Goal: Task Accomplishment & Management: Manage account settings

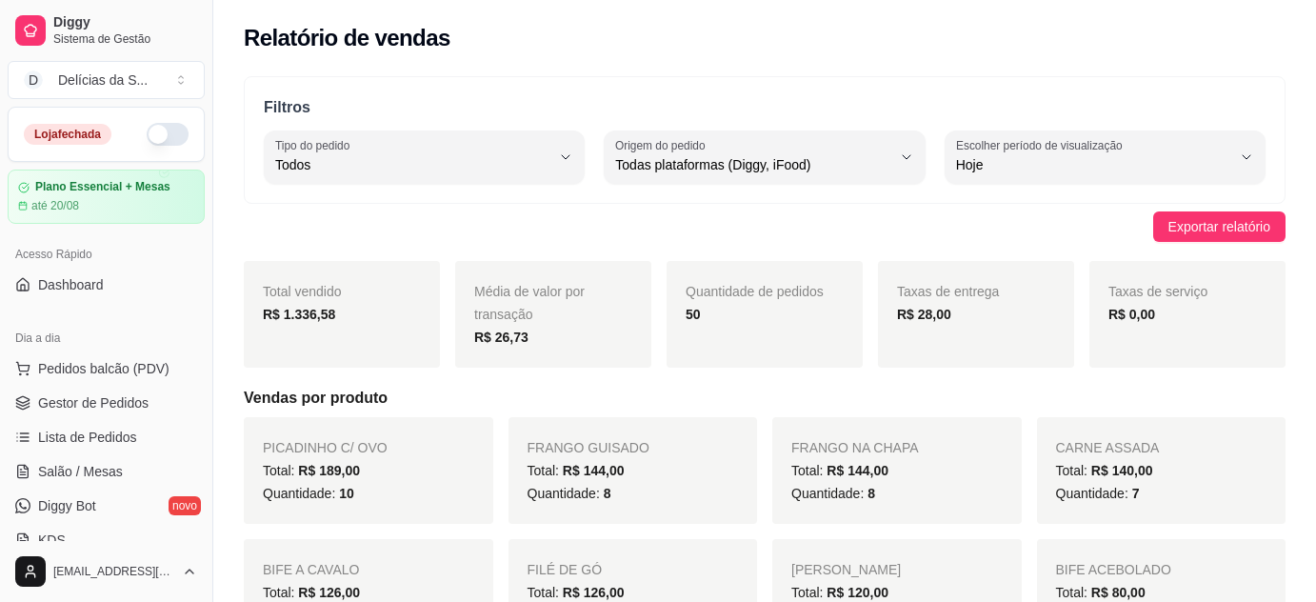
select select "ALL"
select select "0"
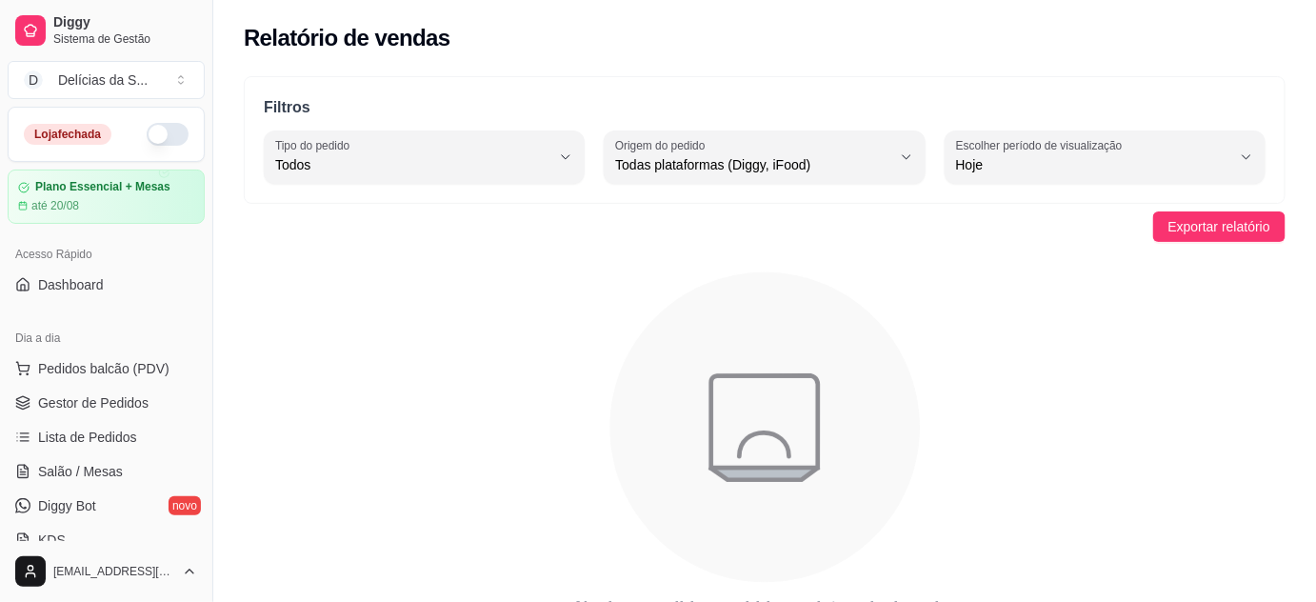
click at [162, 129] on button "button" at bounding box center [168, 134] width 42 height 23
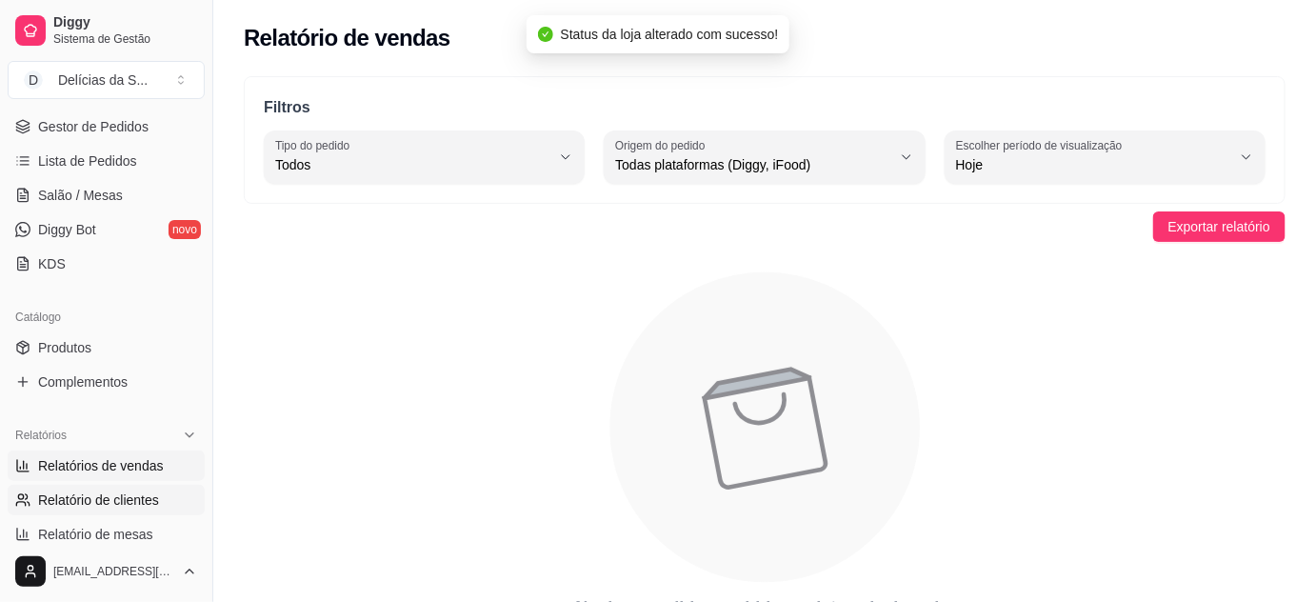
scroll to position [346, 0]
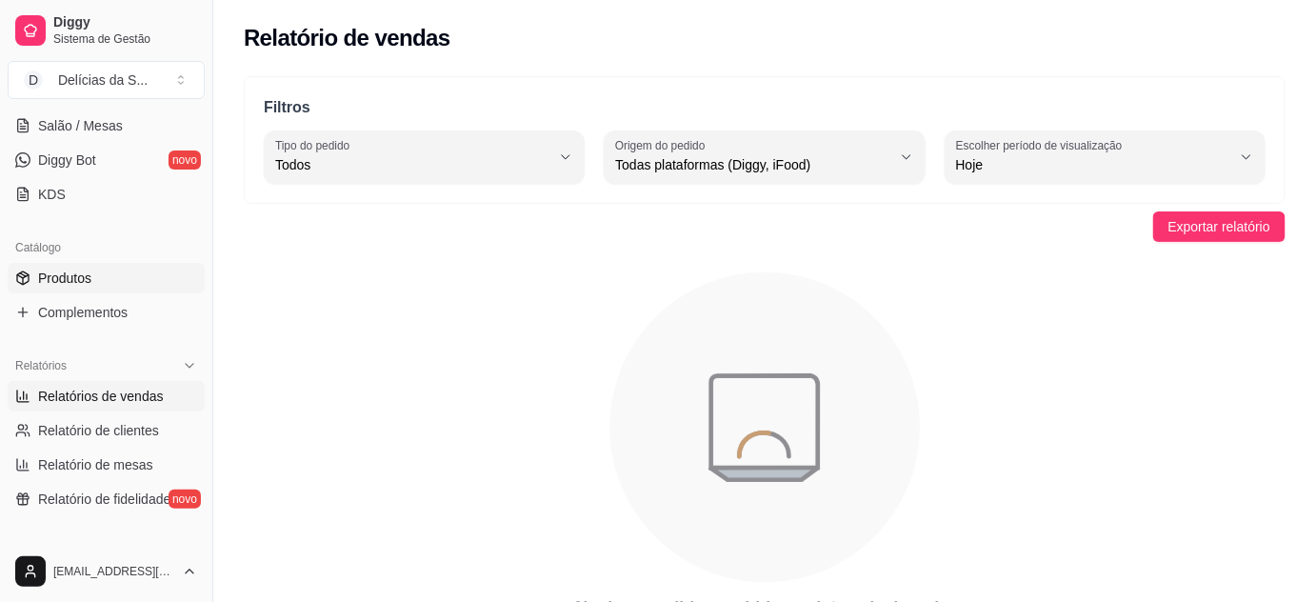
click at [68, 270] on span "Produtos" at bounding box center [64, 277] width 53 height 19
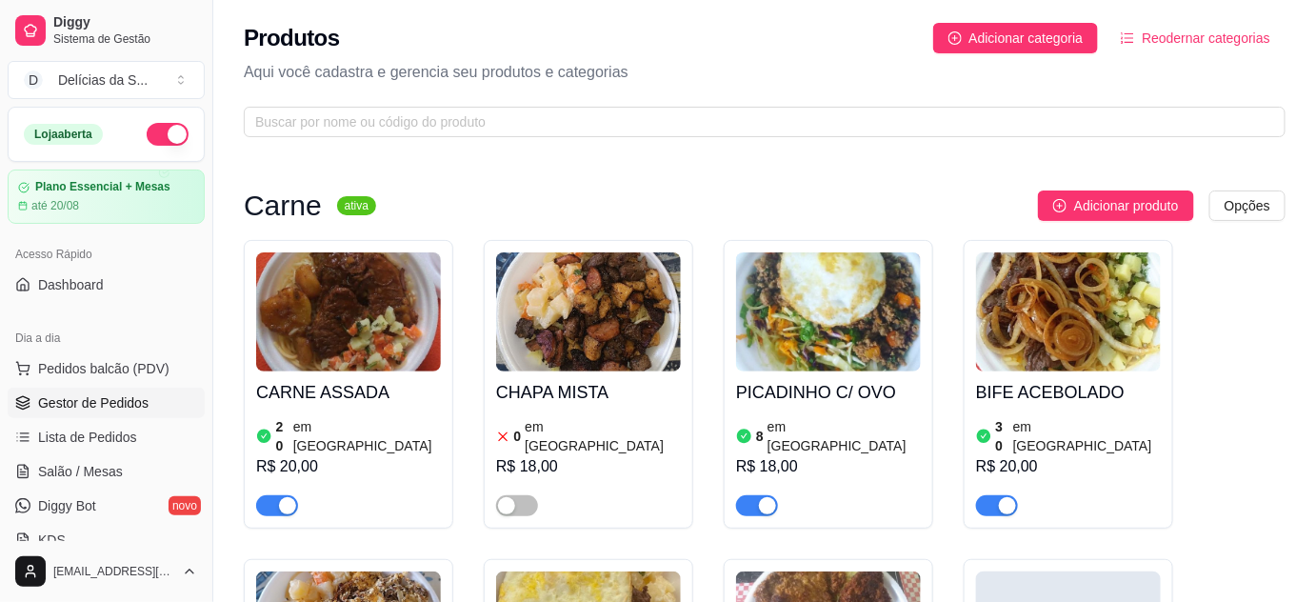
click at [131, 405] on span "Gestor de Pedidos" at bounding box center [93, 402] width 110 height 19
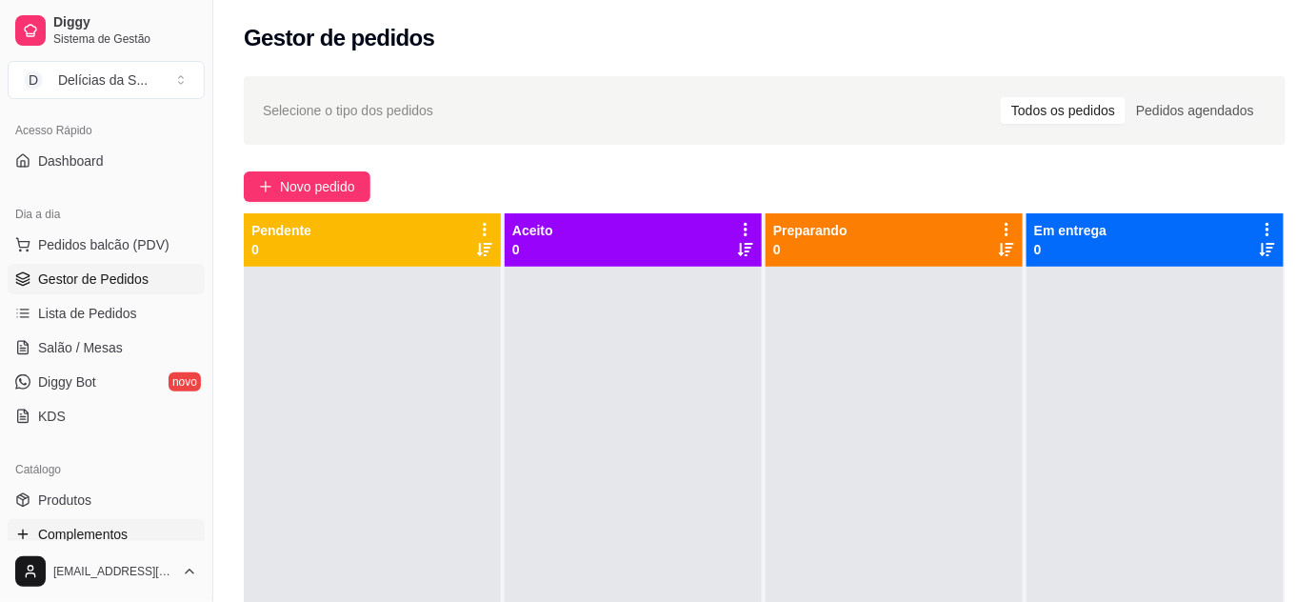
scroll to position [172, 0]
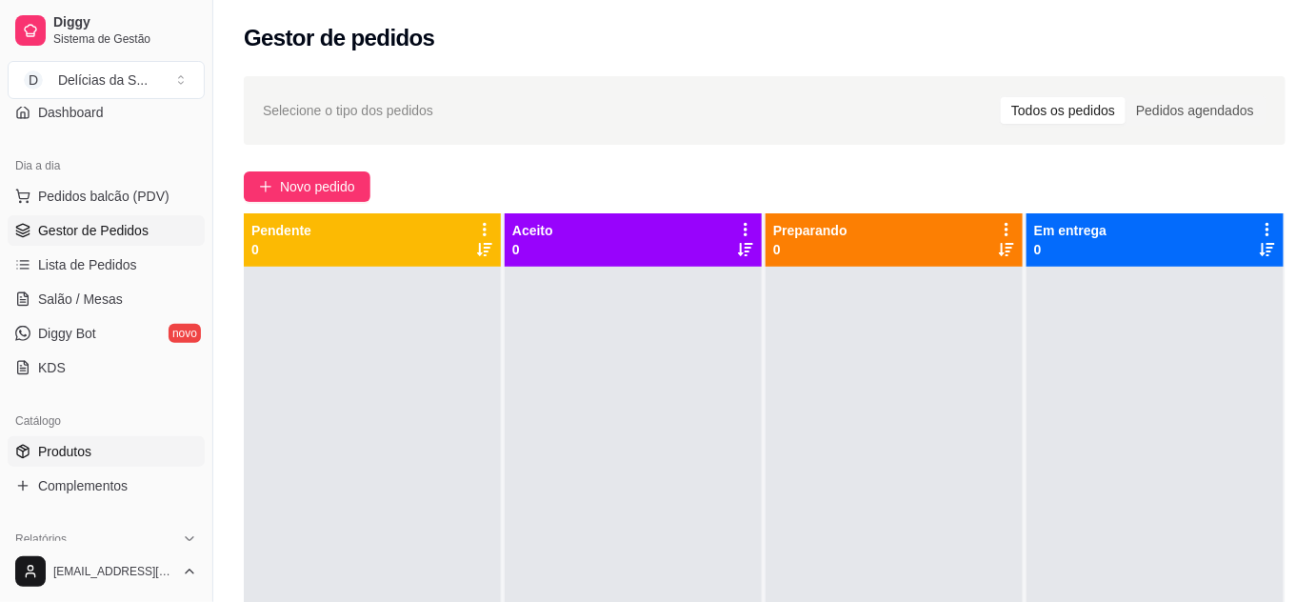
click at [73, 448] on span "Produtos" at bounding box center [64, 451] width 53 height 19
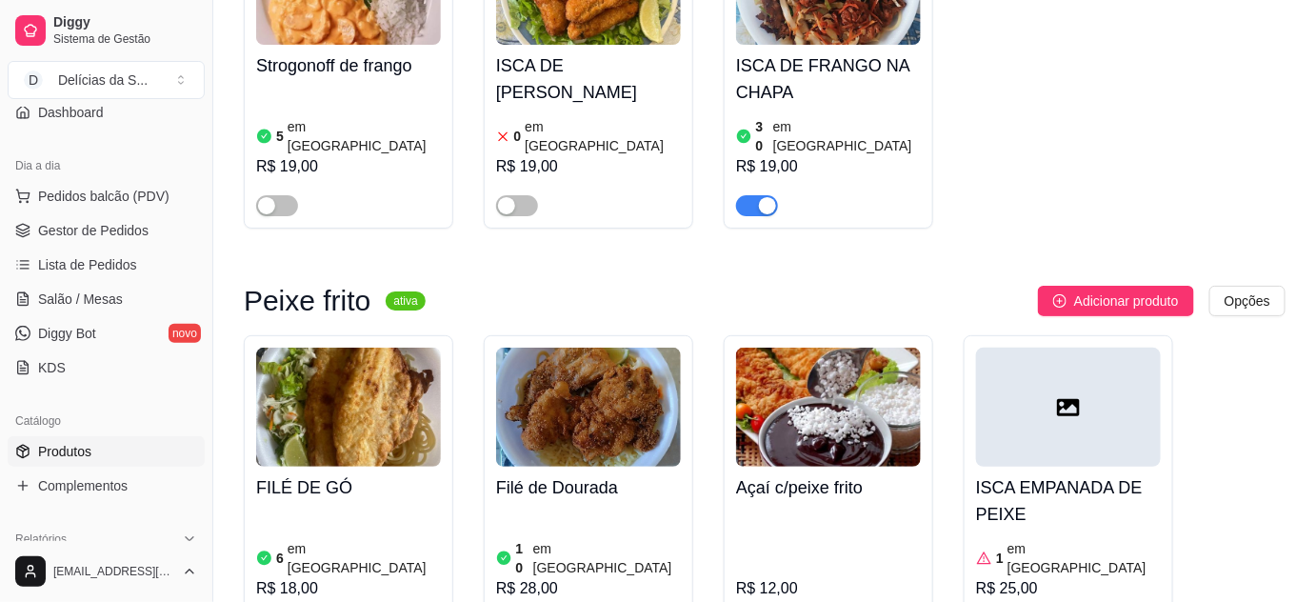
scroll to position [2423, 0]
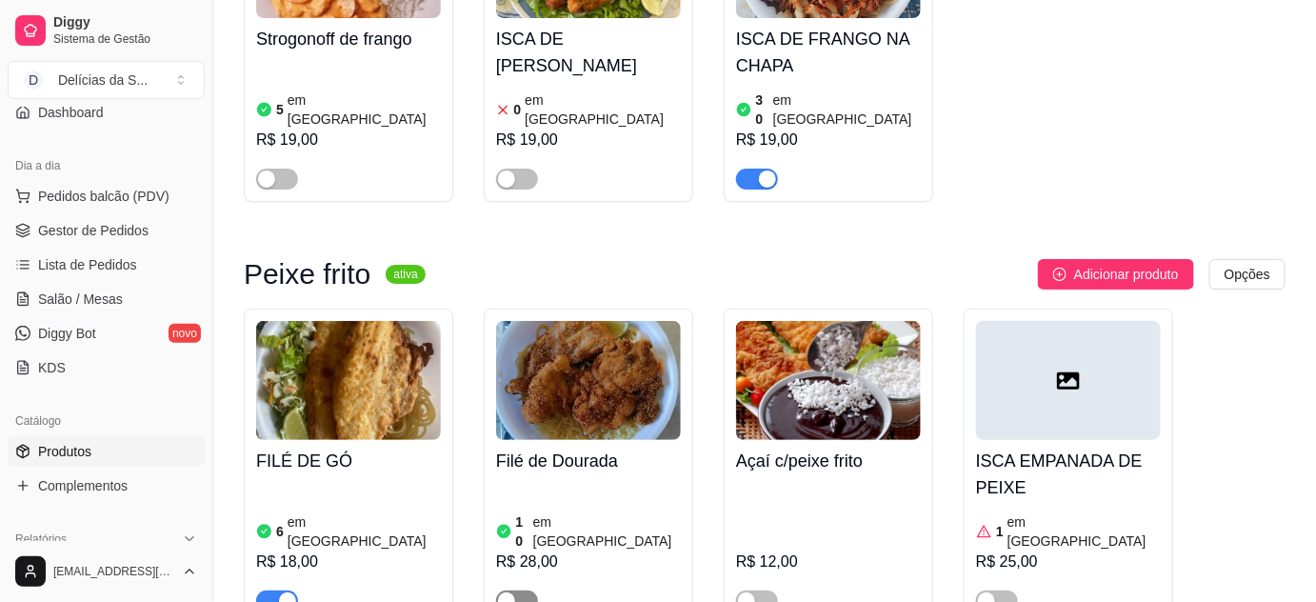
click at [524, 590] on span "button" at bounding box center [517, 600] width 42 height 21
click at [554, 512] on article "em [GEOGRAPHIC_DATA]" at bounding box center [607, 531] width 148 height 38
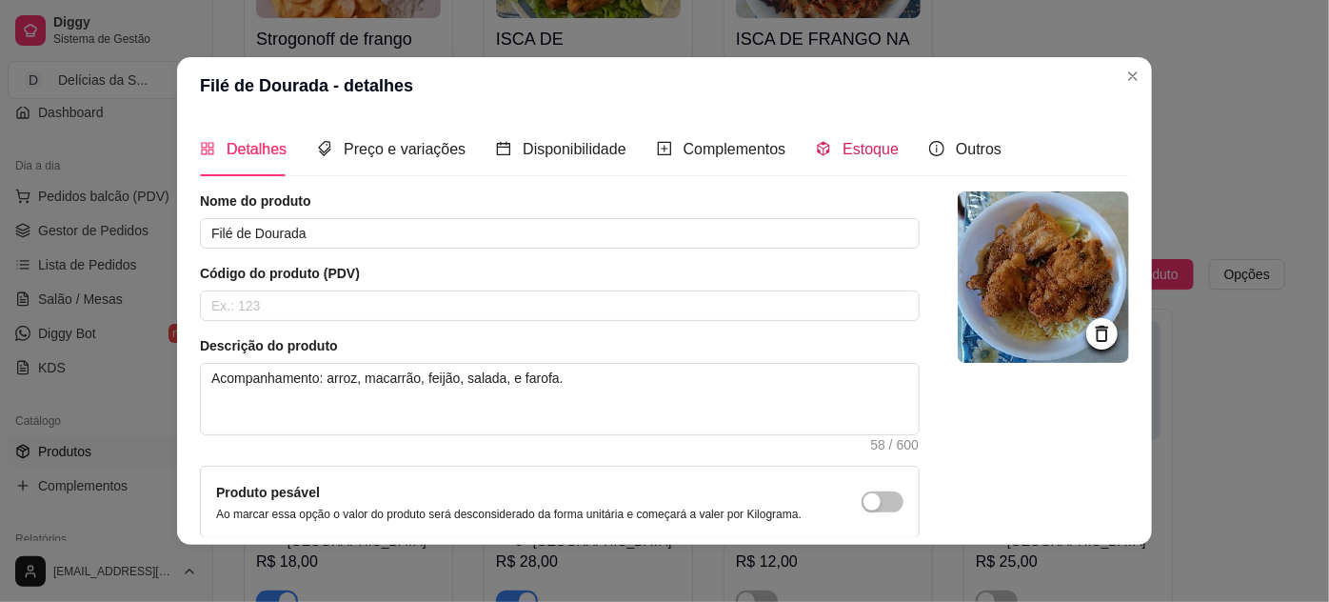
click at [856, 154] on span "Estoque" at bounding box center [871, 149] width 56 height 16
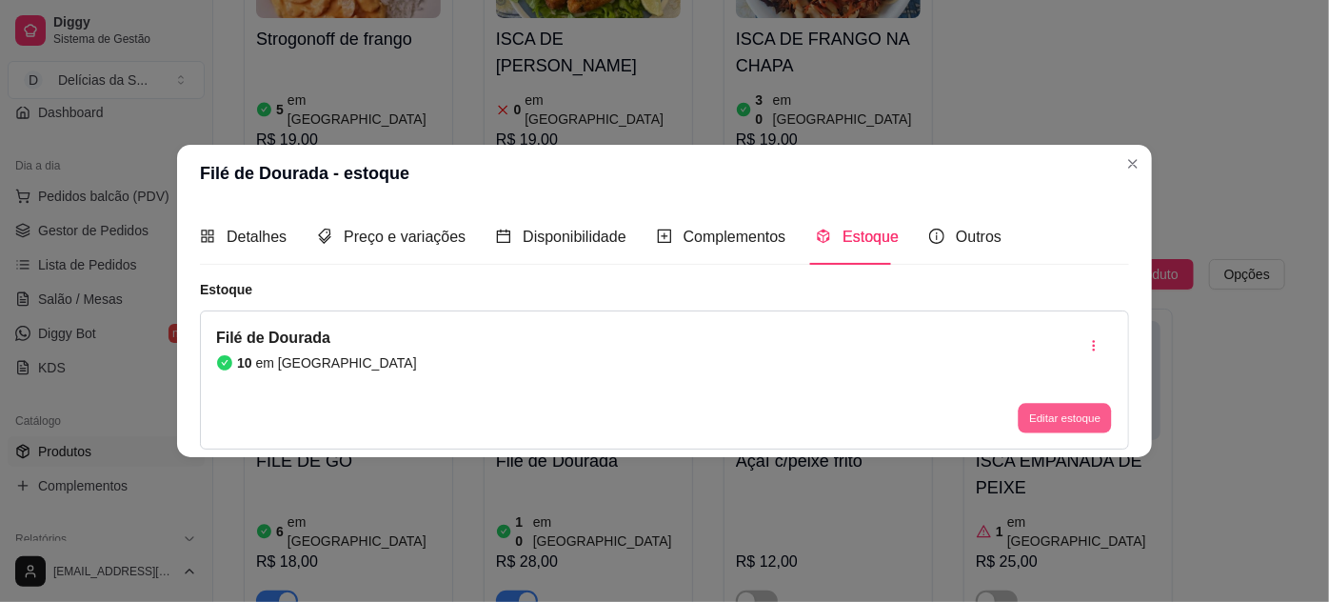
click at [1066, 410] on button "Editar estoque" at bounding box center [1064, 418] width 93 height 30
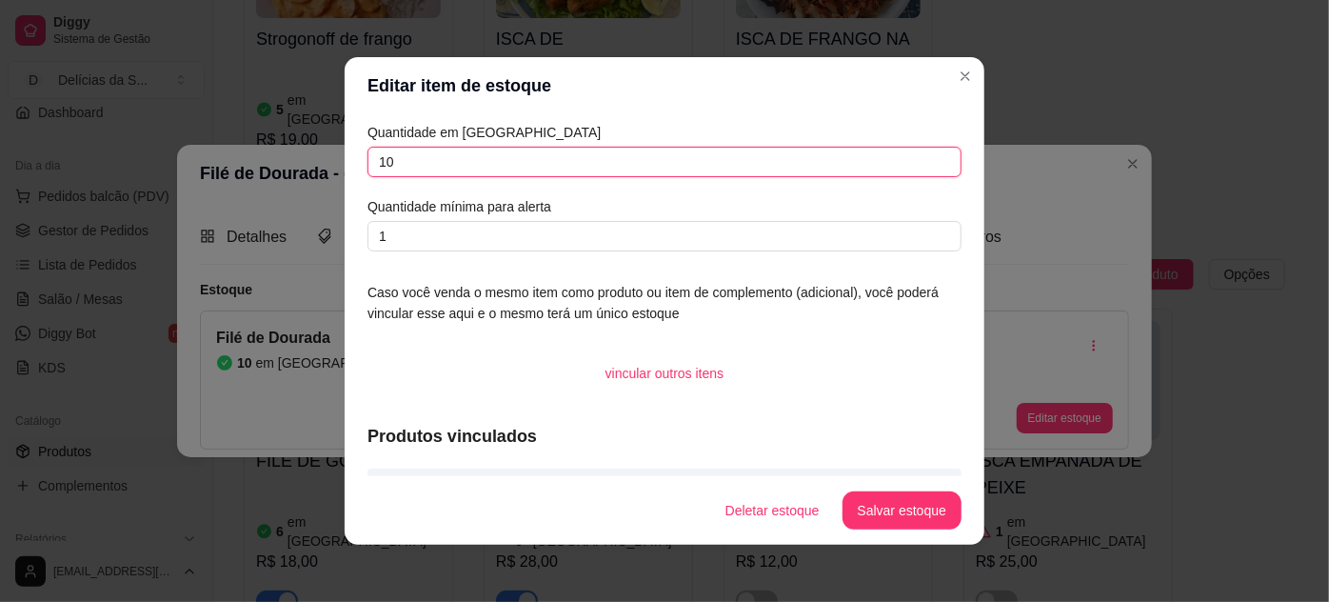
click at [851, 171] on input "10" at bounding box center [665, 162] width 594 height 30
type input "1"
type input "7"
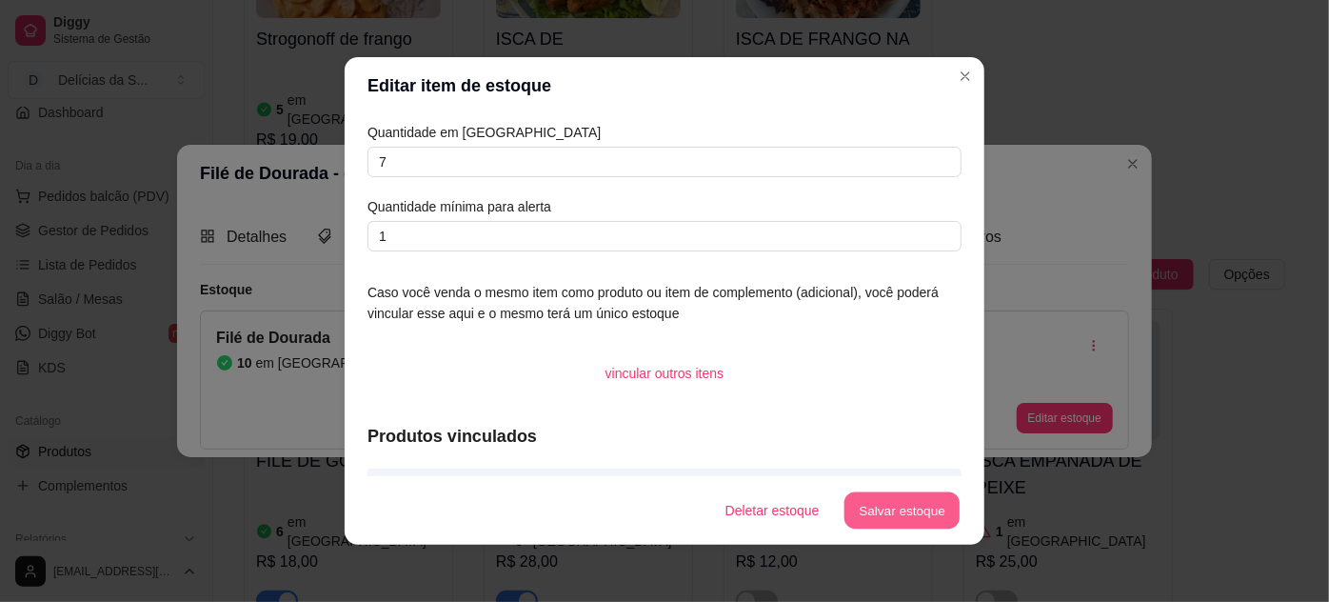
click at [909, 514] on button "Salvar estoque" at bounding box center [902, 510] width 116 height 37
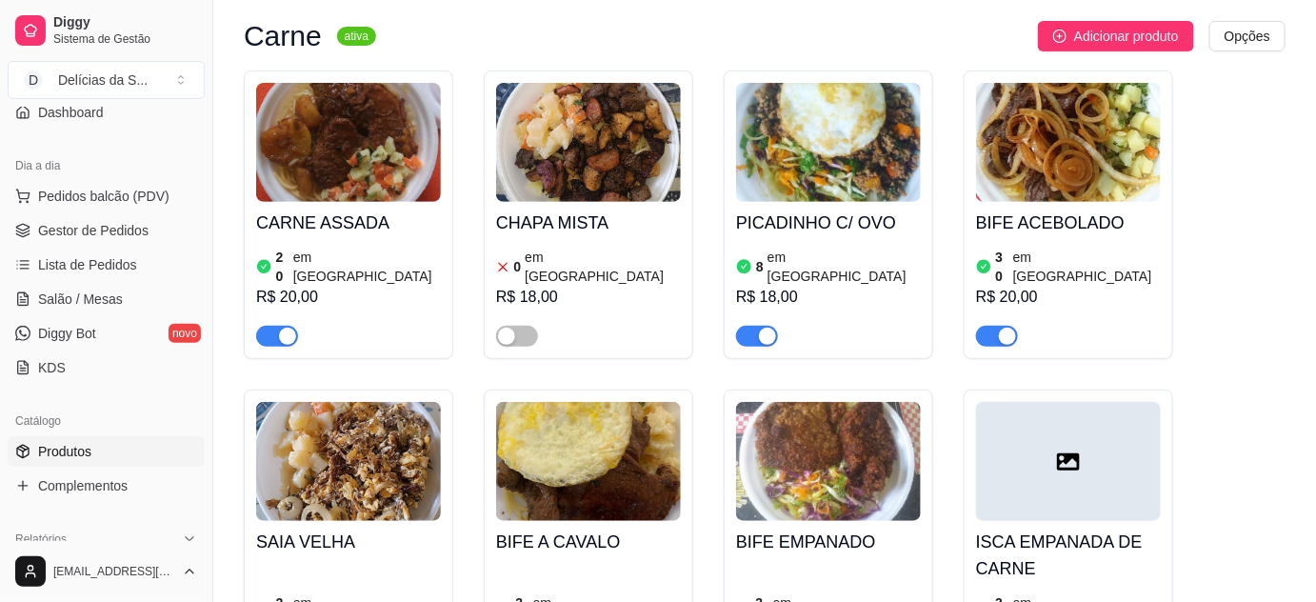
scroll to position [0, 0]
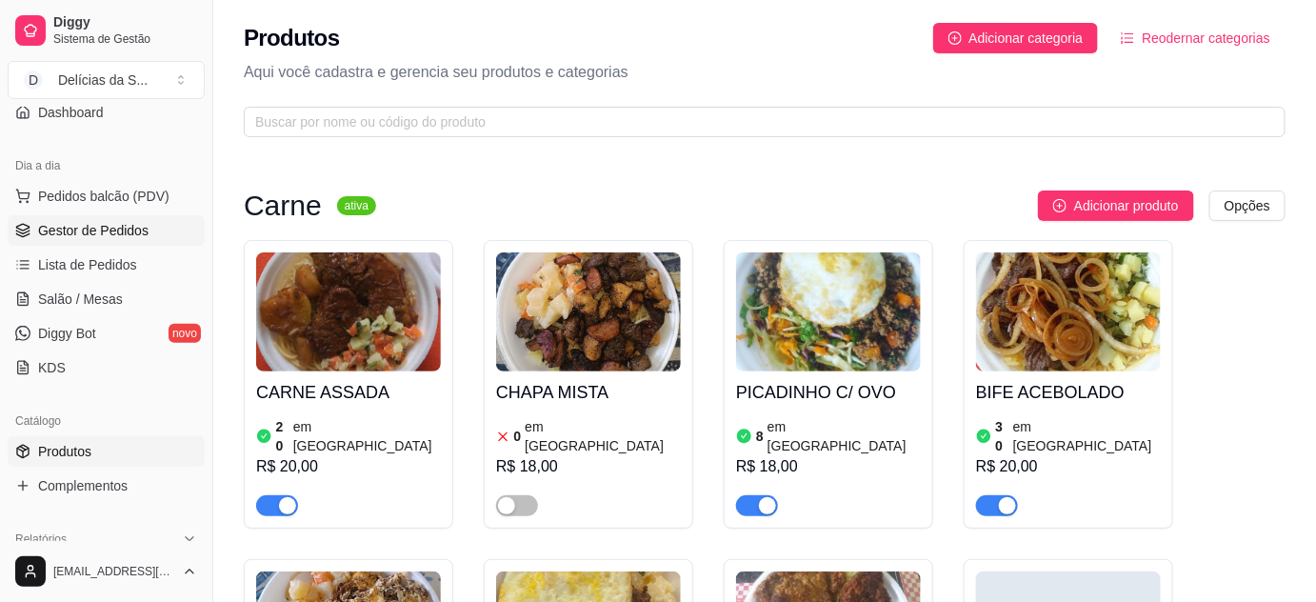
click at [129, 226] on span "Gestor de Pedidos" at bounding box center [93, 230] width 110 height 19
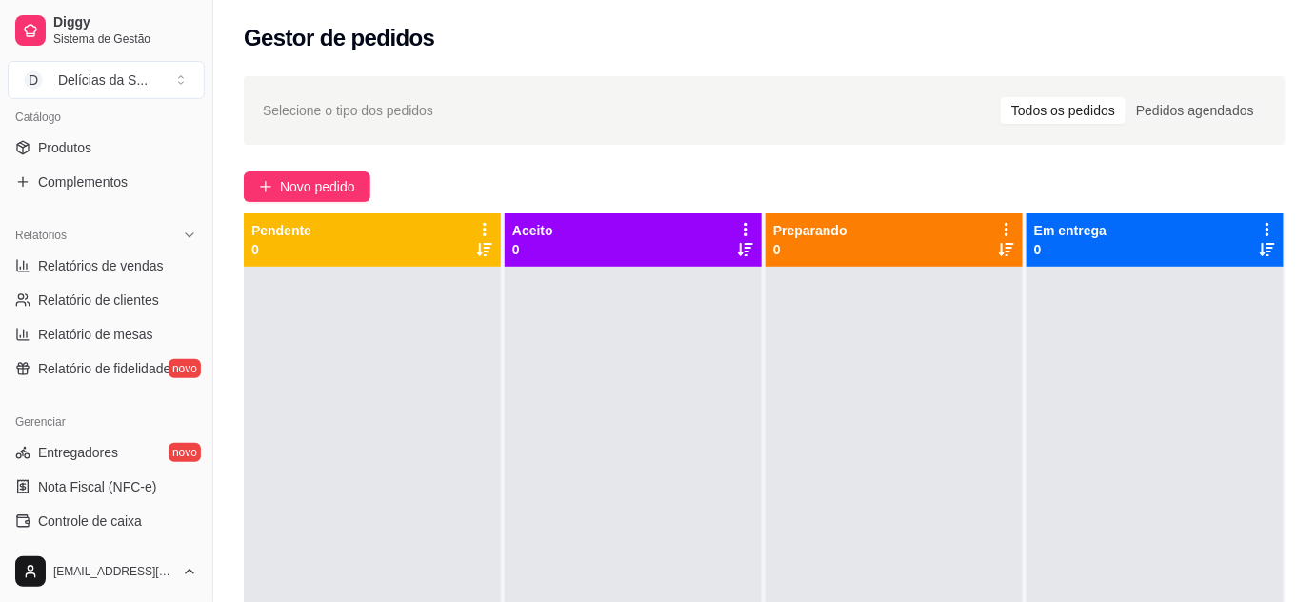
scroll to position [519, 0]
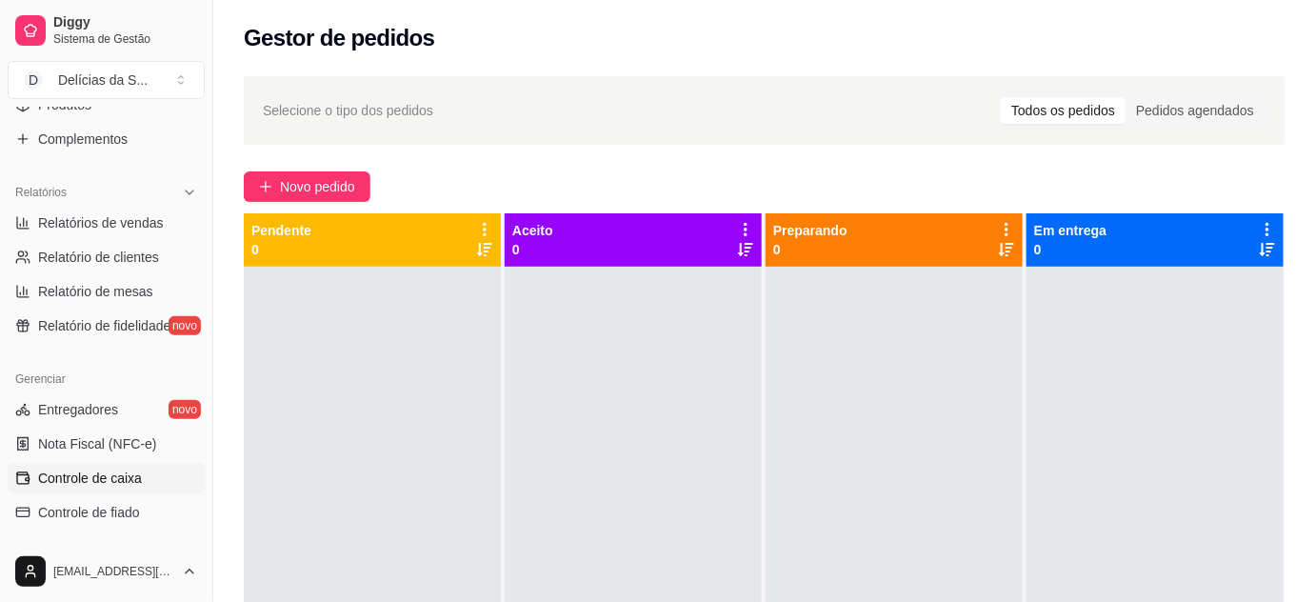
click at [114, 471] on span "Controle de caixa" at bounding box center [90, 477] width 104 height 19
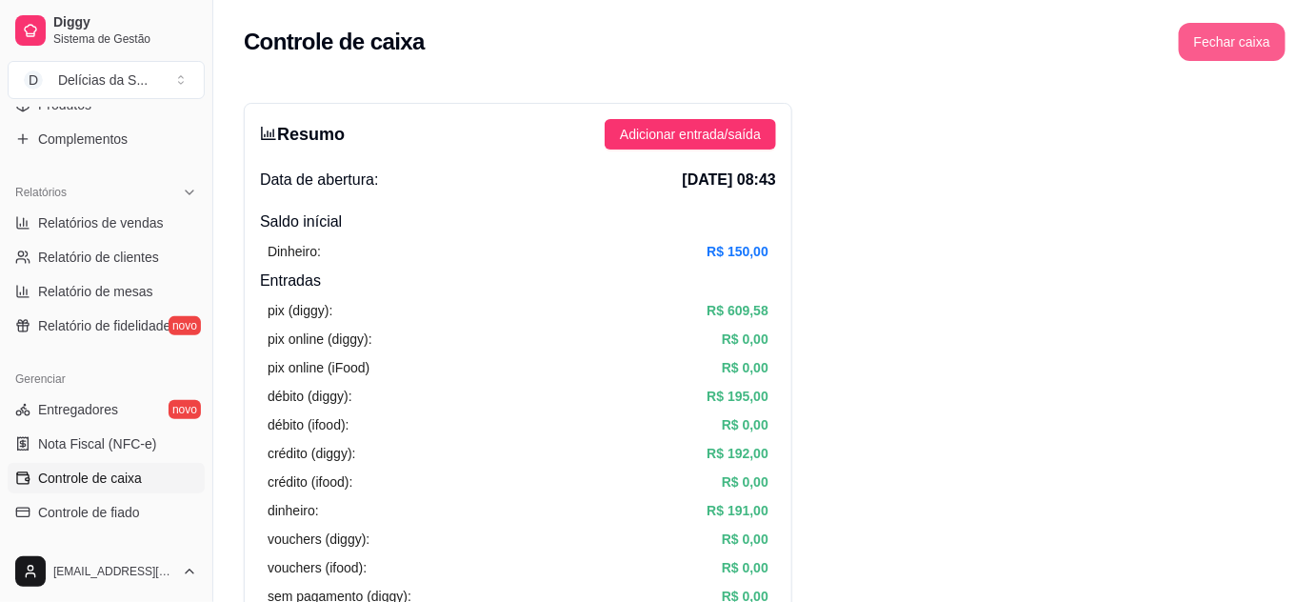
click at [1240, 38] on button "Fechar caixa" at bounding box center [1232, 42] width 107 height 38
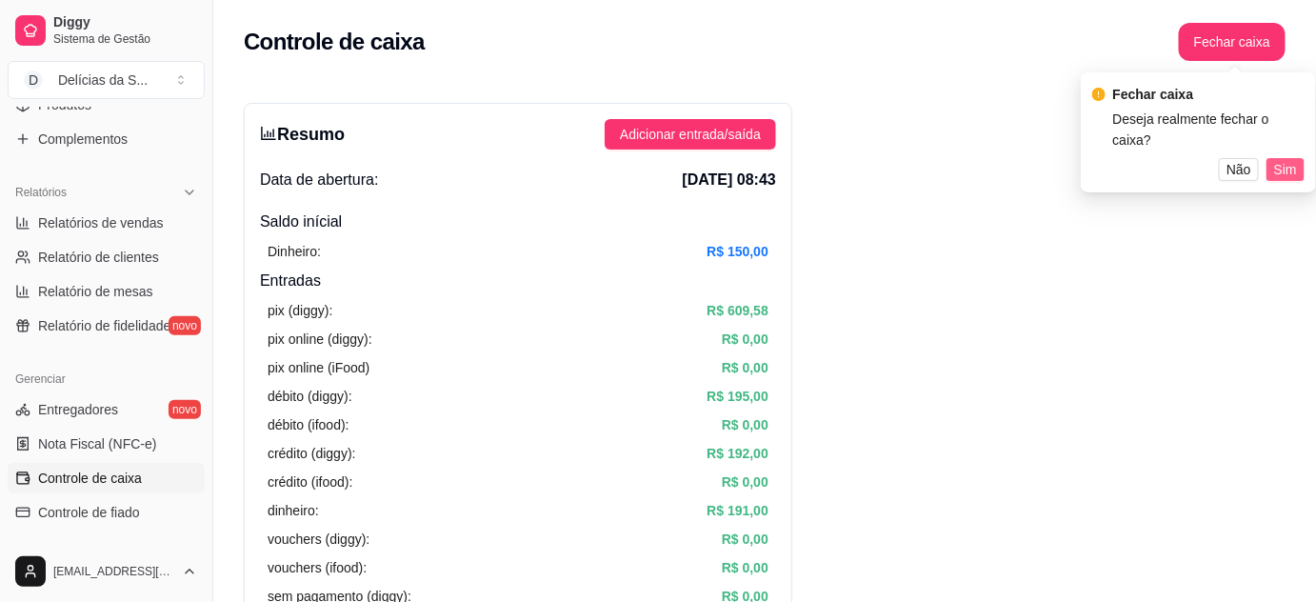
click at [1291, 159] on span "Sim" at bounding box center [1285, 169] width 23 height 21
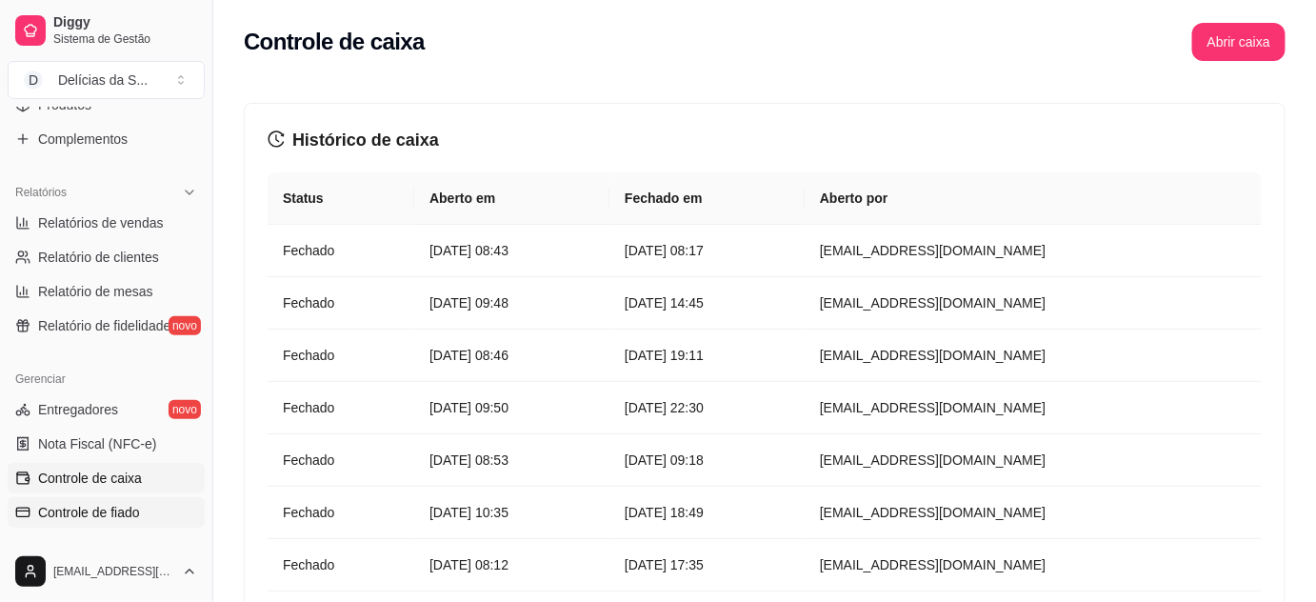
click at [73, 507] on span "Controle de fiado" at bounding box center [89, 512] width 102 height 19
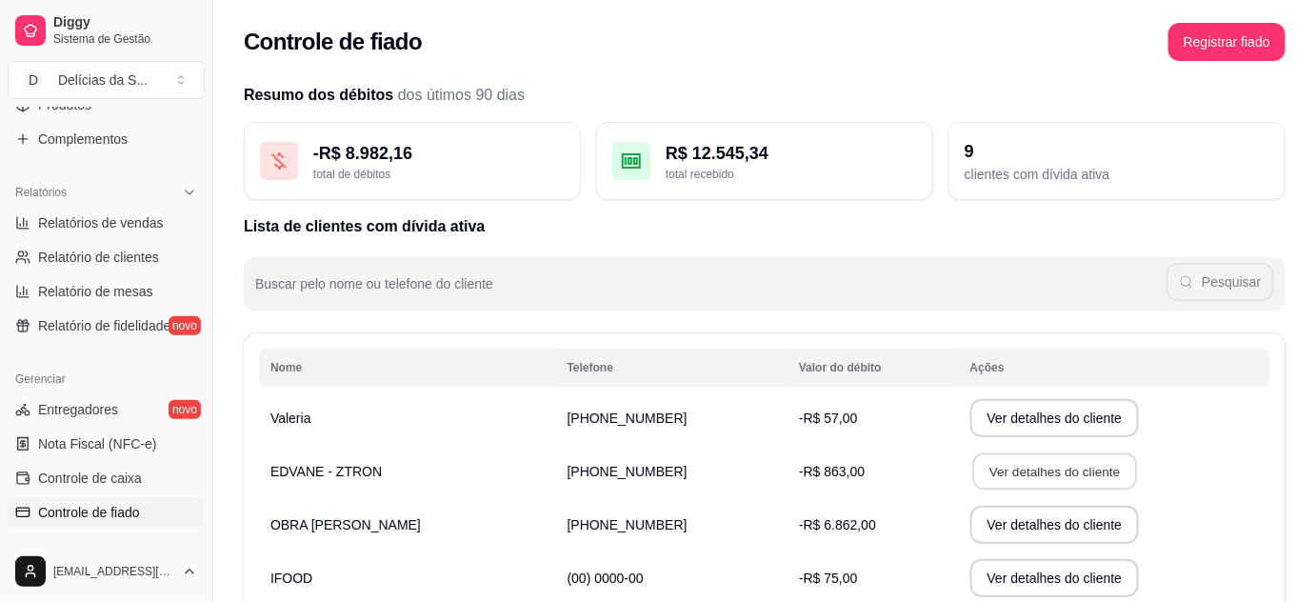
click at [972, 476] on button "Ver detalhes do cliente" at bounding box center [1054, 471] width 164 height 37
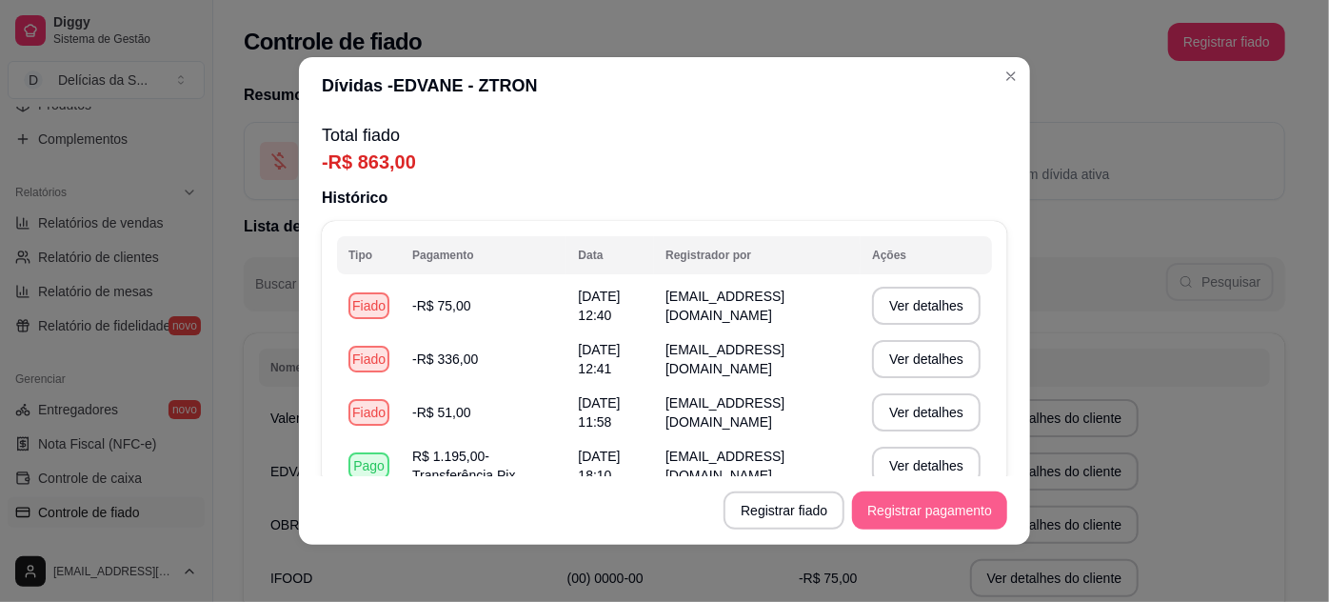
click at [912, 514] on button "Registrar pagamento" at bounding box center [929, 510] width 155 height 38
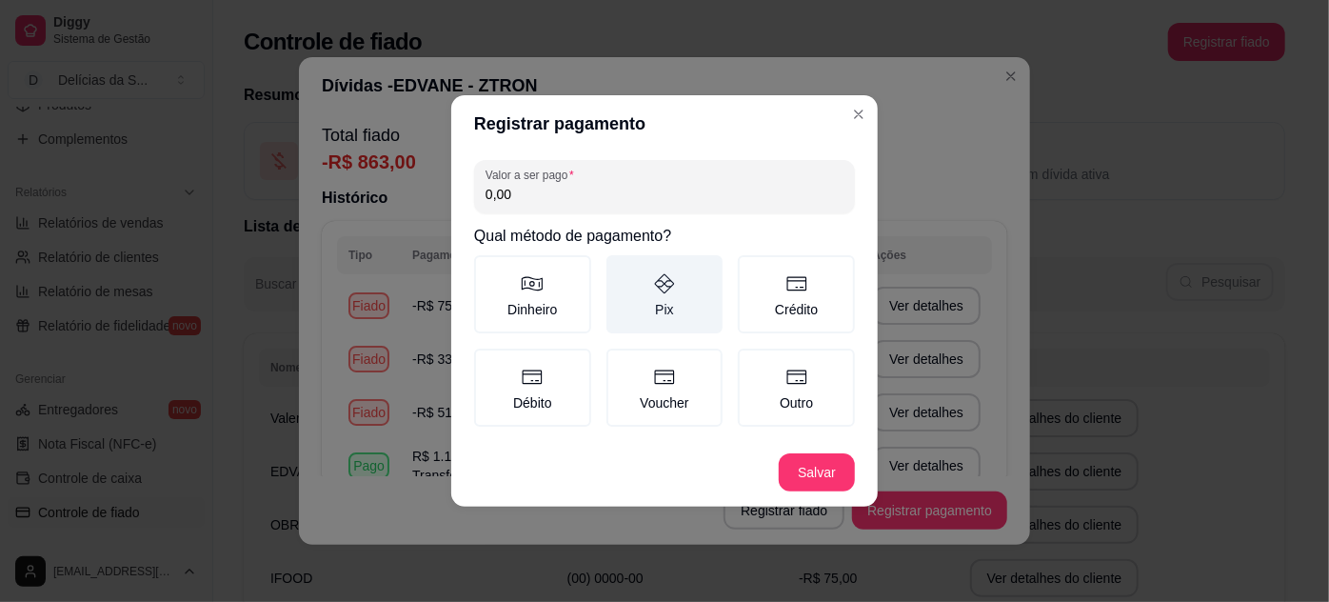
click at [648, 308] on label "Pix" at bounding box center [664, 294] width 117 height 78
click at [621, 269] on button "Pix" at bounding box center [613, 261] width 15 height 15
click at [719, 200] on input "0,00" at bounding box center [665, 194] width 358 height 19
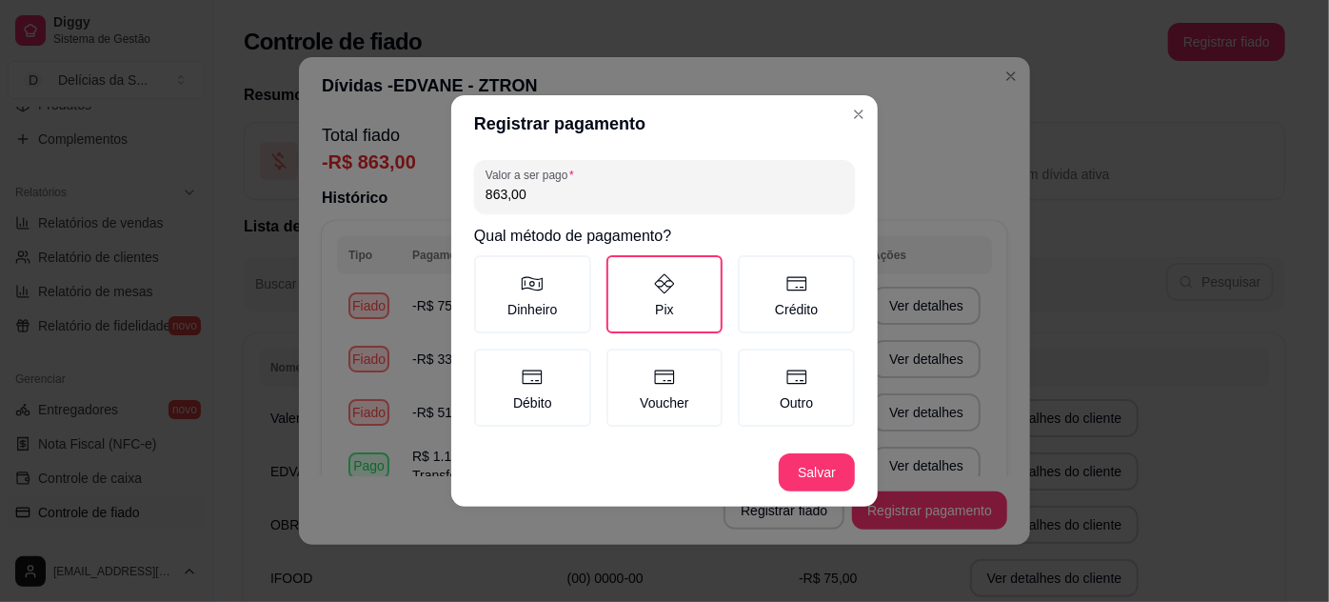
type input "863,00"
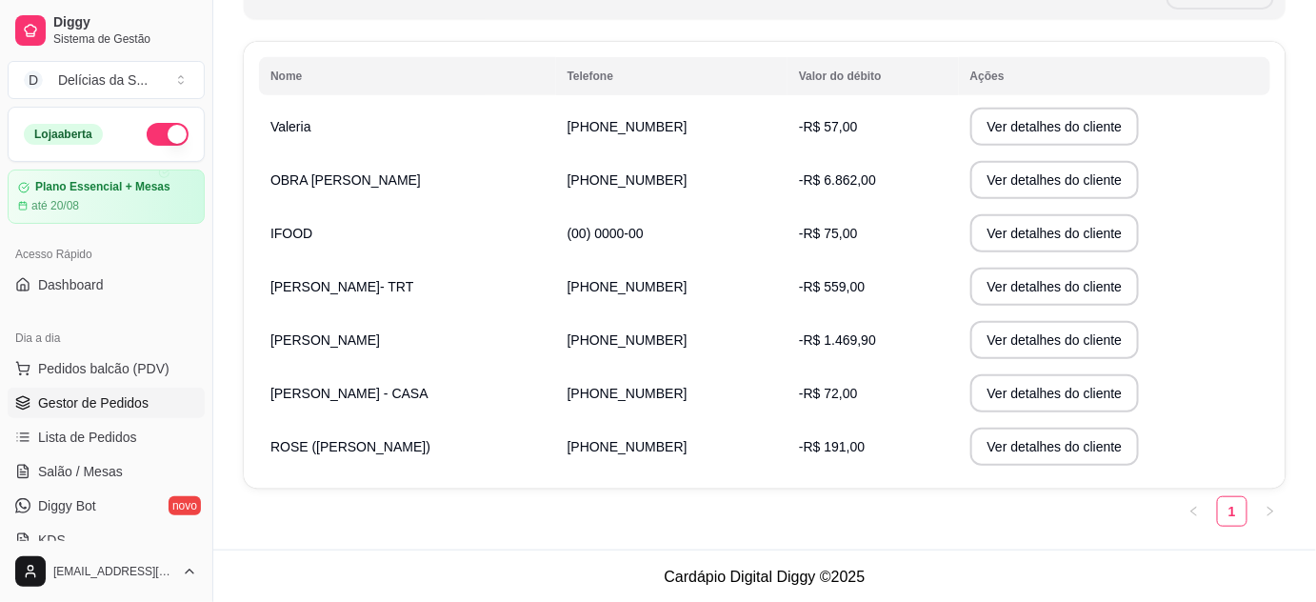
click at [115, 403] on span "Gestor de Pedidos" at bounding box center [93, 402] width 110 height 19
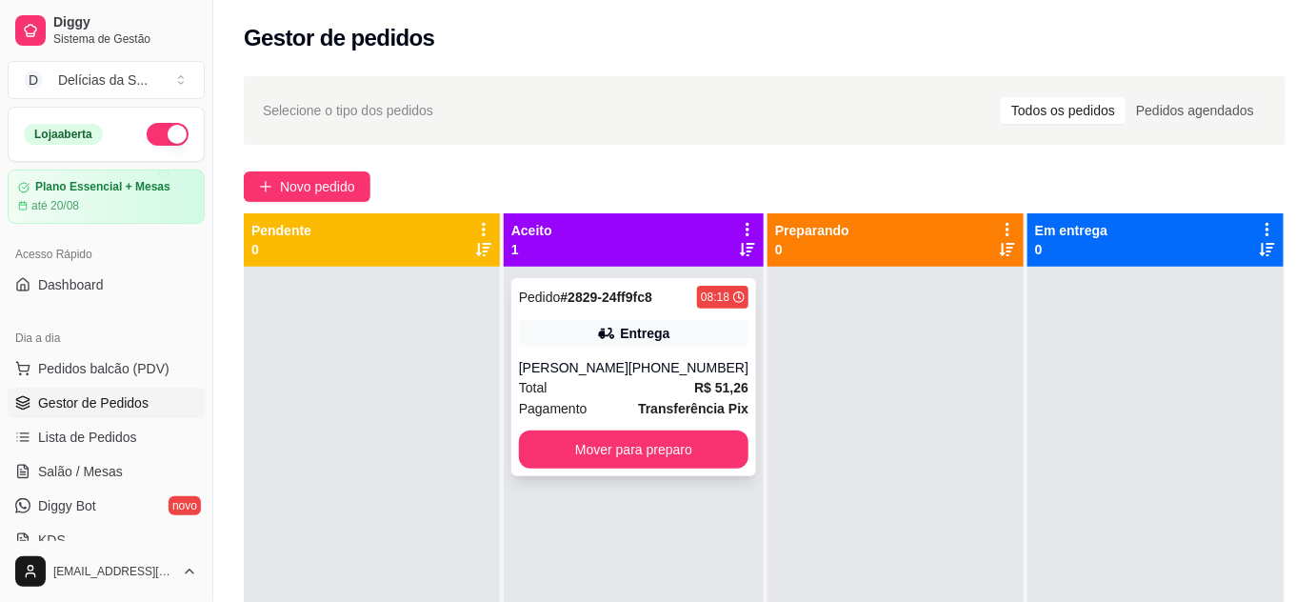
click at [655, 338] on div "Entrega" at bounding box center [645, 333] width 50 height 19
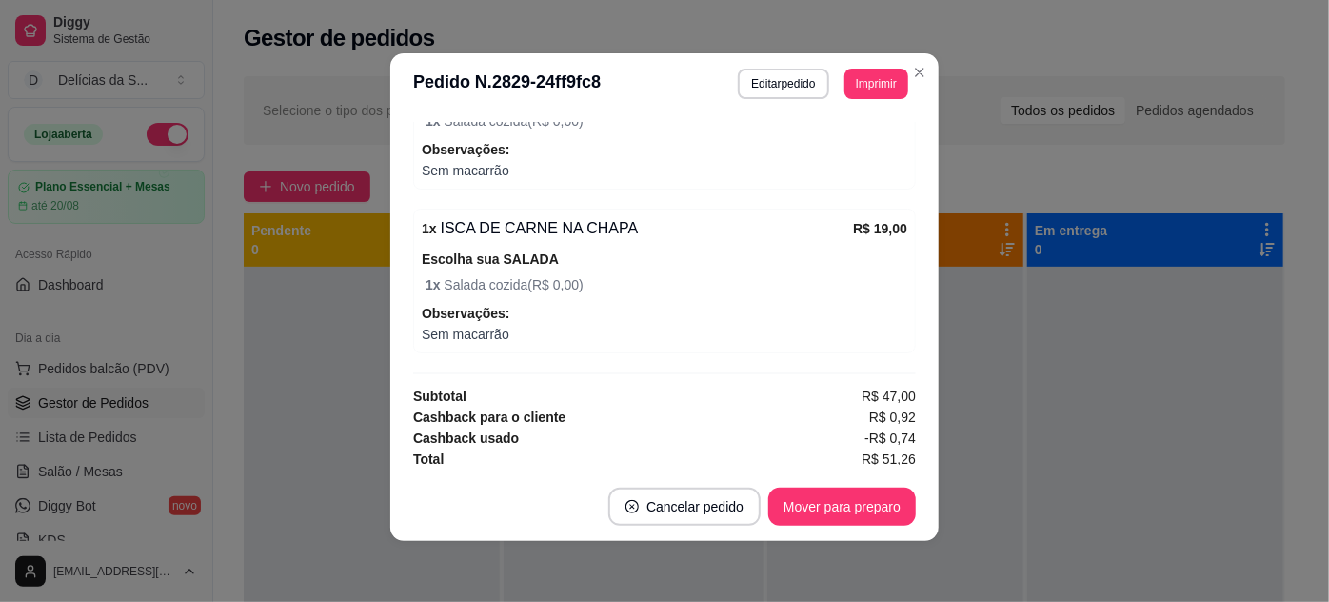
scroll to position [553, 0]
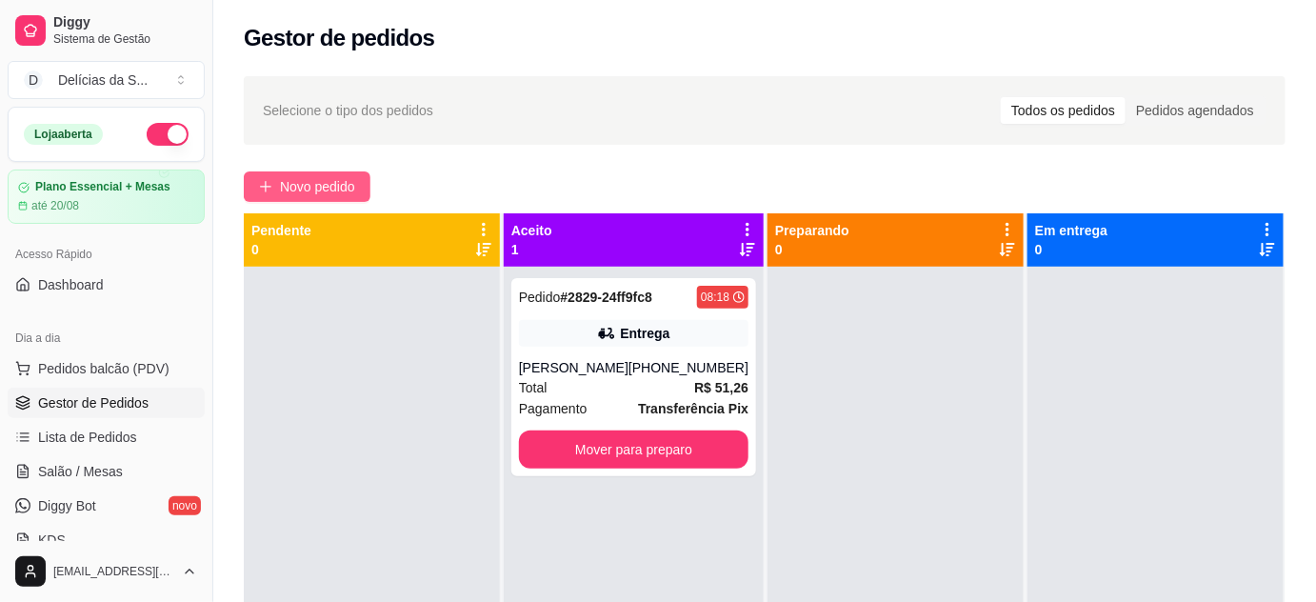
click at [353, 188] on span "Novo pedido" at bounding box center [317, 186] width 75 height 21
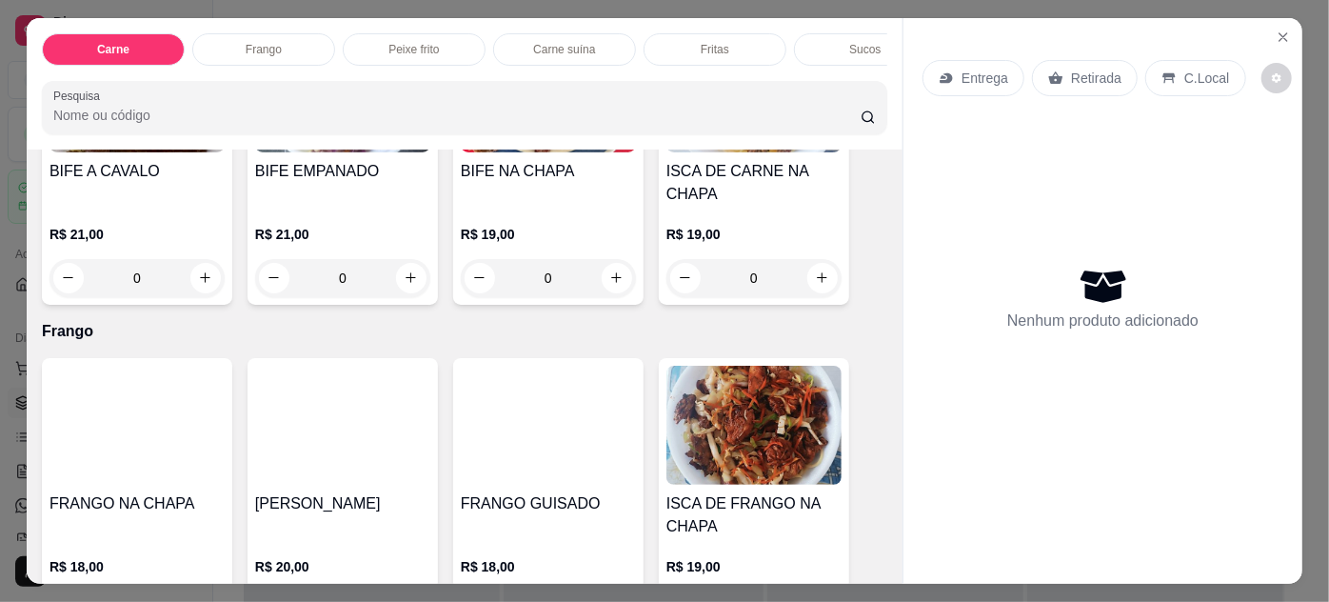
scroll to position [692, 0]
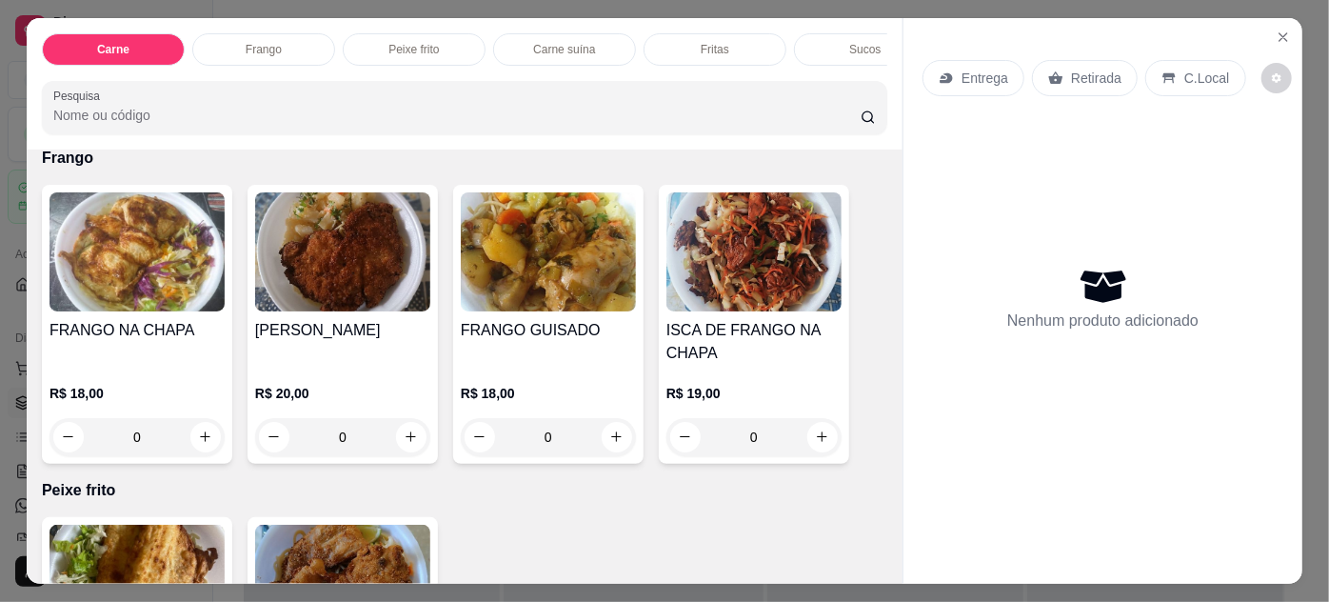
click at [510, 294] on img at bounding box center [548, 251] width 175 height 119
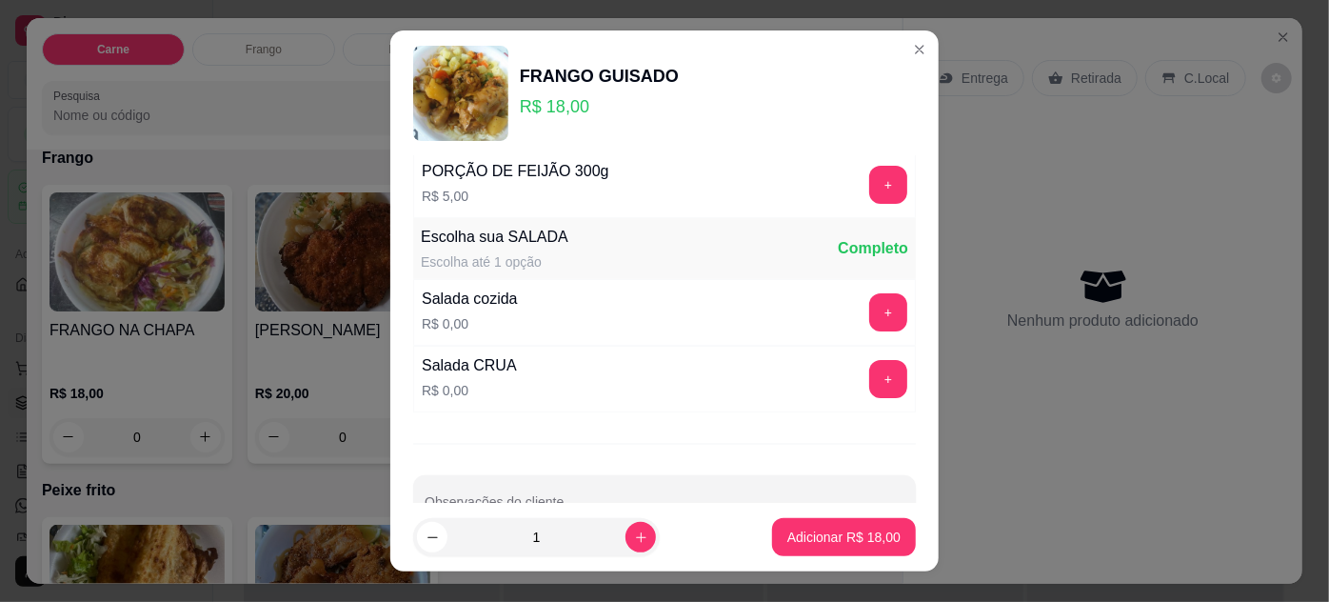
scroll to position [189, 0]
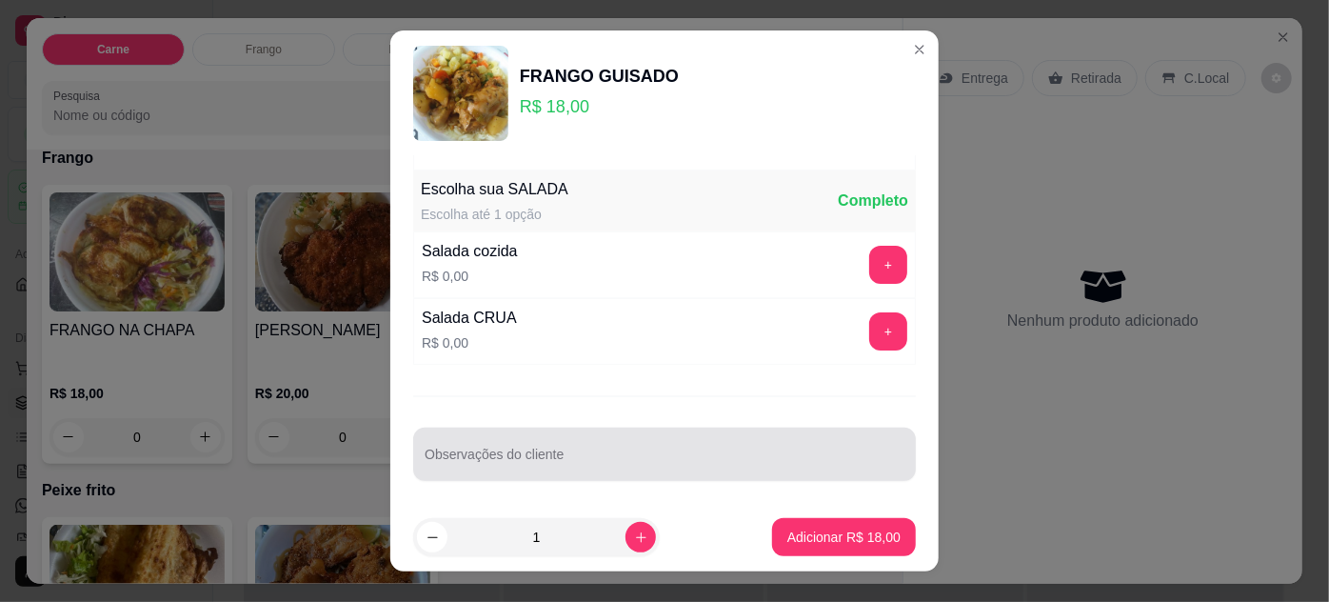
click at [731, 436] on div at bounding box center [665, 454] width 480 height 38
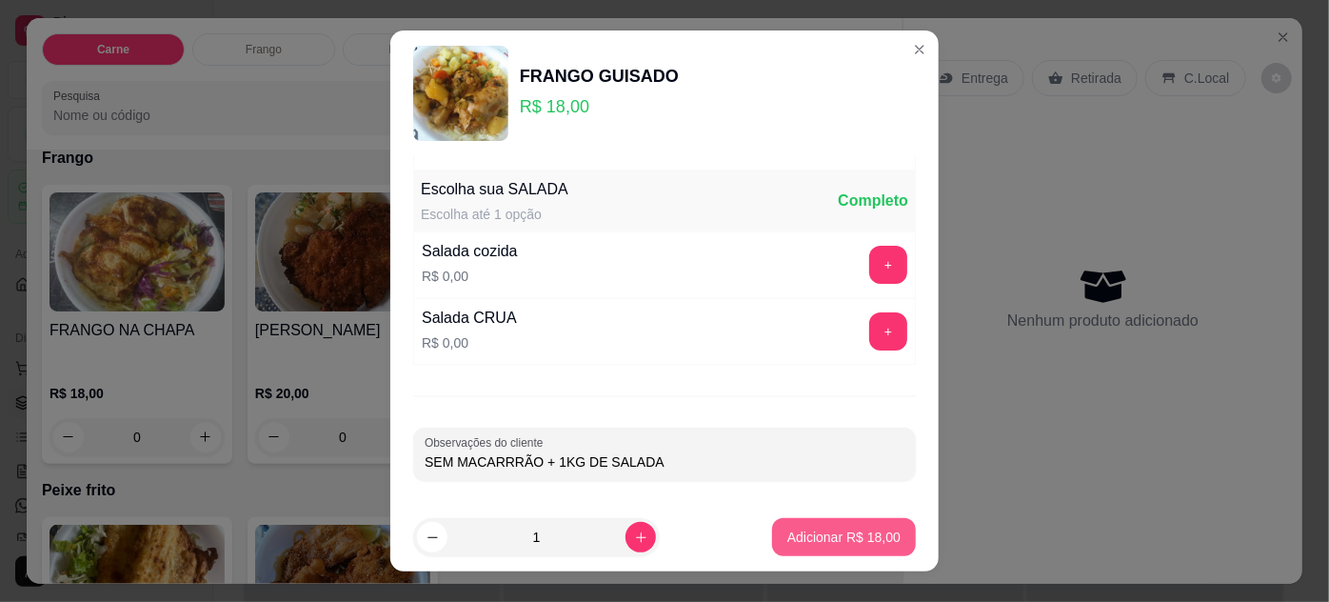
type input "SEM MACARRRÃO + 1KG DE SALADA"
click at [787, 537] on p "Adicionar R$ 18,00" at bounding box center [843, 536] width 113 height 19
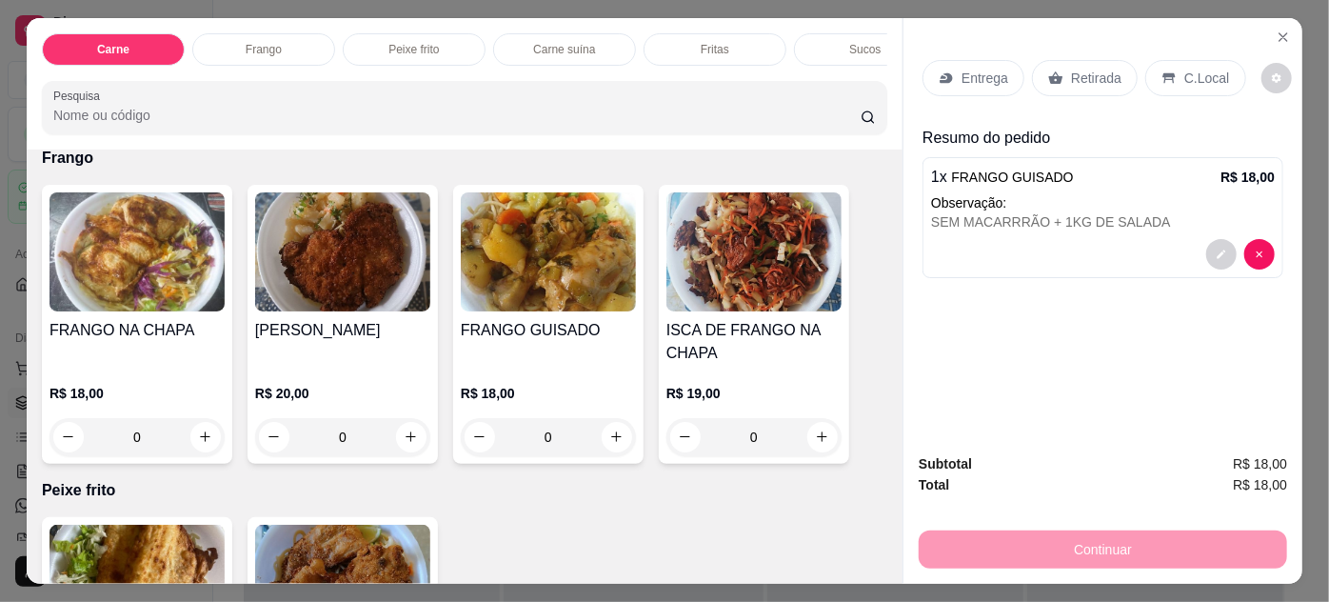
click at [983, 69] on p "Entrega" at bounding box center [985, 78] width 47 height 19
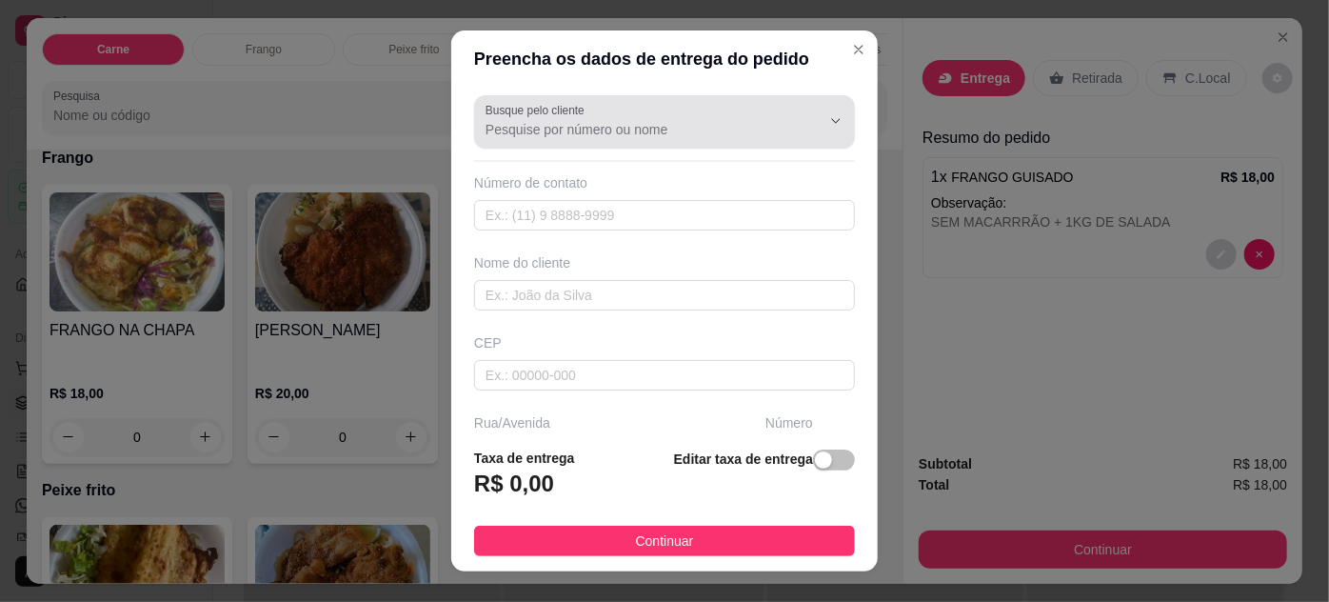
click at [716, 127] on input "Busque pelo cliente" at bounding box center [638, 129] width 305 height 19
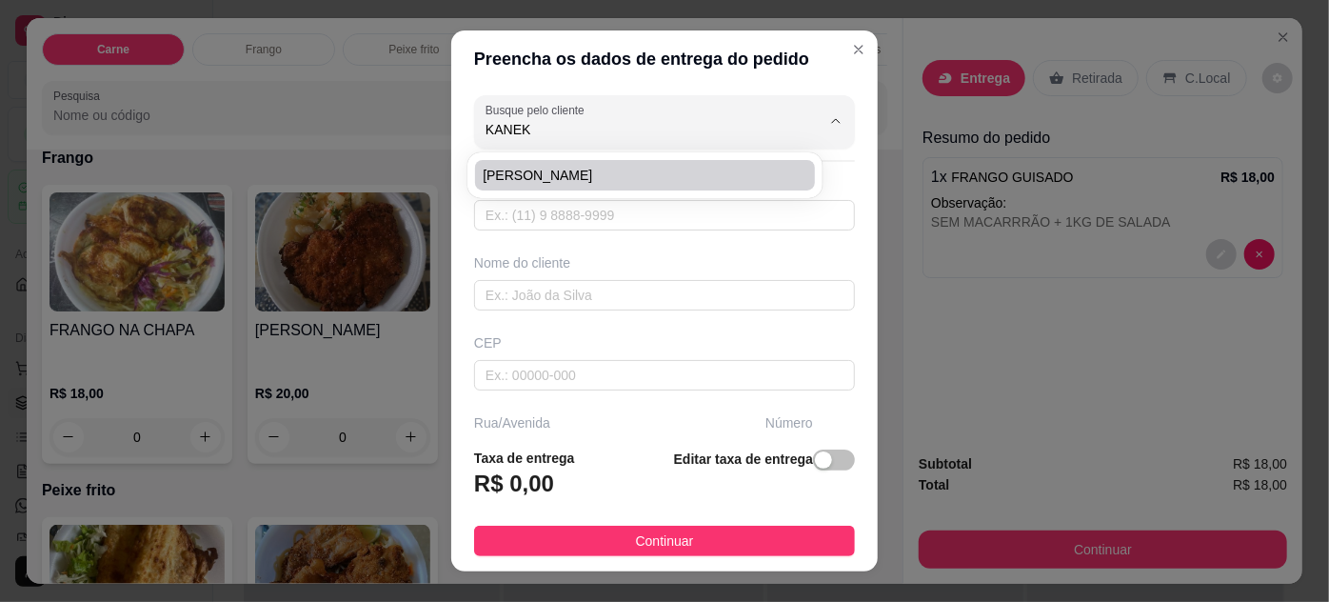
click at [530, 172] on span "[PERSON_NAME]" at bounding box center [635, 175] width 305 height 19
type input "[PERSON_NAME]"
type input "91984061111"
type input "[PERSON_NAME]"
type input "66033640"
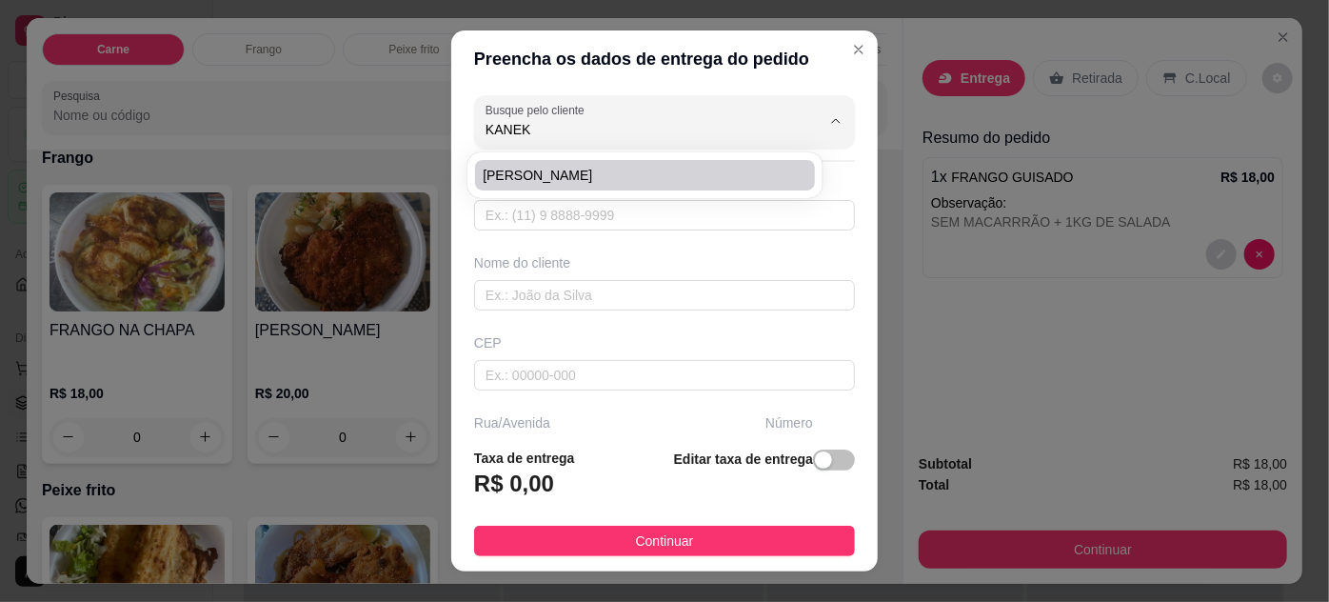
type input "[GEOGRAPHIC_DATA][PERSON_NAME]"
type input "1005"
type input "Jurunas"
type input "[GEOGRAPHIC_DATA]"
type input "Bloco A1 apto 303 ligar p casa da [PERSON_NAME]"
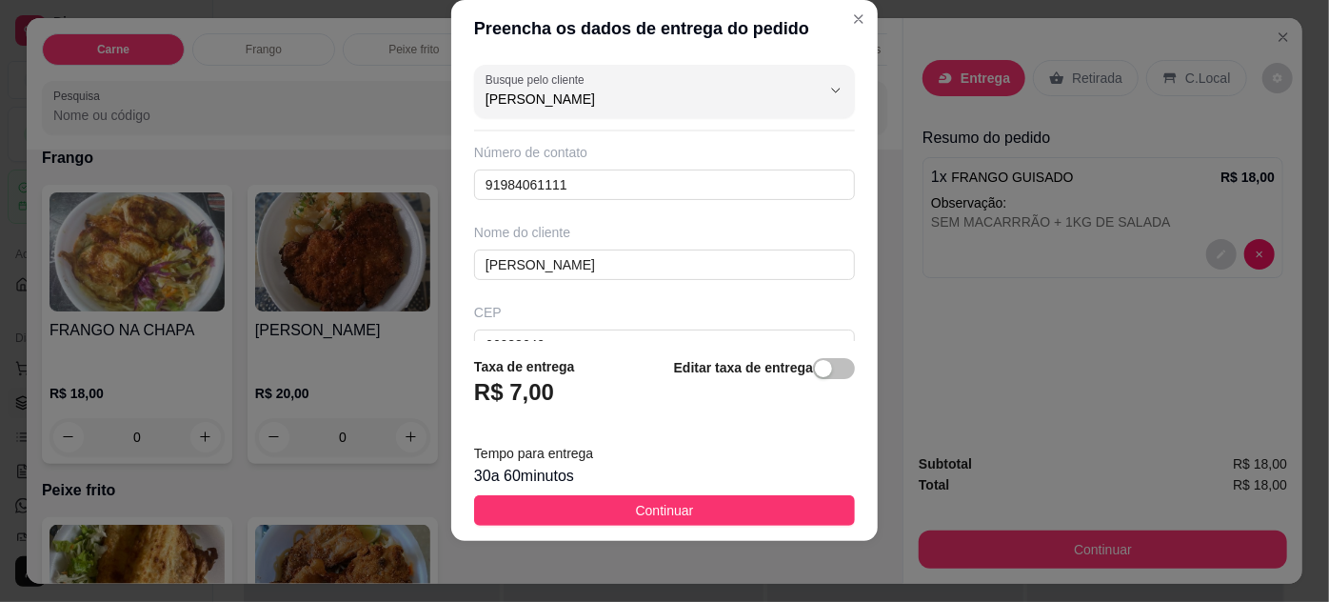
scroll to position [352, 0]
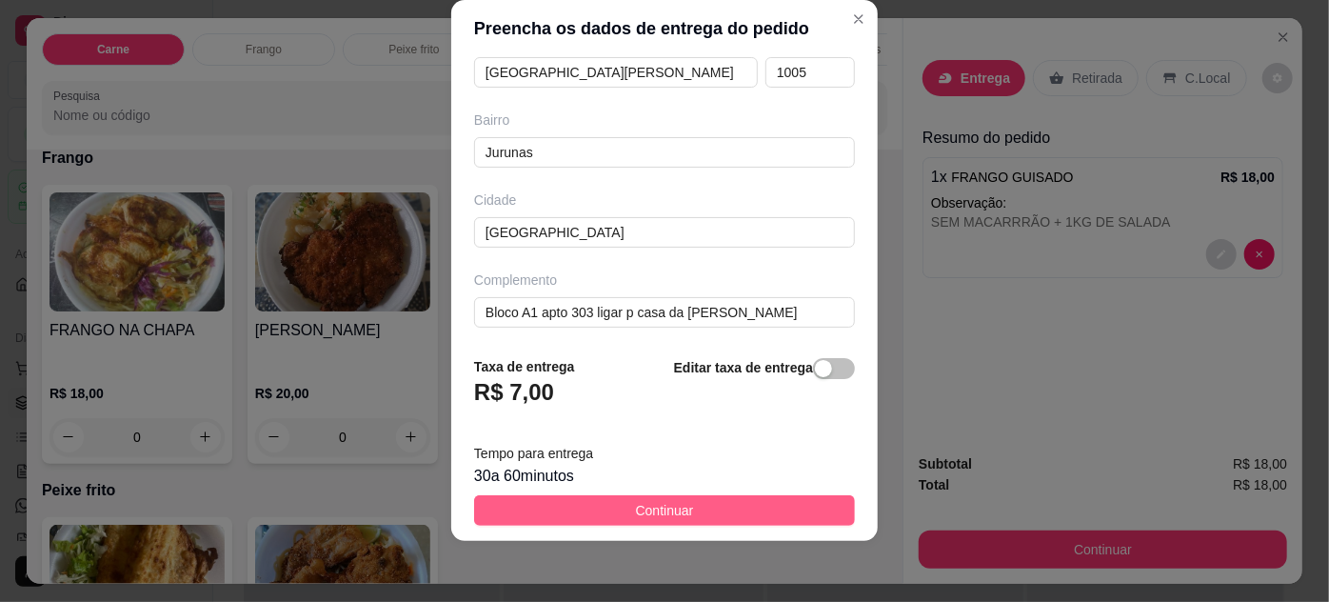
type input "[PERSON_NAME]"
click at [779, 505] on button "Continuar" at bounding box center [664, 510] width 381 height 30
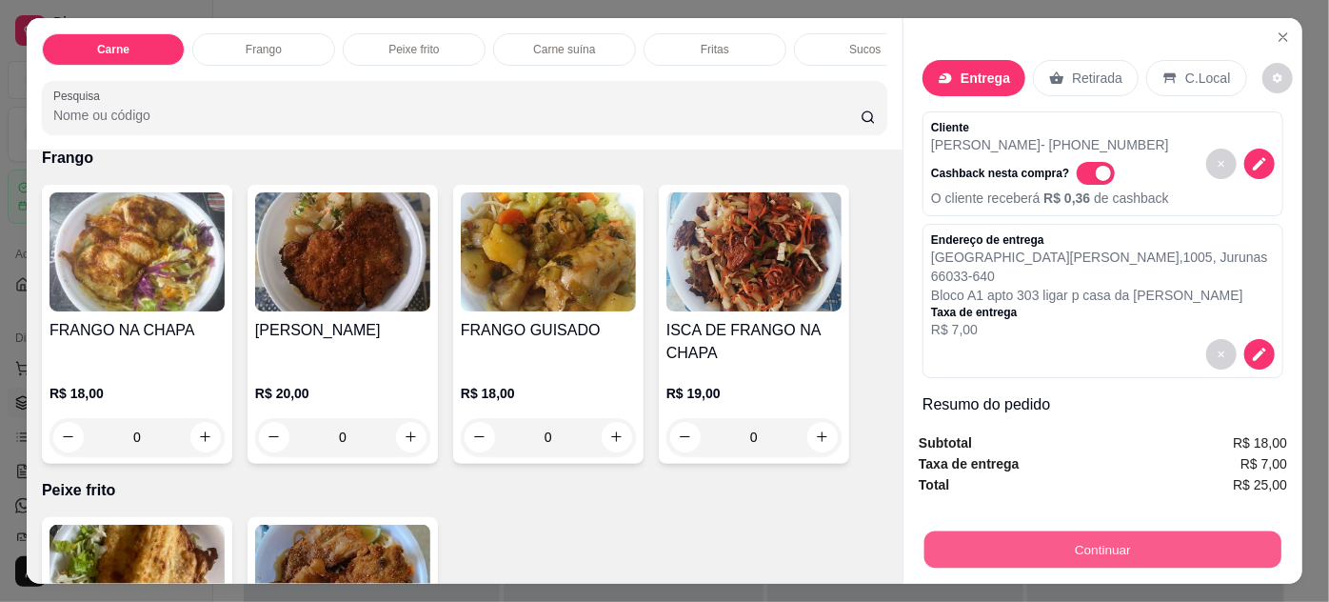
click at [1031, 542] on button "Continuar" at bounding box center [1102, 549] width 357 height 37
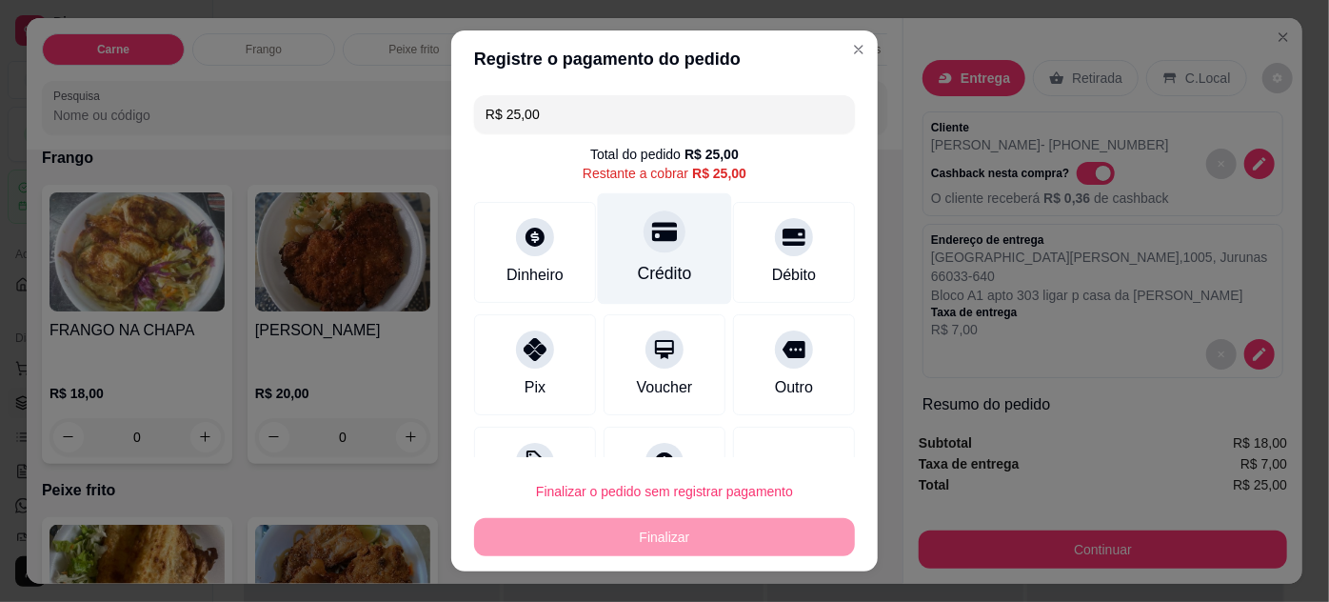
click at [652, 237] on icon at bounding box center [664, 231] width 25 height 19
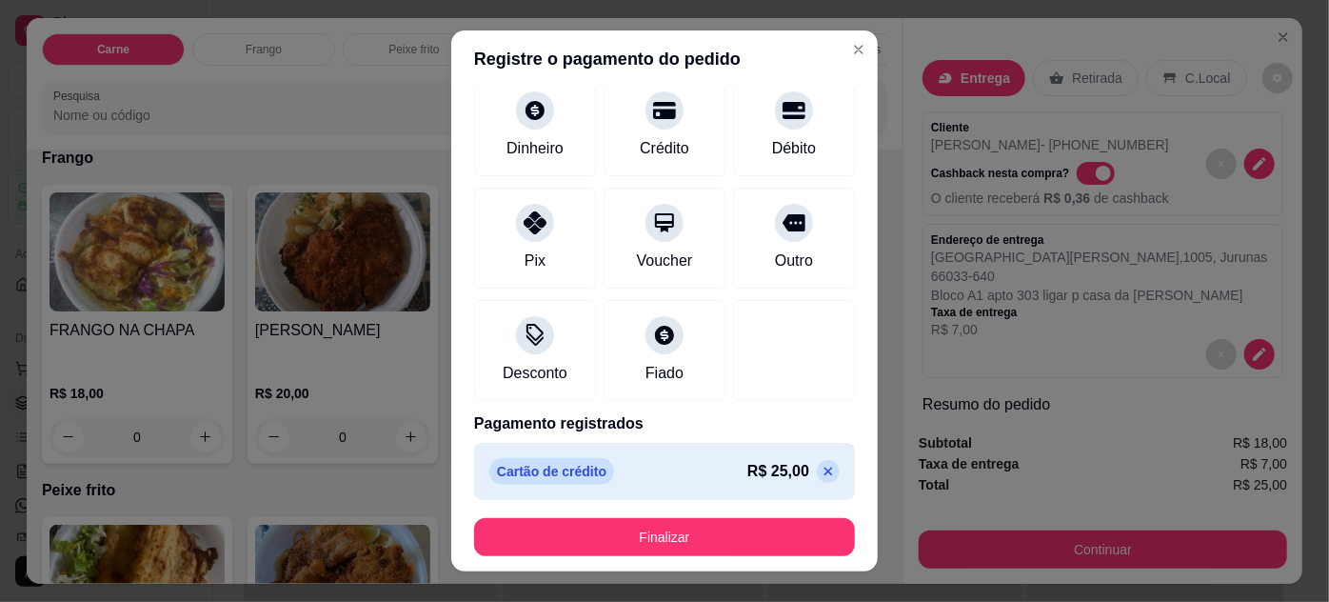
scroll to position [109, 0]
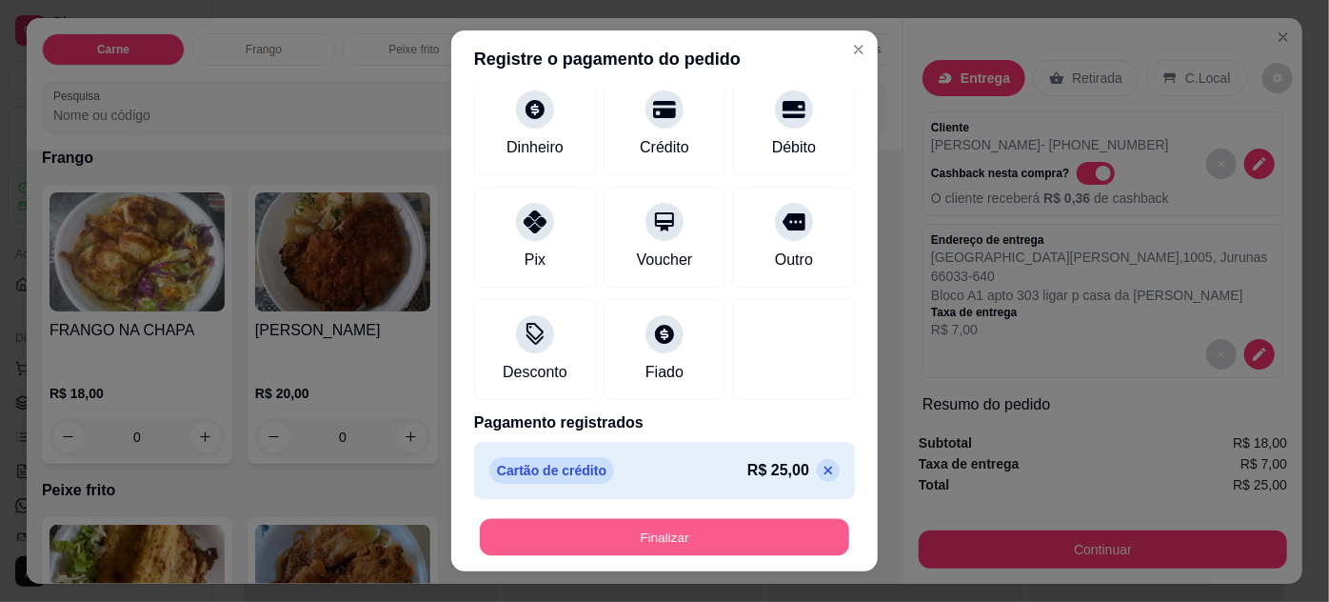
click at [680, 539] on button "Finalizar" at bounding box center [664, 537] width 369 height 37
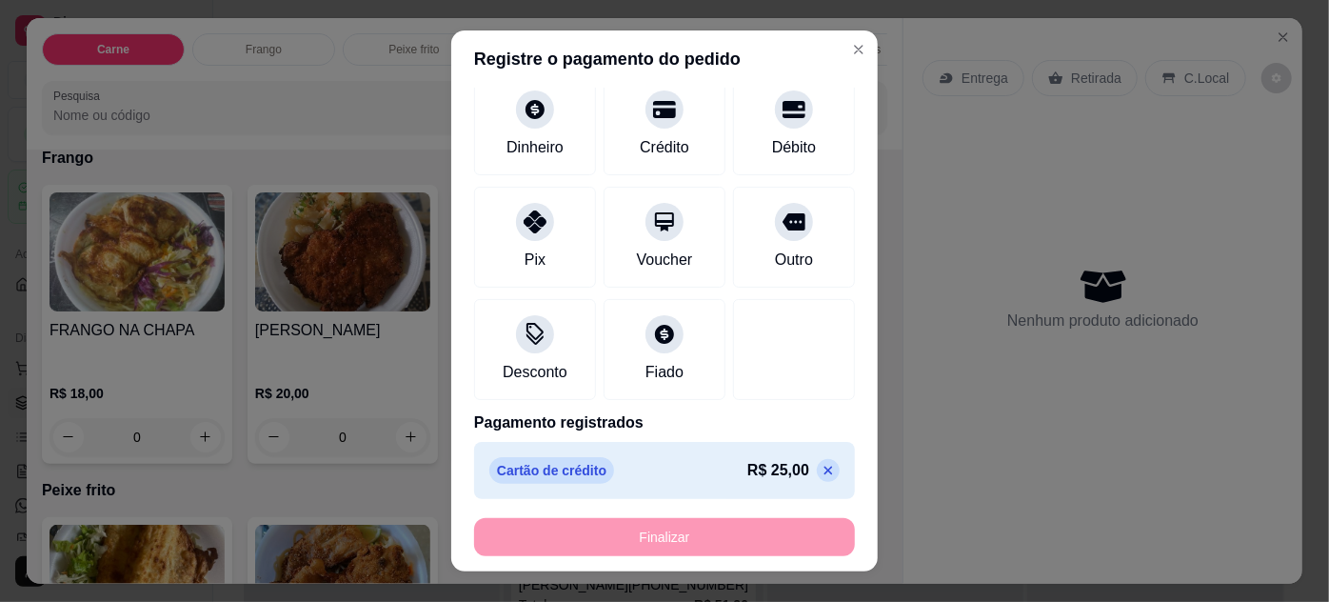
type input "-R$ 25,00"
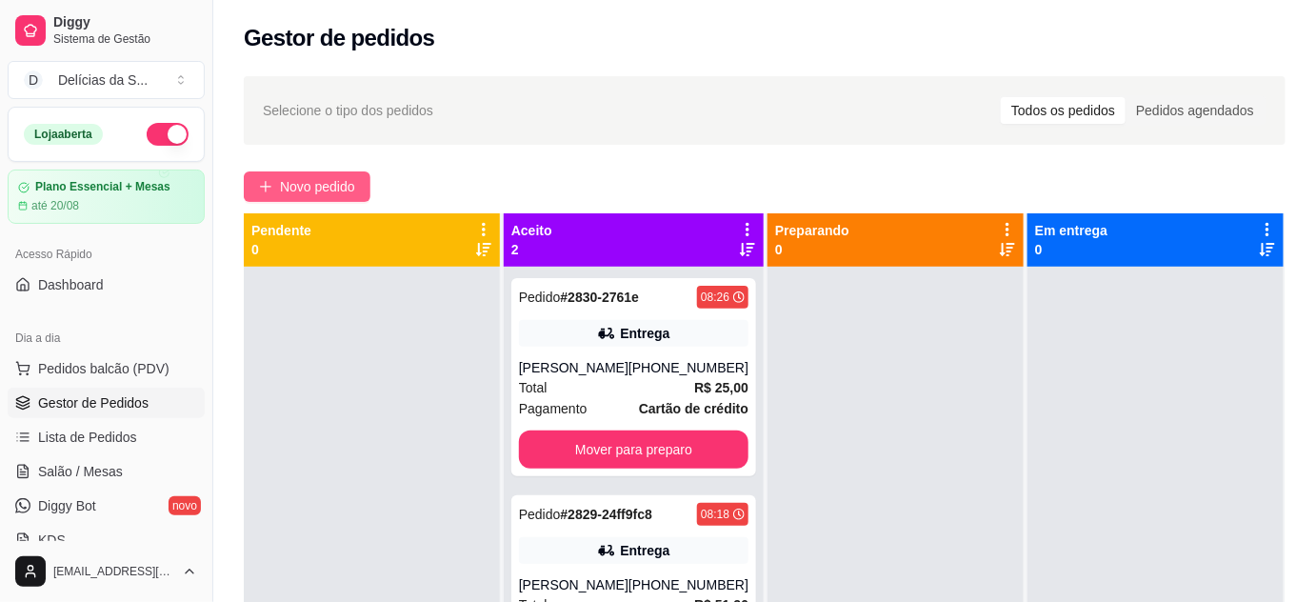
click at [287, 189] on span "Novo pedido" at bounding box center [317, 186] width 75 height 21
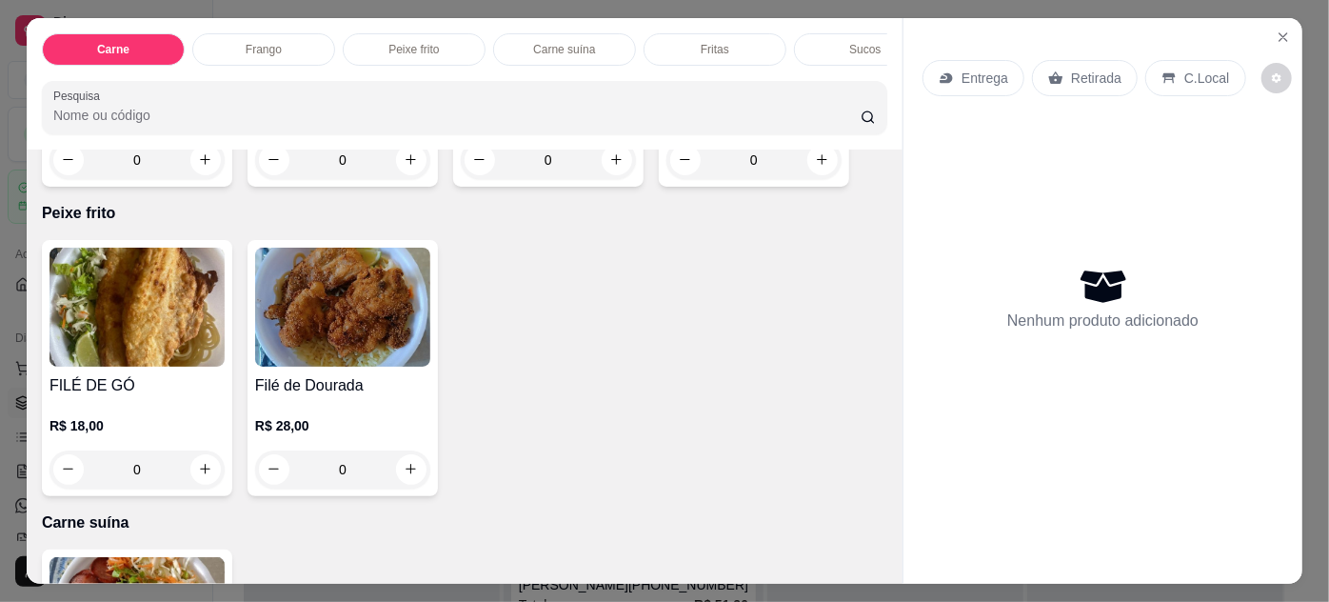
scroll to position [1038, 0]
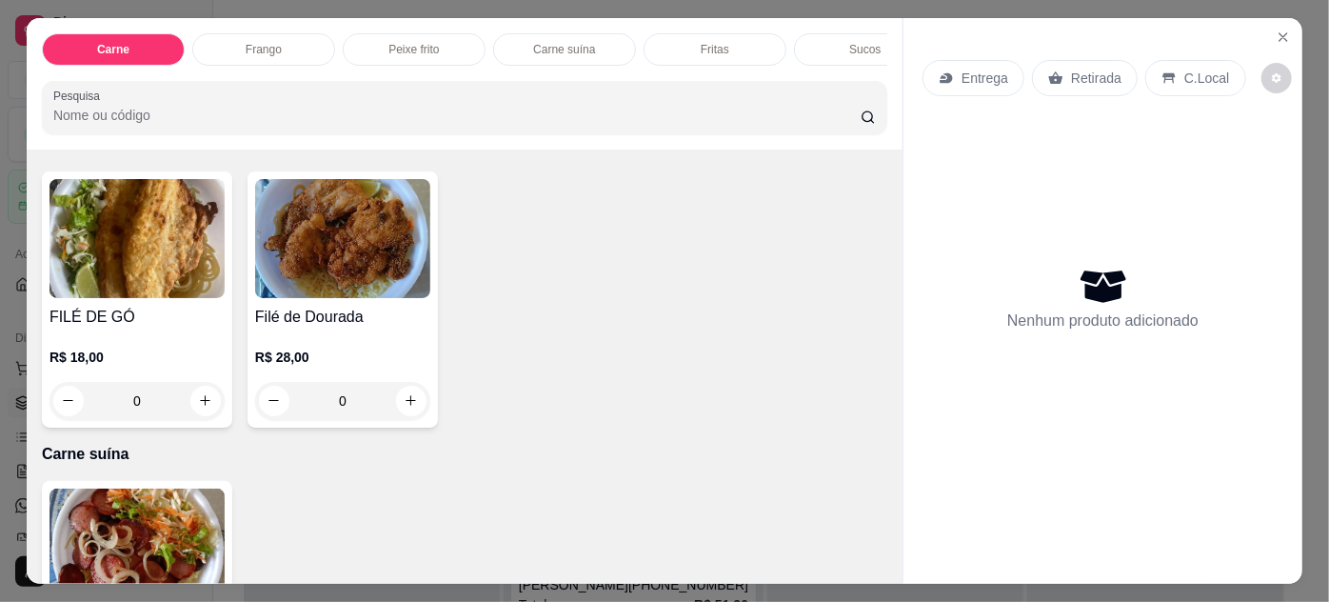
click at [129, 238] on img at bounding box center [137, 238] width 175 height 119
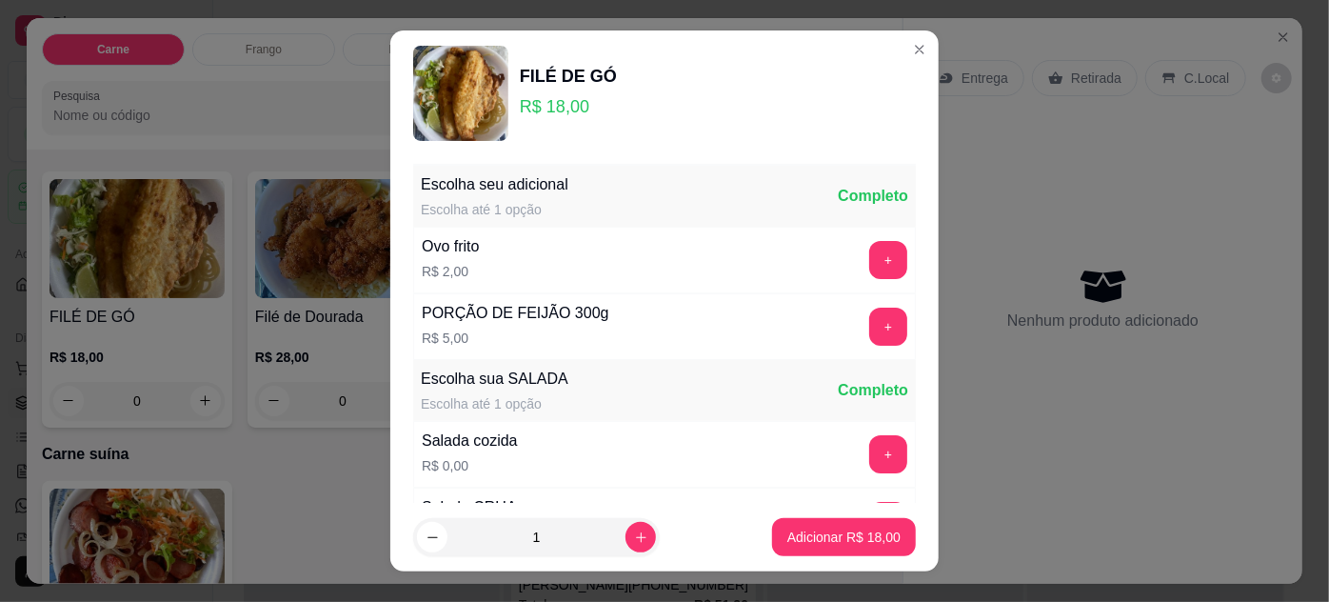
scroll to position [189, 0]
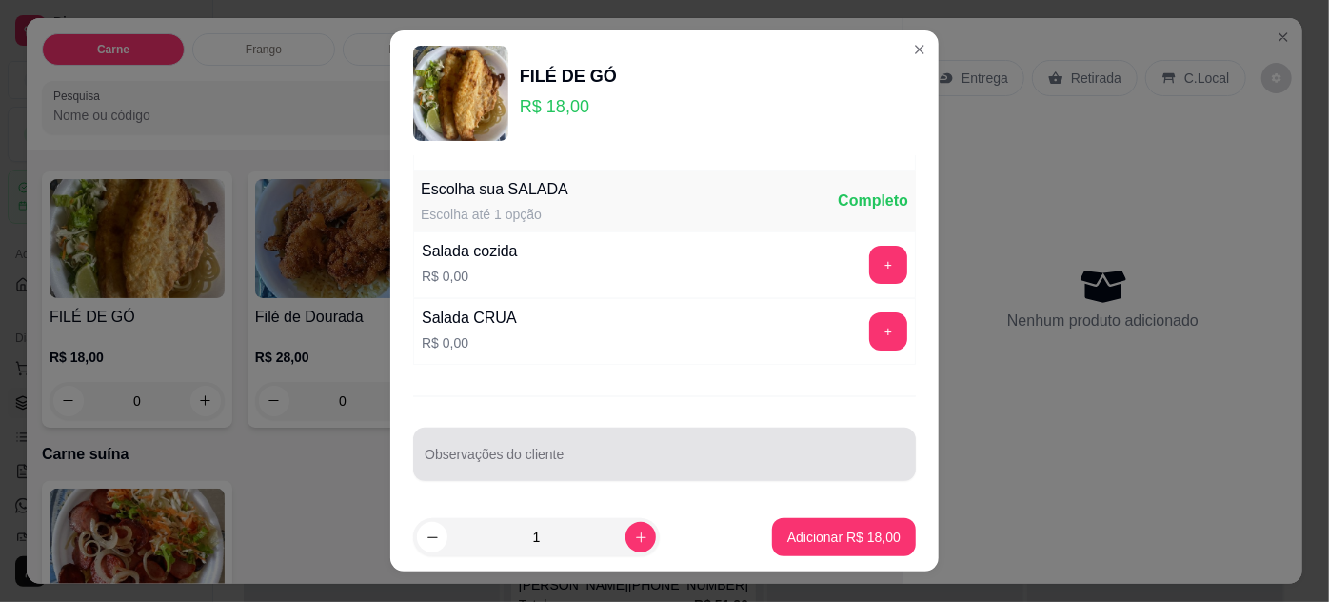
click at [667, 467] on input "Observações do cliente" at bounding box center [665, 461] width 480 height 19
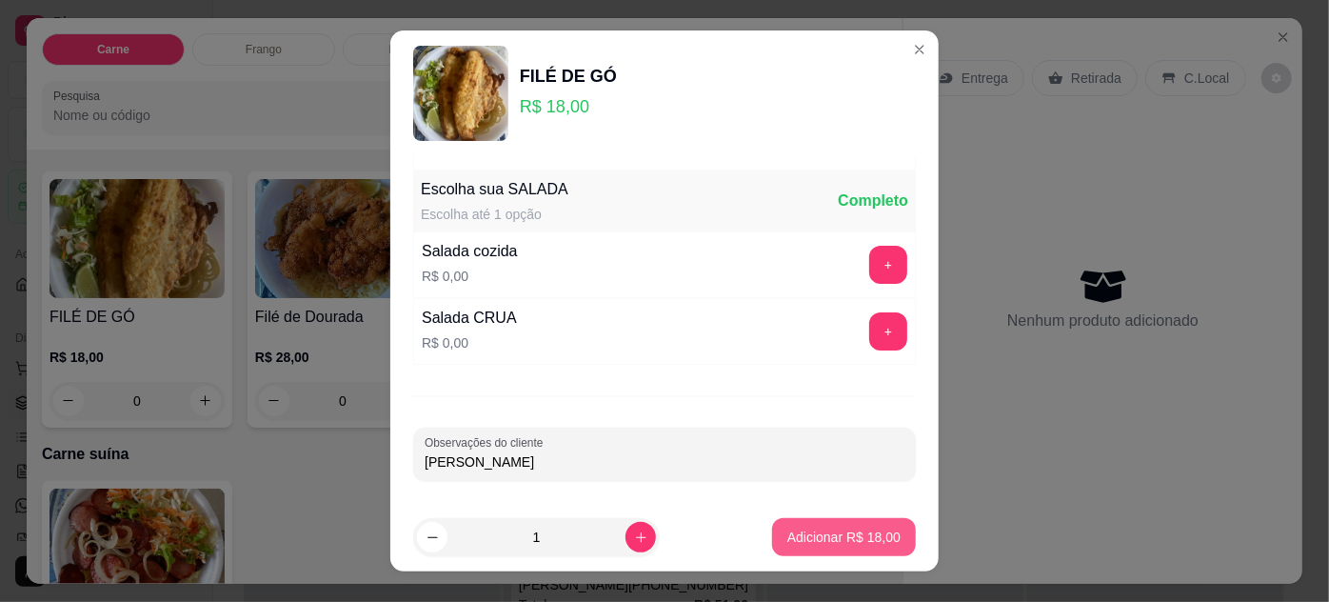
type input "[PERSON_NAME]"
click at [806, 532] on p "Adicionar R$ 18,00" at bounding box center [843, 536] width 113 height 19
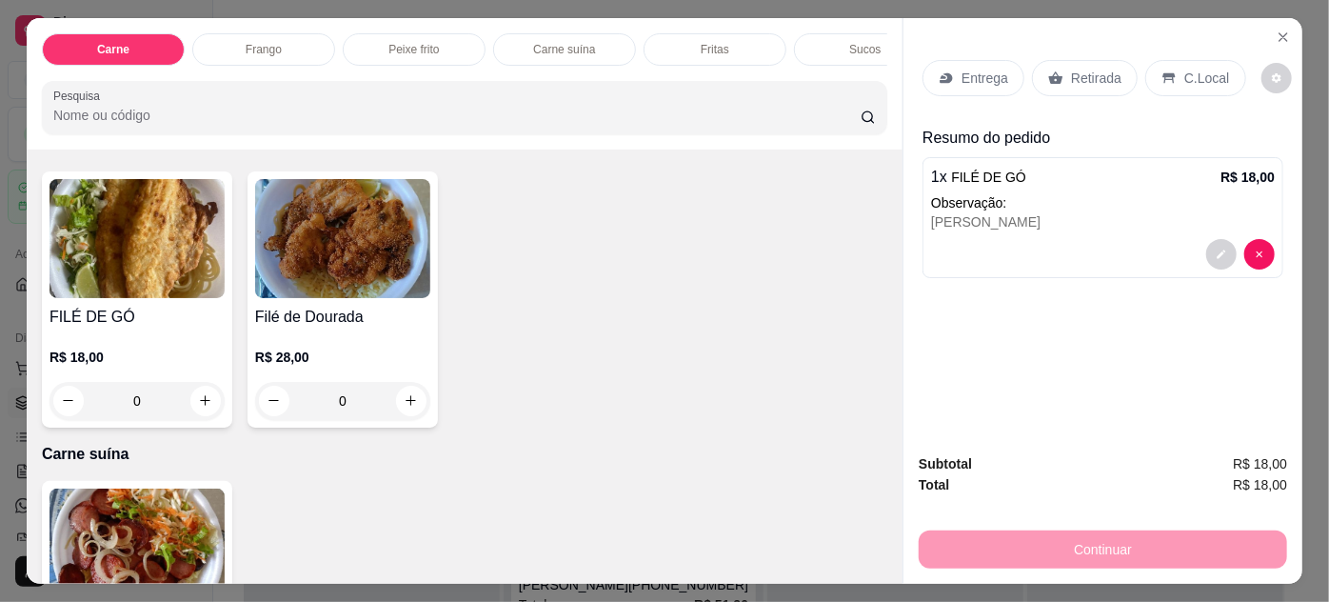
click at [962, 69] on p "Entrega" at bounding box center [985, 78] width 47 height 19
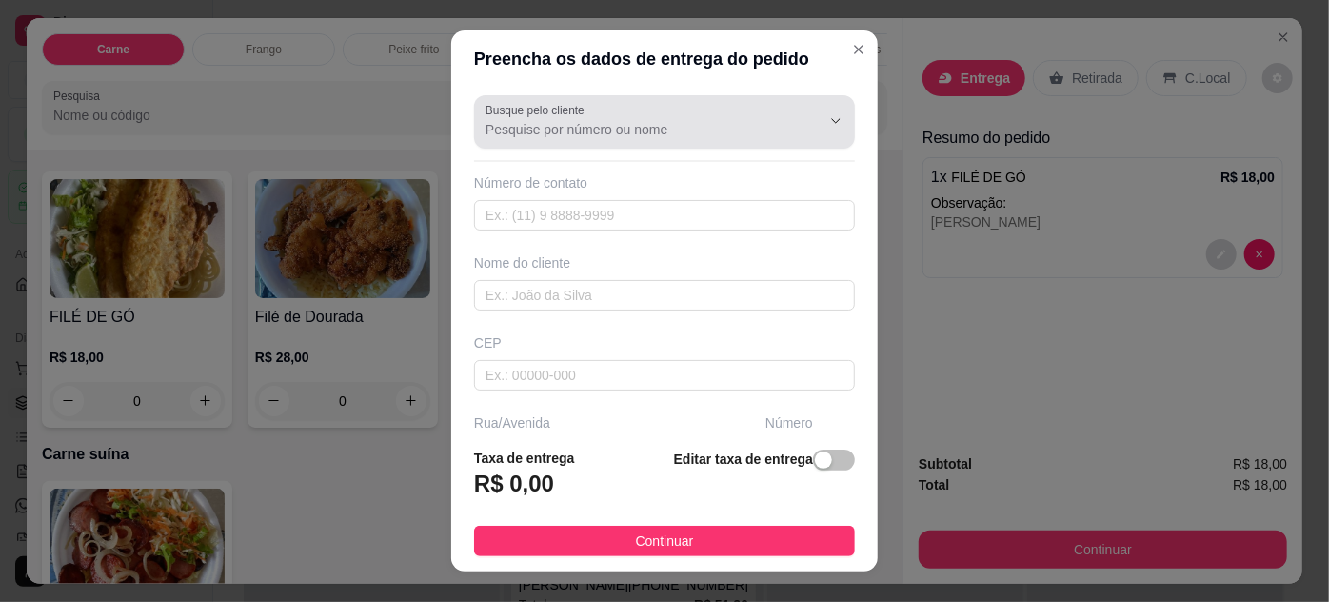
click at [802, 114] on icon "Show suggestions" at bounding box center [809, 120] width 15 height 15
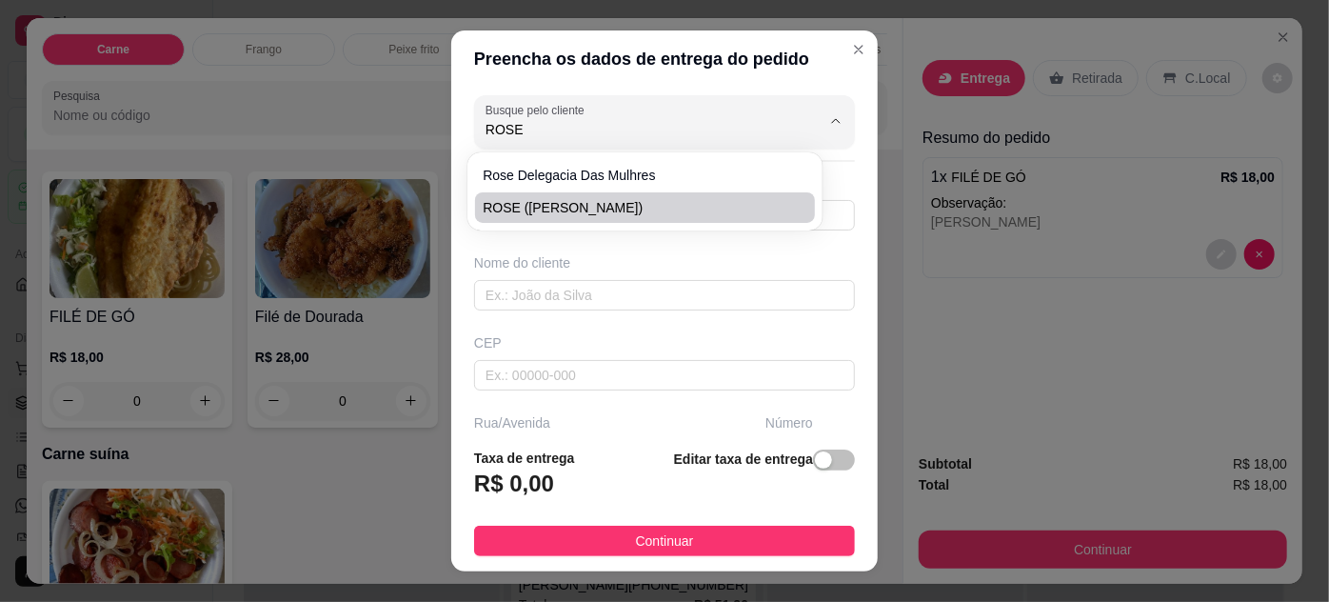
click at [591, 206] on span "ROSE ([PERSON_NAME])" at bounding box center [635, 207] width 305 height 19
type input "ROSE ([PERSON_NAME])"
type input "91988612289"
type input "ROSE ([PERSON_NAME])"
type input "66113055"
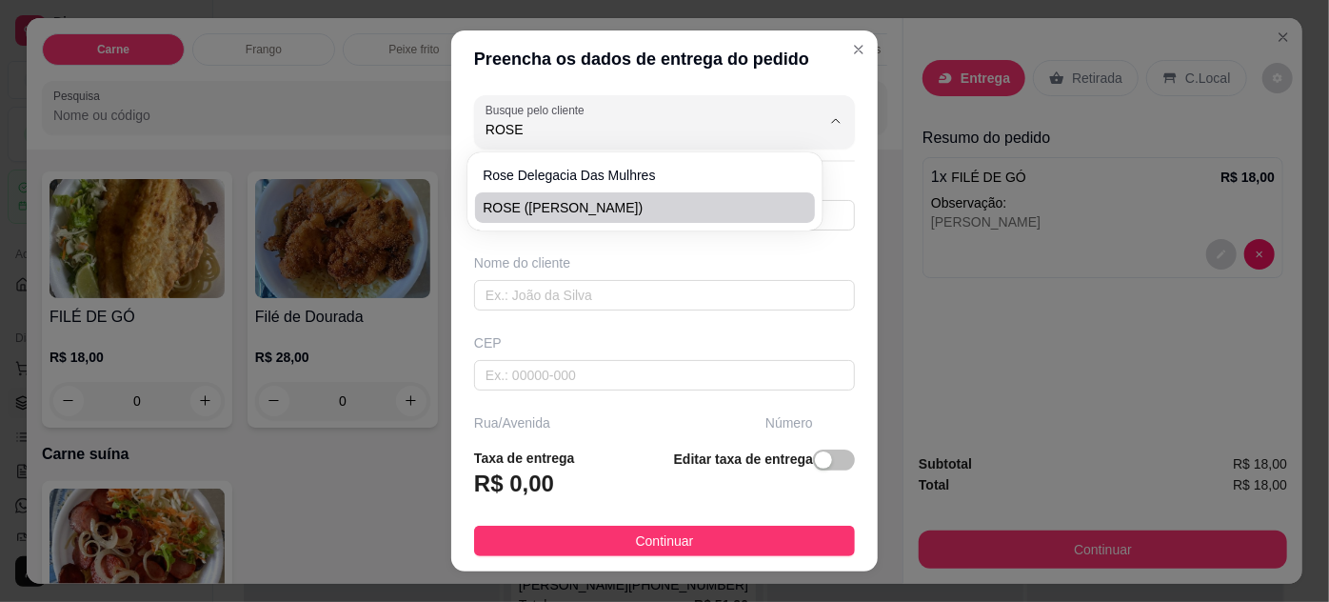
type input "TRAVESSA [PERSON_NAME]"
type input "66"
type input "ENTRE: [PERSON_NAME] E PROFESSOR [PERSON_NAME]"
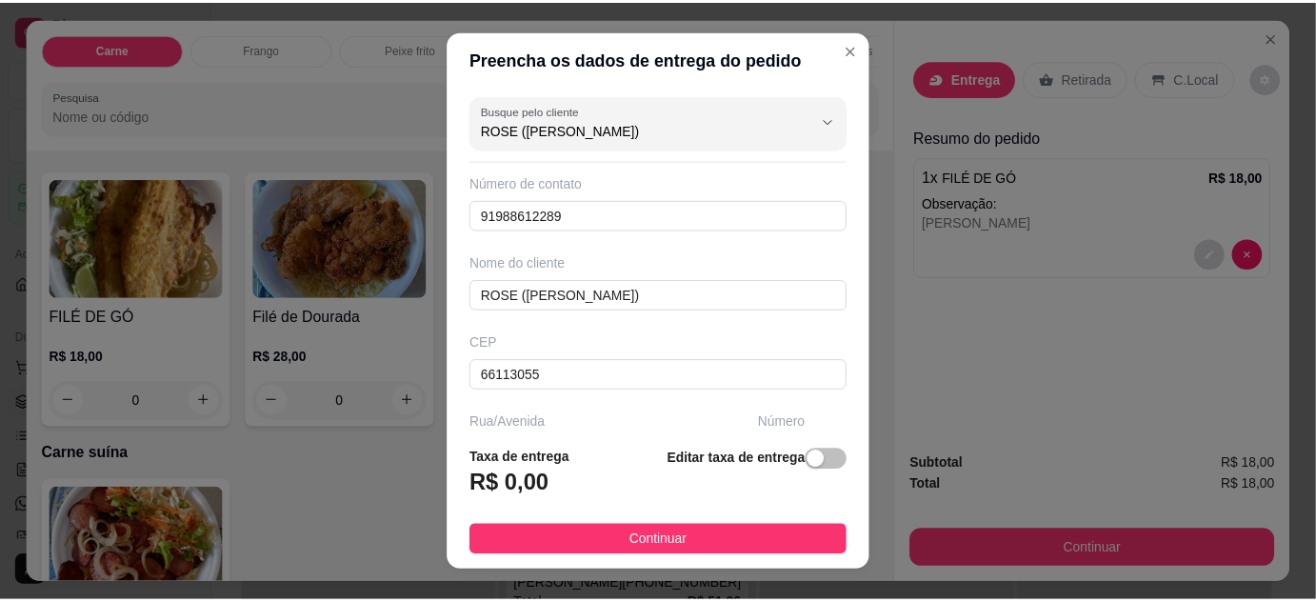
scroll to position [291, 0]
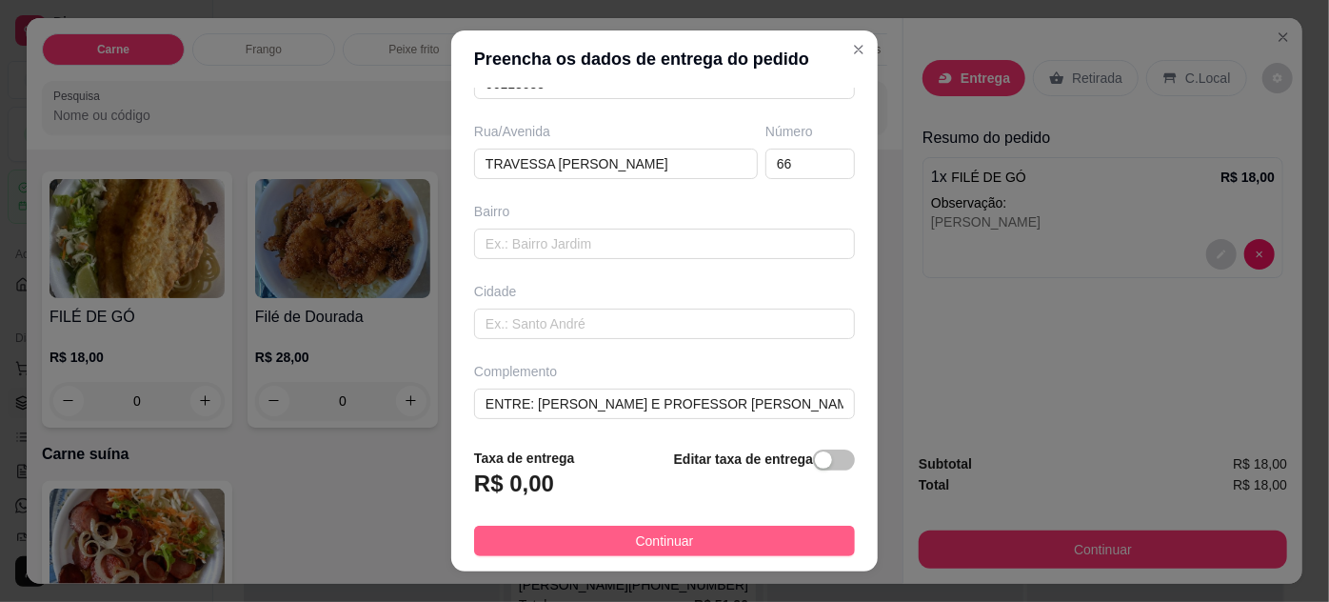
type input "ROSE ([PERSON_NAME])"
click at [765, 532] on button "Continuar" at bounding box center [664, 541] width 381 height 30
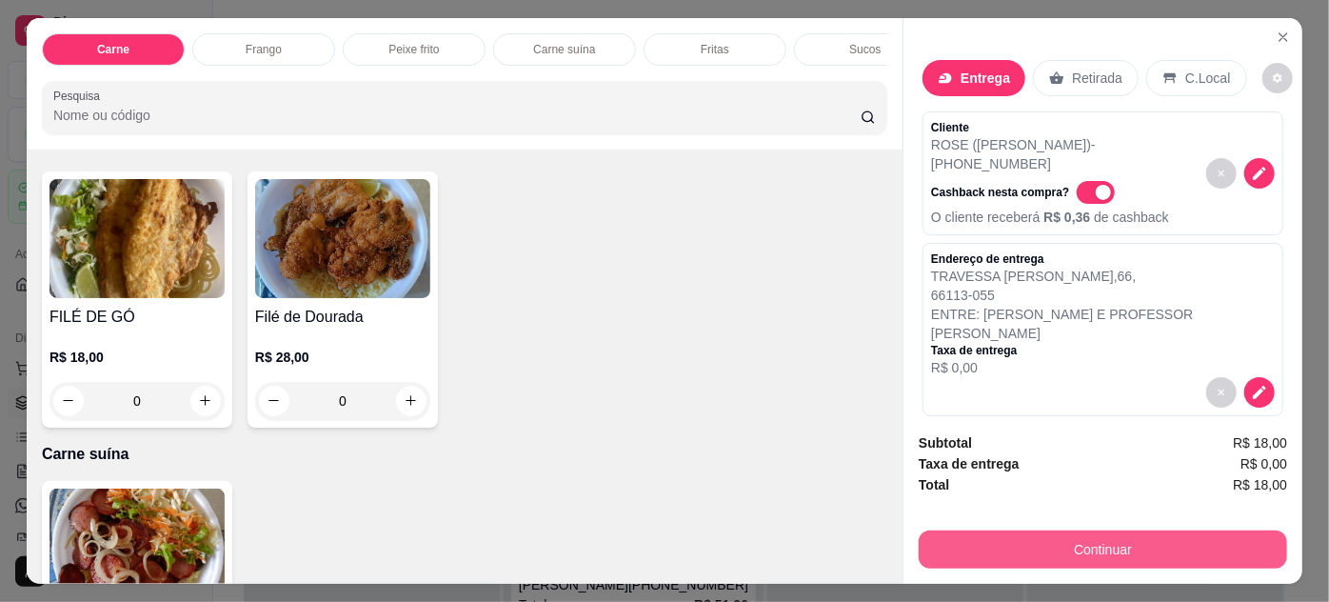
click at [1055, 539] on button "Continuar" at bounding box center [1103, 549] width 368 height 38
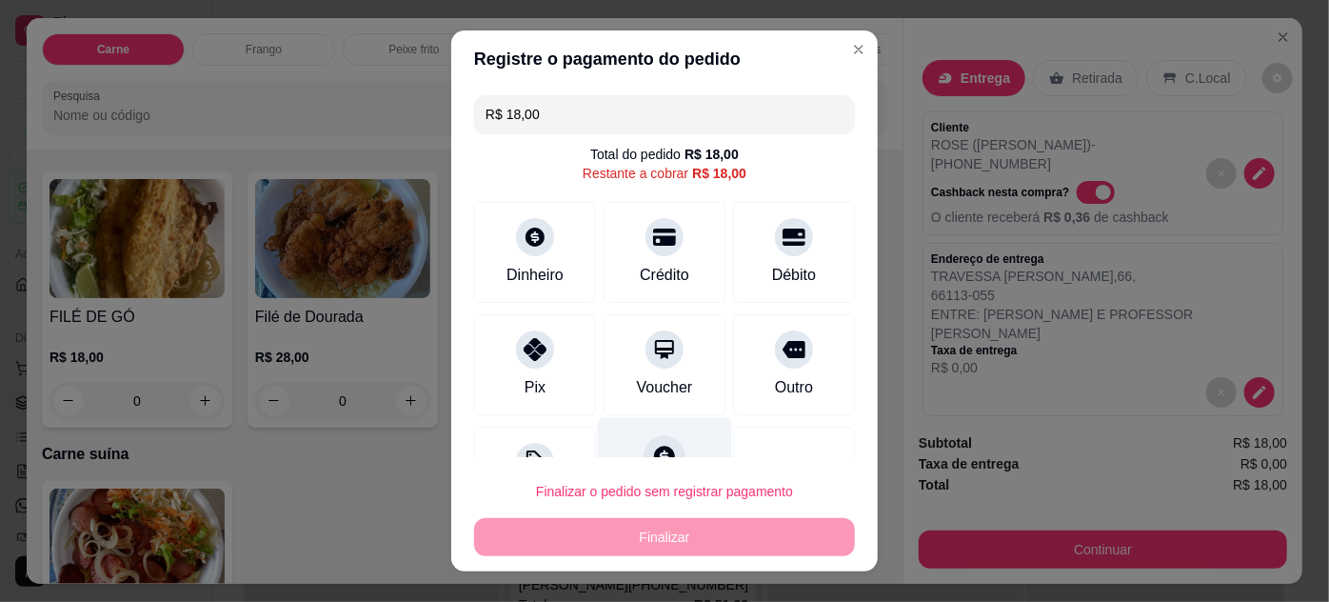
click at [660, 441] on div at bounding box center [665, 456] width 42 height 42
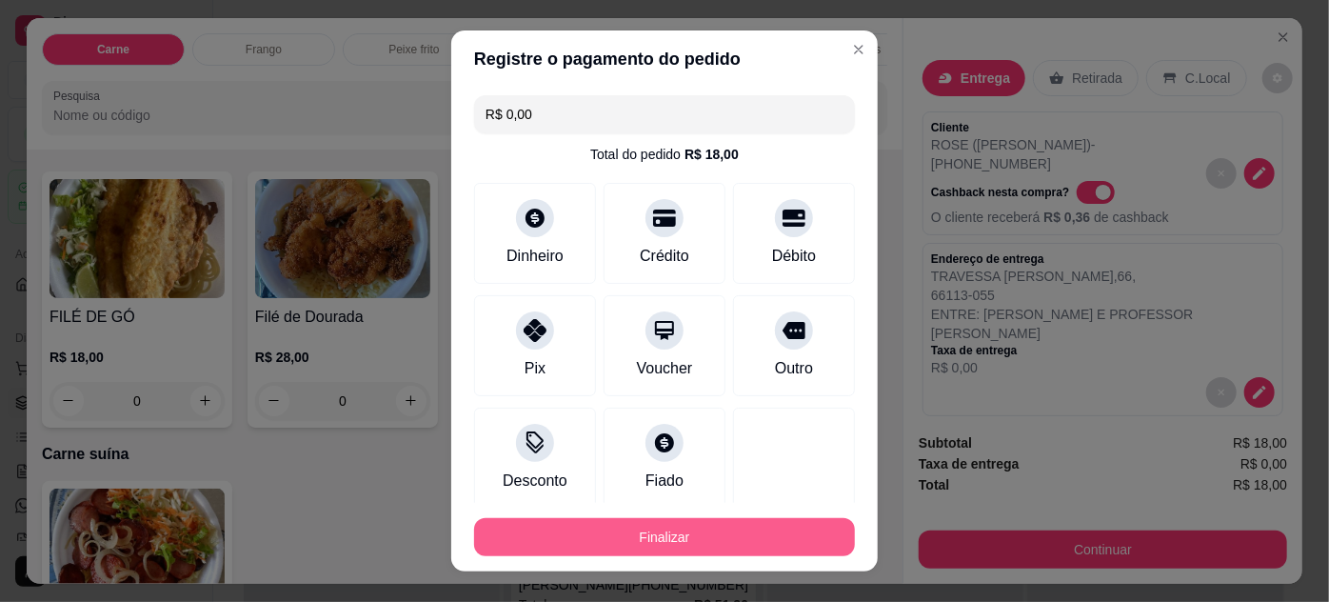
click at [728, 532] on button "Finalizar" at bounding box center [664, 537] width 381 height 38
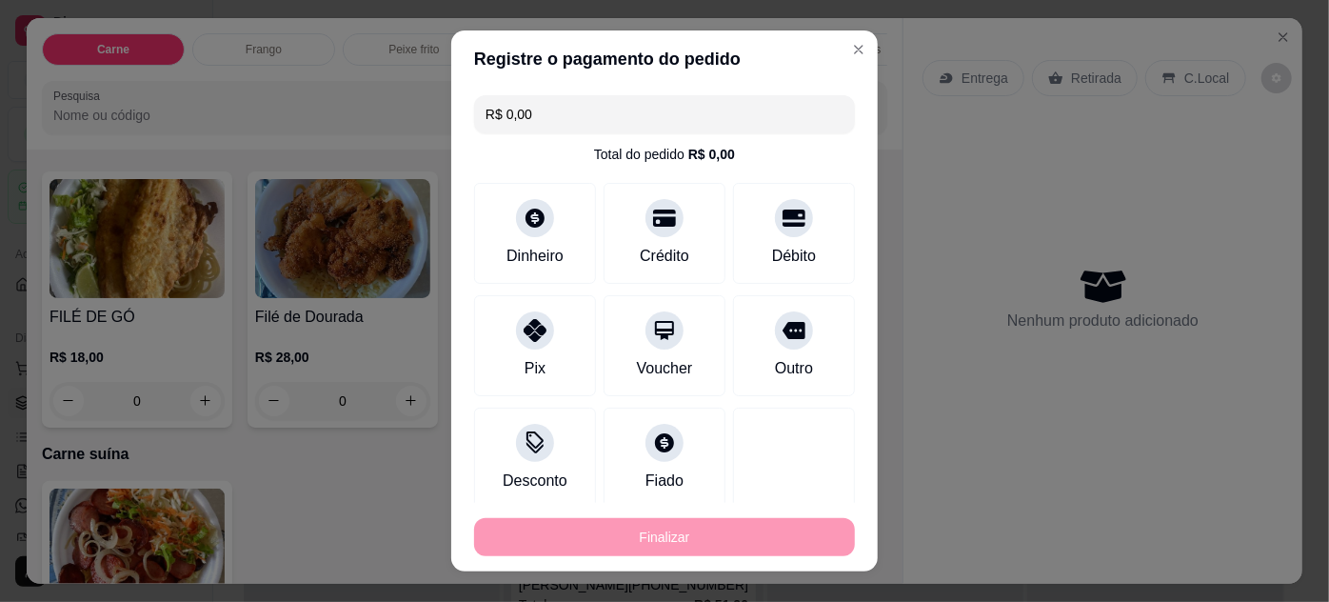
type input "-R$ 18,00"
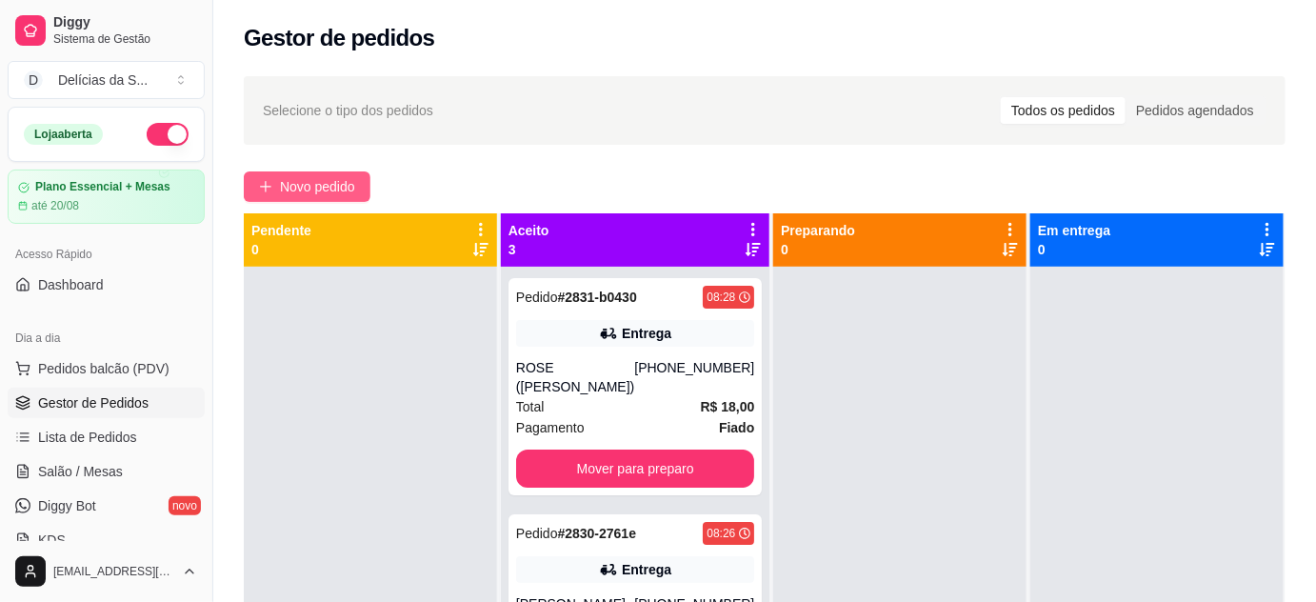
click at [268, 181] on icon "plus" at bounding box center [265, 186] width 13 height 13
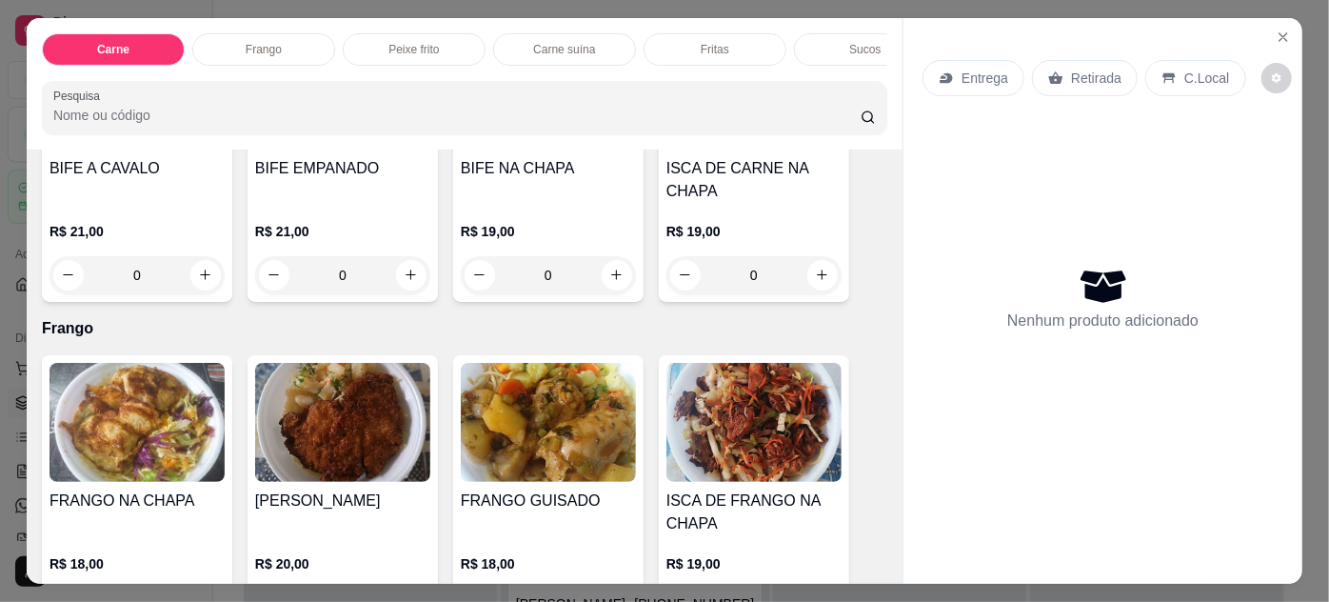
scroll to position [519, 0]
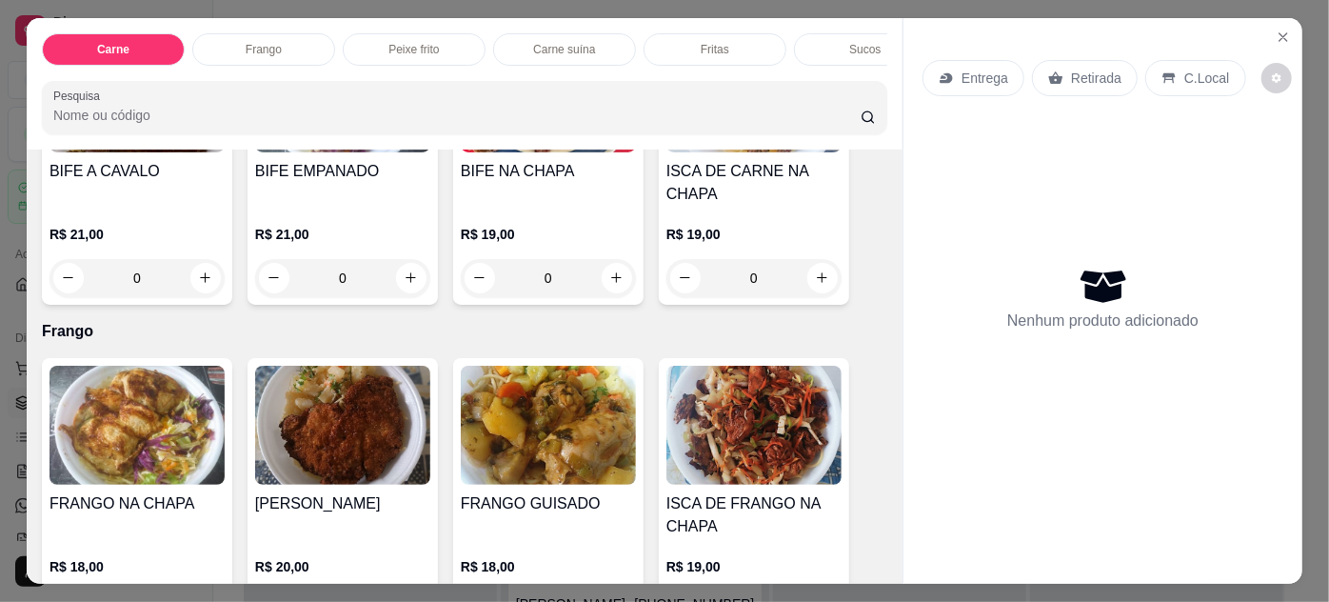
click at [518, 401] on img at bounding box center [548, 425] width 175 height 119
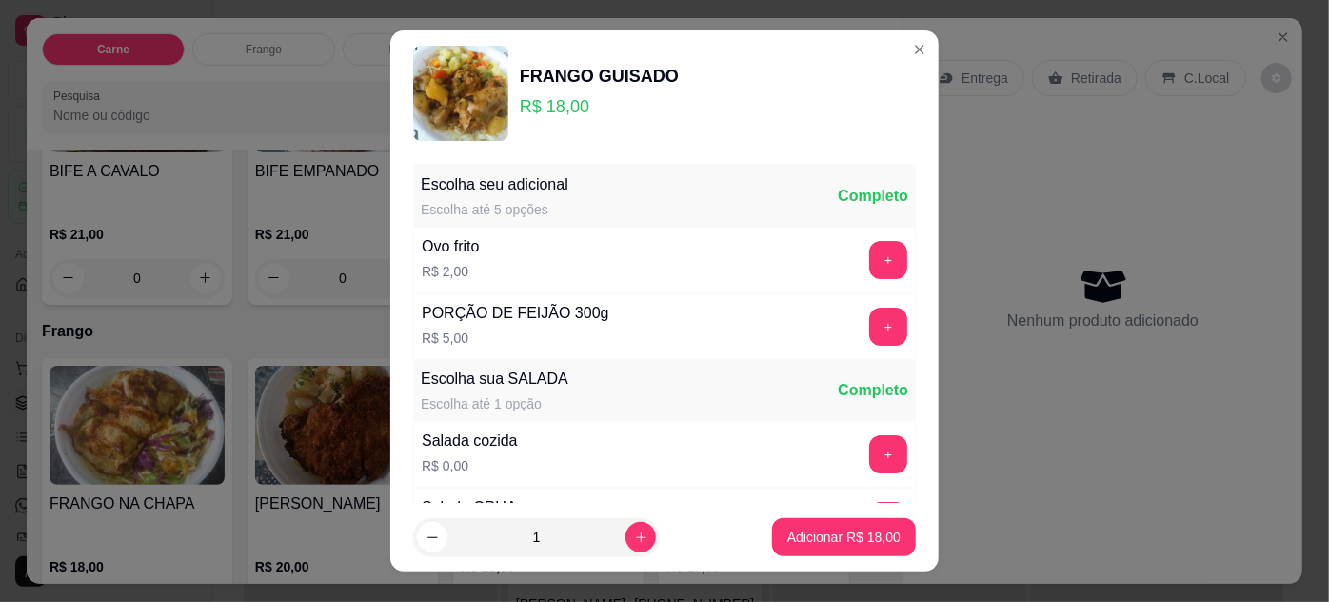
scroll to position [189, 0]
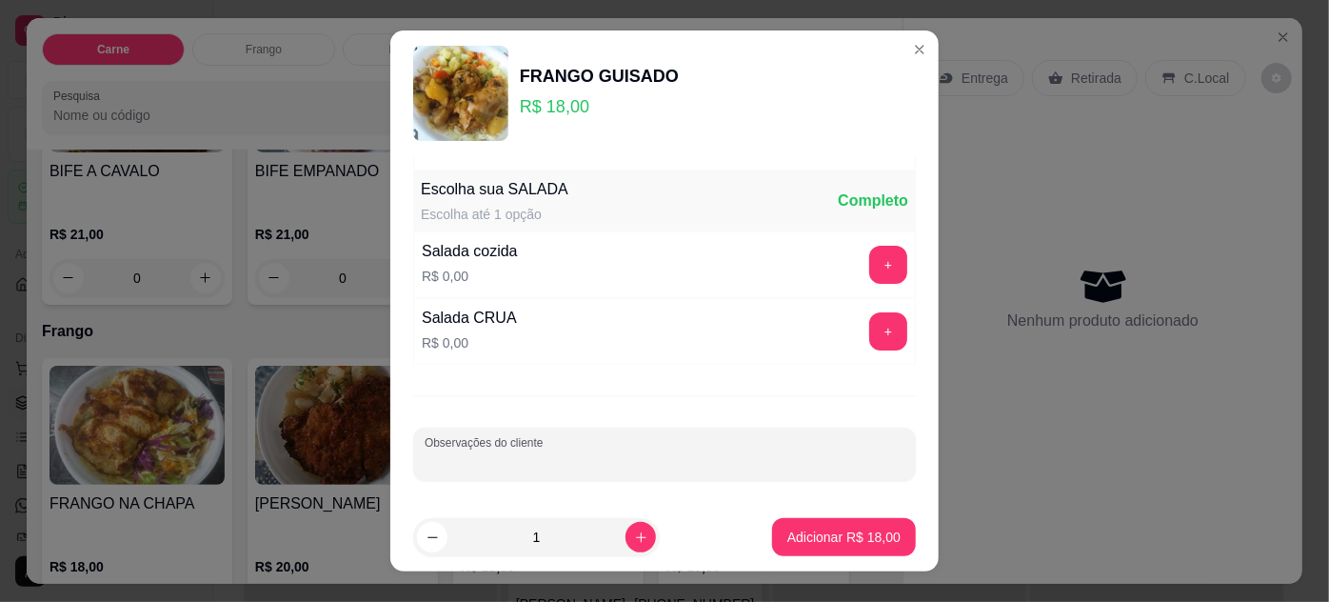
click at [532, 467] on input "Observações do cliente" at bounding box center [665, 461] width 480 height 19
paste input "somente com arroz e a verdura do frango"
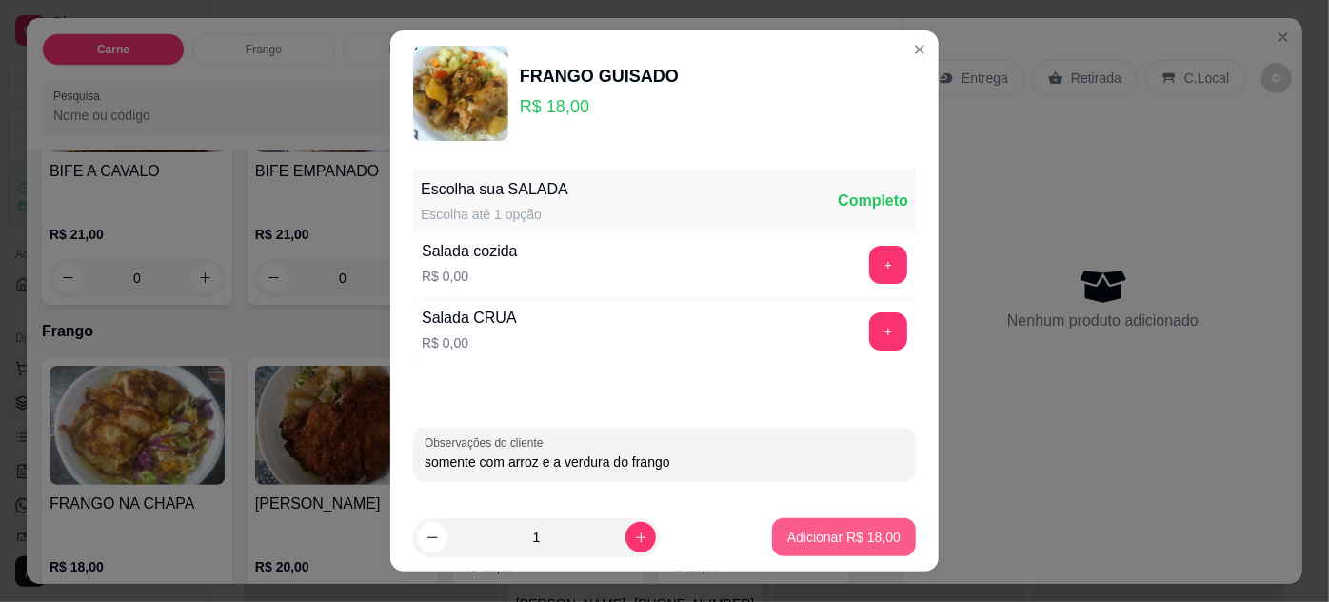
type input "somente com arroz e a verdura do frango"
click at [804, 531] on p "Adicionar R$ 18,00" at bounding box center [844, 537] width 110 height 18
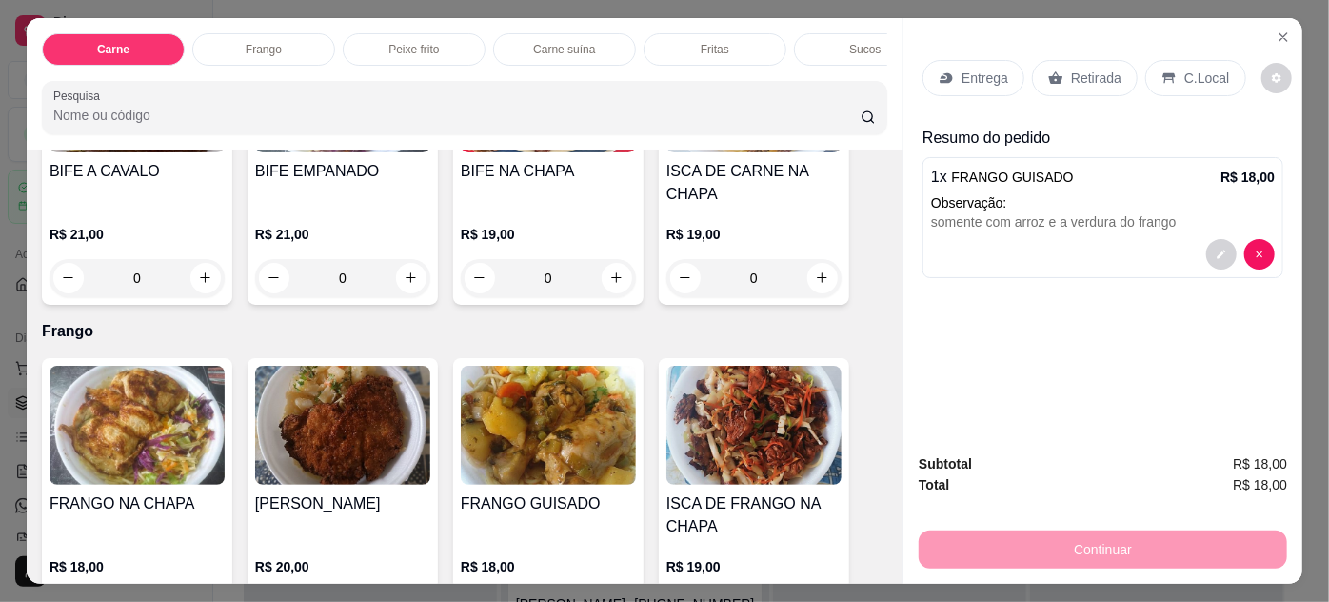
click at [962, 72] on p "Entrega" at bounding box center [985, 78] width 47 height 19
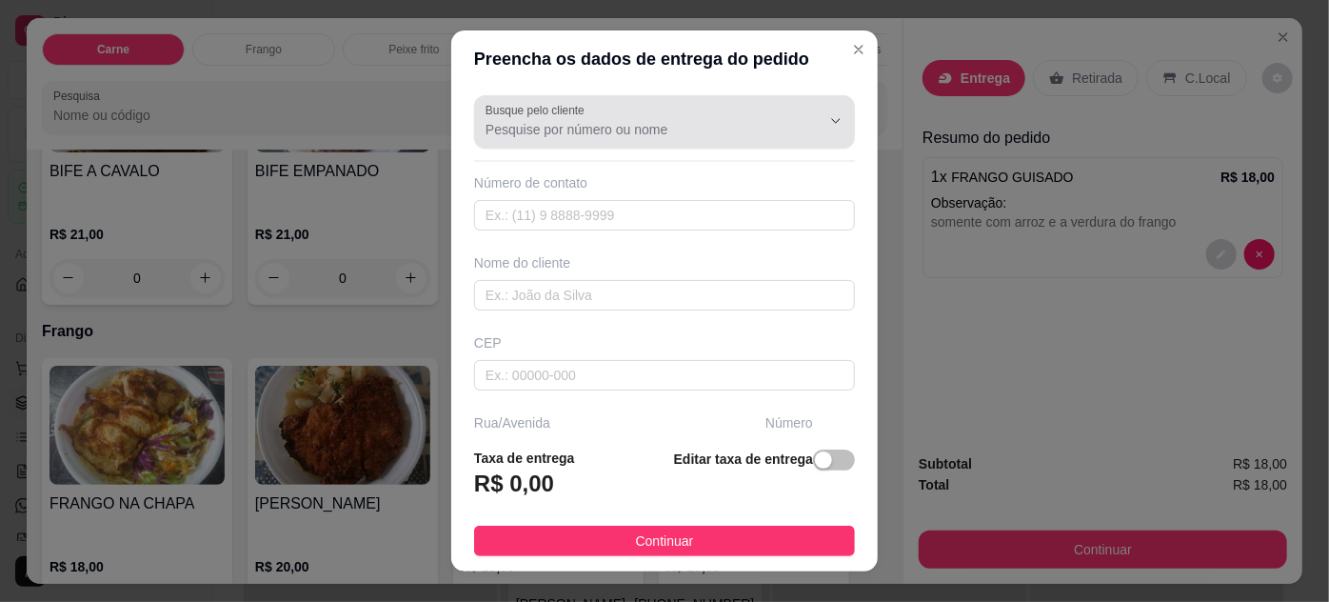
click at [706, 145] on div "Busque pelo cliente" at bounding box center [664, 121] width 381 height 53
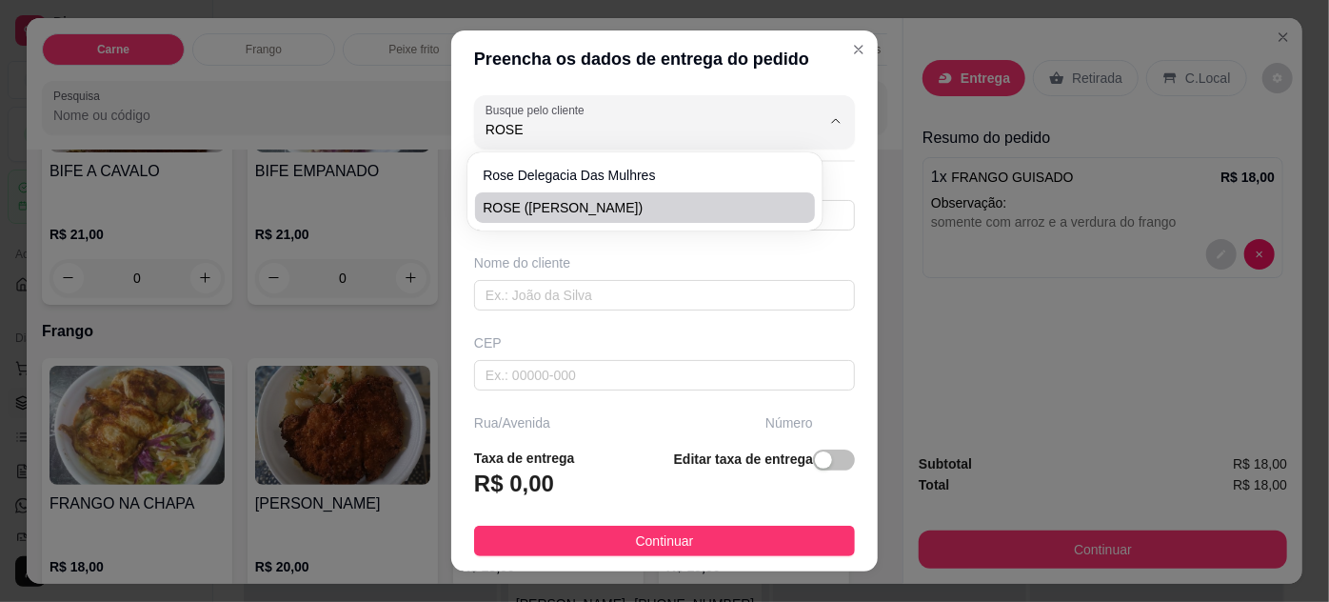
click at [672, 200] on span "ROSE ([PERSON_NAME])" at bounding box center [635, 207] width 305 height 19
type input "ROSE ([PERSON_NAME])"
type input "91988612289"
type input "ROSE ([PERSON_NAME])"
type input "66113055"
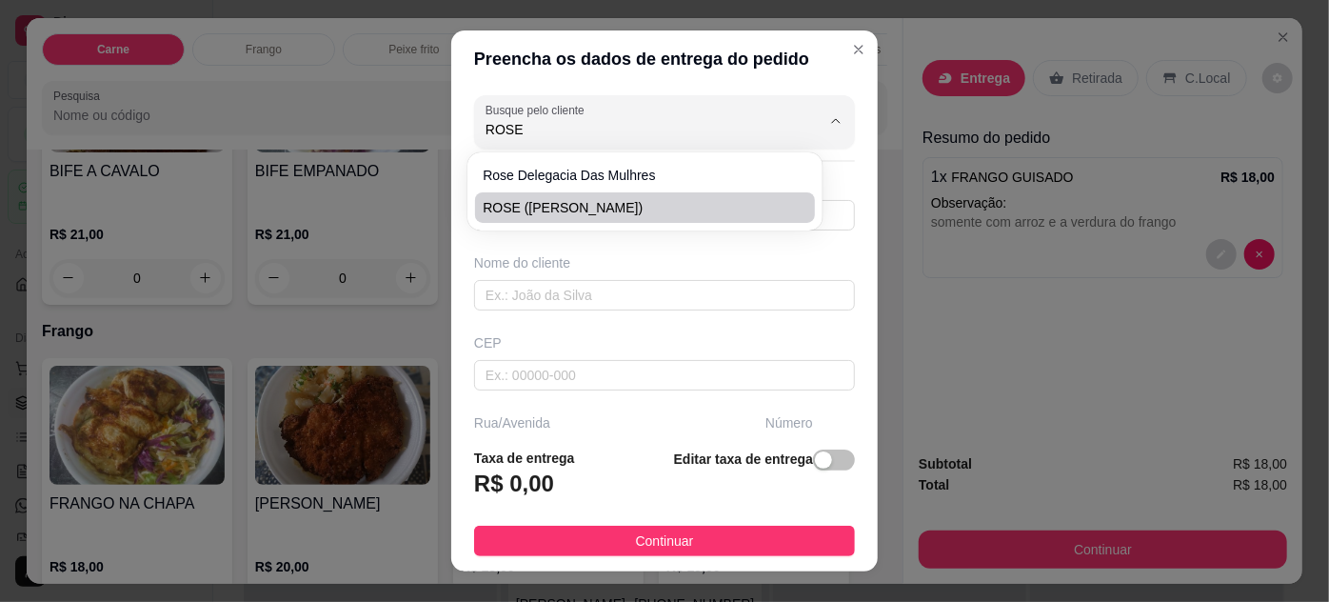
type input "TRAVESSA [PERSON_NAME]"
type input "66"
type input "ENTRE: [PERSON_NAME] E PROFESSOR [PERSON_NAME]"
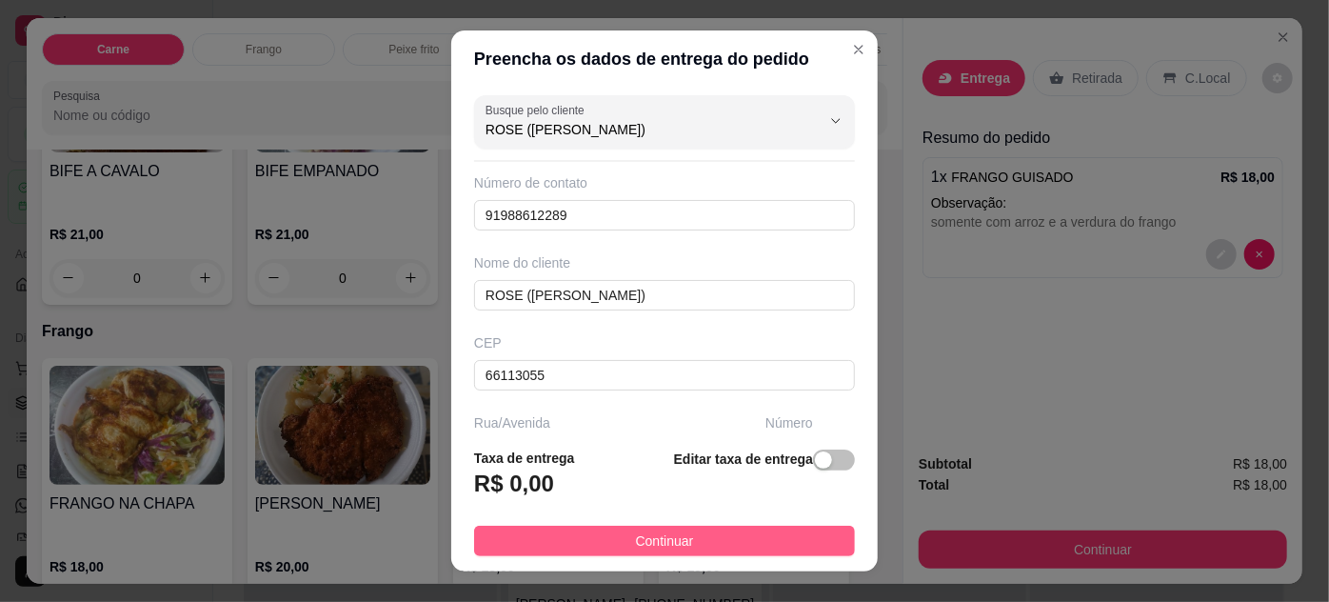
type input "ROSE ([PERSON_NAME])"
click at [794, 533] on button "Continuar" at bounding box center [664, 541] width 381 height 30
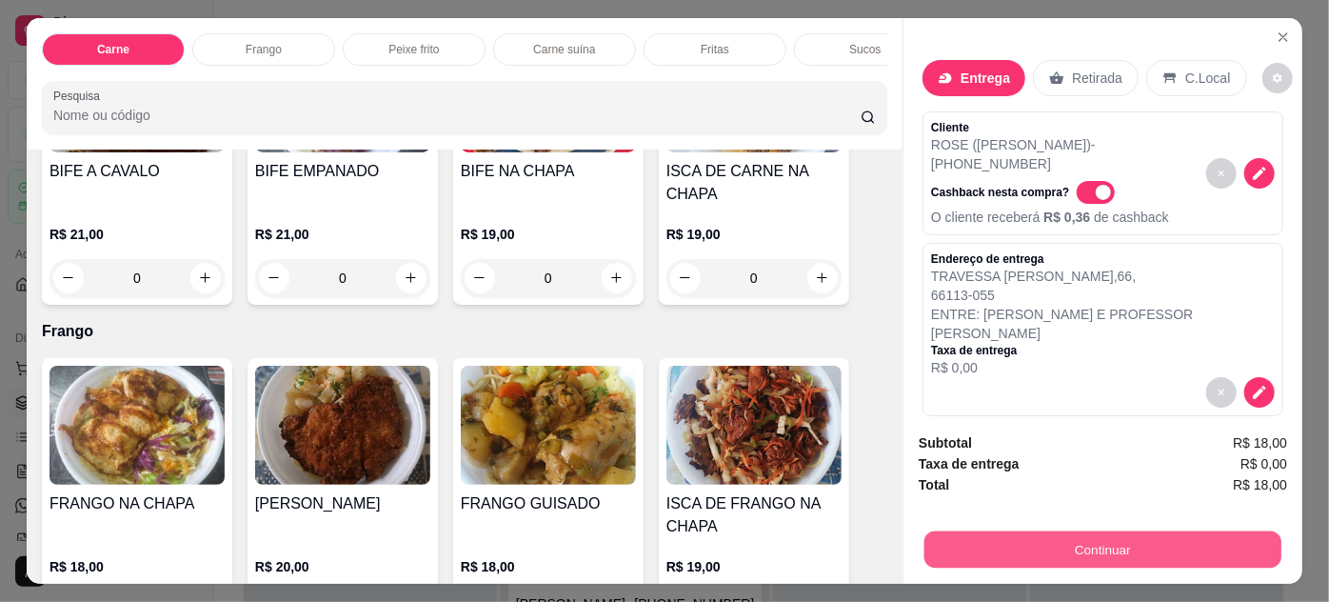
click at [1018, 546] on button "Continuar" at bounding box center [1102, 549] width 357 height 37
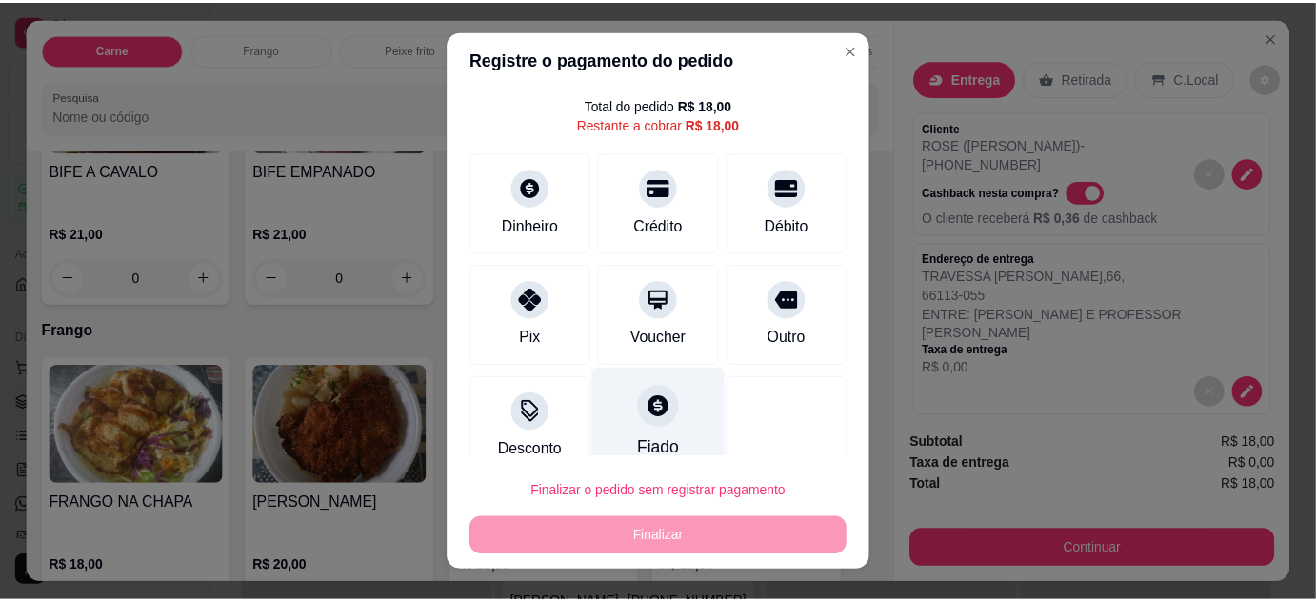
scroll to position [75, 0]
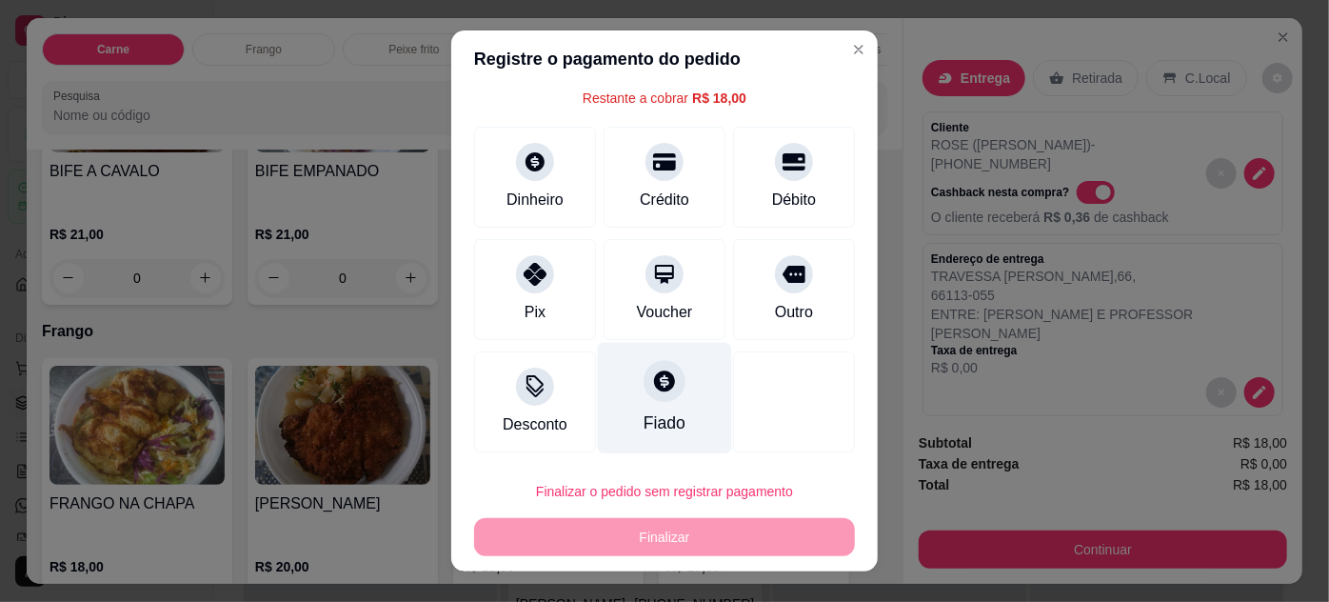
click at [654, 379] on icon at bounding box center [664, 380] width 21 height 21
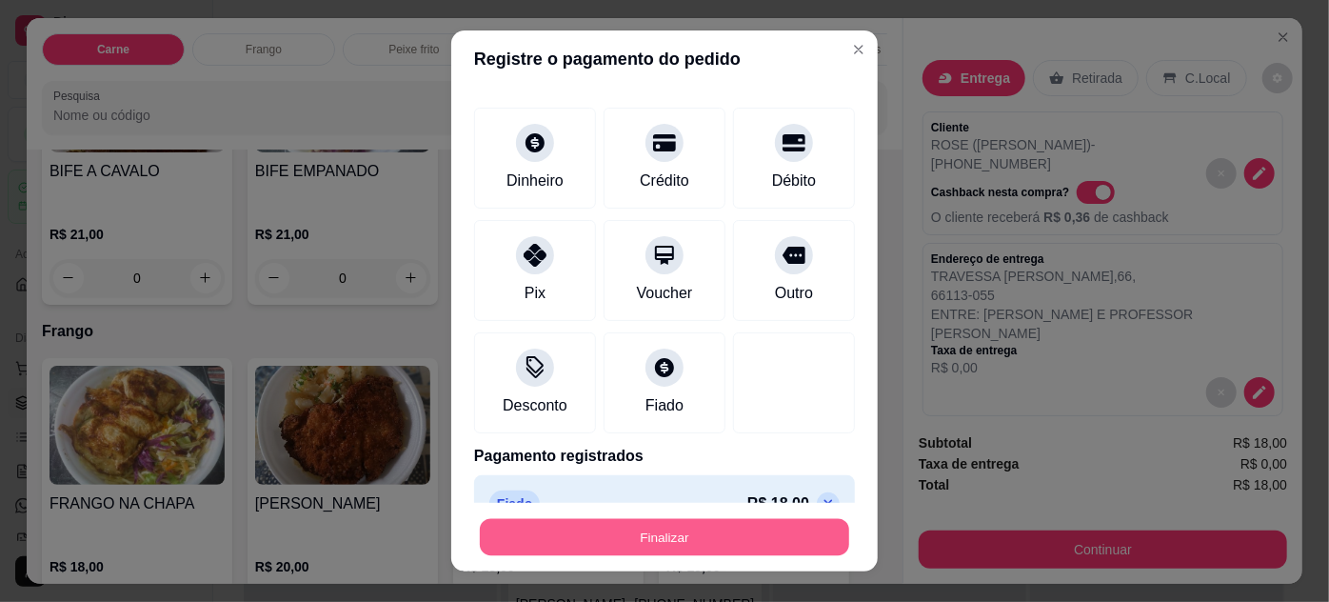
click at [726, 539] on button "Finalizar" at bounding box center [664, 537] width 369 height 37
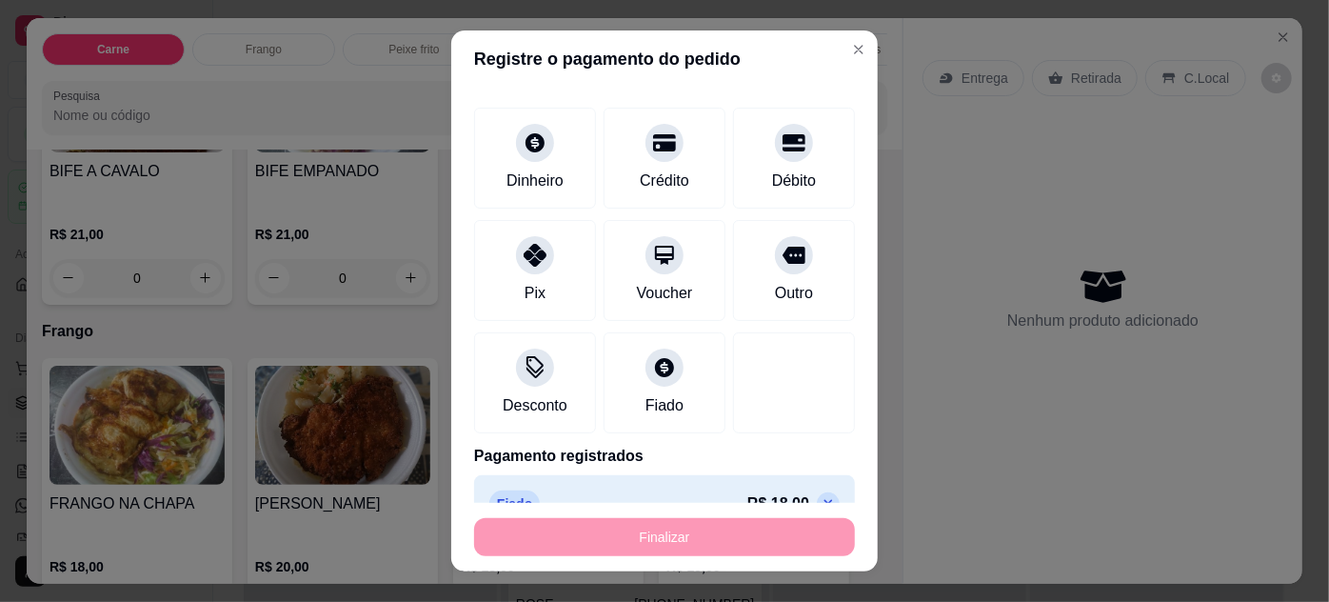
type input "-R$ 18,00"
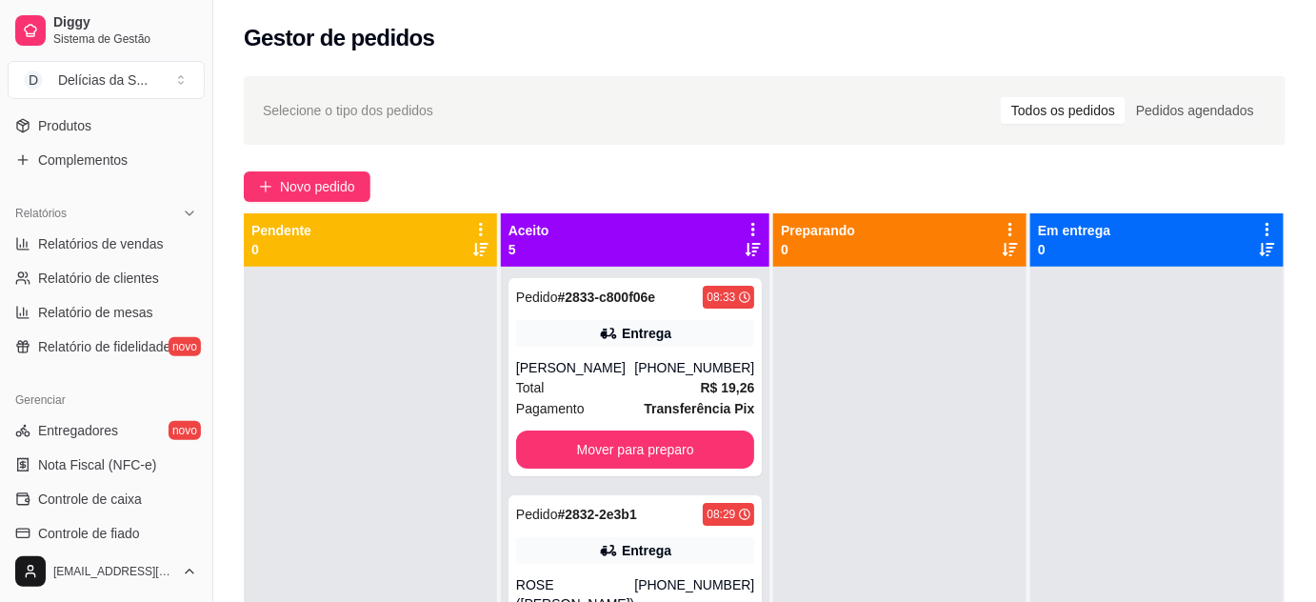
scroll to position [519, 0]
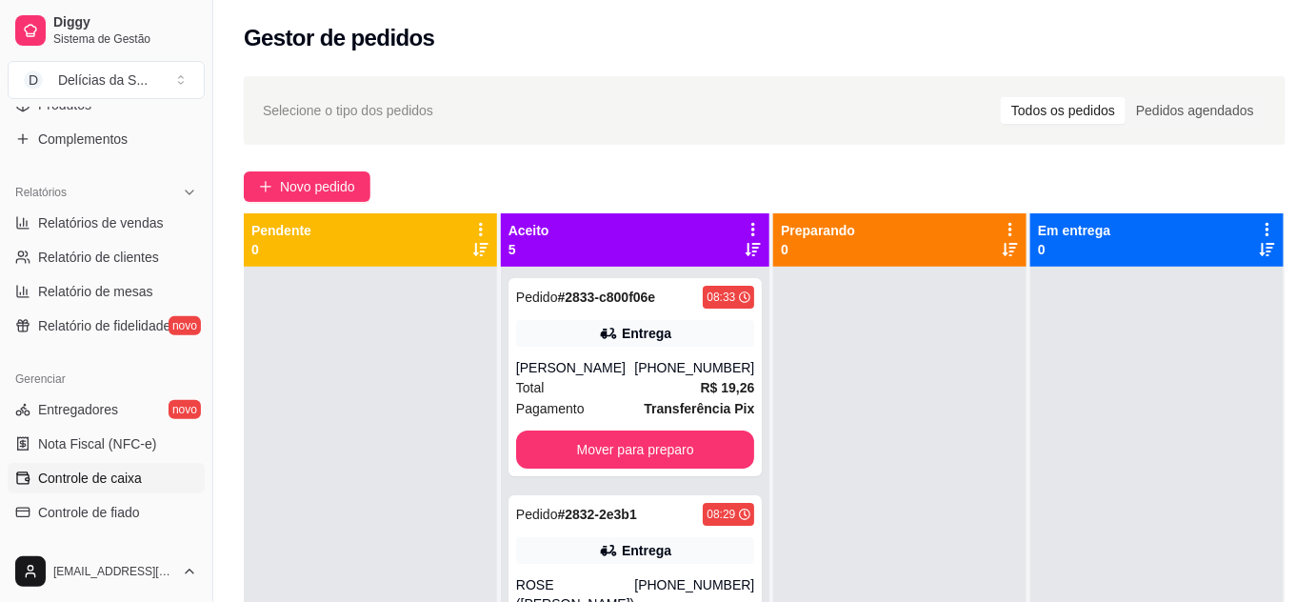
click at [118, 480] on span "Controle de caixa" at bounding box center [90, 477] width 104 height 19
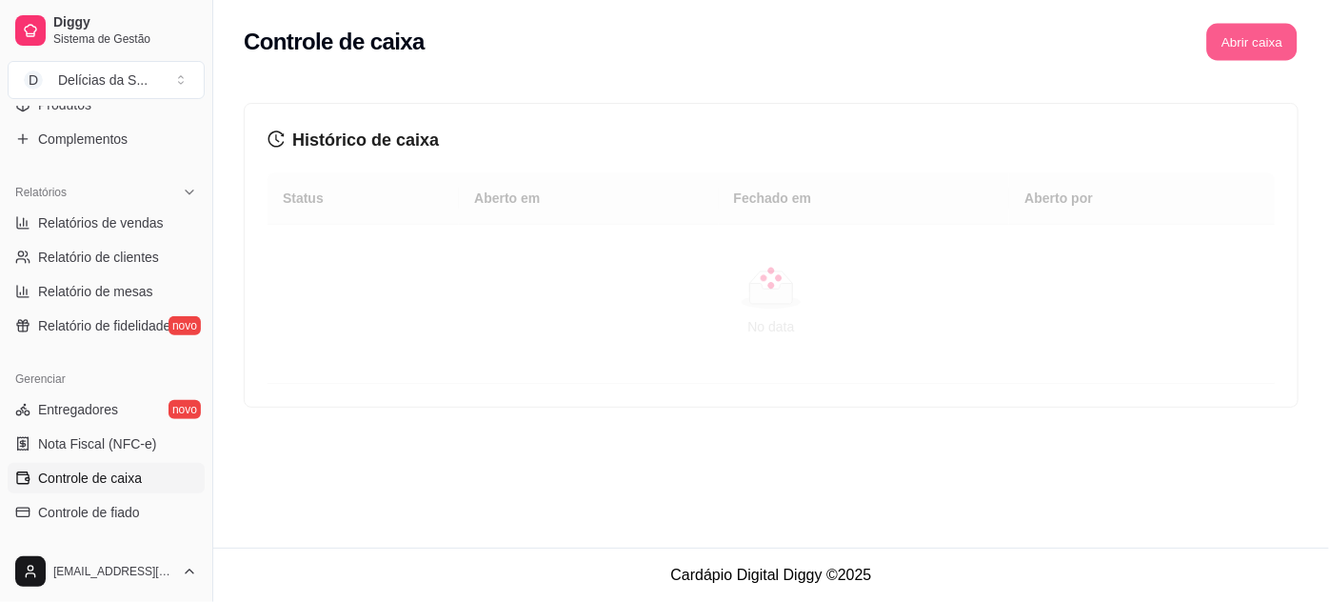
click at [1231, 44] on button "Abrir caixa" at bounding box center [1251, 42] width 90 height 37
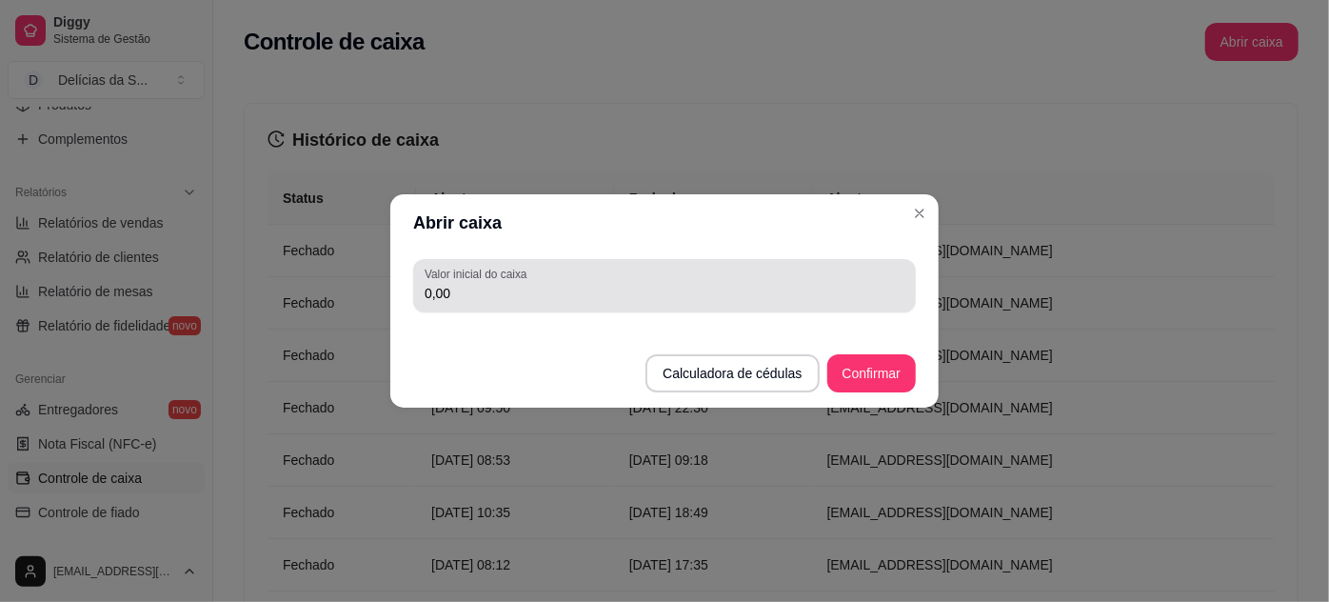
drag, startPoint x: 823, startPoint y: 306, endPoint x: 848, endPoint y: 298, distance: 26.8
click at [823, 305] on div "Valor inicial do caixa 0,00" at bounding box center [664, 285] width 503 height 53
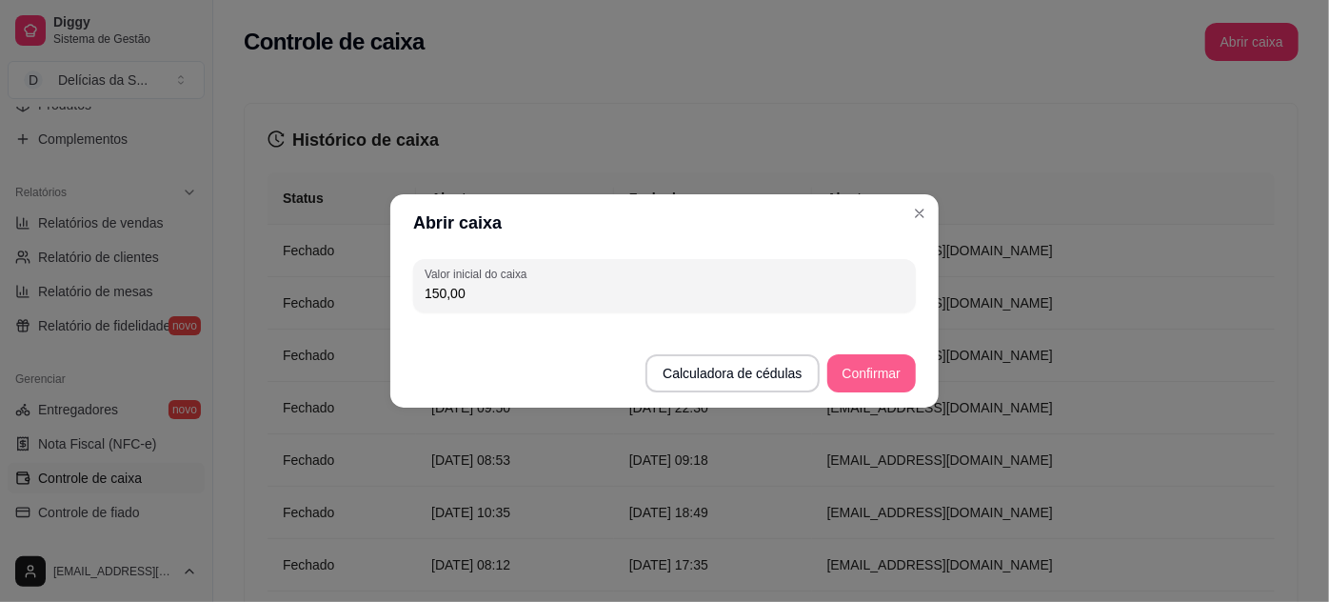
type input "150,00"
click at [877, 374] on button "Confirmar" at bounding box center [871, 373] width 89 height 38
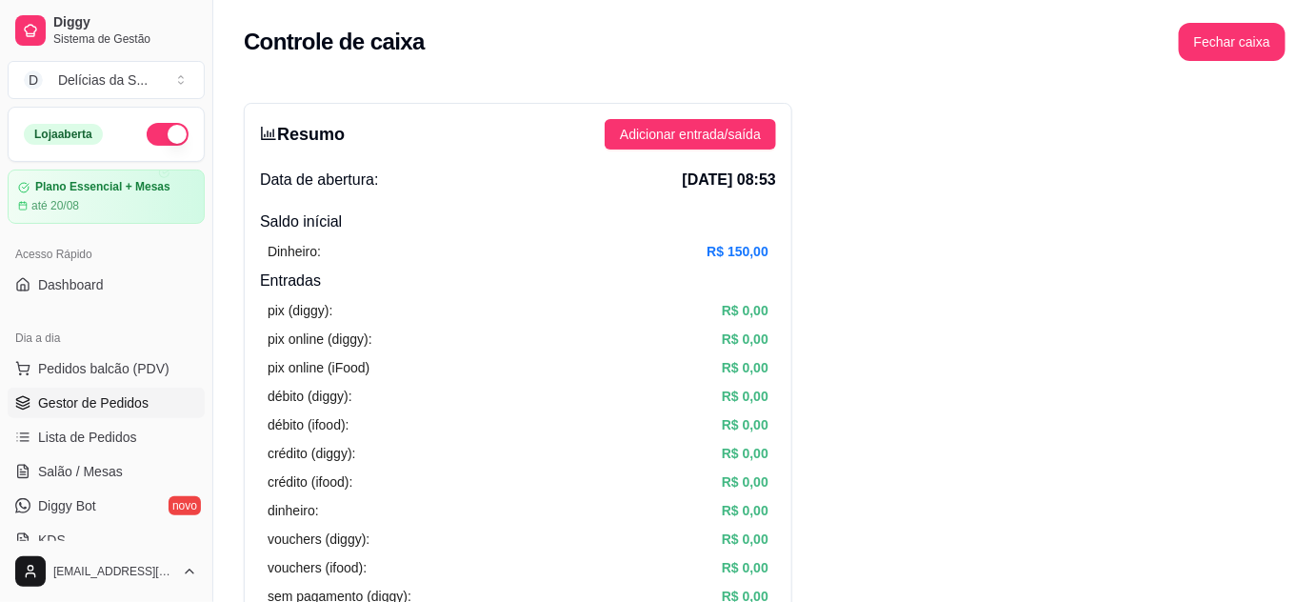
click at [115, 406] on span "Gestor de Pedidos" at bounding box center [93, 402] width 110 height 19
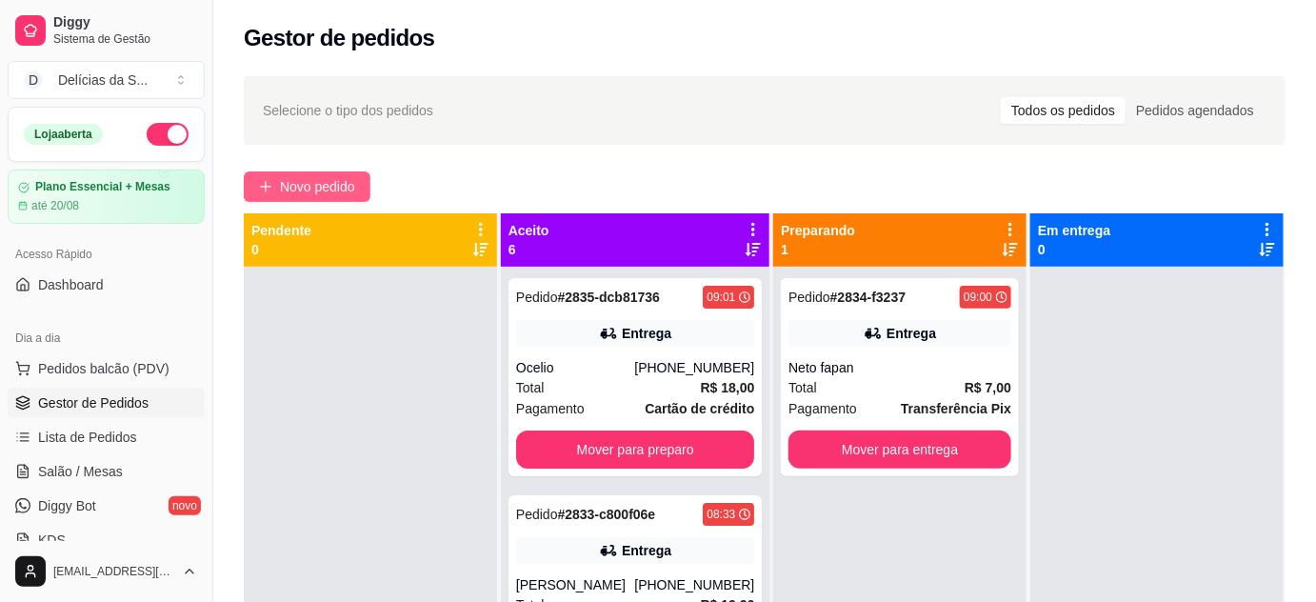
click at [342, 188] on span "Novo pedido" at bounding box center [317, 186] width 75 height 21
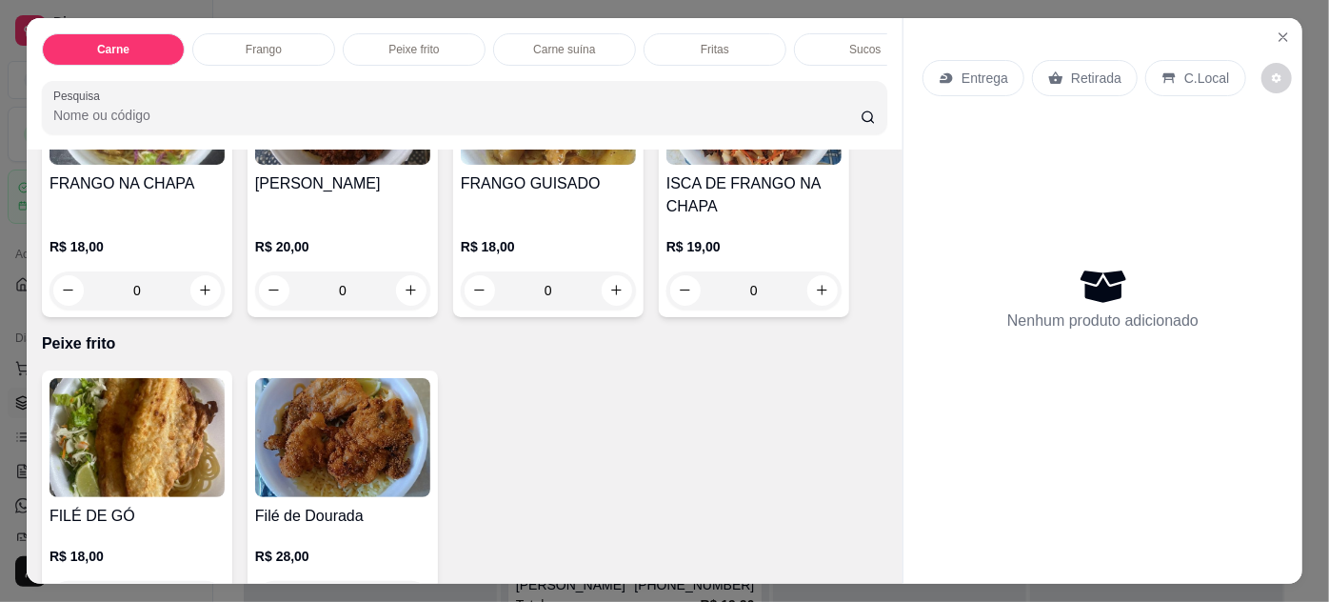
scroll to position [865, 0]
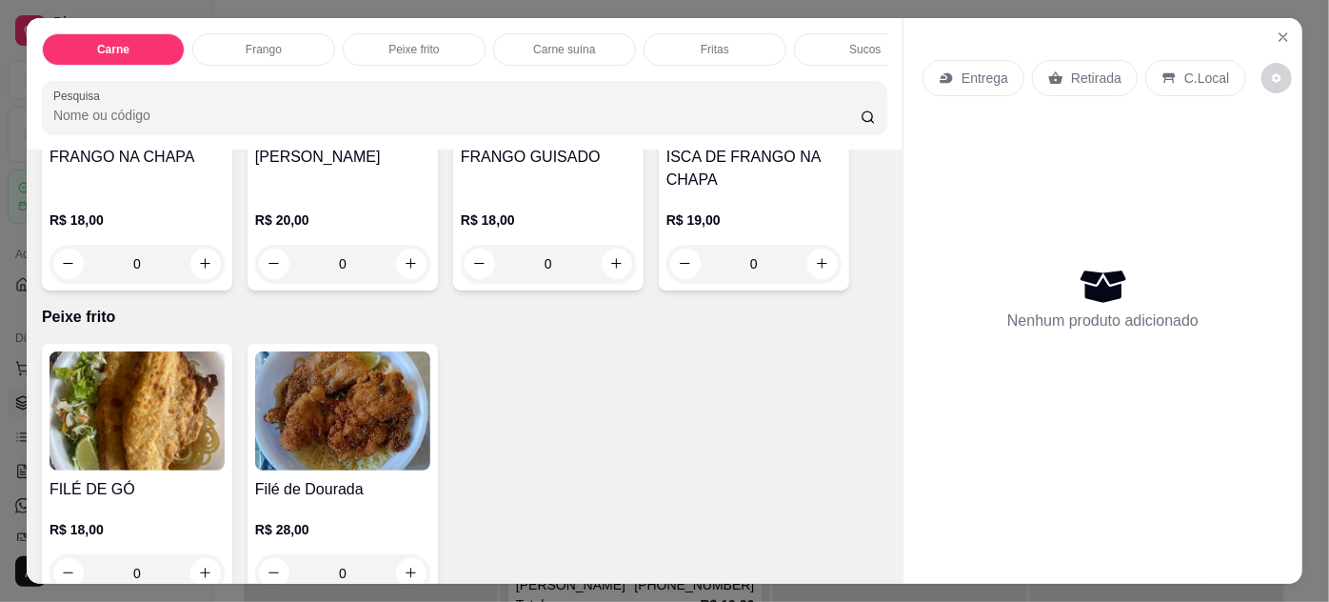
click at [172, 420] on img at bounding box center [137, 410] width 175 height 119
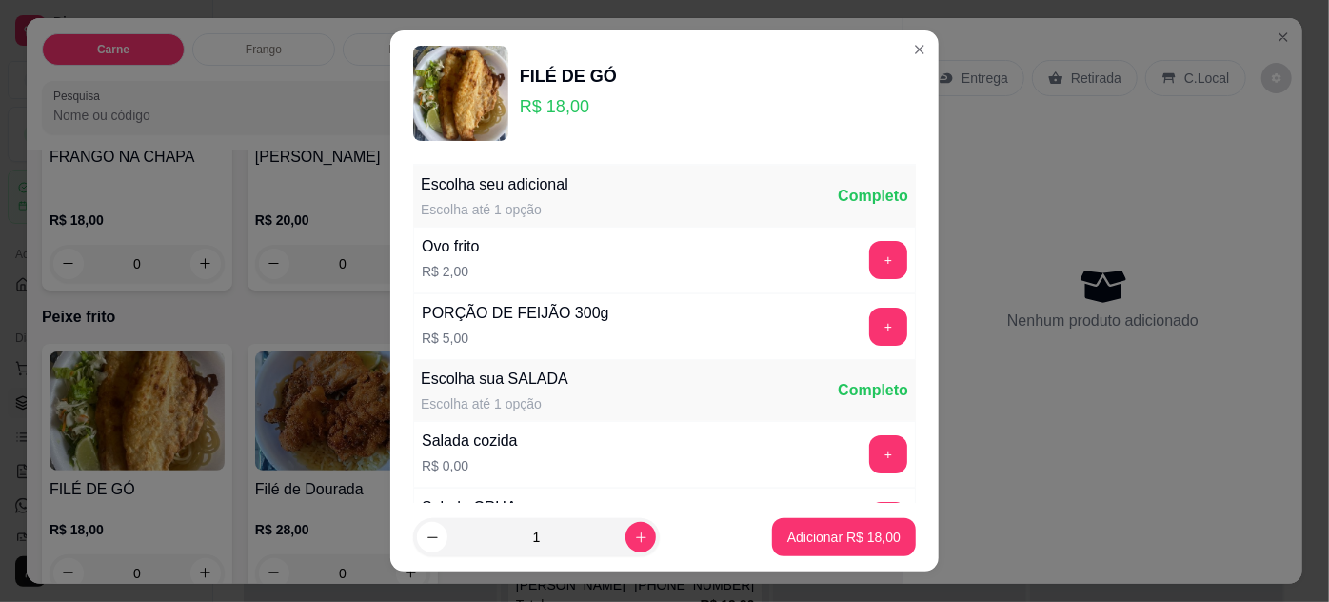
scroll to position [189, 0]
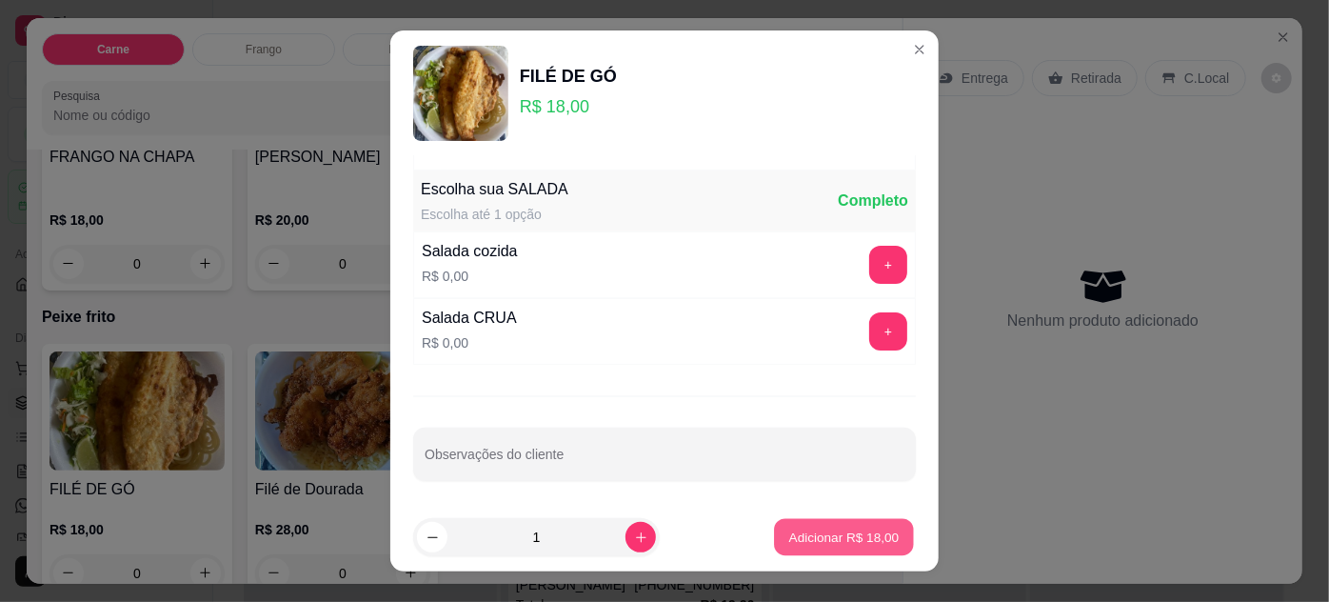
click at [810, 538] on p "Adicionar R$ 18,00" at bounding box center [844, 537] width 110 height 18
type input "1"
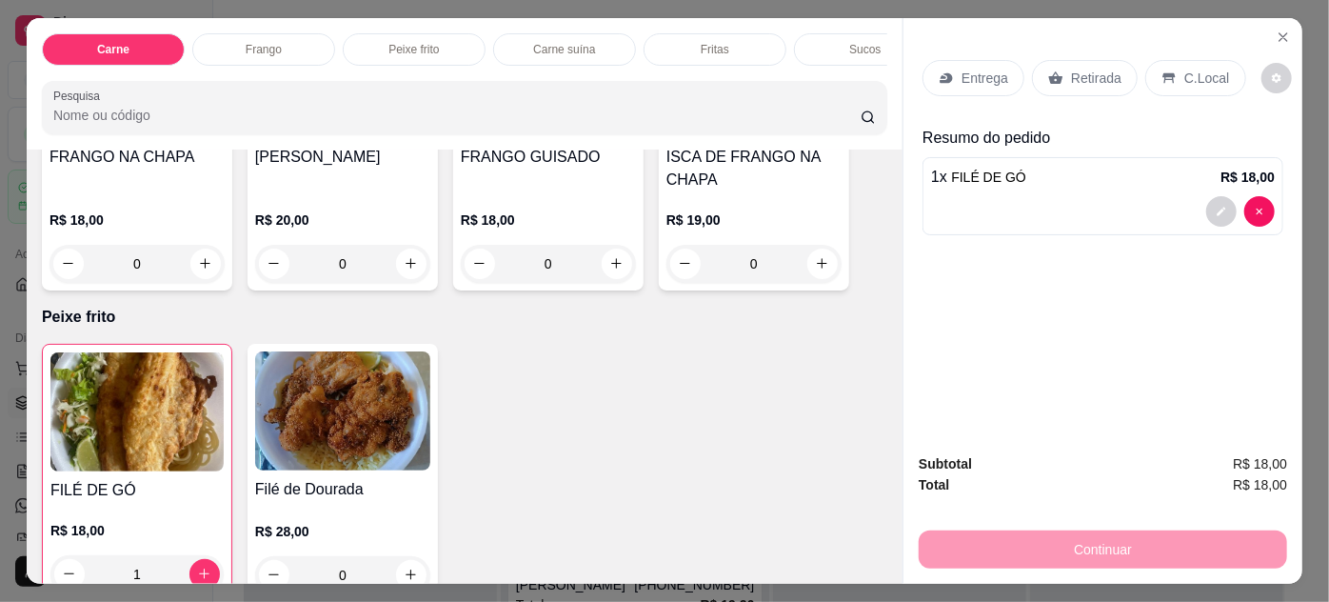
click at [976, 75] on p "Entrega" at bounding box center [985, 78] width 47 height 19
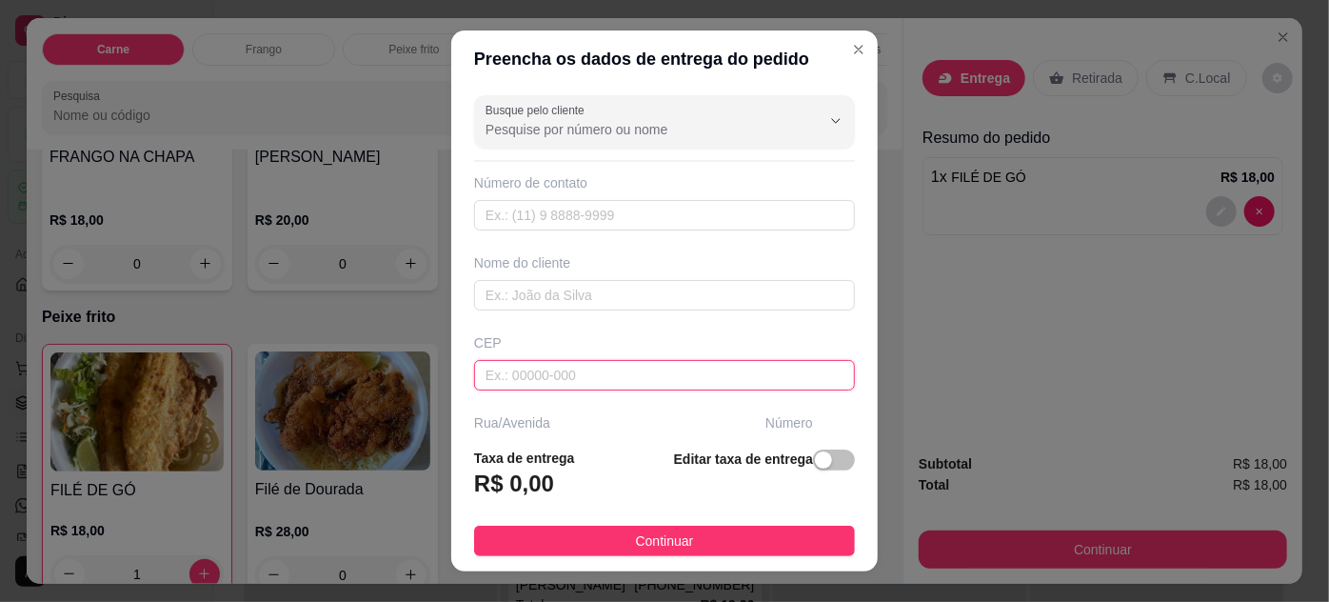
click at [582, 372] on input "text" at bounding box center [664, 375] width 381 height 30
type input "66060460"
type input "Travessa Quatorze de Abril"
type input "Fátima"
type input "[GEOGRAPHIC_DATA]"
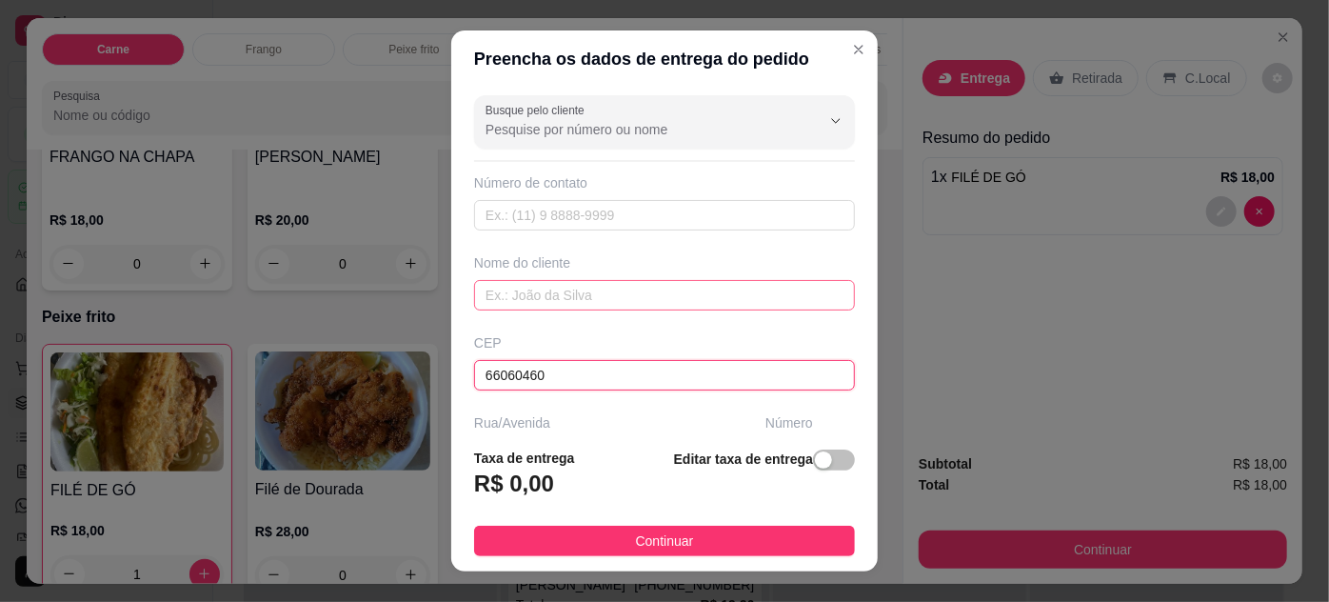
scroll to position [172, 0]
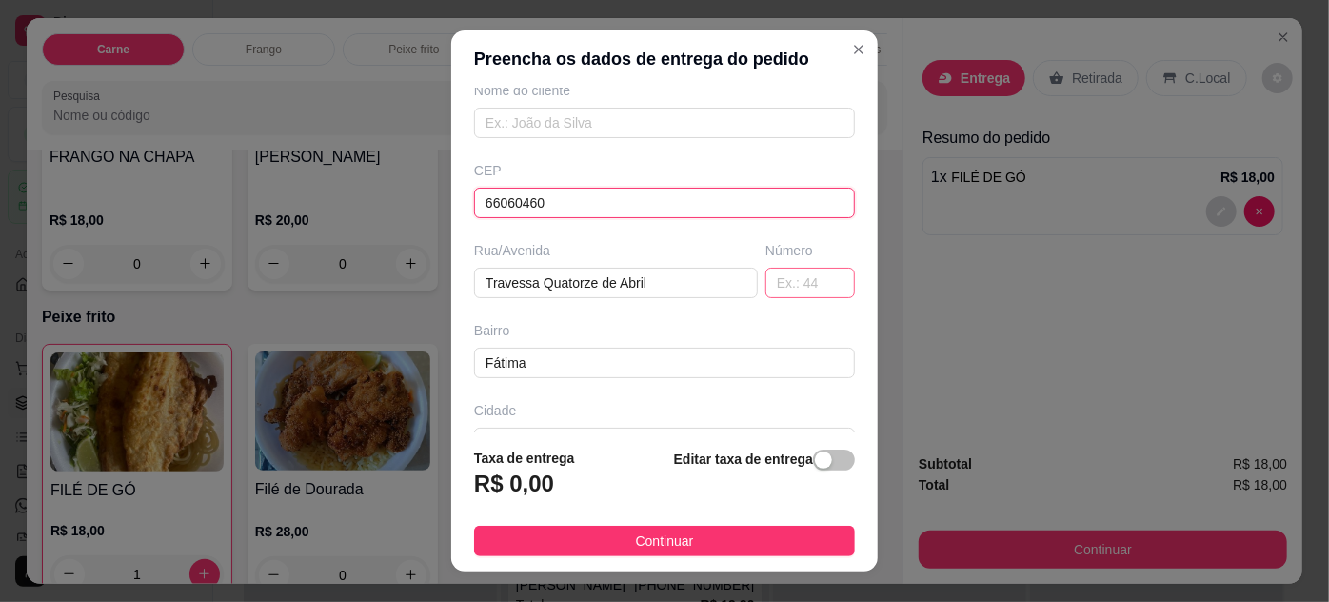
type input "66060460"
click at [801, 282] on input "text" at bounding box center [809, 283] width 89 height 30
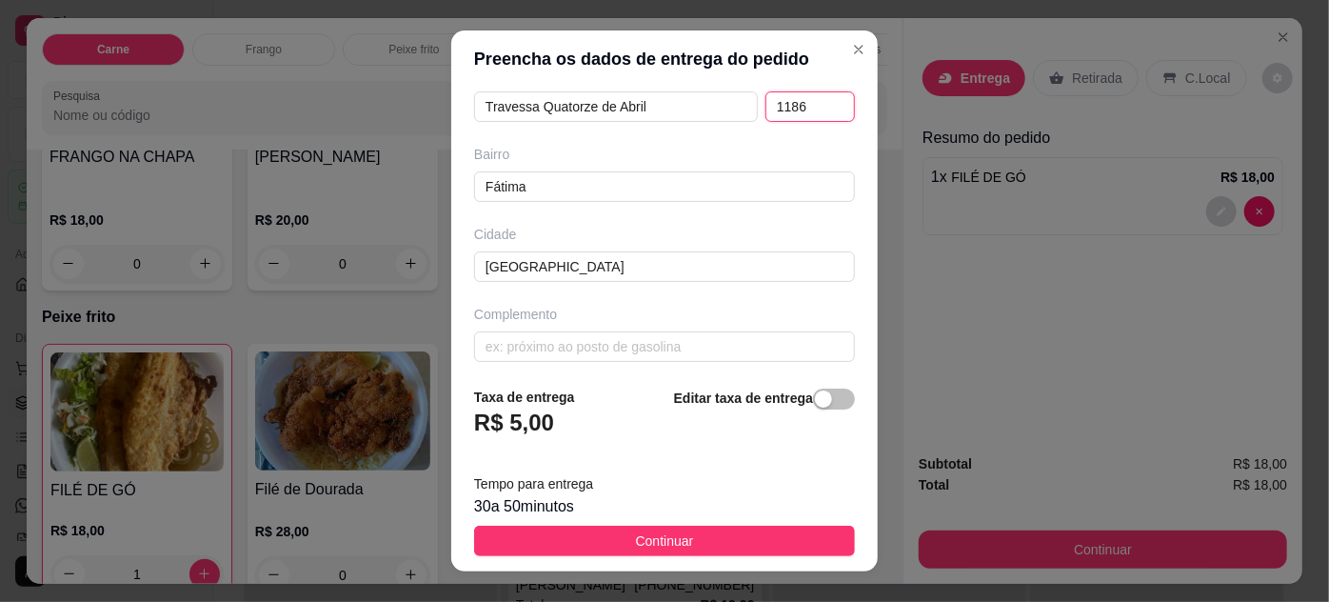
scroll to position [352, 0]
type input "1186"
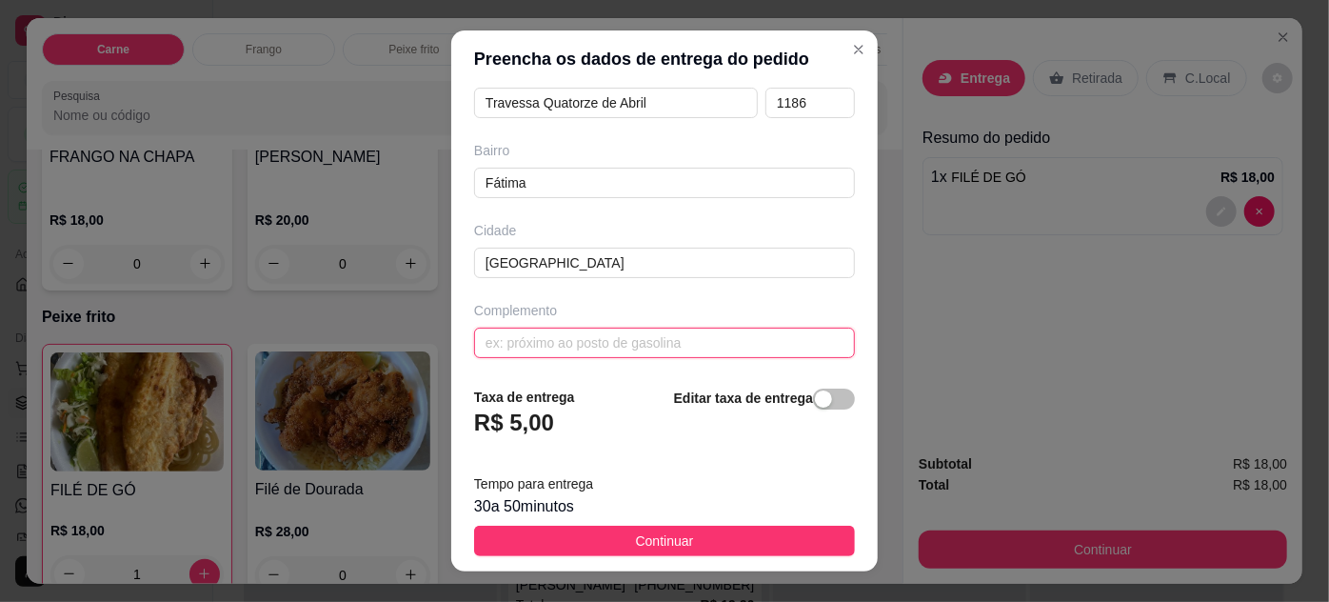
click at [553, 337] on input "text" at bounding box center [664, 343] width 381 height 30
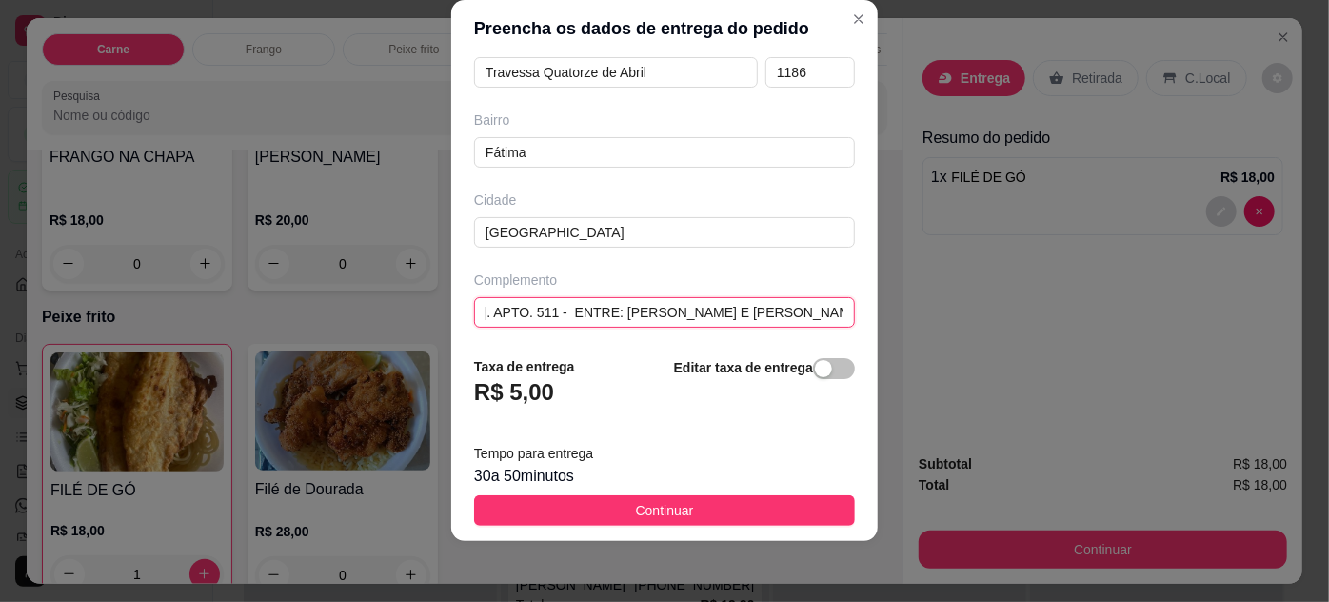
scroll to position [0, 0]
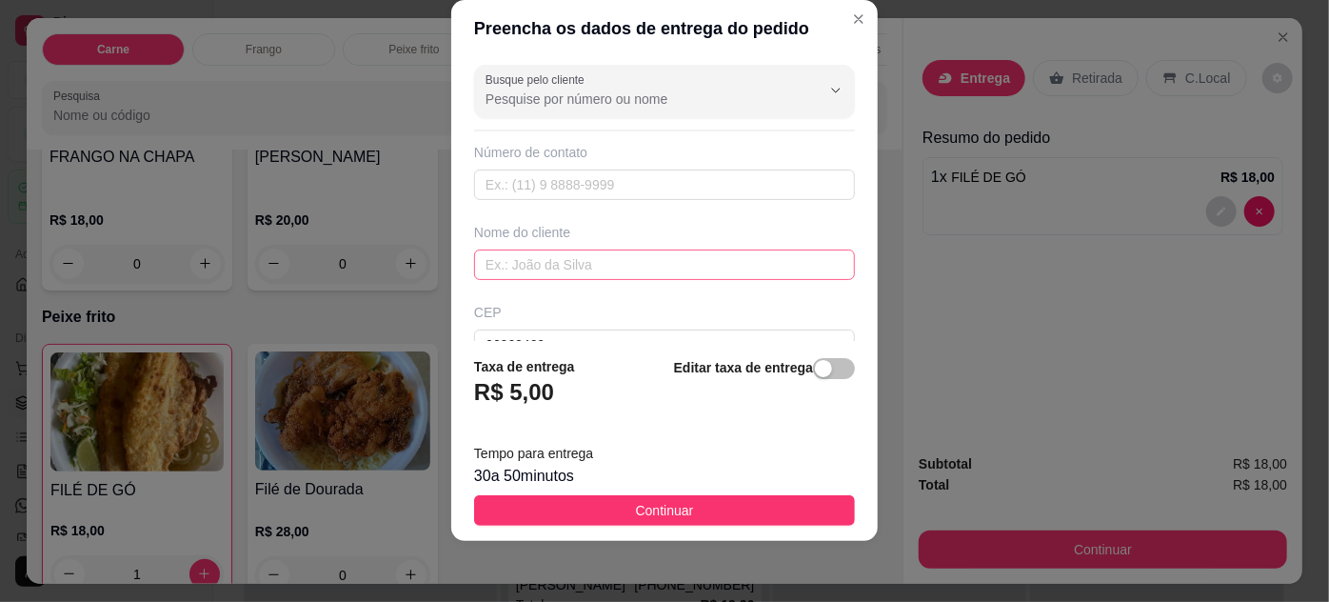
type input "ED. [PERSON_NAME]. APTO. 511 - ENTRE: [PERSON_NAME] E [PERSON_NAME]"
click at [632, 261] on input "text" at bounding box center [664, 264] width 381 height 30
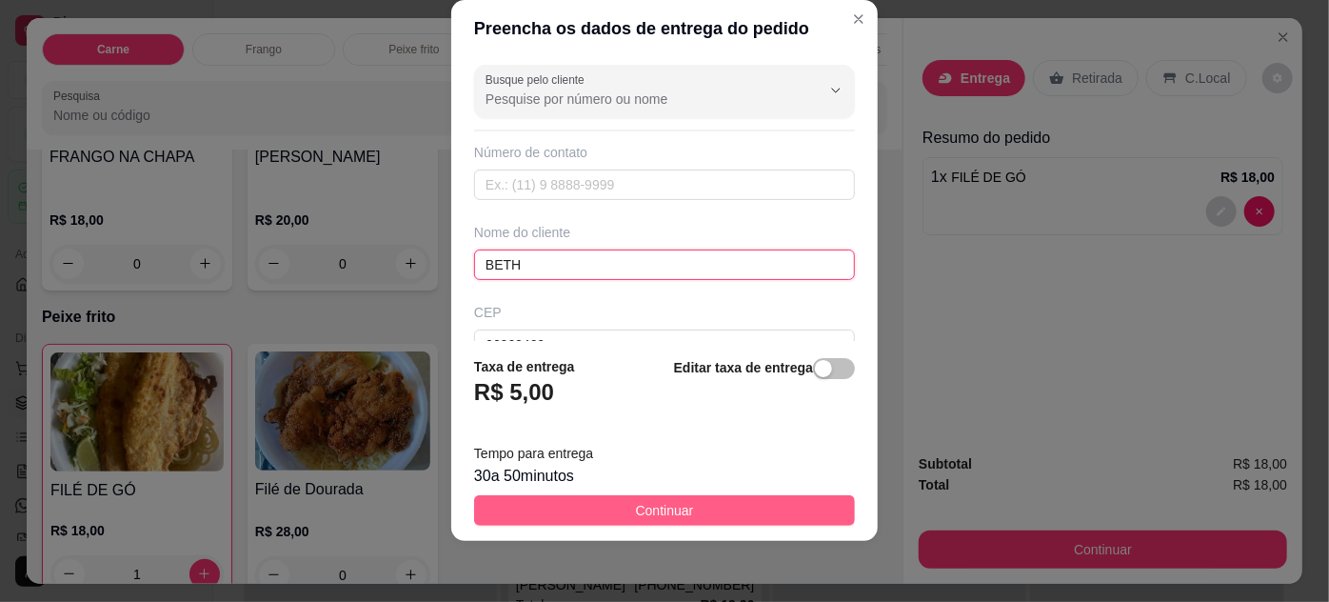
type input "BETH"
click at [701, 507] on button "Continuar" at bounding box center [664, 510] width 381 height 30
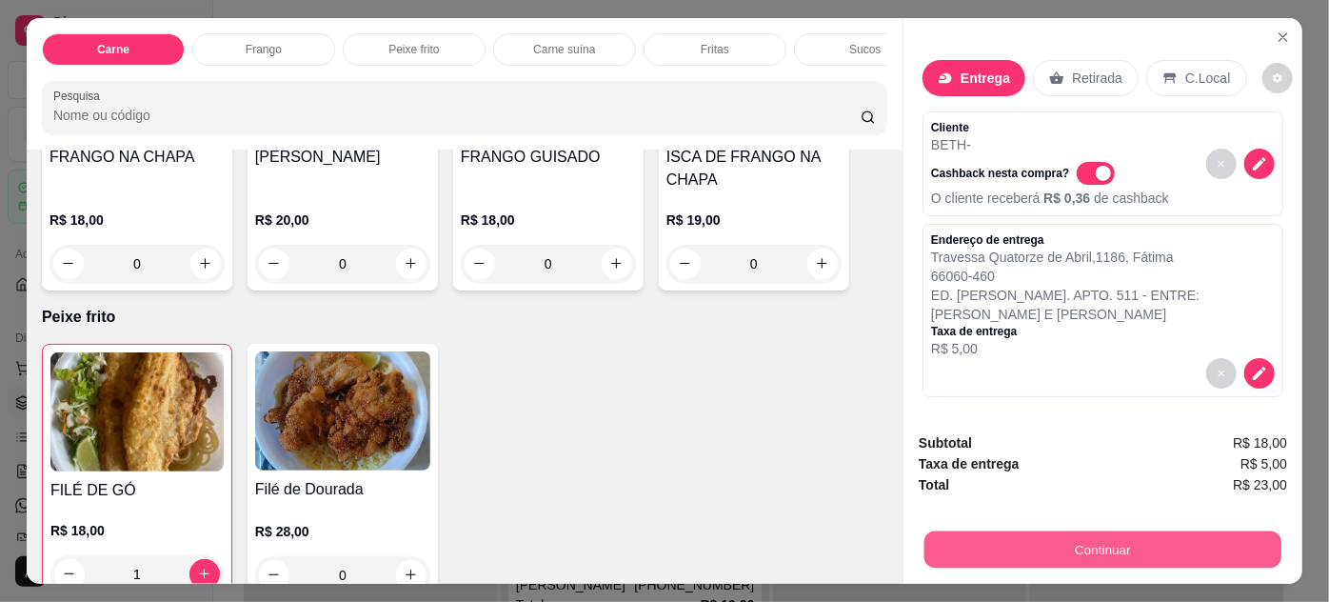
click at [1047, 539] on button "Continuar" at bounding box center [1102, 549] width 357 height 37
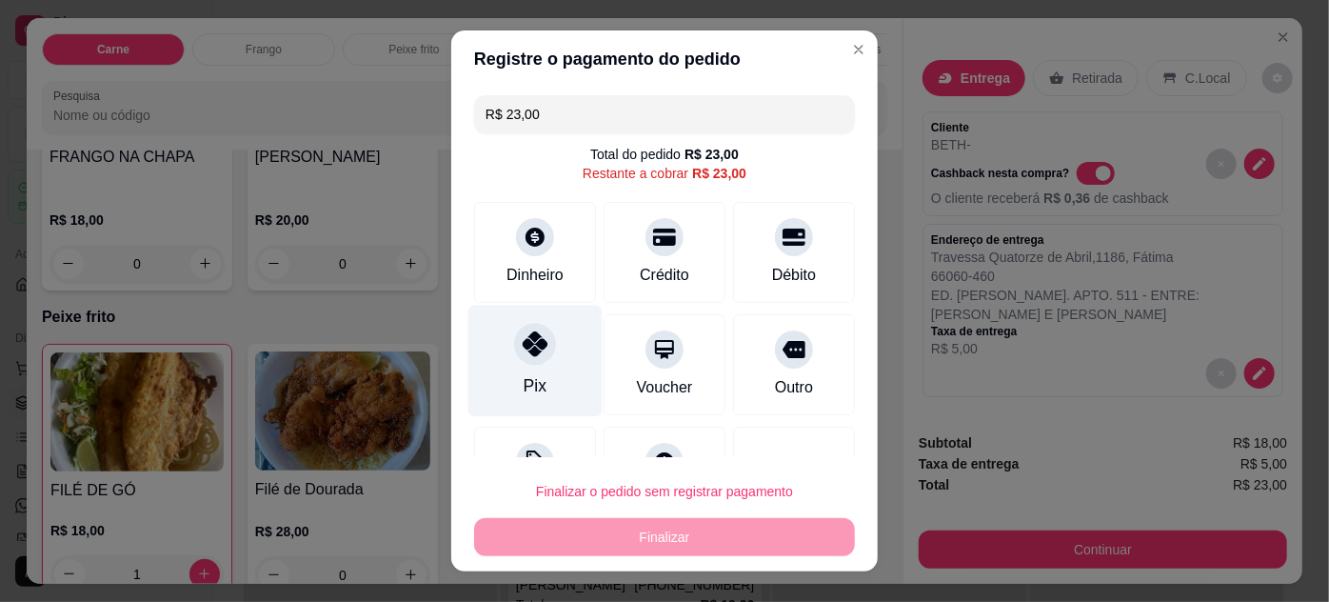
click at [517, 366] on div "Pix" at bounding box center [535, 360] width 134 height 111
type input "R$ 0,00"
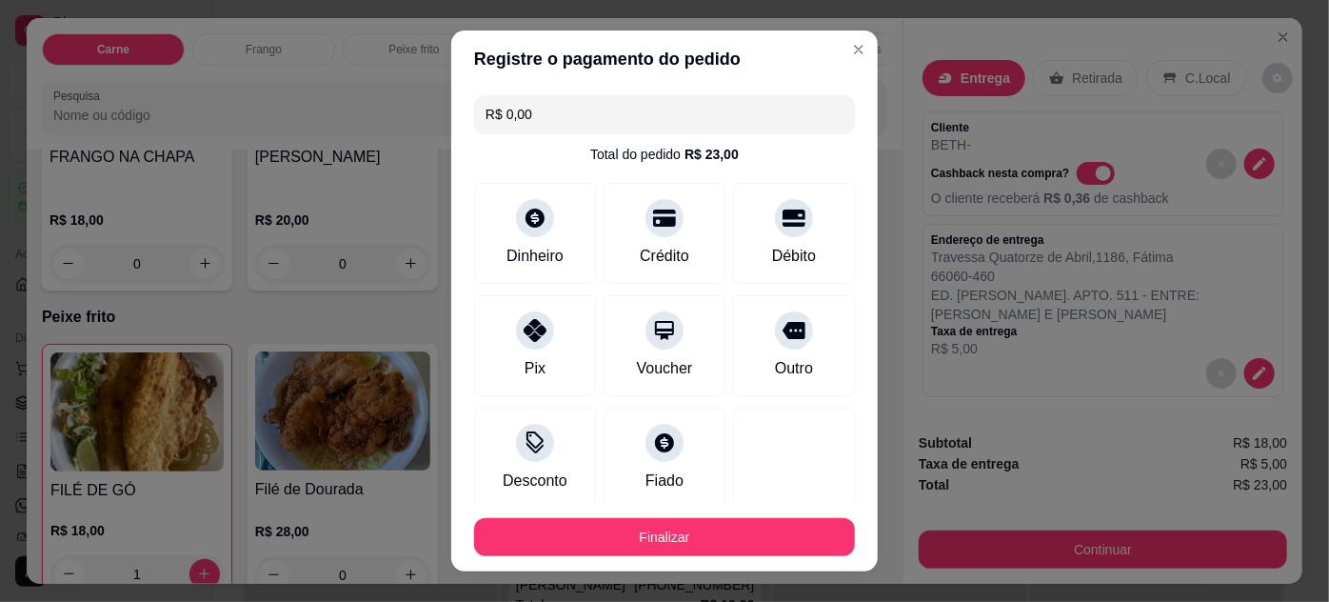
scroll to position [109, 0]
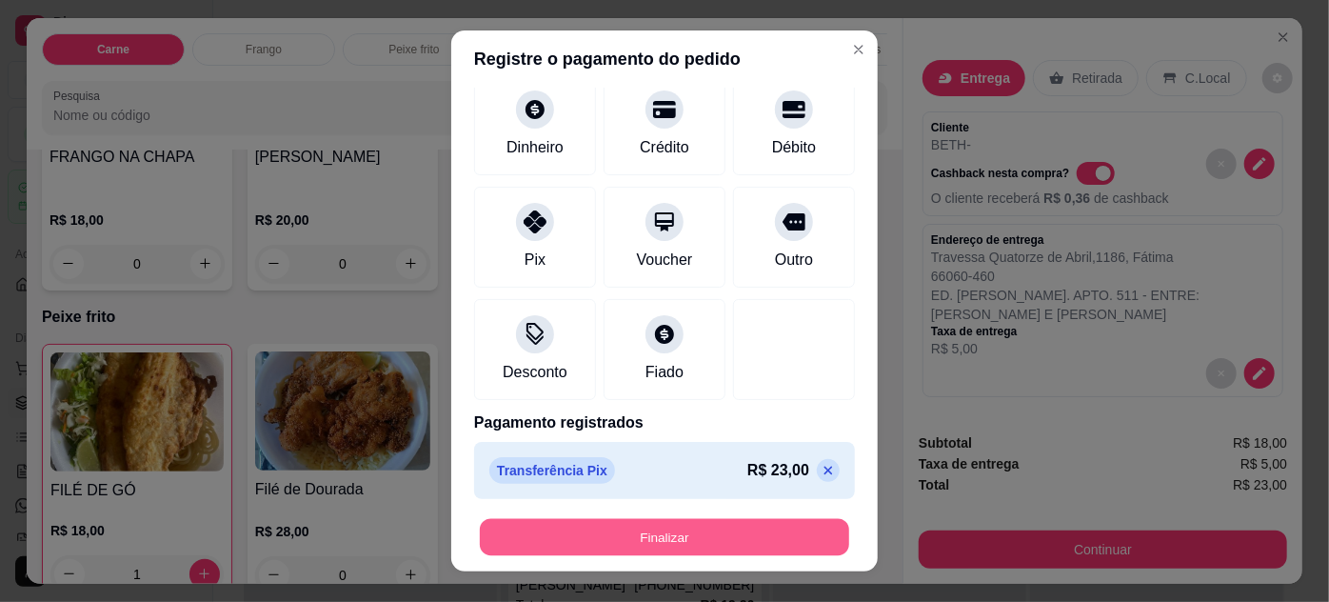
click at [726, 533] on button "Finalizar" at bounding box center [664, 537] width 369 height 37
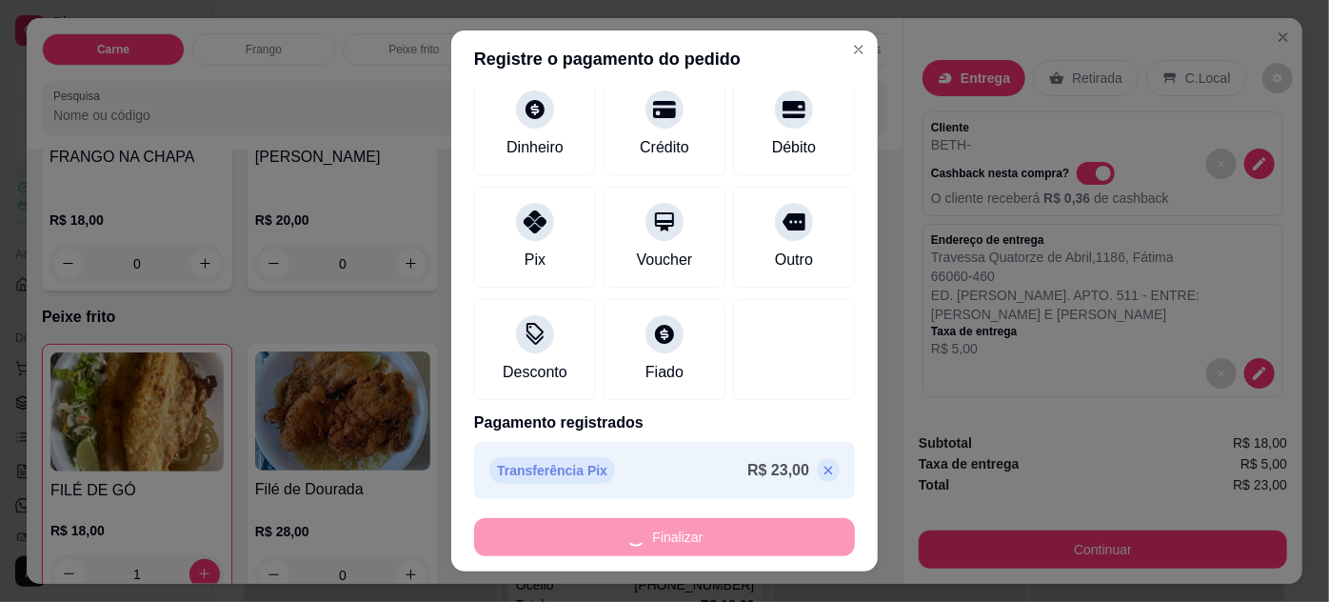
type input "0"
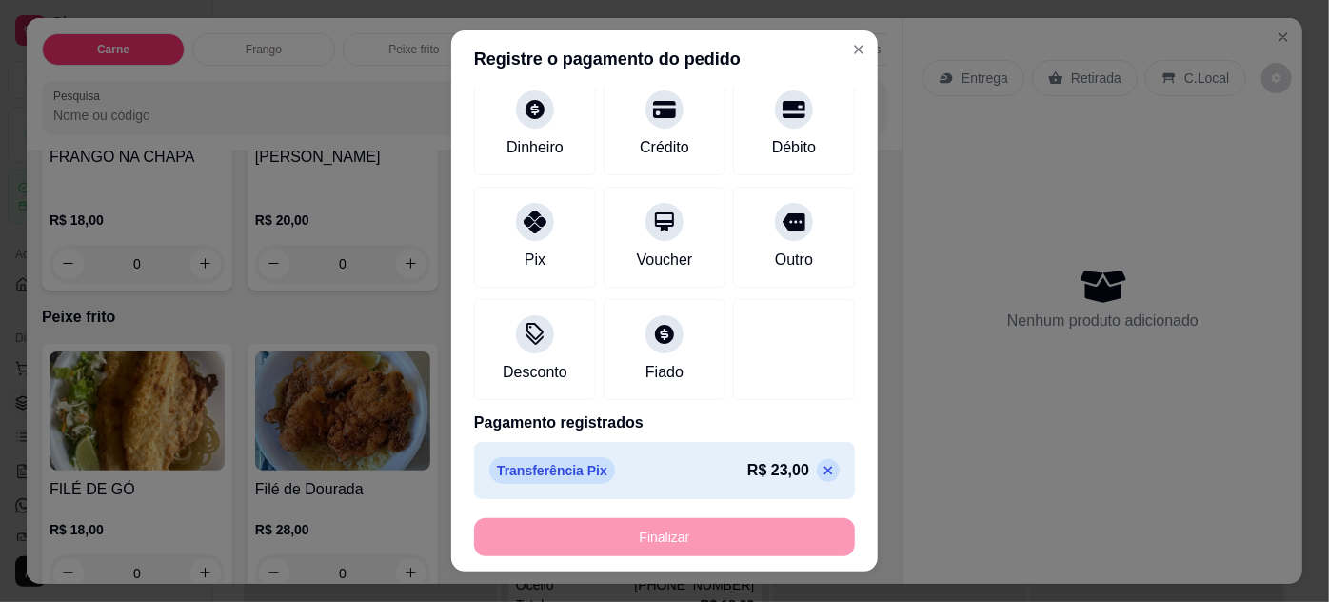
type input "-R$ 23,00"
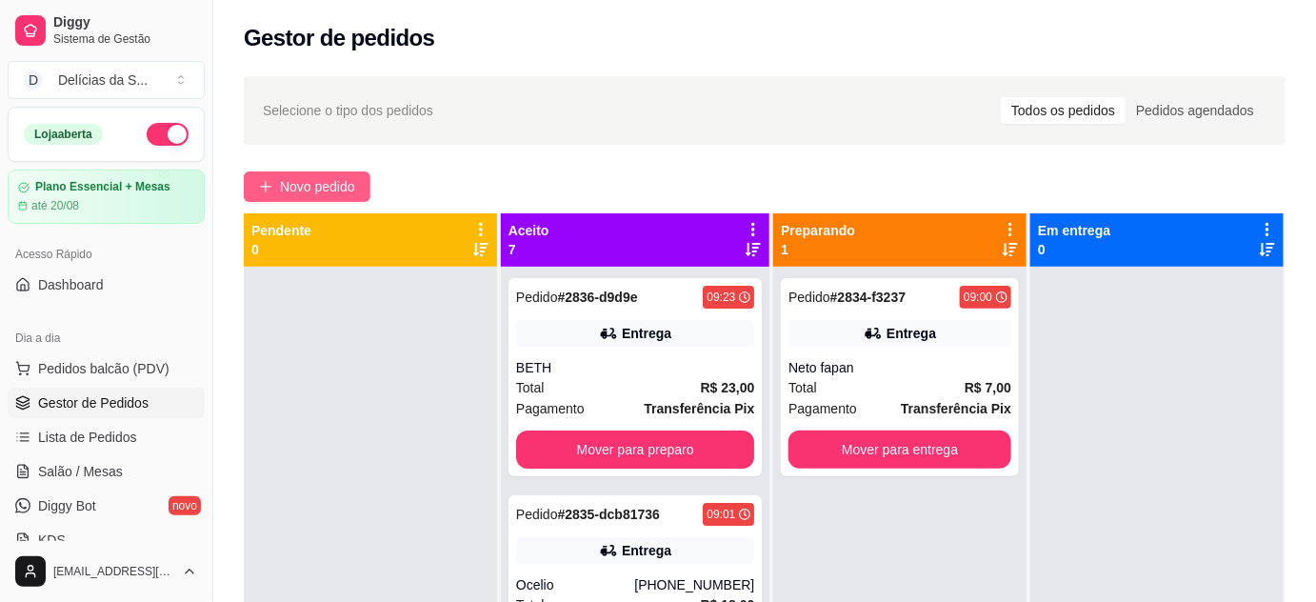
click at [339, 177] on span "Novo pedido" at bounding box center [317, 186] width 75 height 21
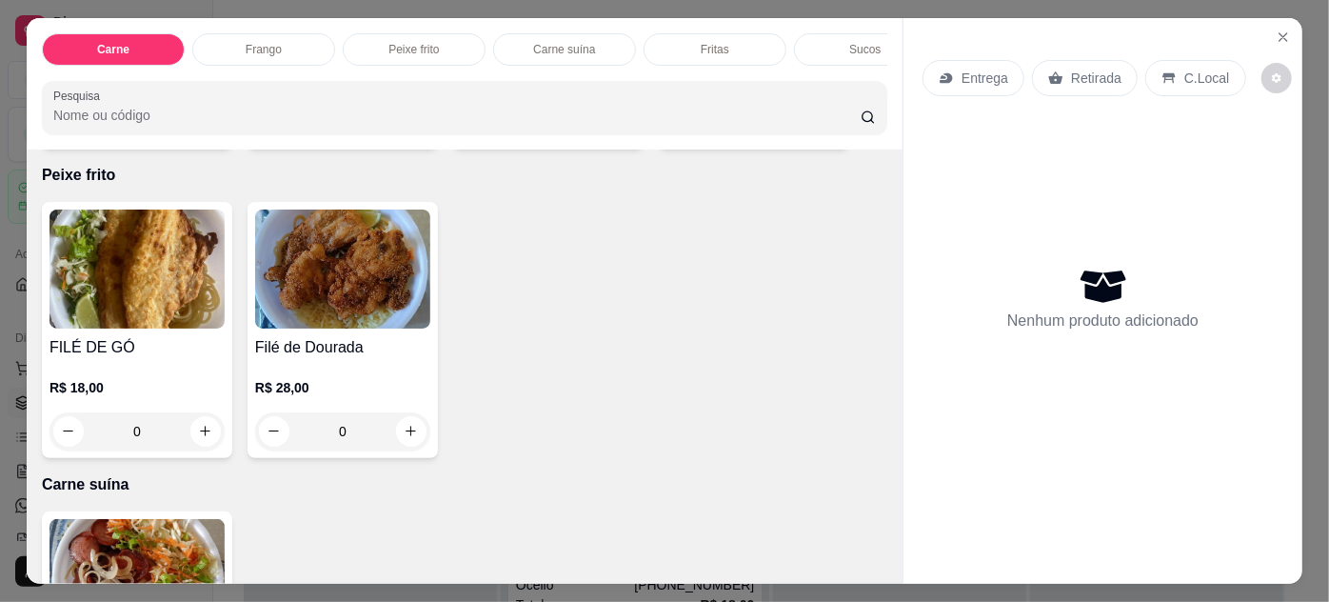
scroll to position [692, 0]
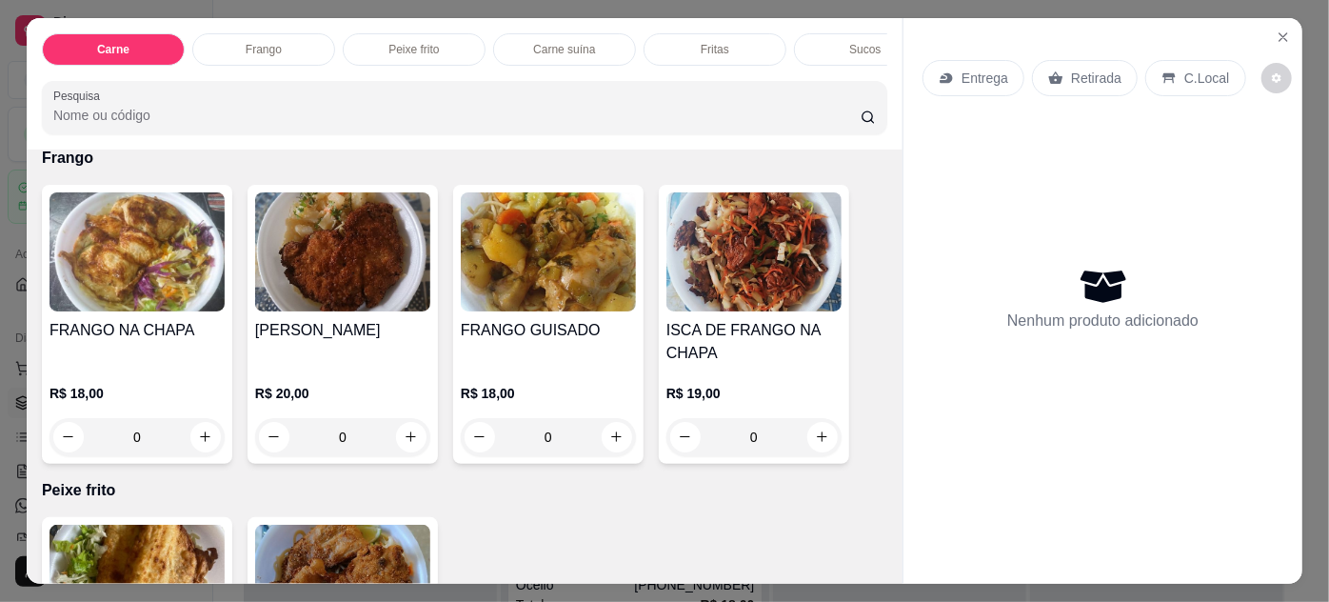
click at [356, 328] on h4 "[PERSON_NAME]" at bounding box center [342, 330] width 175 height 23
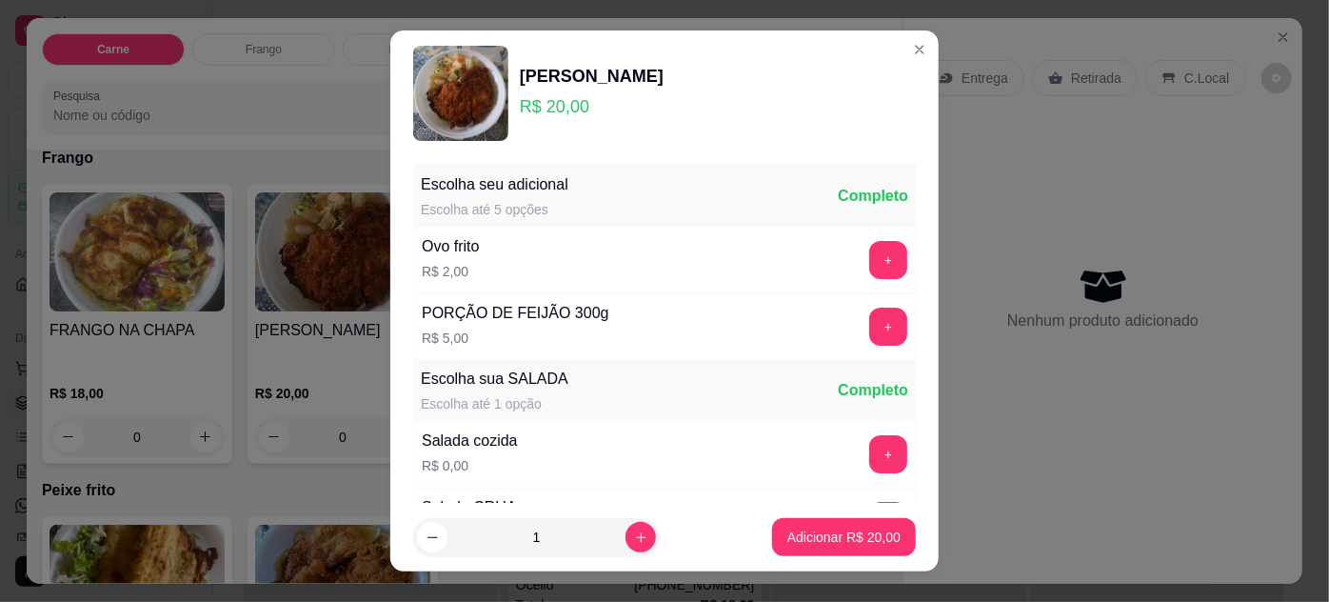
scroll to position [189, 0]
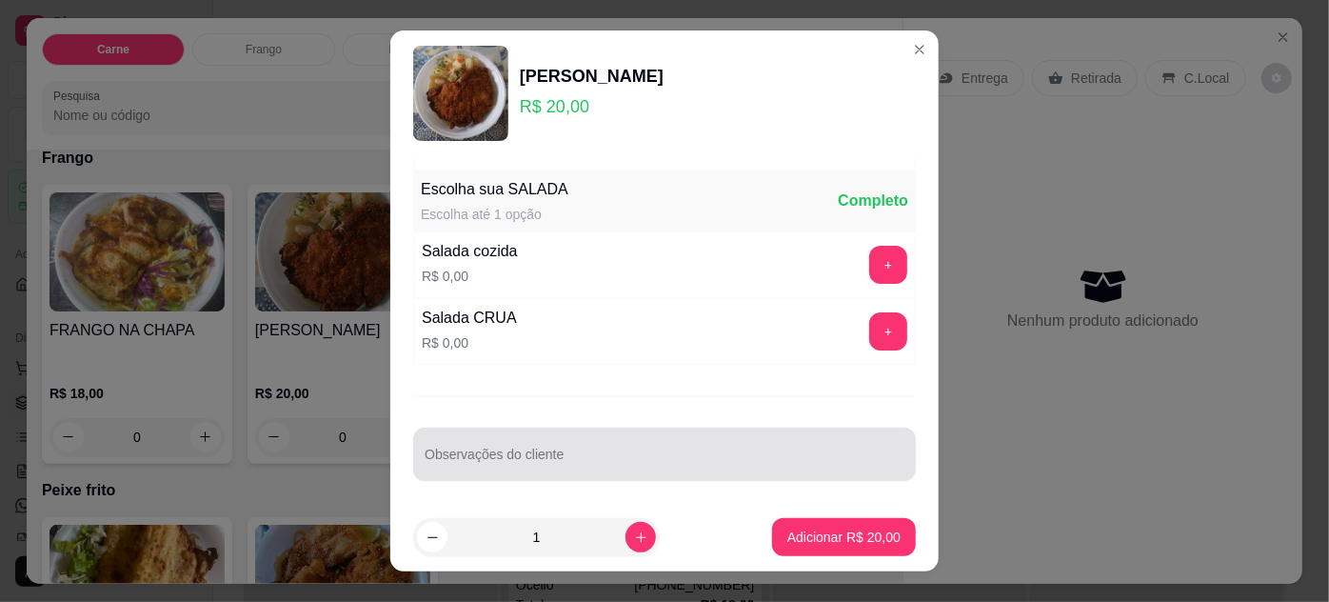
click at [618, 454] on input "Observações do cliente" at bounding box center [665, 461] width 480 height 19
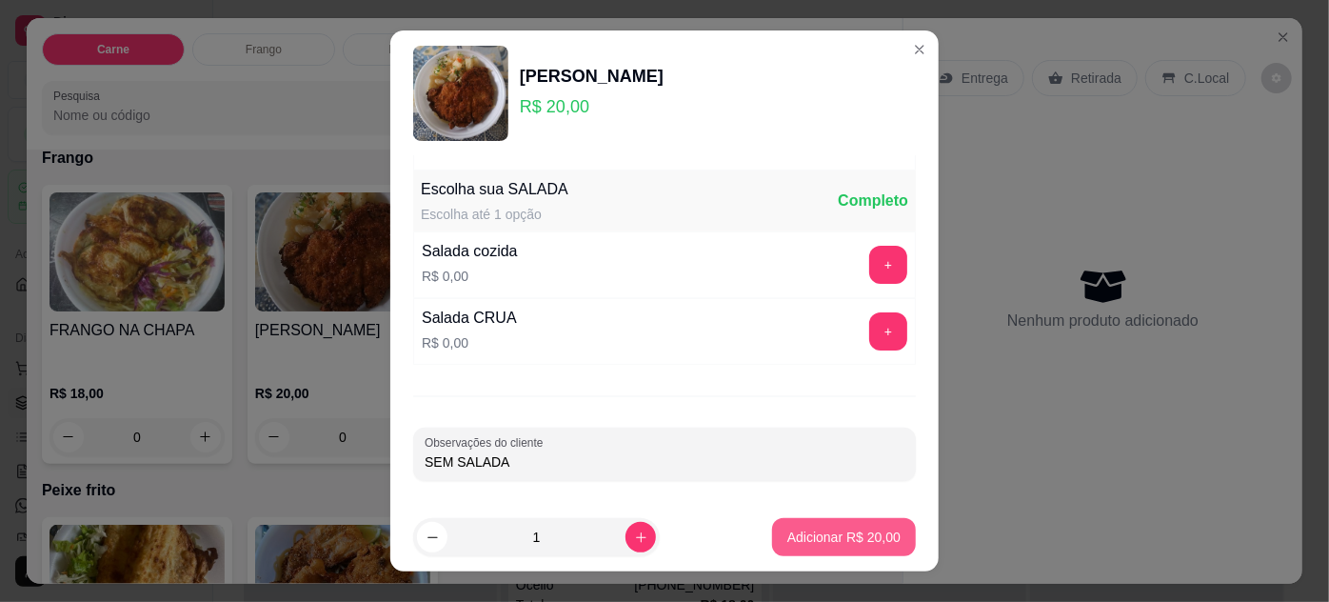
type input "SEM SALADA"
click at [797, 529] on p "Adicionar R$ 20,00" at bounding box center [843, 536] width 113 height 19
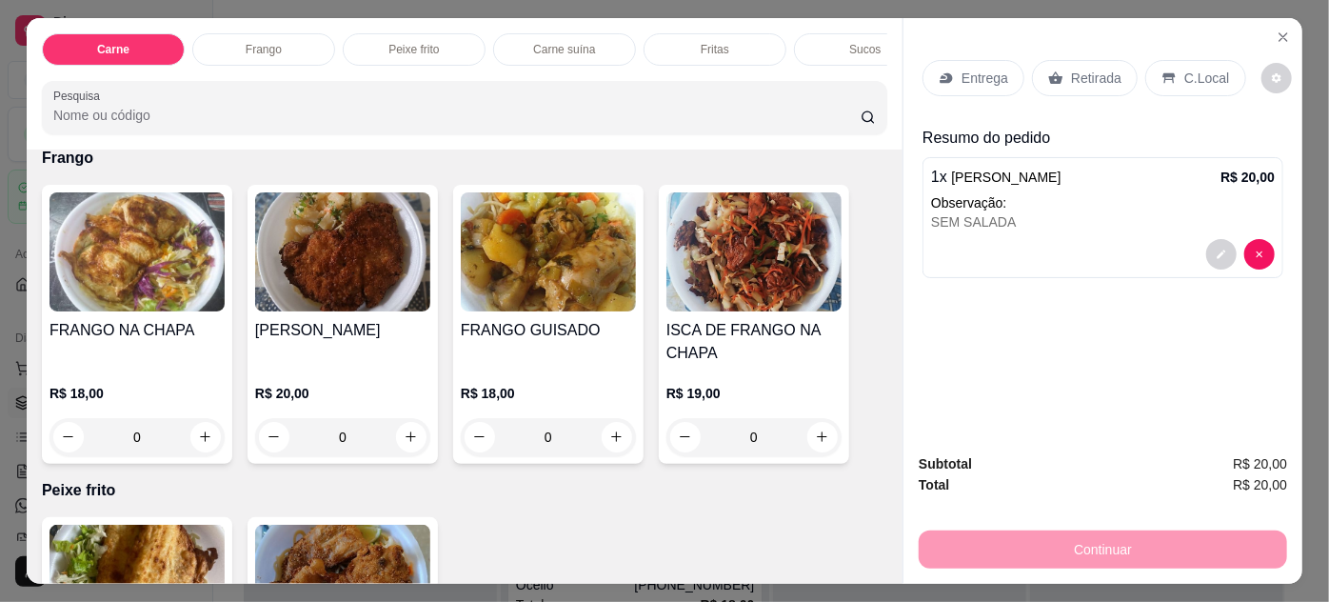
click at [1097, 78] on p "Retirada" at bounding box center [1096, 78] width 50 height 19
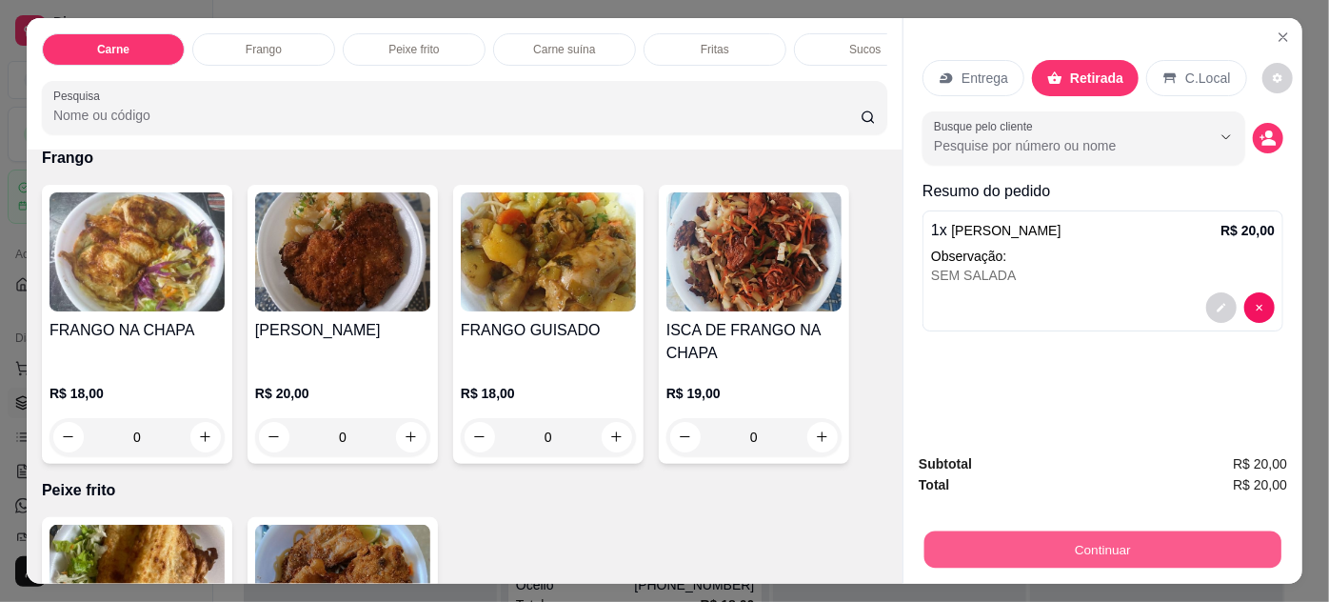
click at [1000, 543] on button "Continuar" at bounding box center [1102, 549] width 357 height 37
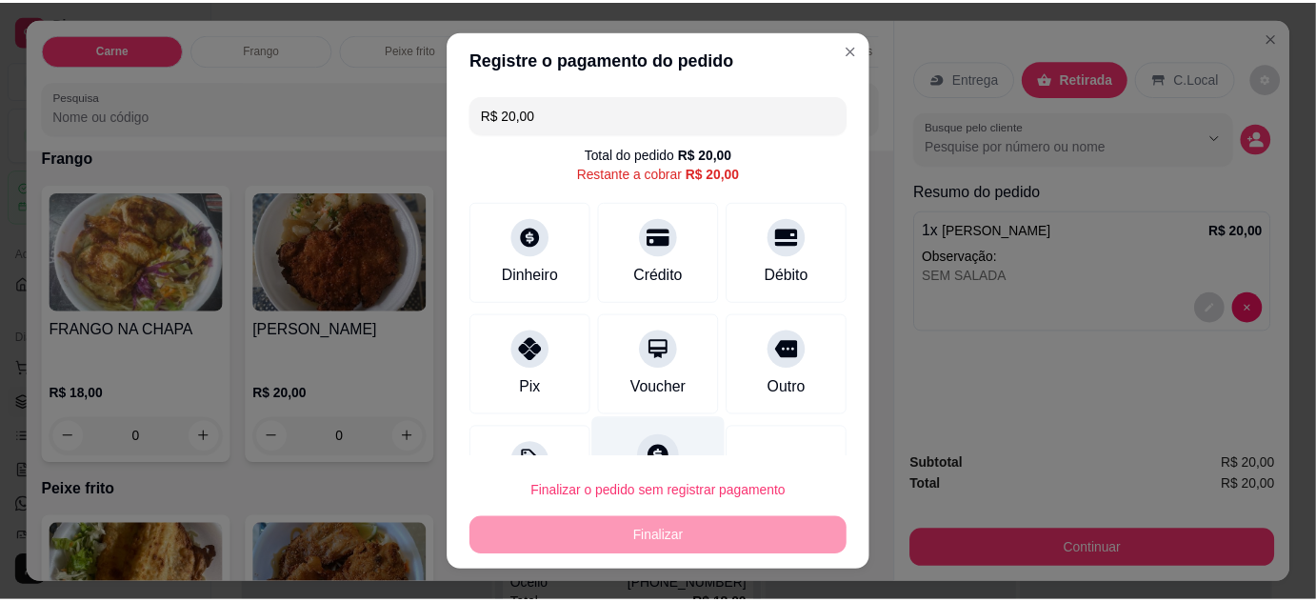
scroll to position [75, 0]
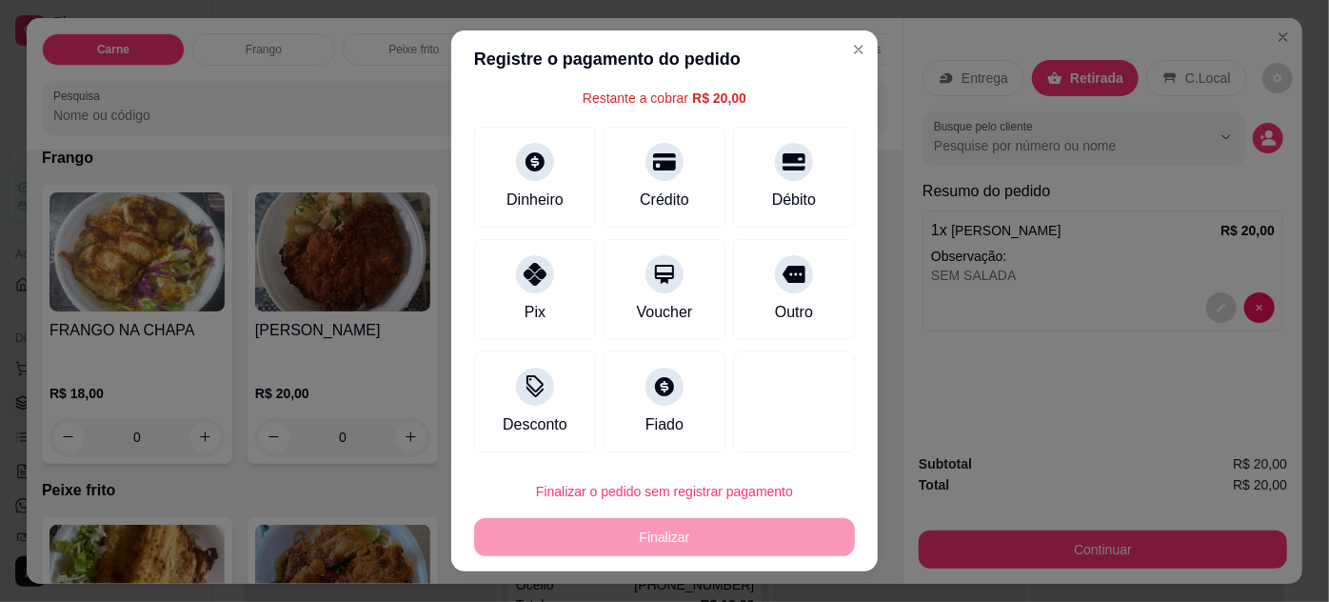
click at [566, 323] on div "Pix" at bounding box center [535, 289] width 122 height 101
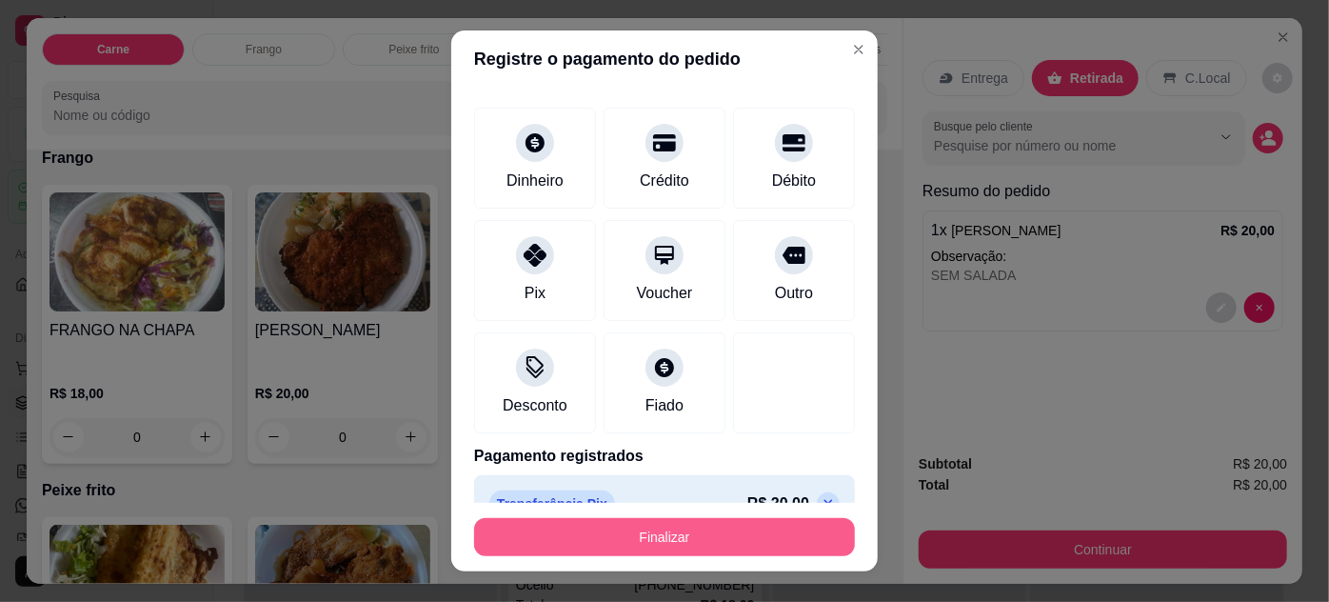
click at [737, 536] on button "Finalizar" at bounding box center [664, 537] width 381 height 38
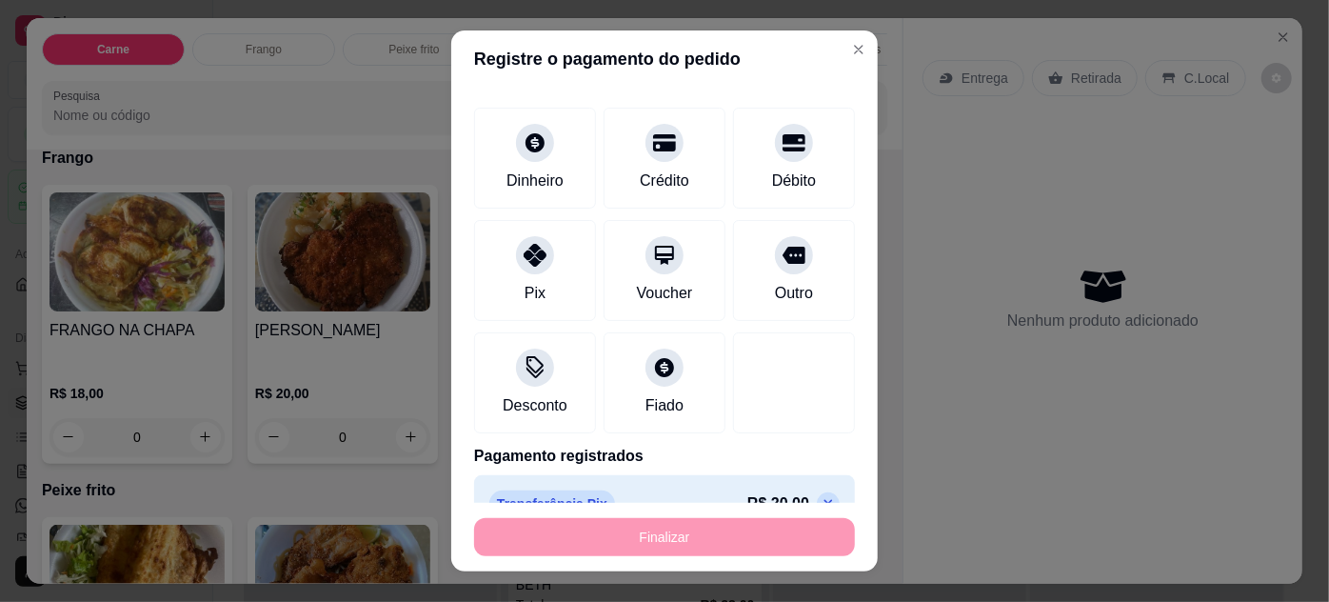
type input "-R$ 20,00"
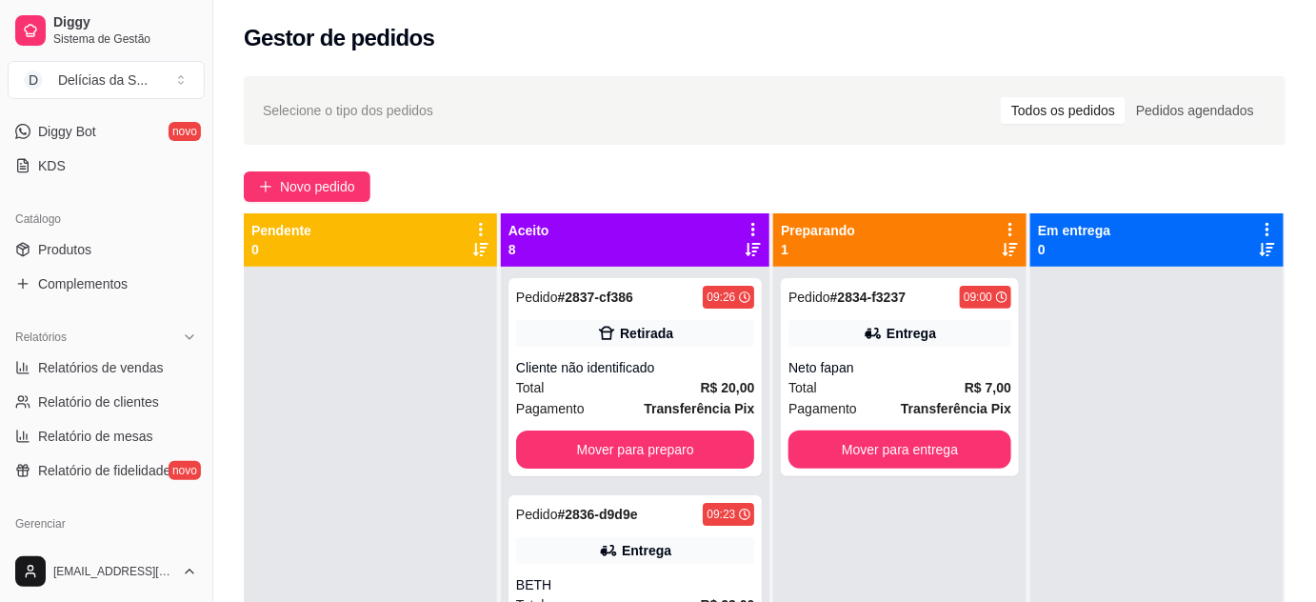
scroll to position [346, 0]
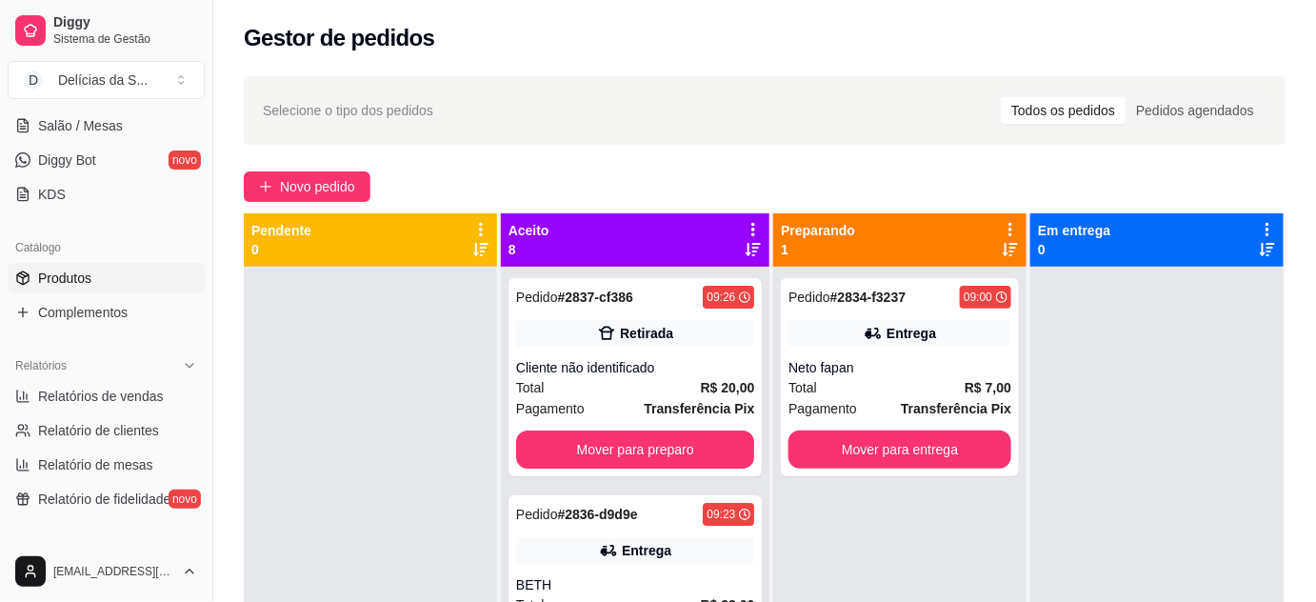
click at [82, 284] on span "Produtos" at bounding box center [64, 277] width 53 height 19
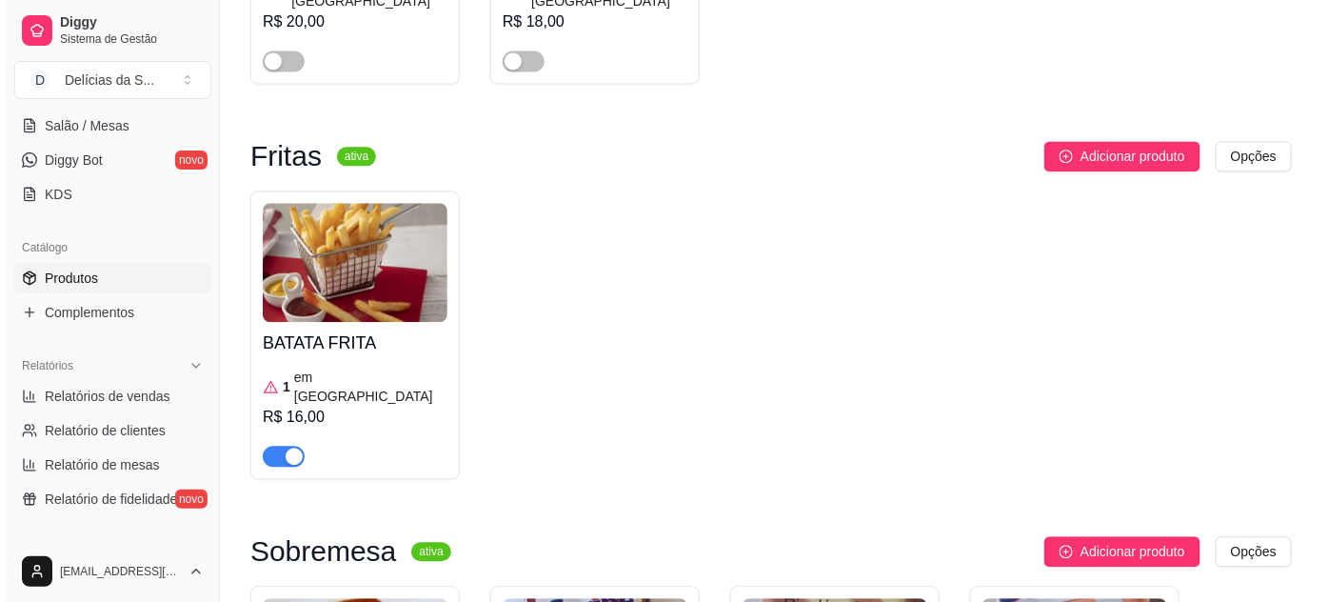
scroll to position [3808, 0]
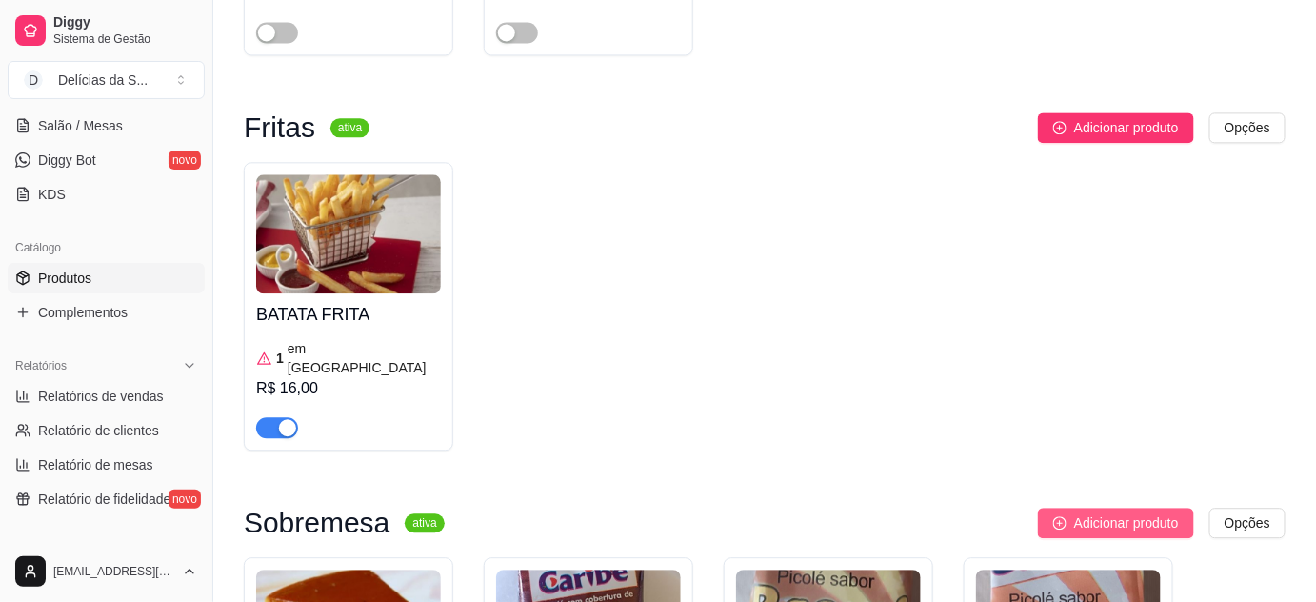
click at [1109, 512] on span "Adicionar produto" at bounding box center [1126, 522] width 105 height 21
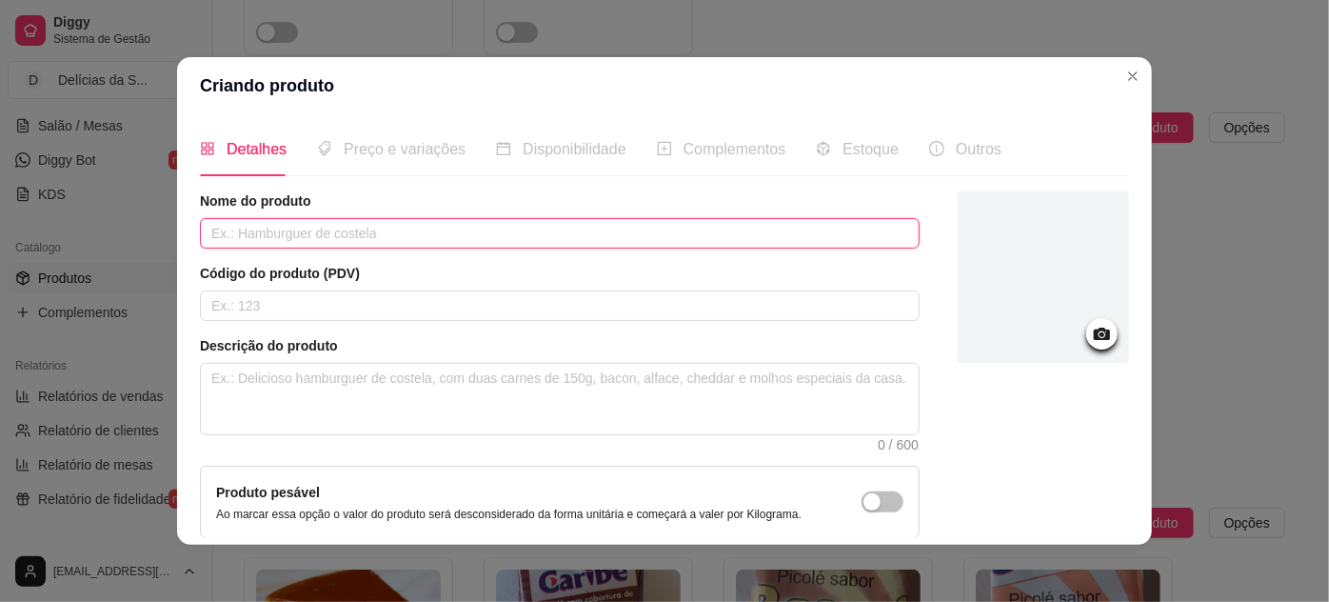
click at [565, 238] on input "text" at bounding box center [560, 233] width 720 height 30
type input "QUEIJADINHA"
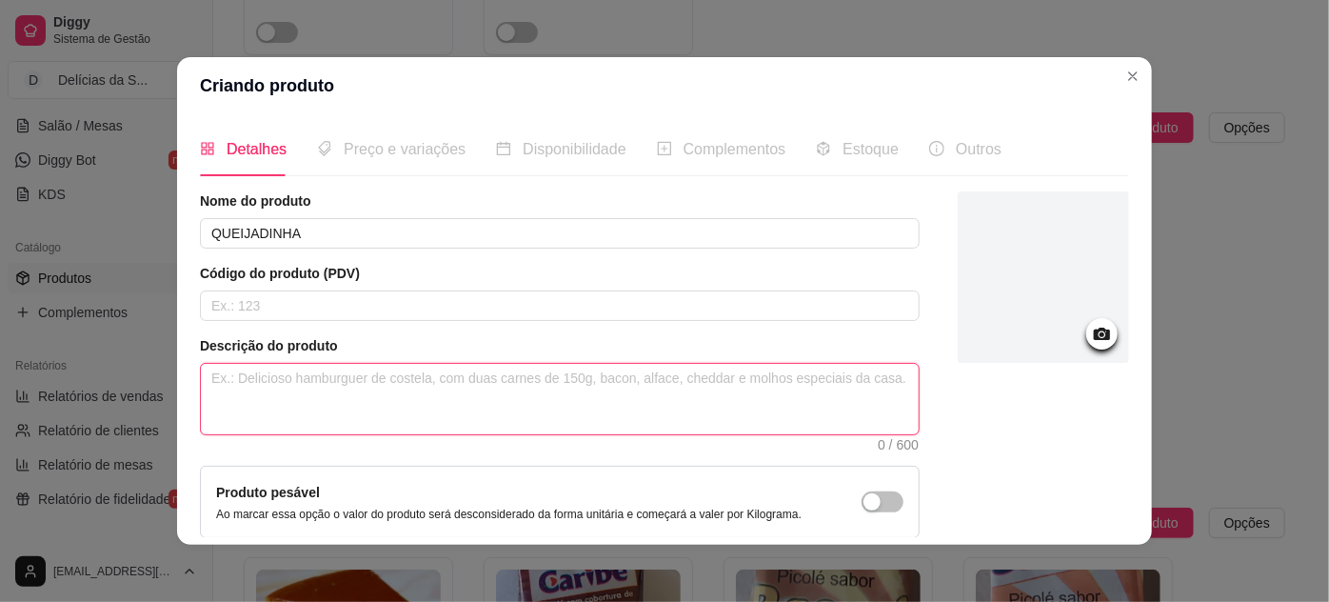
click at [471, 390] on textarea at bounding box center [560, 399] width 718 height 70
type textarea "D"
type textarea "De"
type textarea "Del"
type textarea "Deli"
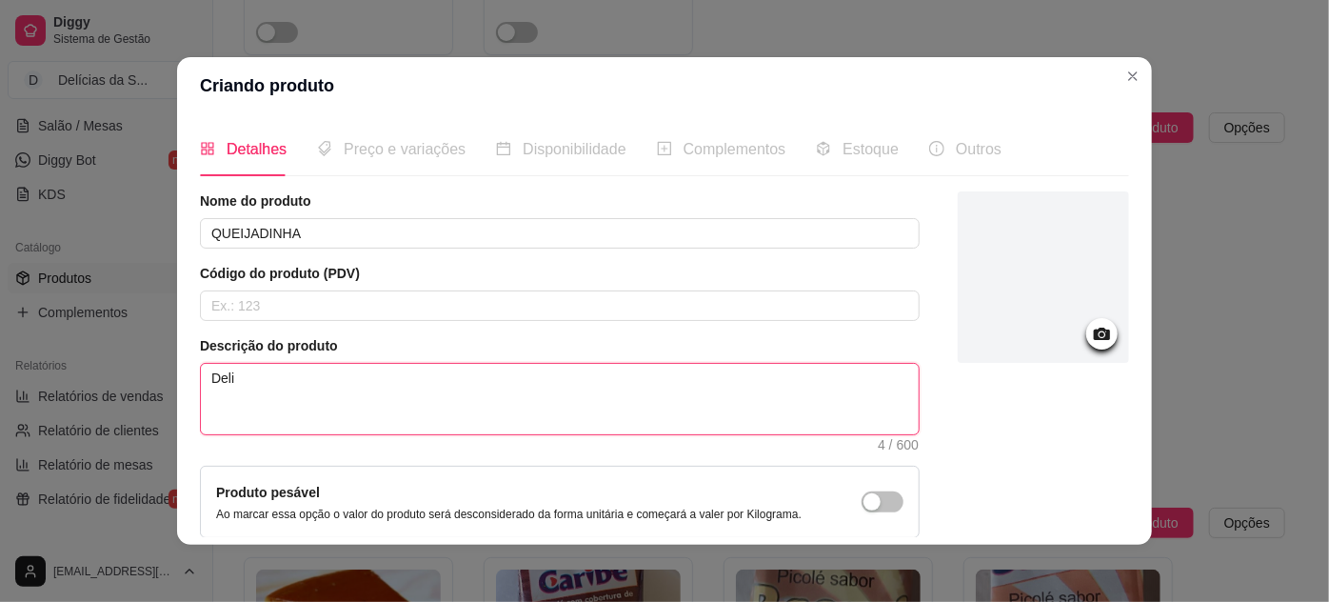
type textarea "Delic"
type textarea "Delici"
type textarea "Delicio"
type textarea "Delicios"
type textarea "Deliciosa"
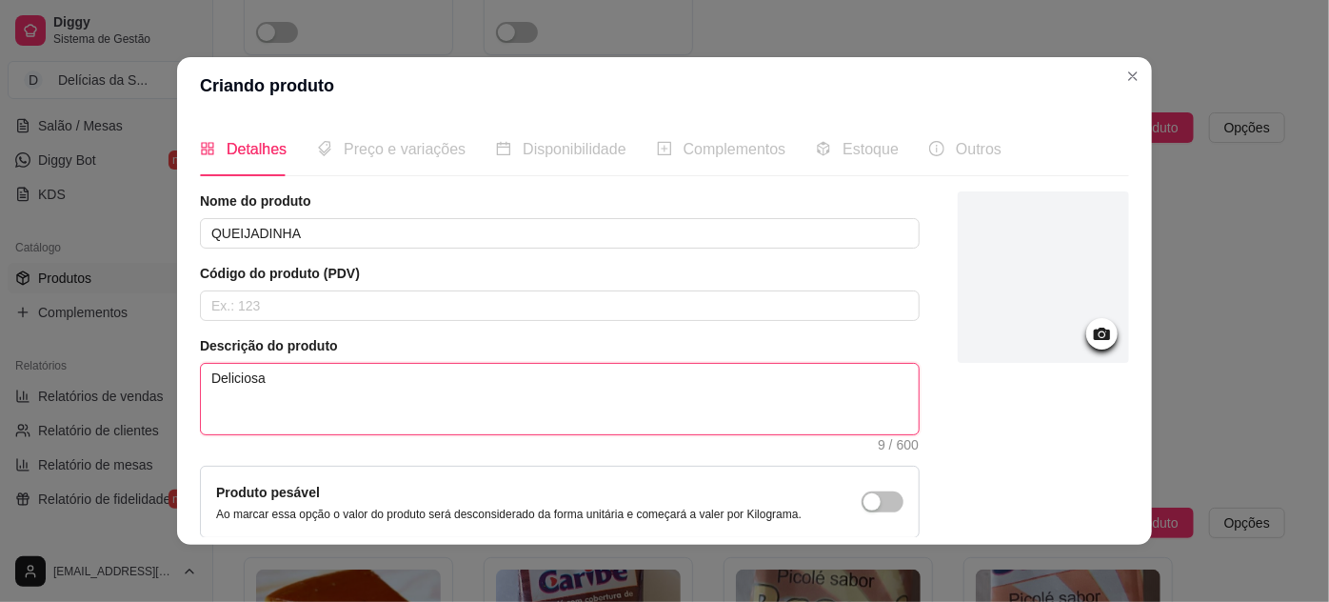
type textarea "Deliciosas"
type textarea "Deliciosas q"
type textarea "Deliciosas qu"
type textarea "Deliciosas que"
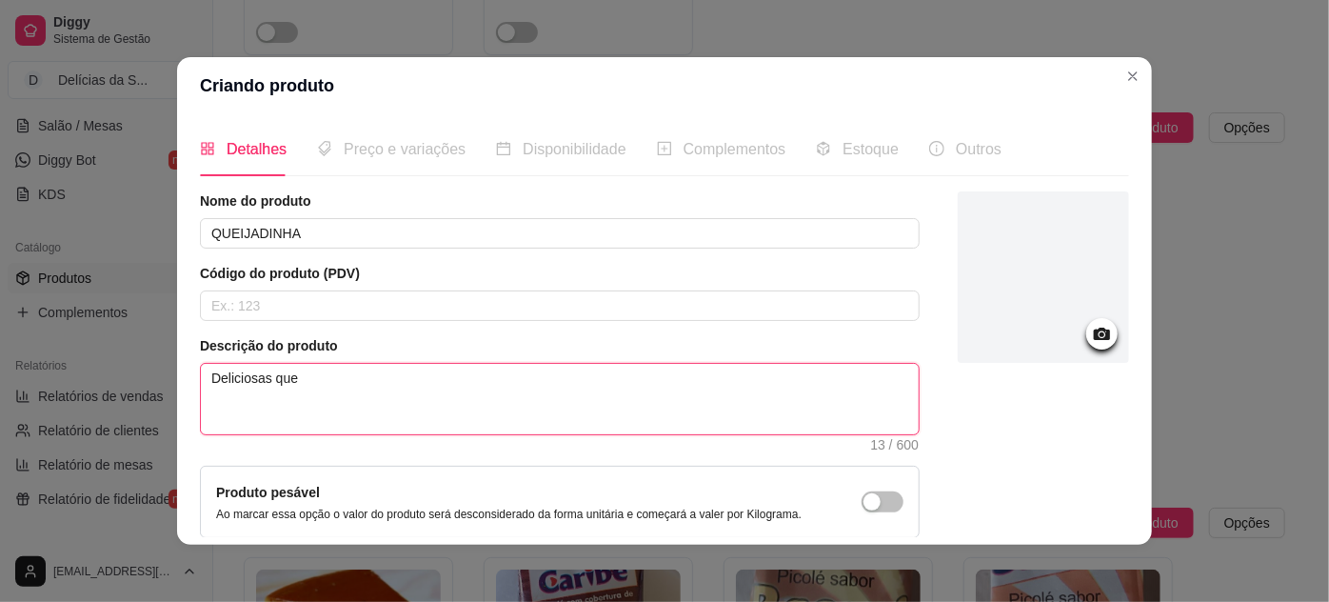
type textarea "Deliciosas quei"
type textarea "Deliciosas queij"
type textarea "Deliciosas queija"
type textarea "Deliciosas queijad"
type textarea "Deliciosas queijadi"
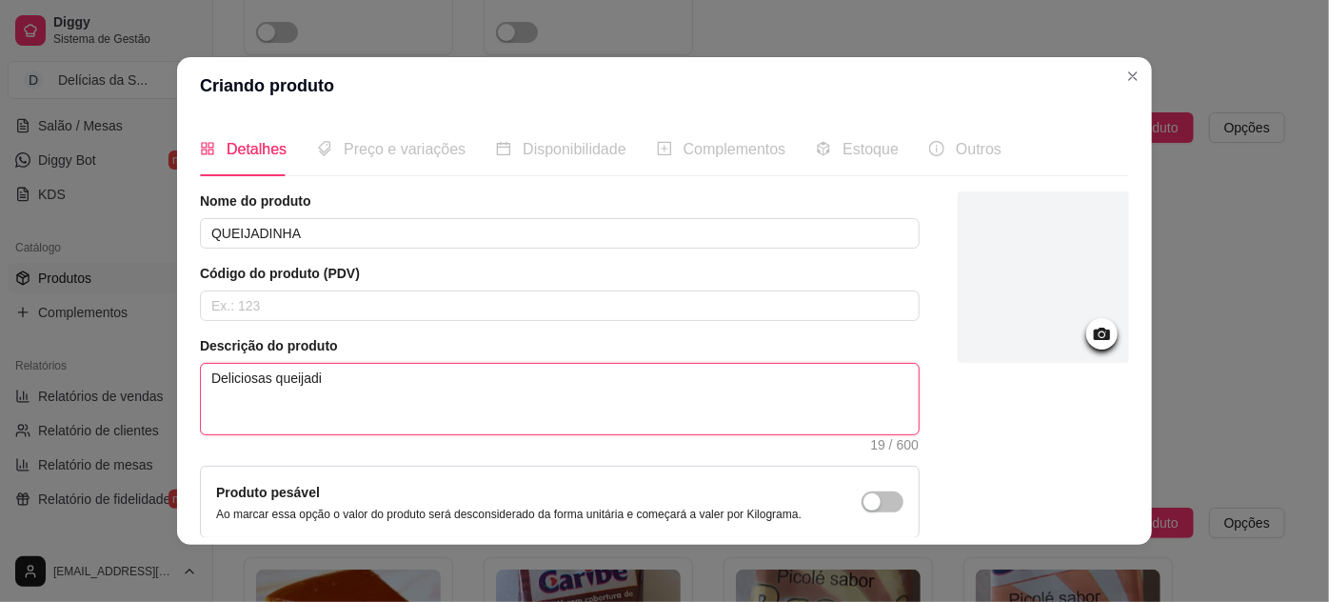
type textarea "Deliciosas queijadin"
type textarea "Deliciosas queijadinh"
type textarea "Deliciosas queijadinha"
type textarea "Deliciosas queijadinhas"
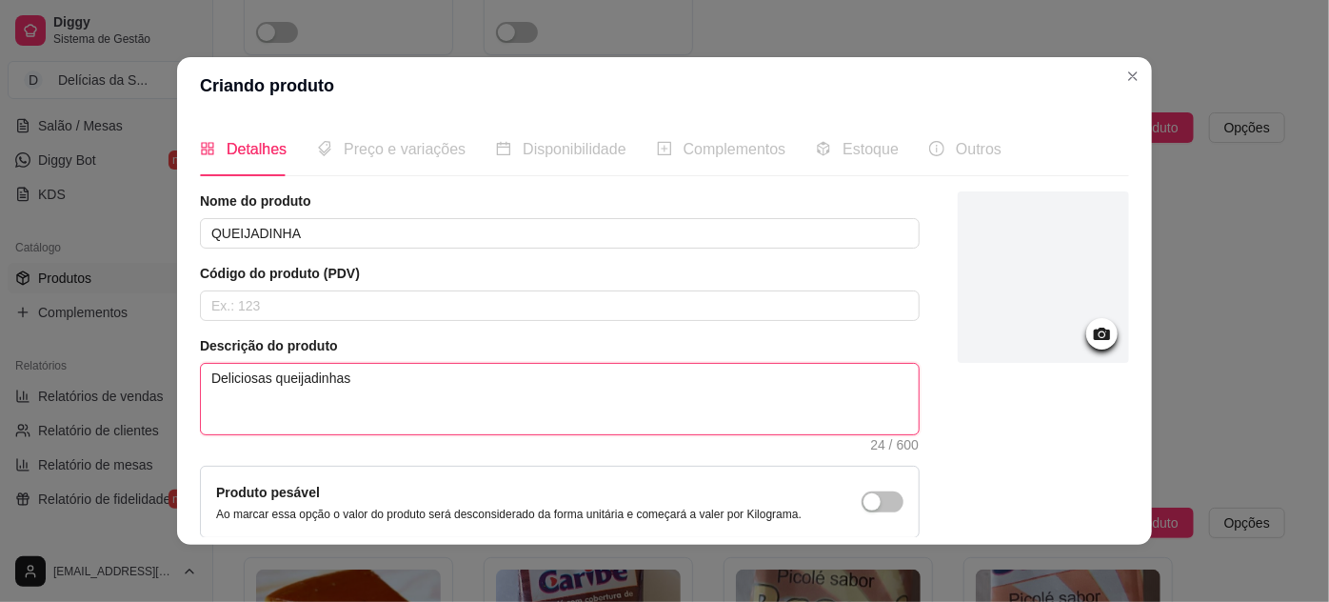
type textarea "Deliciosas queijadinhas d"
type textarea "Deliciosas queijadinhas de"
type textarea "Deliciosas queijadinhas de q"
type textarea "Deliciosas queijadinhas de qu"
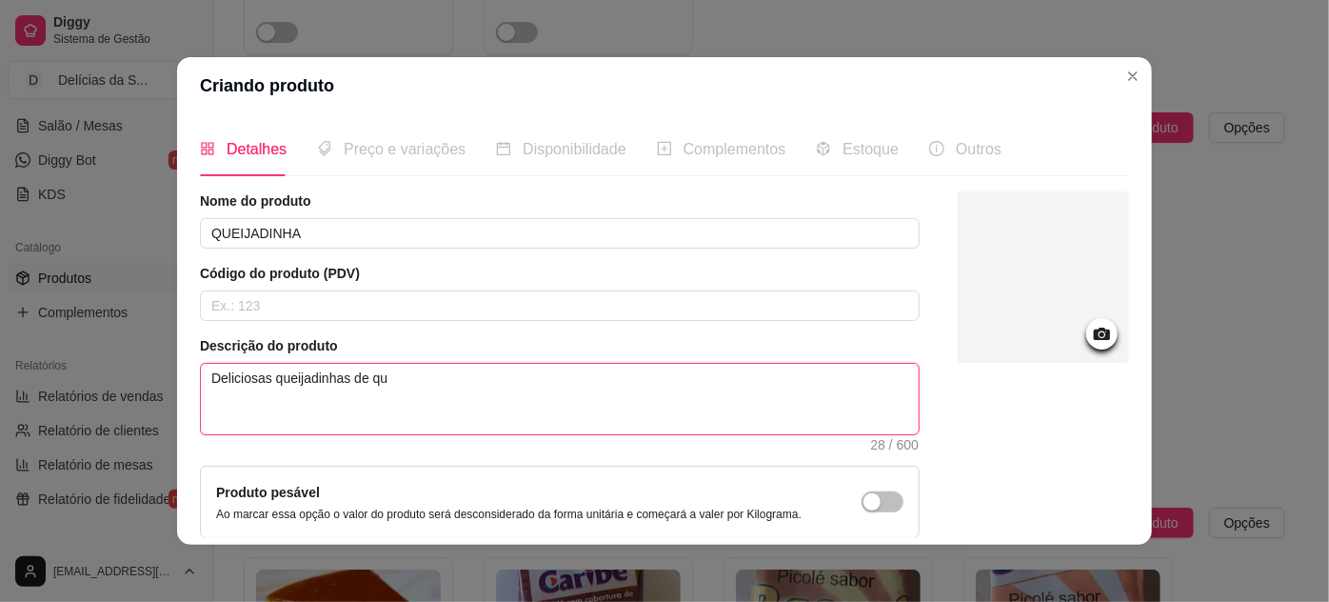
type textarea "Deliciosas queijadinhas de que"
type textarea "Deliciosas queijadinhas de quei"
type textarea "Deliciosas queijadinhas de queijo"
type textarea "Deliciosas queijadinhas de queijo c"
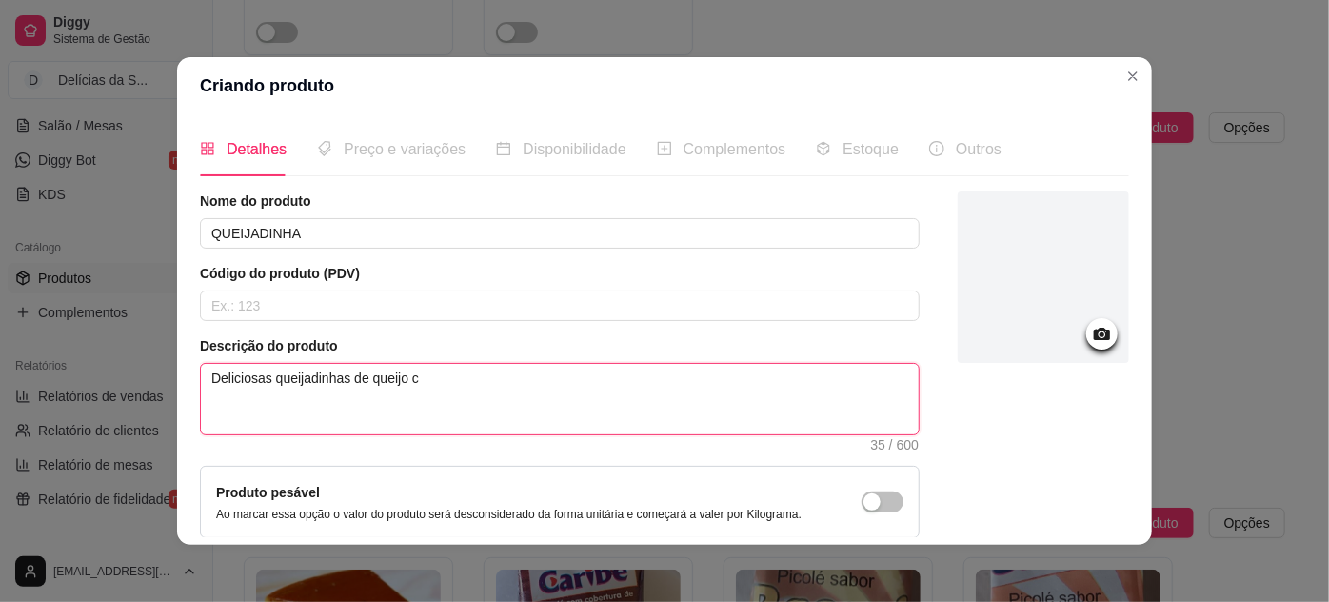
type textarea "Deliciosas queijadinhas de queijo co"
type textarea "Deliciosas queijadinhas de queijo com"
type textarea "Deliciosas queijadinhas de queijo com c"
type textarea "Deliciosas queijadinhas de queijo com co"
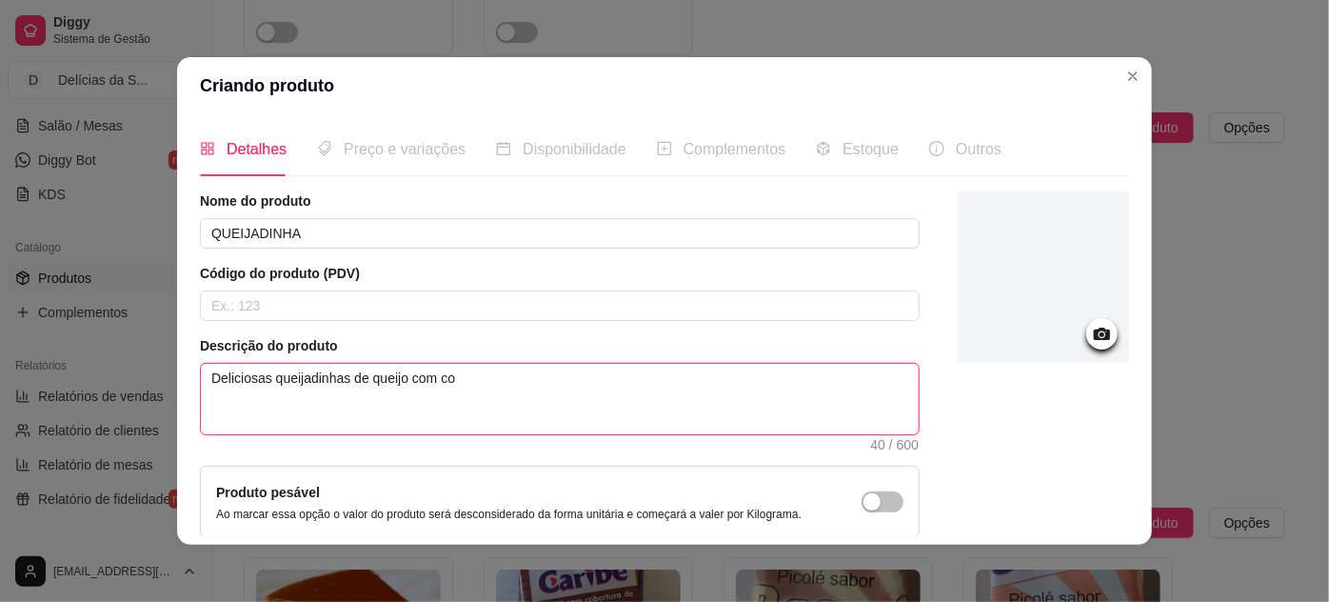
type textarea "Deliciosas queijadinhas de queijo com coc"
type textarea "Deliciosas queijadinhas de queijo com coco"
type textarea "Deliciosas queijadinhas de queijo com coco a"
type textarea "Deliciosas queijadinhas de queijo com coco as"
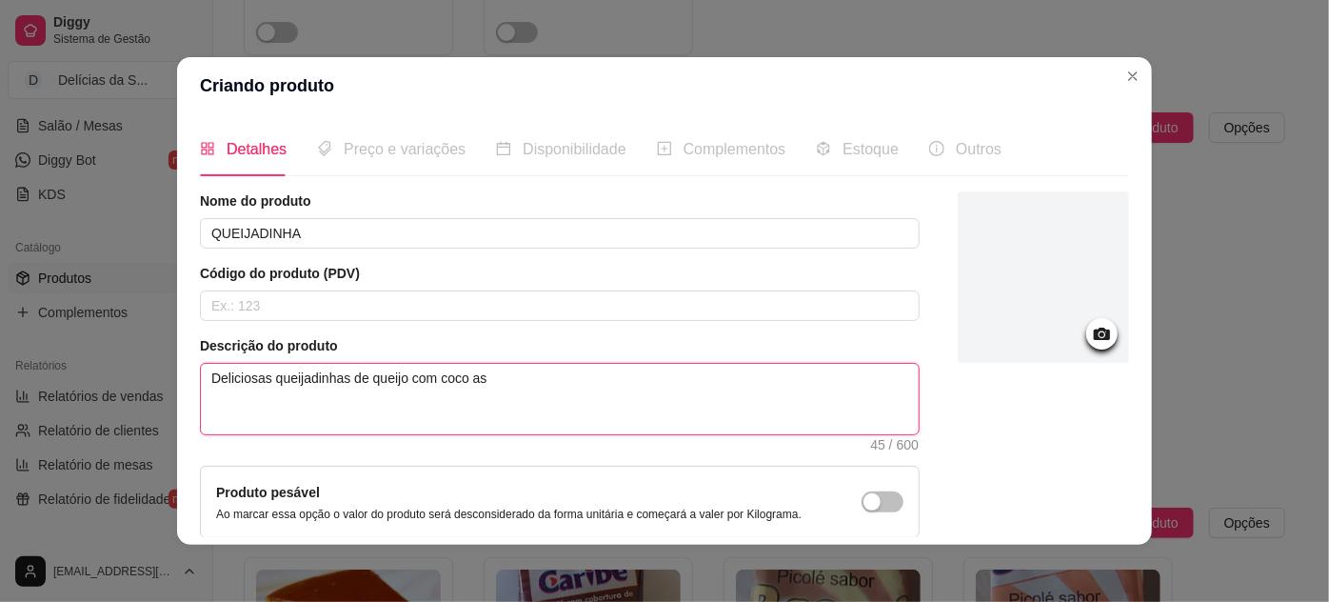
type textarea "Deliciosas queijadinhas de queijo com coco ass"
type textarea "Deliciosas queijadinhas de queijo com coco assa"
type textarea "Deliciosas queijadinhas de queijo com coco assad"
type textarea "Deliciosas queijadinhas de queijo com coco assada"
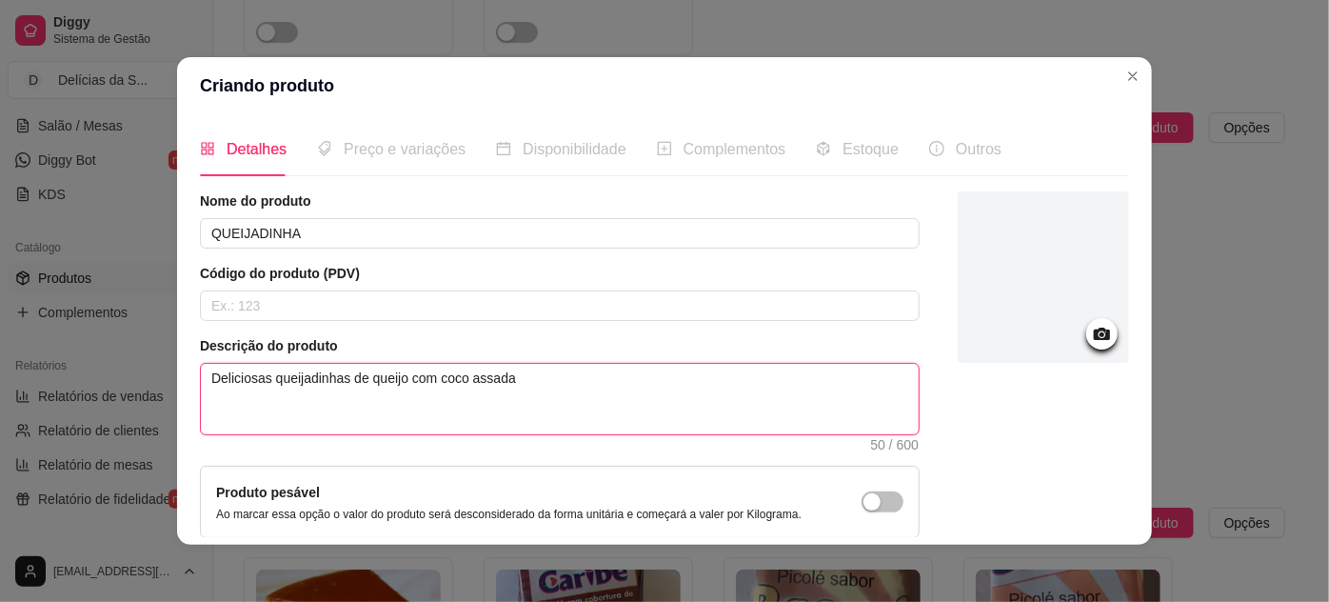
type textarea "Deliciosas queijadinhas de queijo com coco assada n"
type textarea "Deliciosas queijadinhas de queijo com coco assada no"
type textarea "Deliciosas queijadinhas de queijo com coco assada no f"
type textarea "Deliciosas queijadinhas de queijo com coco assada no fo"
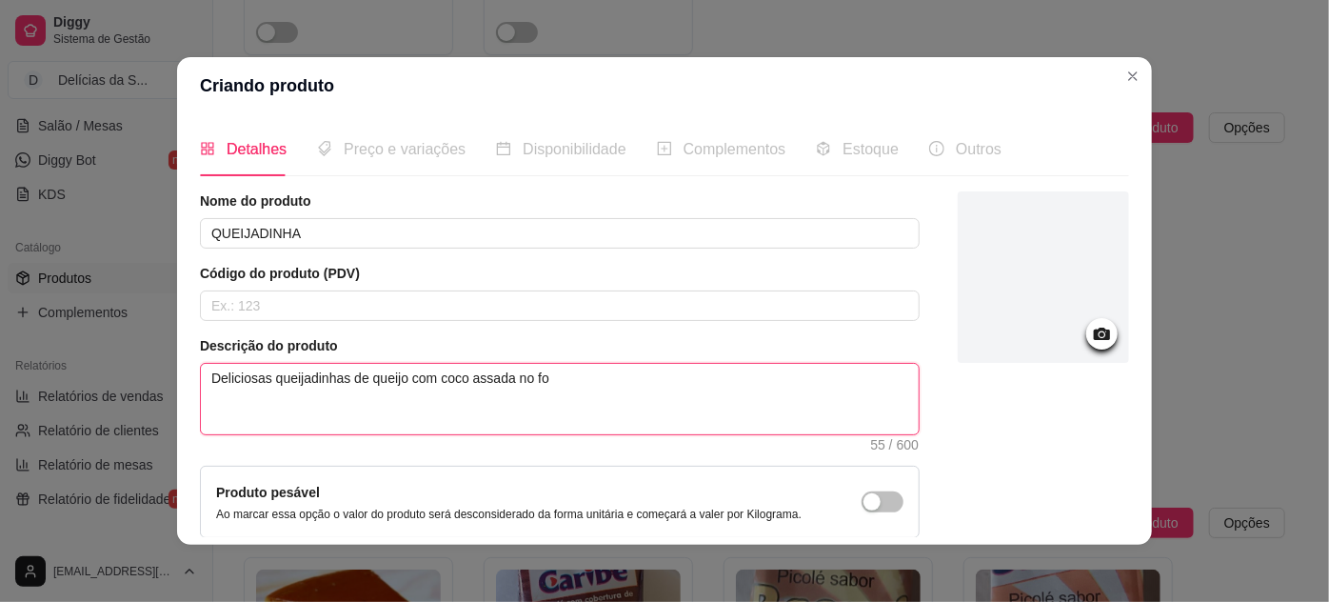
type textarea "Deliciosas queijadinhas de queijo com coco assada no for"
type textarea "Deliciosas queijadinhas de queijo com coco assada no forn"
type textarea "Deliciosas queijadinhas de queijo com coco assada no forno"
type textarea "Deliciosas queijadinhas de queijo com coco assada no forno pa"
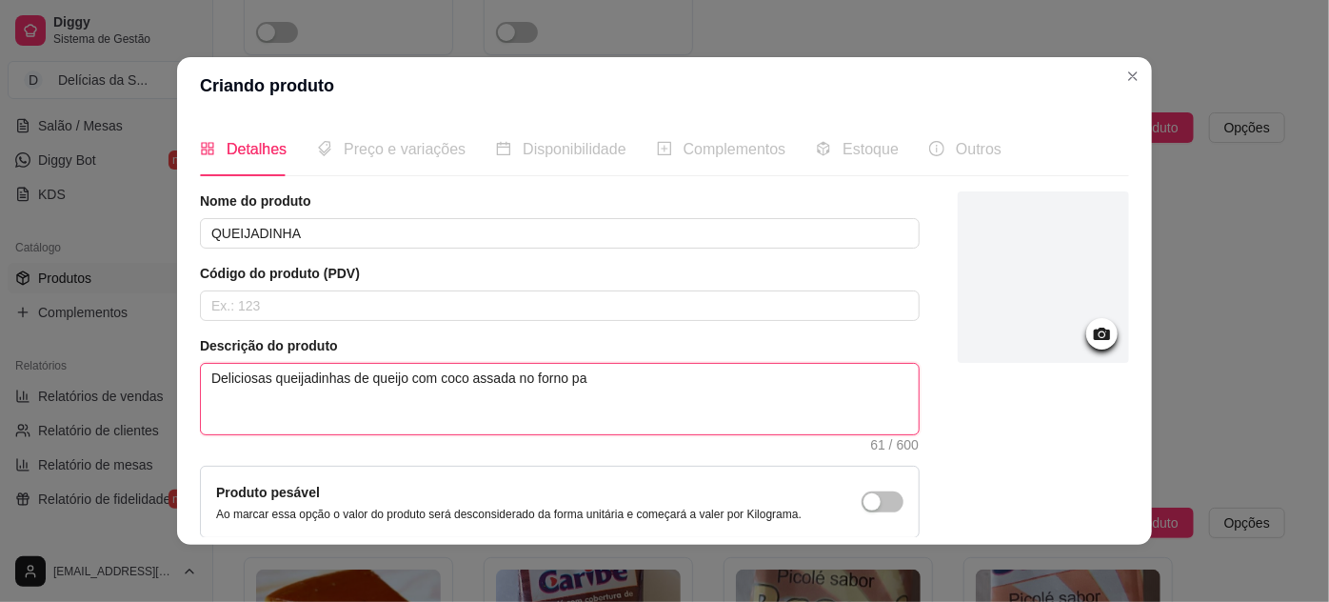
type textarea "Deliciosas queijadinhas de queijo com coco assada no forno par"
type textarea "Deliciosas queijadinhas de queijo com coco assada no forno para"
type textarea "Deliciosas queijadinhas de queijo com coco assada no forno para s"
type textarea "Deliciosas queijadinhas de queijo com coco assada no forno para su"
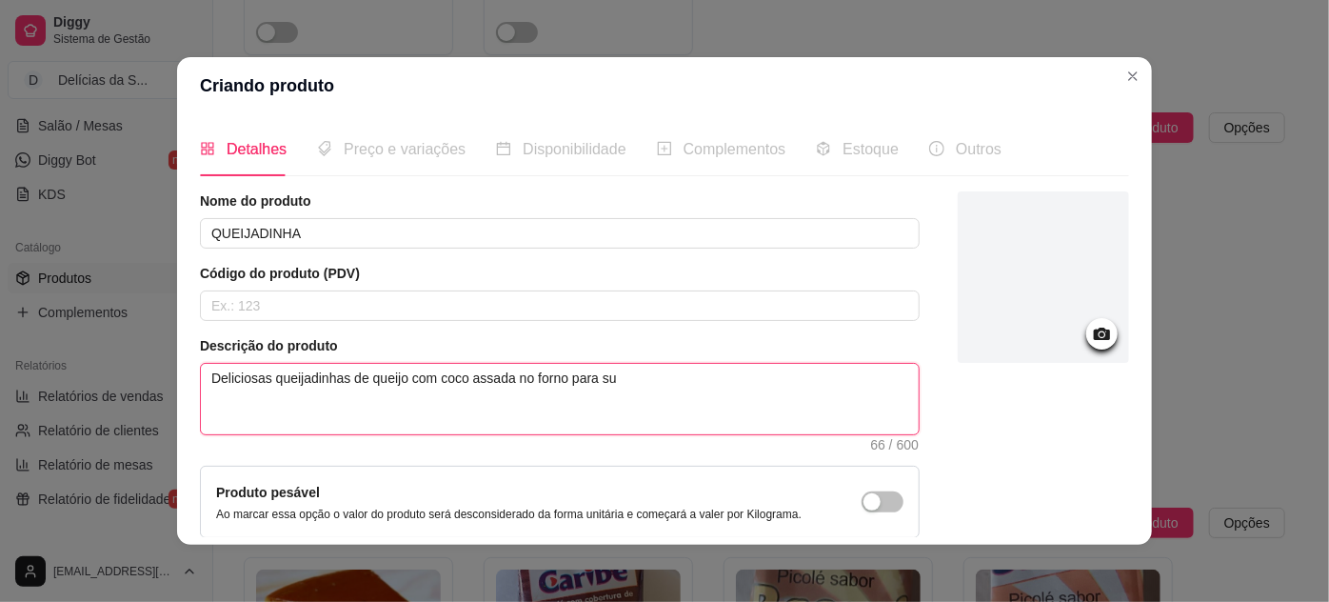
type textarea "Deliciosas queijadinhas de queijo com coco assada no forno para sua"
type textarea "Deliciosas queijadinhas de queijo com coco assada no forno para sua s"
type textarea "Deliciosas queijadinhas de queijo com coco assada no forno para sua so"
type textarea "Deliciosas queijadinhas de queijo com coco assada no forno para sua son"
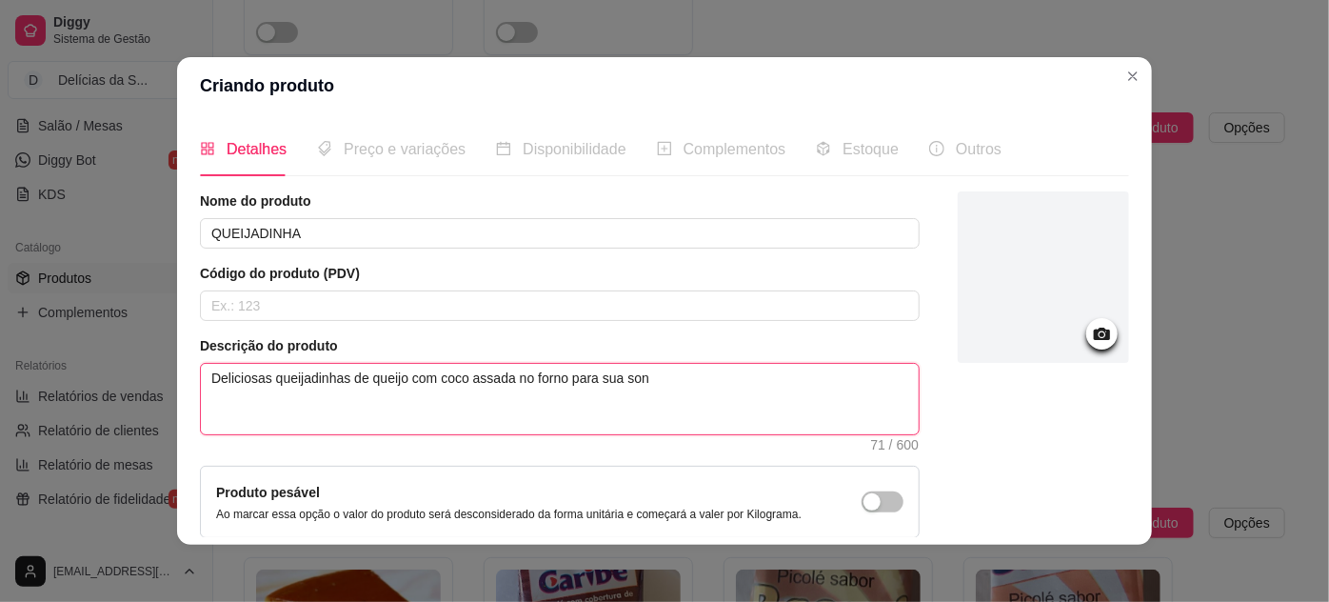
type textarea "Deliciosas queijadinhas de queijo com coco assada no forno para sua so"
type textarea "Deliciosas queijadinhas de queijo com coco assada no forno para sua sob"
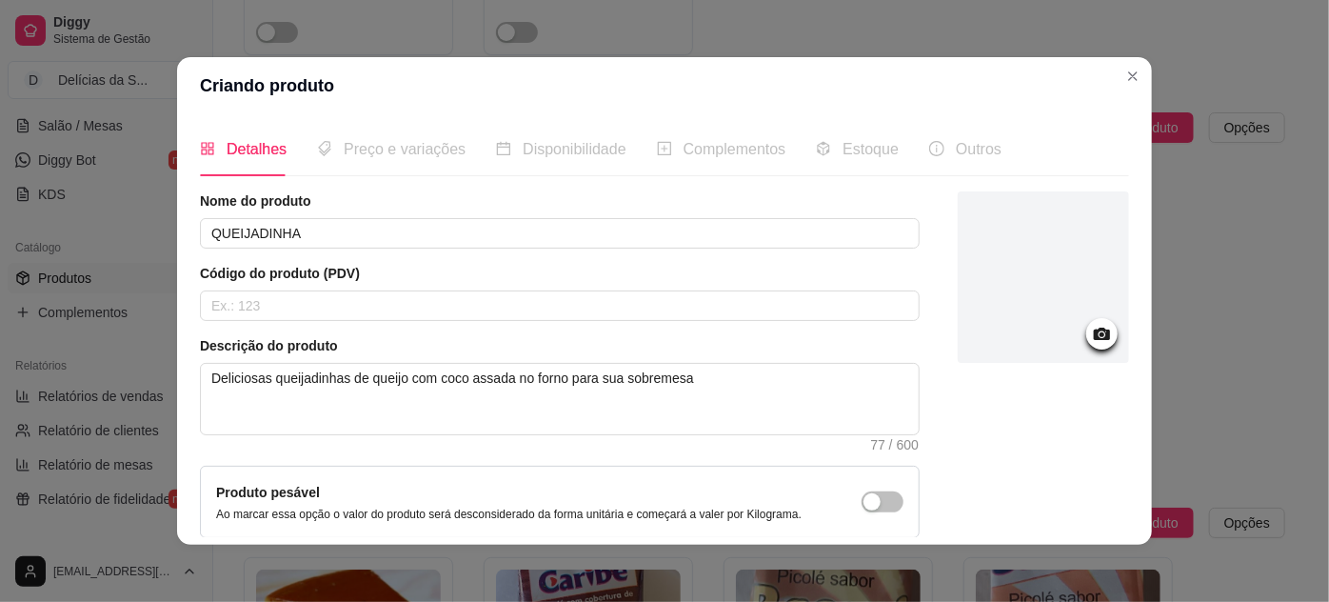
click at [1016, 308] on div at bounding box center [1043, 276] width 171 height 171
click at [1077, 290] on div at bounding box center [1043, 276] width 171 height 171
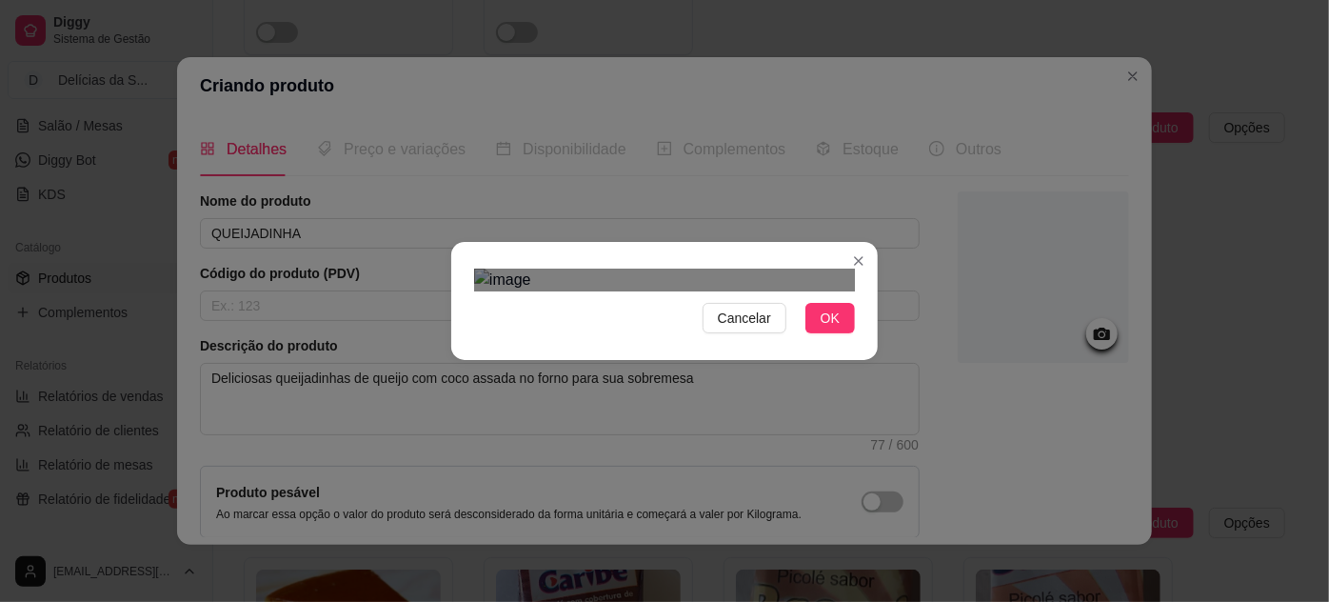
click at [666, 314] on div "Use the arrow keys to move the crop selection area" at bounding box center [650, 485] width 343 height 343
click at [661, 328] on div "Use the arrow keys to move the crop selection area" at bounding box center [656, 499] width 343 height 343
click at [809, 291] on img at bounding box center [664, 279] width 381 height 23
click at [861, 341] on div "Cancelar OK" at bounding box center [664, 301] width 427 height 80
click at [720, 393] on div "Use the arrow keys to move the crop selection area" at bounding box center [664, 513] width 373 height 373
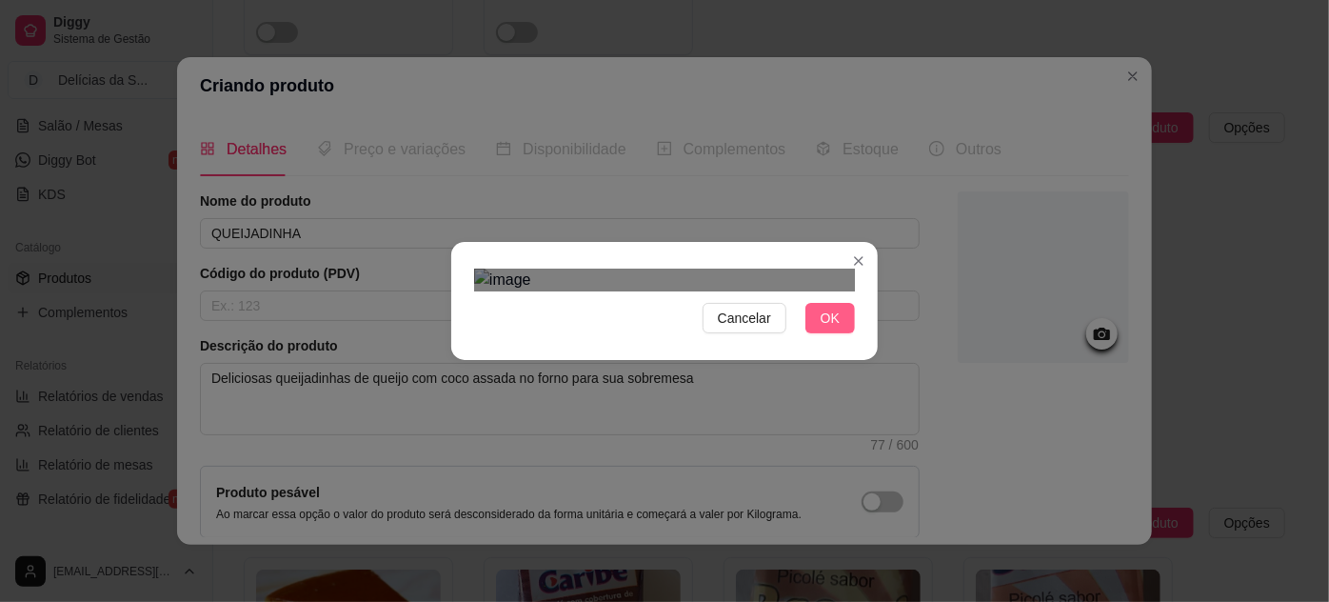
click at [824, 328] on span "OK" at bounding box center [830, 318] width 19 height 21
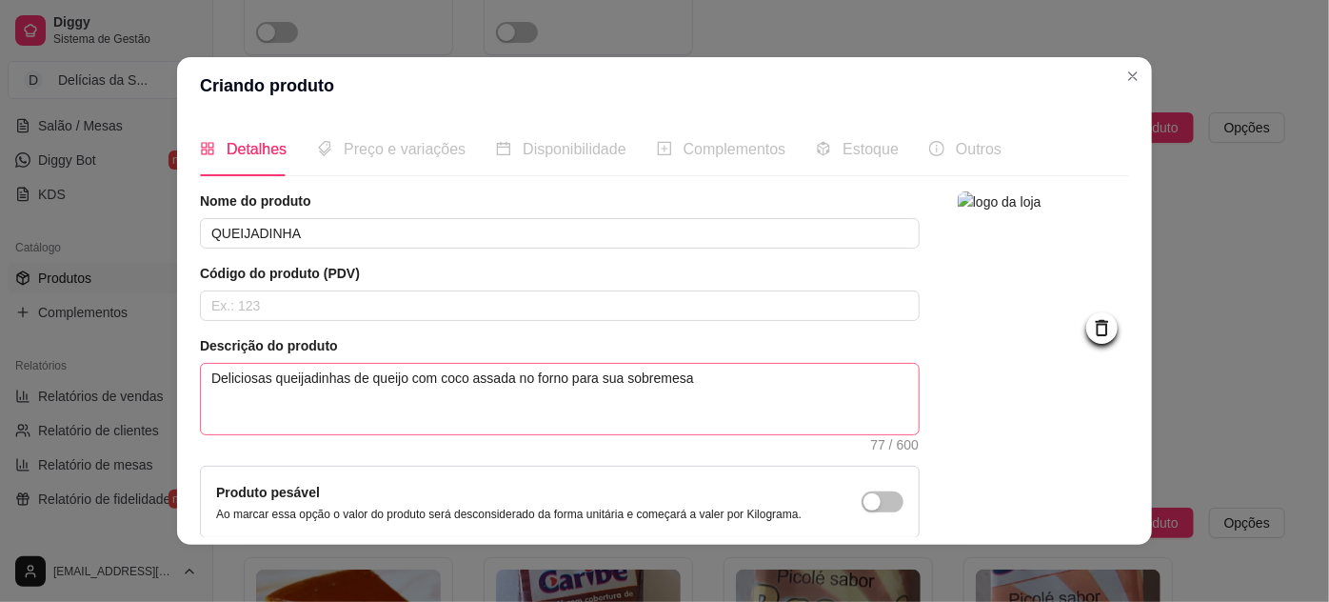
scroll to position [169, 0]
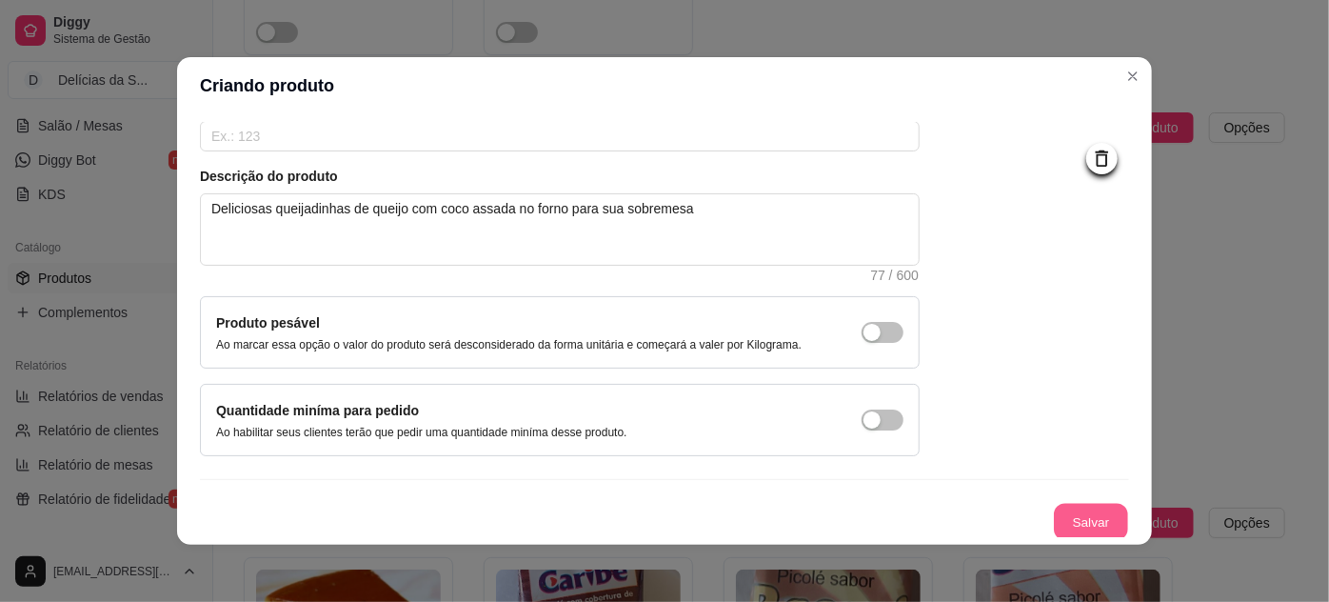
click at [1061, 516] on button "Salvar" at bounding box center [1091, 522] width 74 height 37
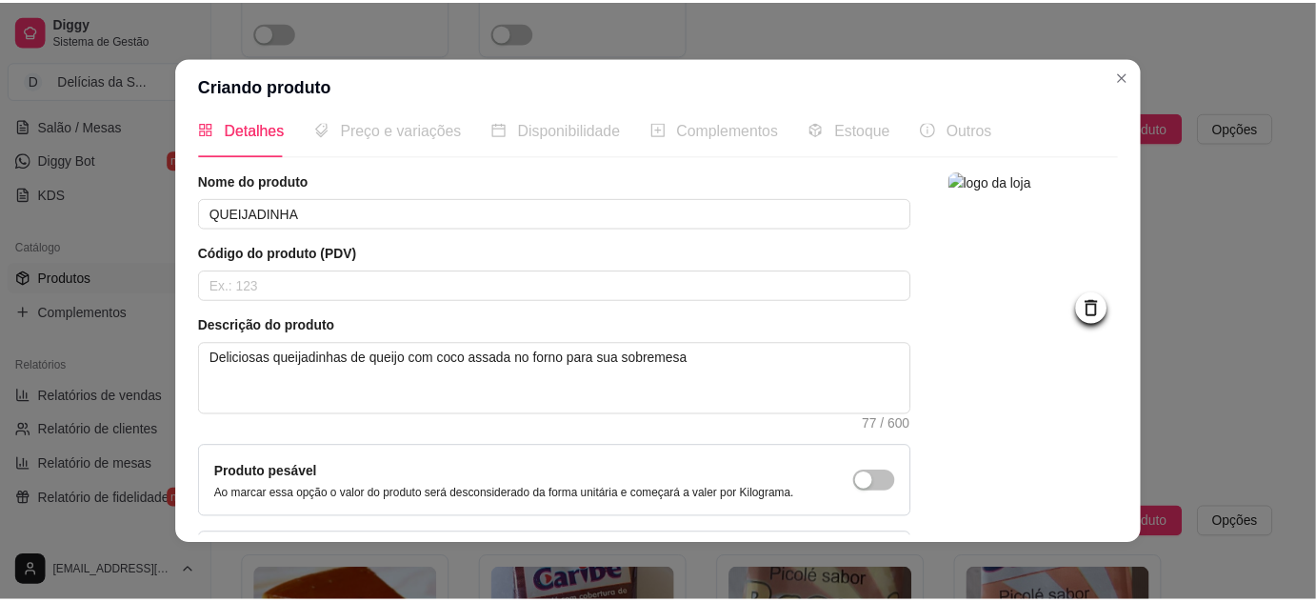
scroll to position [0, 0]
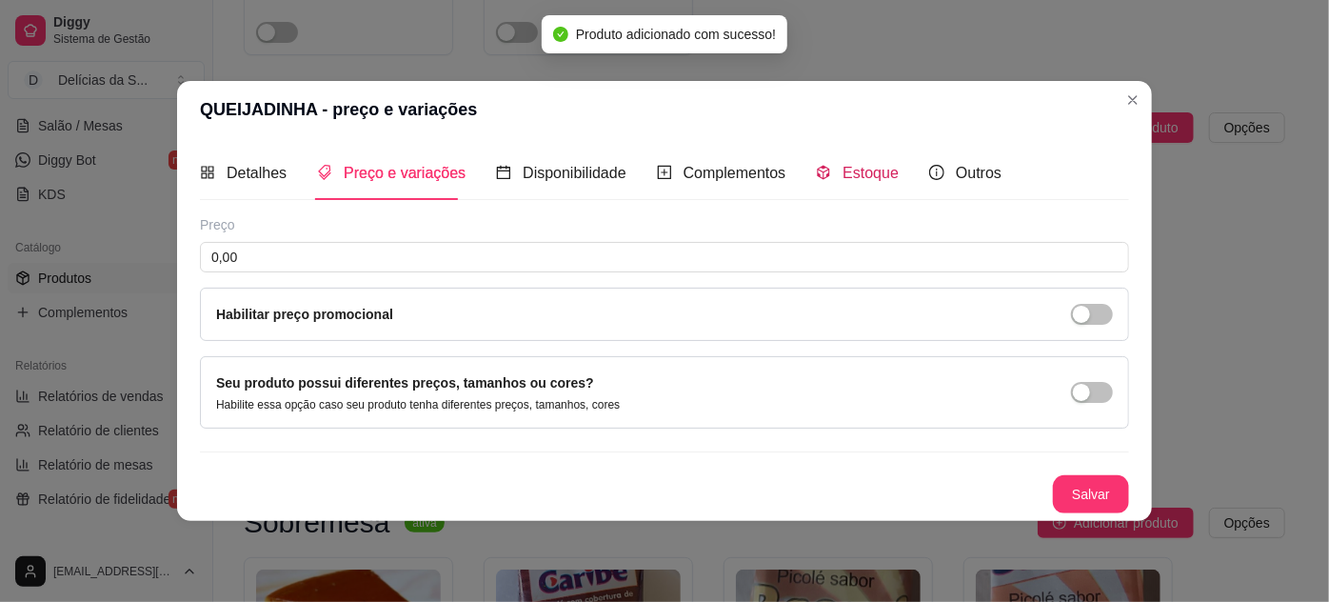
click at [863, 177] on span "Estoque" at bounding box center [871, 173] width 56 height 16
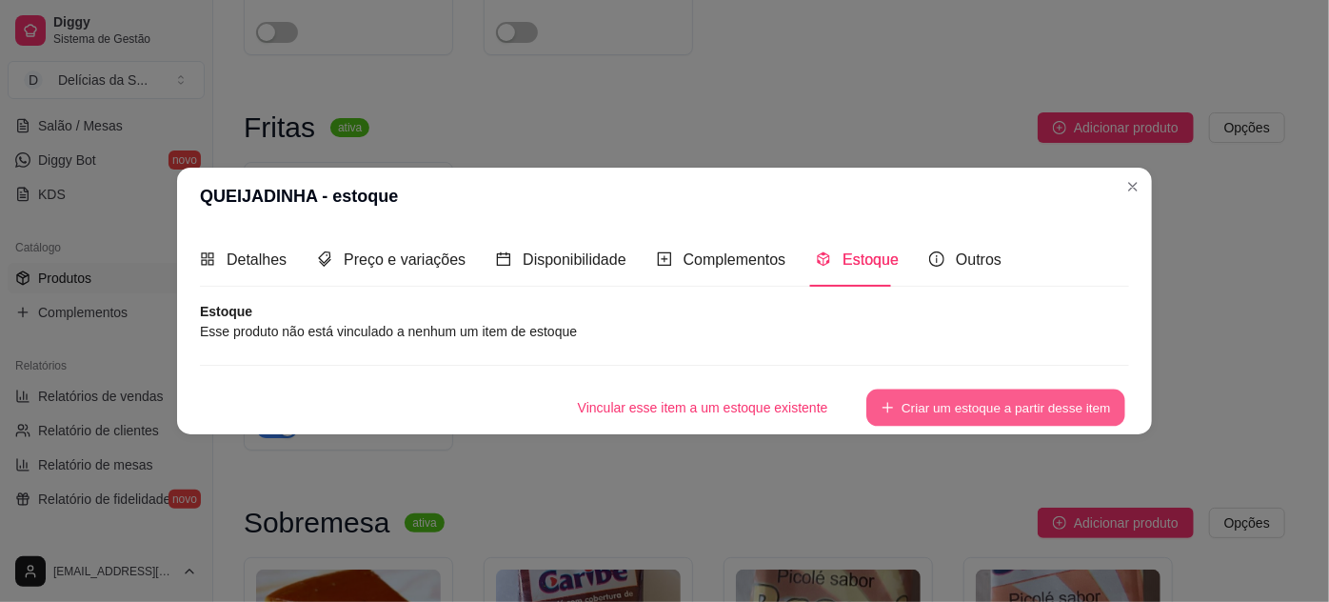
click at [968, 404] on button "Criar um estoque a partir desse item" at bounding box center [995, 407] width 259 height 37
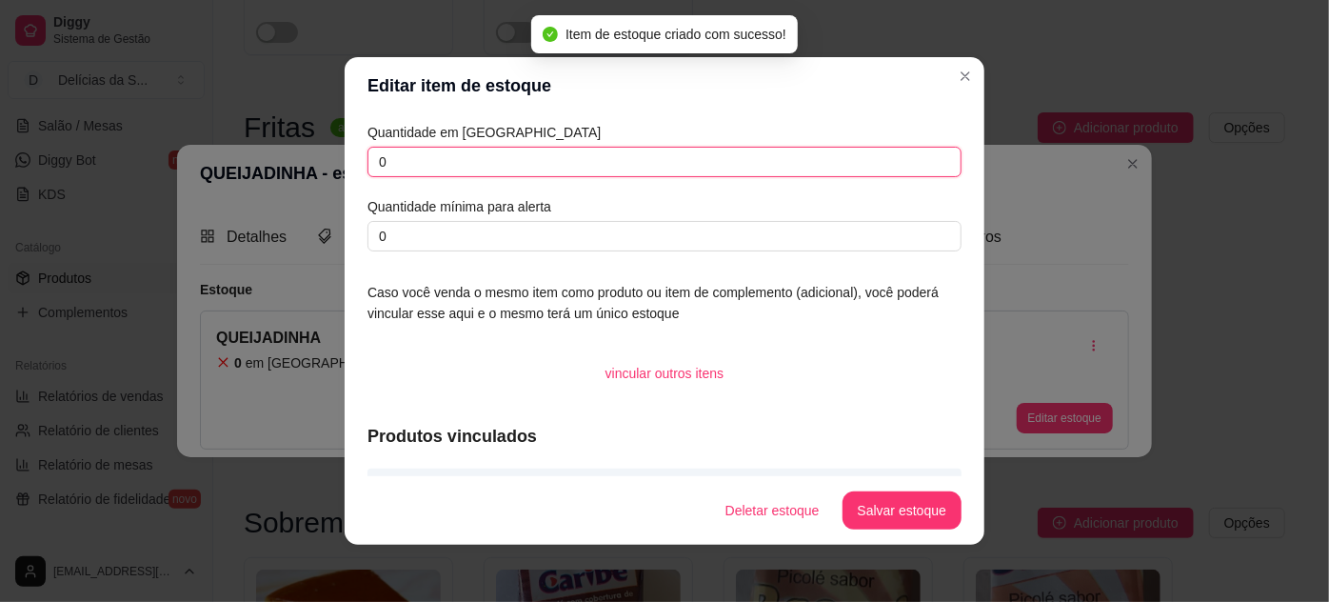
click at [513, 167] on input "0" at bounding box center [665, 162] width 594 height 30
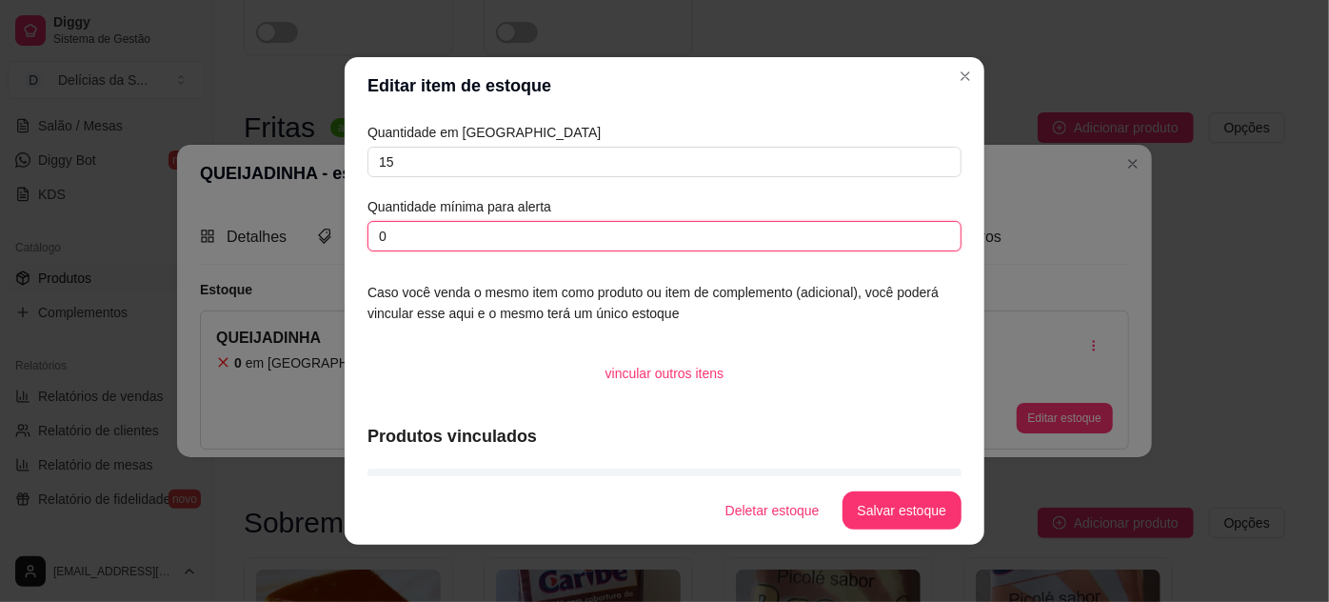
click at [512, 229] on input "0" at bounding box center [665, 236] width 594 height 30
click at [889, 513] on button "Salvar estoque" at bounding box center [902, 510] width 119 height 38
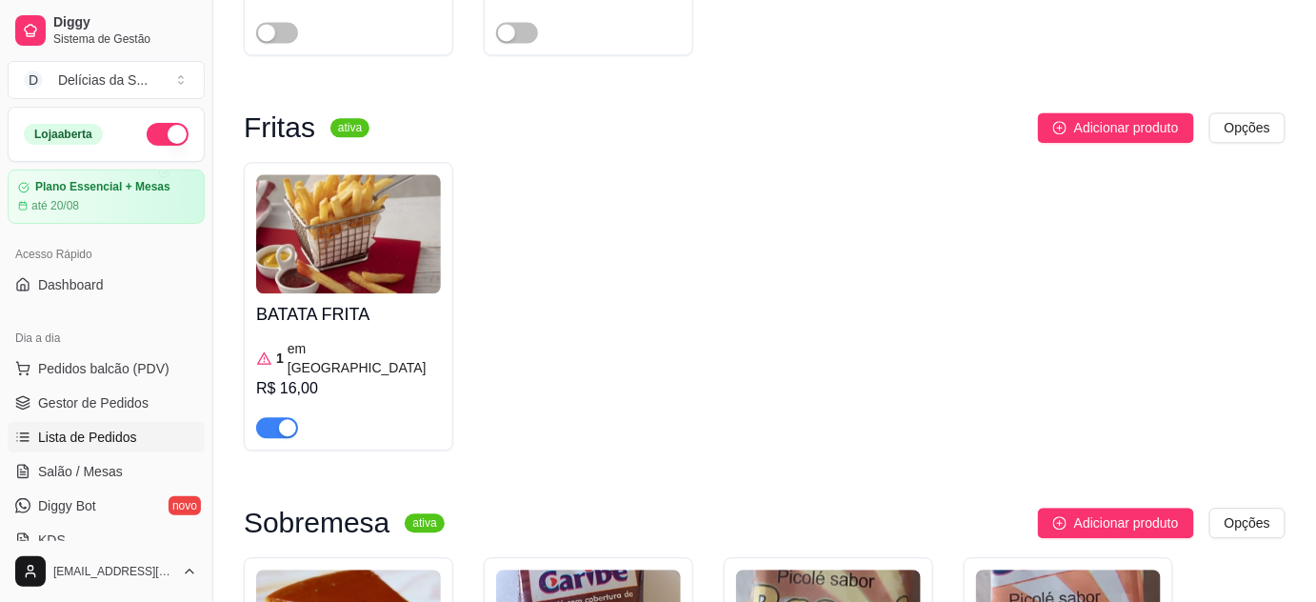
click at [91, 436] on span "Lista de Pedidos" at bounding box center [87, 436] width 99 height 19
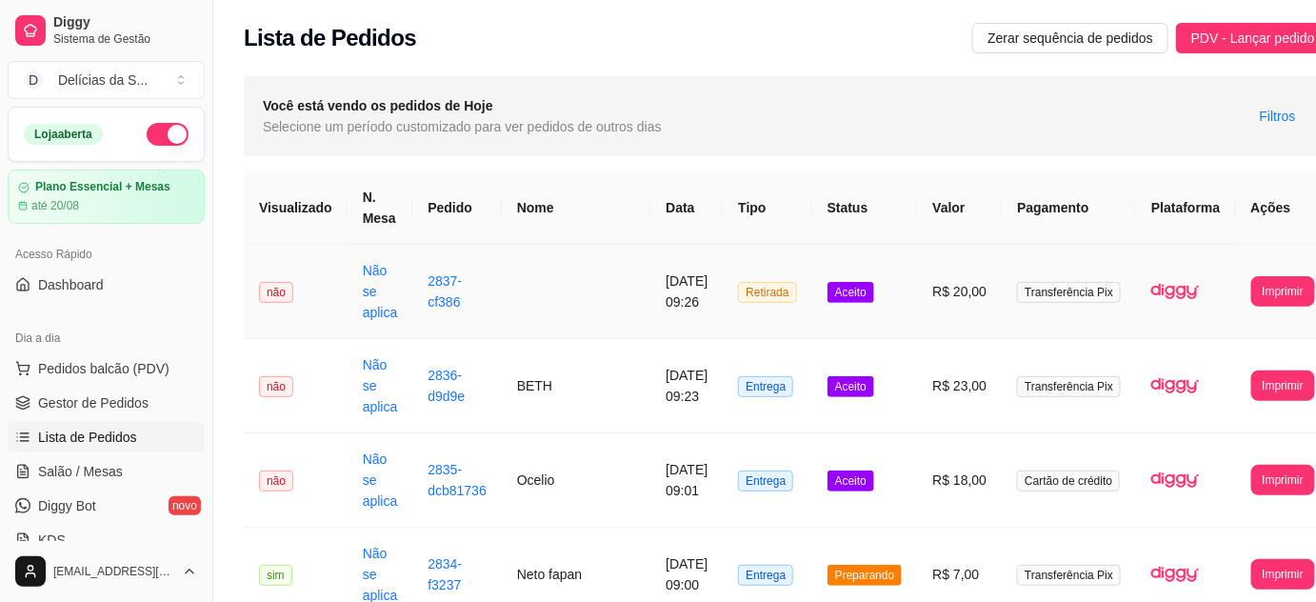
click at [520, 291] on td at bounding box center [576, 292] width 149 height 94
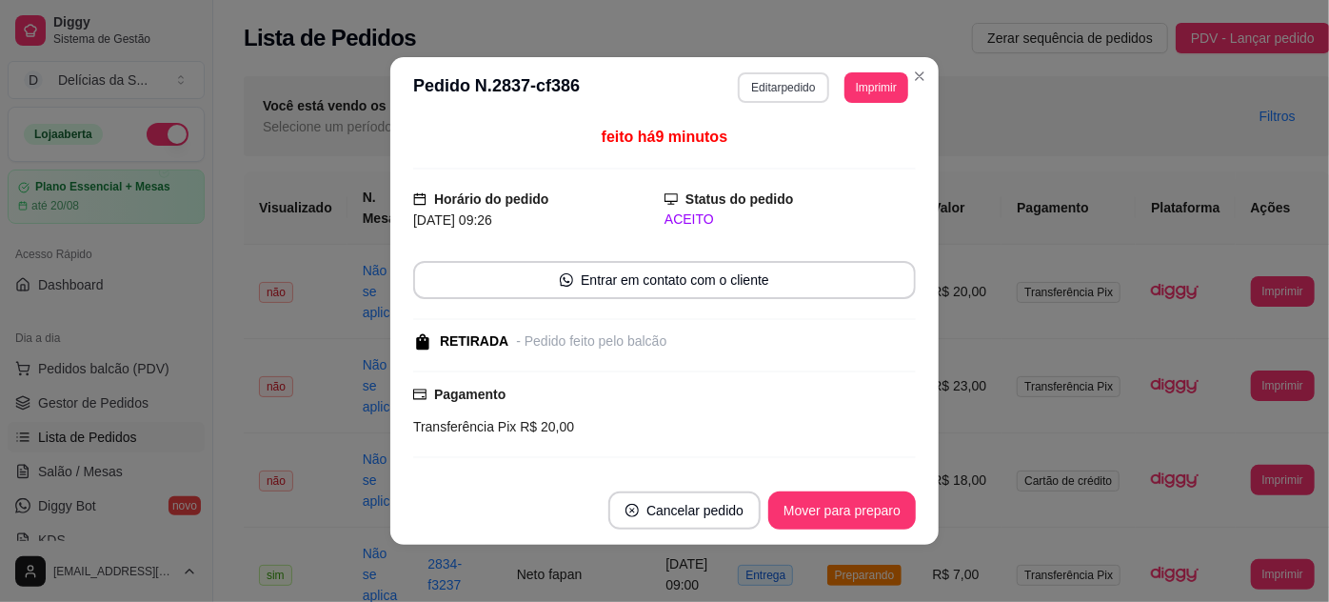
click at [746, 86] on button "Editar pedido" at bounding box center [783, 87] width 90 height 30
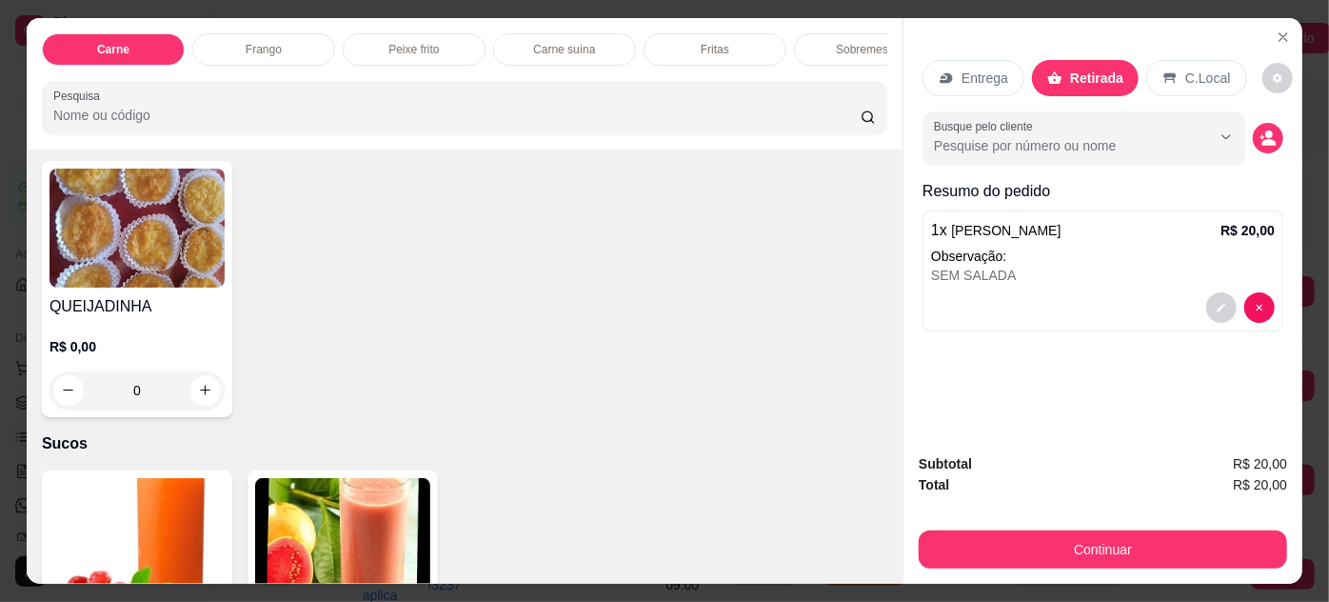
scroll to position [2250, 0]
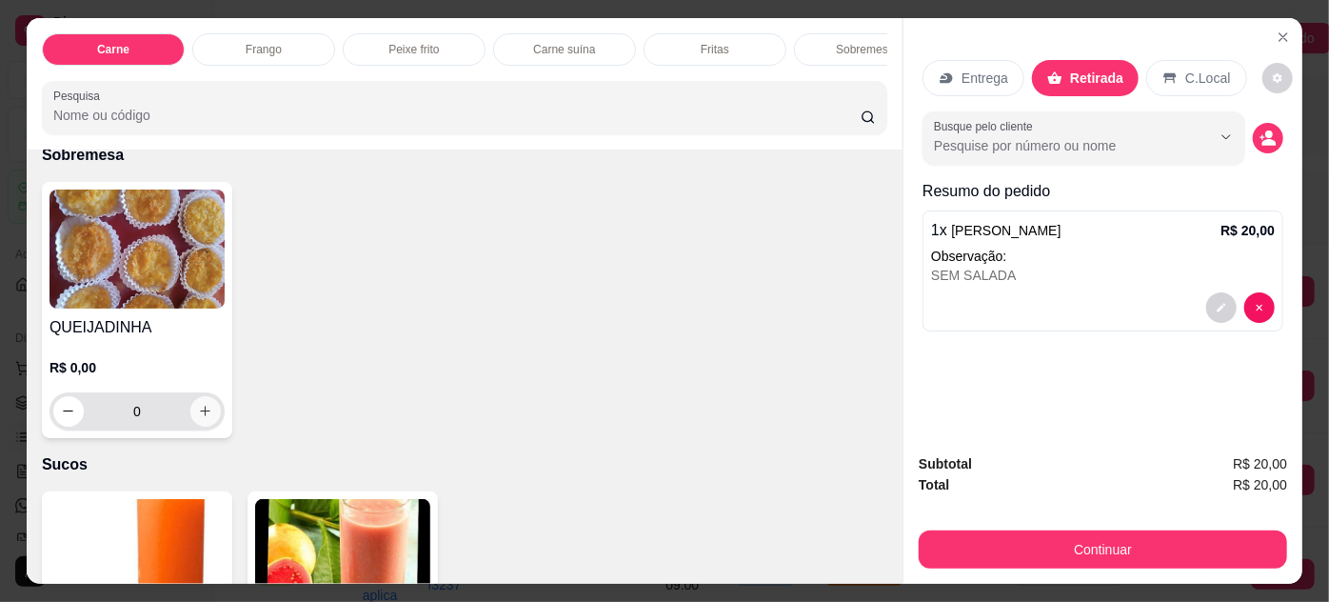
click at [202, 400] on button "increase-product-quantity" at bounding box center [205, 411] width 30 height 30
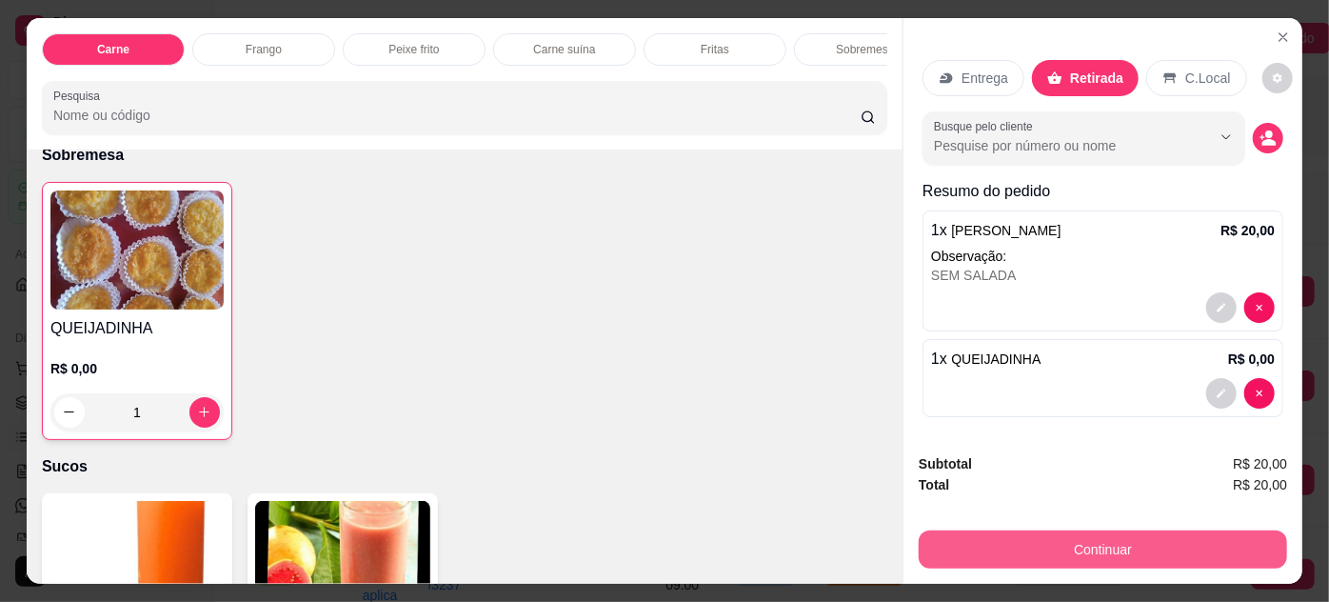
click at [1019, 534] on button "Continuar" at bounding box center [1103, 549] width 368 height 38
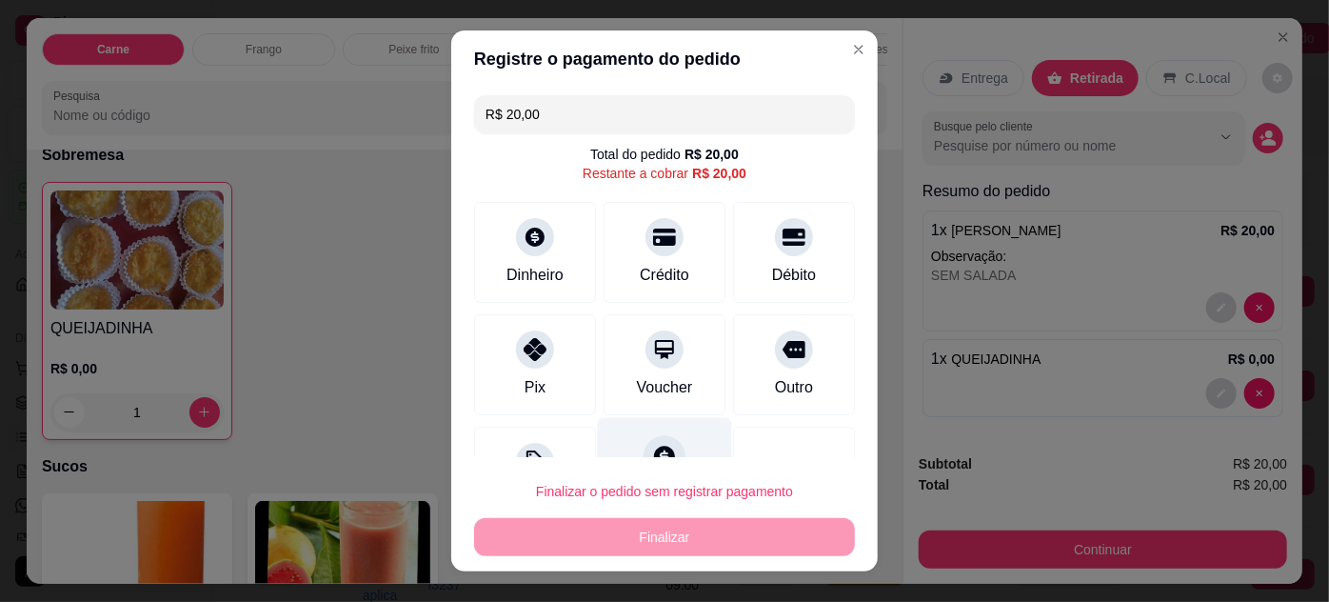
scroll to position [75, 0]
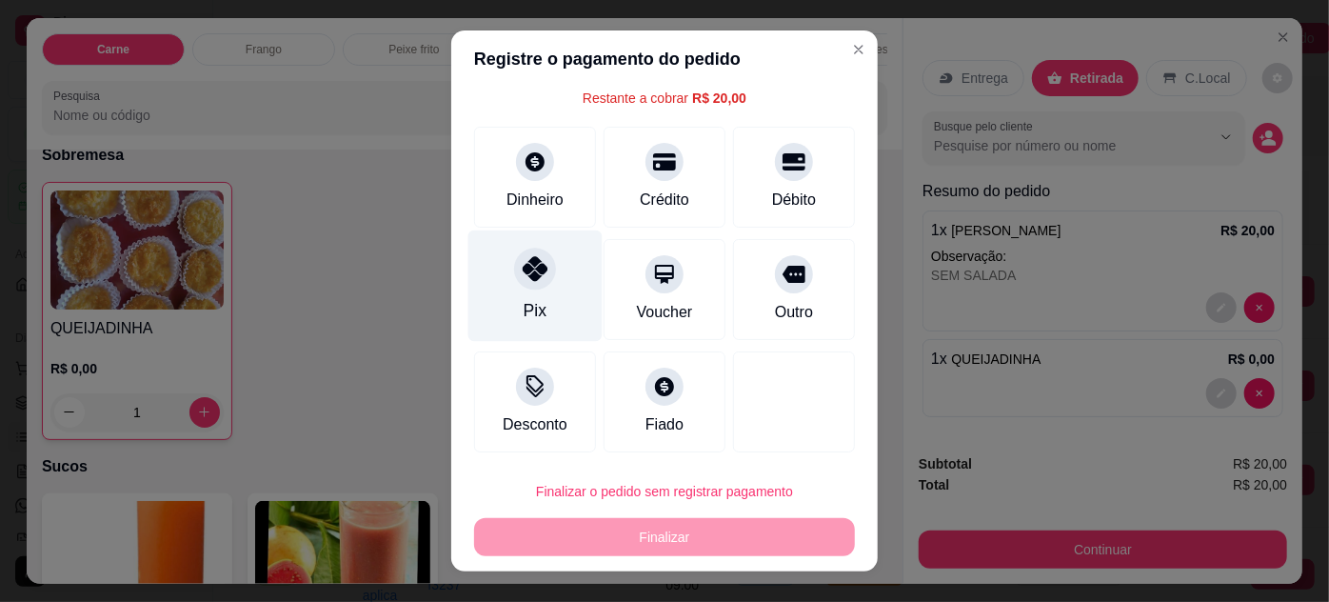
click at [552, 299] on div "Pix" at bounding box center [535, 284] width 134 height 111
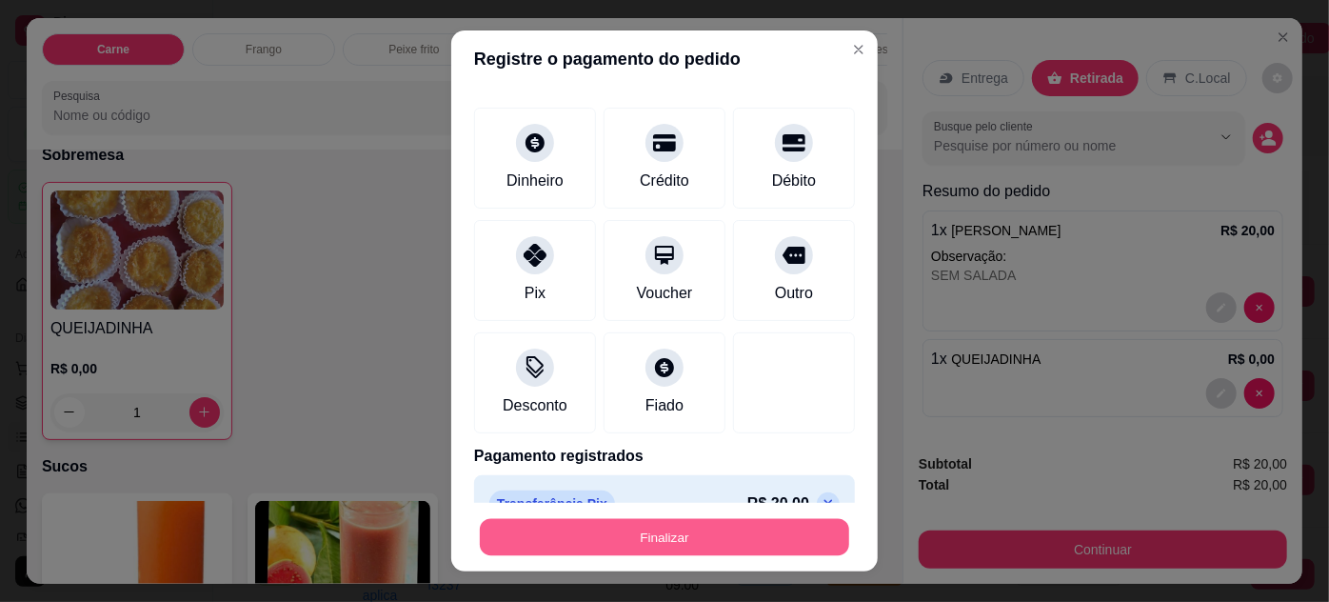
click at [733, 529] on button "Finalizar" at bounding box center [664, 537] width 369 height 37
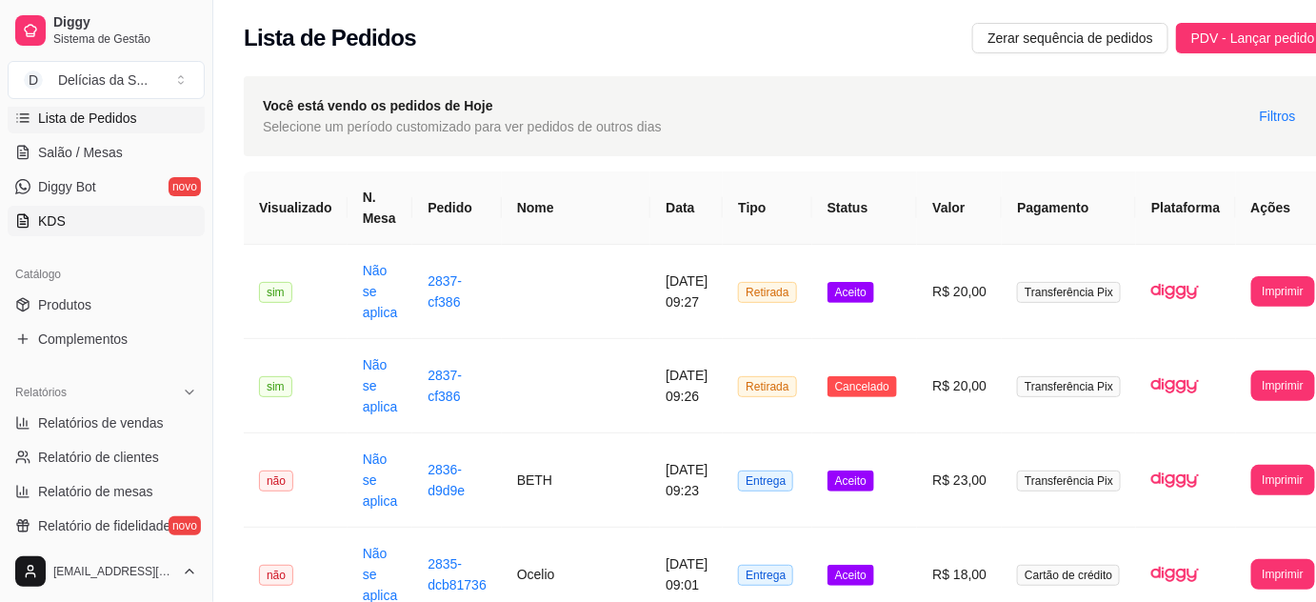
scroll to position [346, 0]
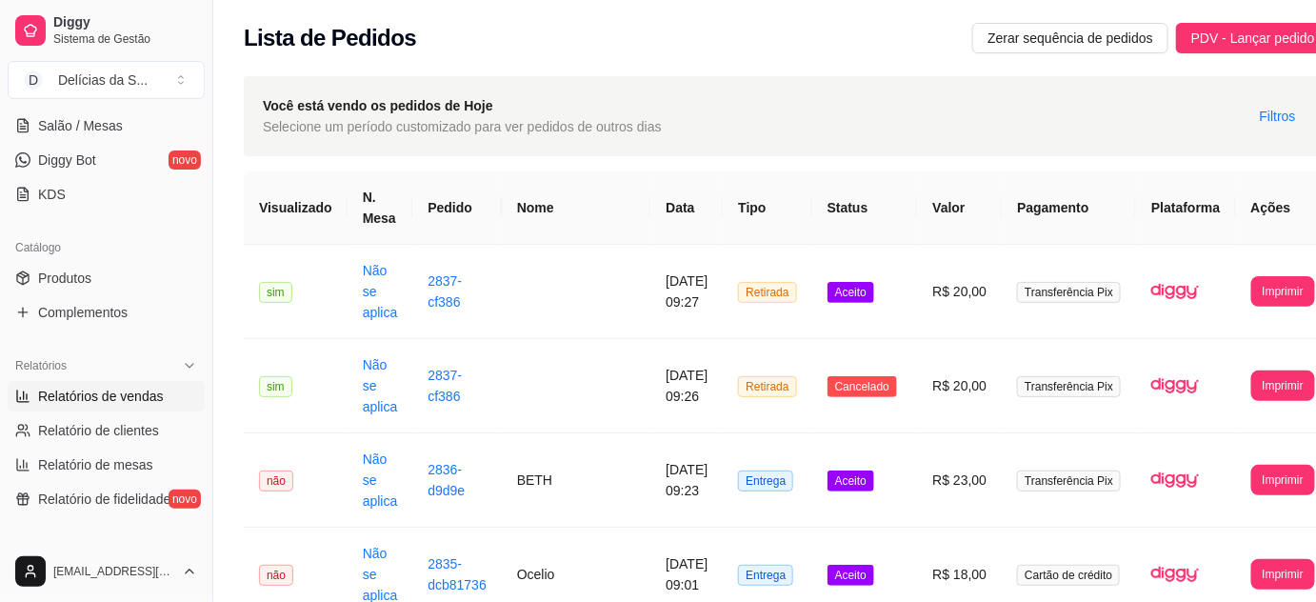
click at [124, 389] on span "Relatórios de vendas" at bounding box center [101, 396] width 126 height 19
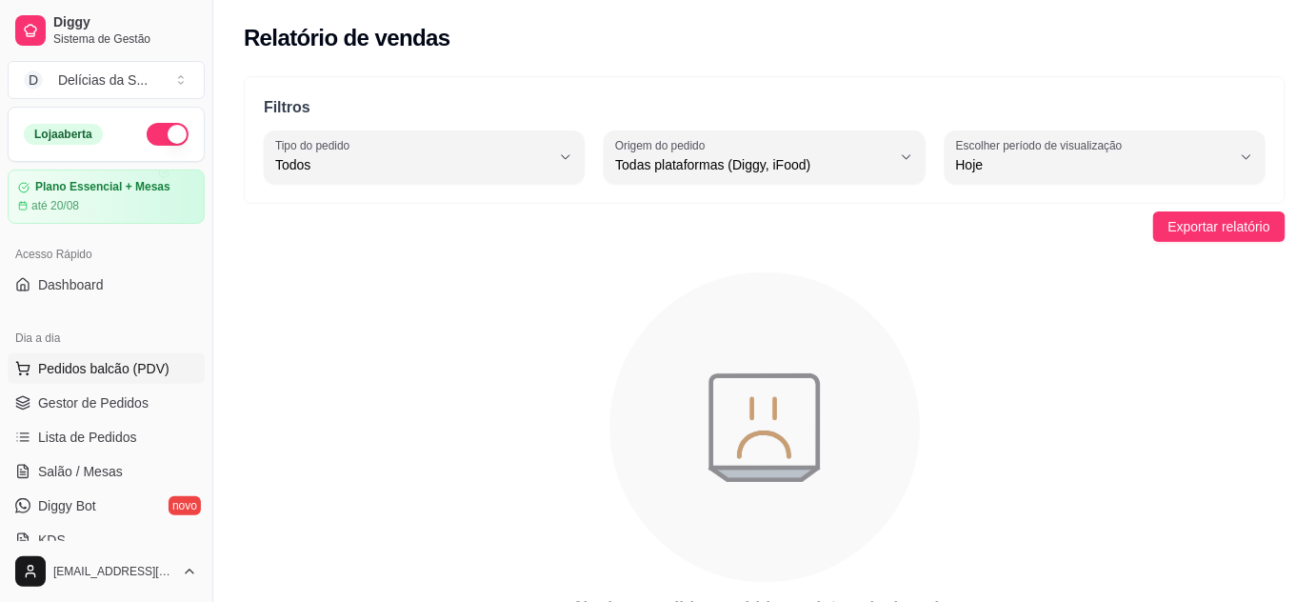
click at [96, 369] on span "Pedidos balcão (PDV)" at bounding box center [103, 368] width 131 height 19
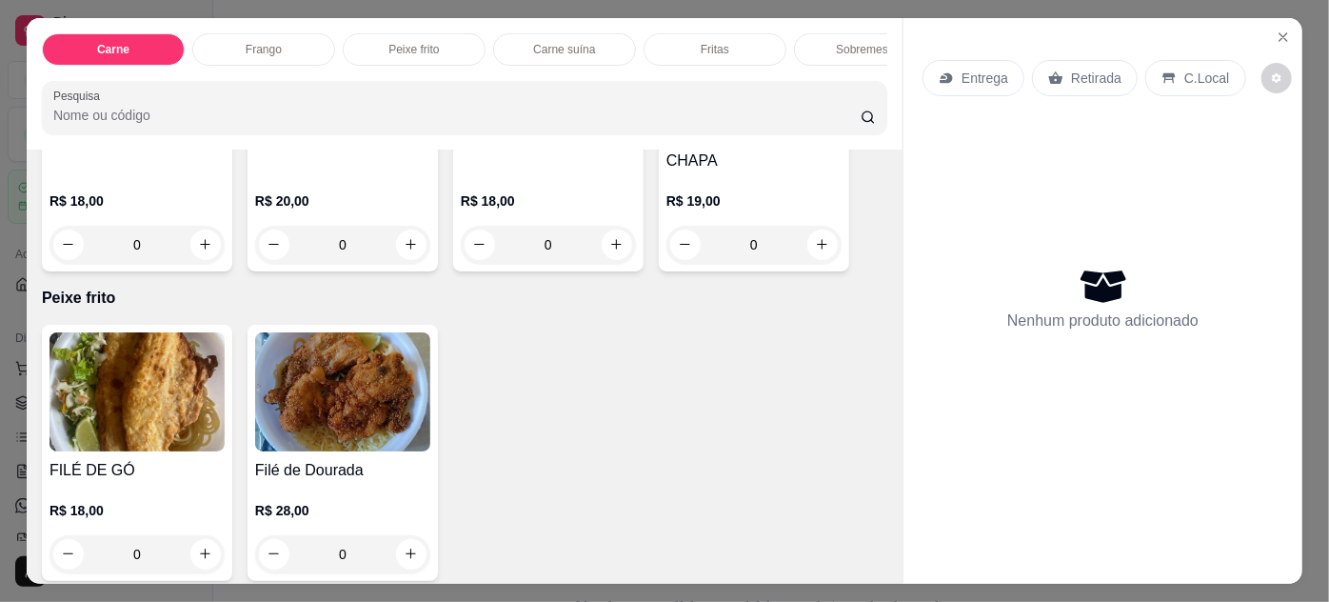
scroll to position [1211, 0]
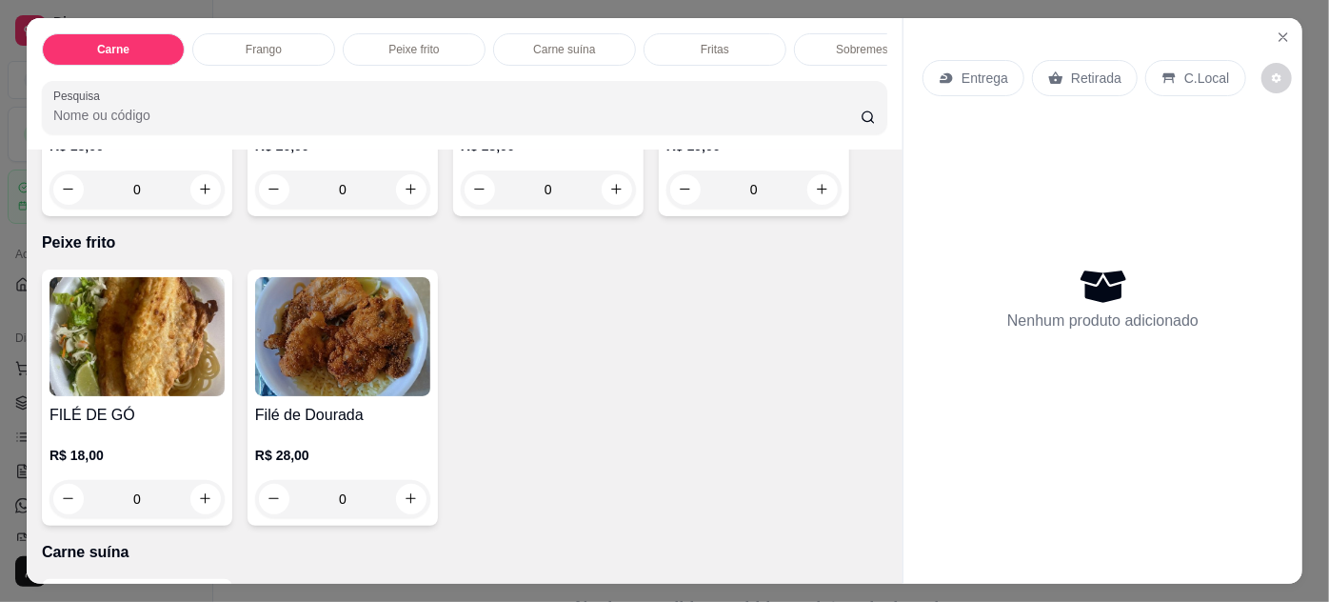
click at [314, 372] on img at bounding box center [342, 336] width 175 height 119
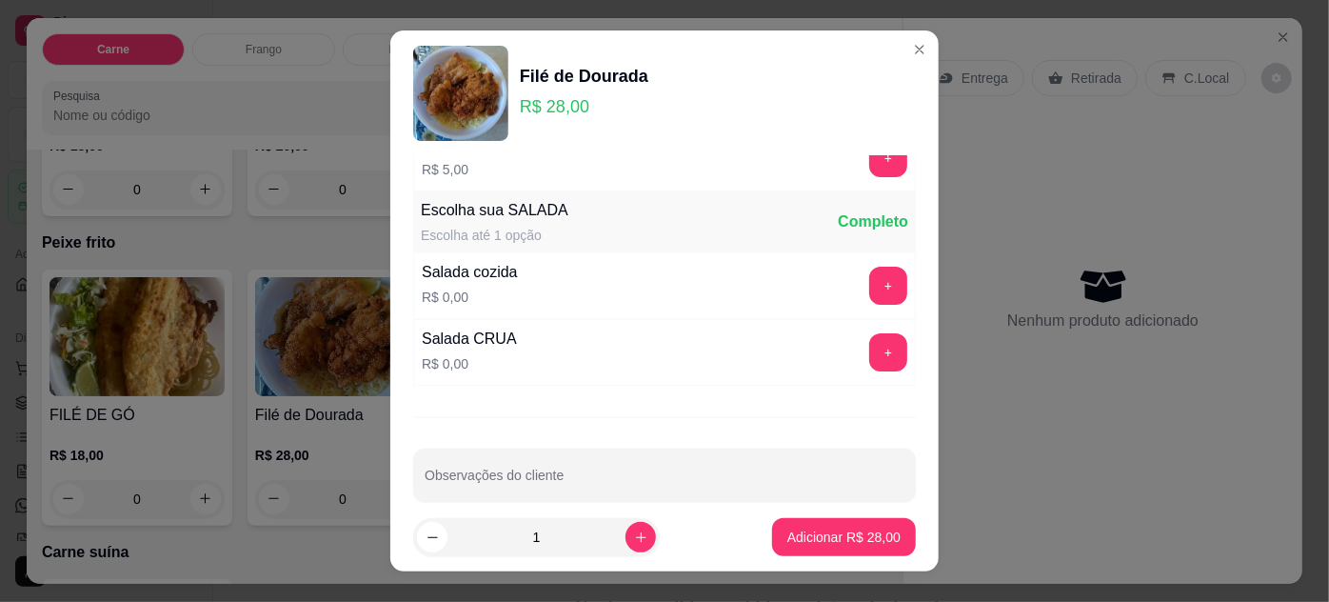
scroll to position [189, 0]
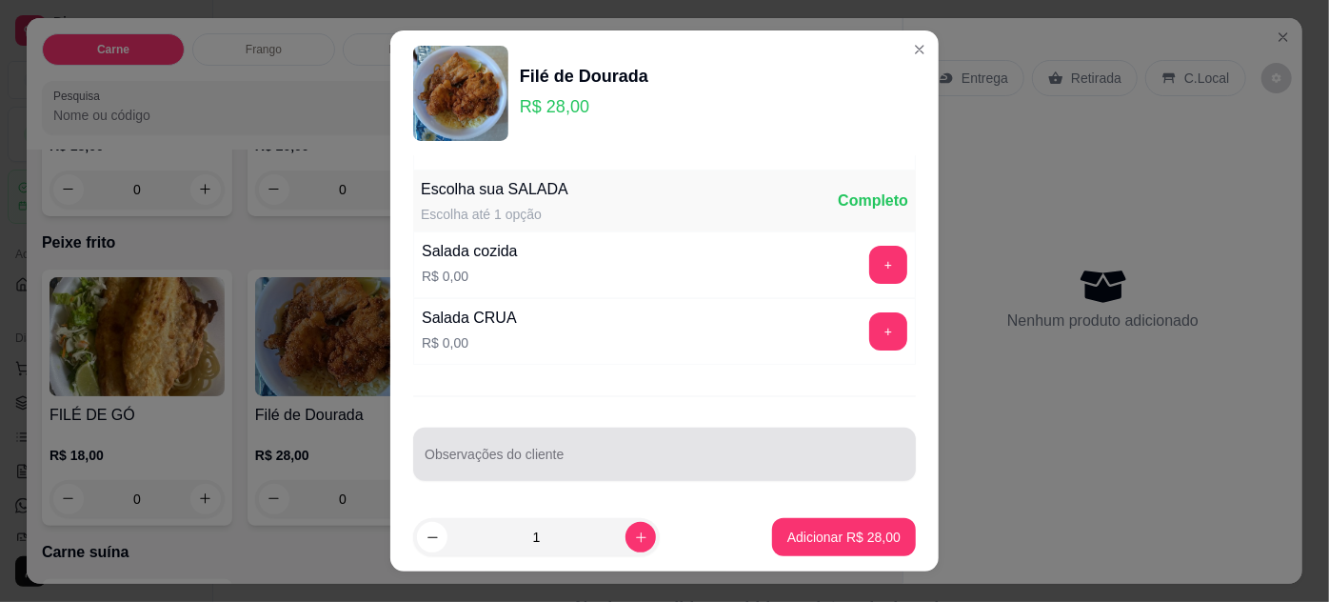
click at [601, 446] on div at bounding box center [665, 454] width 480 height 38
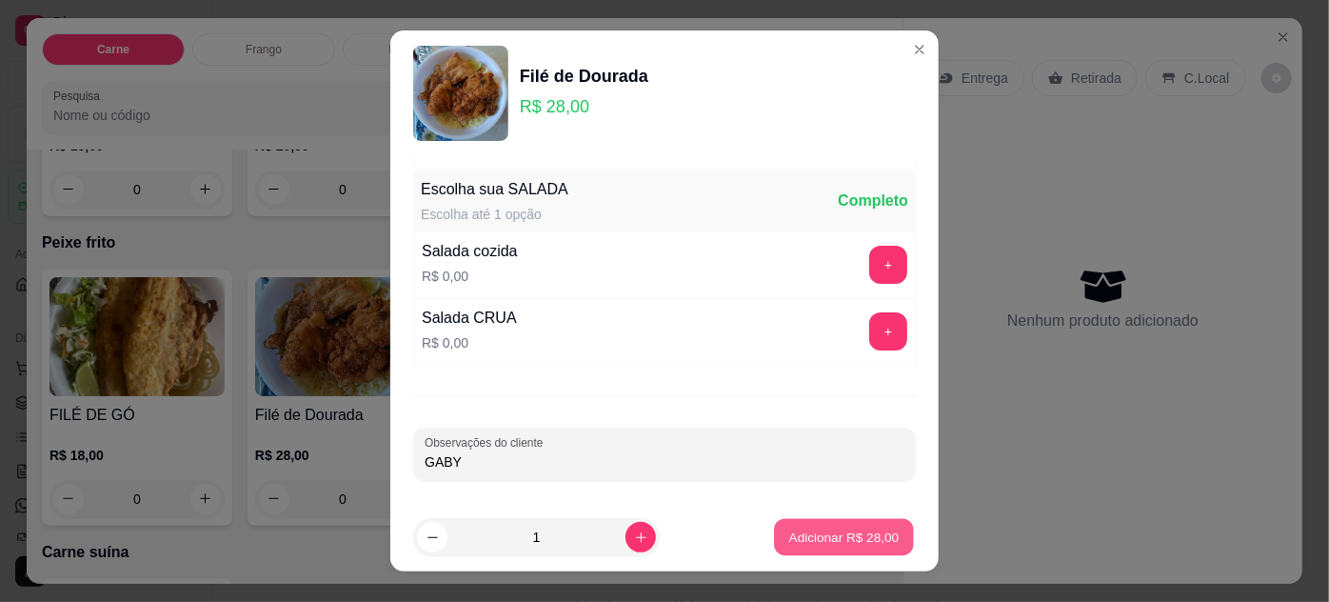
click at [853, 540] on p "Adicionar R$ 28,00" at bounding box center [844, 537] width 110 height 18
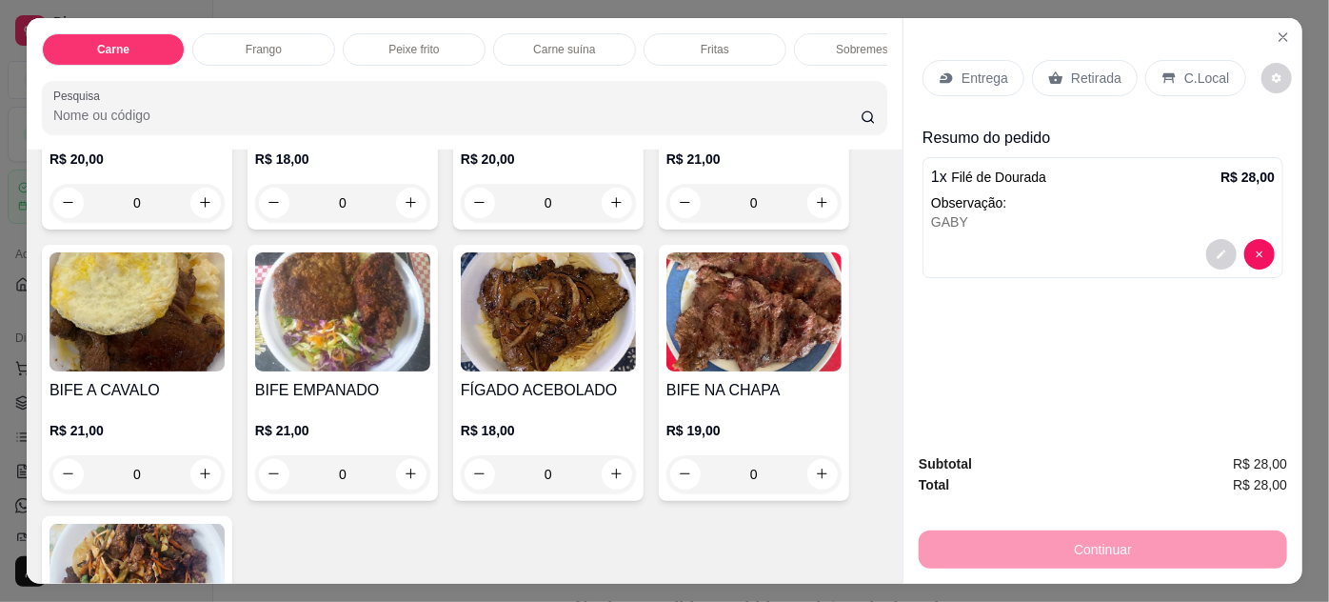
scroll to position [346, 0]
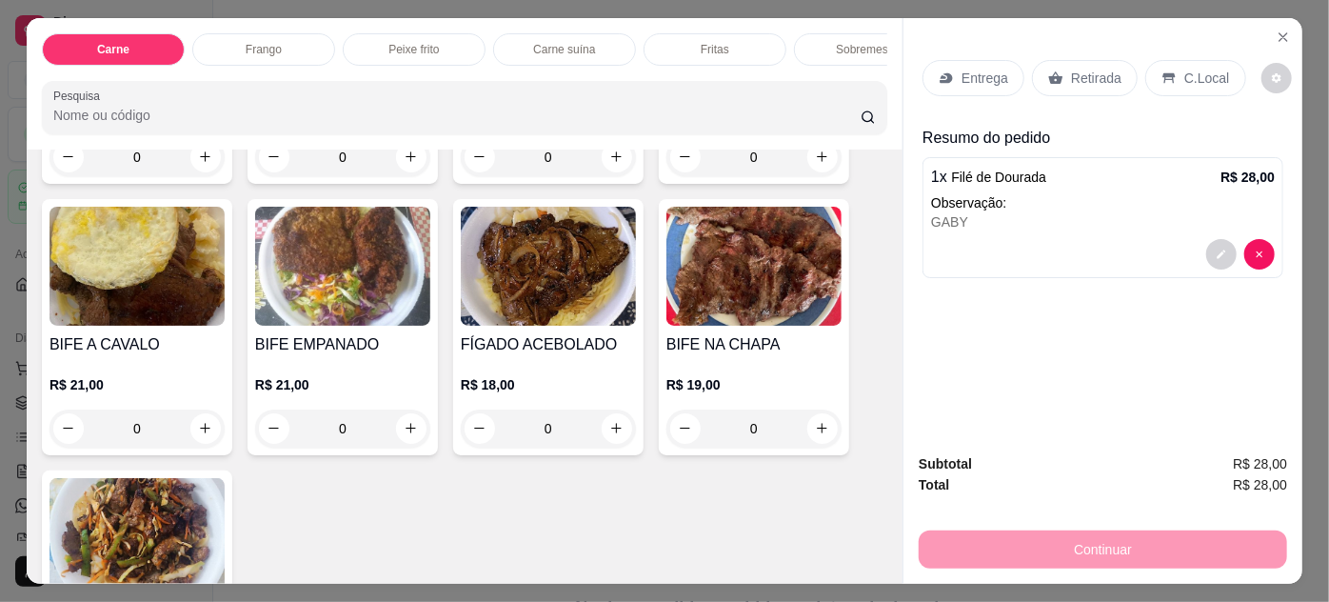
click at [345, 292] on img at bounding box center [342, 266] width 175 height 119
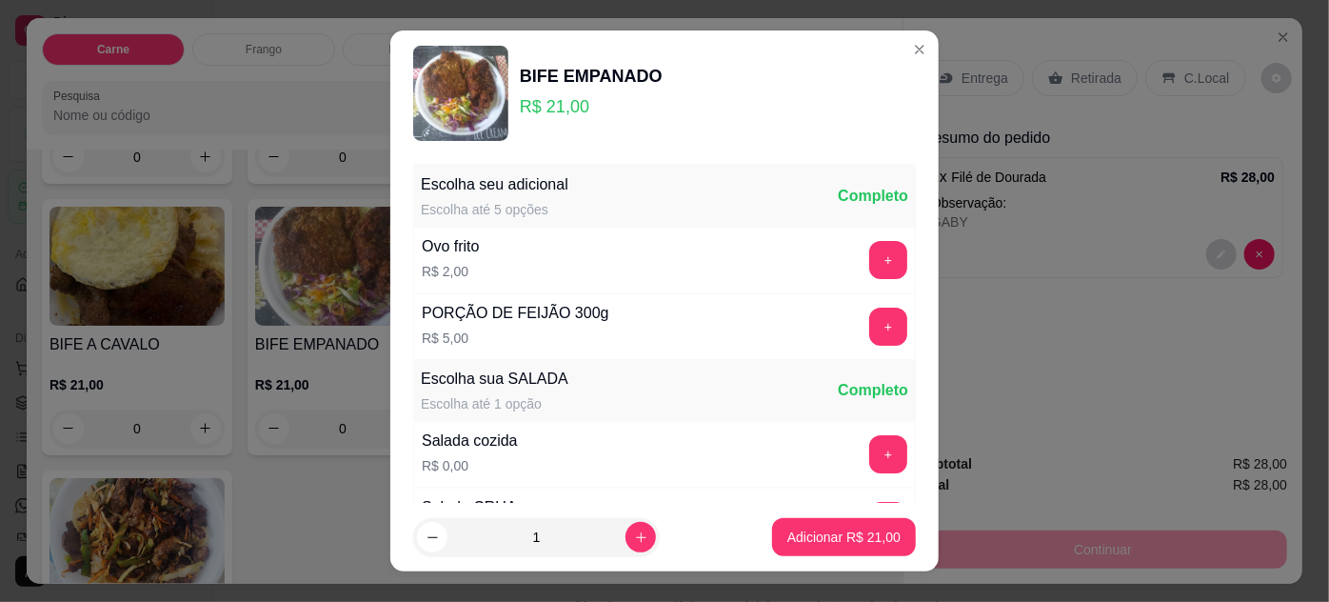
scroll to position [189, 0]
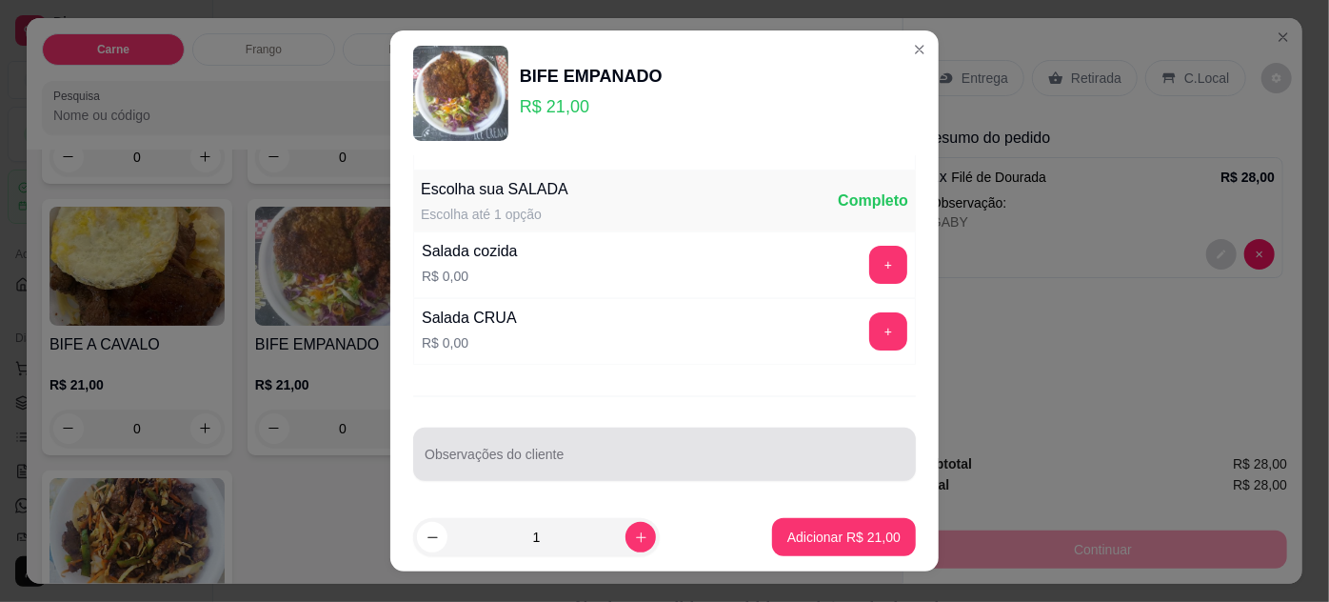
click at [595, 460] on input "Observações do cliente" at bounding box center [665, 461] width 480 height 19
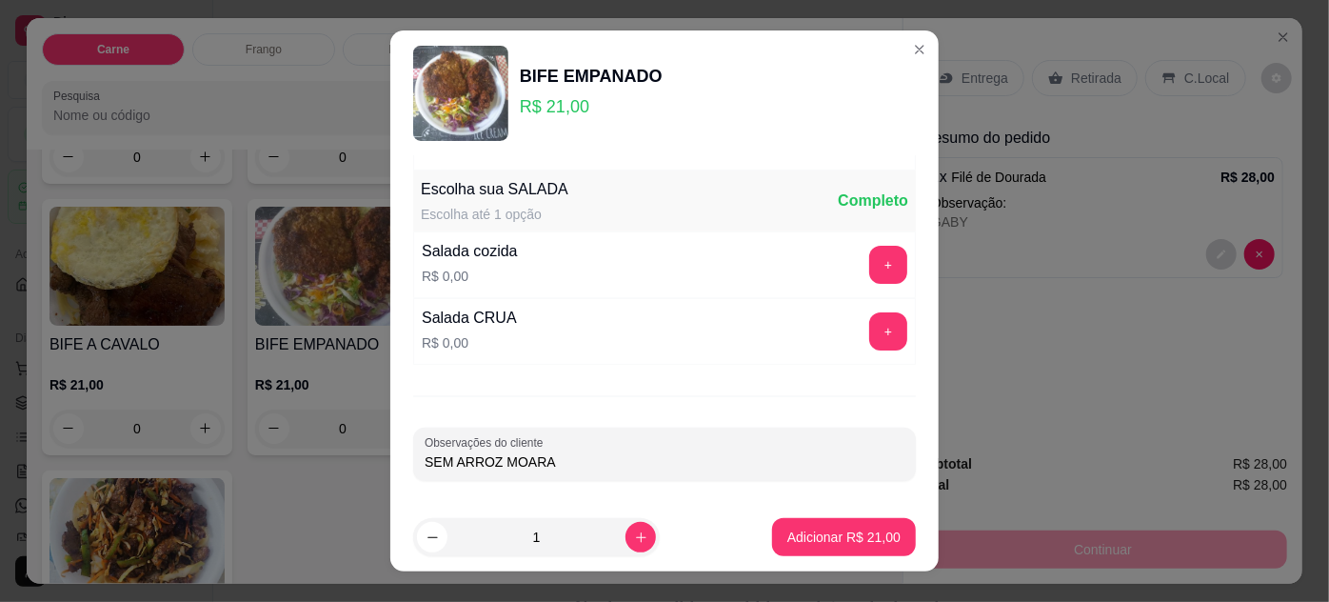
click at [494, 457] on input "SEM ARROZ MOARA" at bounding box center [665, 461] width 480 height 19
click at [808, 547] on button "Adicionar R$ 21,00" at bounding box center [844, 537] width 144 height 38
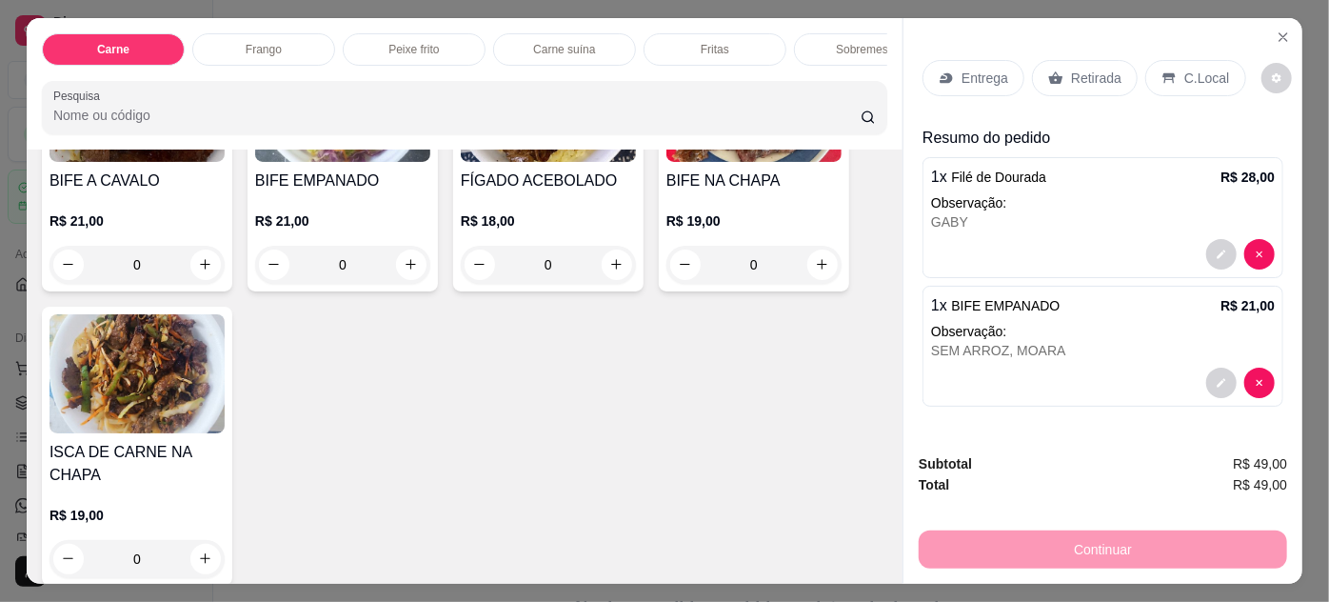
scroll to position [519, 0]
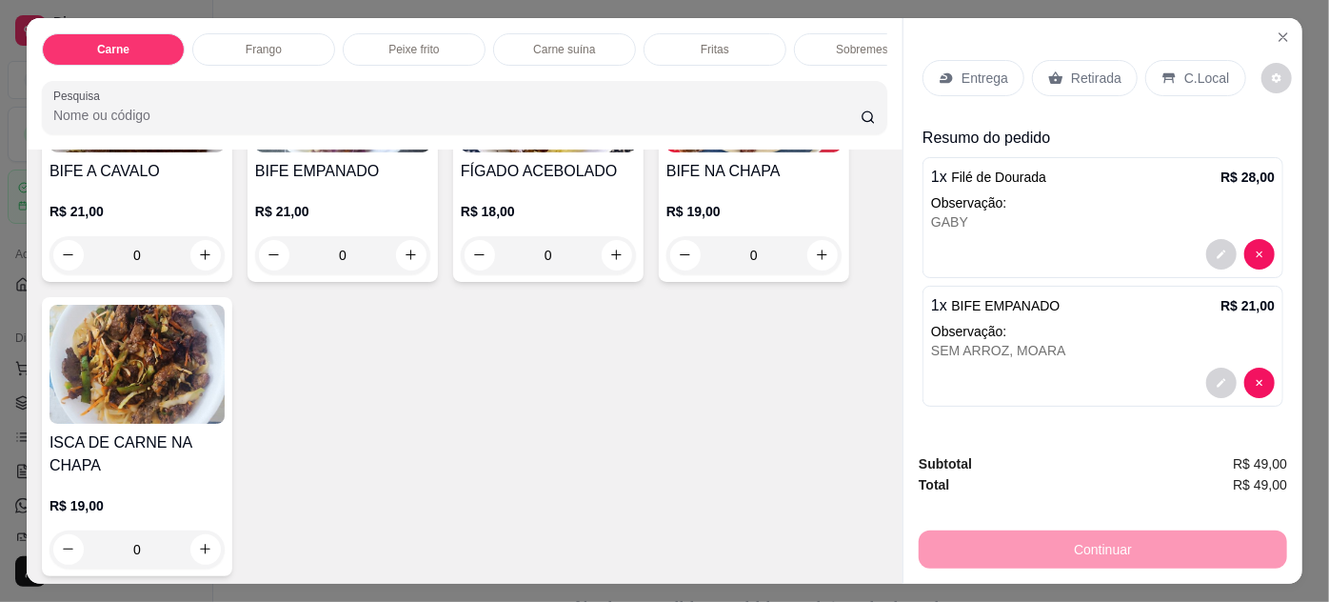
click at [120, 385] on img at bounding box center [137, 364] width 175 height 119
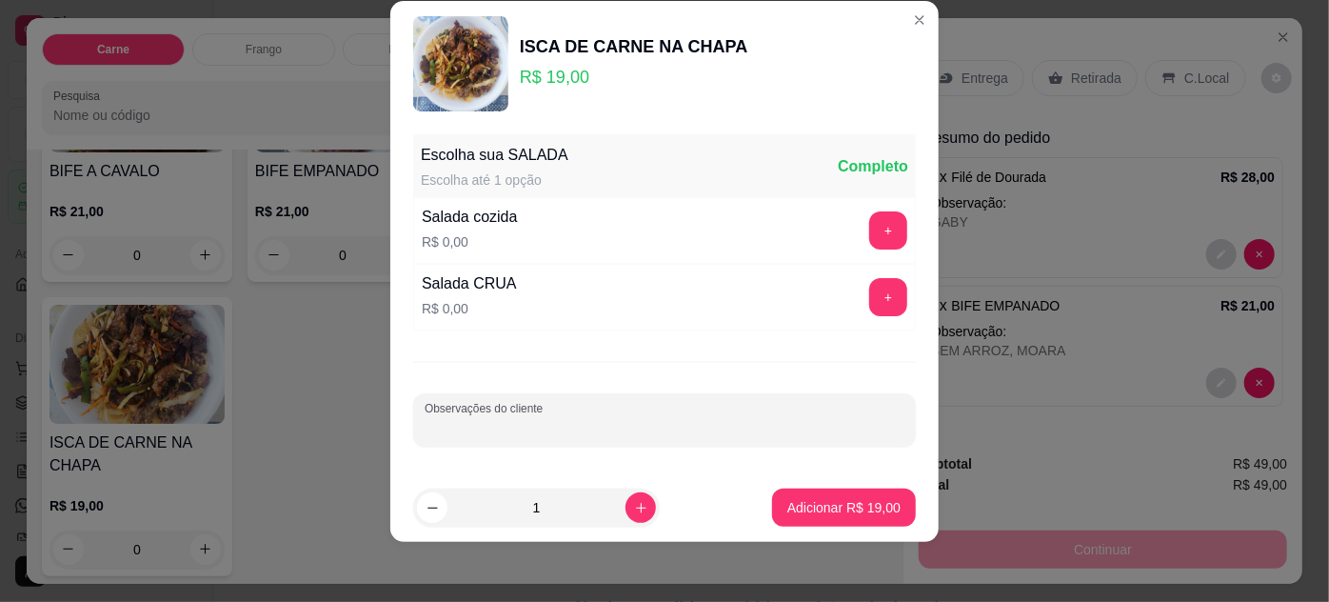
click at [643, 424] on input "Observações do cliente" at bounding box center [665, 427] width 480 height 19
click at [847, 502] on p "Adicionar R$ 19,00" at bounding box center [843, 507] width 113 height 19
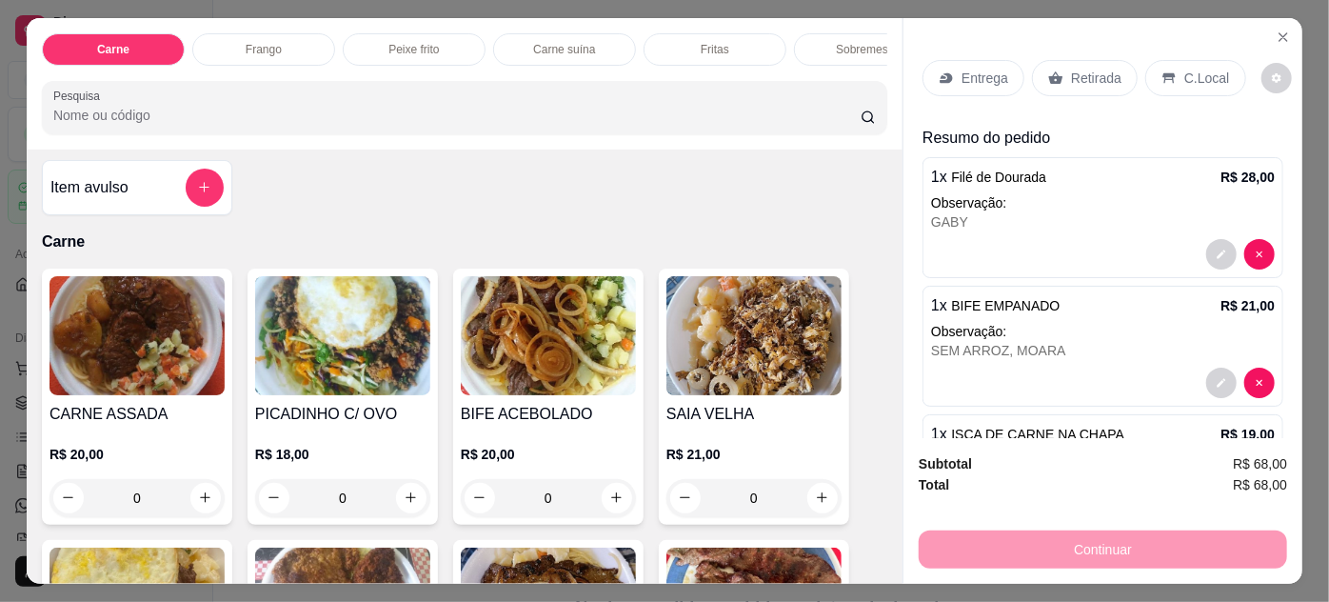
scroll to position [0, 0]
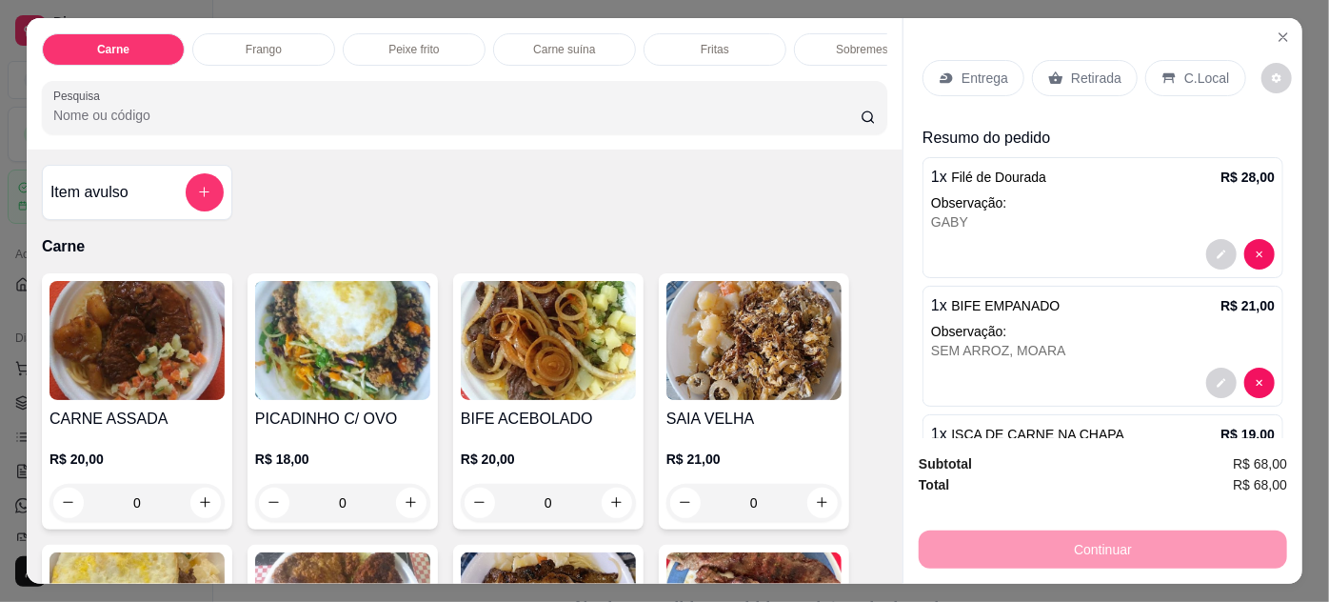
click at [713, 375] on img at bounding box center [753, 340] width 175 height 119
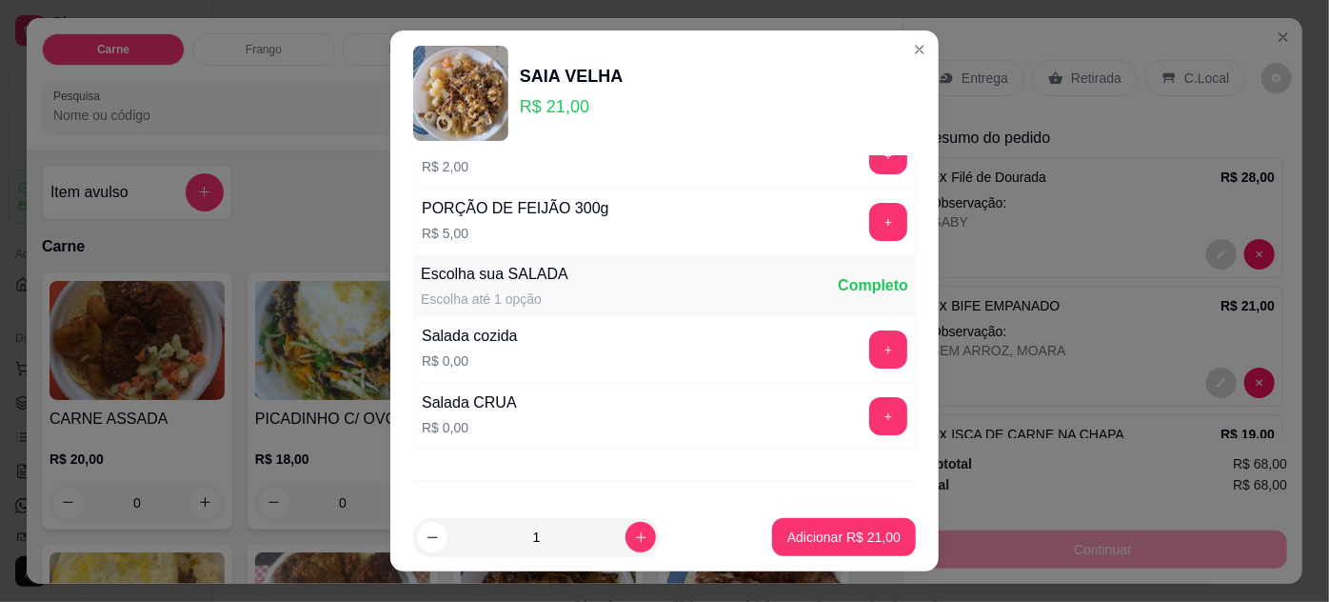
scroll to position [189, 0]
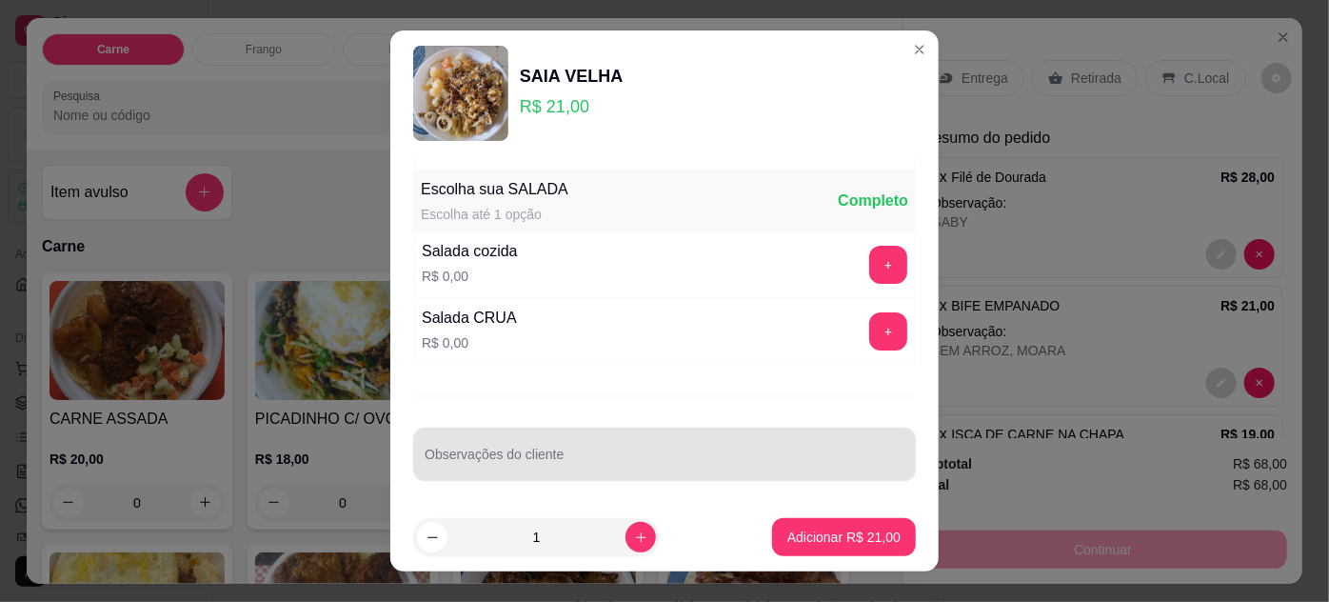
click at [632, 447] on div at bounding box center [665, 454] width 480 height 38
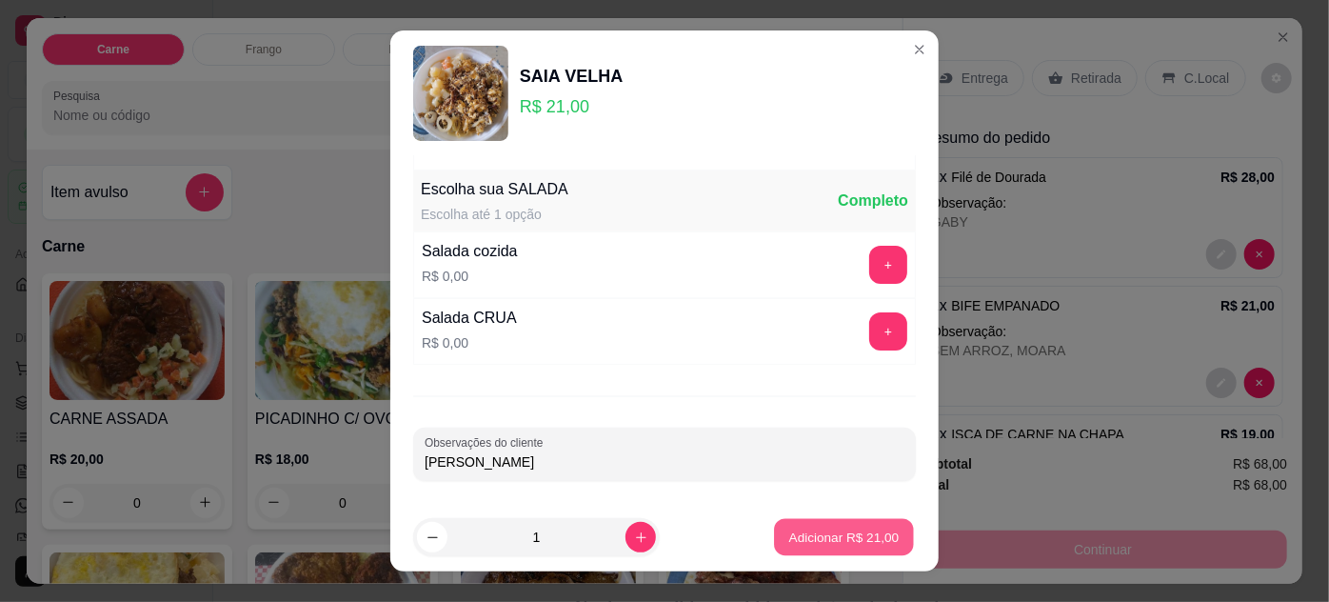
click at [847, 533] on p "Adicionar R$ 21,00" at bounding box center [844, 537] width 110 height 18
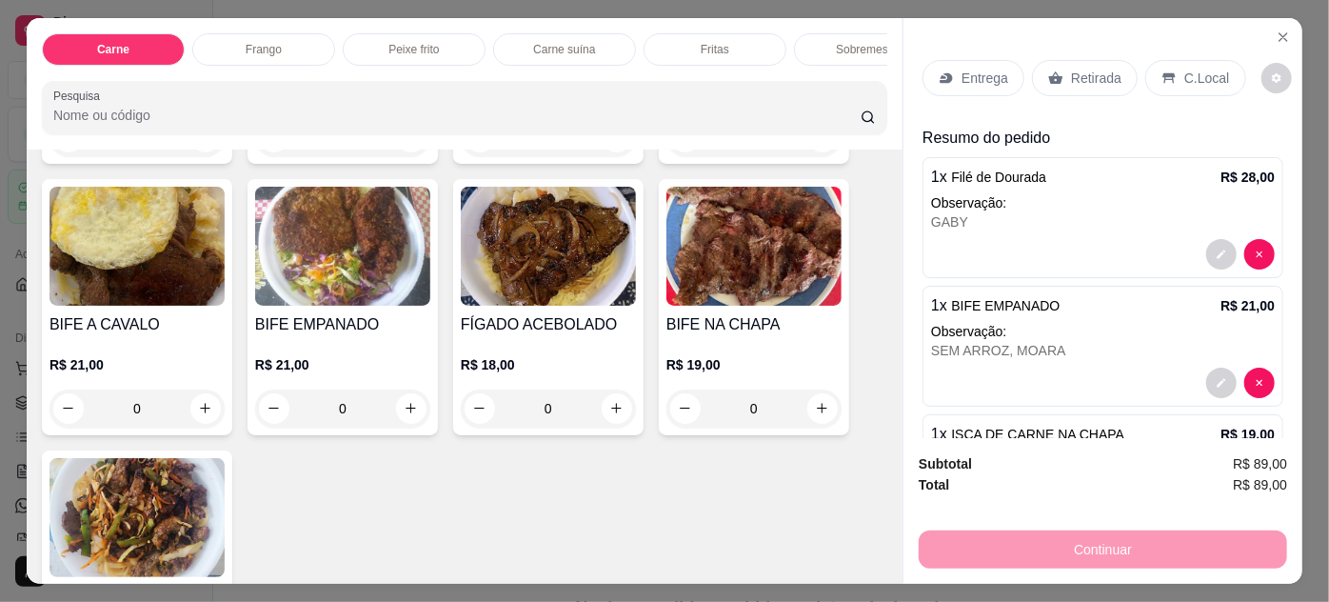
scroll to position [346, 0]
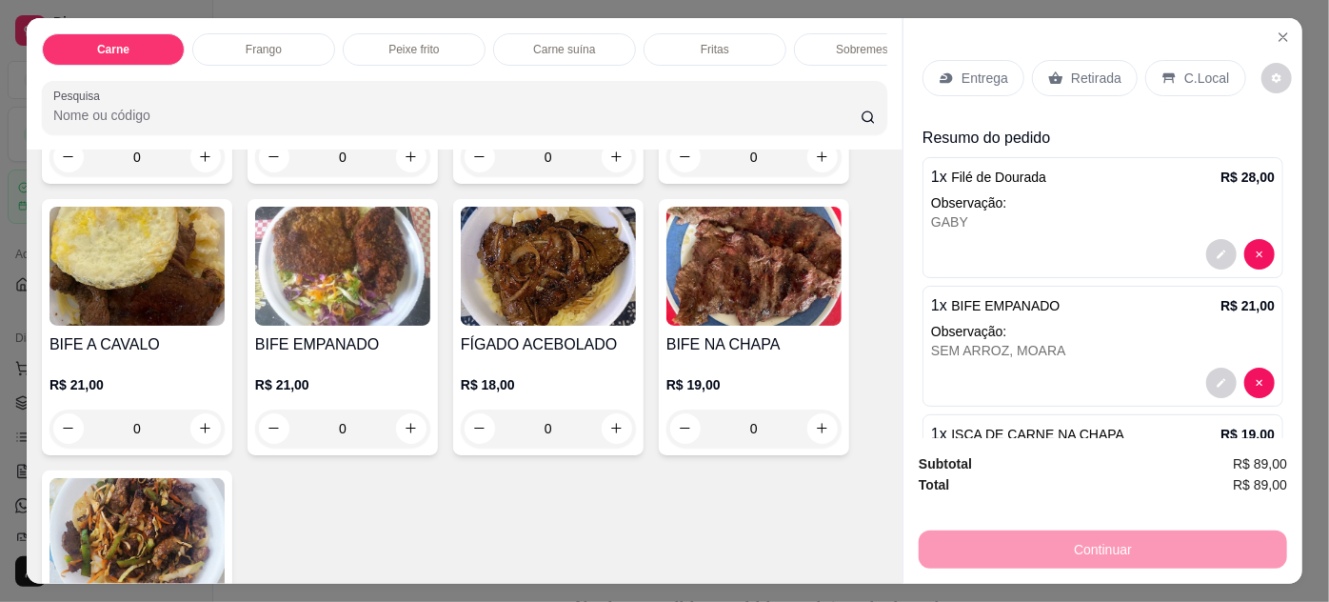
click at [322, 280] on img at bounding box center [342, 266] width 175 height 119
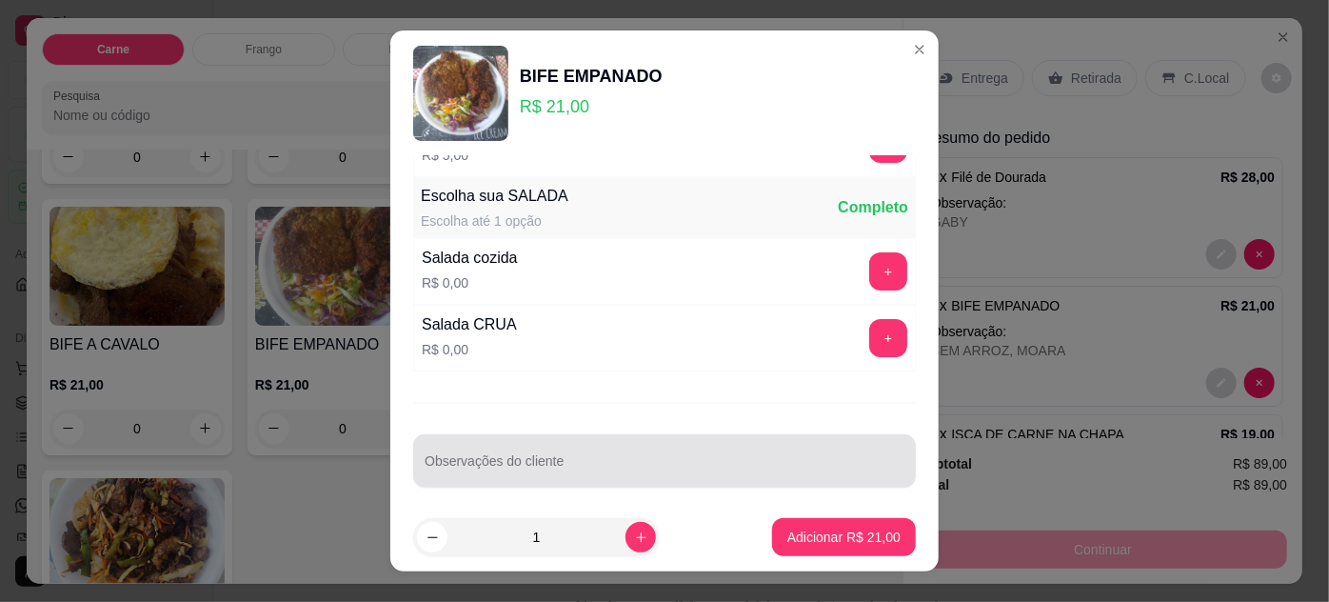
scroll to position [189, 0]
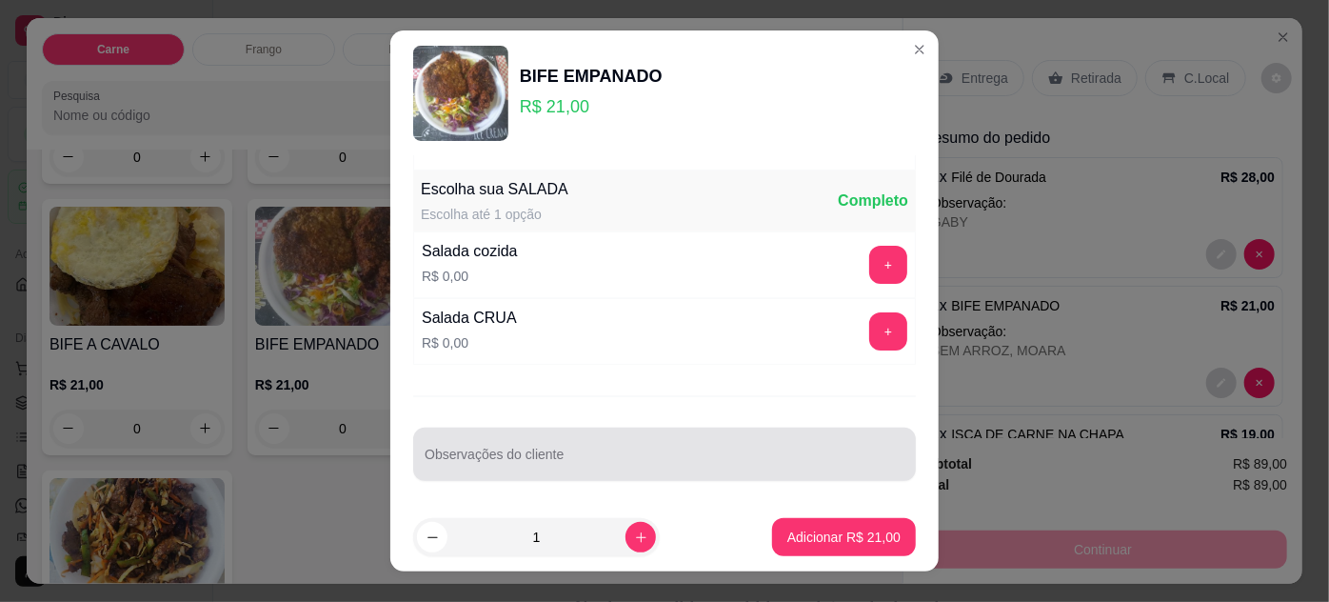
click at [597, 462] on input "Observações do cliente" at bounding box center [665, 461] width 480 height 19
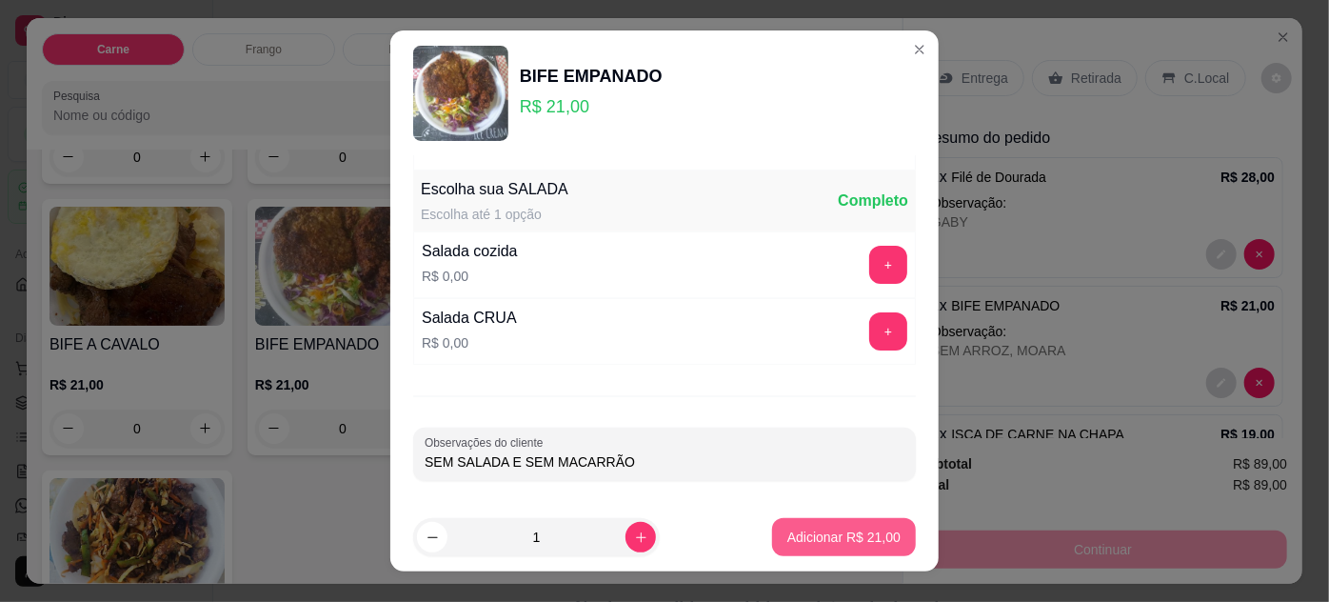
click at [812, 528] on p "Adicionar R$ 21,00" at bounding box center [843, 536] width 113 height 19
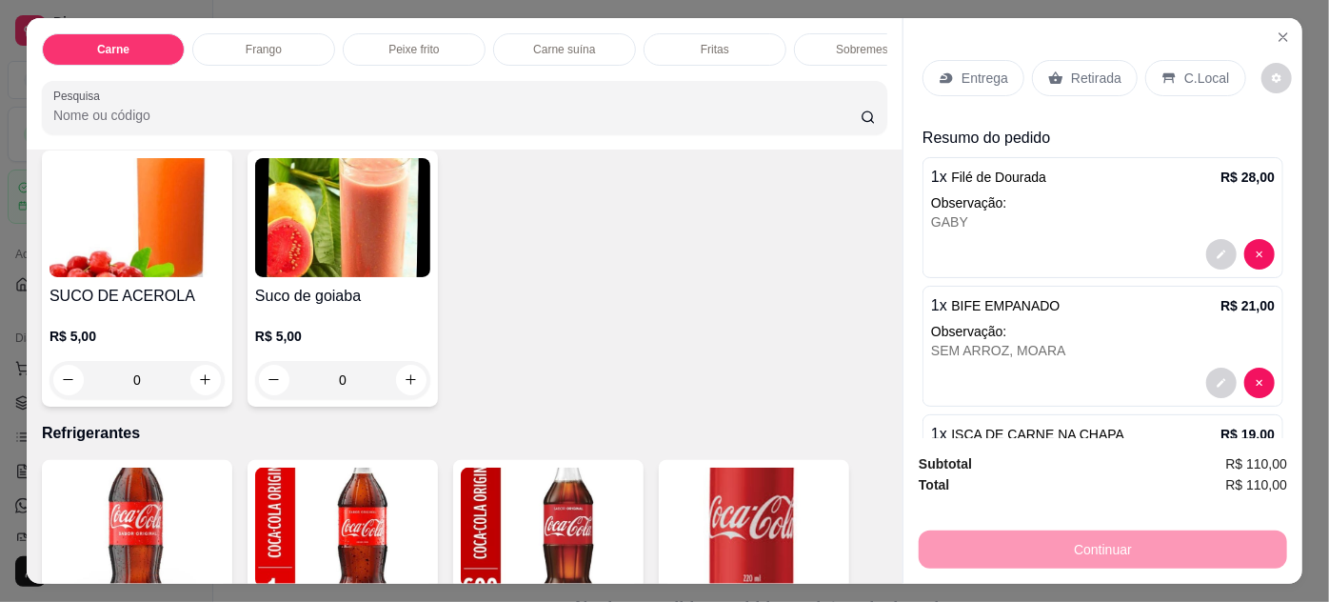
scroll to position [2770, 0]
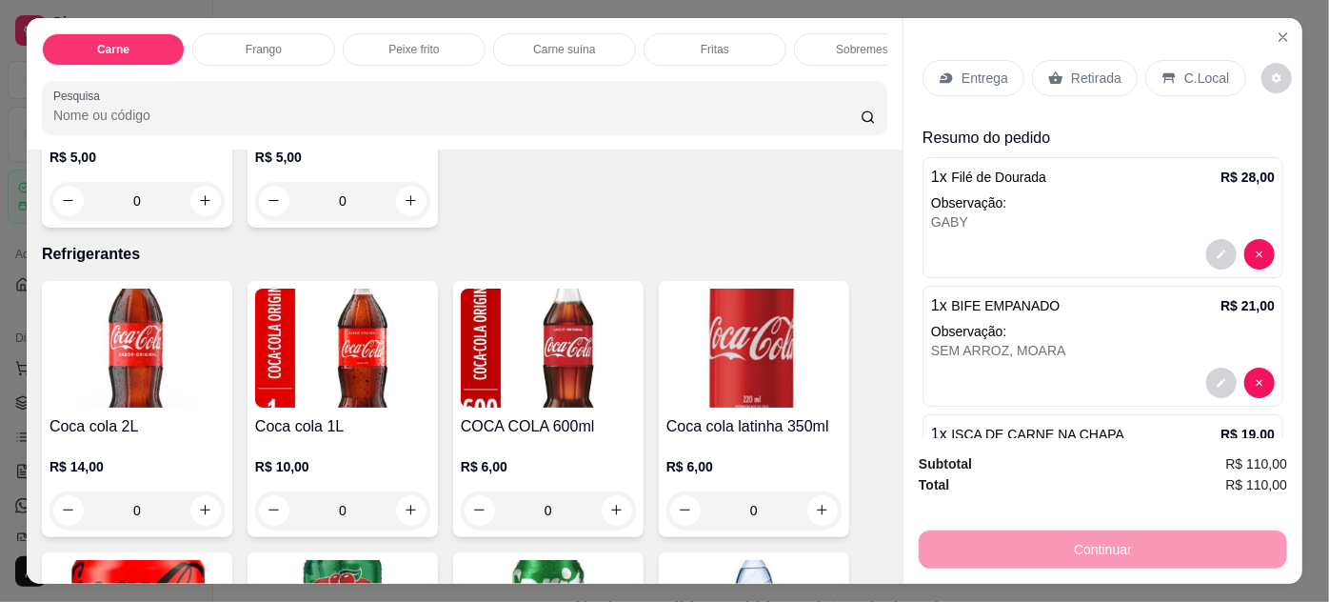
click at [189, 351] on img at bounding box center [137, 347] width 175 height 119
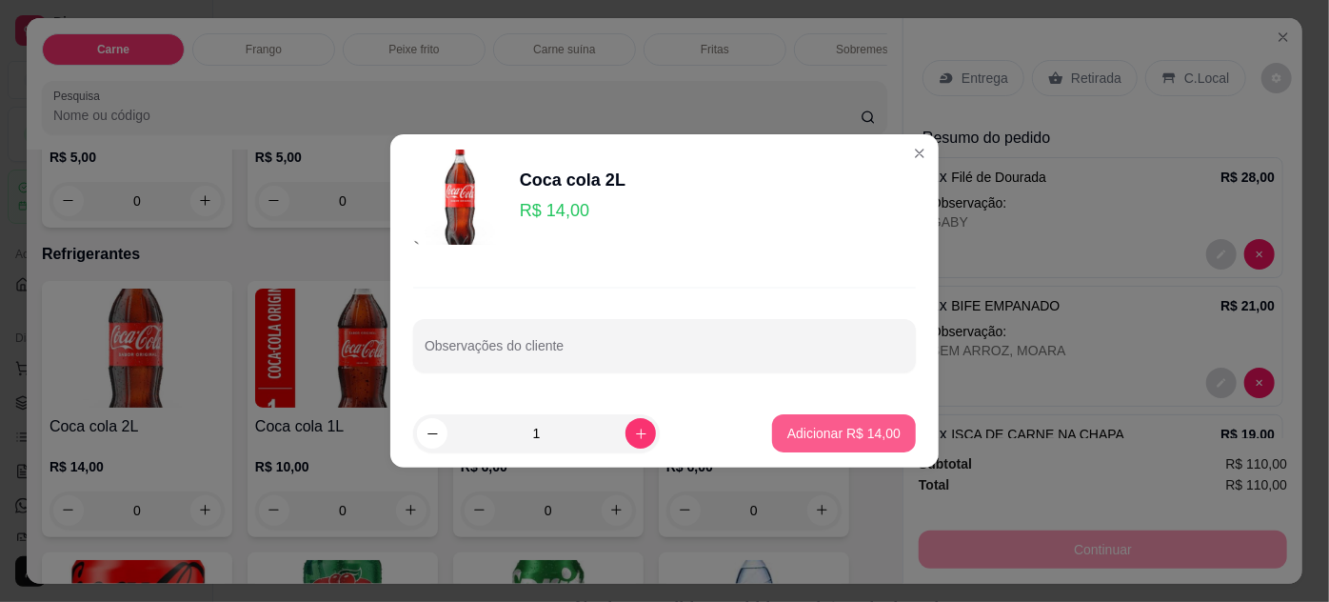
click at [830, 433] on p "Adicionar R$ 14,00" at bounding box center [843, 433] width 113 height 19
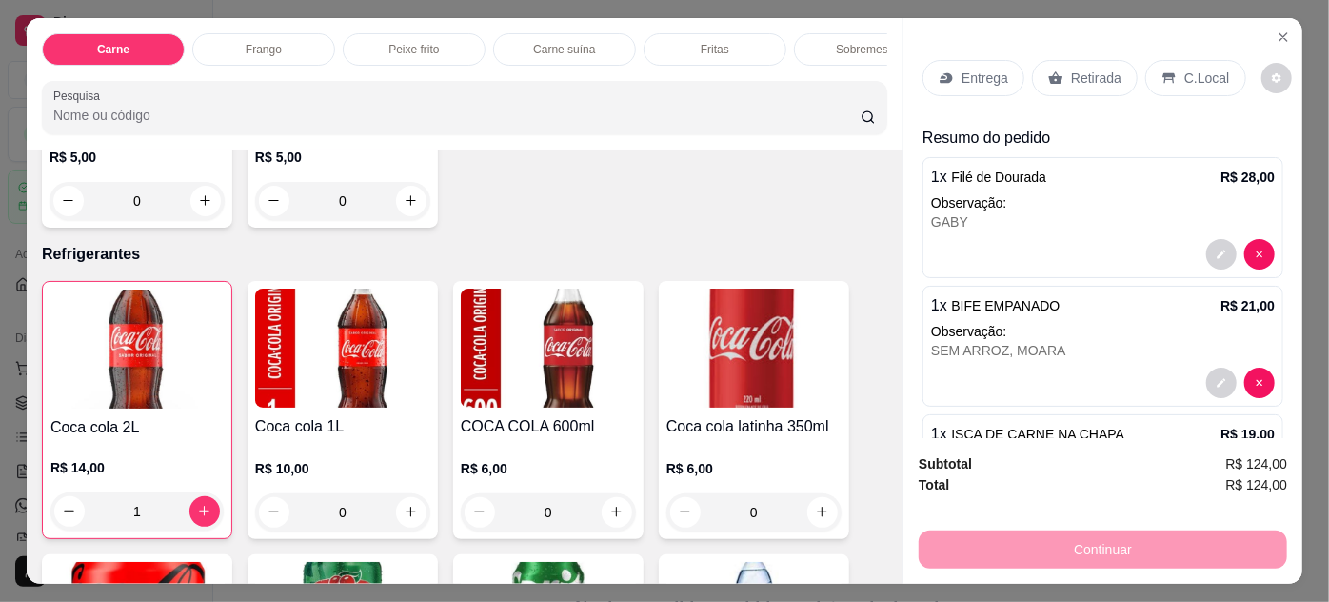
click at [952, 70] on div "Entrega" at bounding box center [974, 78] width 102 height 36
click at [986, 70] on p "Entrega" at bounding box center [985, 78] width 47 height 19
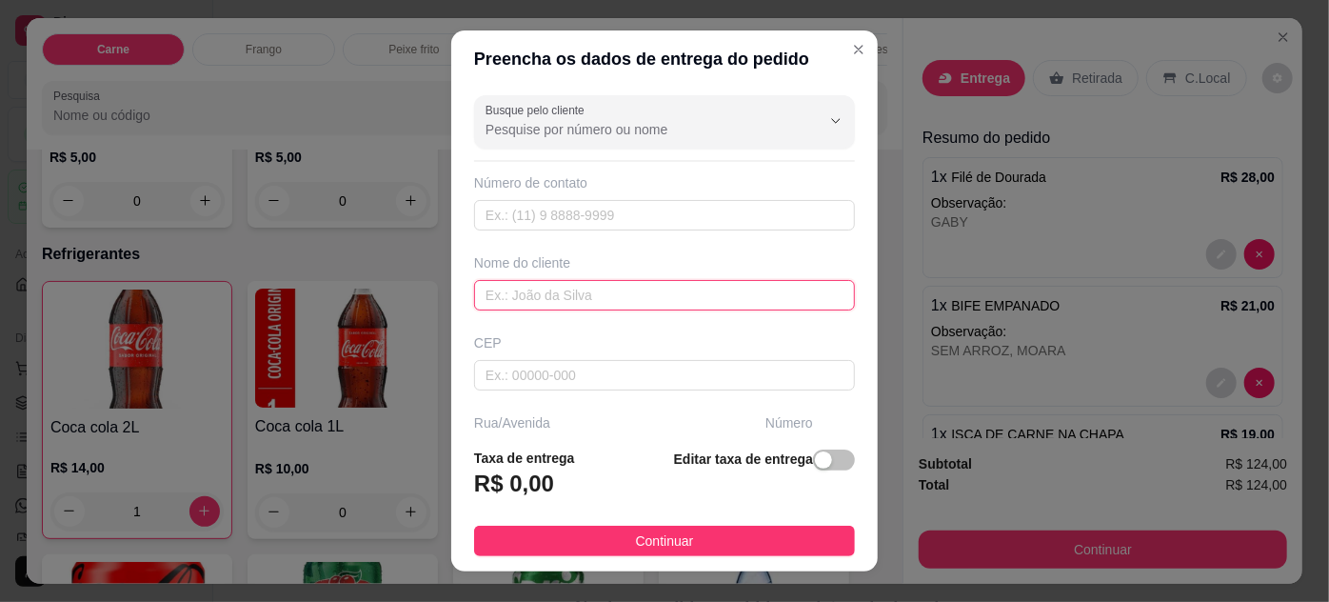
click at [595, 300] on input "text" at bounding box center [664, 295] width 381 height 30
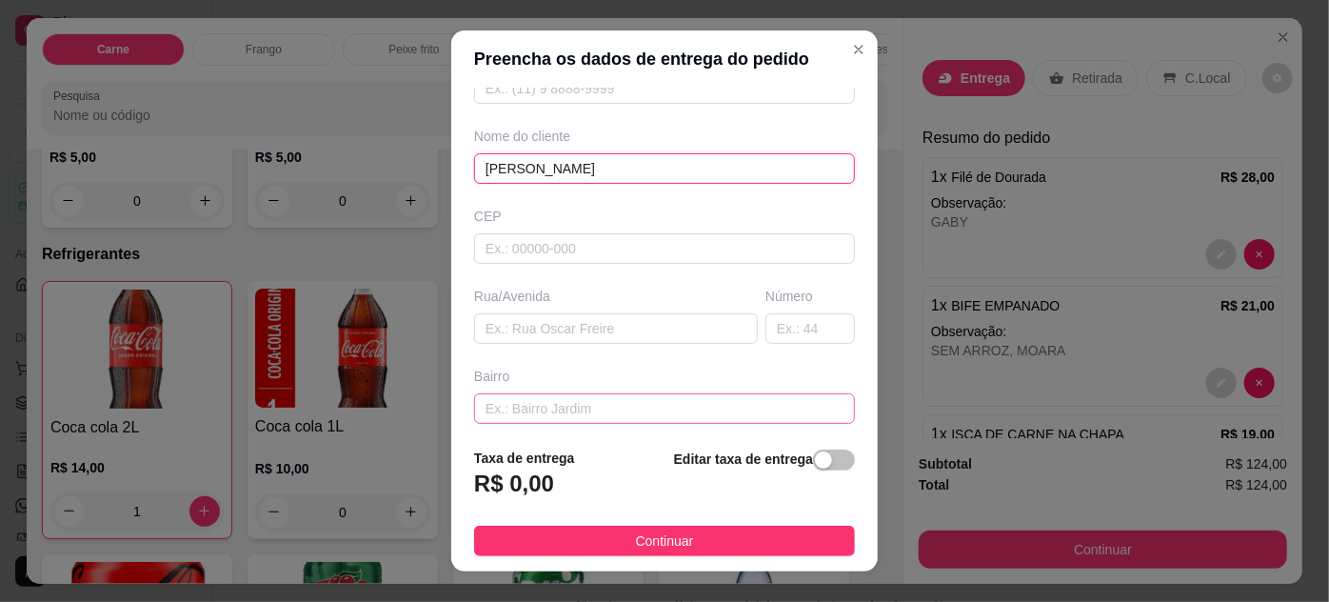
scroll to position [172, 0]
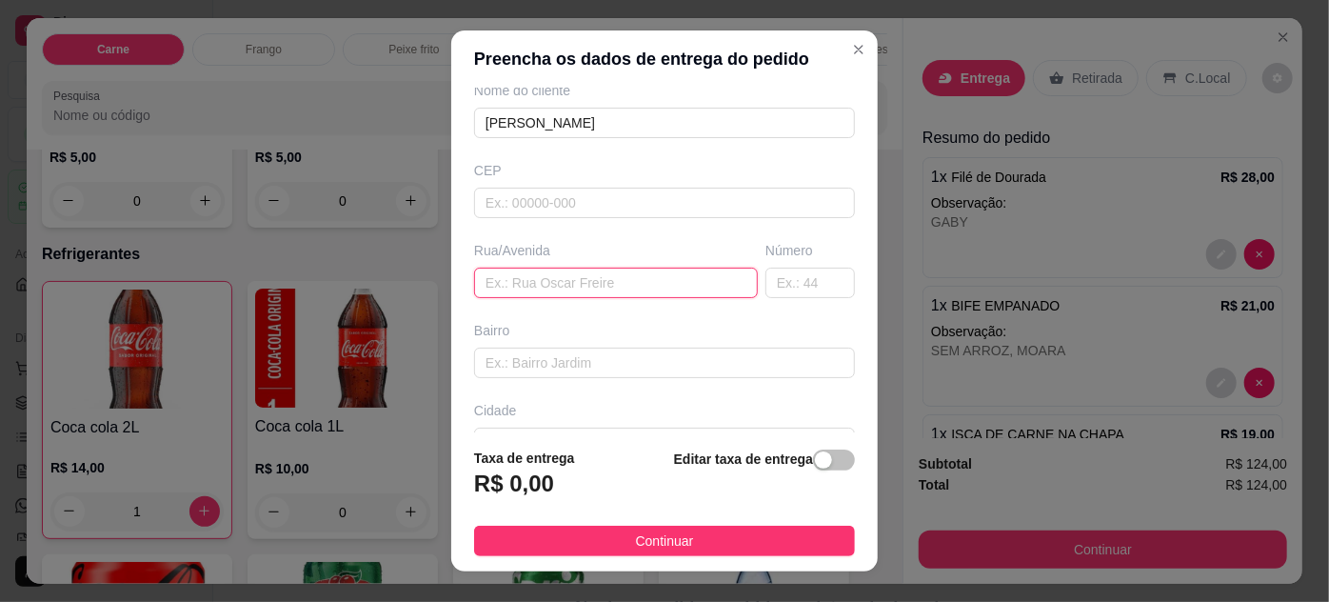
click at [591, 280] on input "text" at bounding box center [616, 283] width 284 height 30
click at [797, 282] on input "text" at bounding box center [809, 283] width 89 height 30
click at [828, 459] on span "button" at bounding box center [834, 459] width 42 height 21
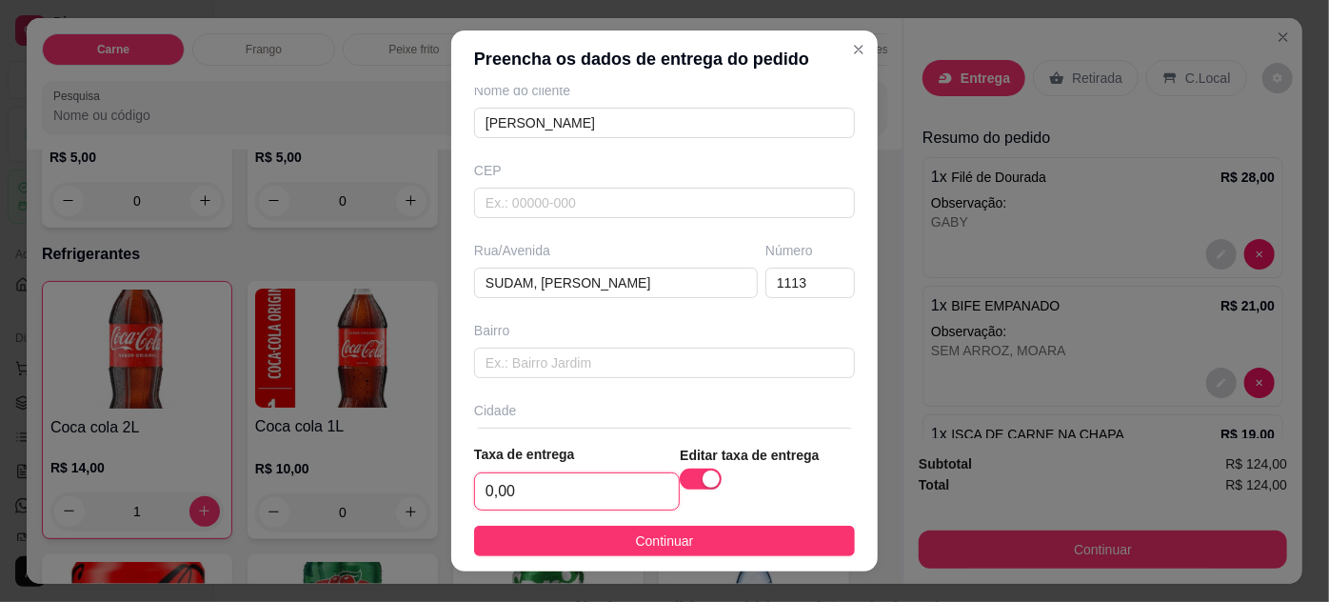
click at [601, 502] on input "0,00" at bounding box center [577, 491] width 204 height 36
click at [598, 349] on input "text" at bounding box center [664, 363] width 381 height 30
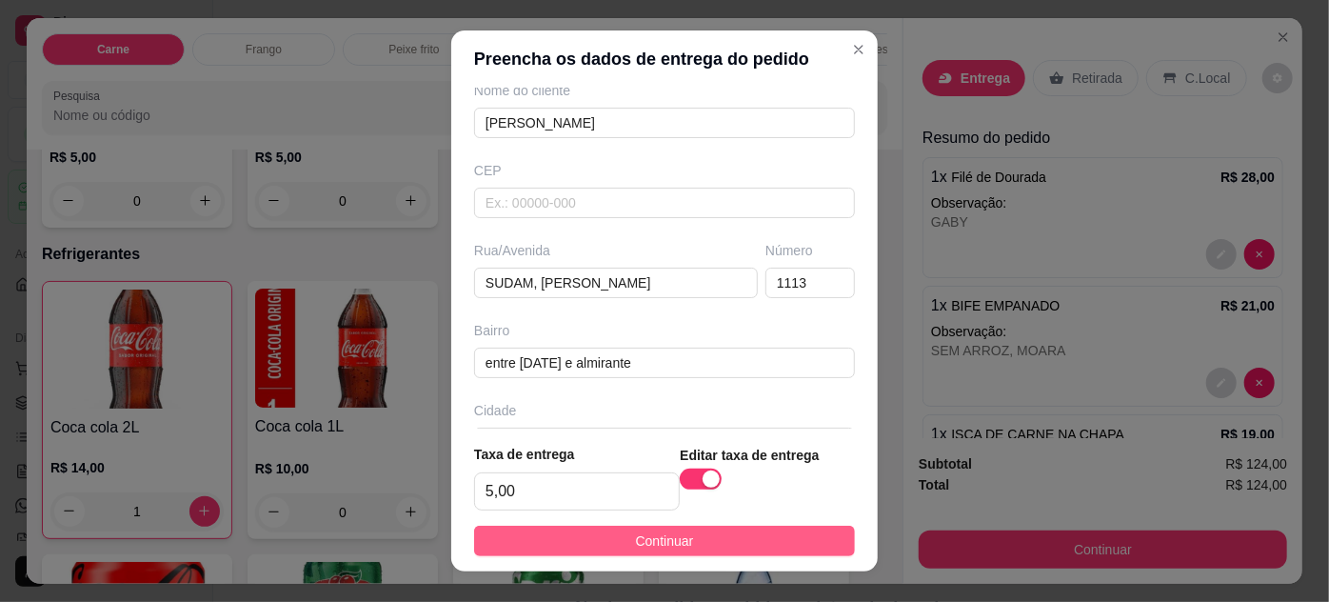
click at [654, 537] on span "Continuar" at bounding box center [665, 540] width 58 height 21
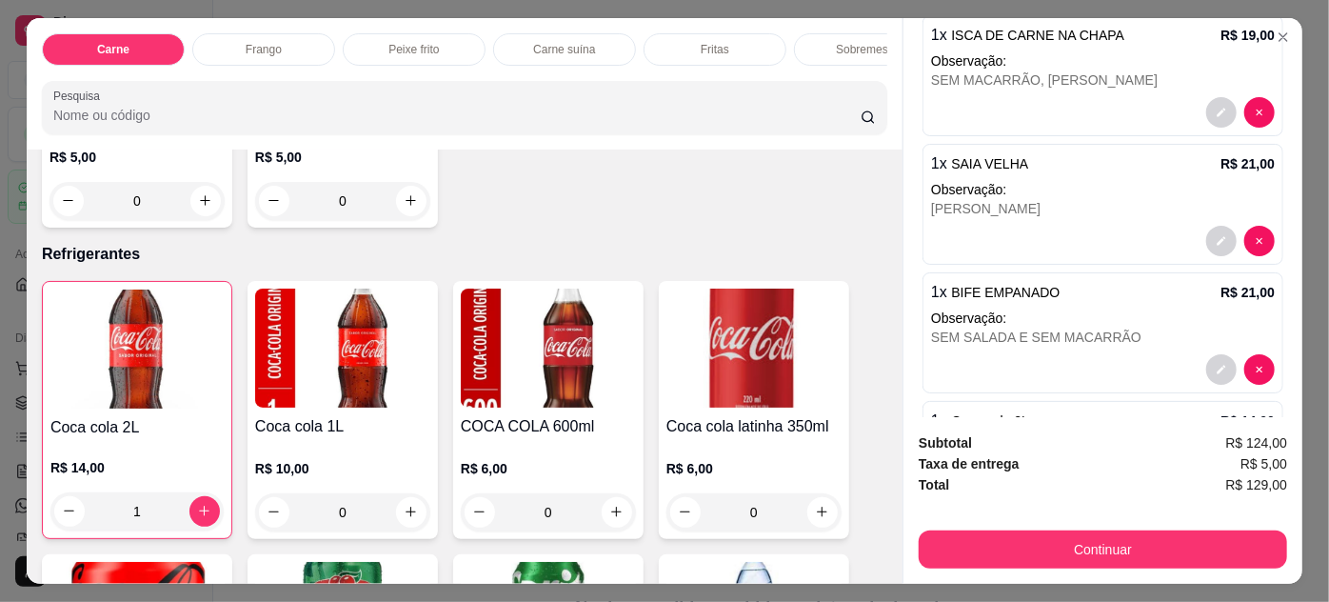
scroll to position [729, 0]
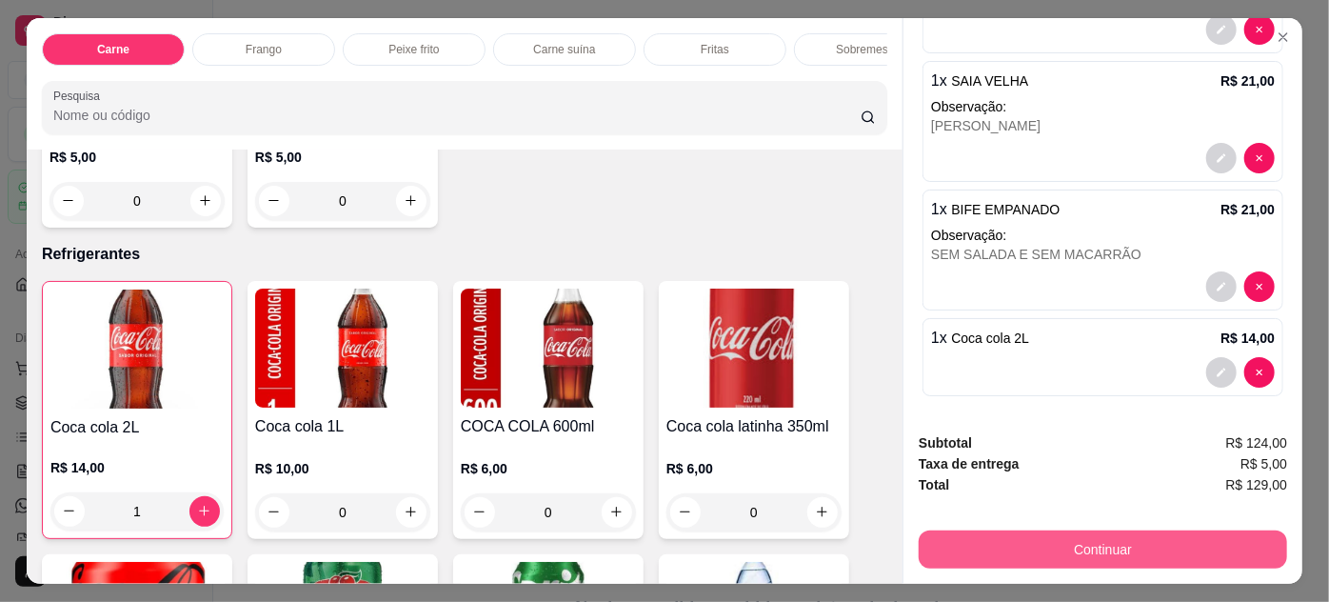
click at [965, 537] on button "Continuar" at bounding box center [1103, 549] width 368 height 38
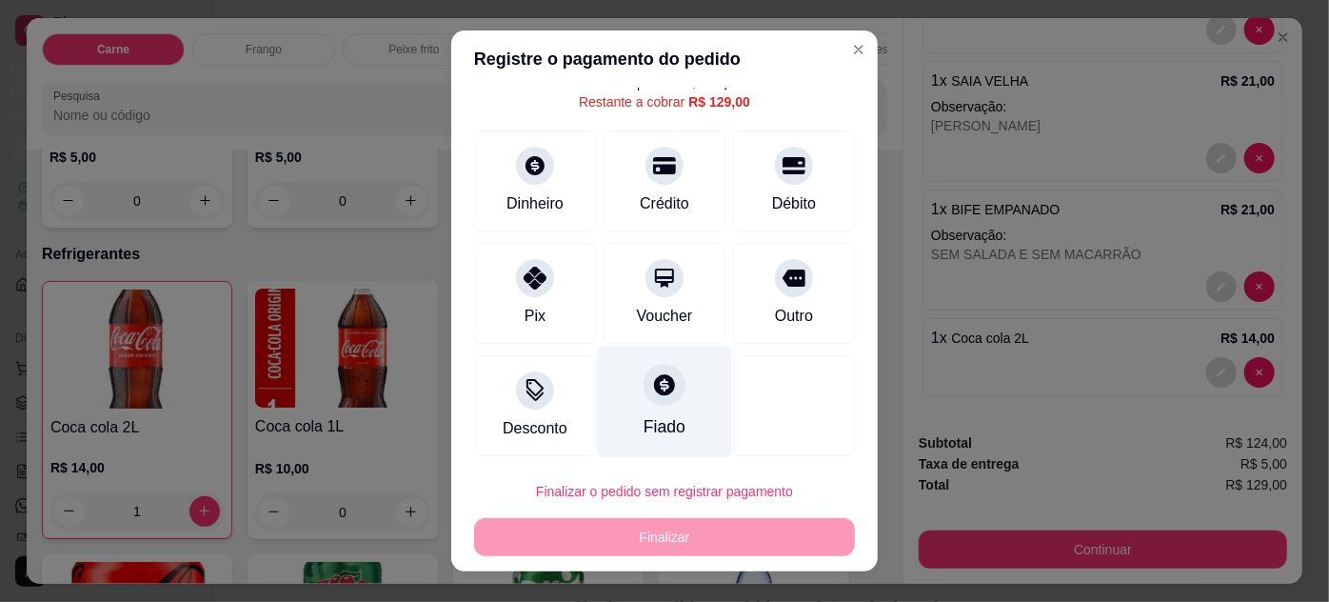
scroll to position [75, 0]
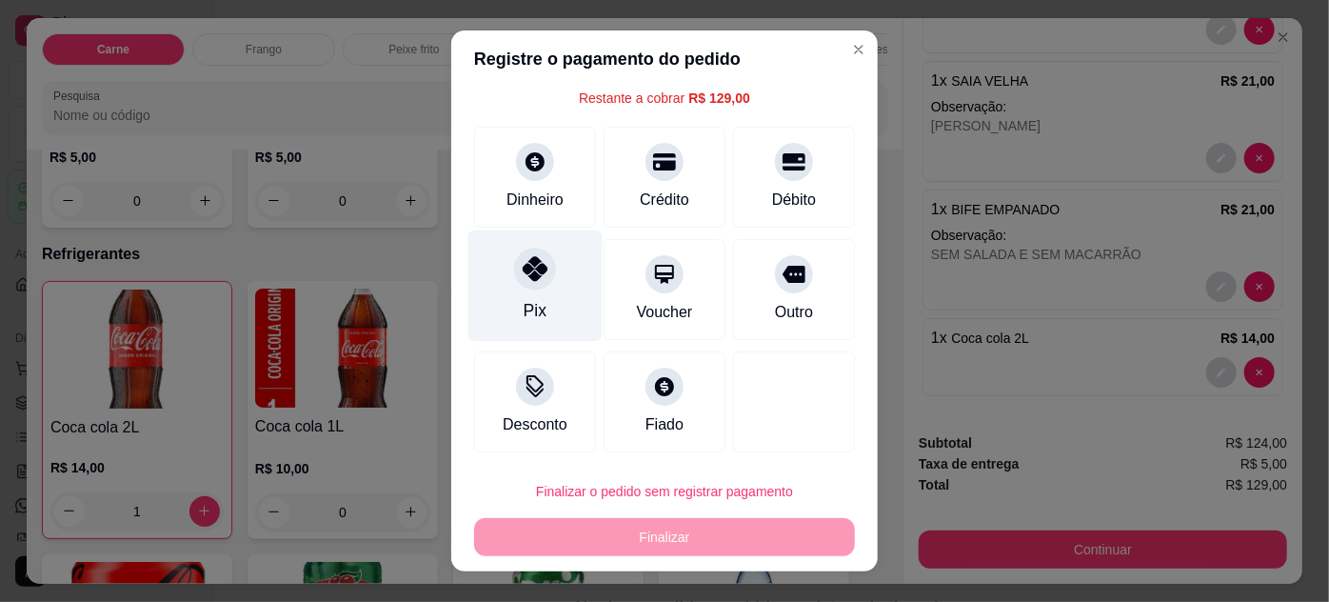
click at [523, 278] on icon at bounding box center [535, 268] width 25 height 25
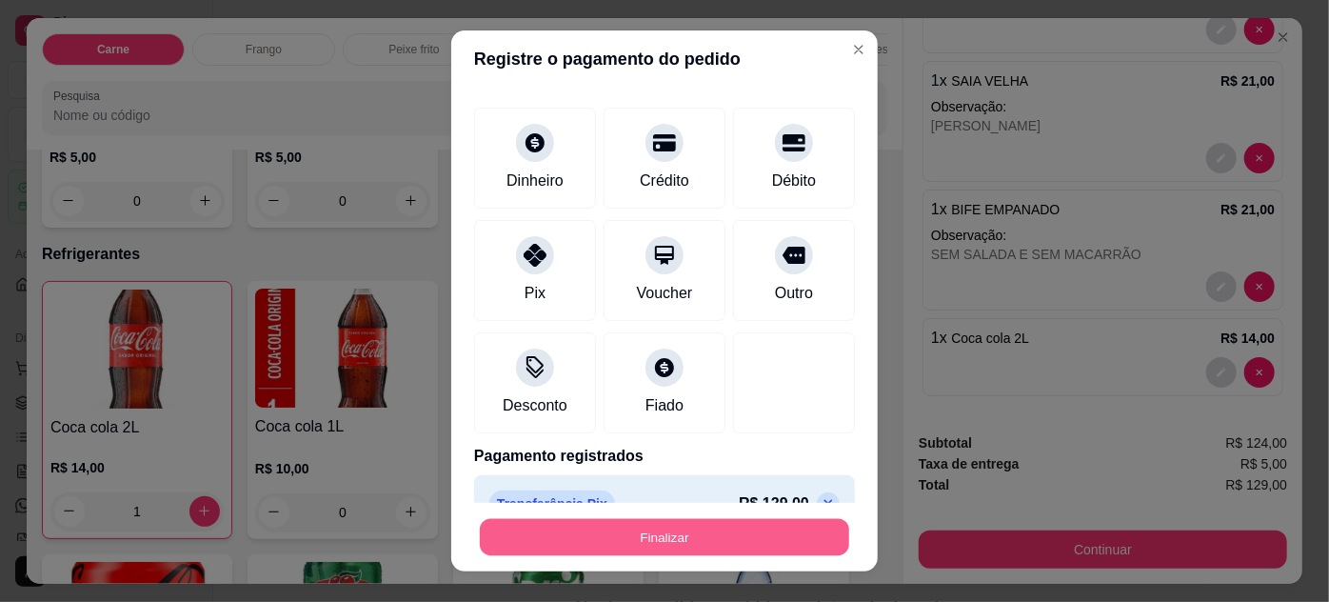
click at [736, 534] on button "Finalizar" at bounding box center [664, 537] width 369 height 37
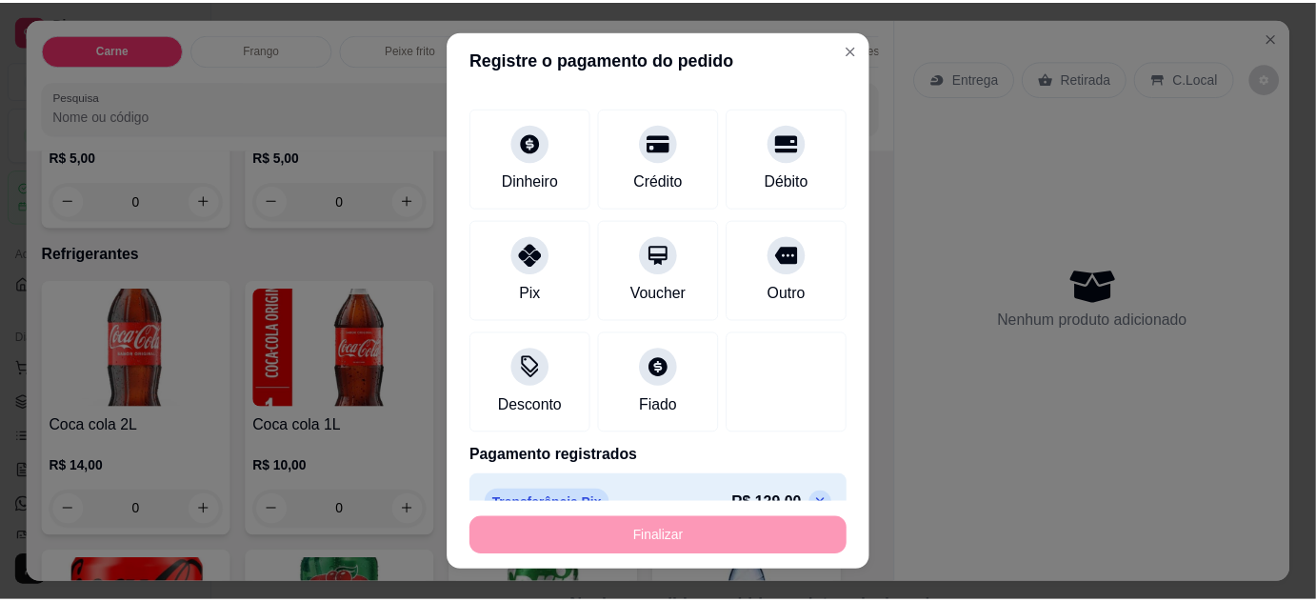
scroll to position [0, 0]
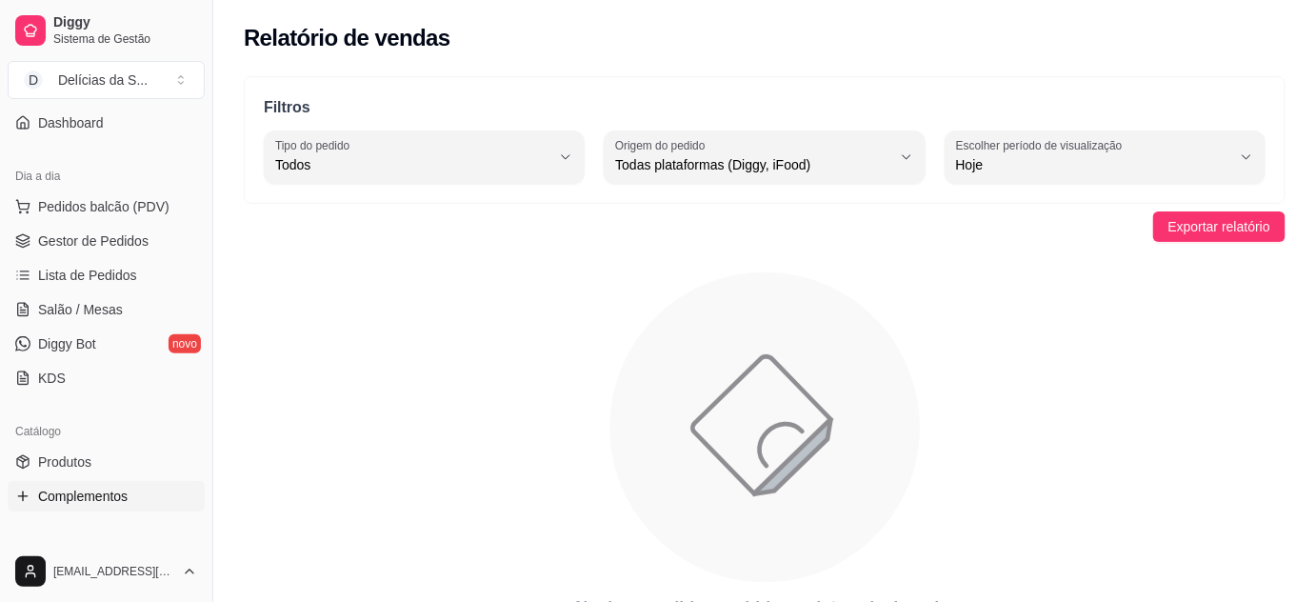
scroll to position [172, 0]
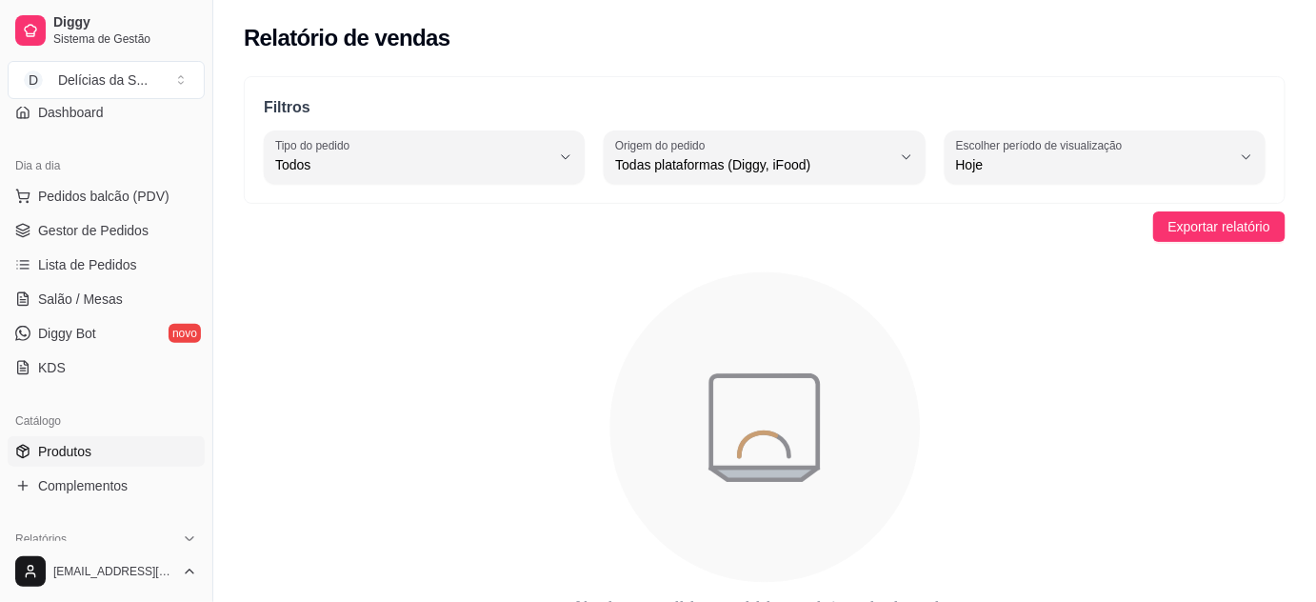
click at [59, 447] on span "Produtos" at bounding box center [64, 451] width 53 height 19
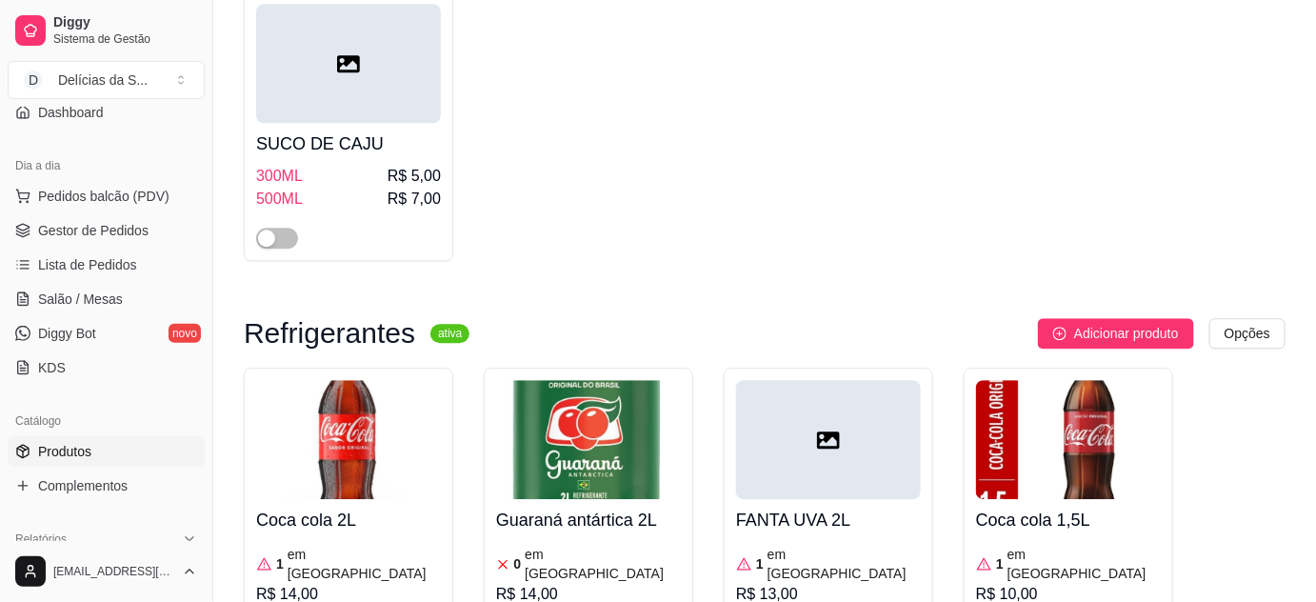
scroll to position [6405, 0]
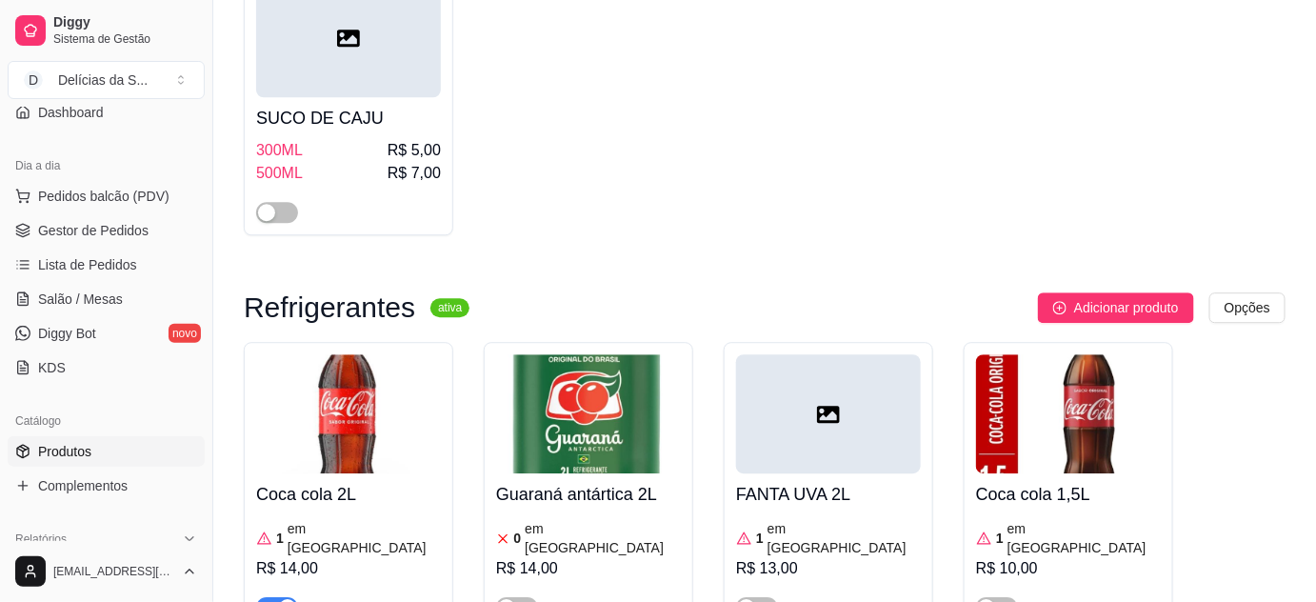
click at [322, 354] on img at bounding box center [348, 413] width 185 height 119
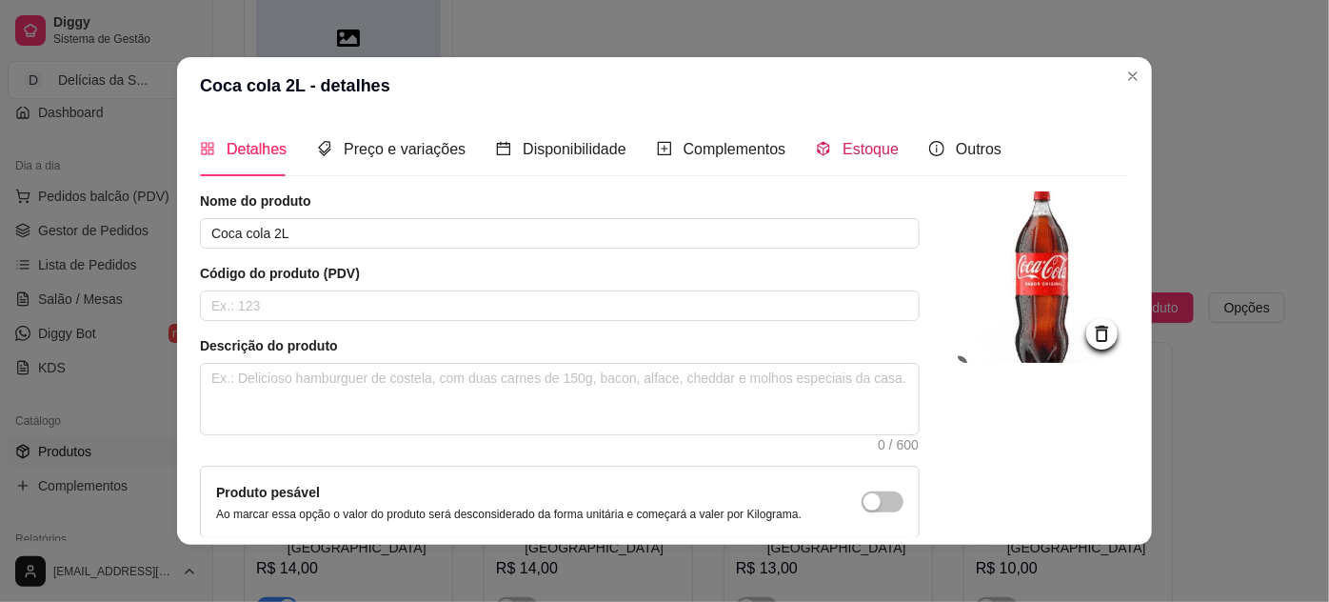
click at [858, 149] on span "Estoque" at bounding box center [871, 149] width 56 height 16
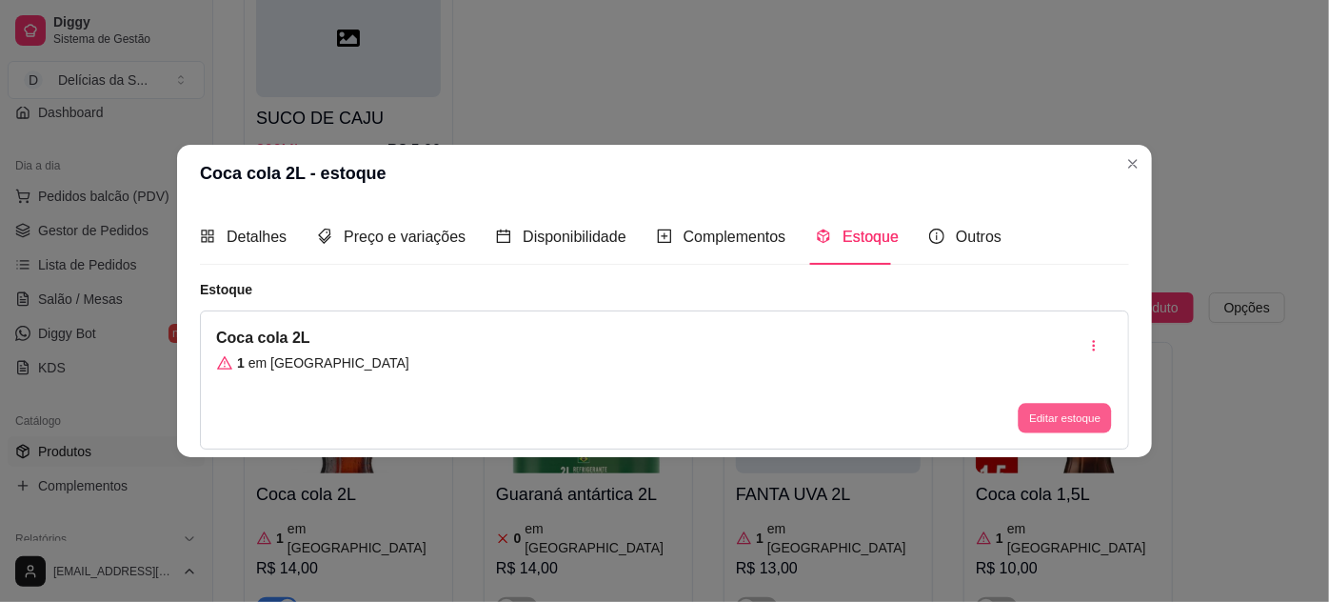
click at [1071, 423] on button "Editar estoque" at bounding box center [1064, 418] width 93 height 30
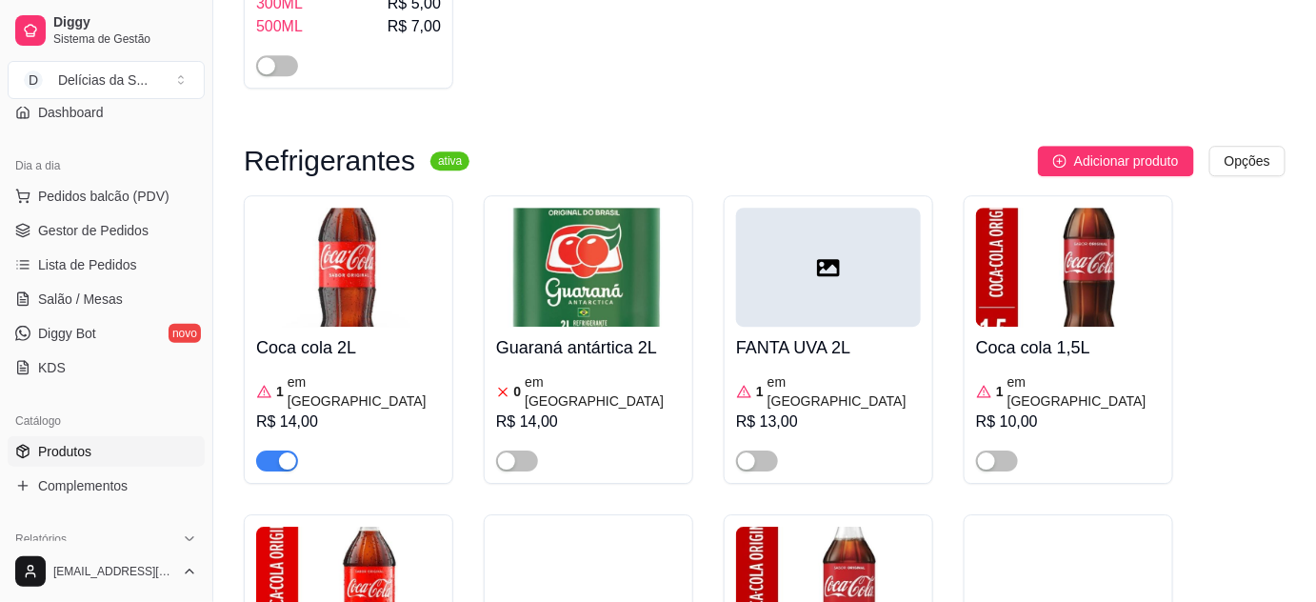
scroll to position [6578, 0]
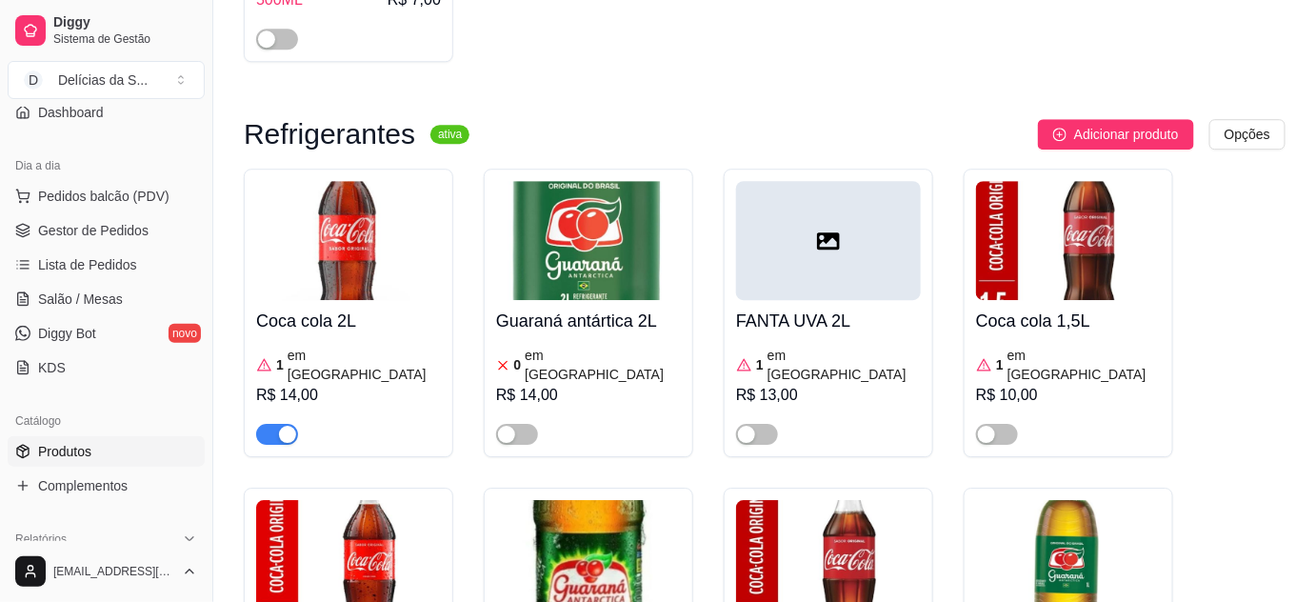
click at [847, 500] on img at bounding box center [828, 559] width 185 height 119
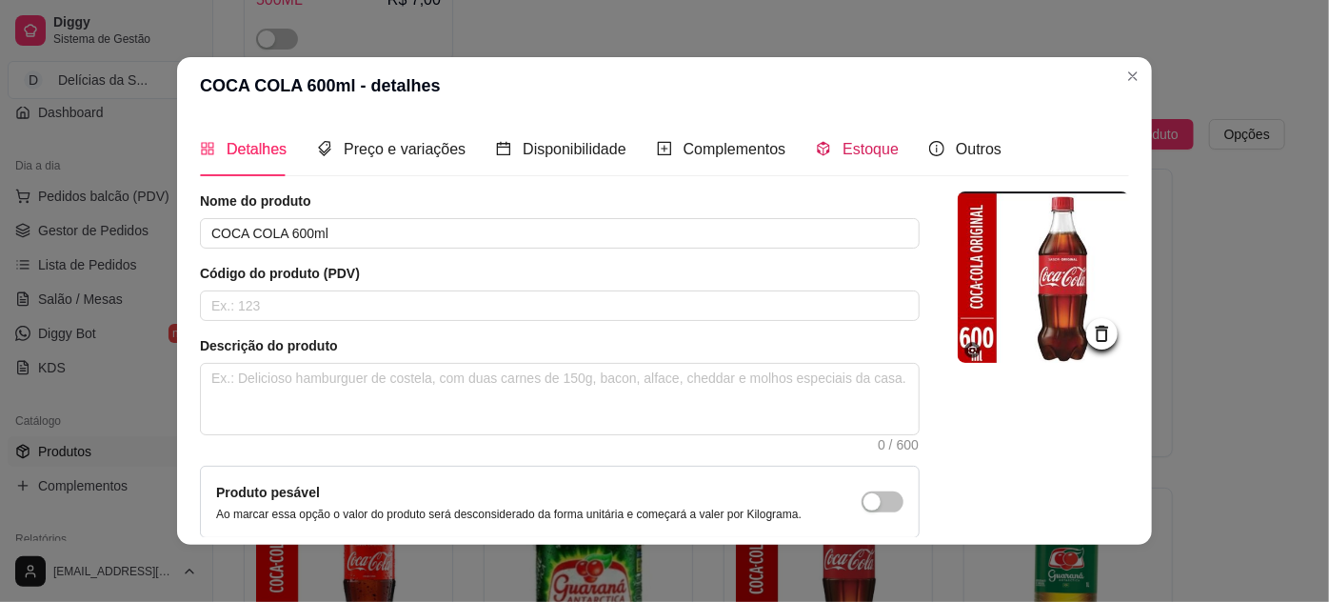
click at [829, 153] on div "Estoque" at bounding box center [857, 149] width 83 height 24
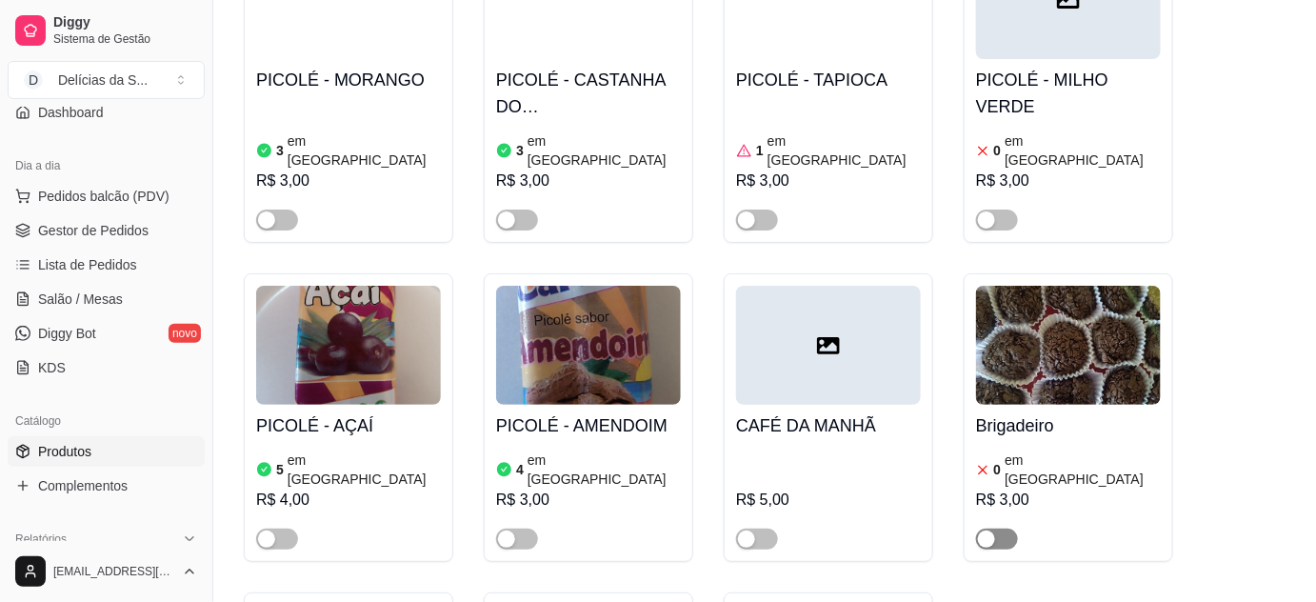
scroll to position [4674, 0]
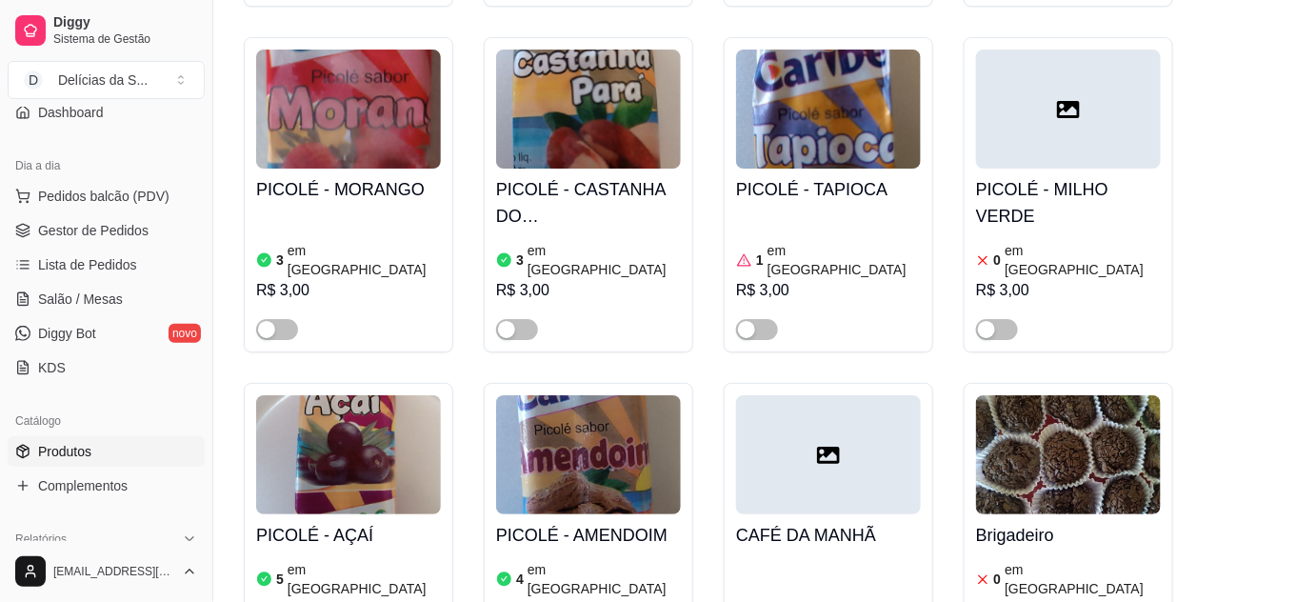
click at [1018, 395] on img at bounding box center [1068, 454] width 185 height 119
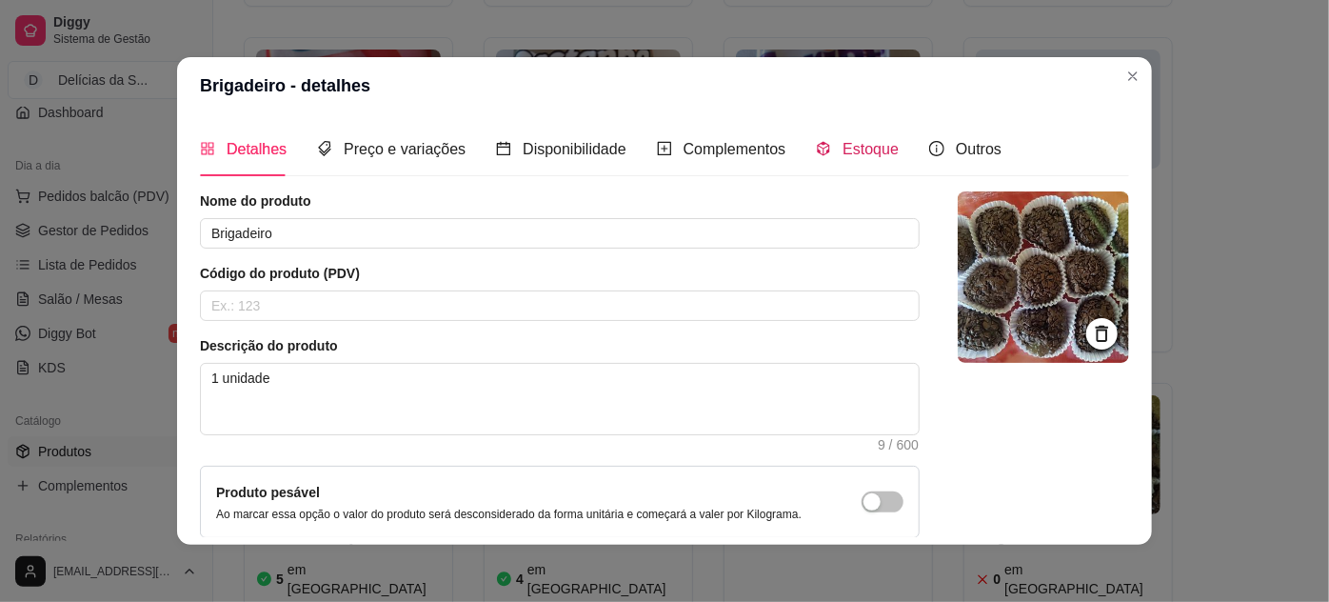
click at [858, 157] on span "Estoque" at bounding box center [871, 149] width 56 height 16
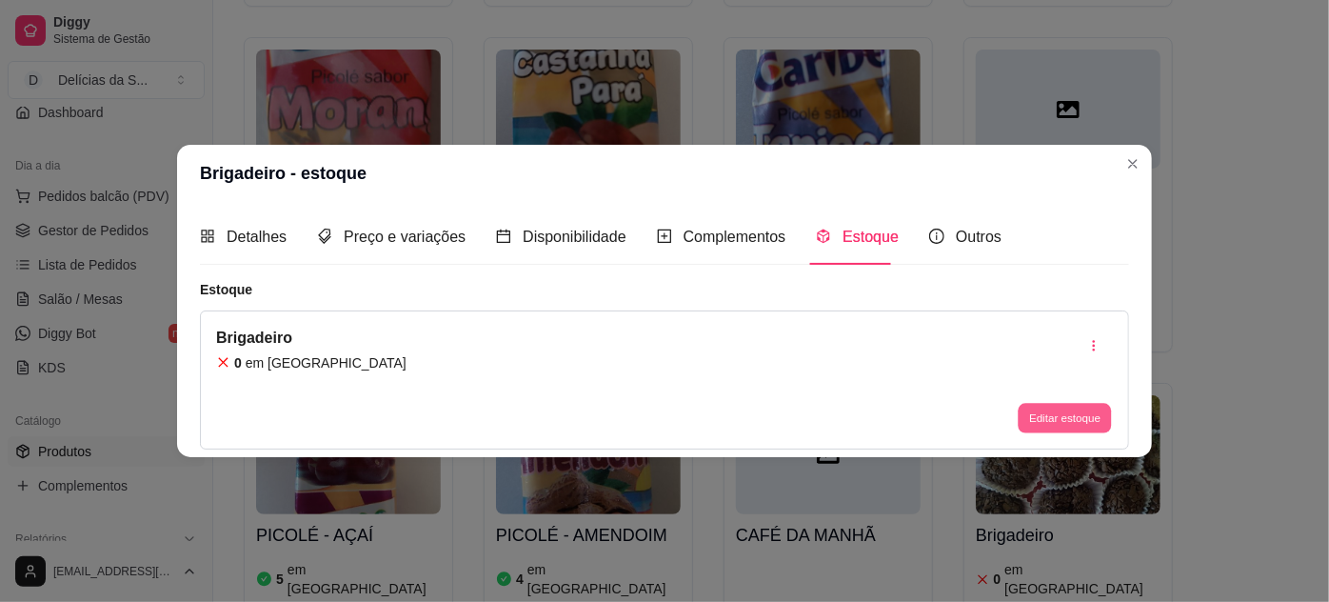
click at [1069, 425] on button "Editar estoque" at bounding box center [1064, 418] width 93 height 30
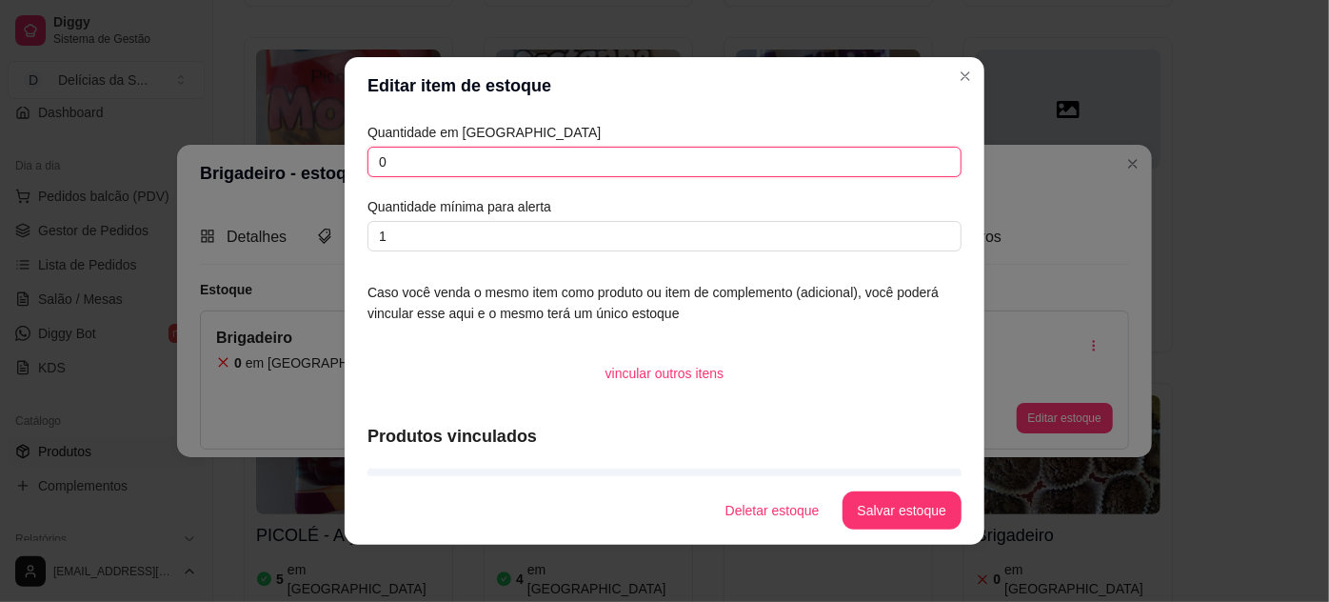
click at [625, 168] on input "0" at bounding box center [665, 162] width 594 height 30
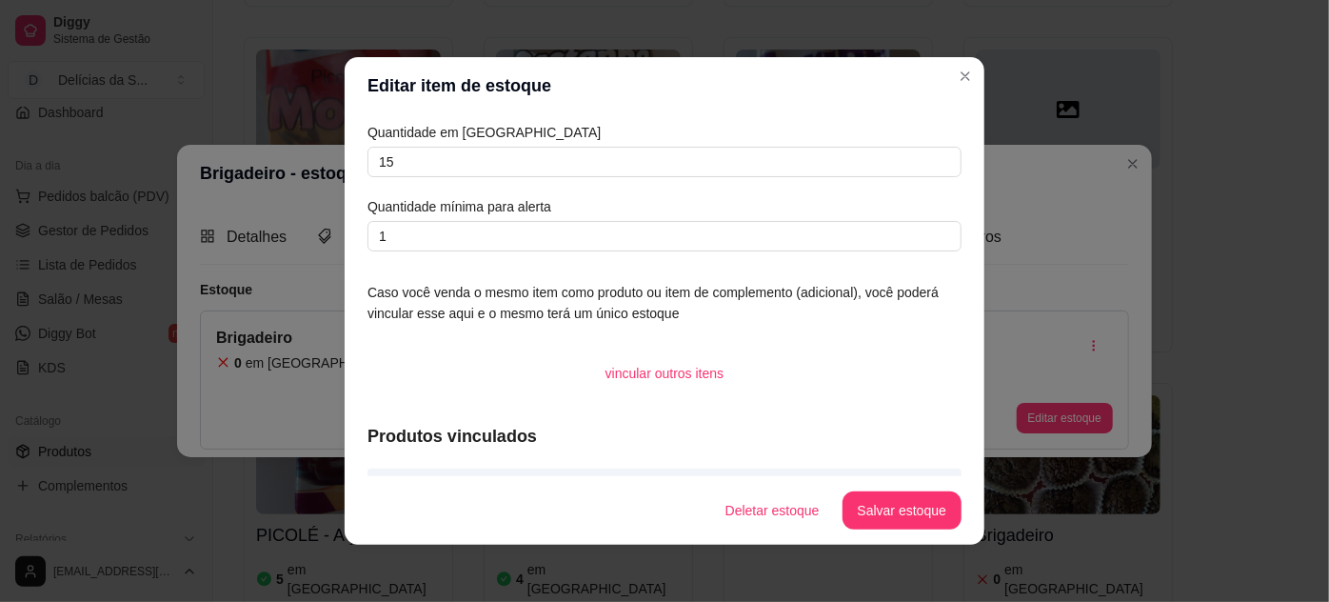
click at [878, 520] on button "Salvar estoque" at bounding box center [902, 510] width 119 height 38
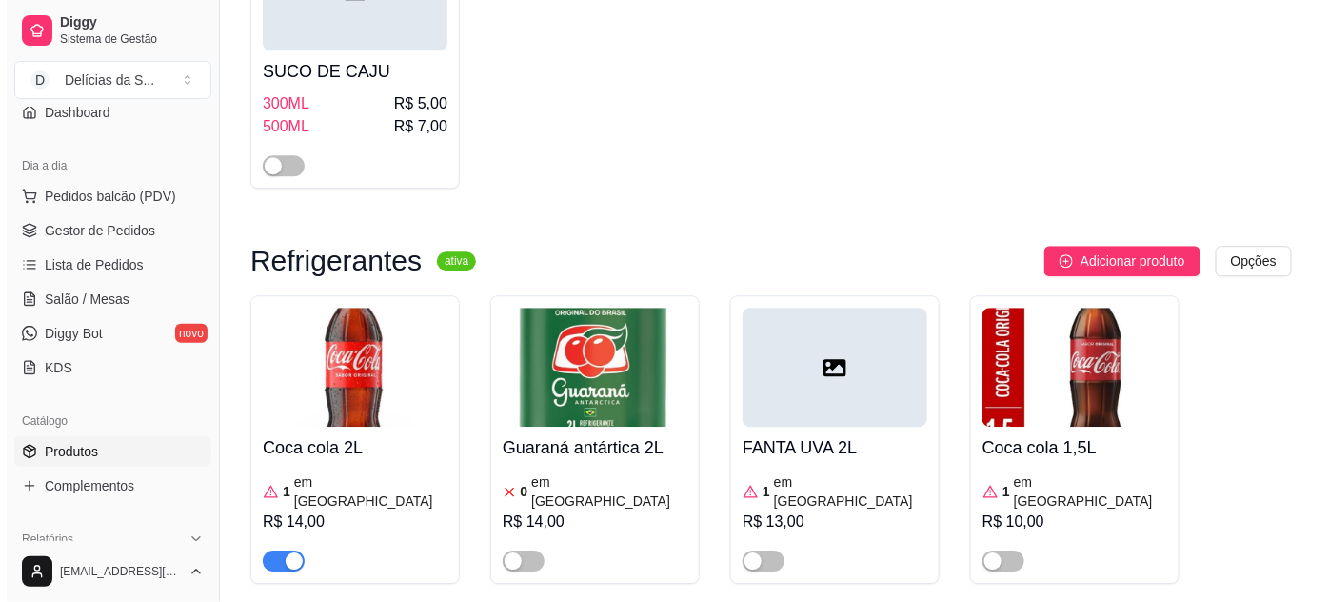
scroll to position [6750, 0]
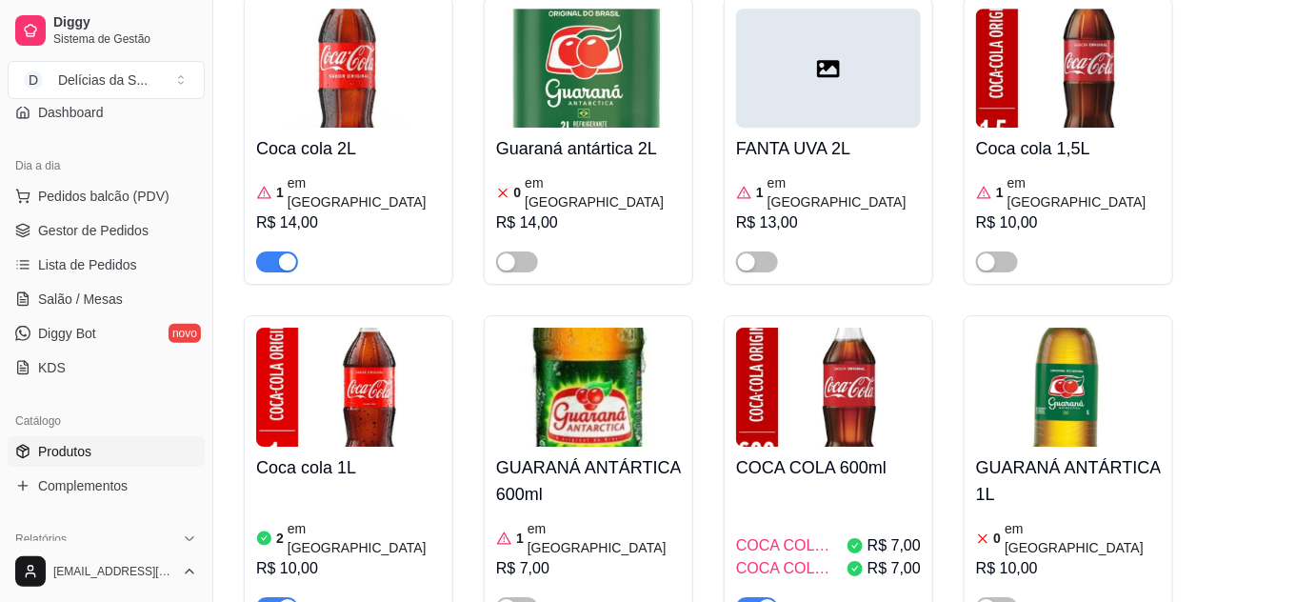
click at [848, 488] on div "COCA COLA ZERO 600ML R$ 7,00 COCA COLA ORIGINAL 600ML R$ 7,00" at bounding box center [828, 552] width 185 height 129
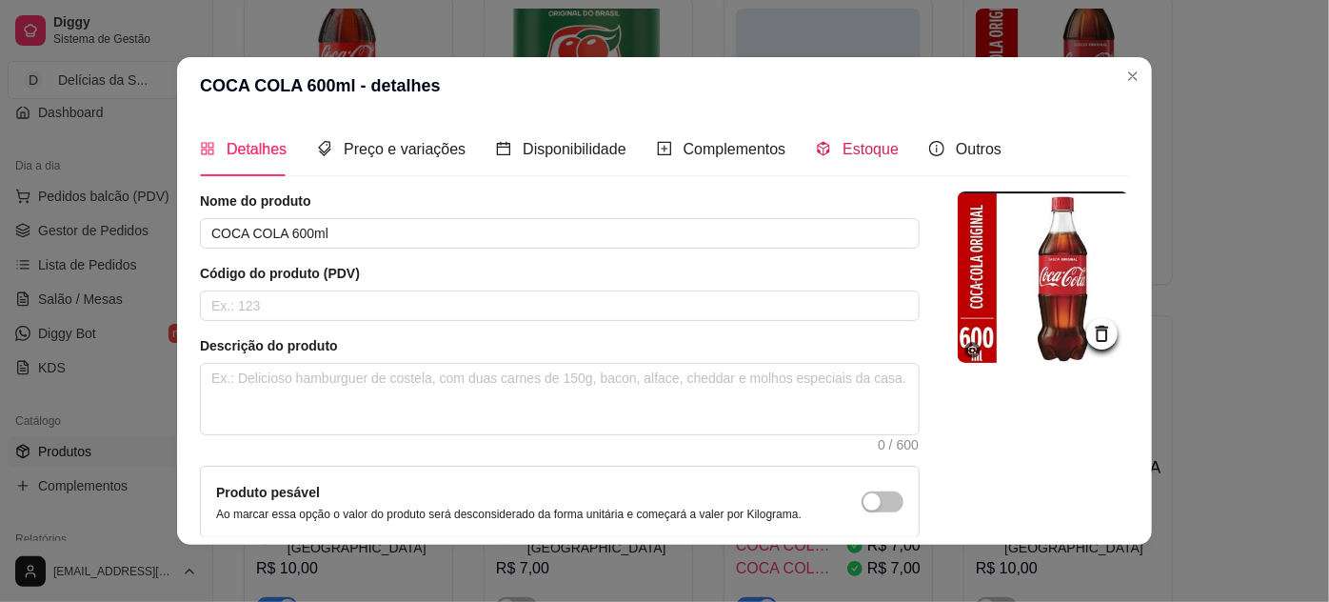
click at [840, 137] on div "Estoque" at bounding box center [857, 149] width 83 height 24
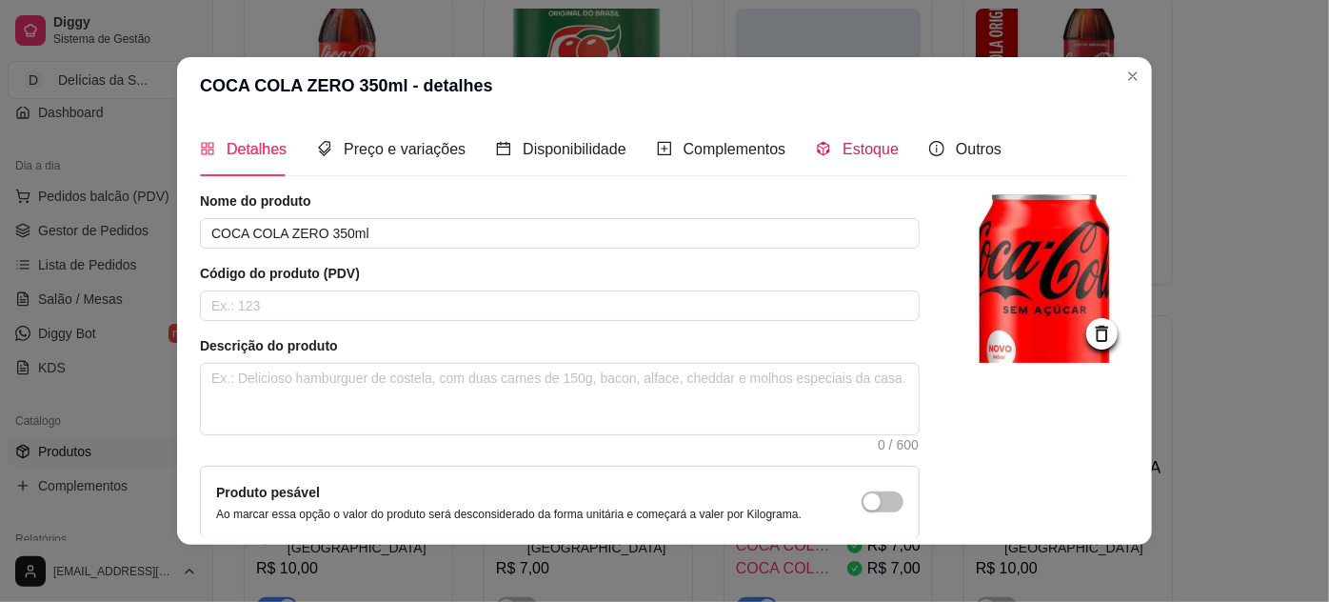
click at [854, 149] on span "Estoque" at bounding box center [871, 149] width 56 height 16
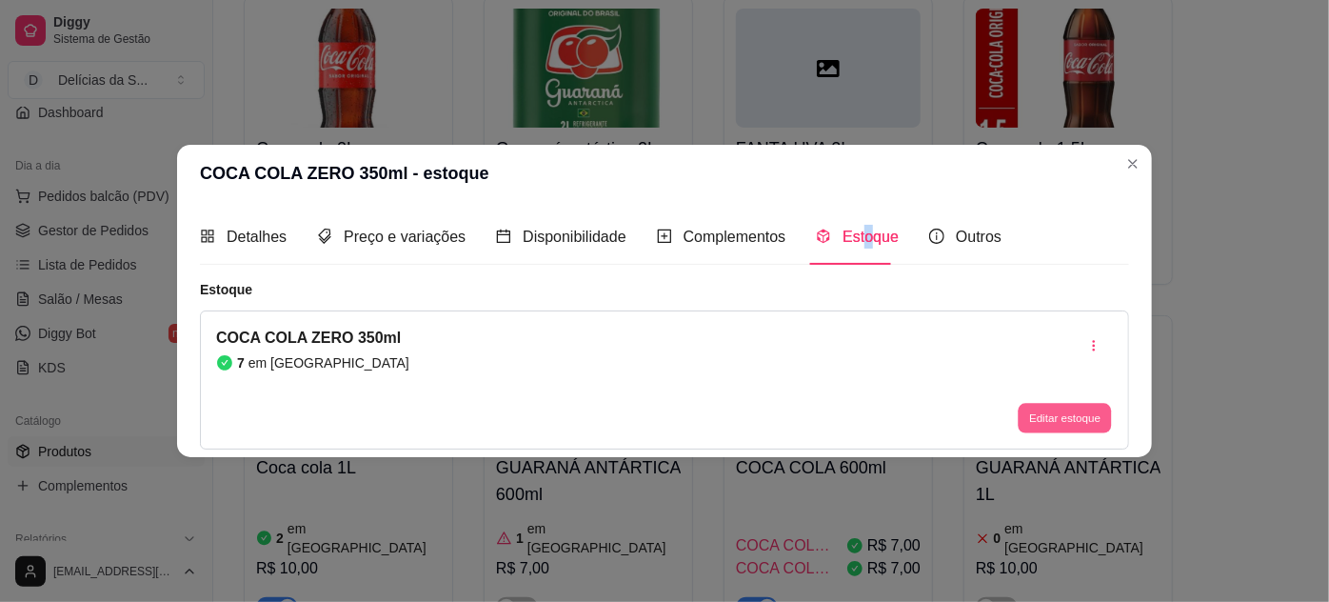
click at [1053, 426] on button "Editar estoque" at bounding box center [1064, 418] width 93 height 30
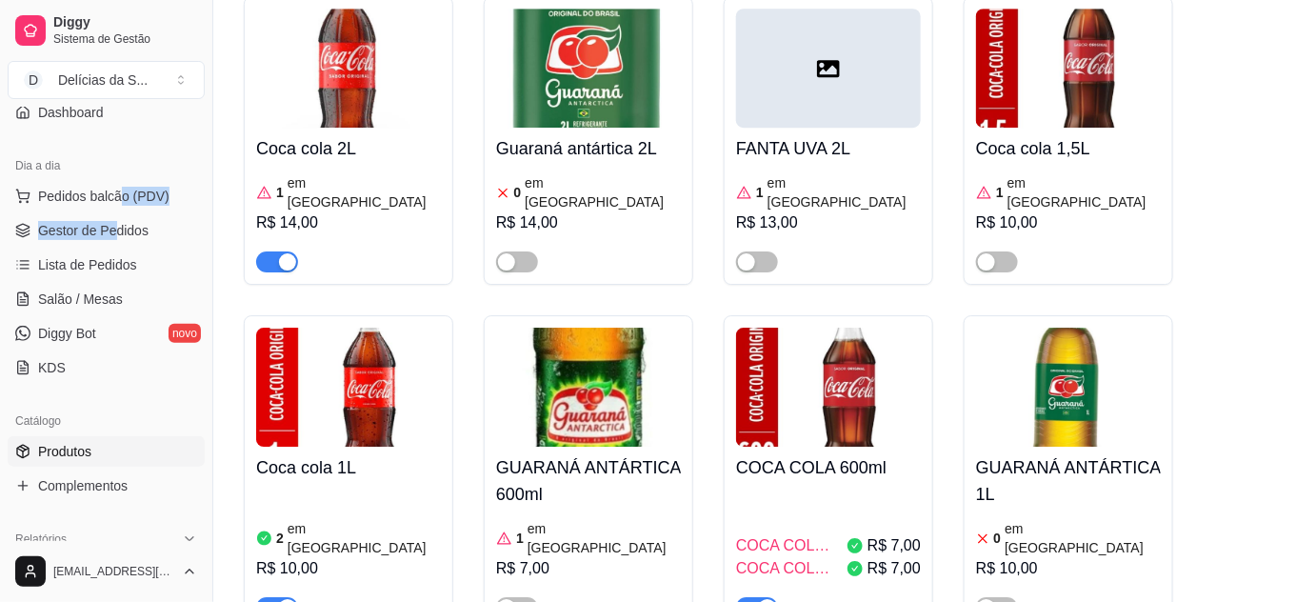
click at [116, 210] on ul "Pedidos balcão (PDV) Gestor de Pedidos Lista de Pedidos Salão / Mesas Diggy Bot…" at bounding box center [106, 282] width 197 height 202
click at [99, 183] on button "Pedidos balcão (PDV)" at bounding box center [106, 196] width 197 height 30
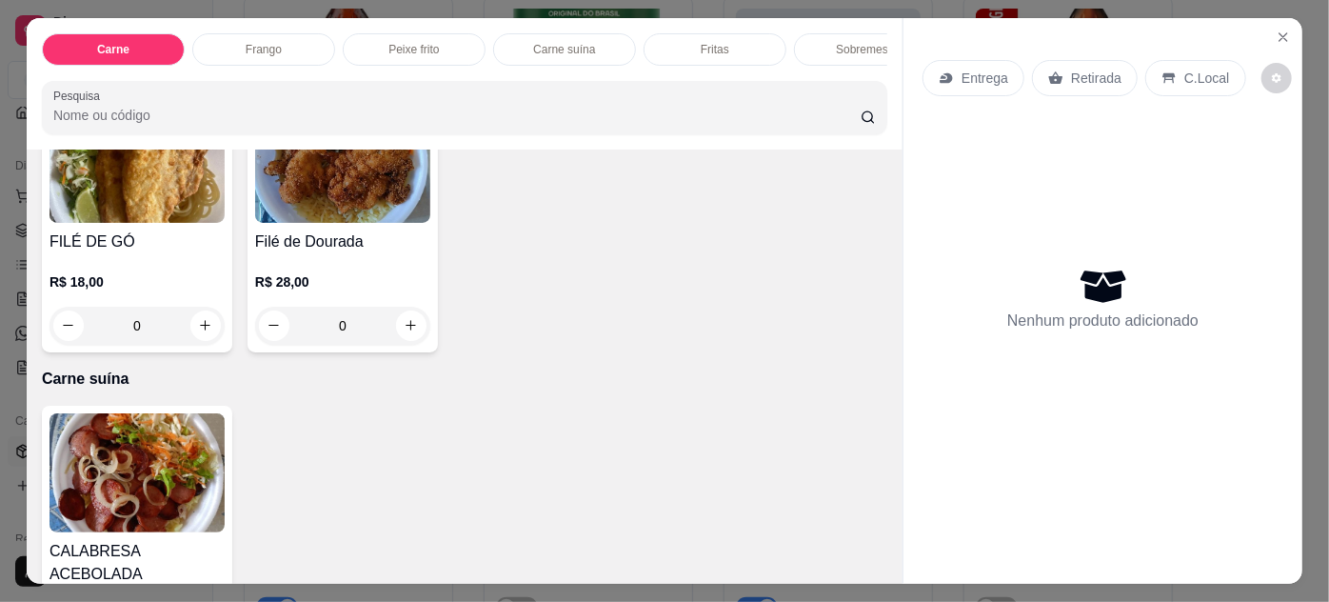
scroll to position [1211, 0]
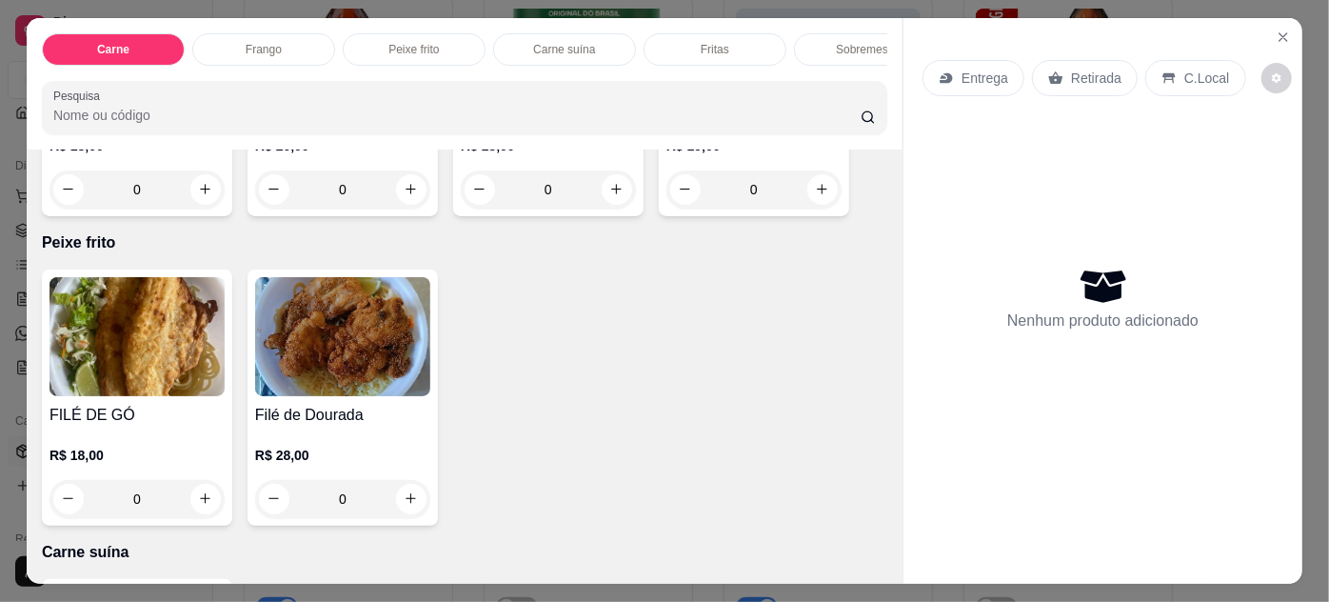
click at [306, 392] on img at bounding box center [342, 336] width 175 height 119
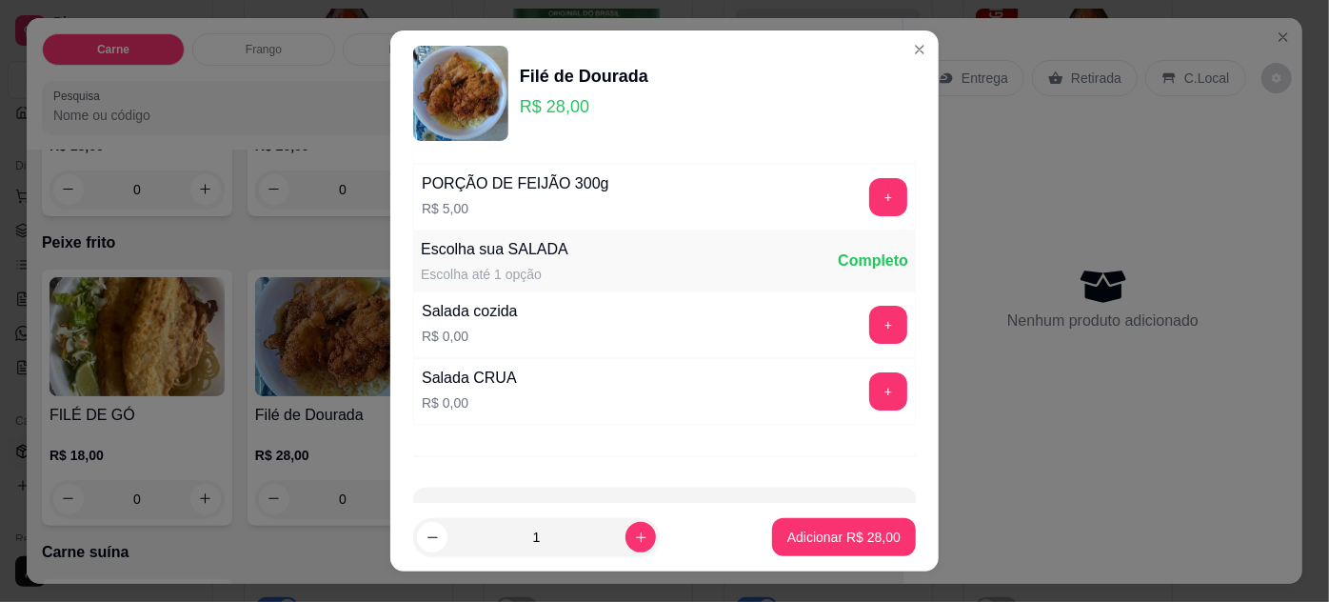
scroll to position [189, 0]
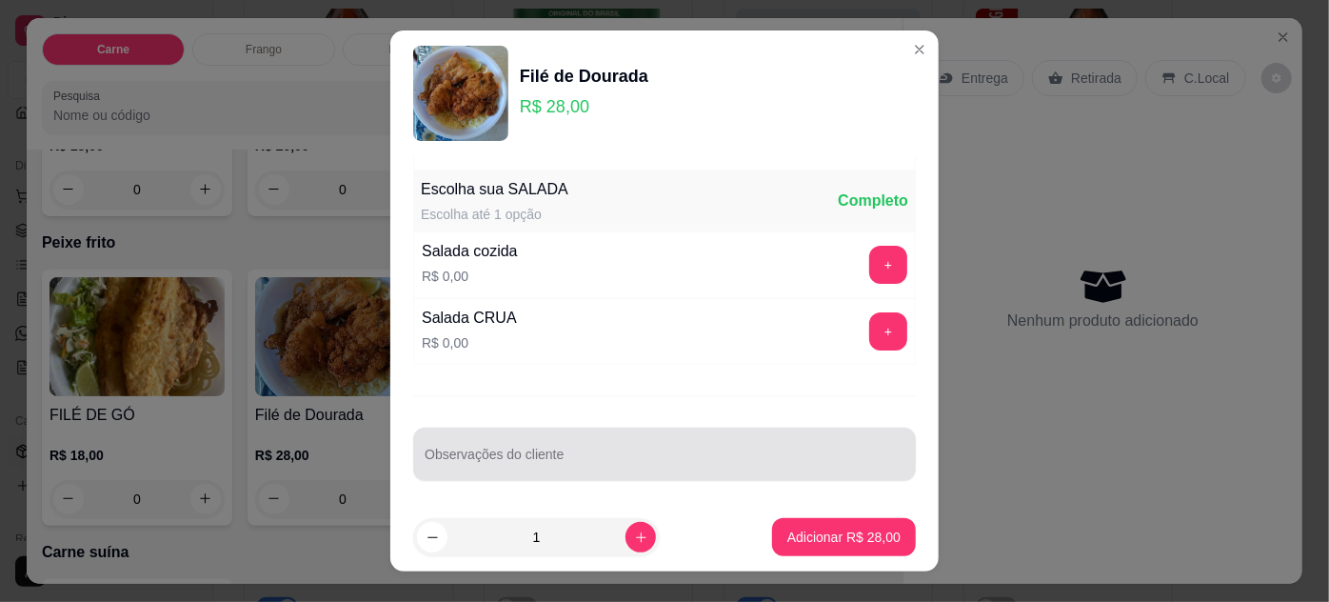
click at [655, 452] on input "Observações do cliente" at bounding box center [665, 461] width 480 height 19
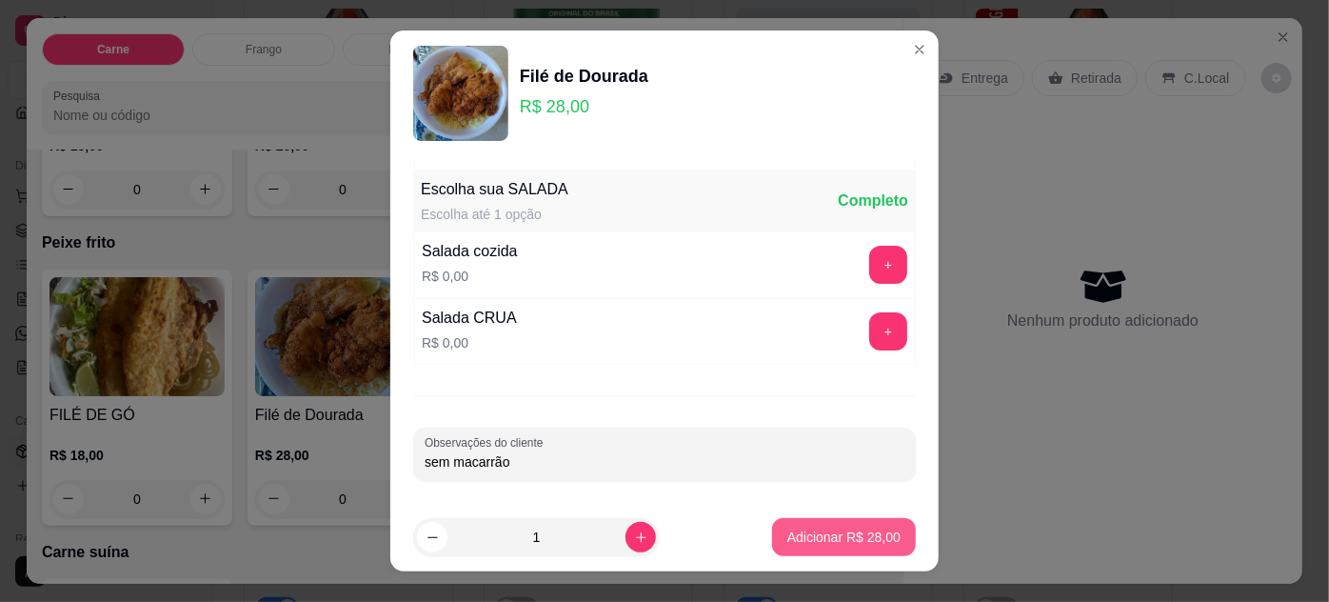
click at [845, 535] on p "Adicionar R$ 28,00" at bounding box center [843, 536] width 113 height 19
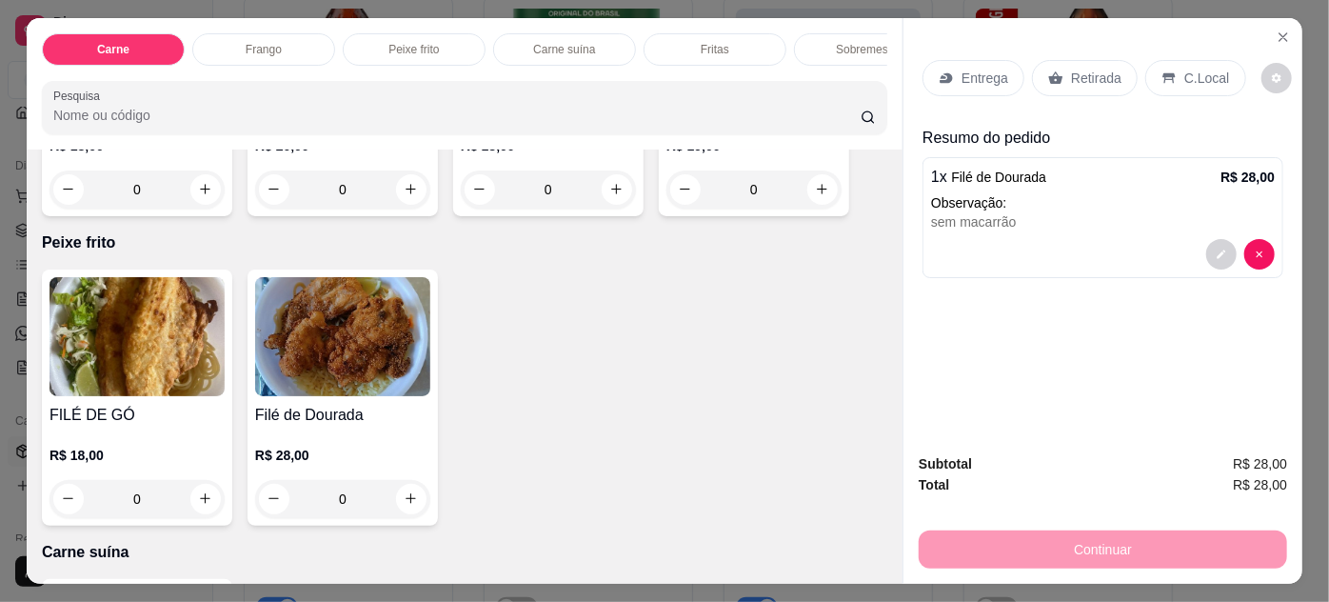
click at [962, 81] on div "Entrega" at bounding box center [974, 78] width 102 height 36
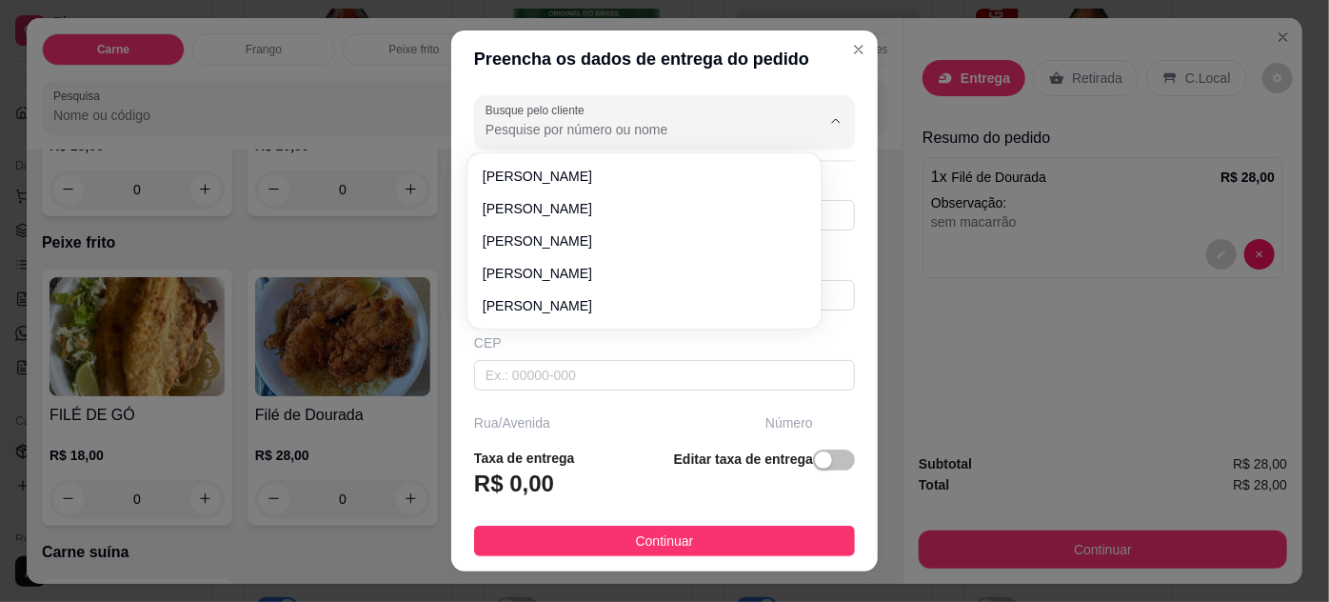
drag, startPoint x: 683, startPoint y: 136, endPoint x: 688, endPoint y: 127, distance: 11.1
click at [686, 131] on input "Busque pelo cliente" at bounding box center [638, 129] width 305 height 19
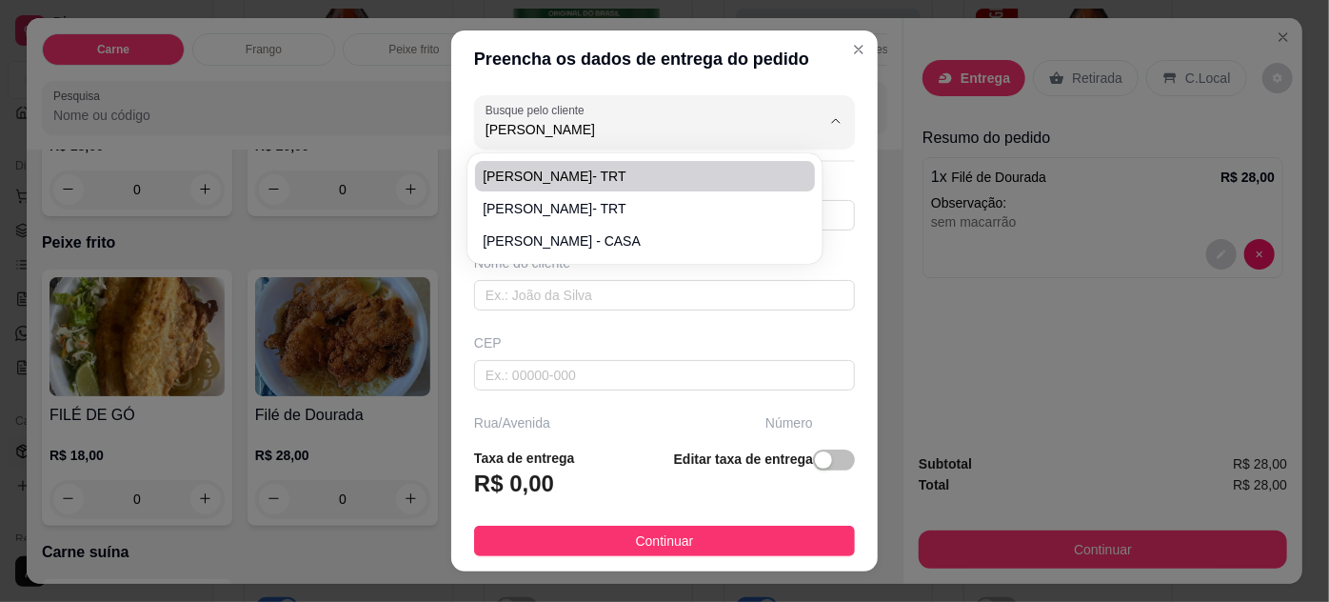
click at [576, 176] on span "[PERSON_NAME]- TRT" at bounding box center [635, 176] width 305 height 19
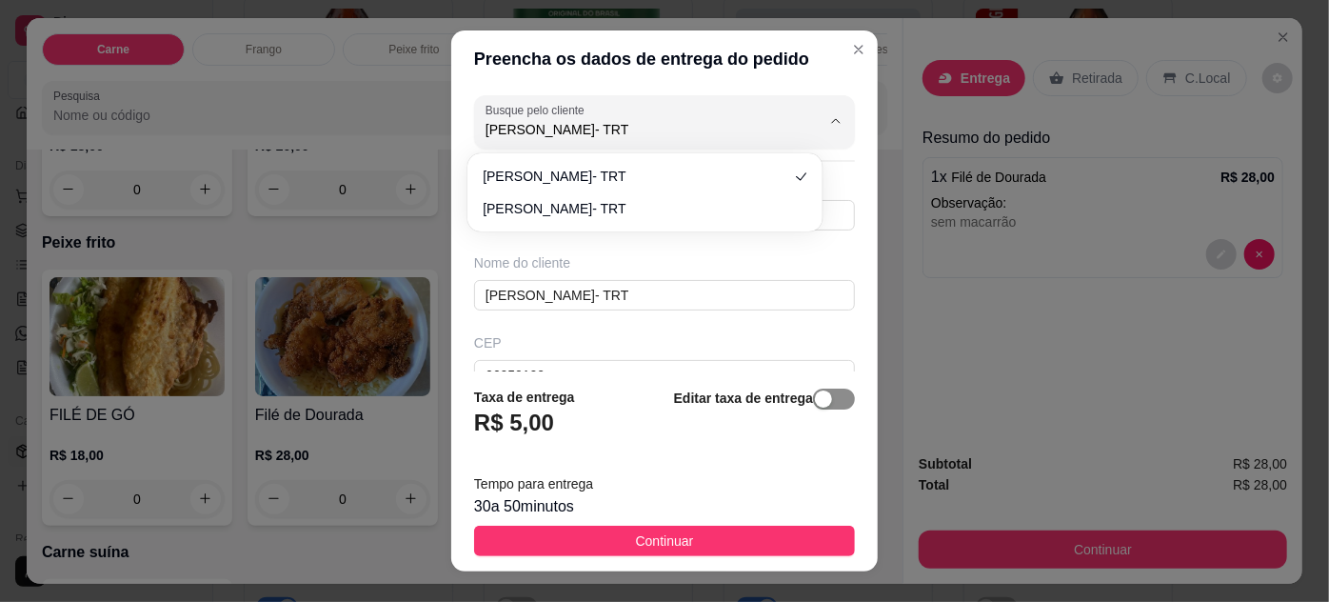
click at [823, 396] on span "button" at bounding box center [834, 398] width 42 height 21
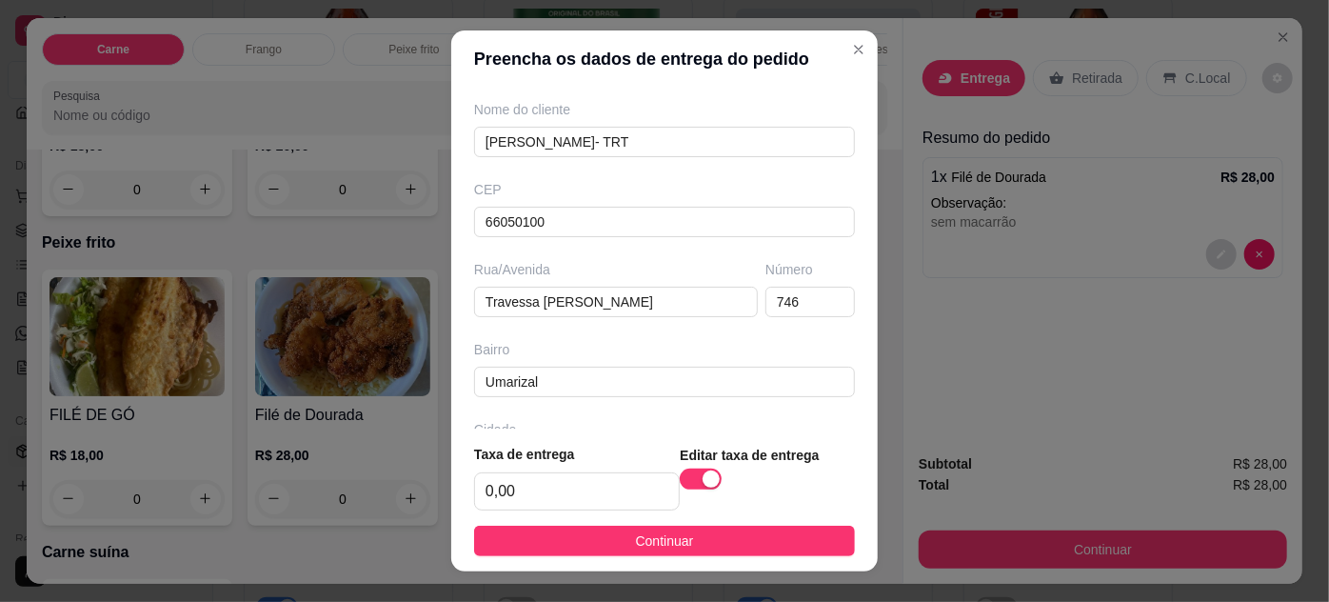
scroll to position [295, 0]
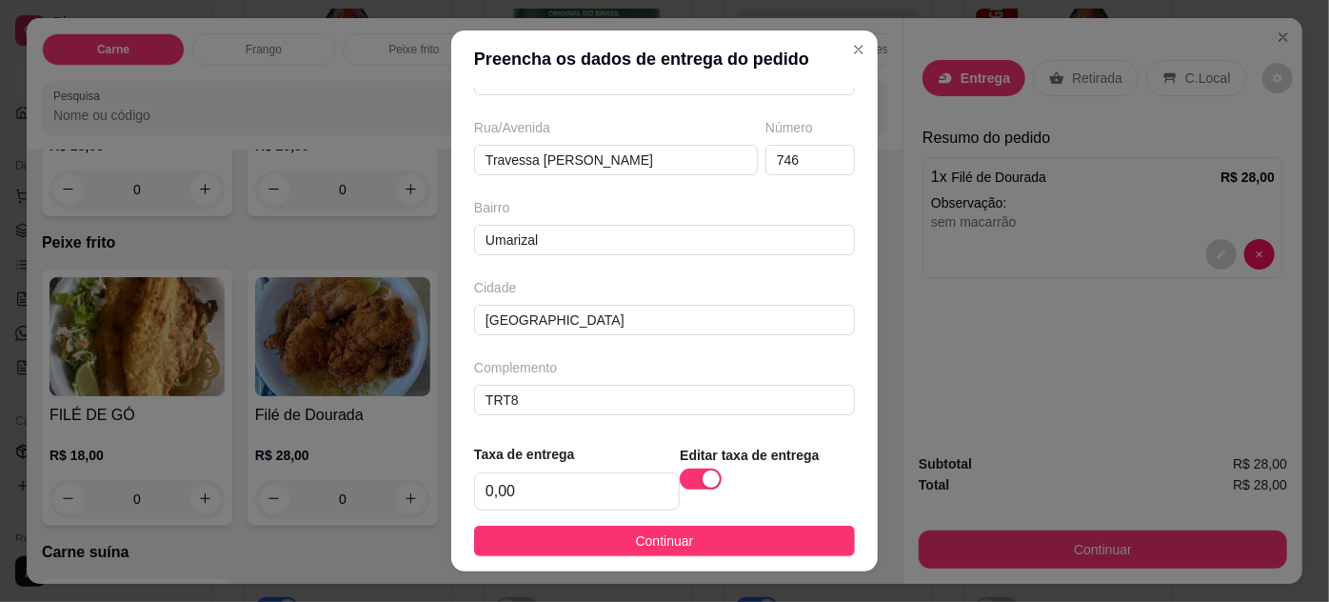
click at [663, 539] on span "Continuar" at bounding box center [665, 540] width 58 height 21
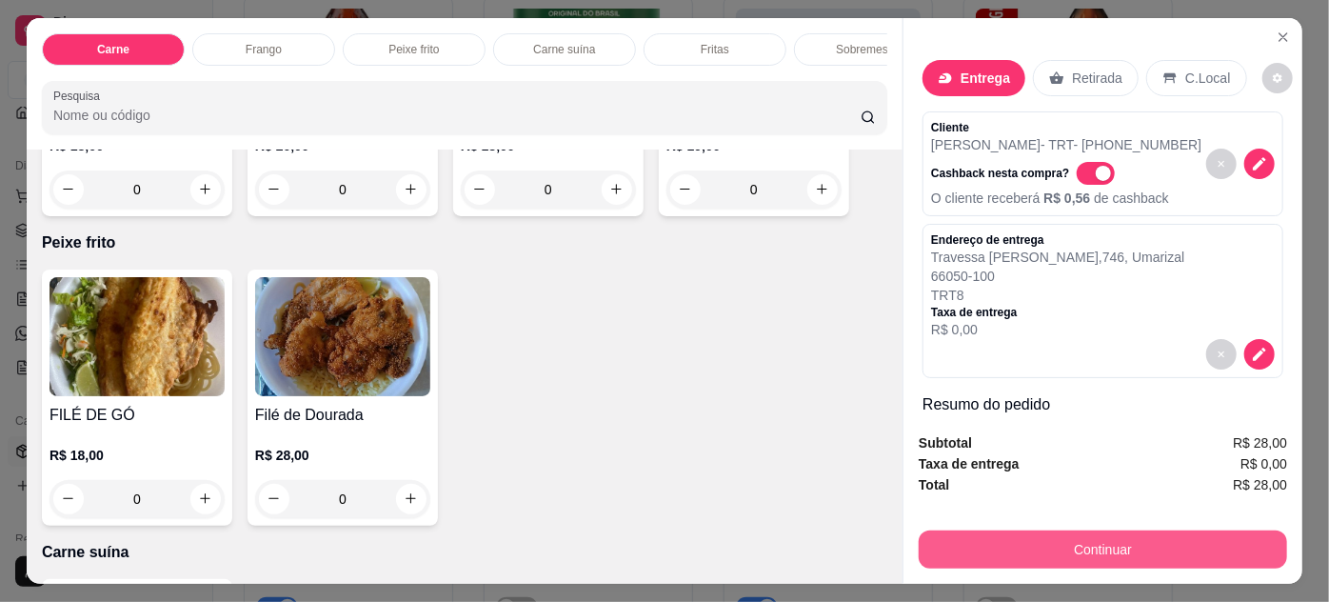
click at [945, 552] on button "Continuar" at bounding box center [1103, 549] width 368 height 38
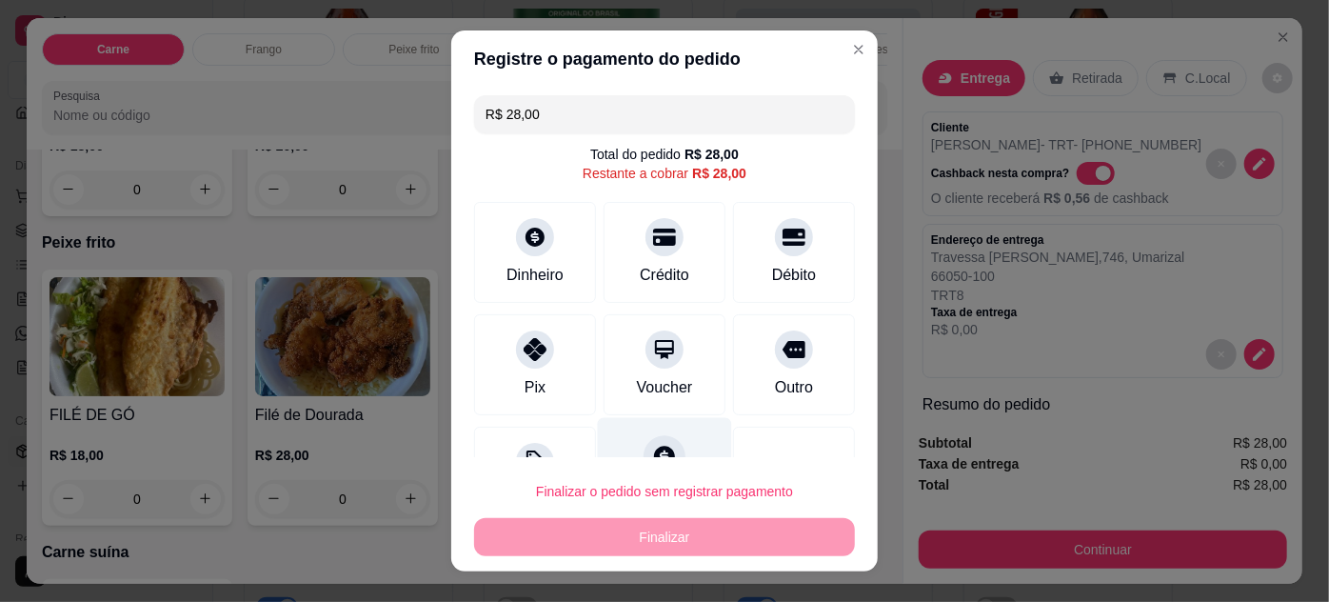
scroll to position [75, 0]
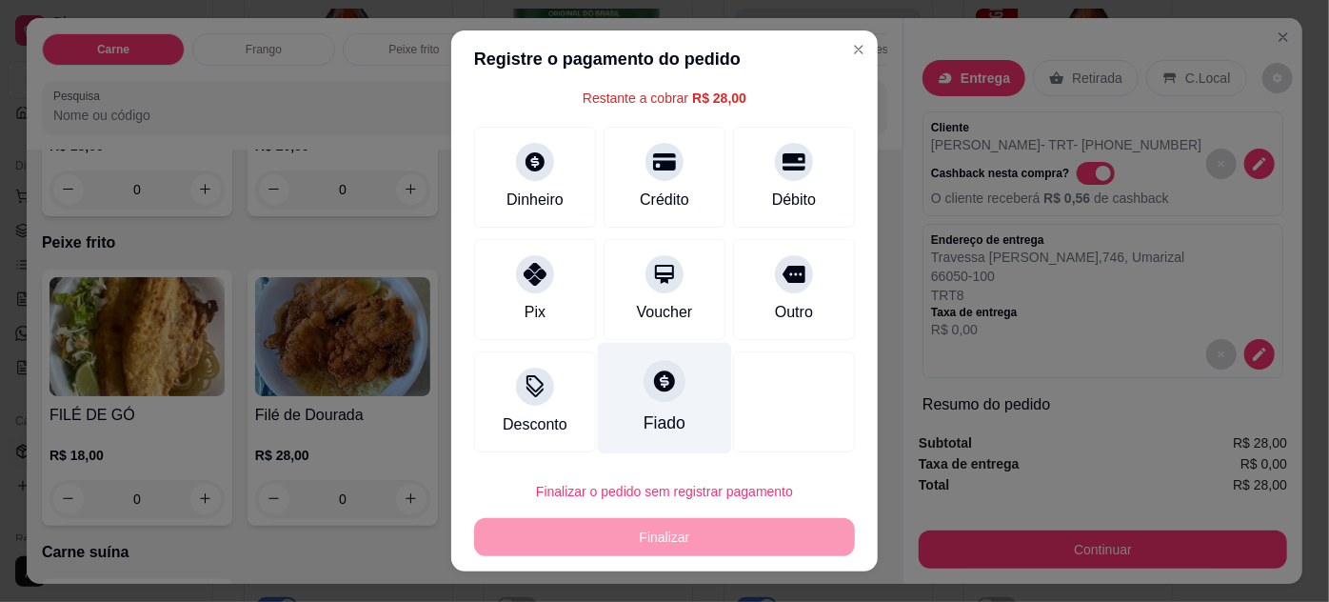
click at [622, 406] on div "Fiado" at bounding box center [665, 397] width 134 height 111
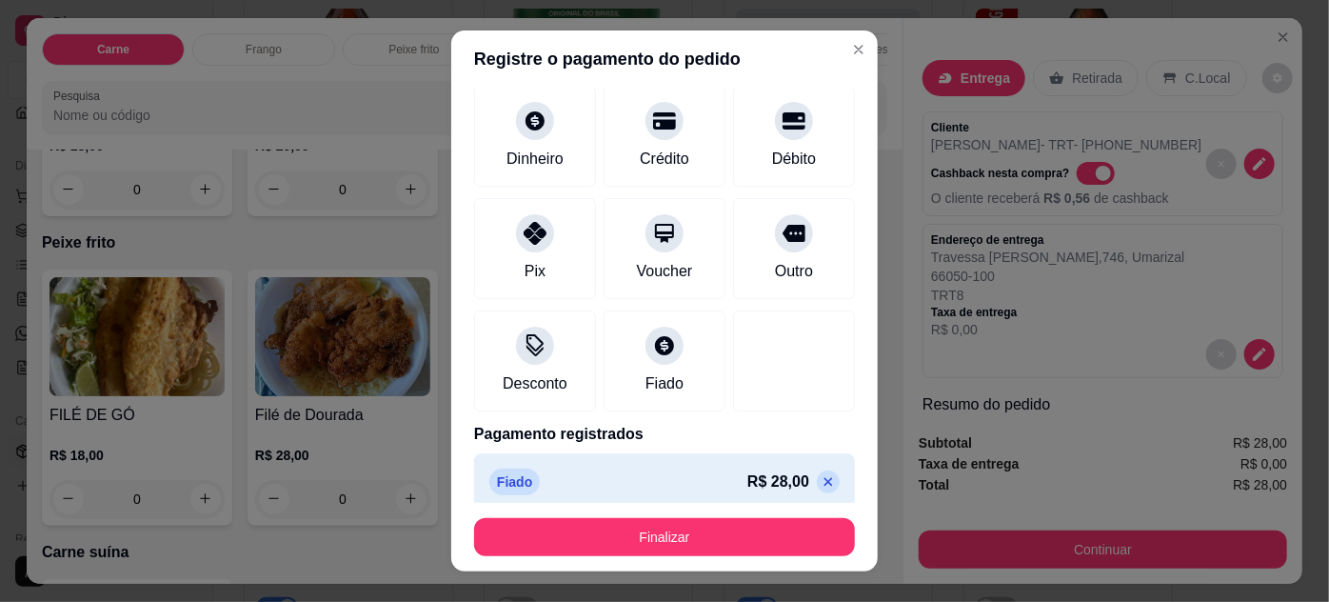
scroll to position [109, 0]
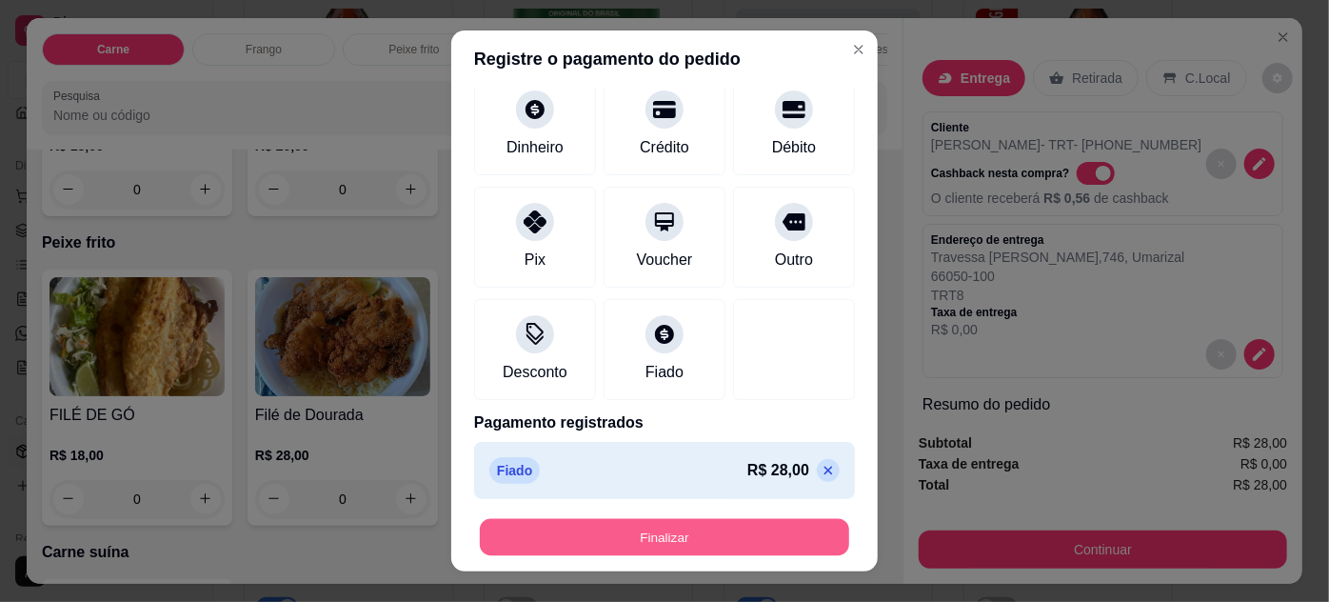
click at [710, 536] on button "Finalizar" at bounding box center [664, 537] width 369 height 37
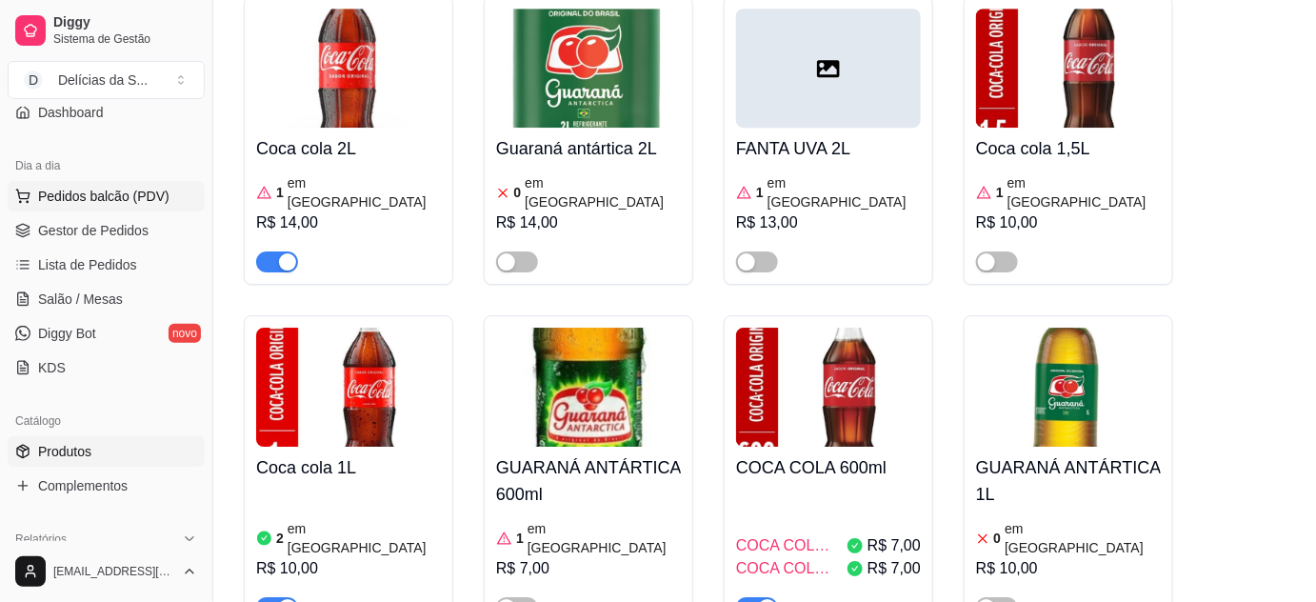
click at [106, 189] on span "Pedidos balcão (PDV)" at bounding box center [103, 196] width 131 height 19
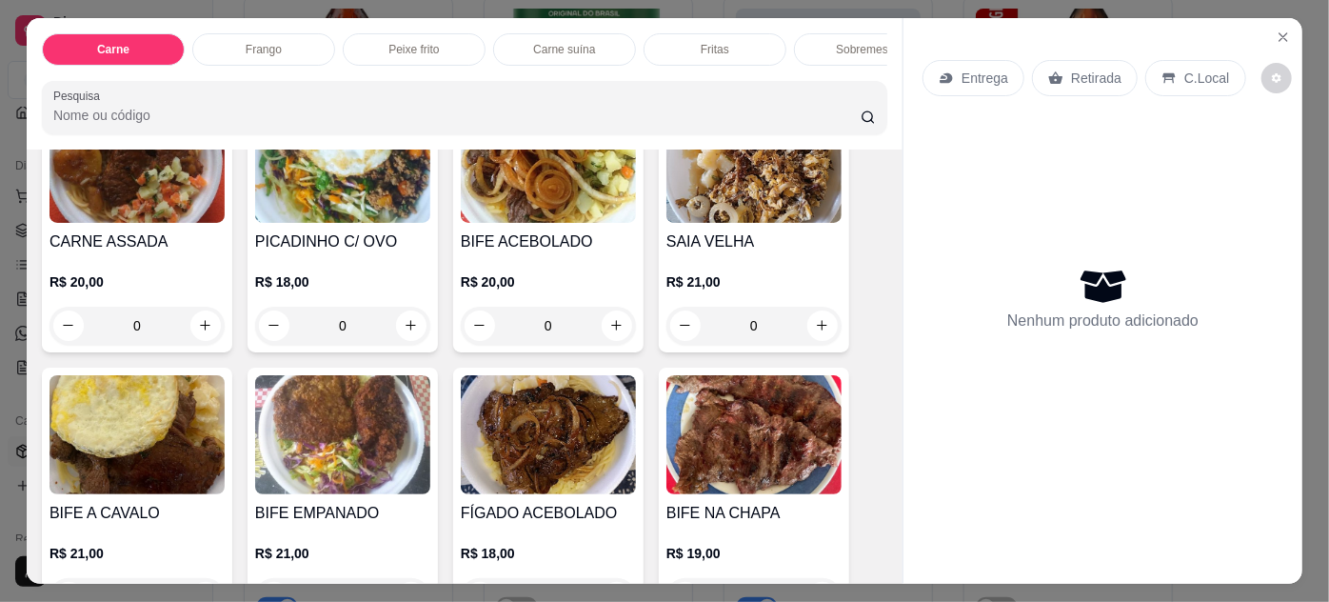
scroll to position [346, 0]
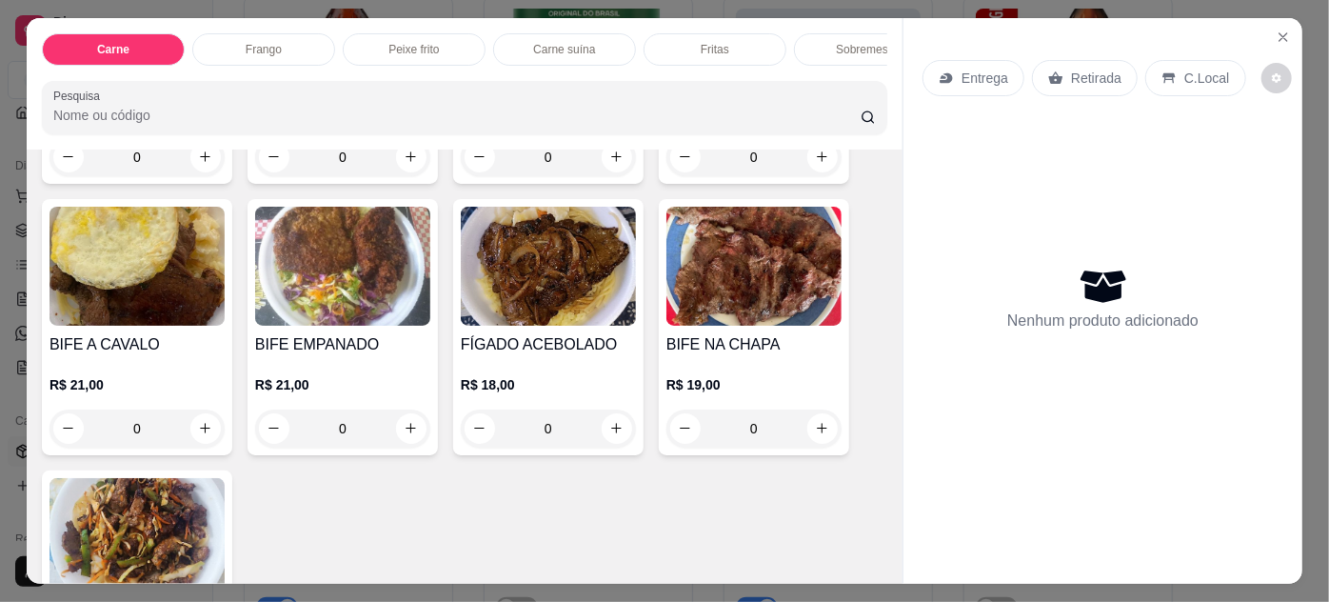
click at [378, 374] on div "R$ 21,00 0" at bounding box center [342, 401] width 175 height 91
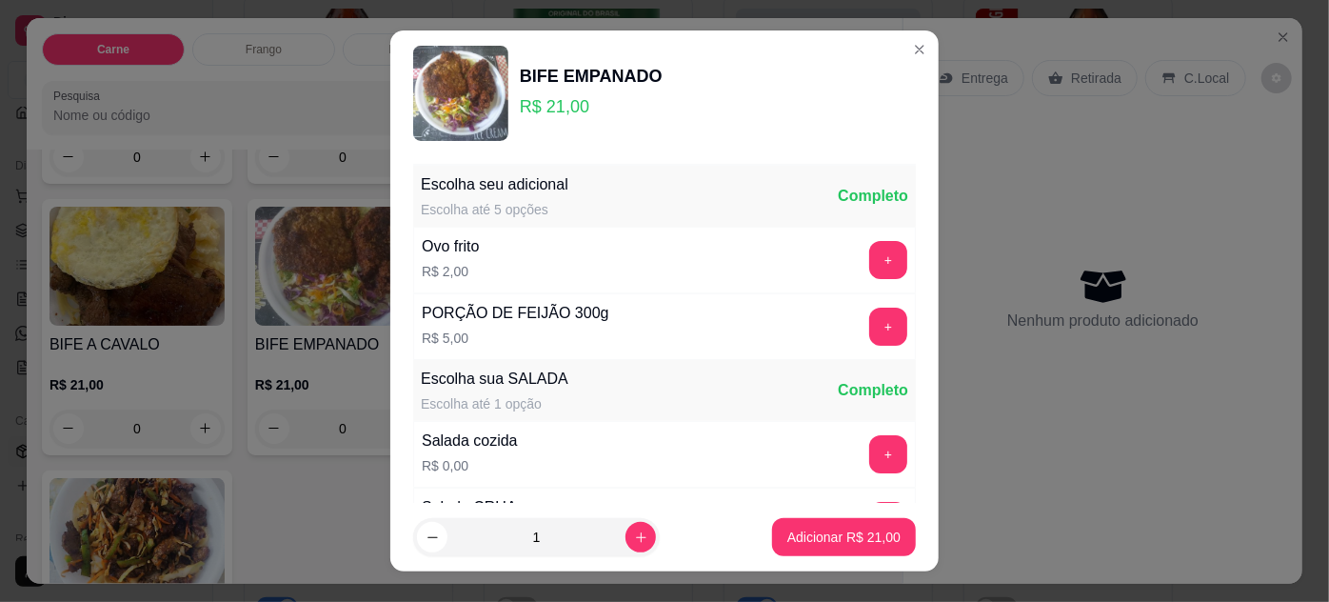
scroll to position [189, 0]
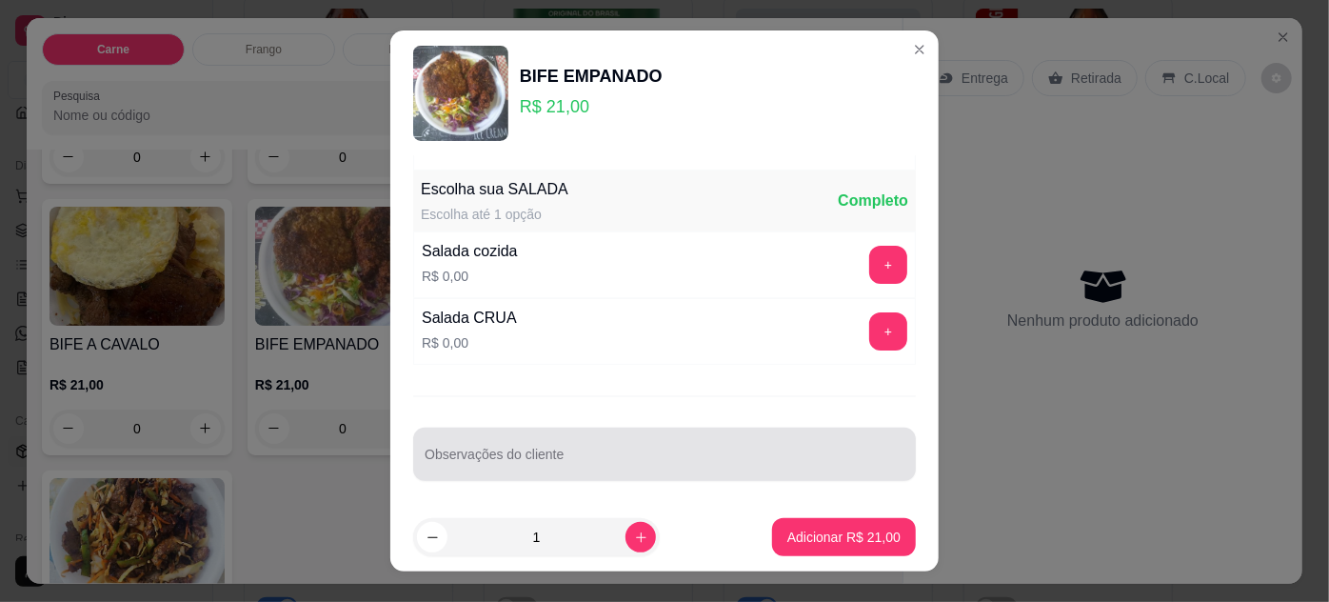
click at [666, 452] on input "Observações do cliente" at bounding box center [665, 461] width 480 height 19
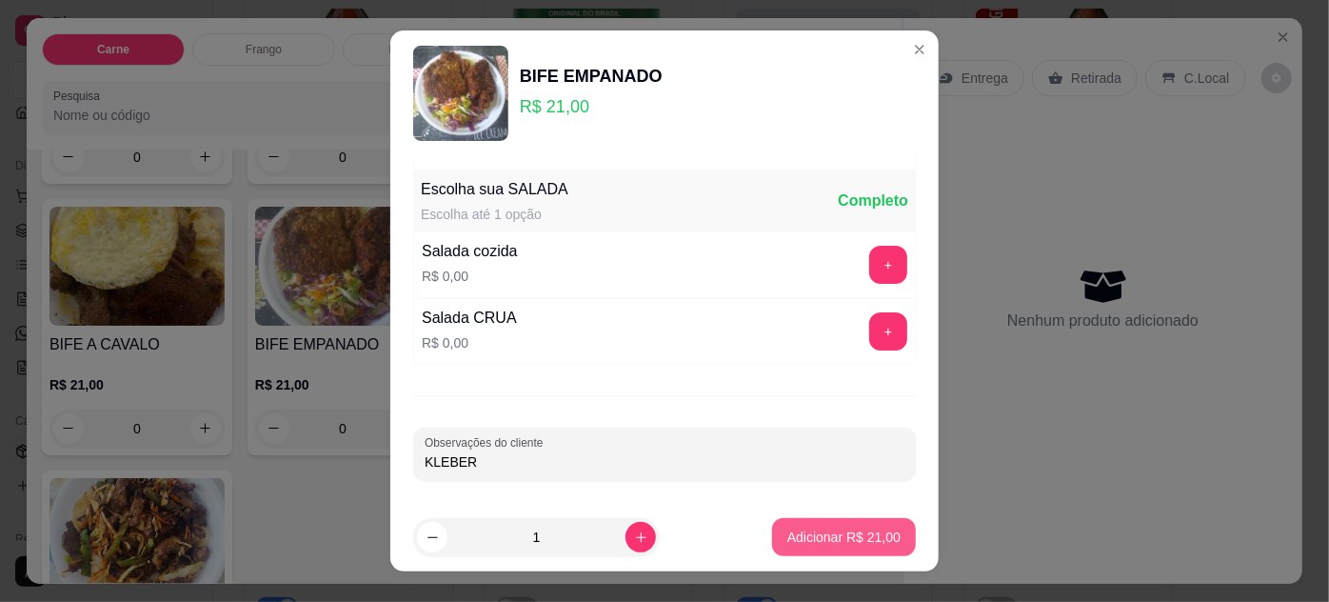
click at [828, 540] on p "Adicionar R$ 21,00" at bounding box center [843, 536] width 113 height 19
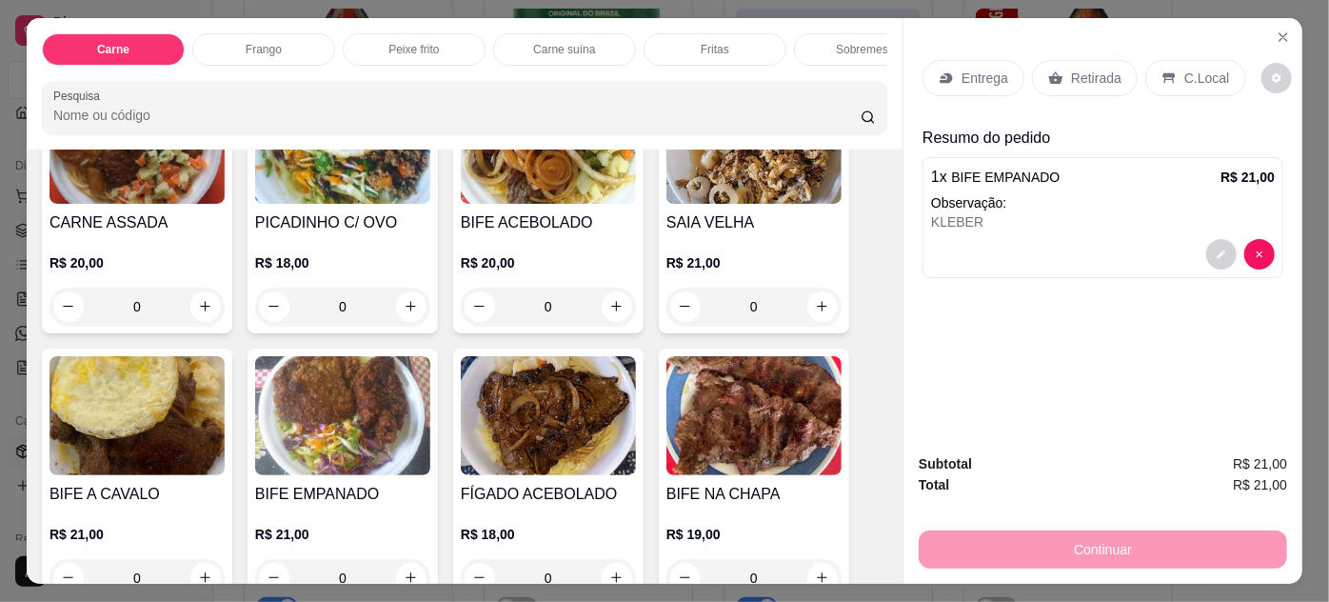
scroll to position [172, 0]
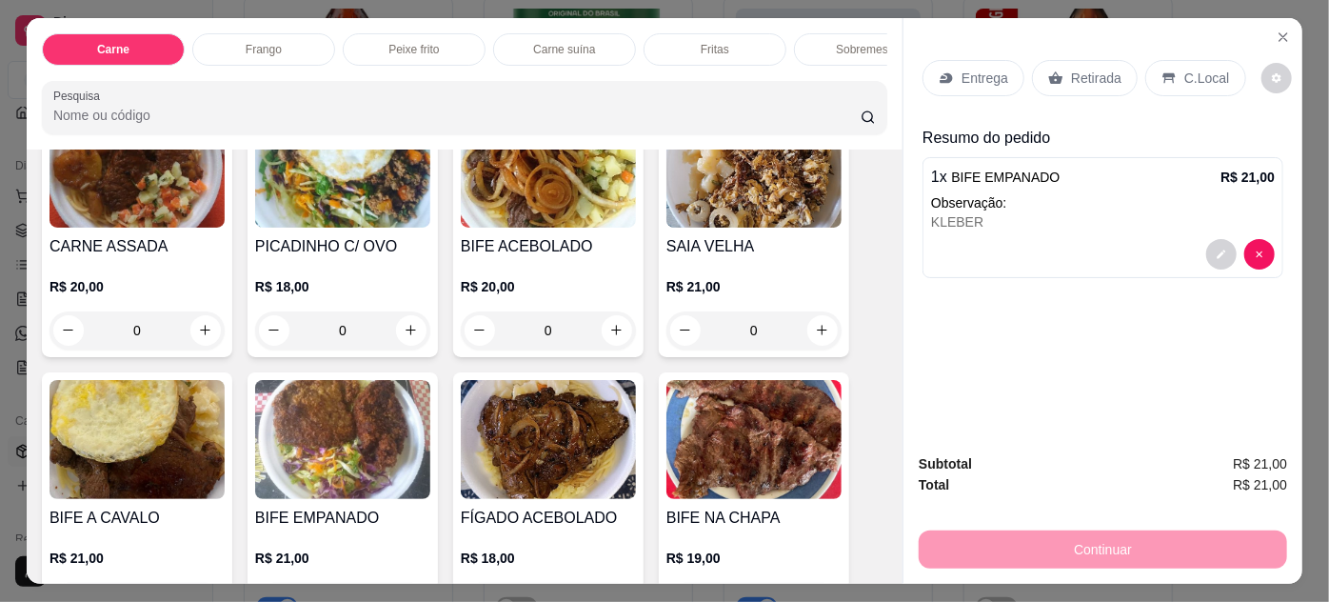
click at [734, 465] on img at bounding box center [753, 439] width 175 height 119
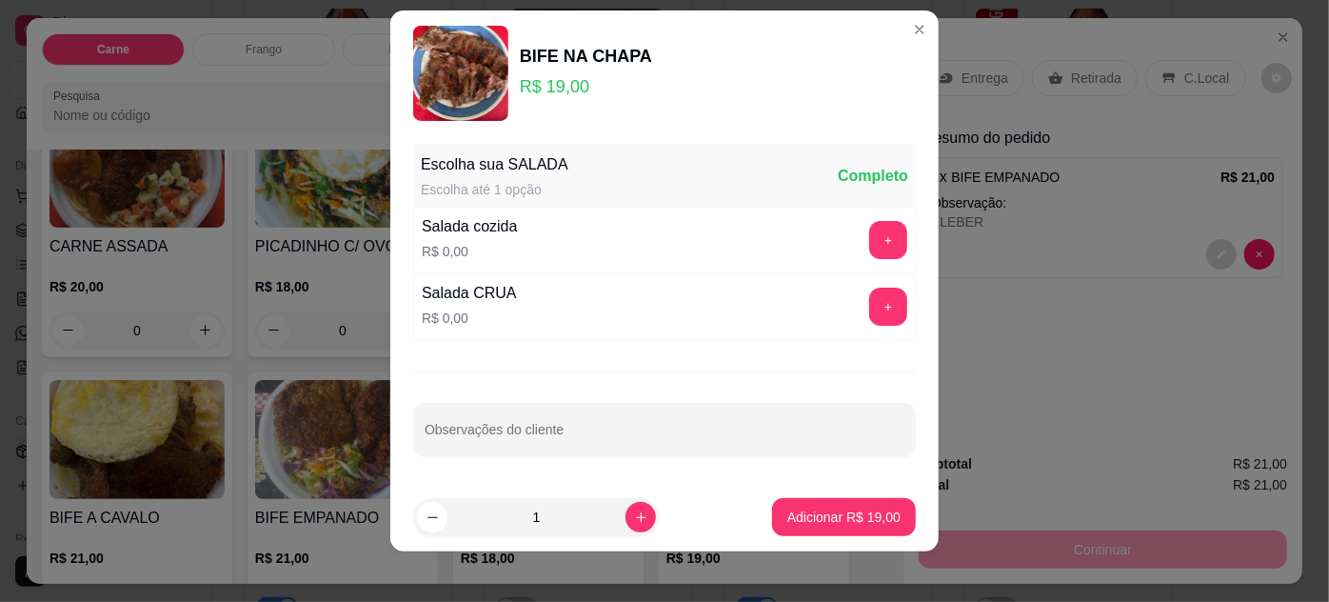
scroll to position [30, 0]
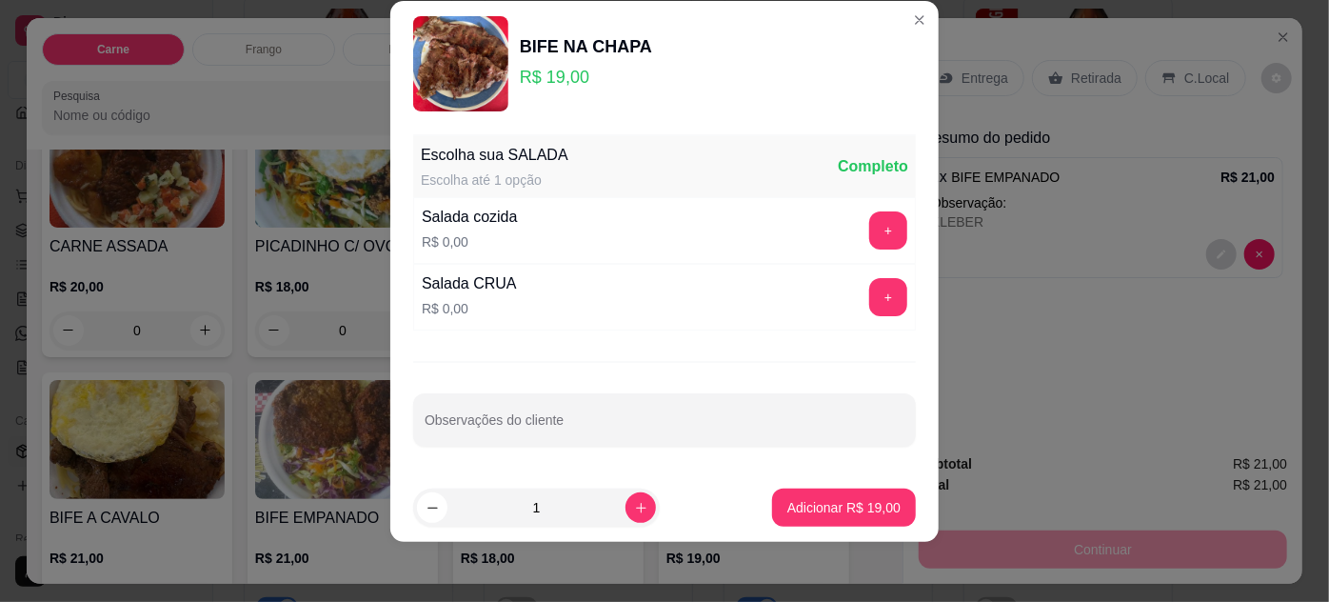
click at [725, 453] on div "Escolha sua SALADA Escolha até 1 opção Completo Salada cozida R$ 0,00 + Salada …" at bounding box center [664, 300] width 548 height 347
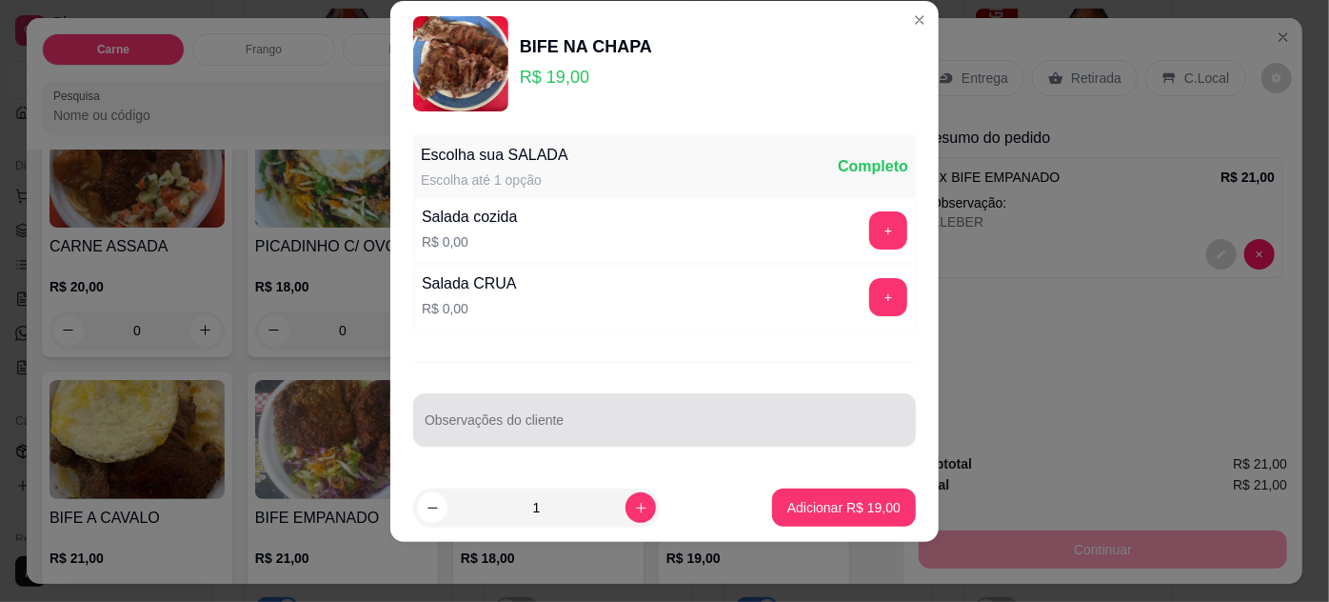
click at [726, 428] on input "Observações do cliente" at bounding box center [665, 427] width 480 height 19
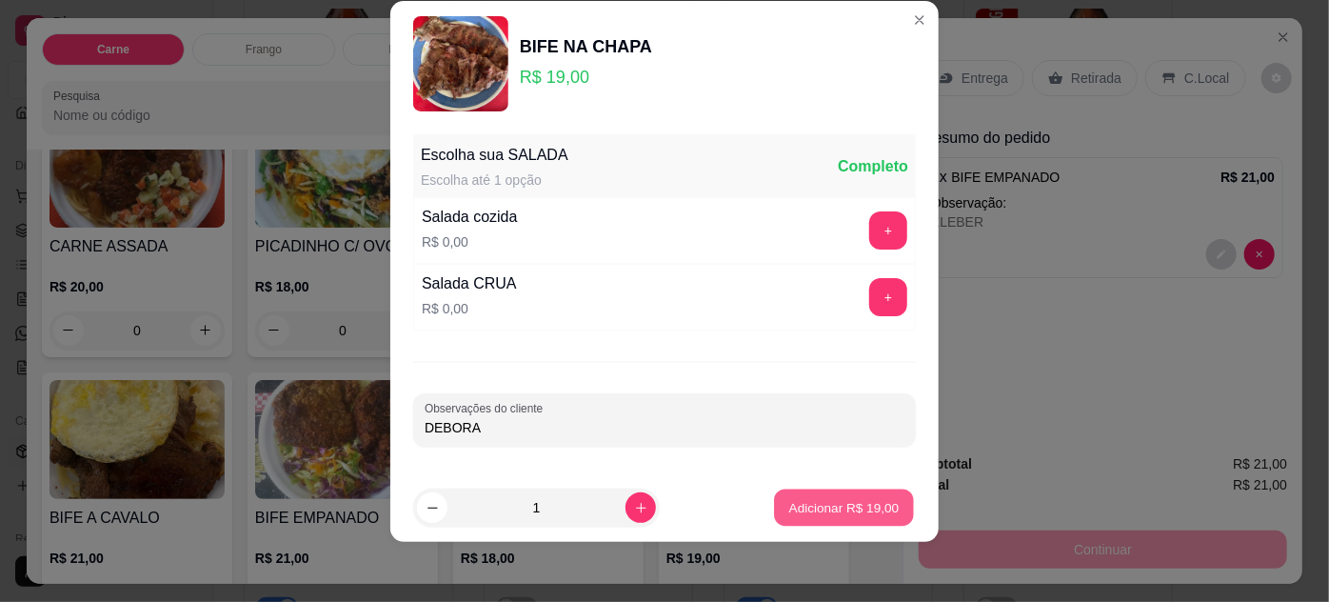
click at [847, 518] on button "Adicionar R$ 19,00" at bounding box center [844, 507] width 140 height 37
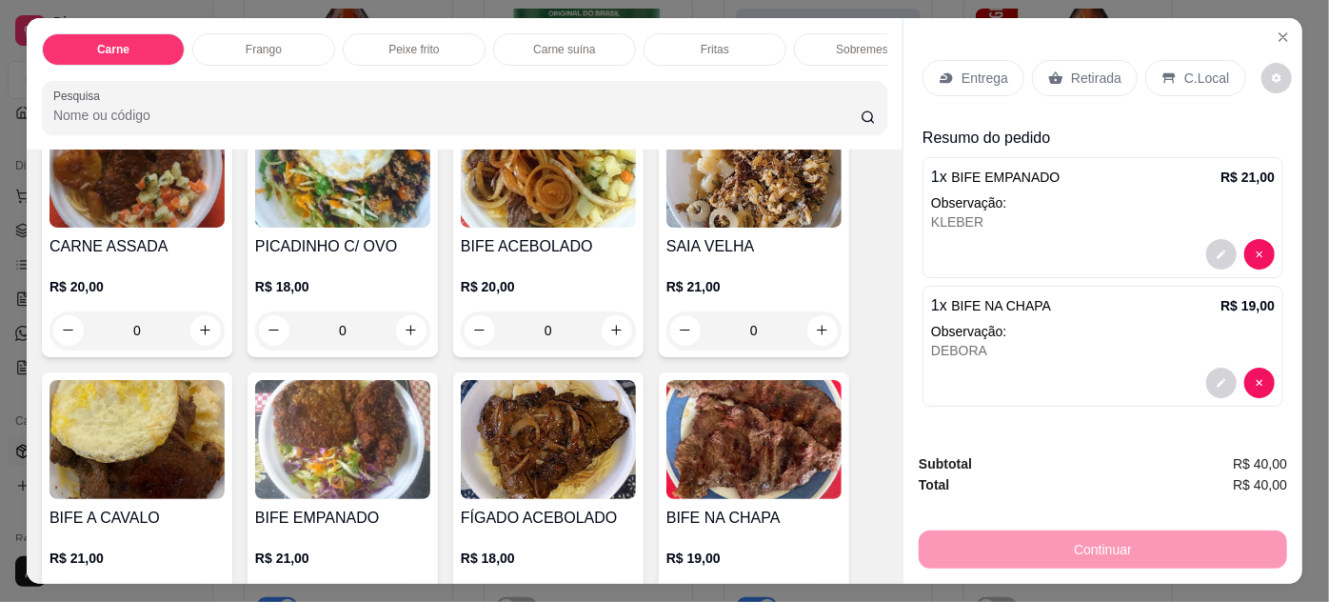
click at [145, 456] on img at bounding box center [137, 439] width 175 height 119
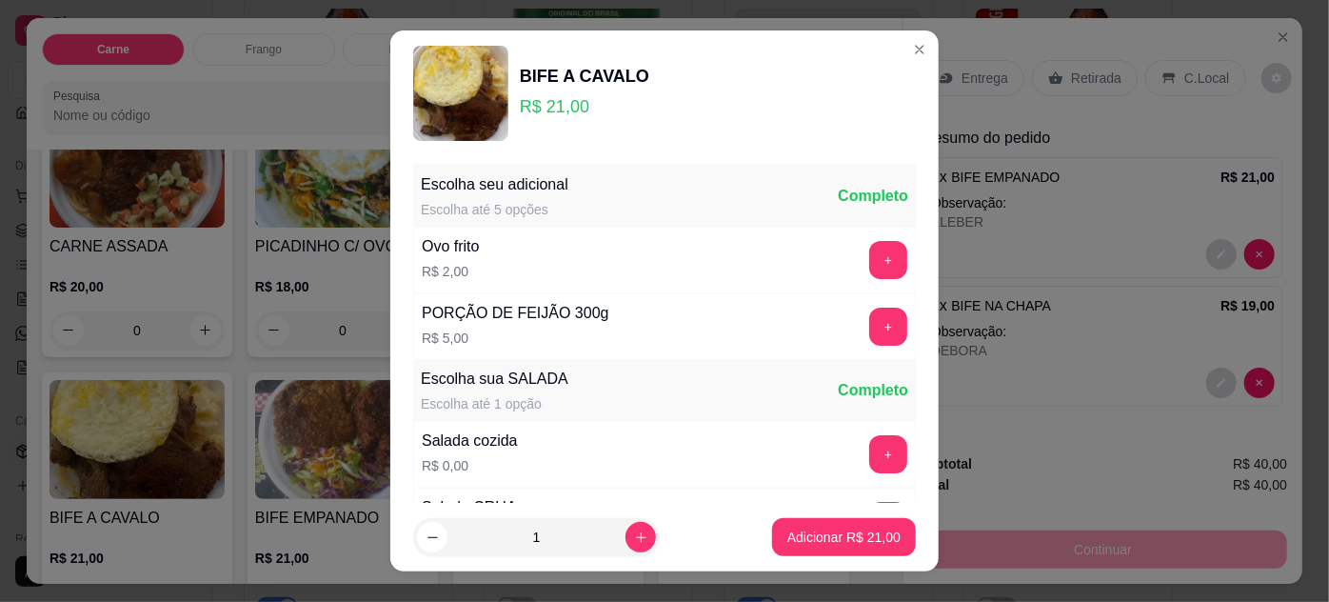
scroll to position [189, 0]
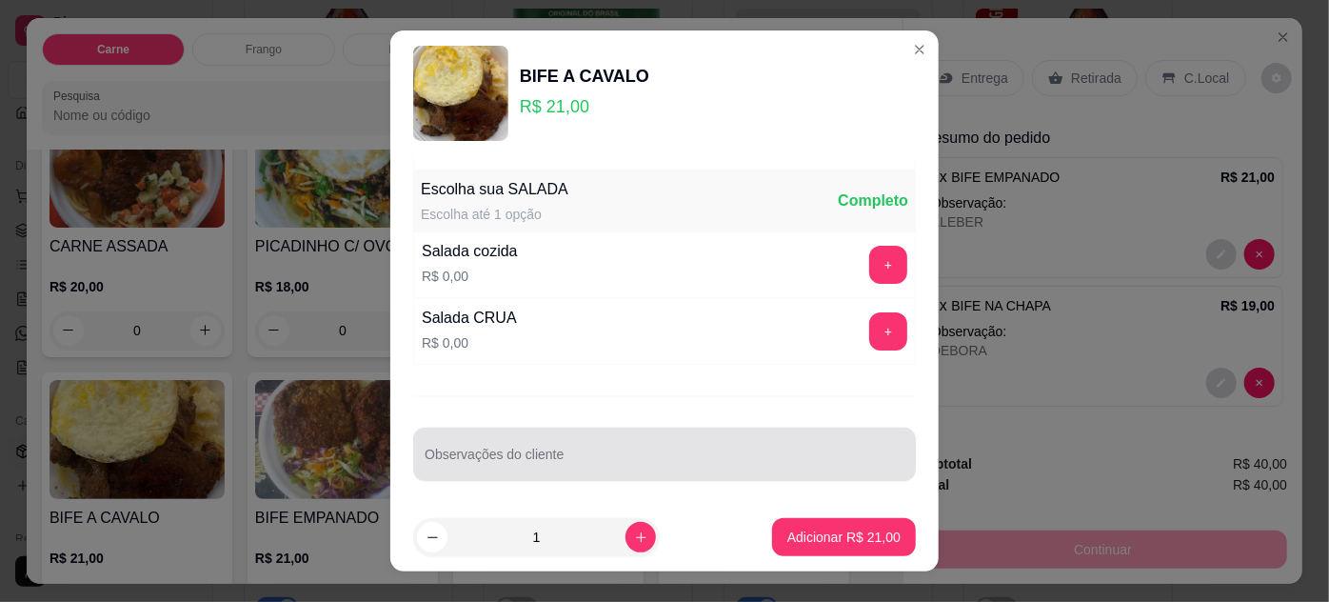
click at [535, 453] on input "Observações do cliente" at bounding box center [665, 461] width 480 height 19
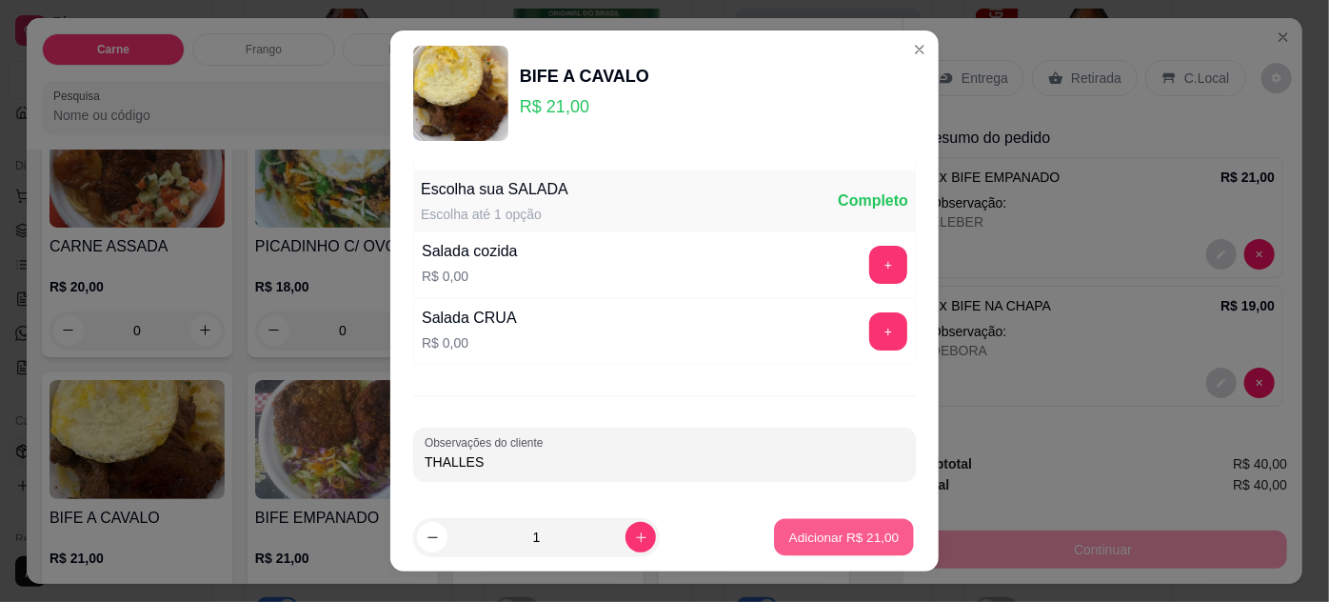
click at [809, 534] on p "Adicionar R$ 21,00" at bounding box center [844, 537] width 110 height 18
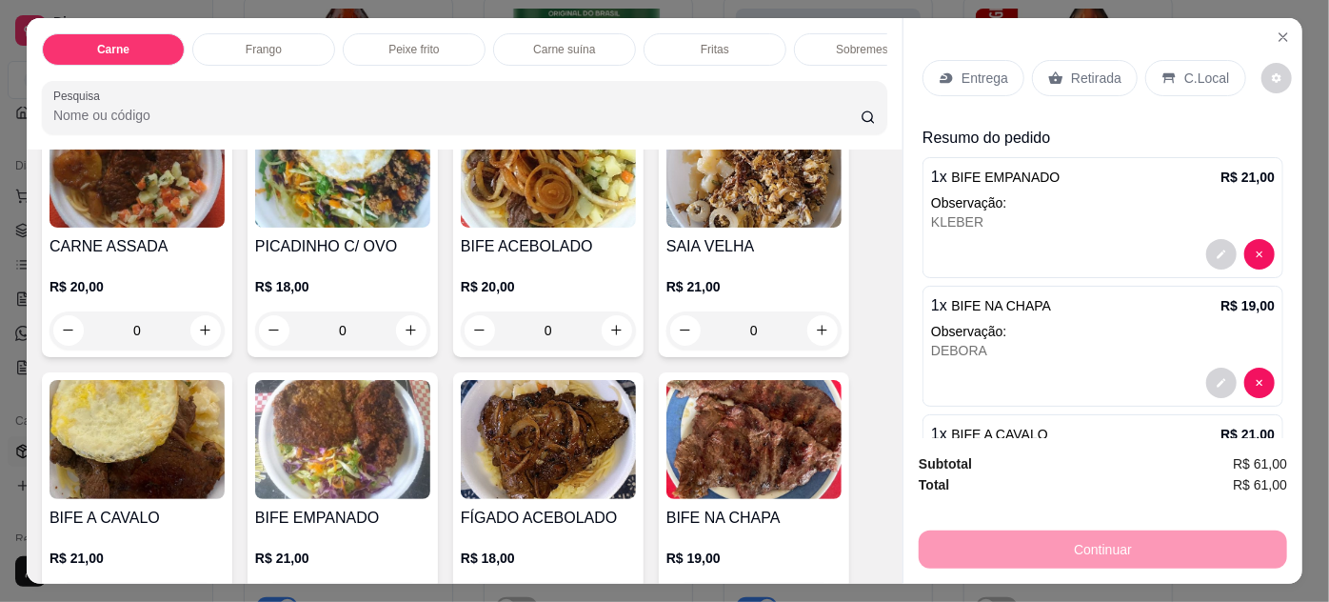
click at [317, 427] on img at bounding box center [342, 439] width 175 height 119
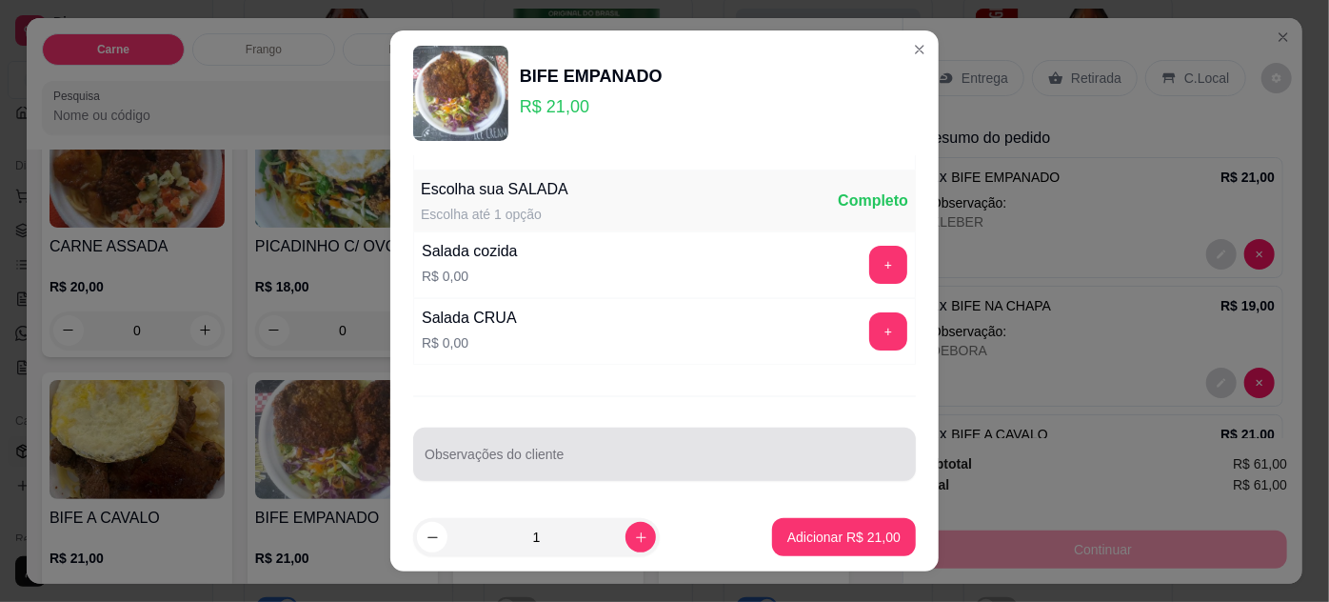
click at [602, 452] on input "Observações do cliente" at bounding box center [665, 461] width 480 height 19
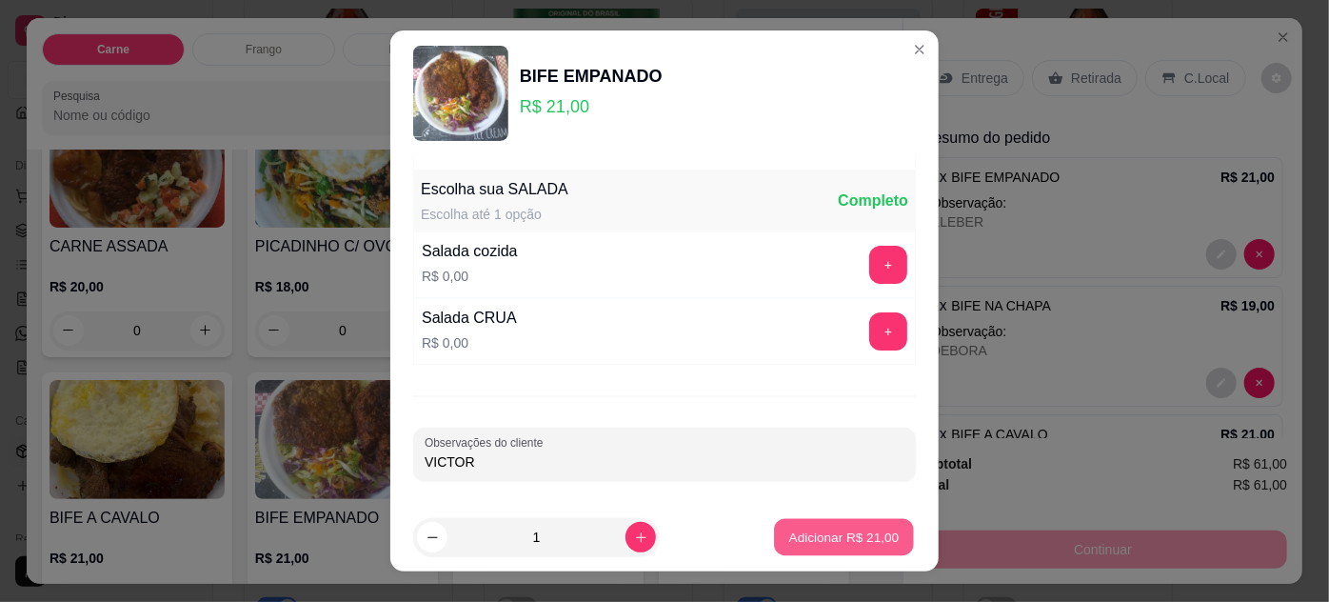
click at [862, 536] on p "Adicionar R$ 21,00" at bounding box center [844, 537] width 110 height 18
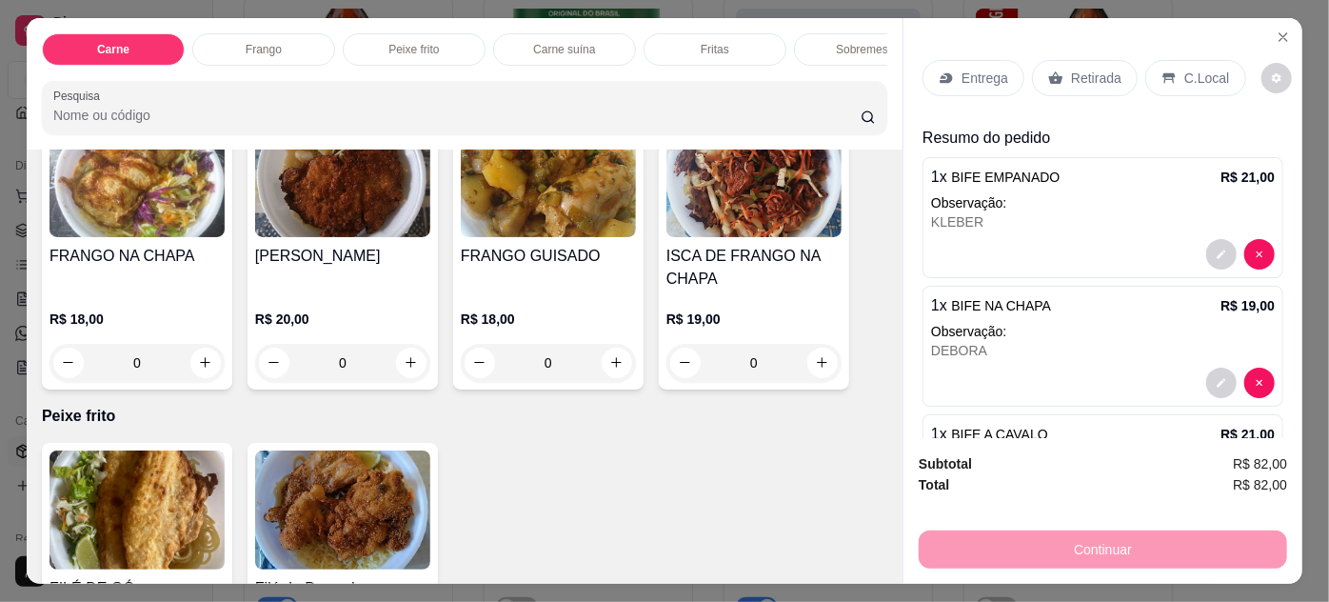
scroll to position [865, 0]
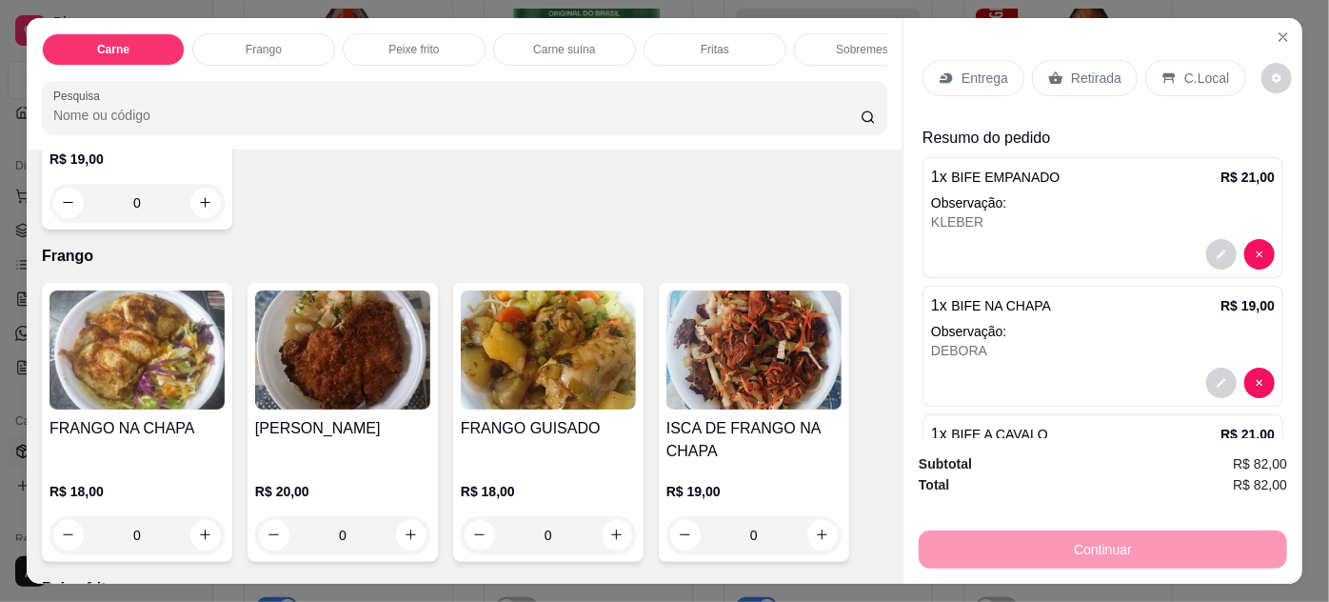
click at [139, 381] on img at bounding box center [137, 349] width 175 height 119
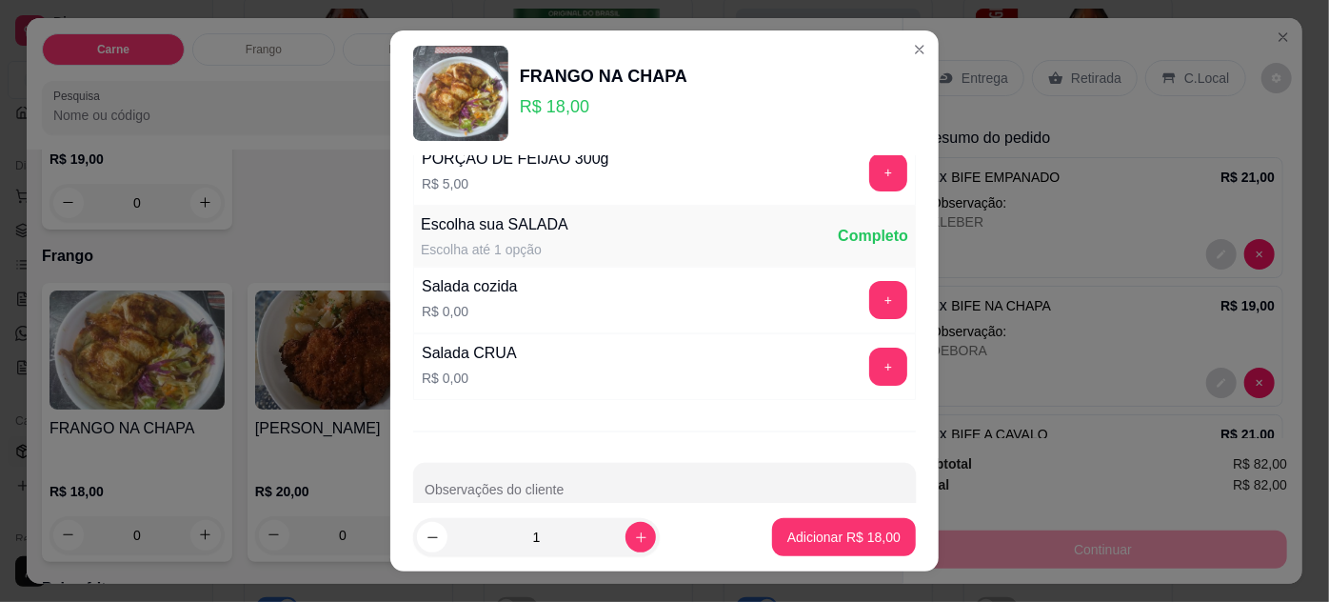
scroll to position [189, 0]
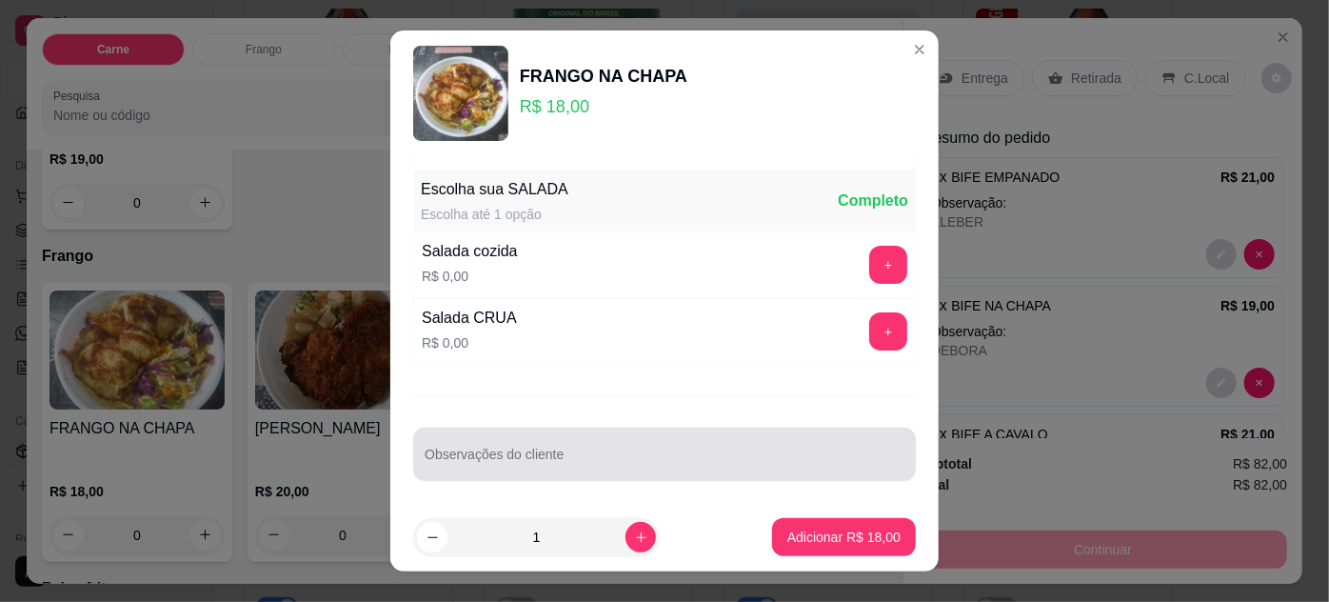
click at [584, 443] on div at bounding box center [665, 454] width 480 height 38
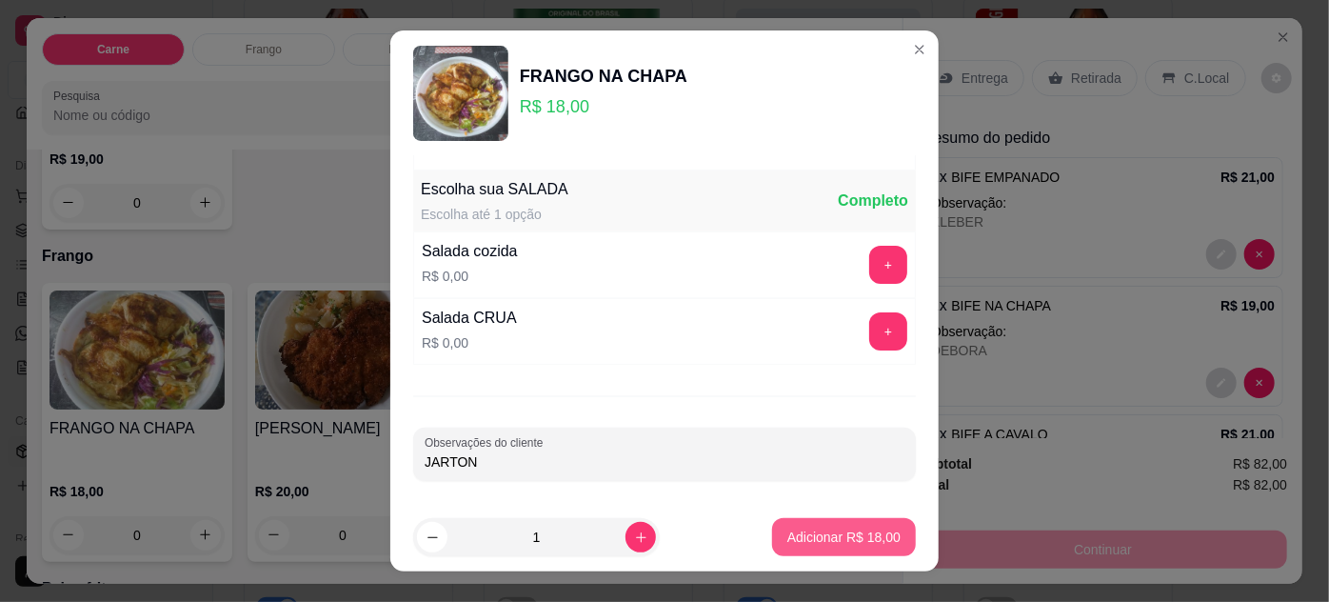
click at [787, 543] on p "Adicionar R$ 18,00" at bounding box center [843, 536] width 113 height 19
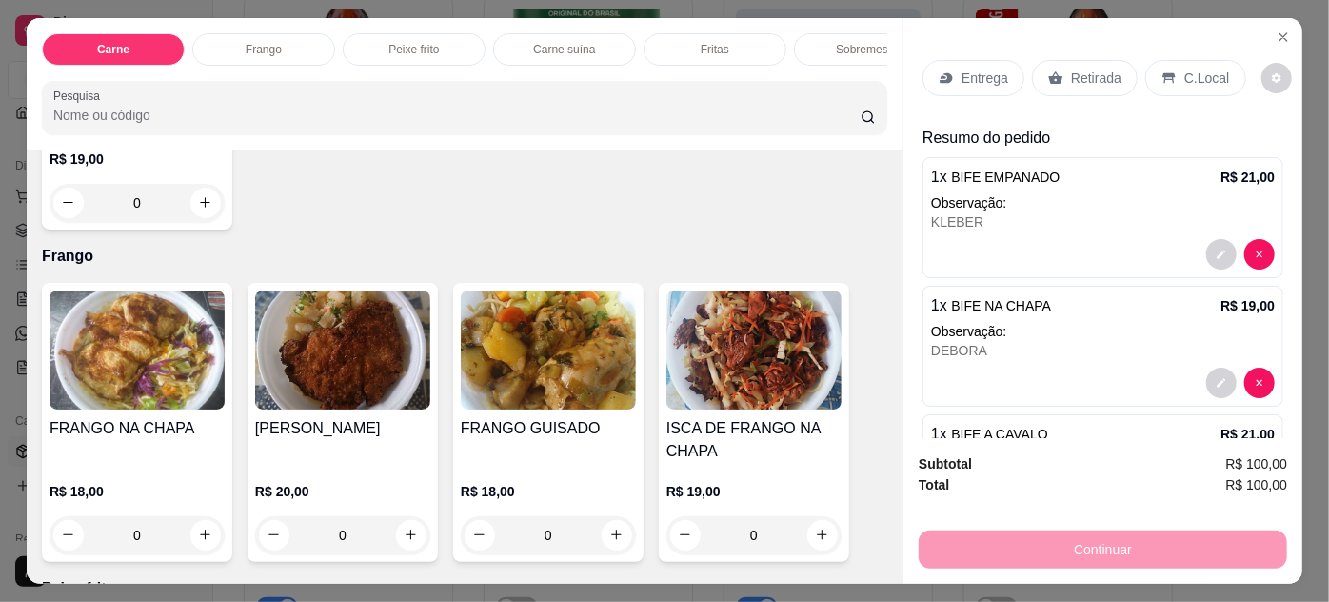
click at [149, 382] on img at bounding box center [137, 349] width 175 height 119
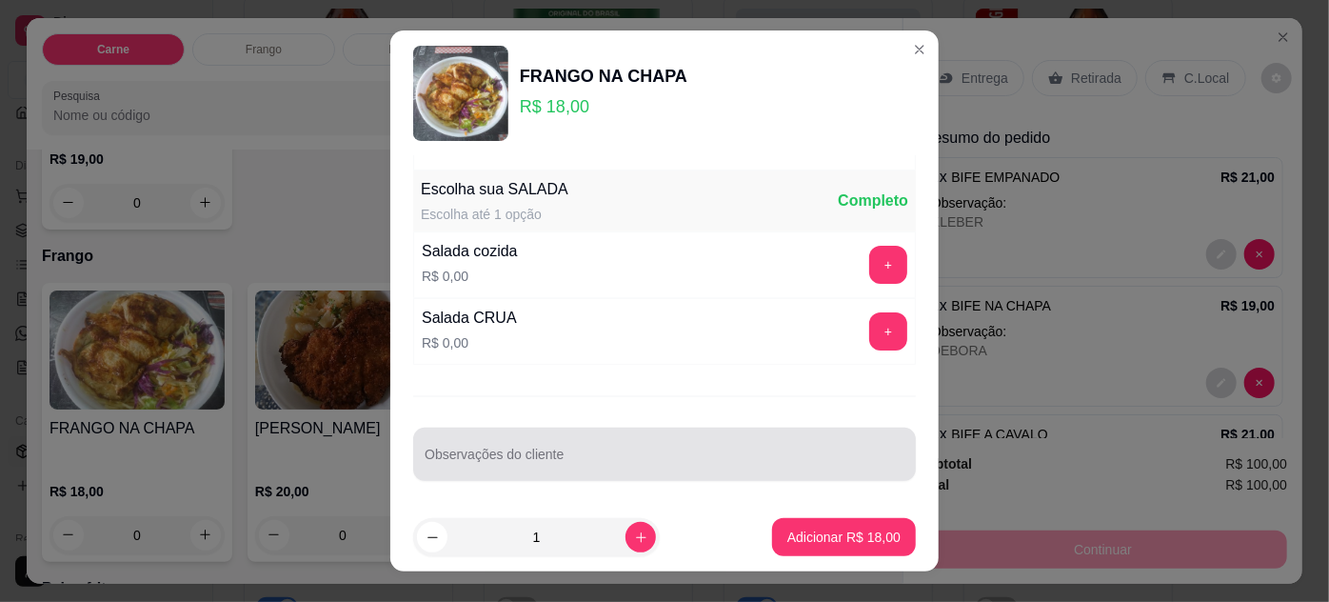
drag, startPoint x: 575, startPoint y: 457, endPoint x: 577, endPoint y: 447, distance: 10.6
click at [576, 447] on div at bounding box center [665, 454] width 480 height 38
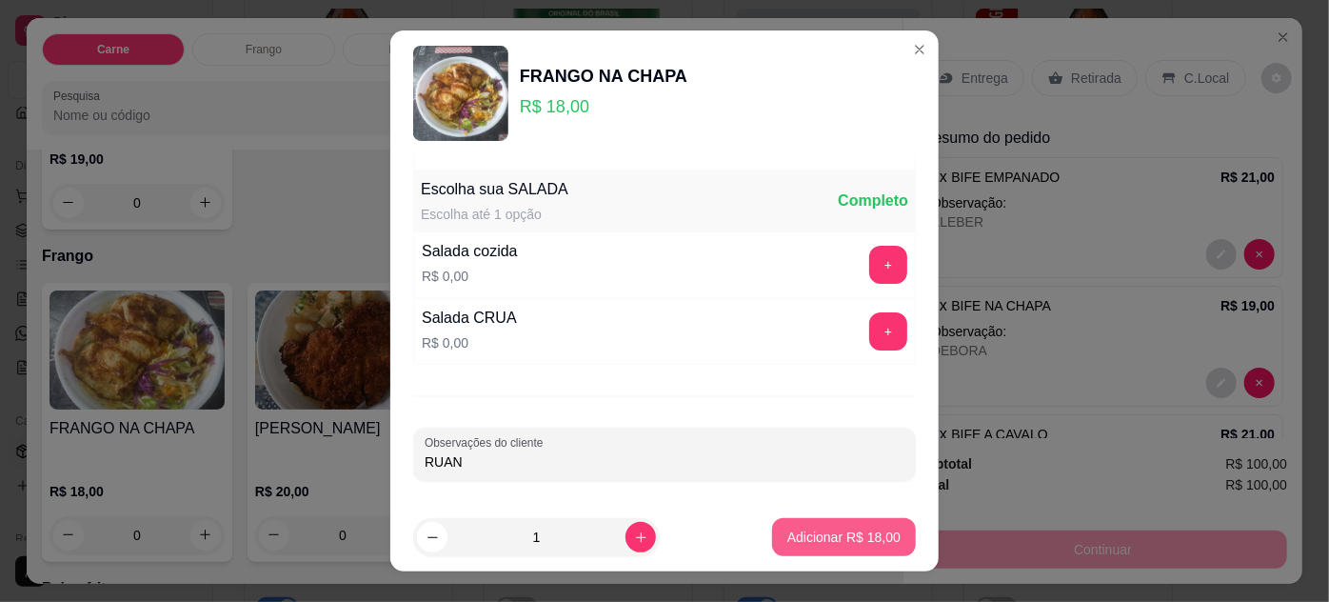
click at [807, 532] on p "Adicionar R$ 18,00" at bounding box center [843, 536] width 113 height 19
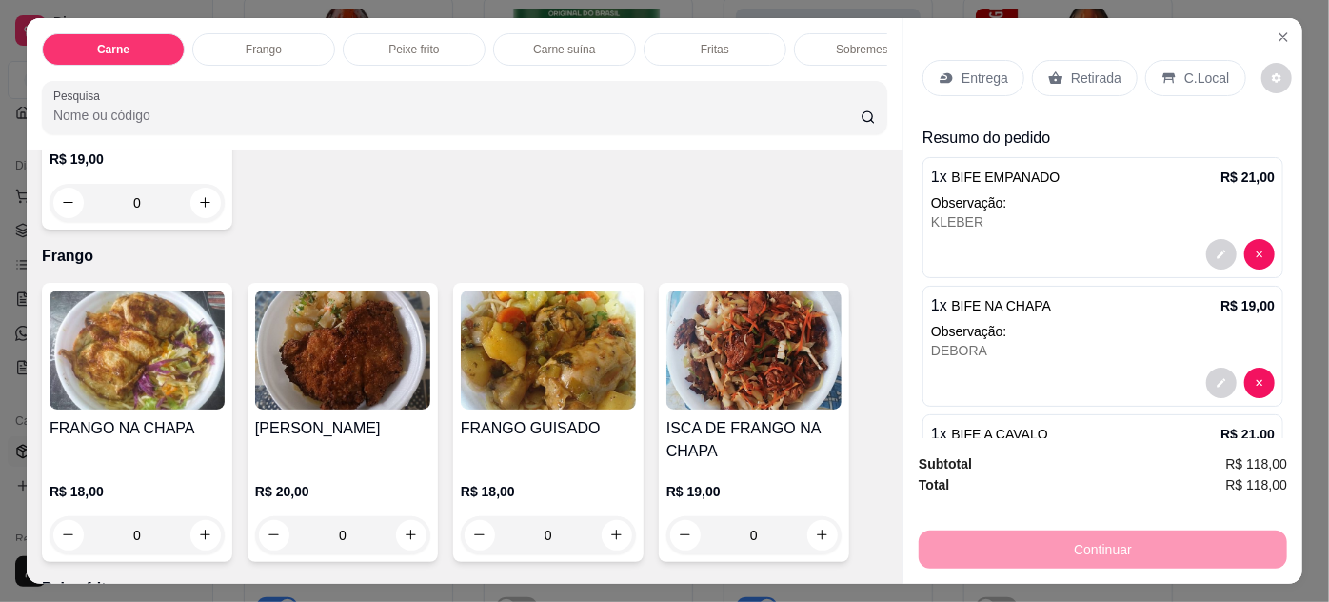
click at [119, 332] on img at bounding box center [137, 349] width 175 height 119
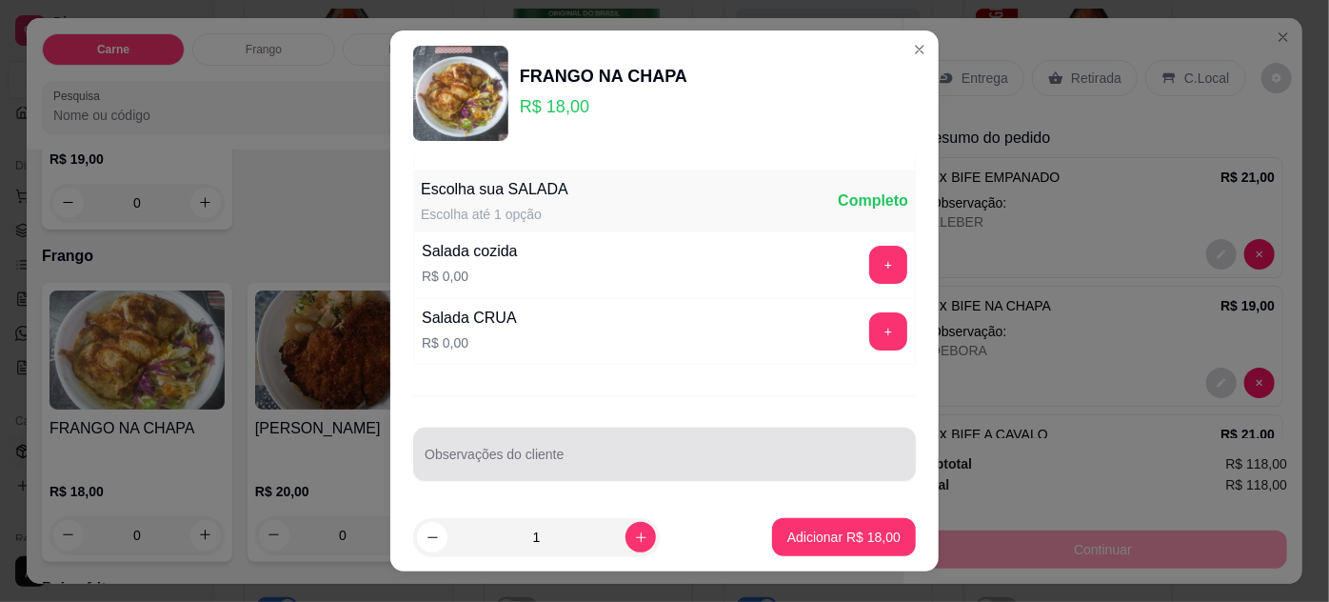
click at [605, 468] on div at bounding box center [665, 454] width 480 height 38
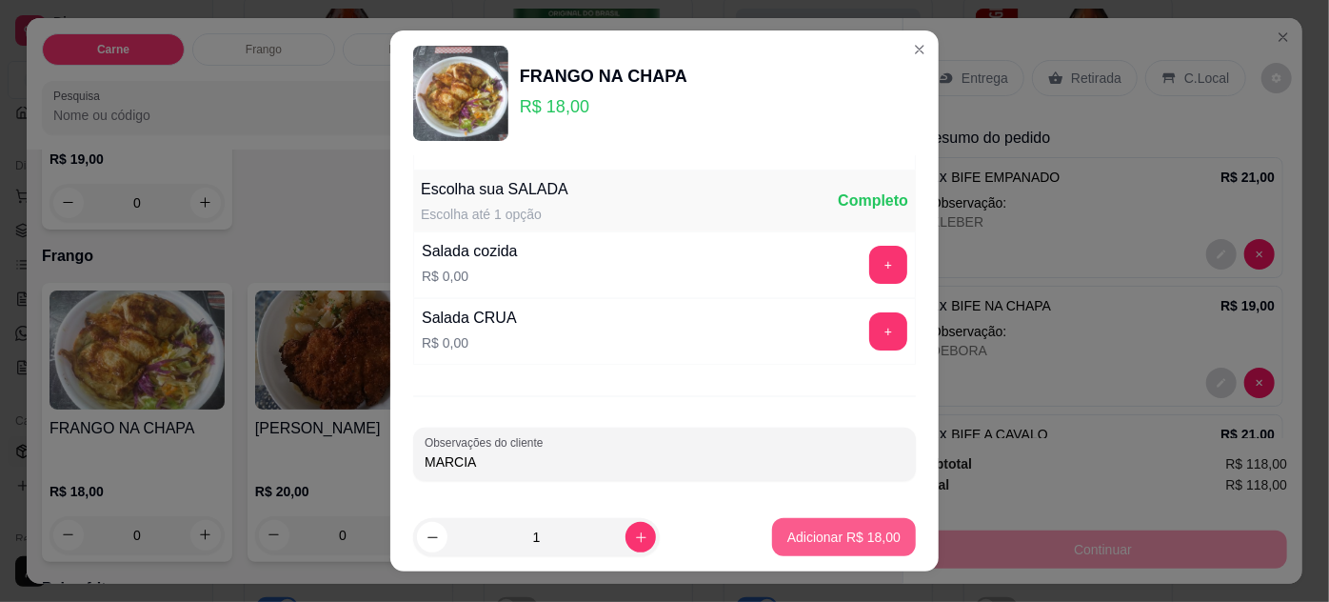
click at [806, 532] on p "Adicionar R$ 18,00" at bounding box center [843, 536] width 113 height 19
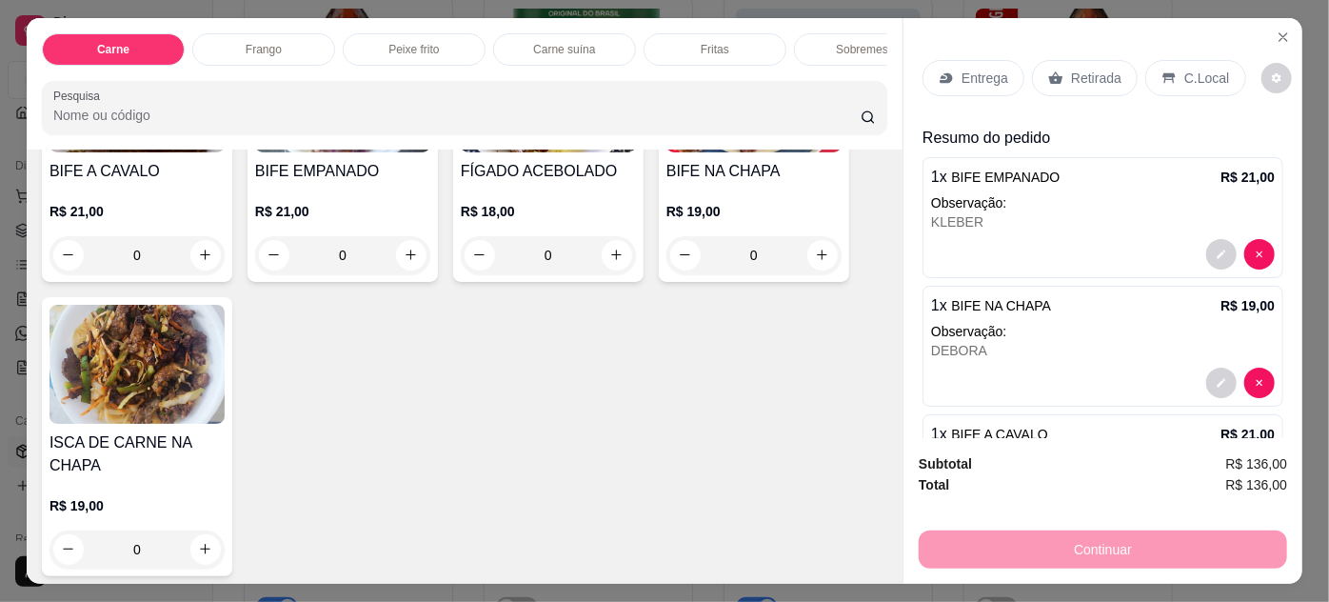
scroll to position [346, 0]
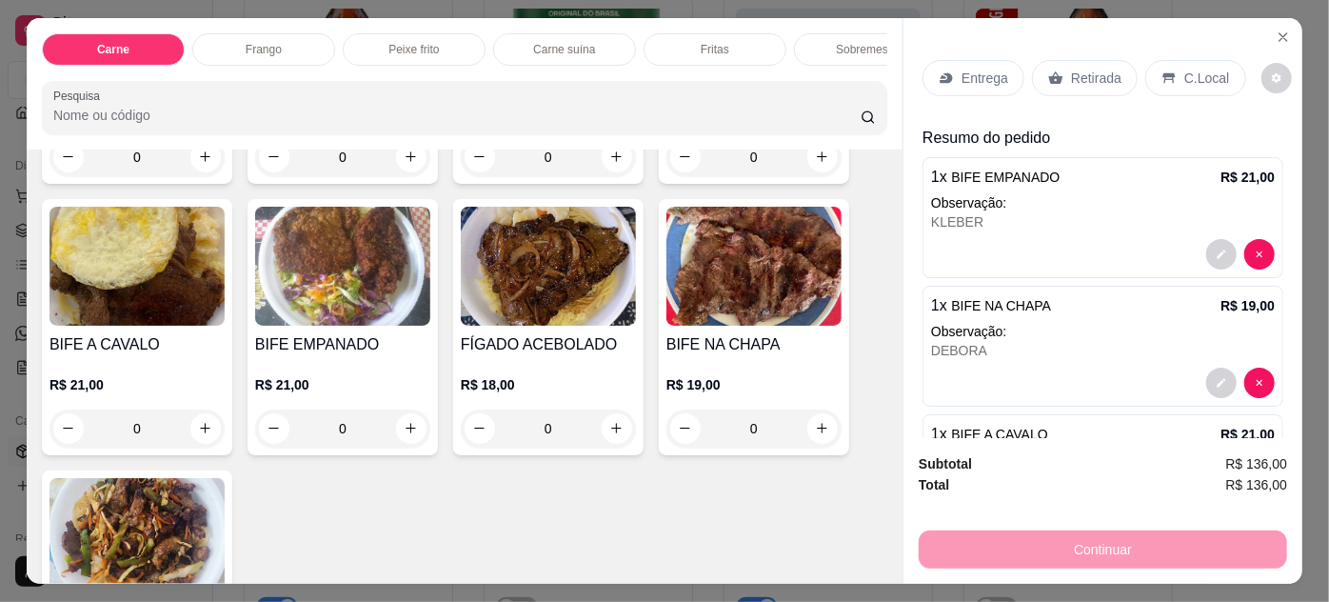
click at [111, 299] on img at bounding box center [137, 266] width 175 height 119
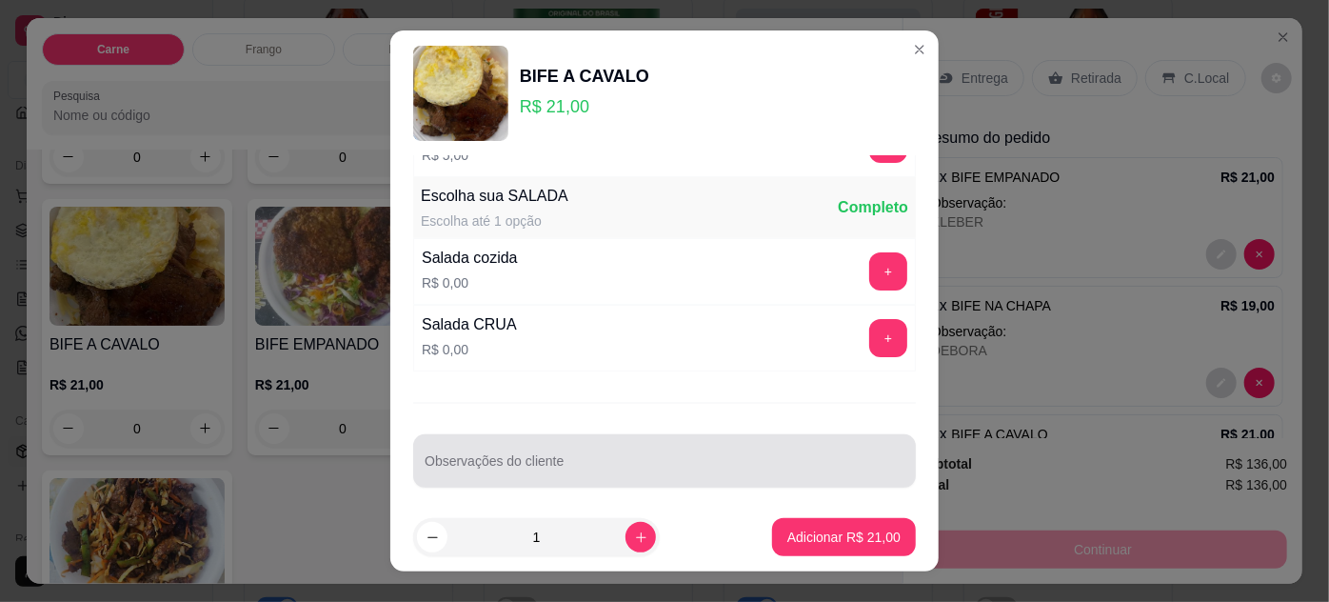
scroll to position [189, 0]
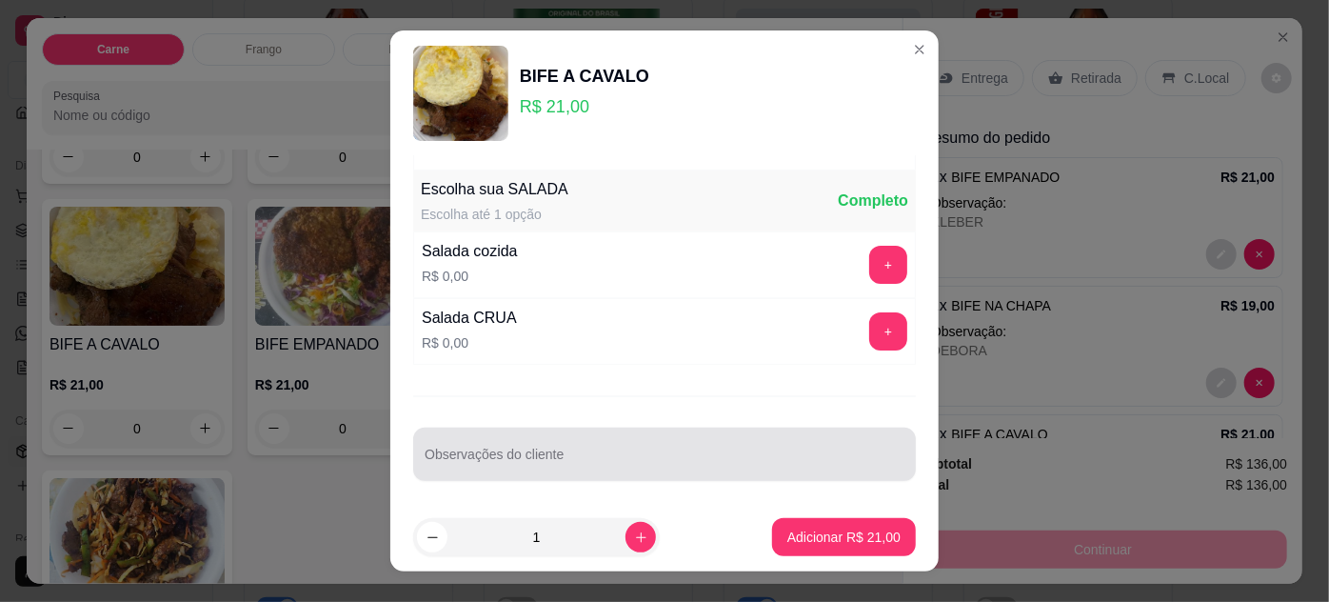
click at [584, 435] on div at bounding box center [665, 454] width 480 height 38
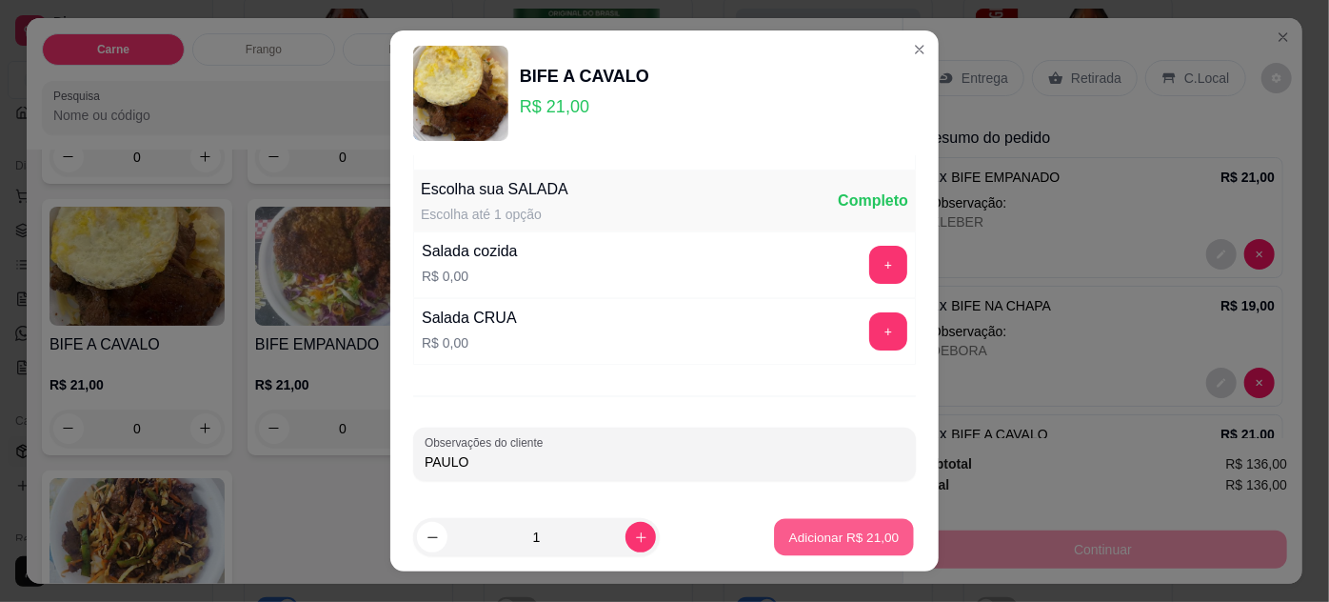
click at [859, 536] on p "Adicionar R$ 21,00" at bounding box center [844, 537] width 110 height 18
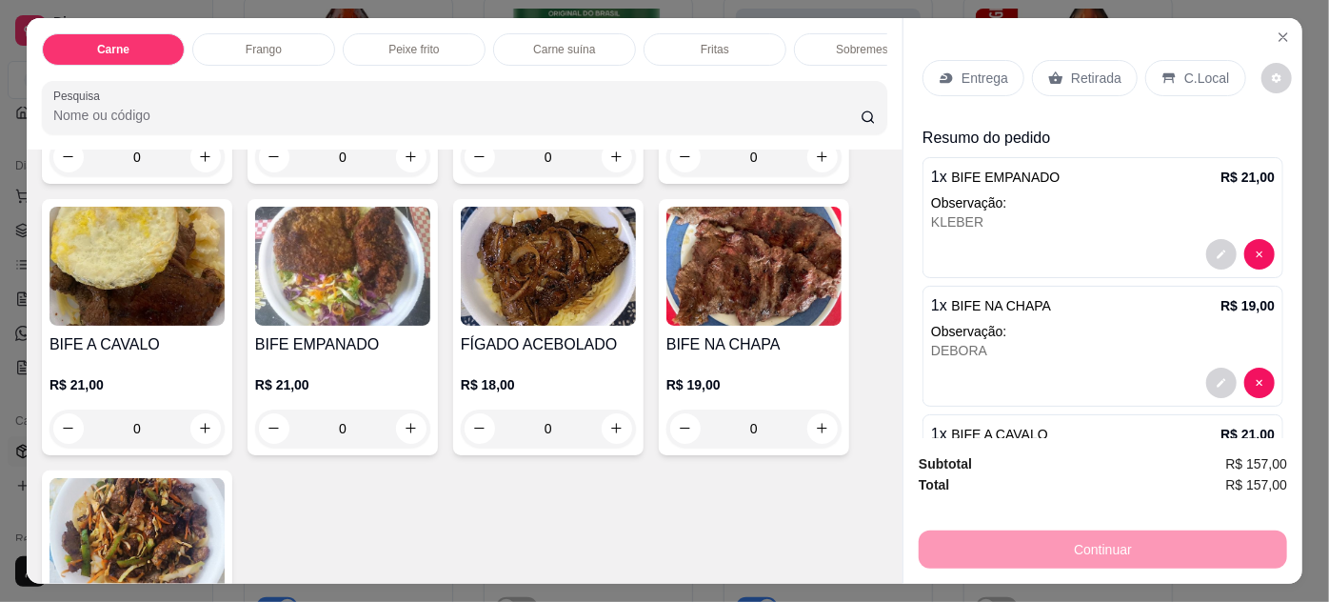
click at [774, 322] on img at bounding box center [753, 266] width 175 height 119
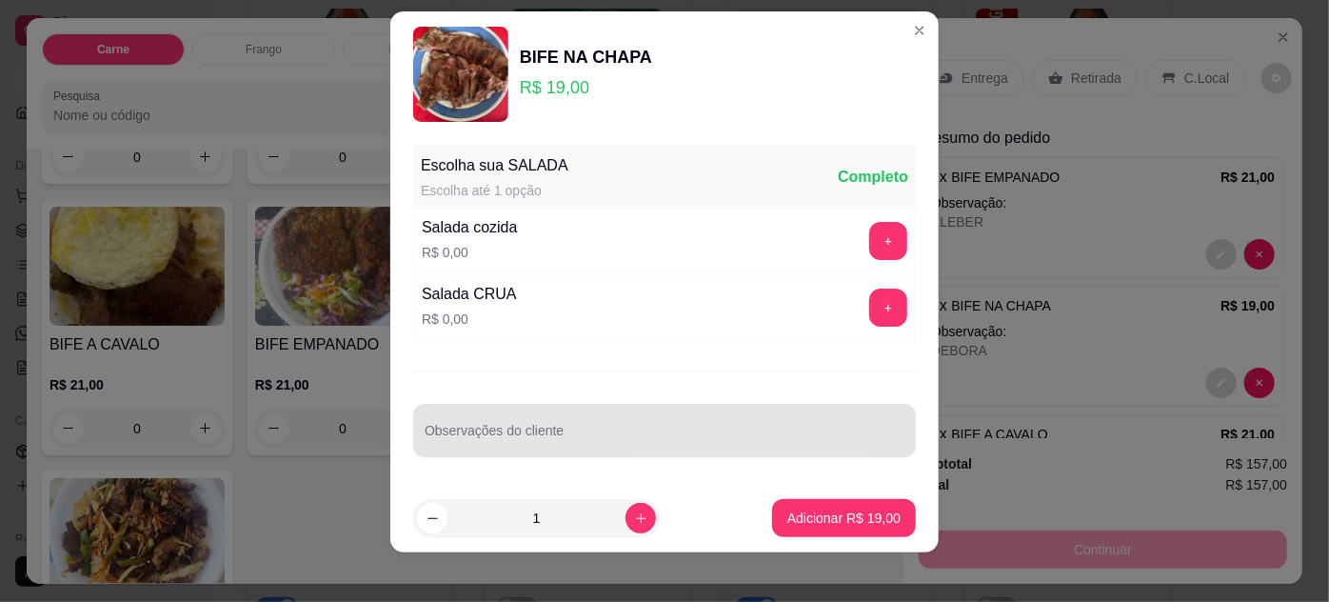
scroll to position [30, 0]
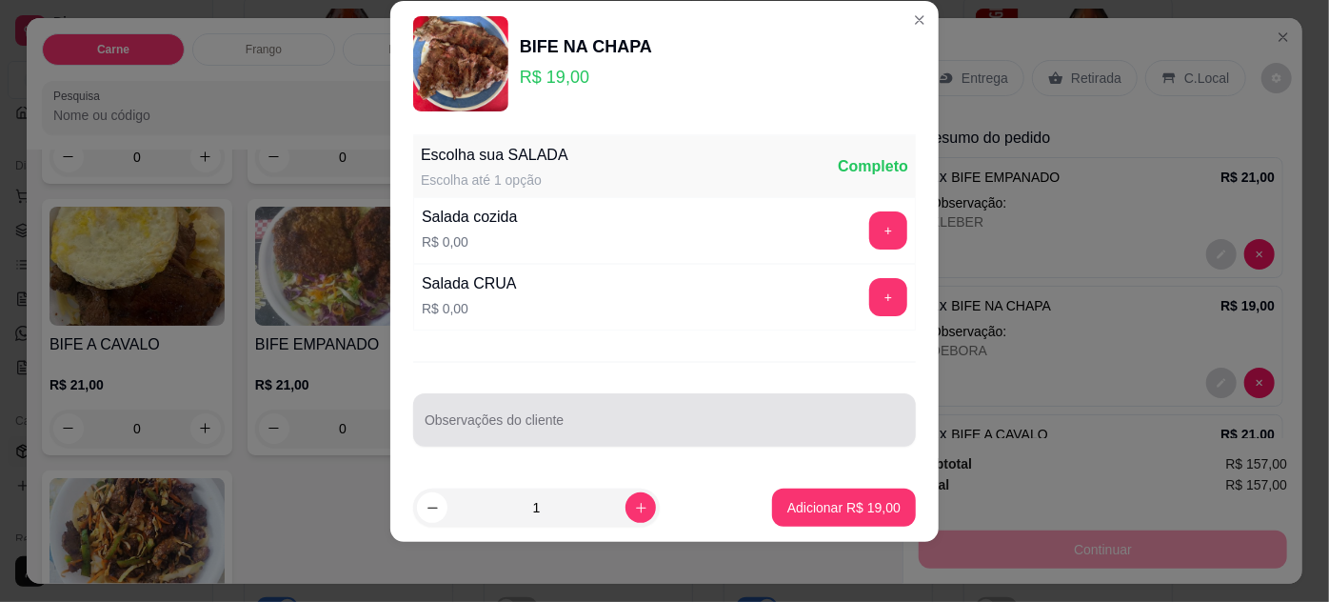
click at [682, 423] on input "Observações do cliente" at bounding box center [665, 427] width 480 height 19
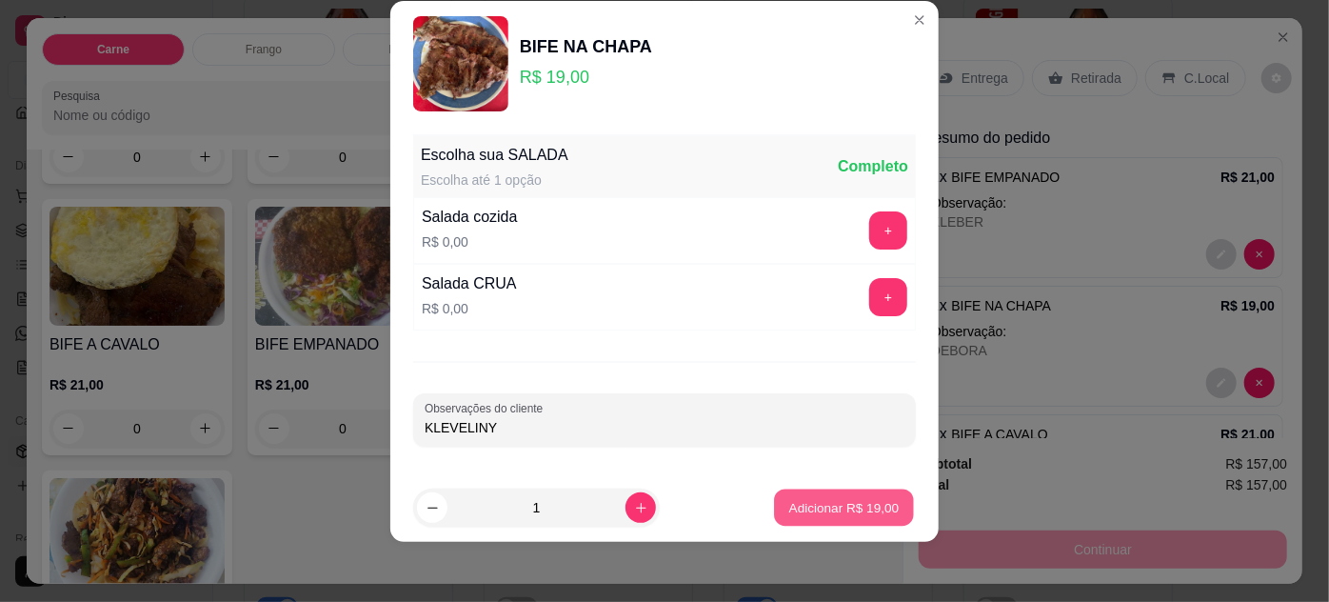
click at [800, 505] on p "Adicionar R$ 19,00" at bounding box center [844, 507] width 110 height 18
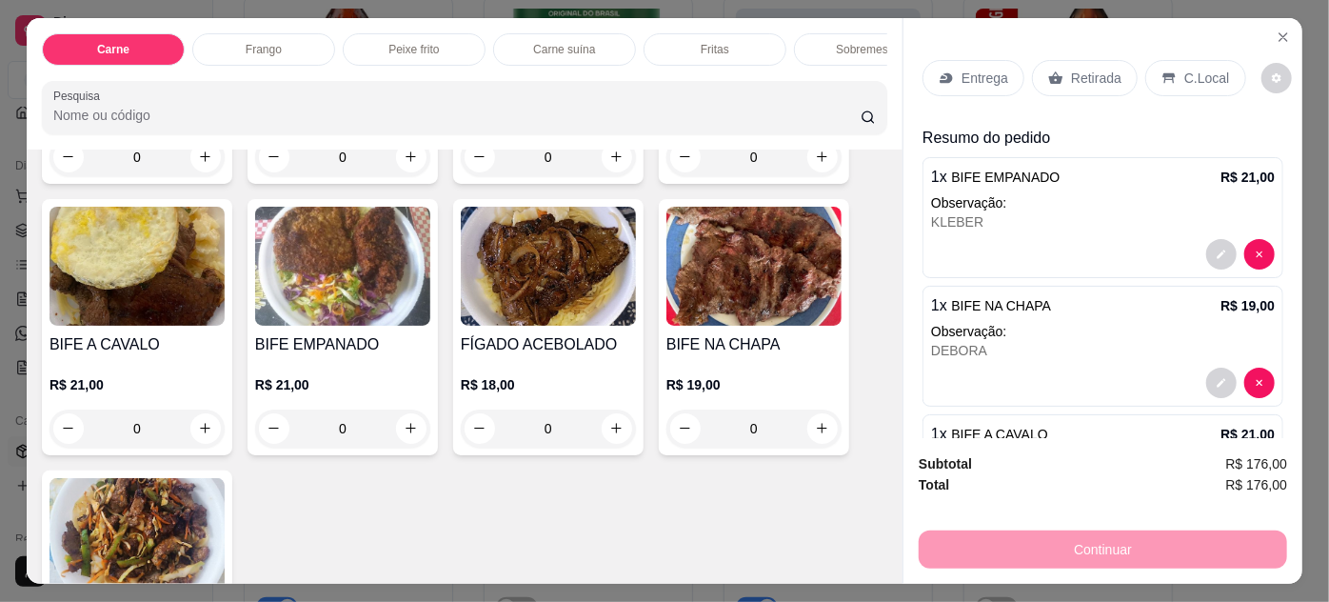
click at [113, 256] on img at bounding box center [137, 266] width 175 height 119
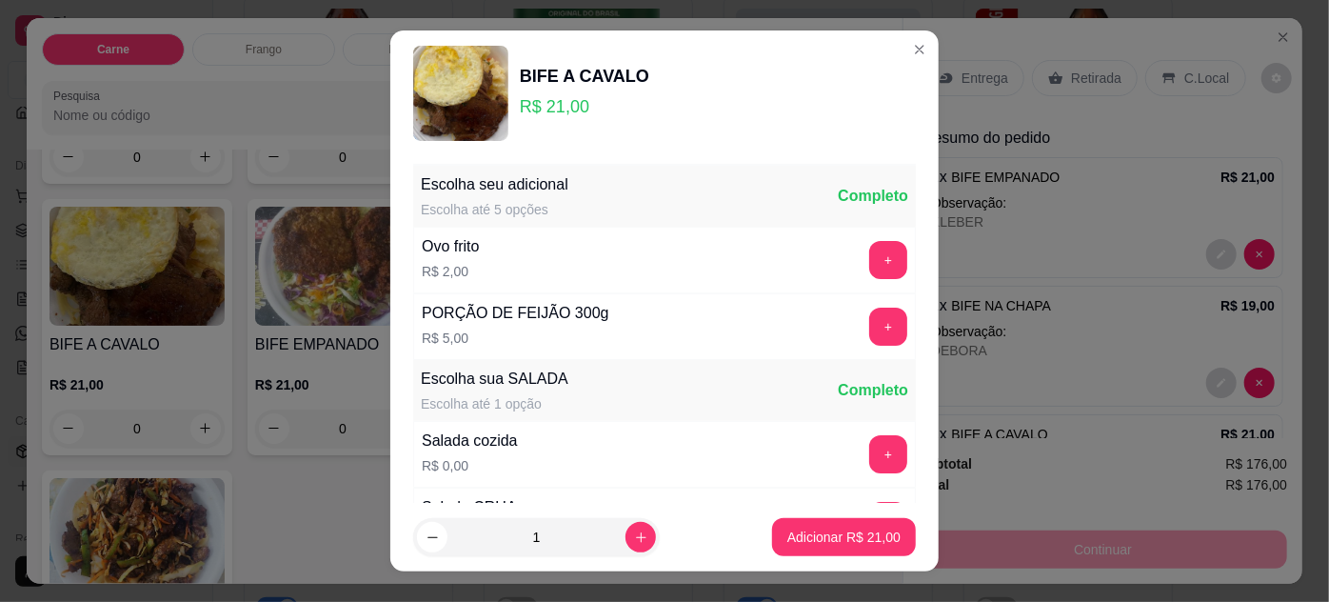
scroll to position [189, 0]
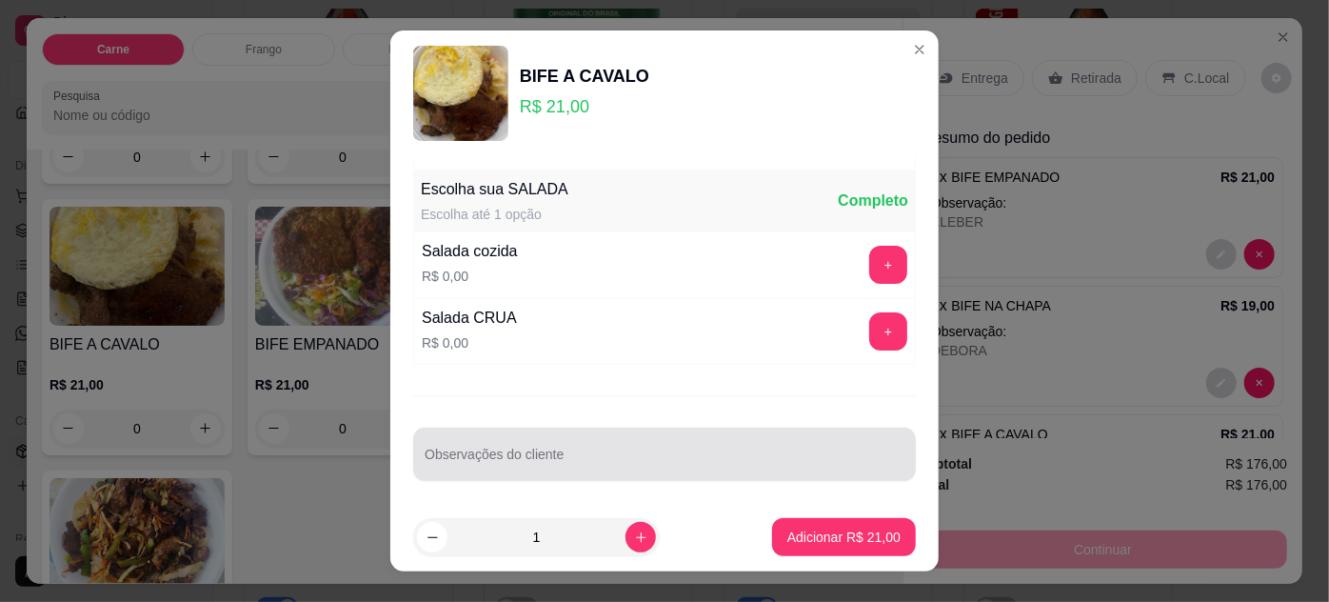
click at [609, 457] on input "Observações do cliente" at bounding box center [665, 461] width 480 height 19
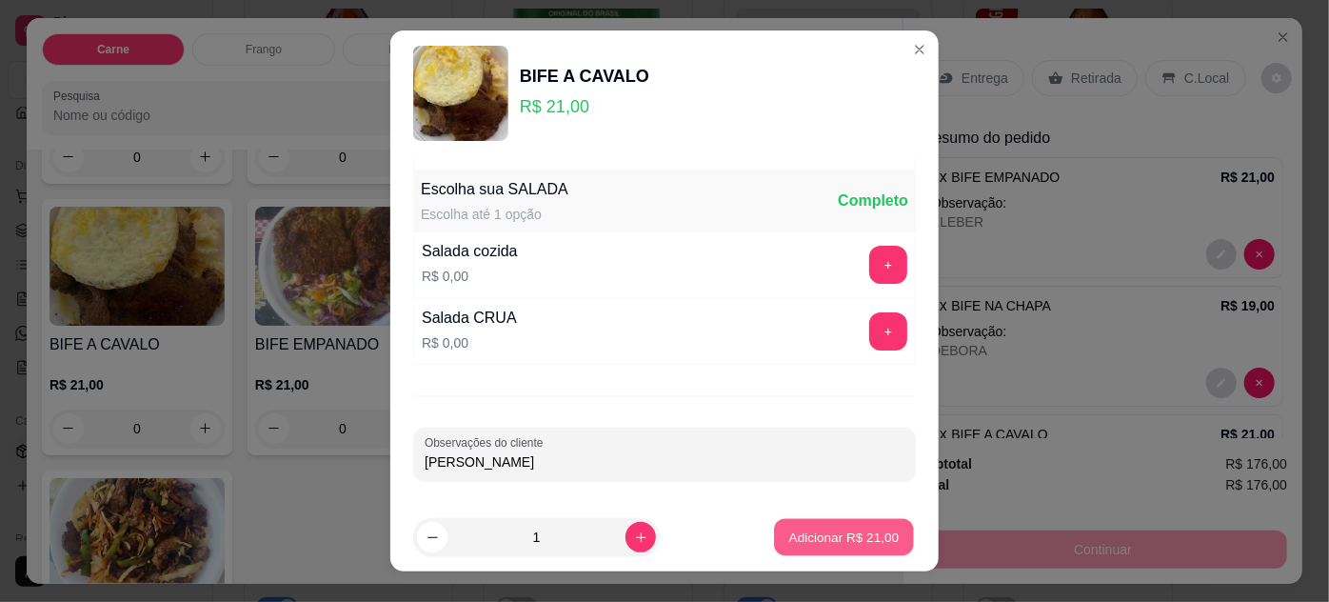
click at [840, 534] on p "Adicionar R$ 21,00" at bounding box center [844, 537] width 110 height 18
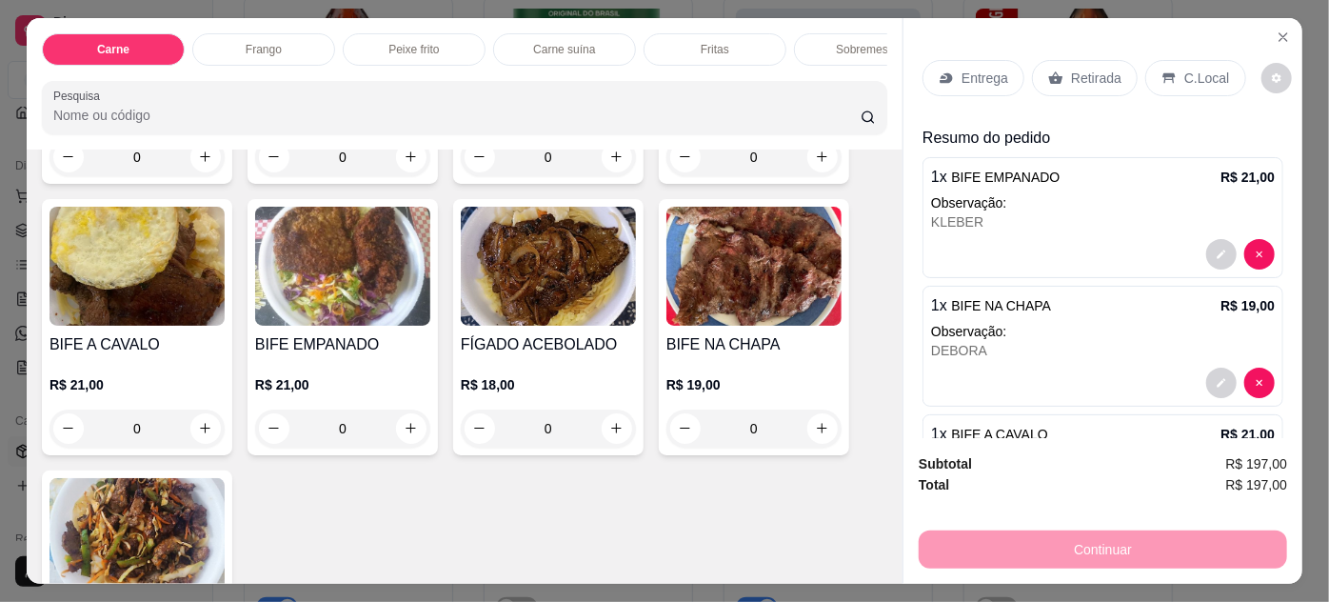
click at [360, 288] on img at bounding box center [342, 266] width 175 height 119
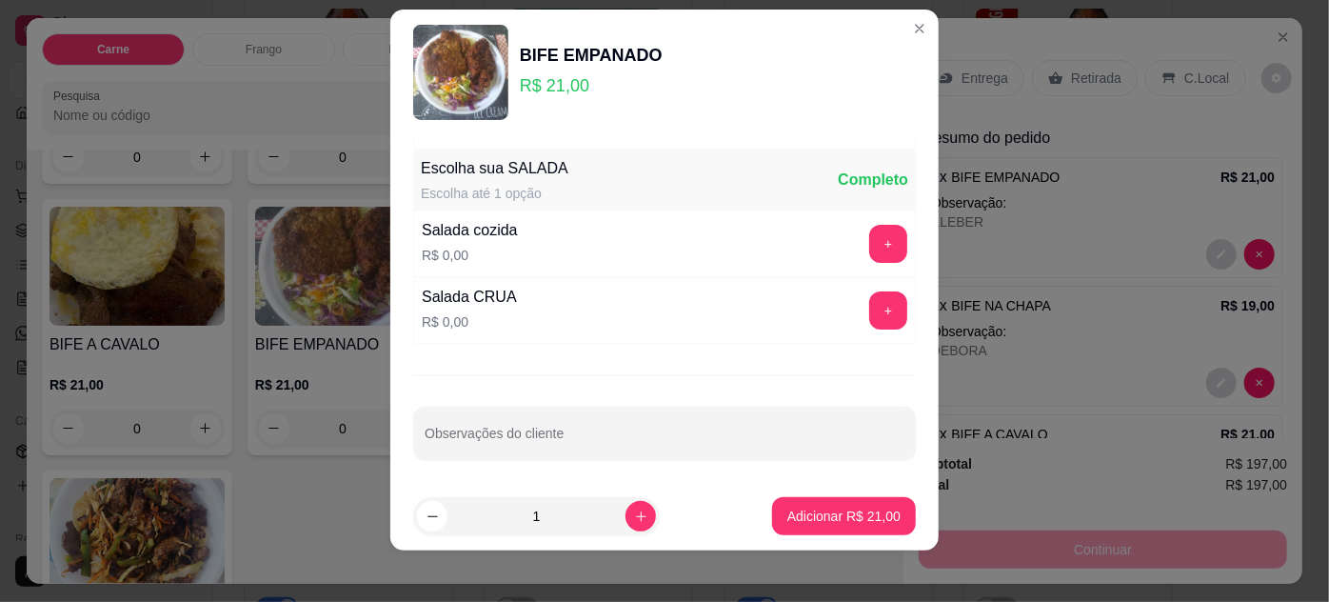
scroll to position [30, 0]
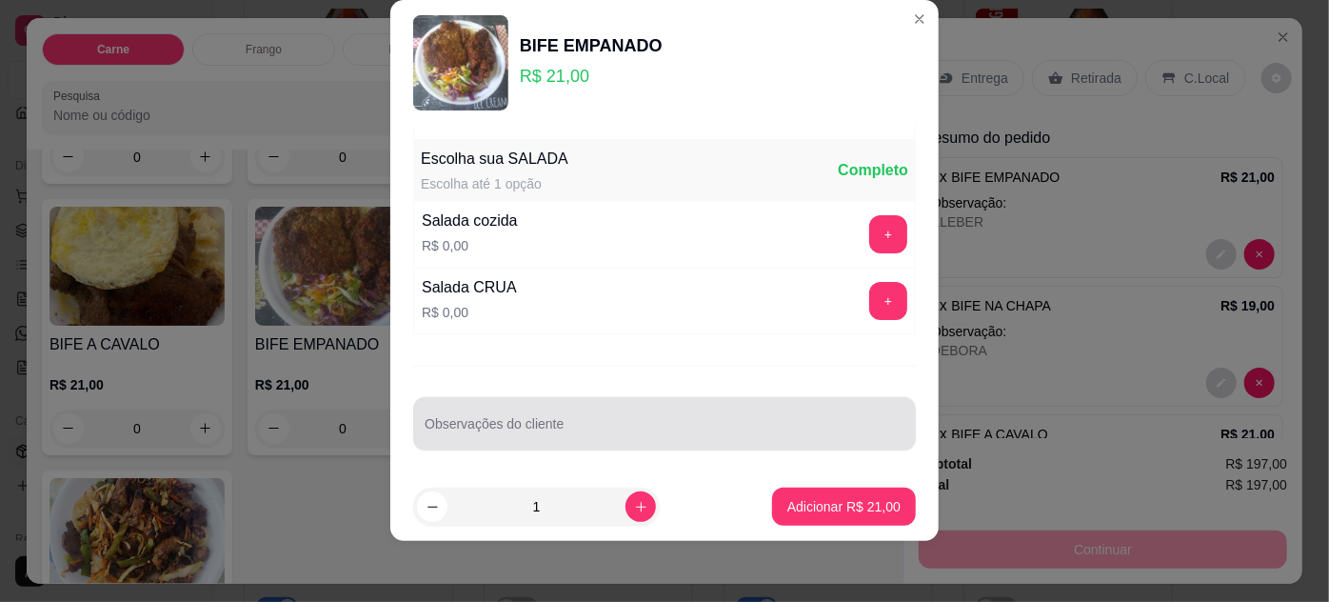
click at [659, 427] on input "Observações do cliente" at bounding box center [665, 431] width 480 height 19
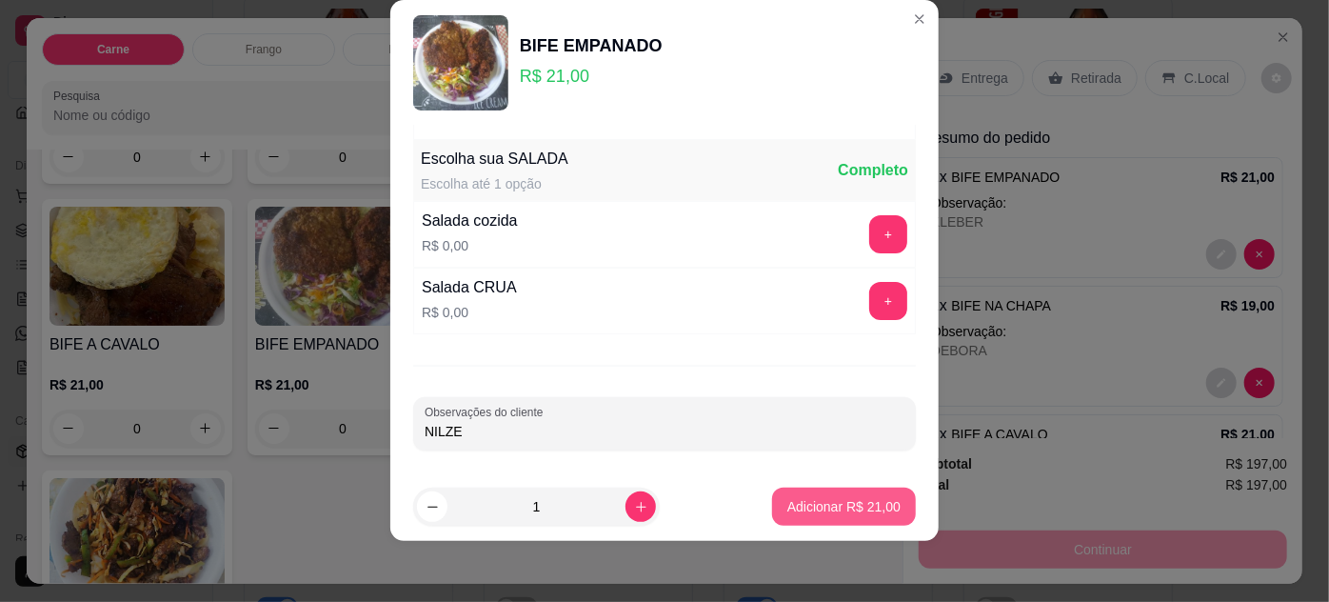
click at [838, 502] on p "Adicionar R$ 21,00" at bounding box center [843, 506] width 113 height 19
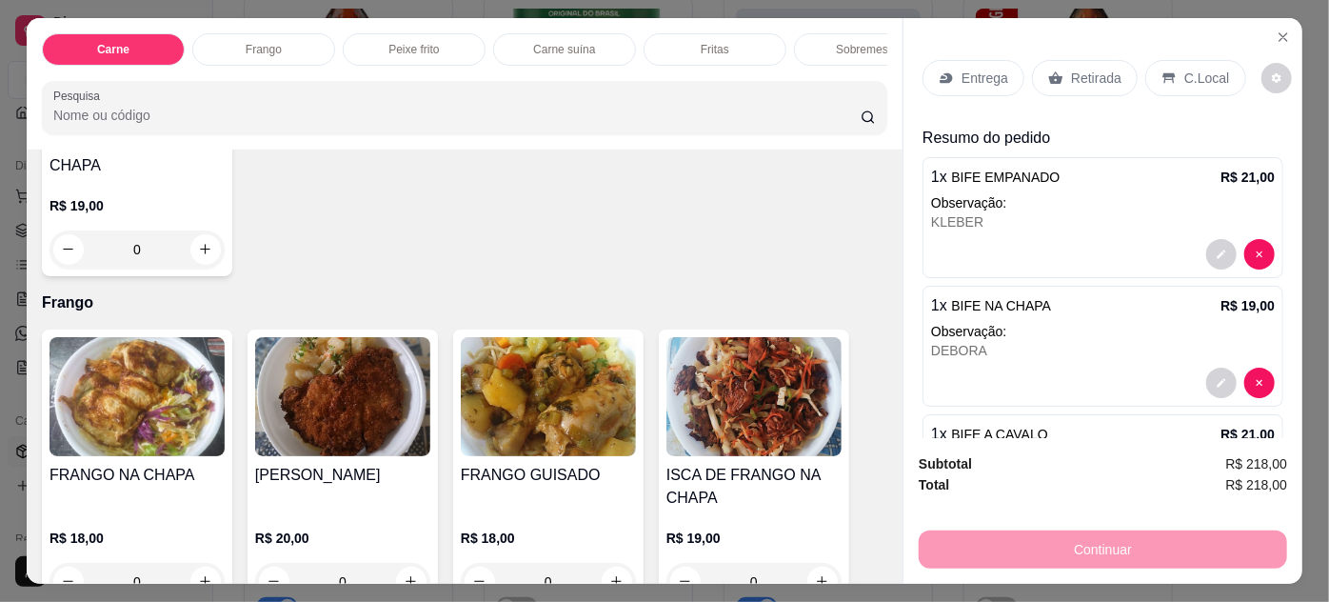
scroll to position [865, 0]
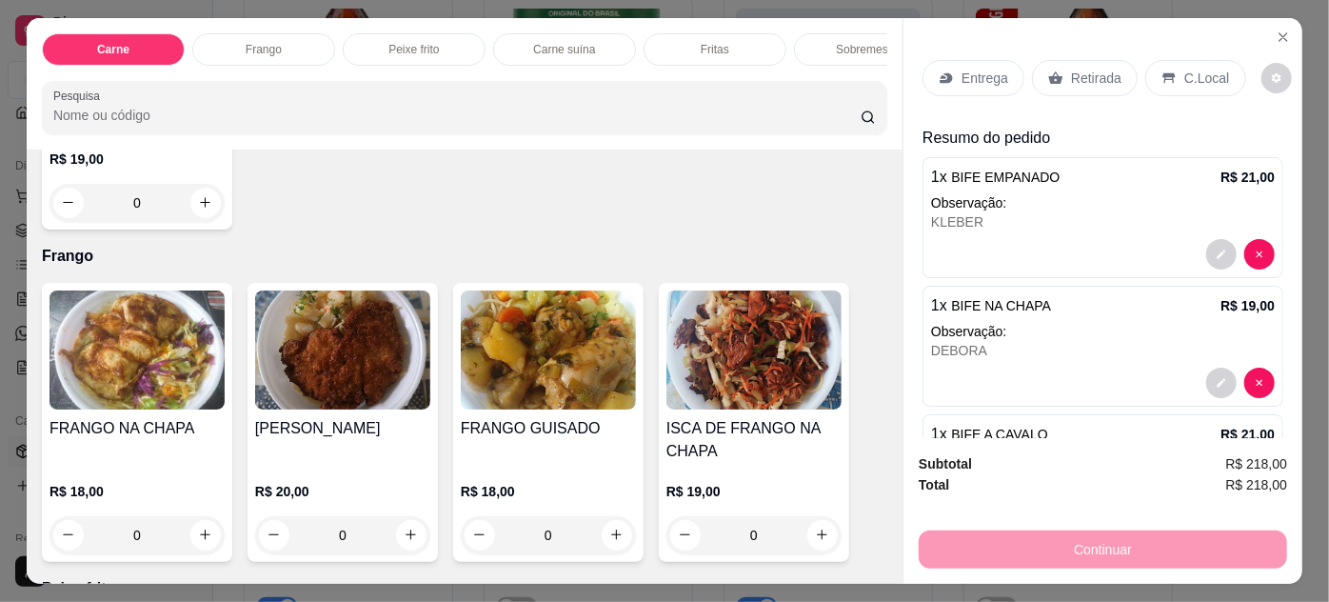
click at [337, 383] on img at bounding box center [342, 349] width 175 height 119
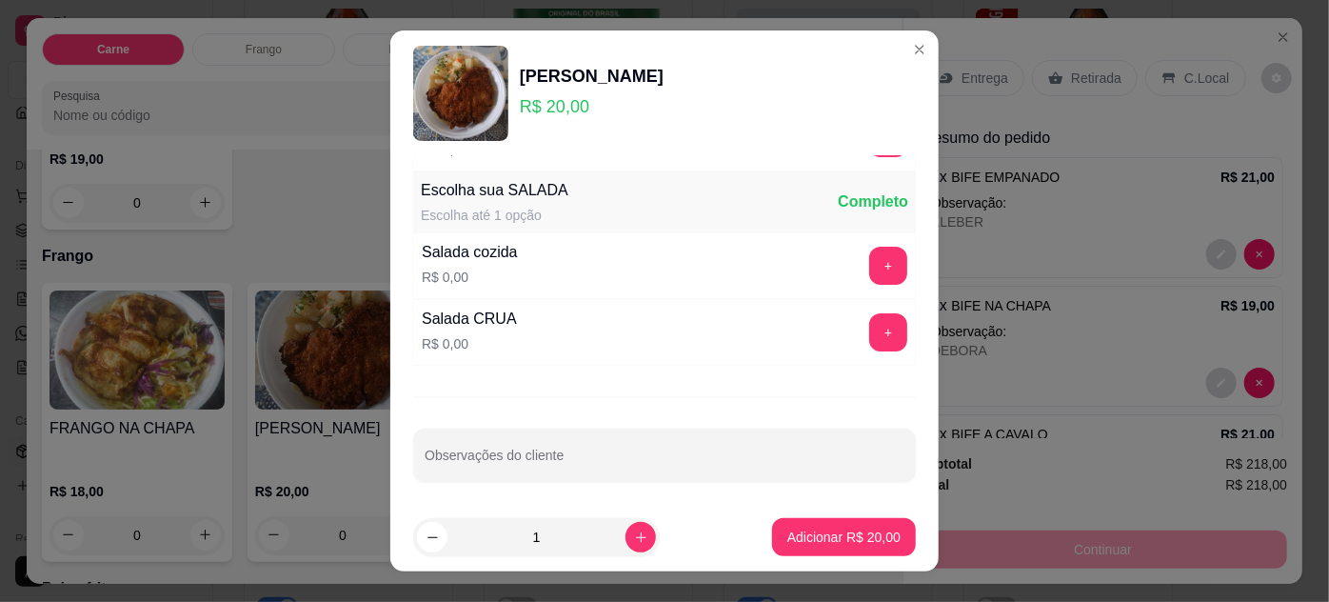
scroll to position [189, 0]
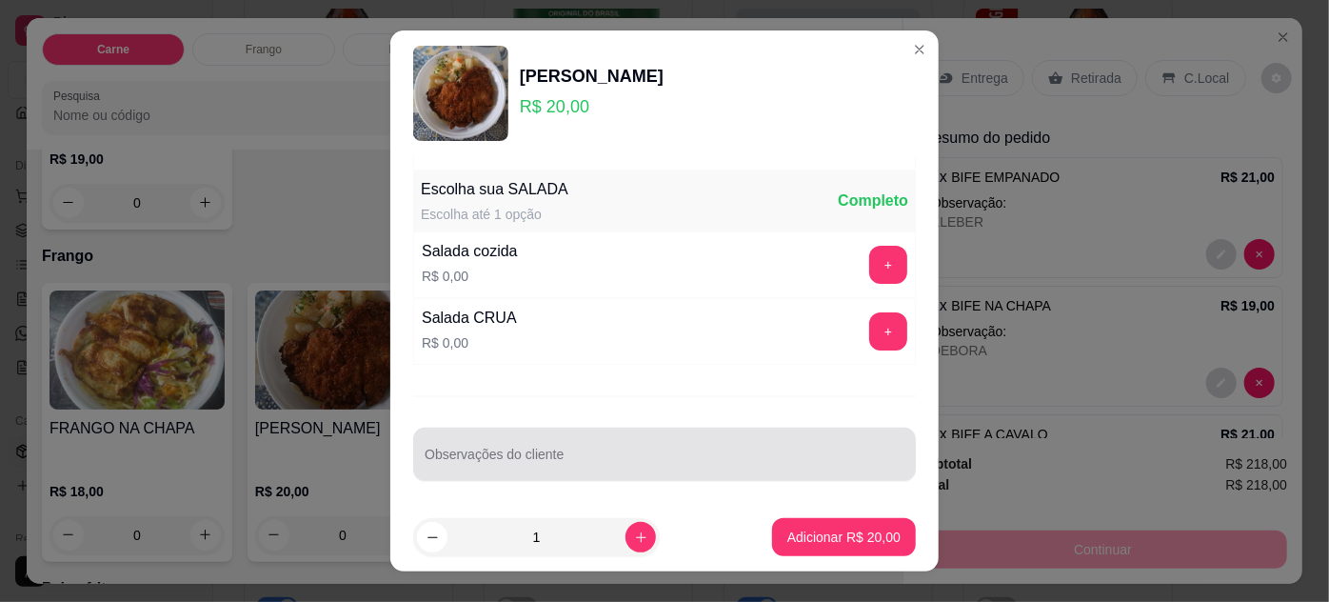
click at [585, 445] on div at bounding box center [665, 454] width 480 height 38
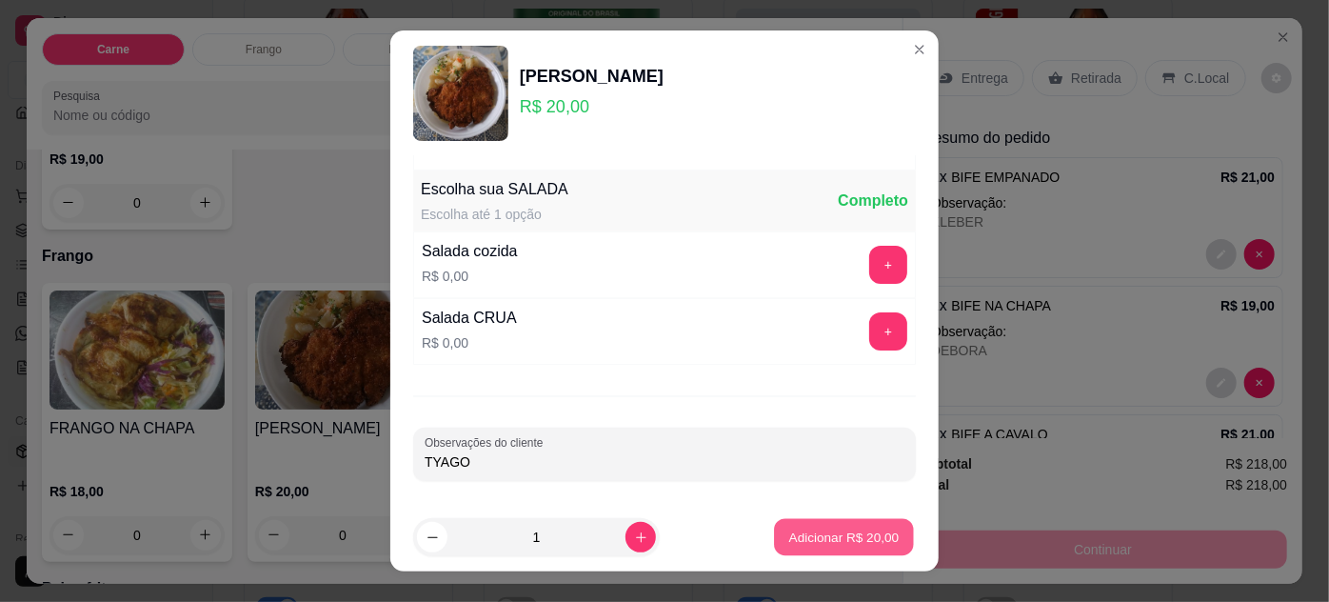
click at [807, 535] on p "Adicionar R$ 20,00" at bounding box center [844, 537] width 110 height 18
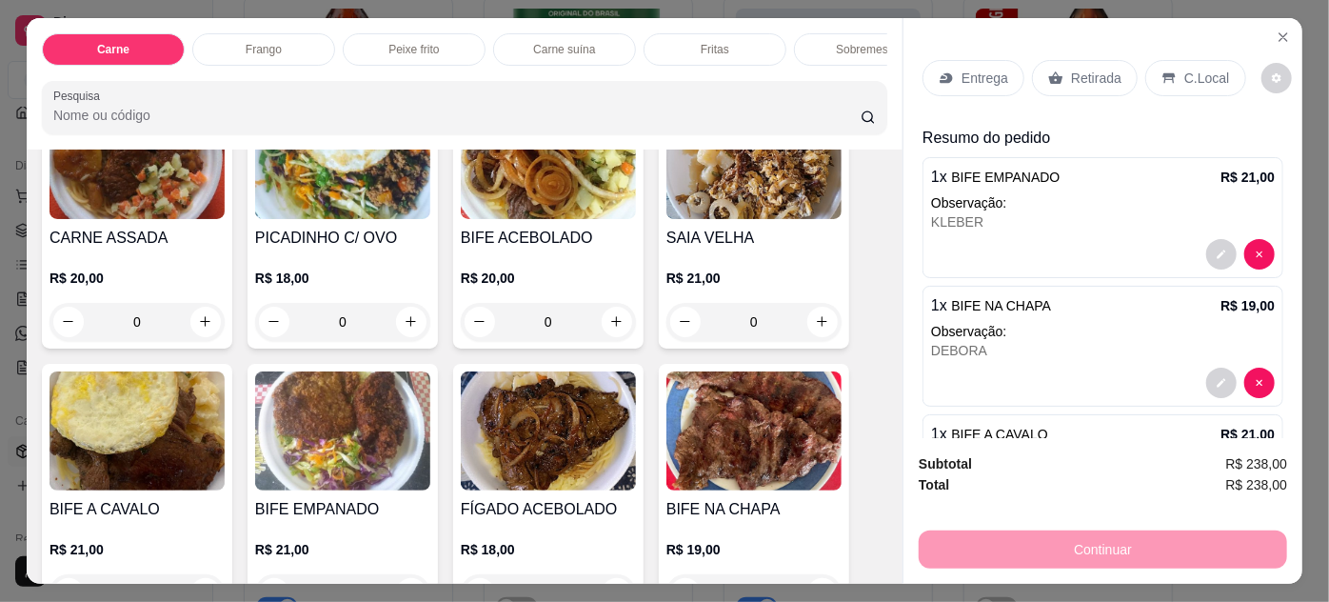
scroll to position [0, 0]
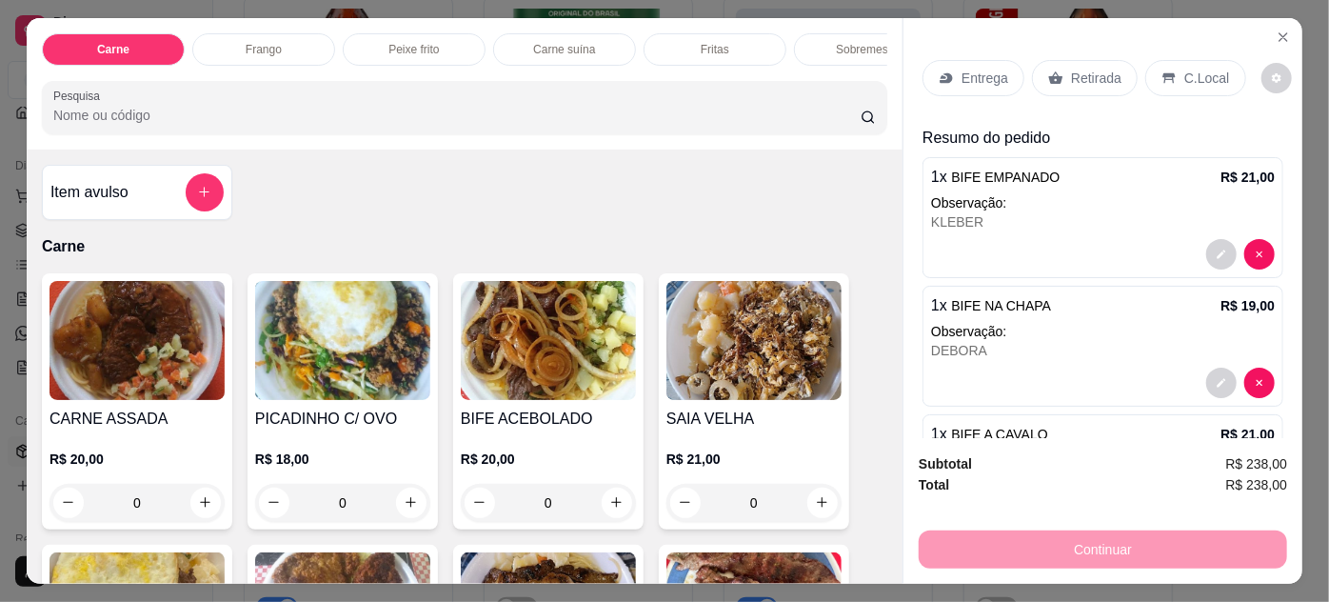
click at [120, 324] on img at bounding box center [137, 340] width 175 height 119
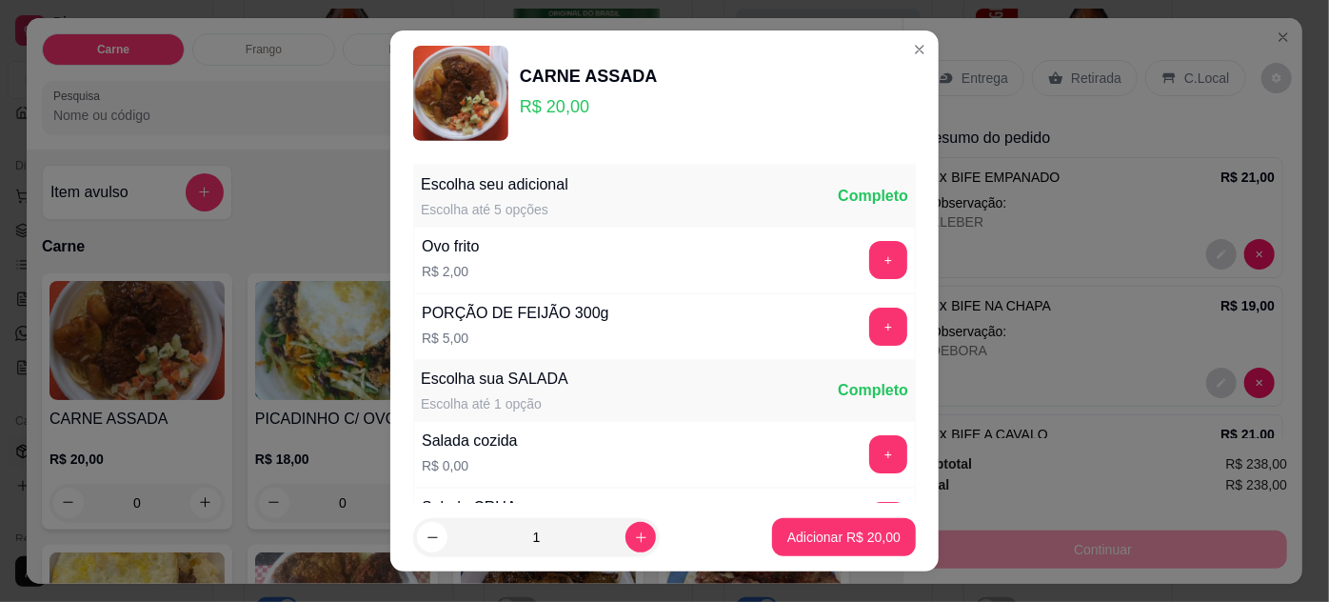
scroll to position [189, 0]
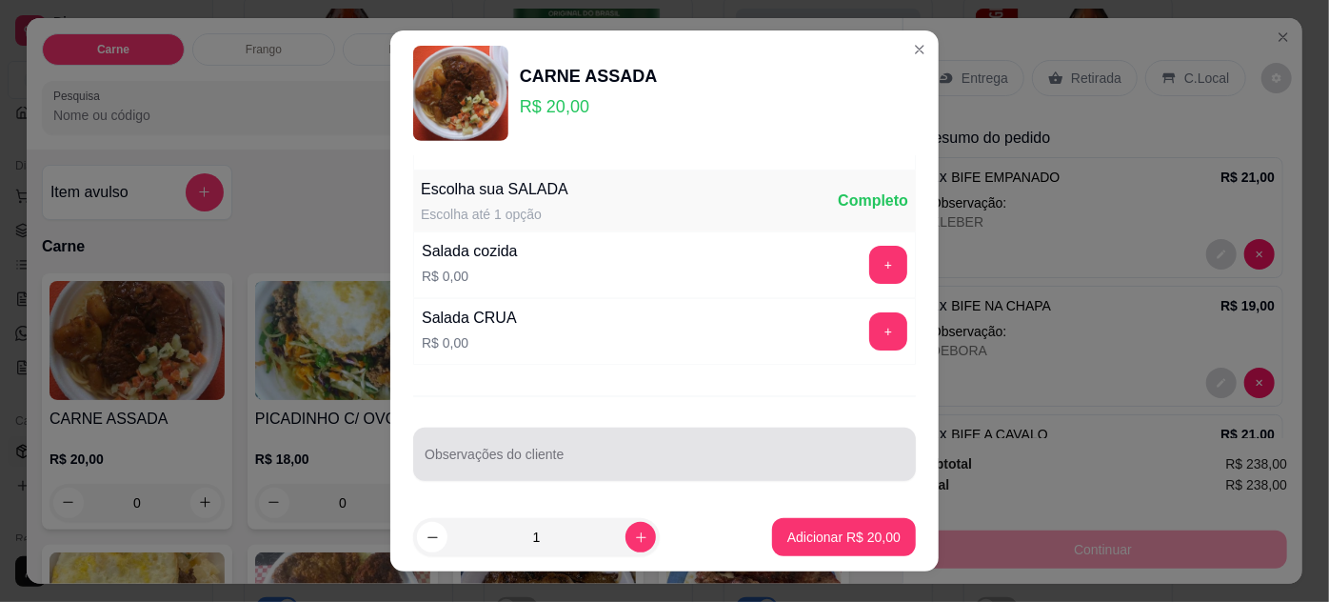
click at [548, 442] on div at bounding box center [665, 454] width 480 height 38
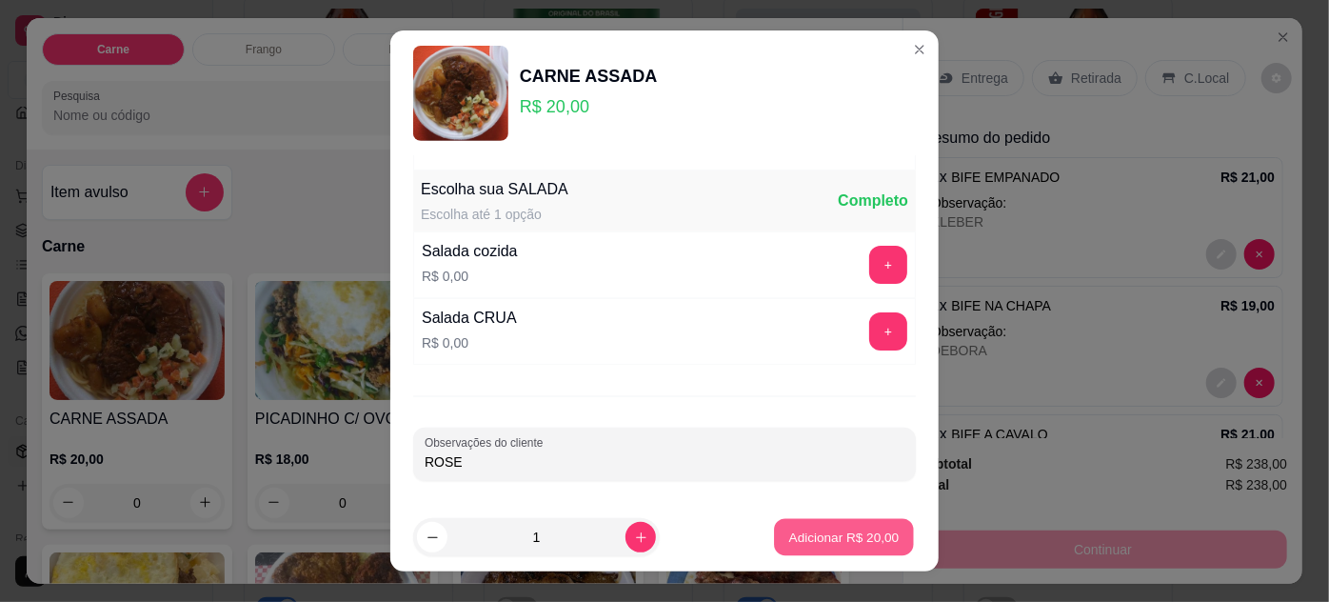
click at [823, 537] on p "Adicionar R$ 20,00" at bounding box center [844, 537] width 110 height 18
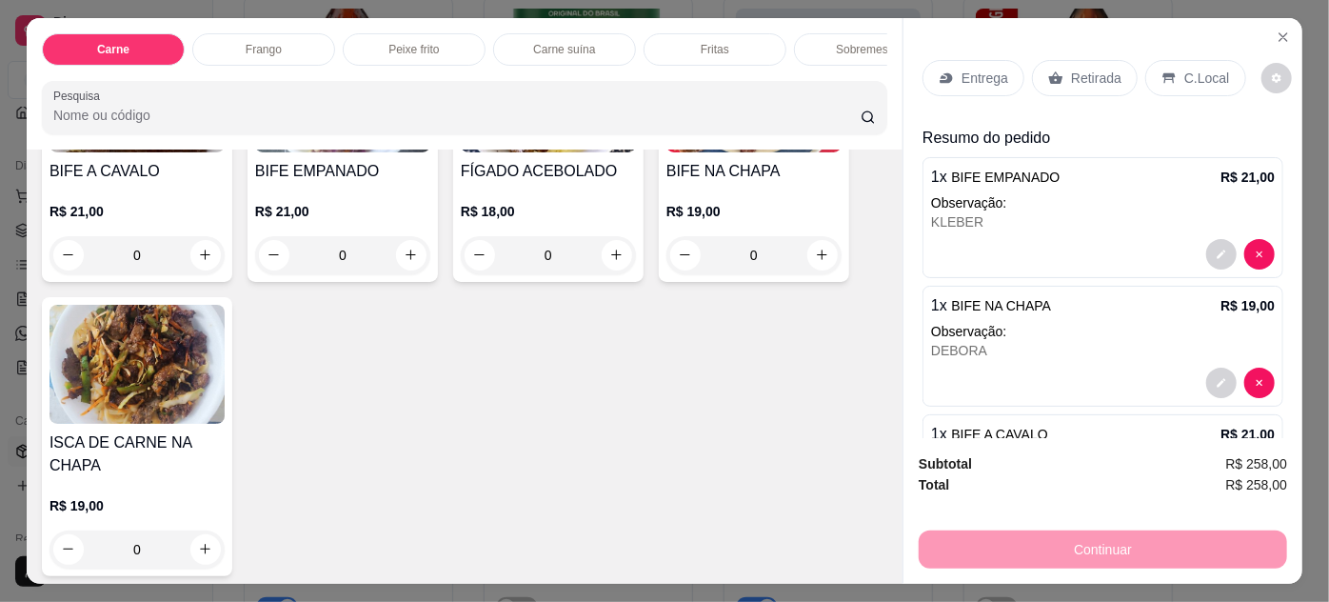
scroll to position [346, 0]
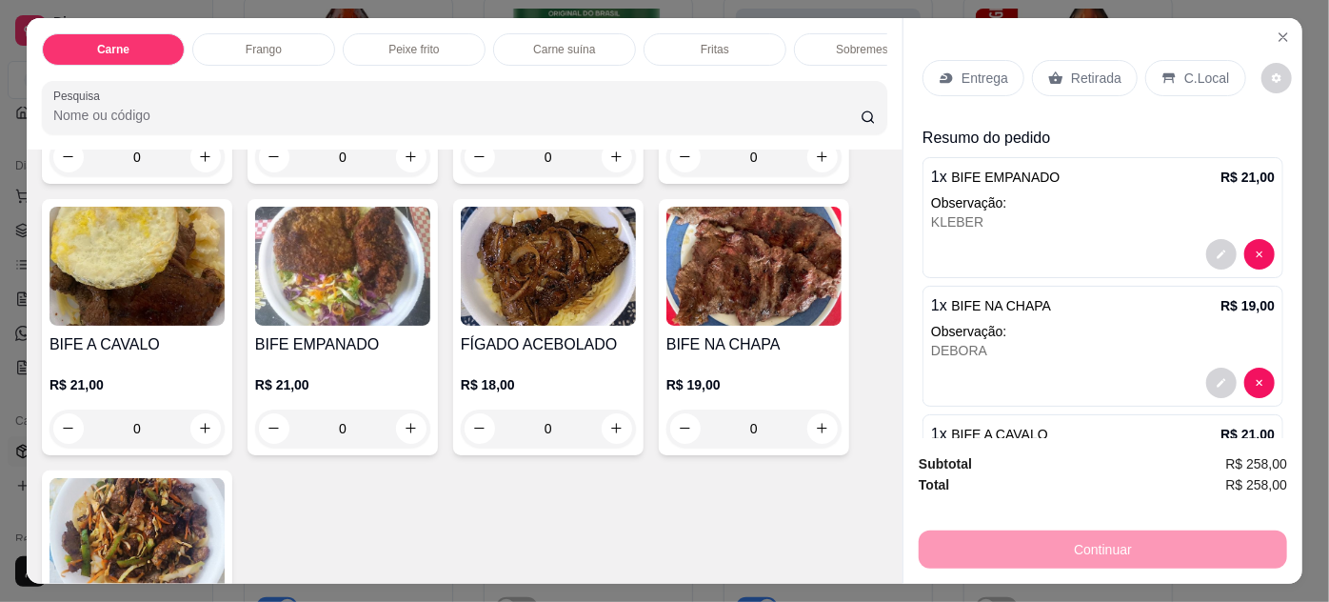
click at [363, 371] on div "R$ 21,00 0" at bounding box center [342, 401] width 175 height 91
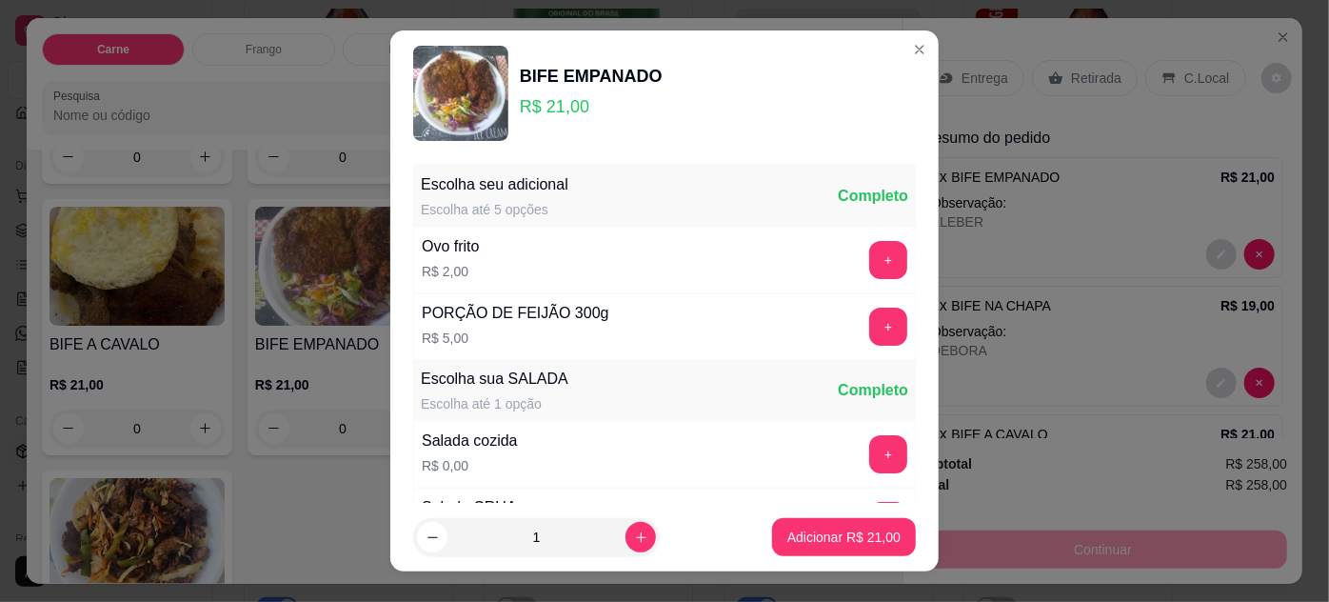
scroll to position [189, 0]
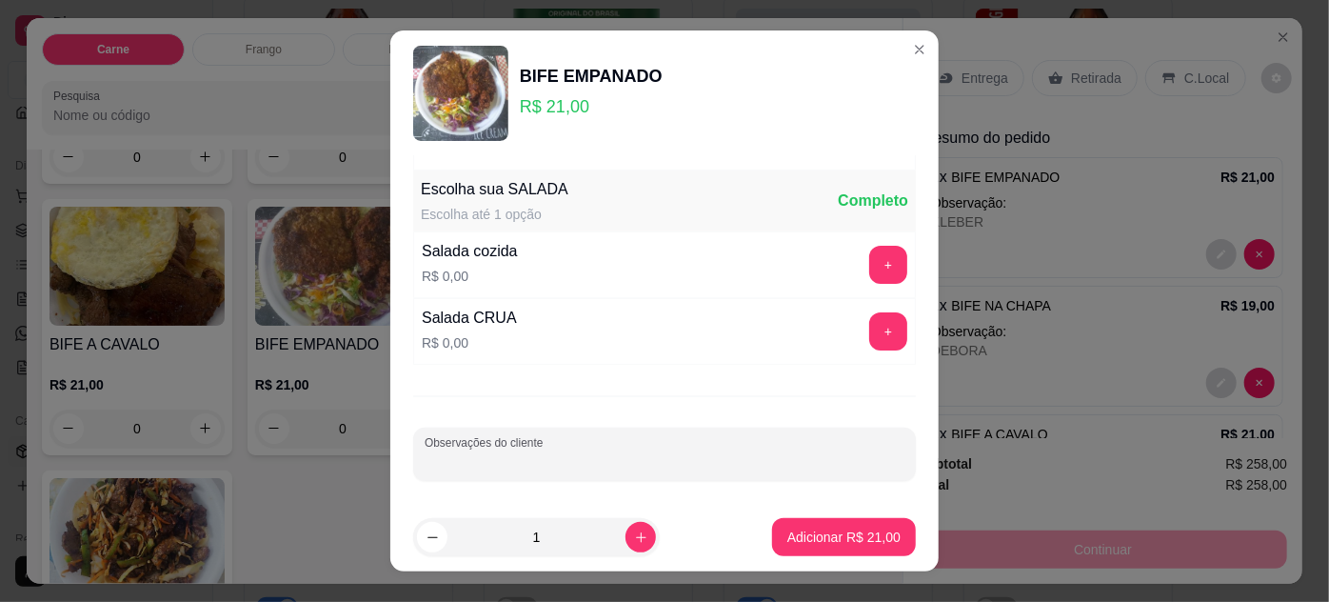
click at [629, 454] on input "Observações do cliente" at bounding box center [665, 461] width 480 height 19
click at [819, 540] on p "Adicionar R$ 21,00" at bounding box center [843, 536] width 113 height 19
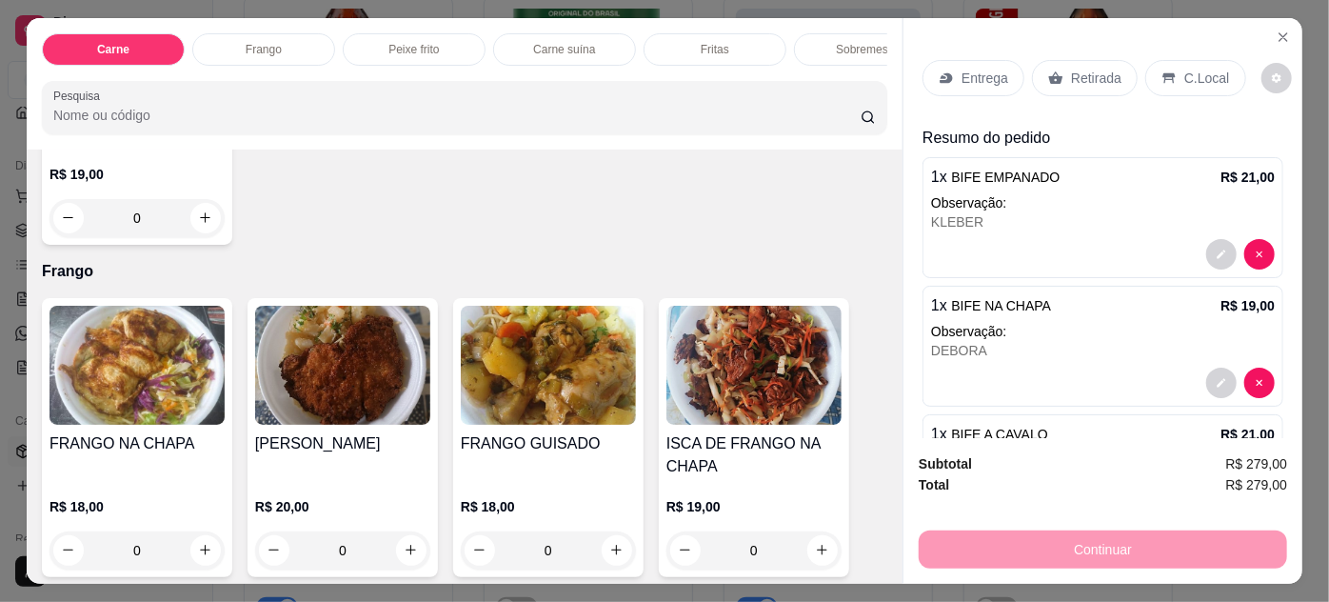
scroll to position [865, 0]
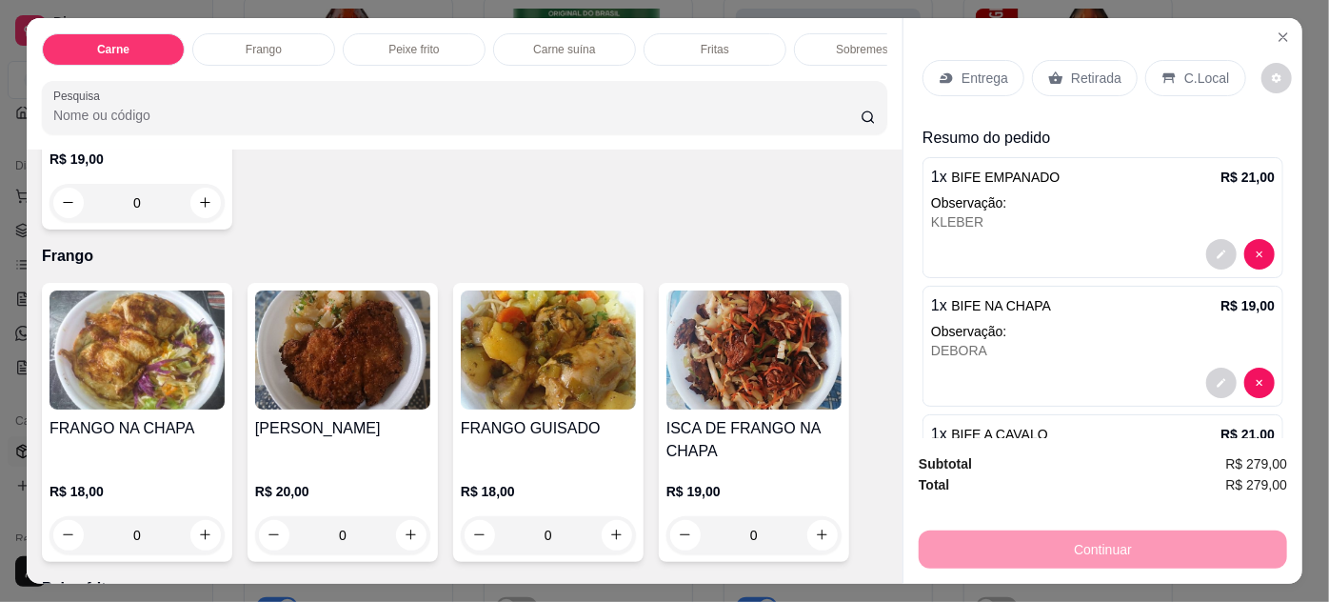
click at [139, 405] on img at bounding box center [137, 349] width 175 height 119
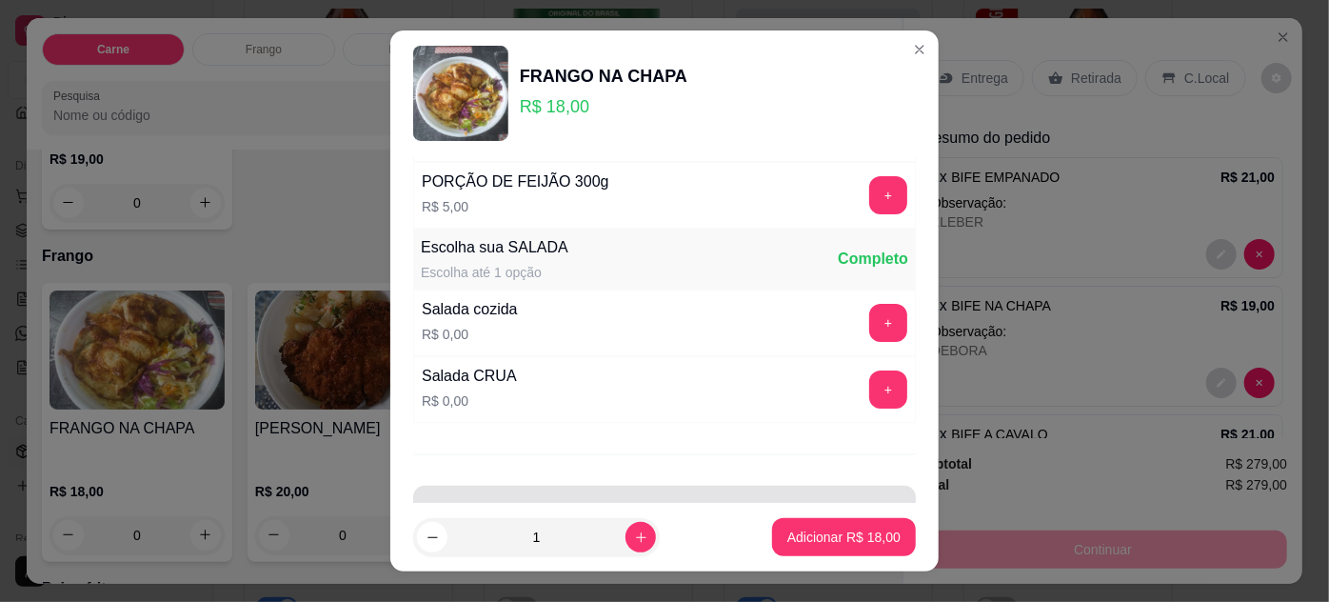
scroll to position [189, 0]
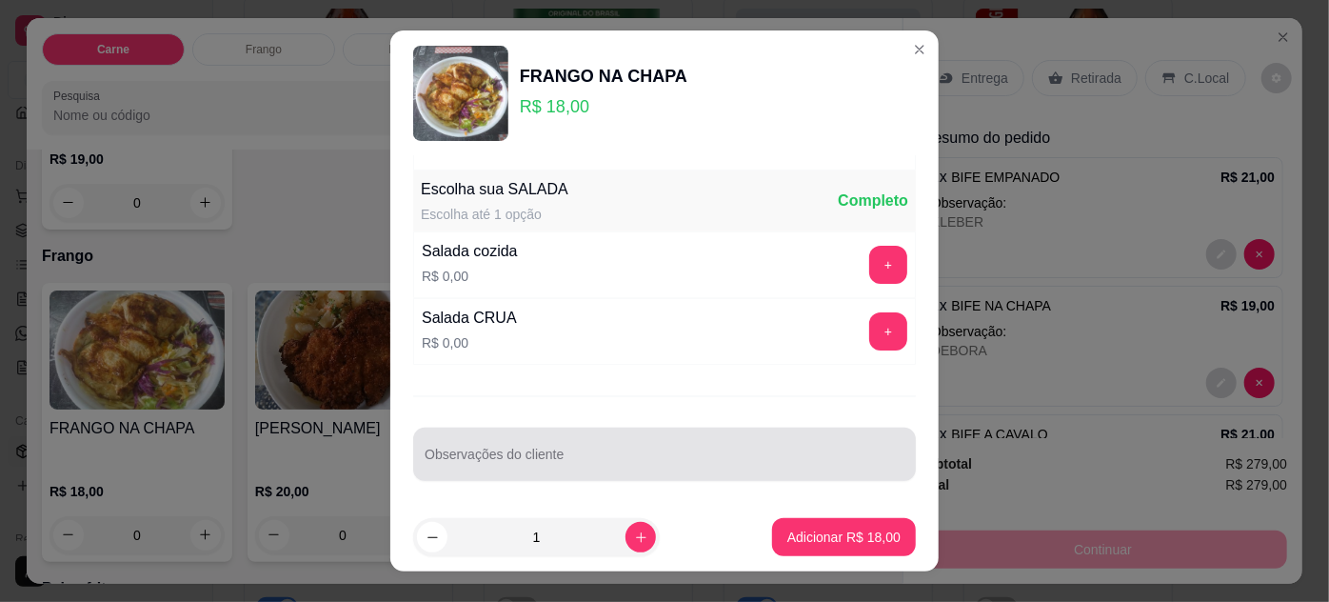
click at [543, 441] on div at bounding box center [665, 454] width 480 height 38
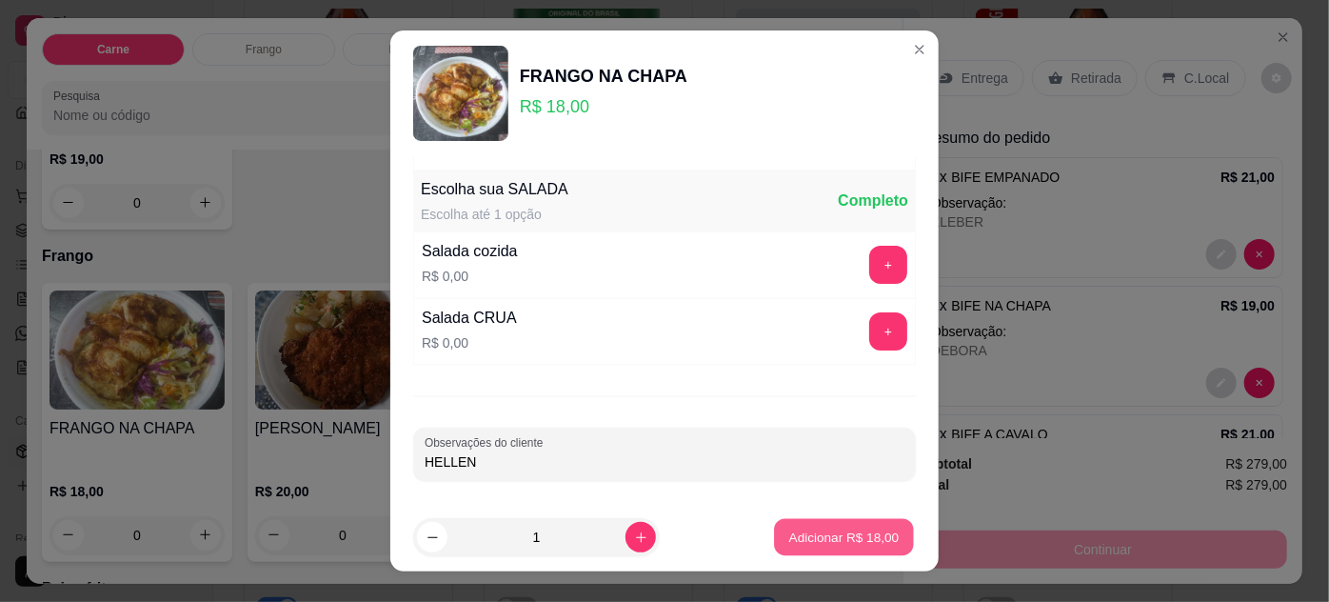
click at [820, 522] on button "Adicionar R$ 18,00" at bounding box center [844, 537] width 140 height 37
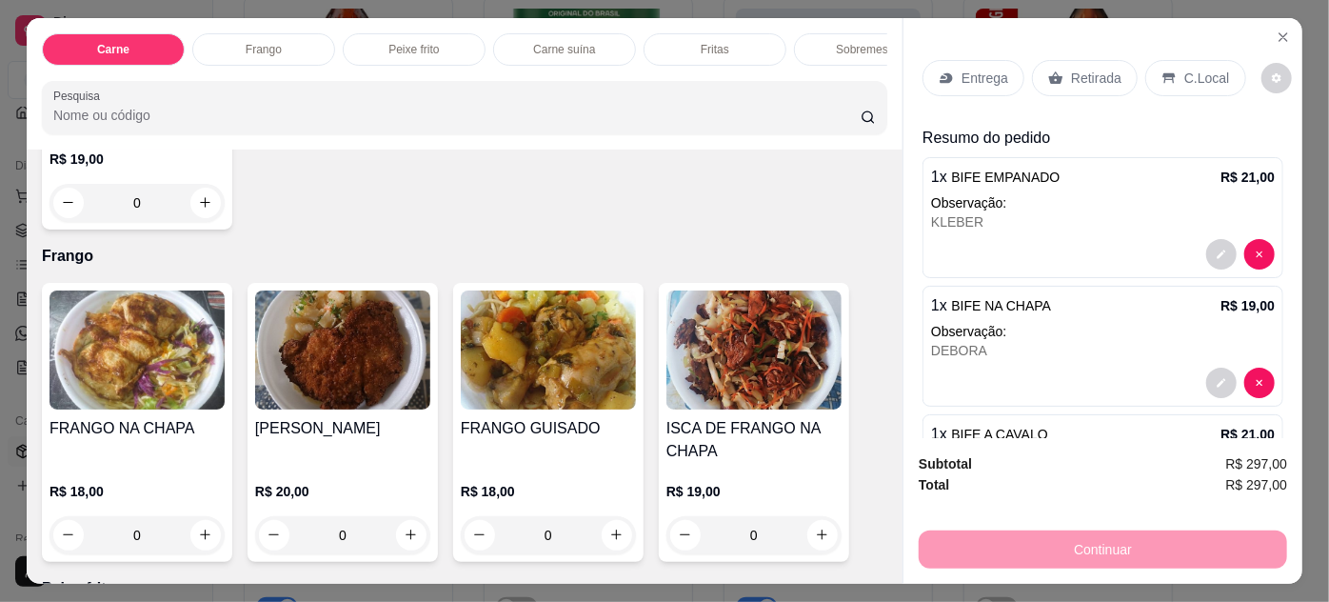
click at [268, 418] on div "FRANGO EMPANADO R$ 20,00 0" at bounding box center [343, 422] width 190 height 279
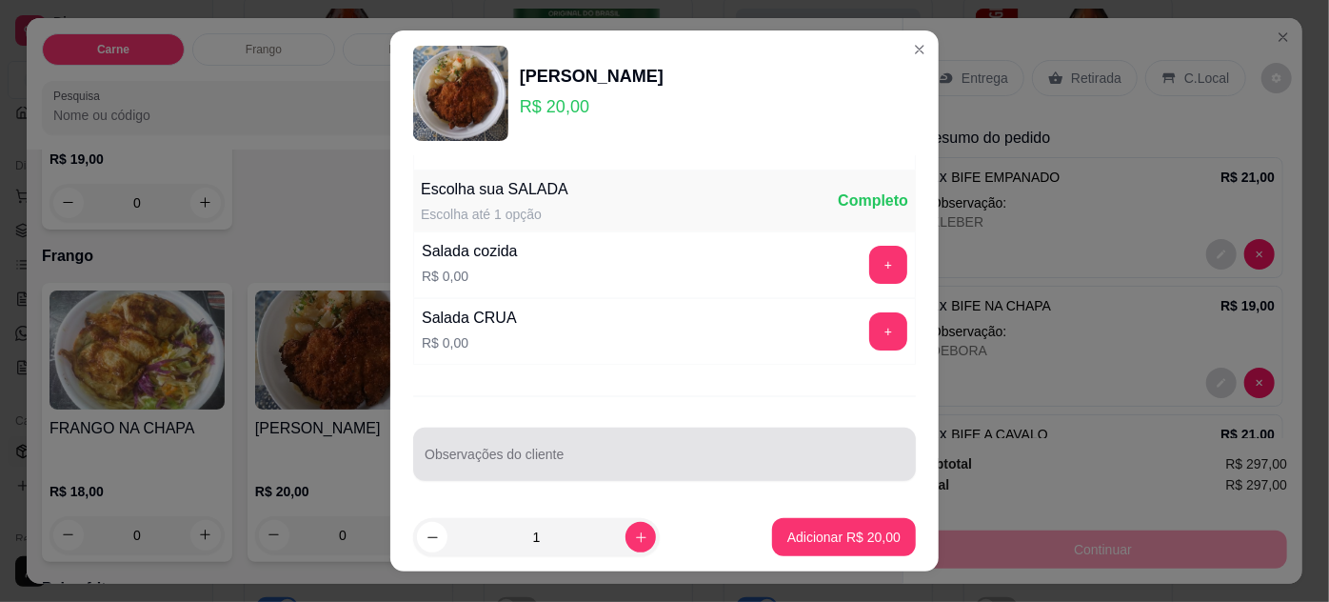
click at [616, 452] on input "Observações do cliente" at bounding box center [665, 461] width 480 height 19
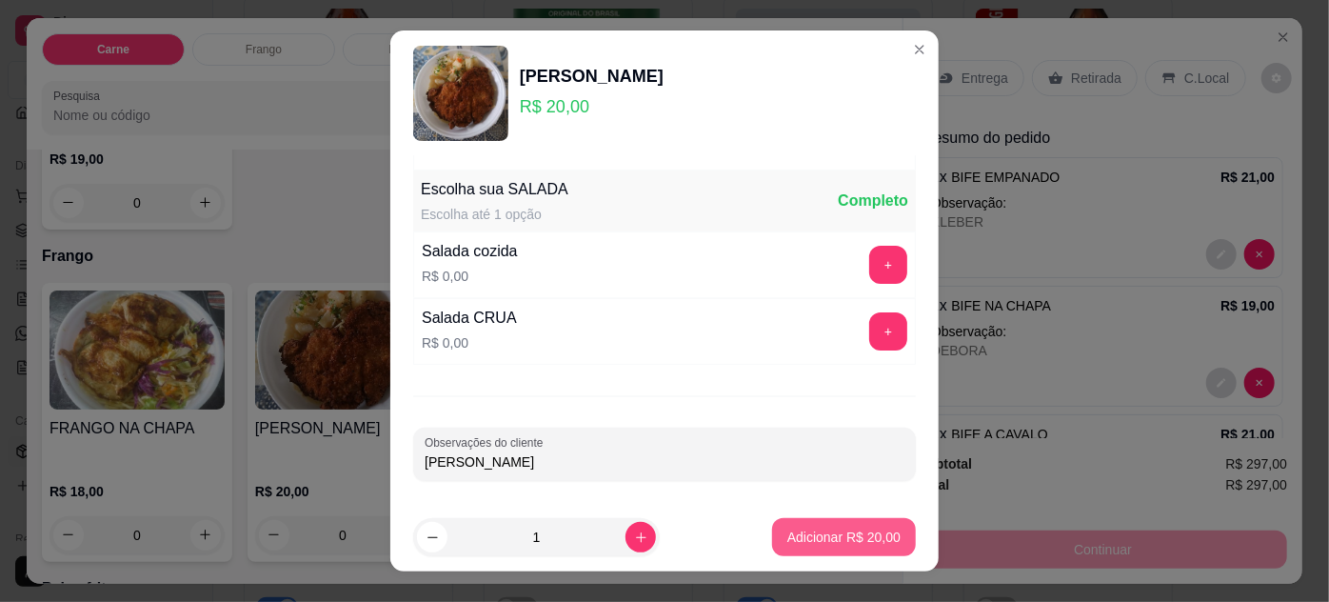
click at [855, 530] on p "Adicionar R$ 20,00" at bounding box center [843, 536] width 113 height 19
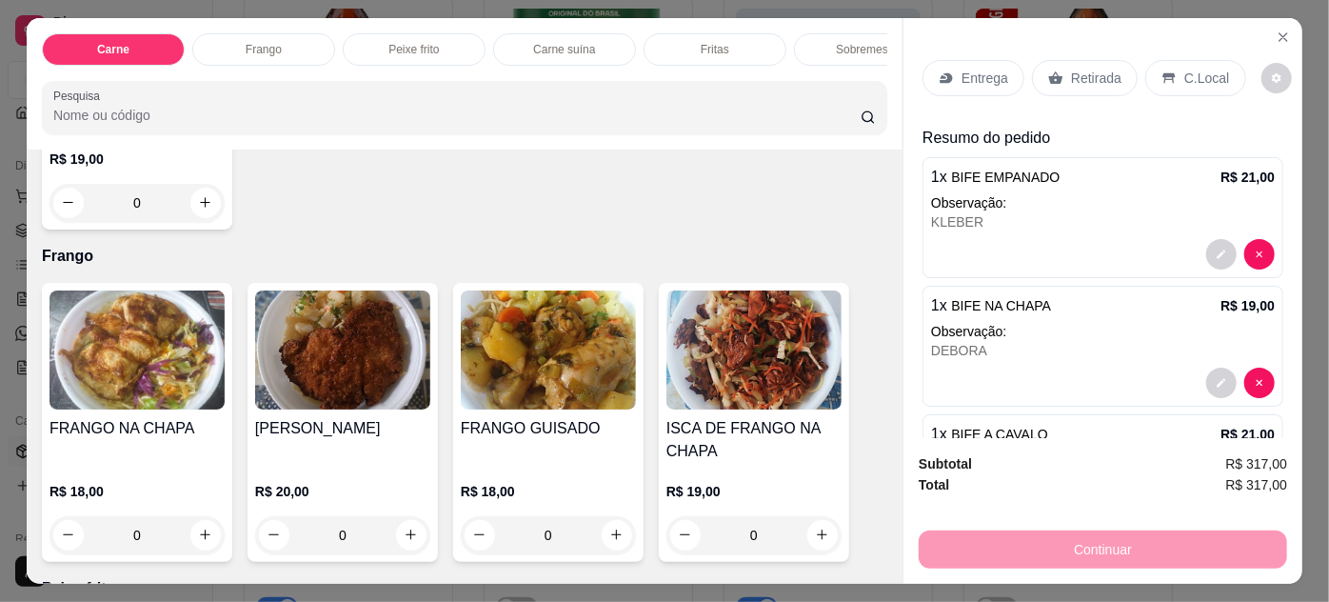
click at [967, 78] on p "Entrega" at bounding box center [985, 78] width 47 height 19
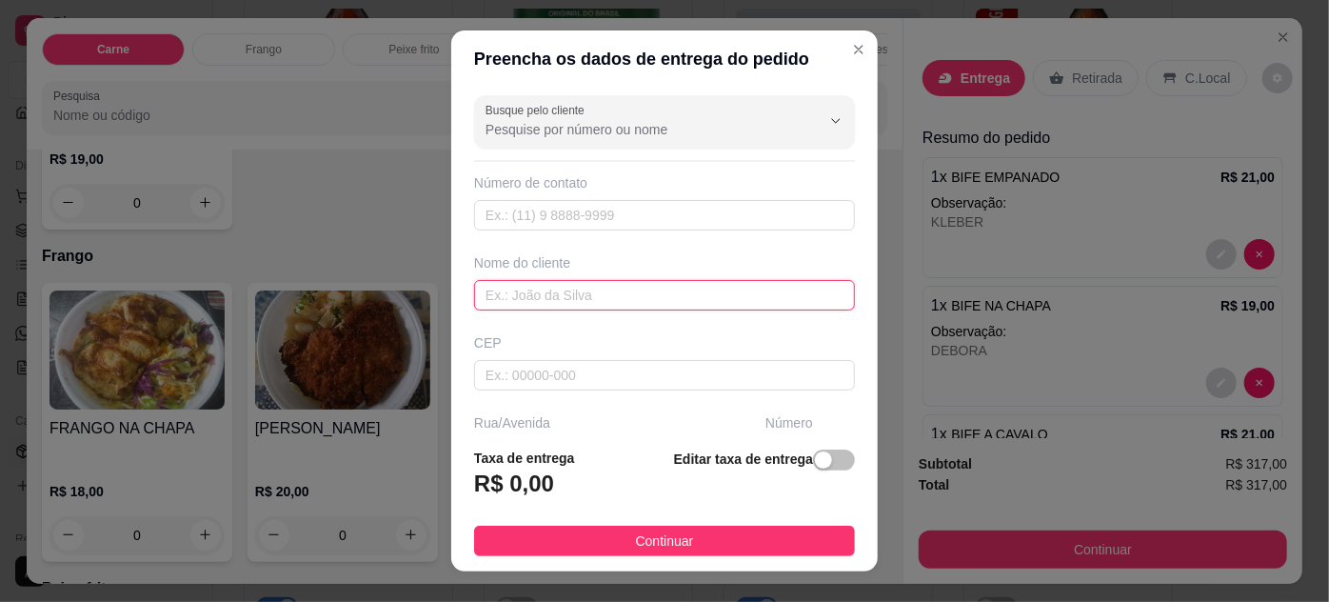
click at [642, 288] on input "text" at bounding box center [664, 295] width 381 height 30
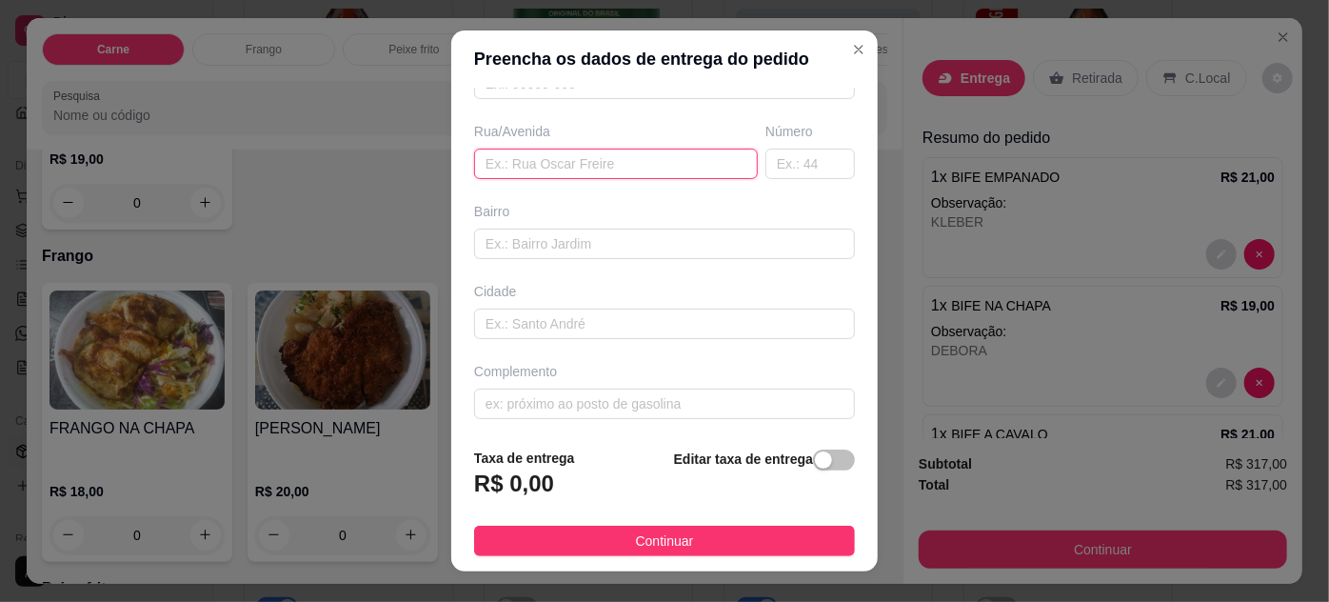
click at [618, 166] on input "text" at bounding box center [616, 164] width 284 height 30
click at [619, 539] on button "Continuar" at bounding box center [664, 541] width 381 height 30
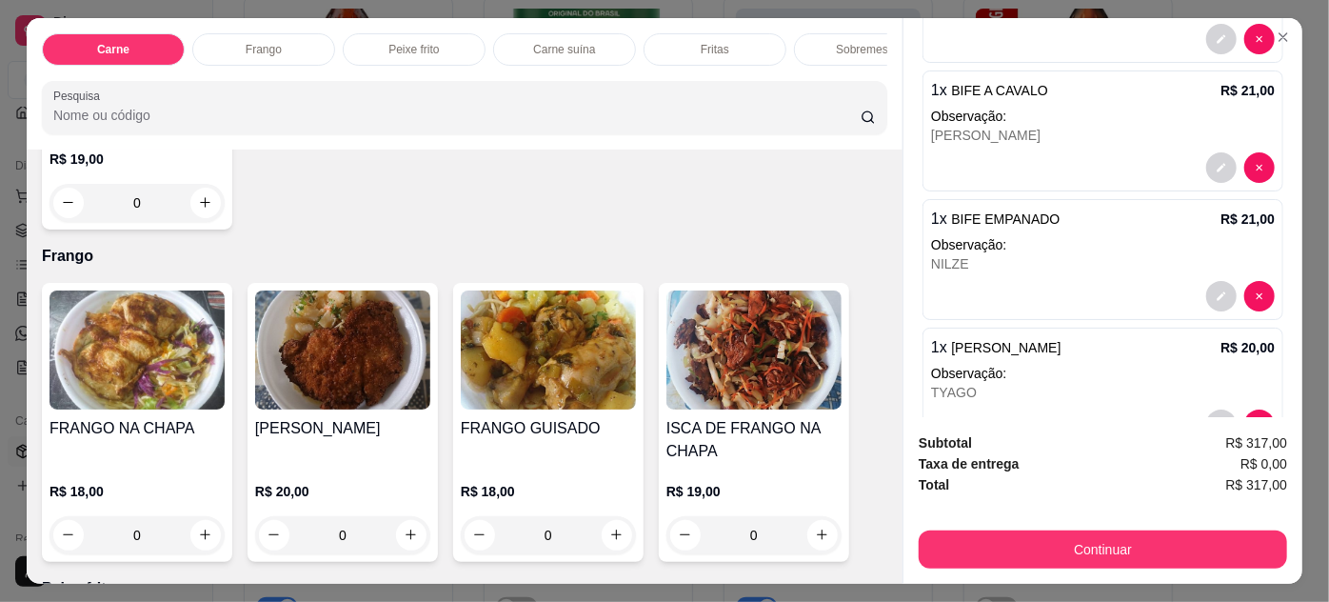
scroll to position [1558, 0]
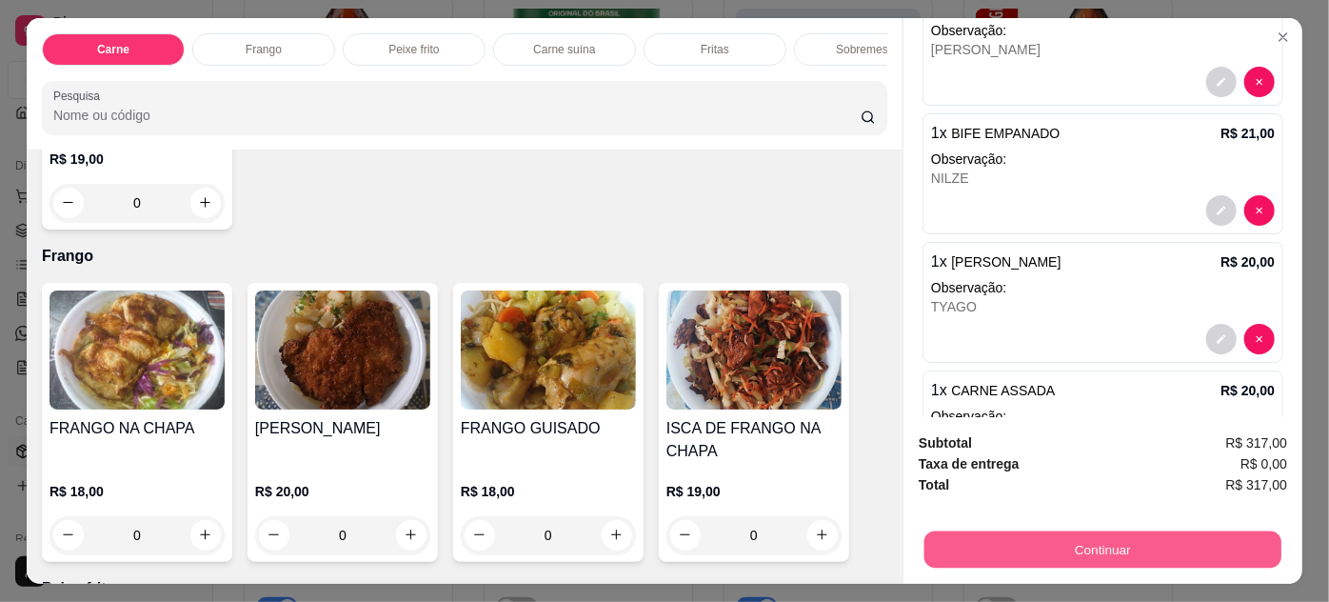
click at [949, 535] on button "Continuar" at bounding box center [1102, 549] width 357 height 37
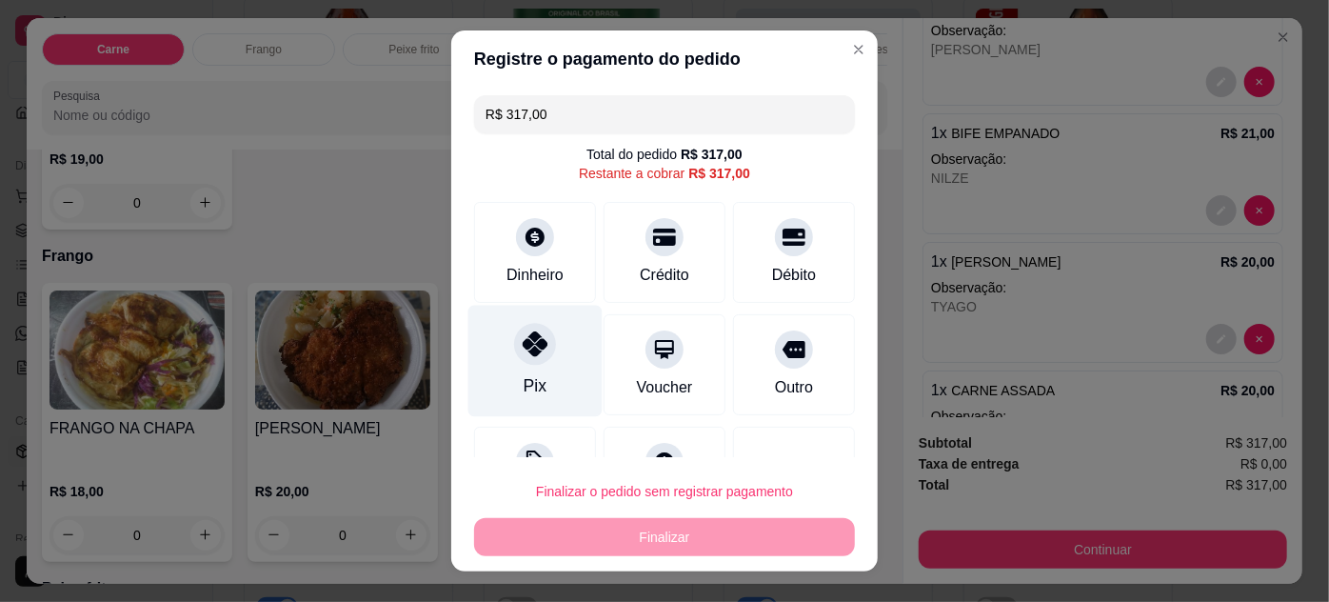
click at [507, 373] on div "Pix" at bounding box center [535, 360] width 134 height 111
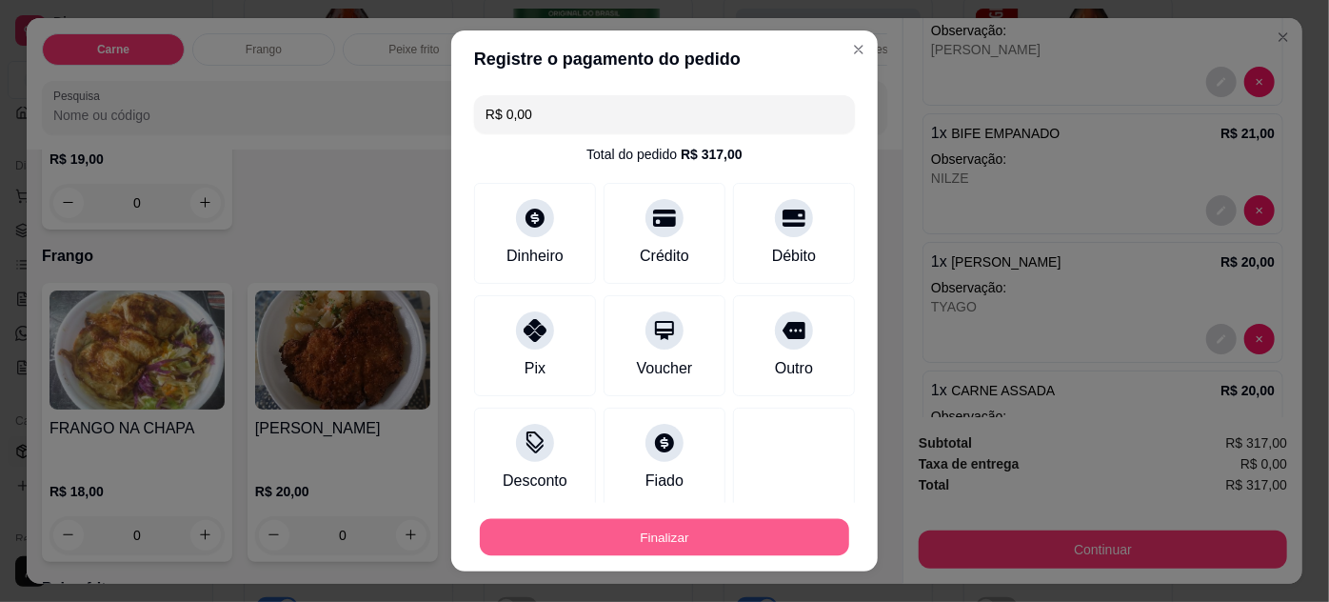
click at [764, 538] on button "Finalizar" at bounding box center [664, 537] width 369 height 37
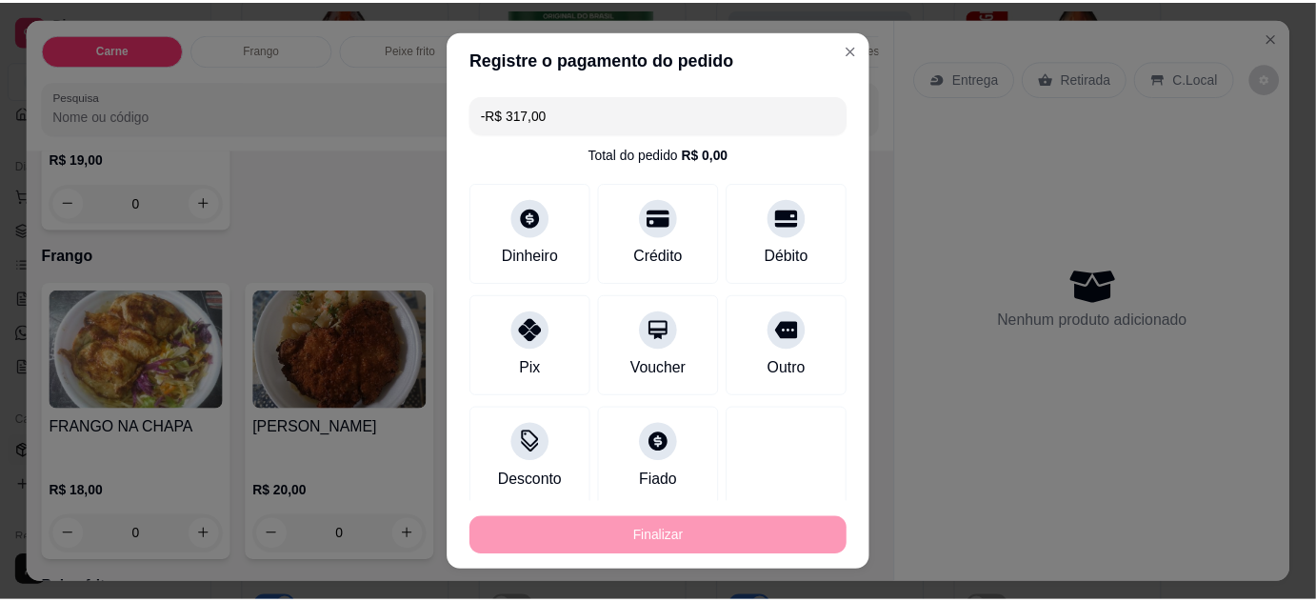
scroll to position [0, 0]
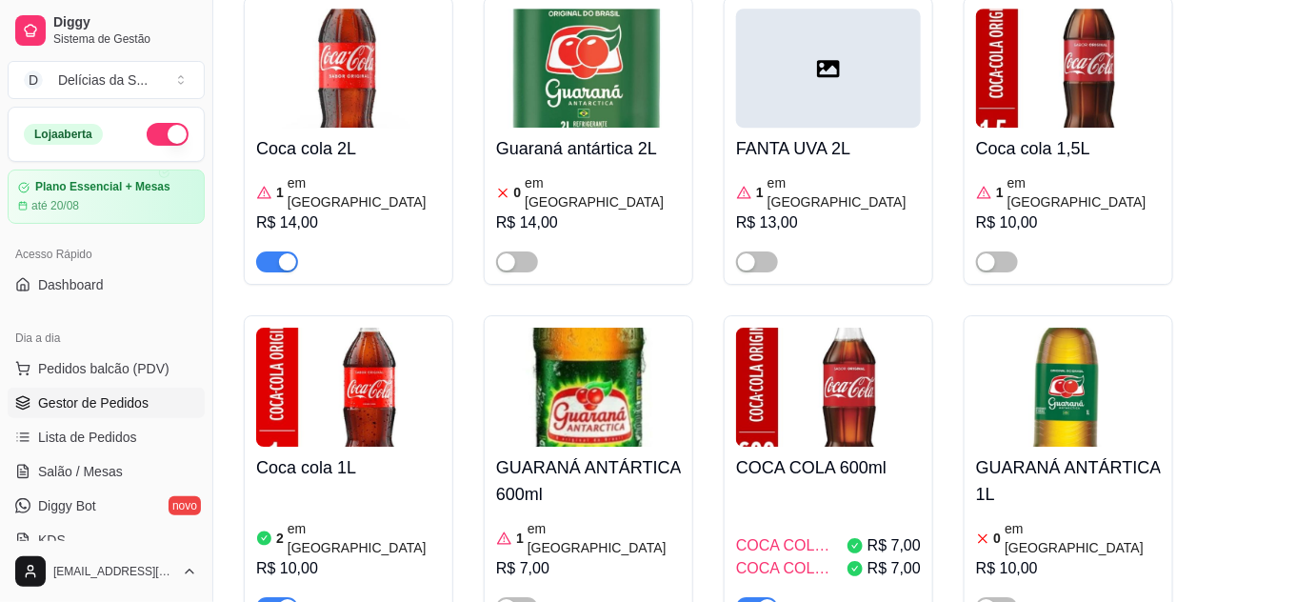
click at [106, 408] on span "Gestor de Pedidos" at bounding box center [93, 402] width 110 height 19
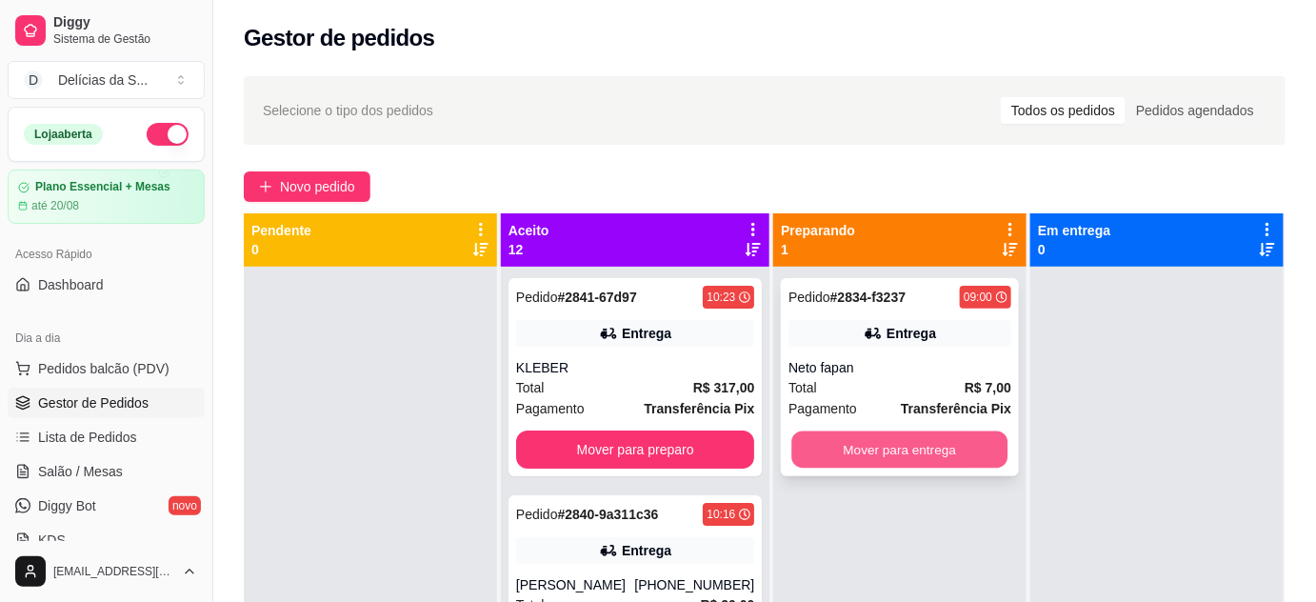
click at [901, 456] on button "Mover para entrega" at bounding box center [900, 449] width 216 height 37
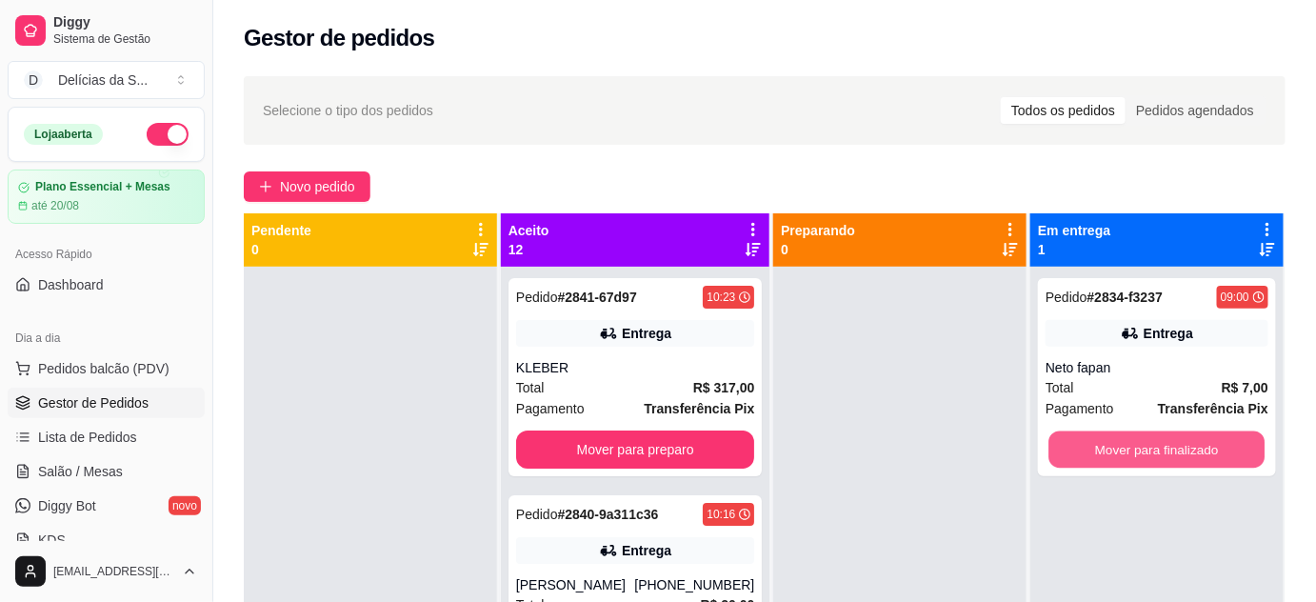
click at [1152, 451] on button "Mover para finalizado" at bounding box center [1157, 449] width 216 height 37
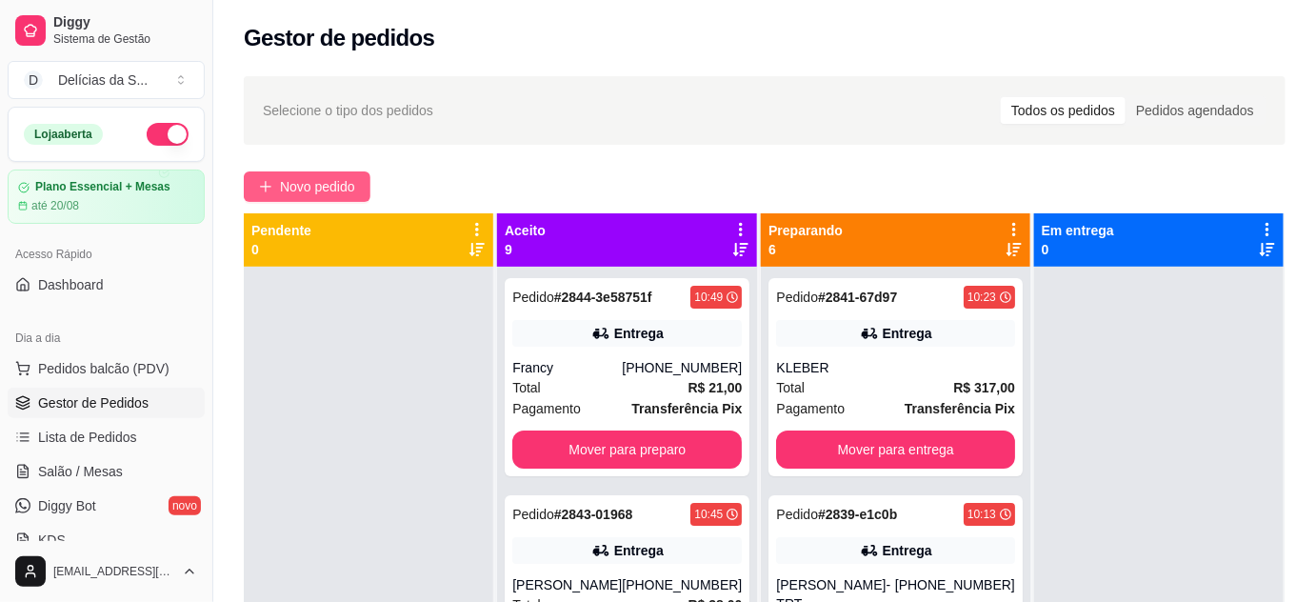
click at [324, 188] on span "Novo pedido" at bounding box center [317, 186] width 75 height 21
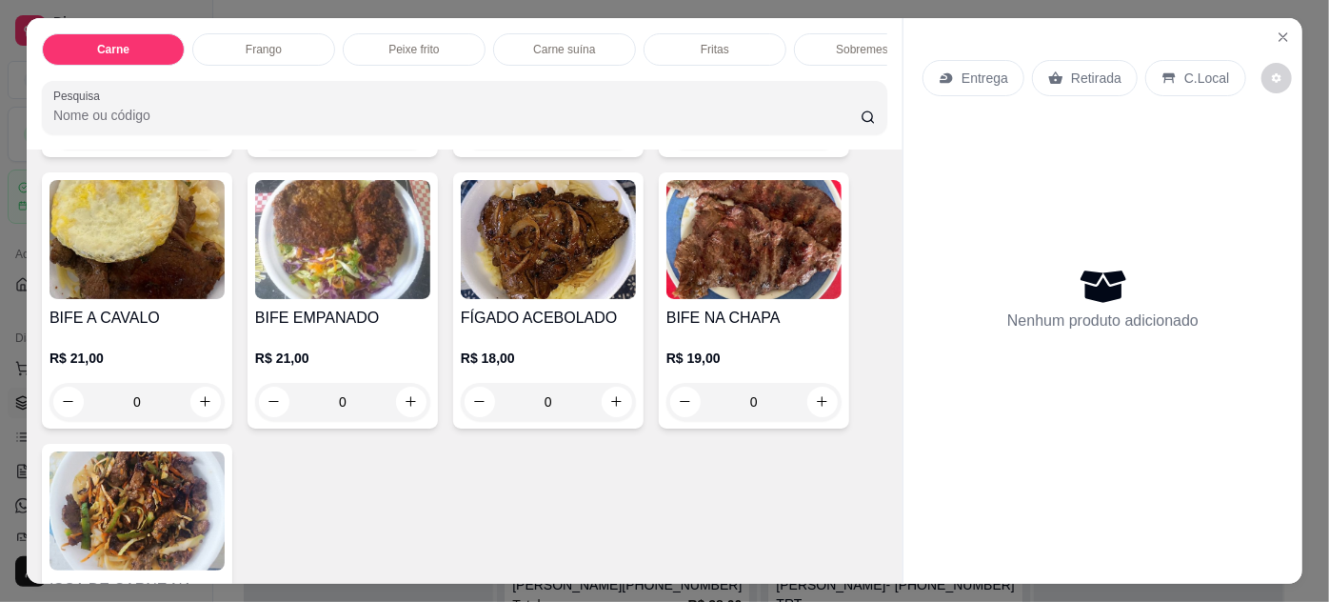
scroll to position [346, 0]
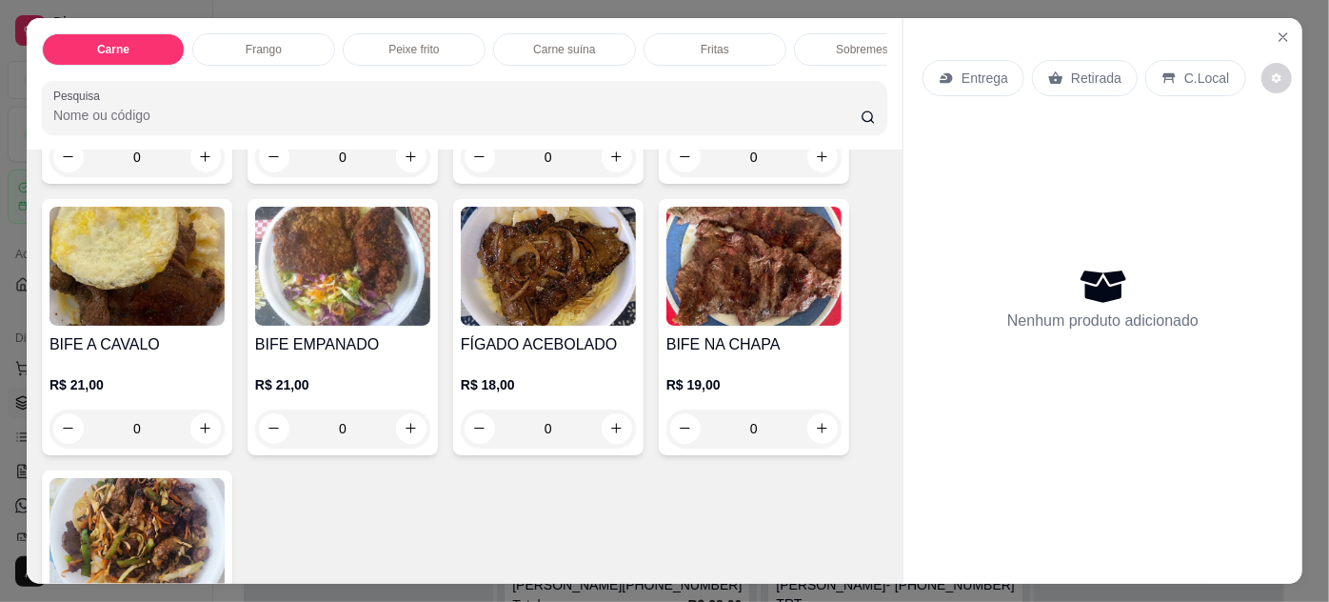
click at [556, 316] on img at bounding box center [548, 266] width 175 height 119
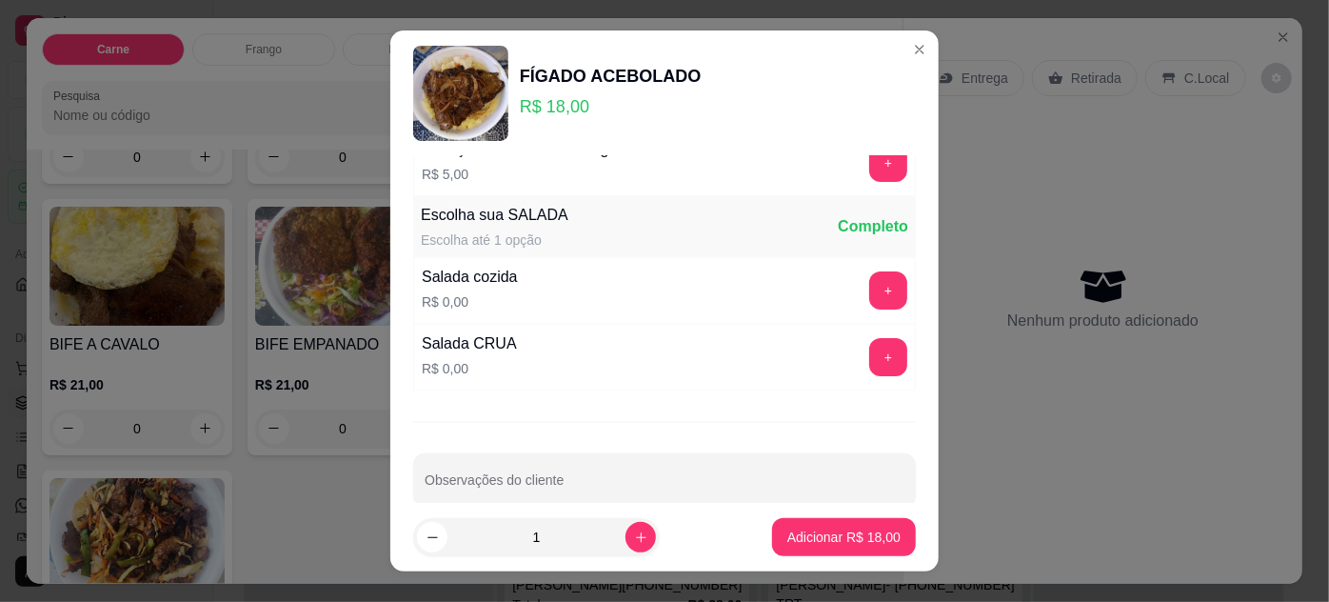
scroll to position [172, 0]
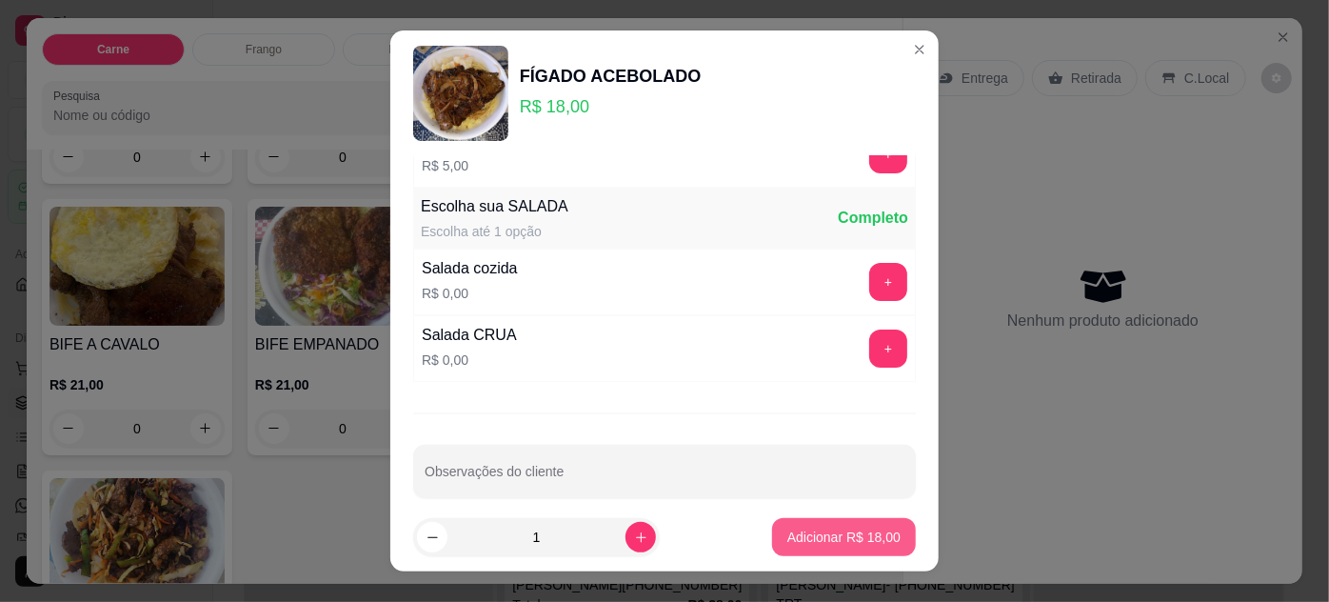
click at [804, 542] on p "Adicionar R$ 18,00" at bounding box center [843, 536] width 113 height 19
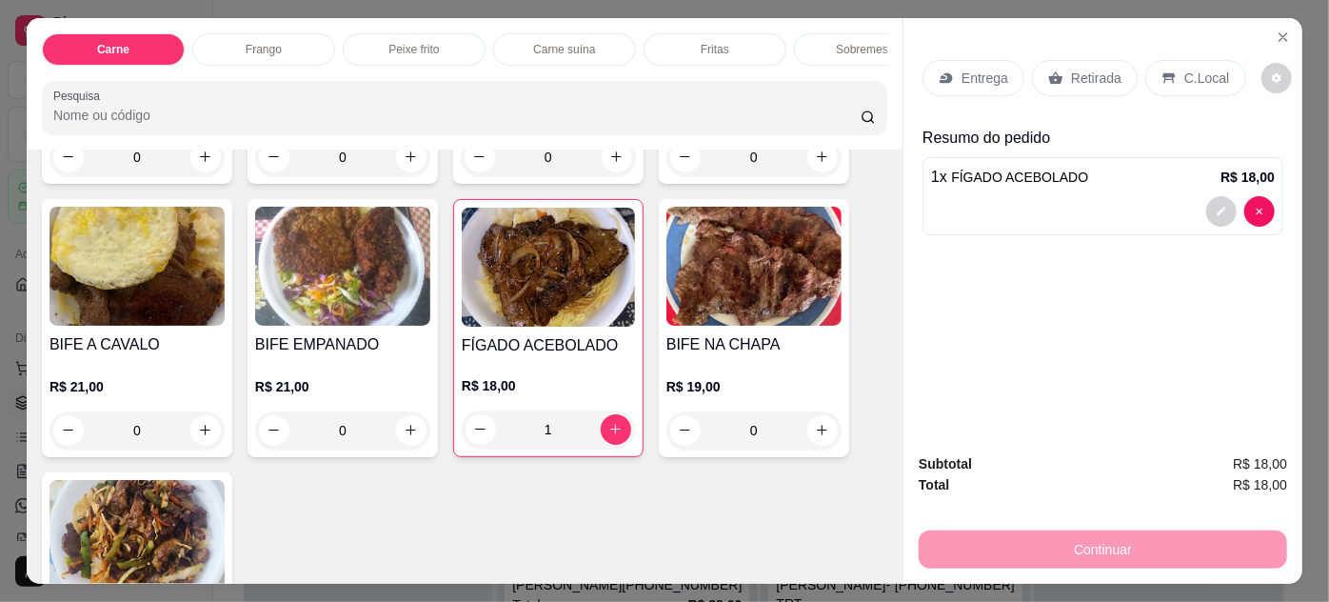
click at [965, 75] on p "Entrega" at bounding box center [985, 78] width 47 height 19
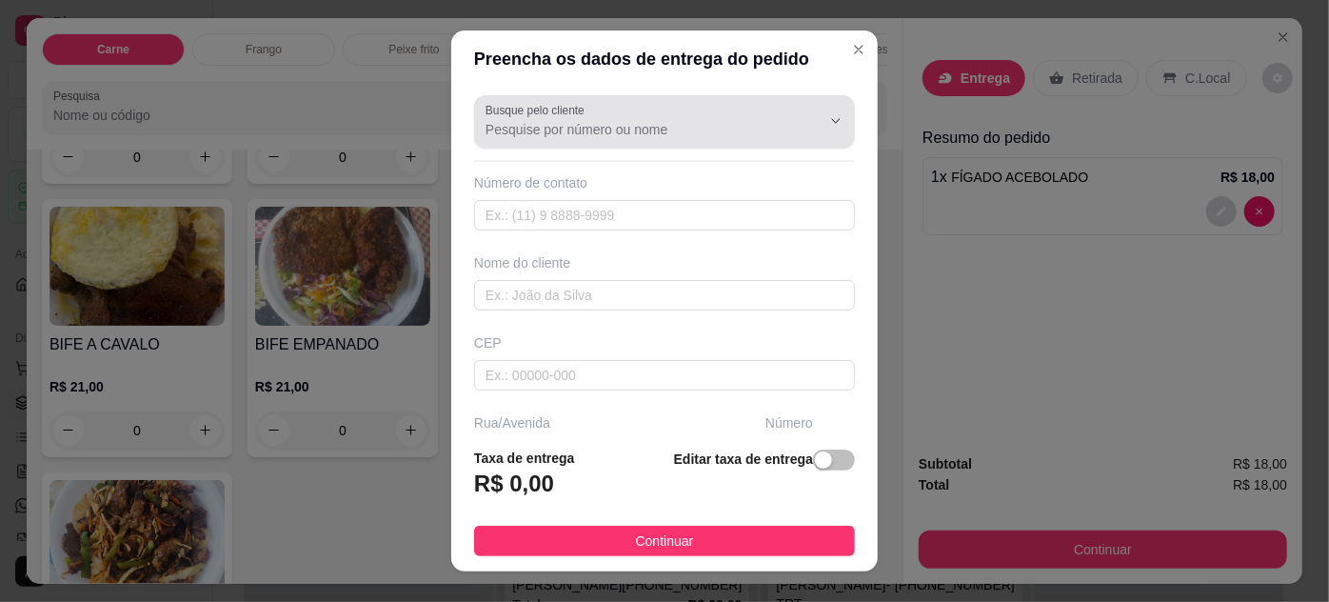
click at [530, 133] on input "Busque pelo cliente" at bounding box center [638, 129] width 305 height 19
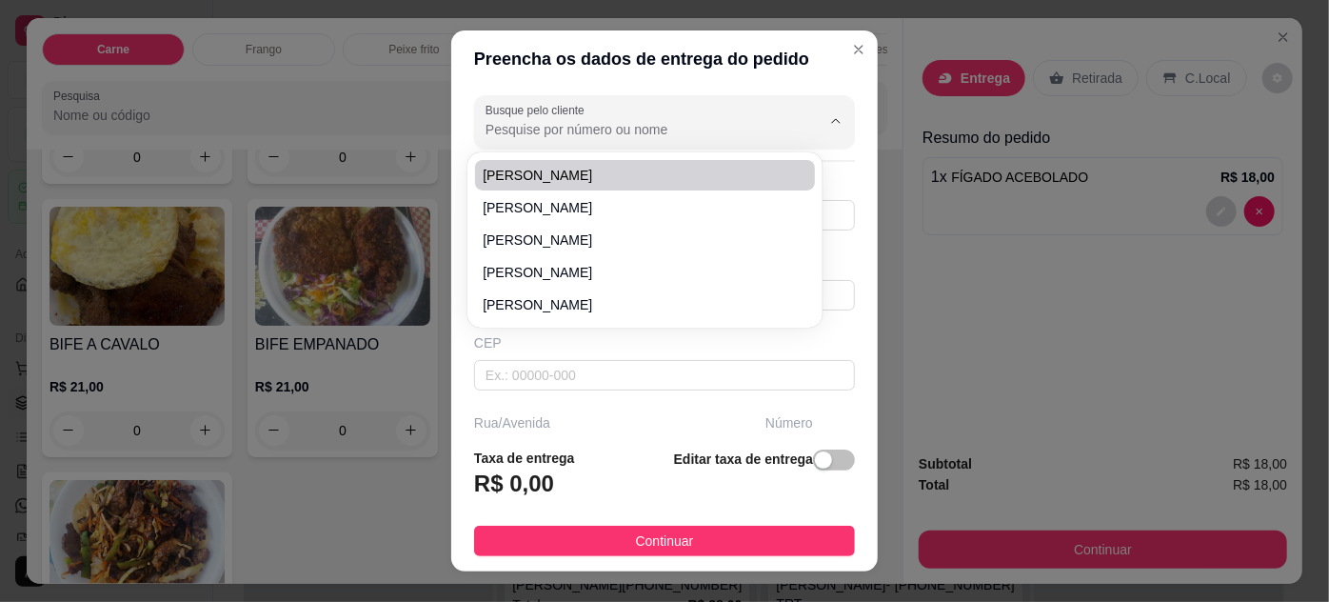
click at [592, 127] on input "Busque pelo cliente" at bounding box center [638, 129] width 305 height 19
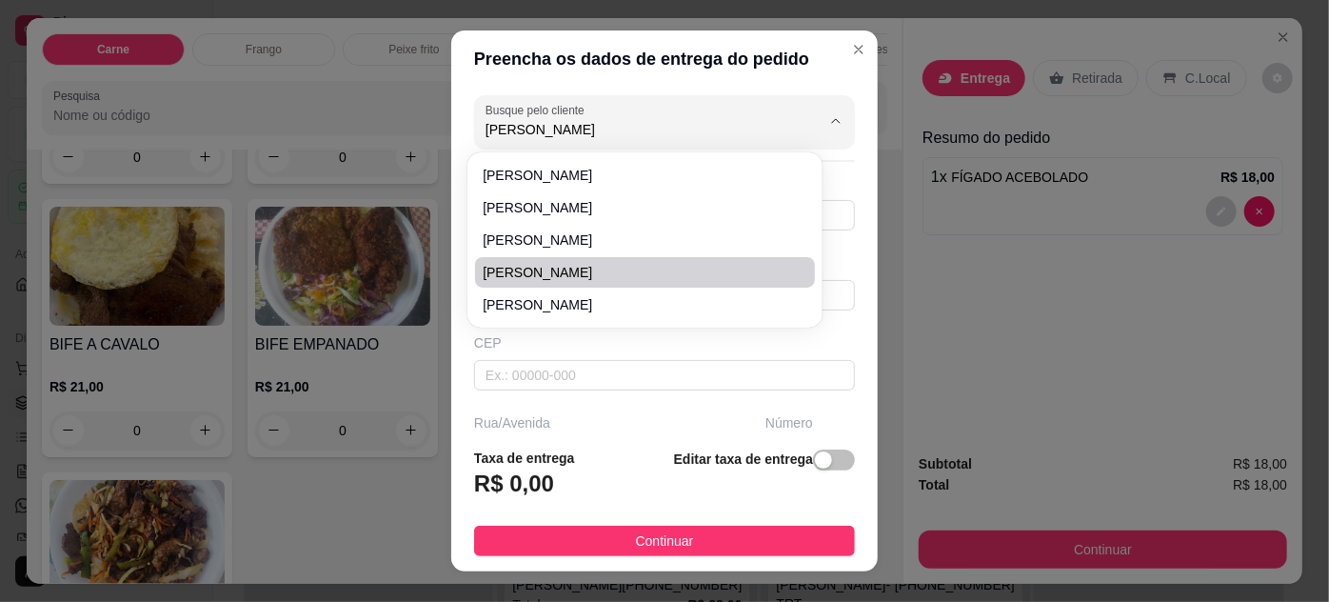
click at [550, 274] on span "[PERSON_NAME]" at bounding box center [635, 272] width 305 height 19
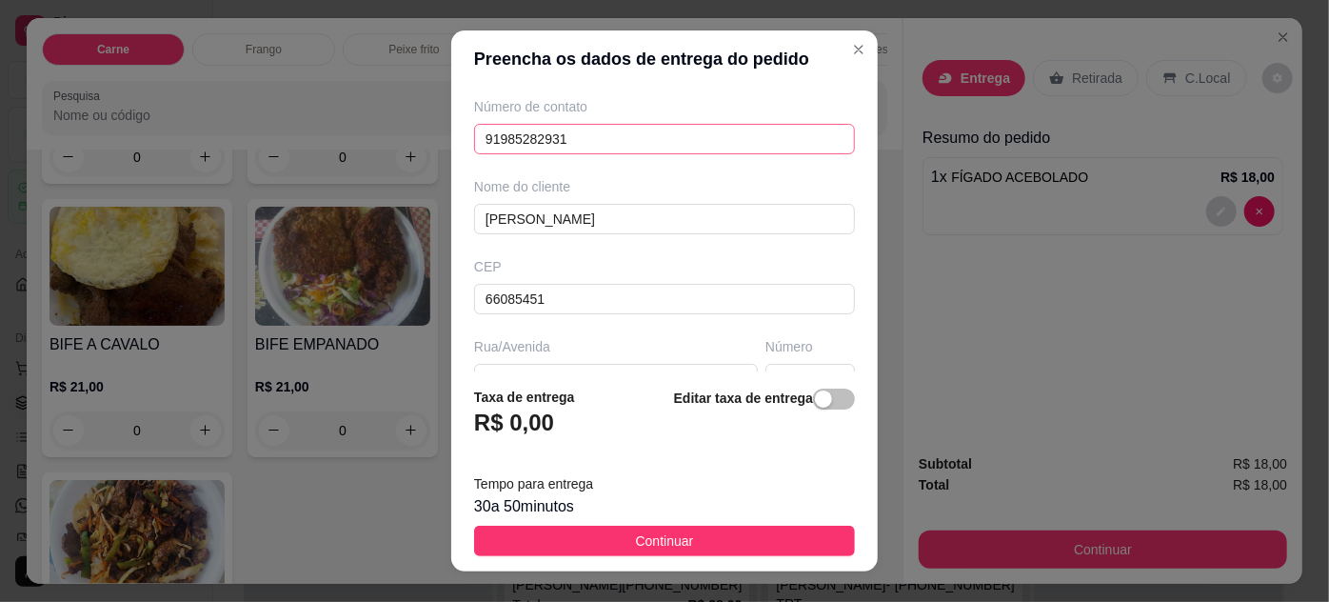
scroll to position [0, 0]
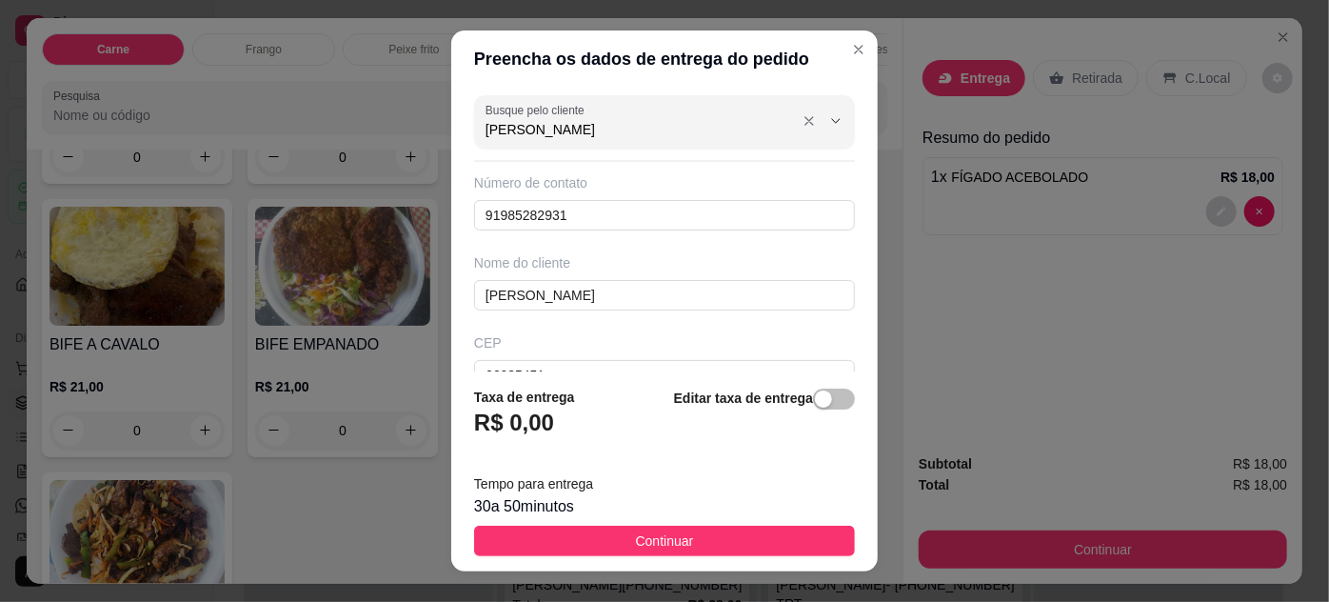
click at [618, 126] on input "[PERSON_NAME]" at bounding box center [638, 129] width 305 height 19
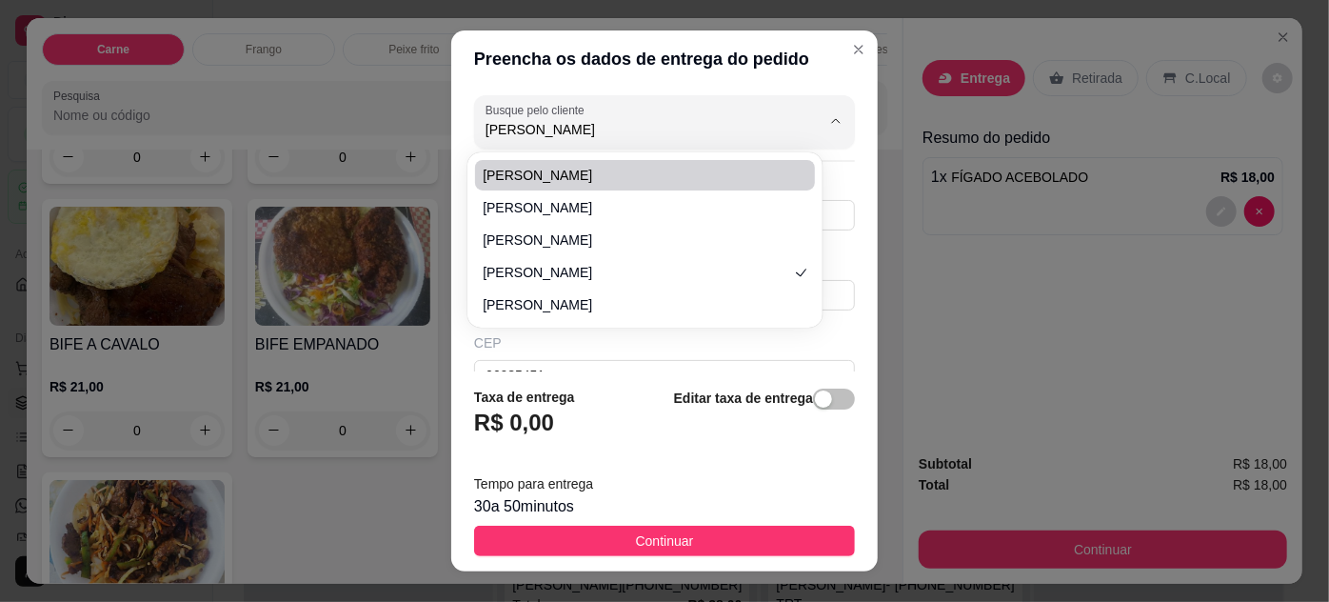
click at [596, 180] on span "[PERSON_NAME]" at bounding box center [635, 175] width 305 height 19
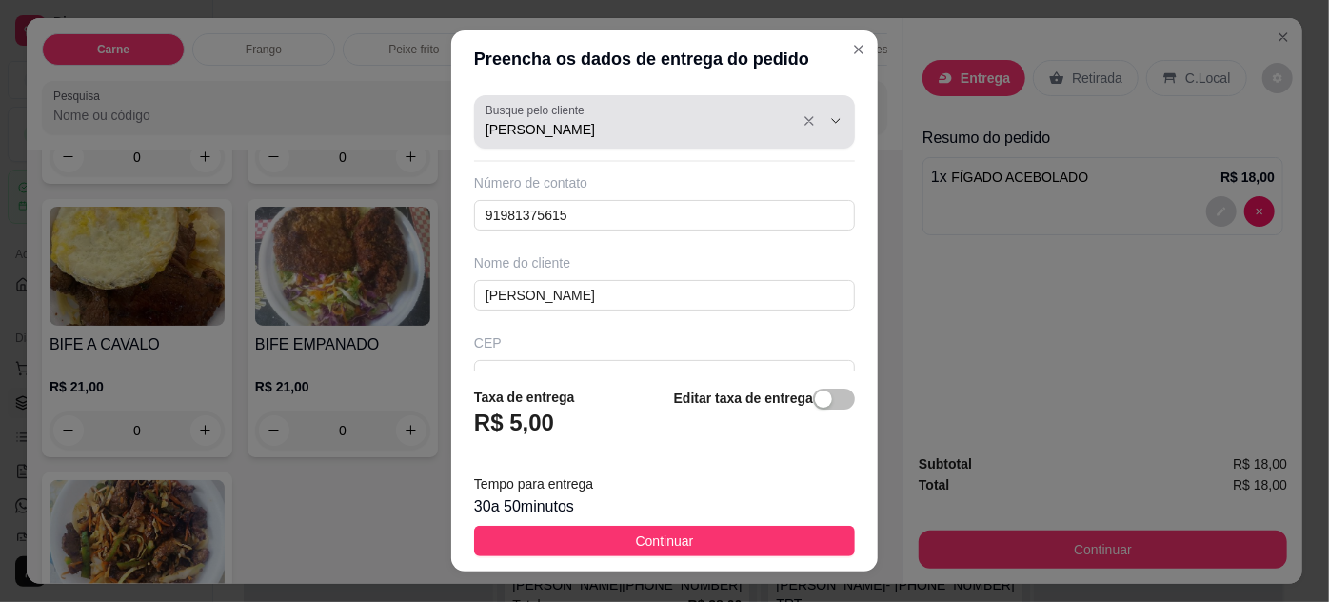
click at [689, 142] on div "Busque pelo cliente [PERSON_NAME]" at bounding box center [664, 121] width 381 height 53
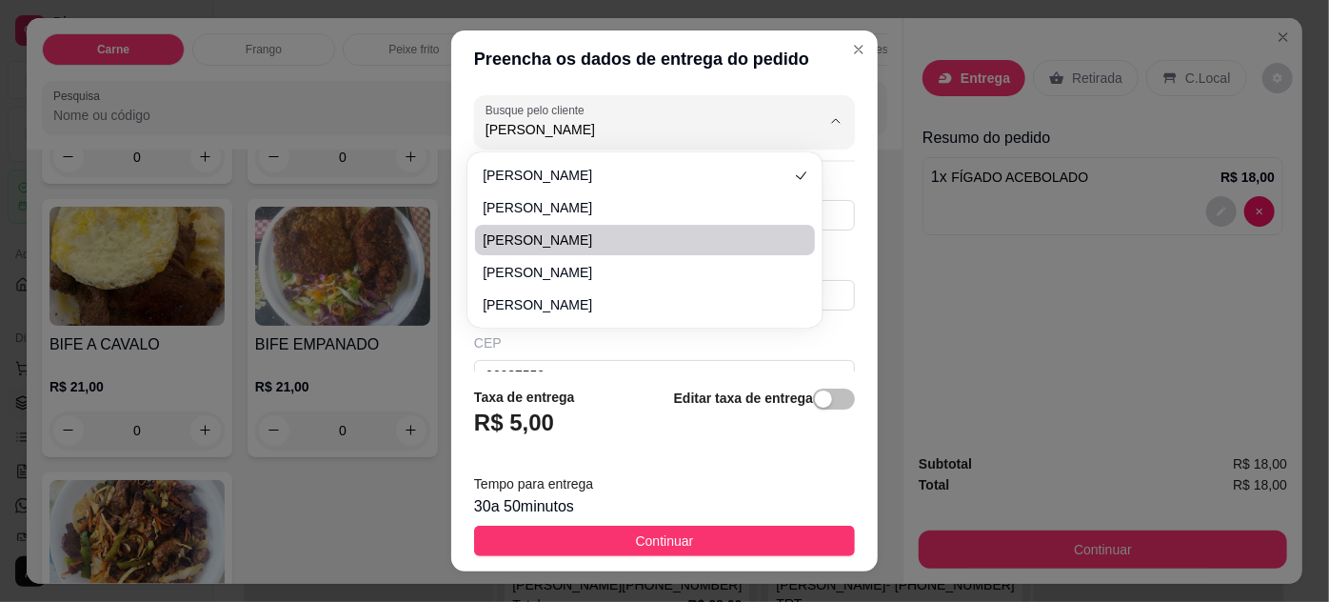
click at [580, 232] on span "[PERSON_NAME]" at bounding box center [635, 239] width 305 height 19
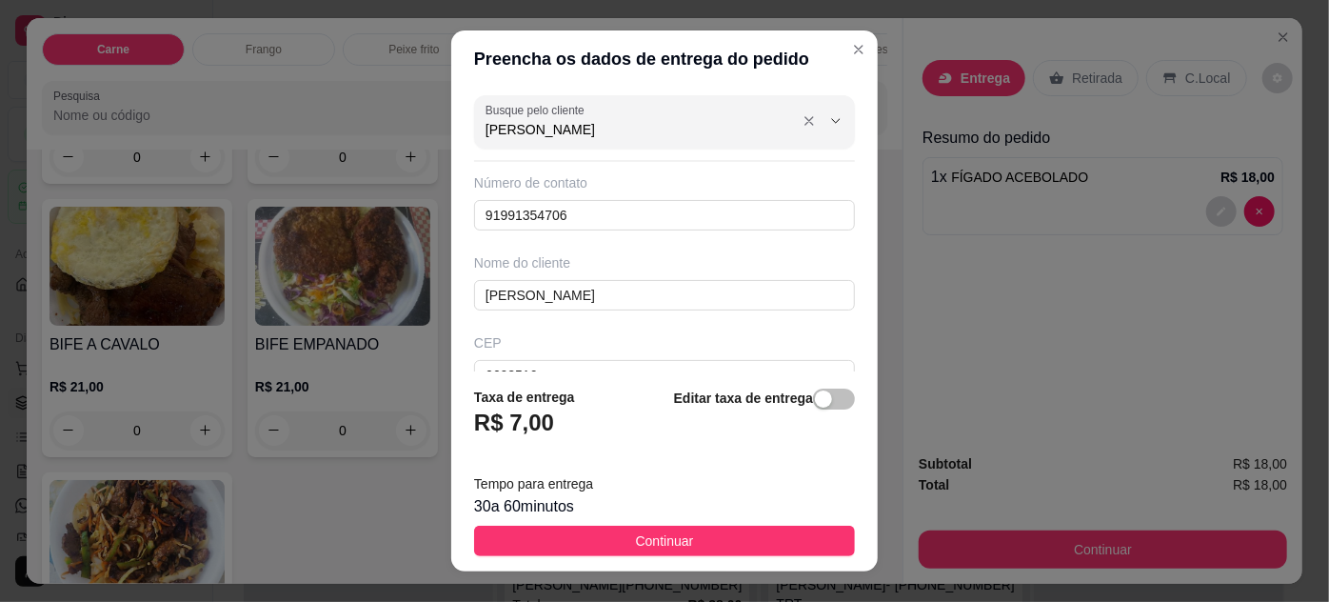
click at [591, 135] on input "[PERSON_NAME]" at bounding box center [638, 129] width 305 height 19
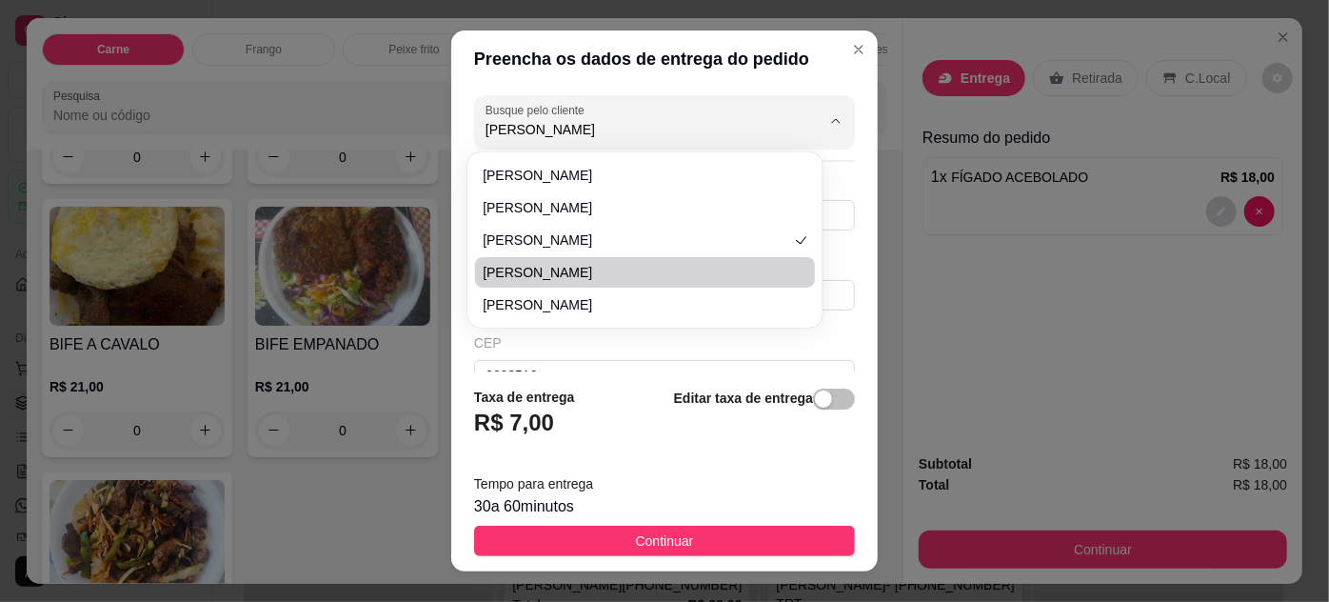
click at [548, 279] on span "[PERSON_NAME]" at bounding box center [635, 272] width 305 height 19
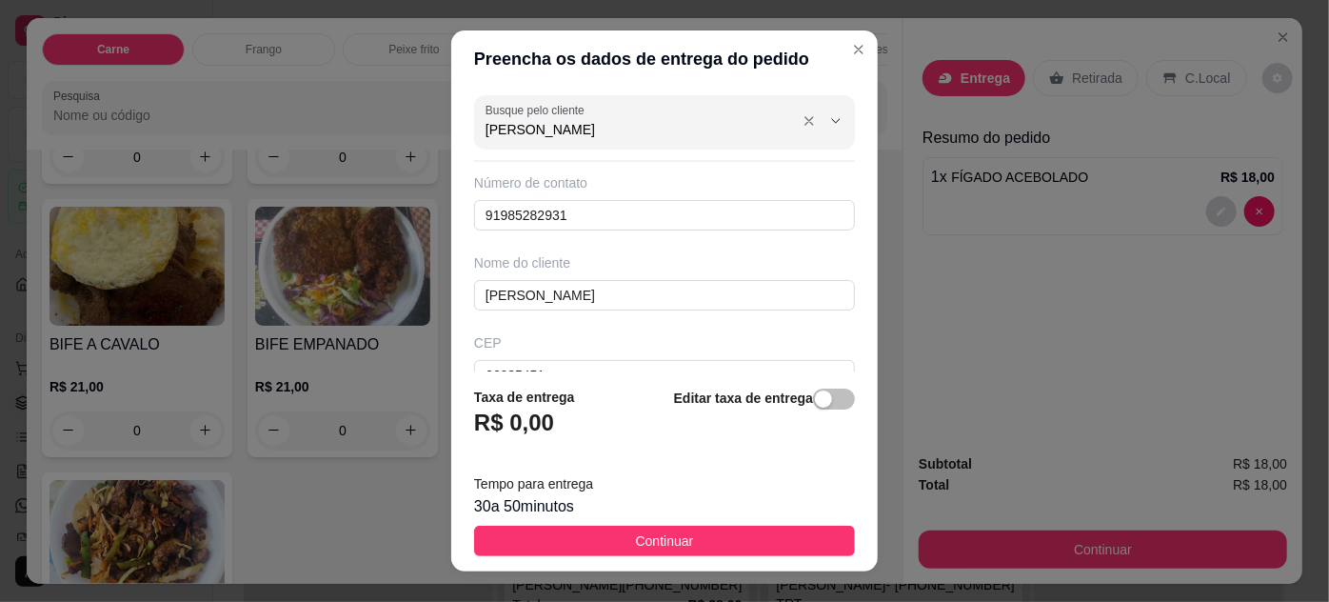
click at [619, 132] on input "[PERSON_NAME]" at bounding box center [638, 129] width 305 height 19
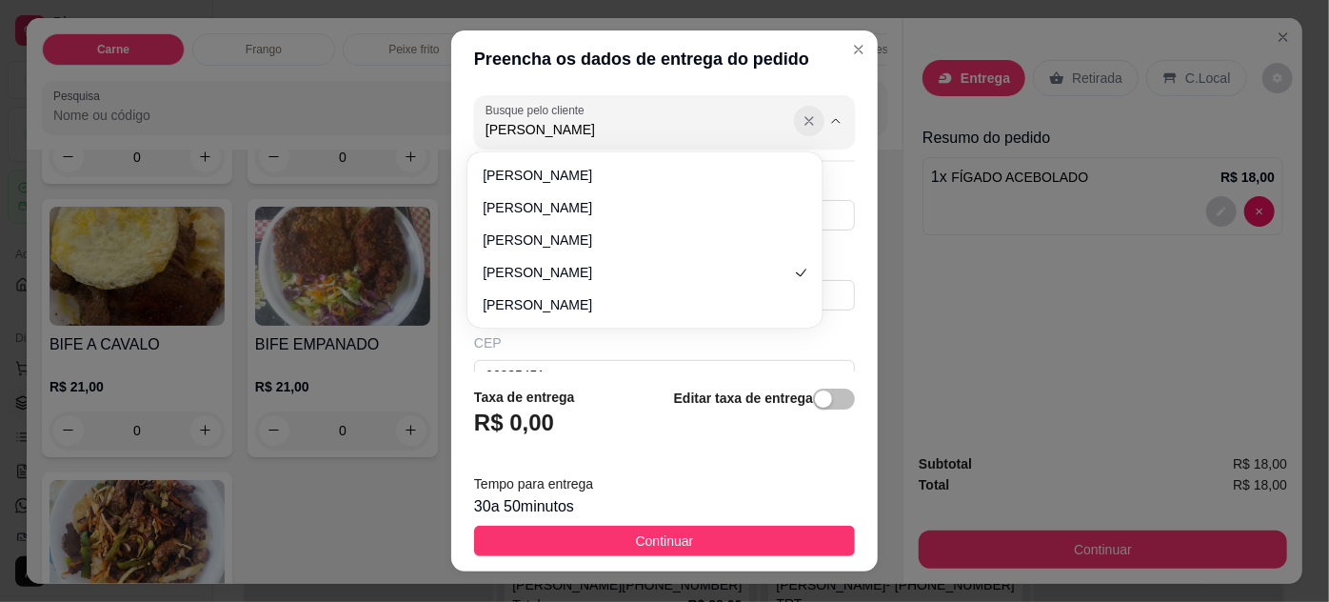
click at [802, 118] on icon "Show suggestions" at bounding box center [809, 120] width 15 height 15
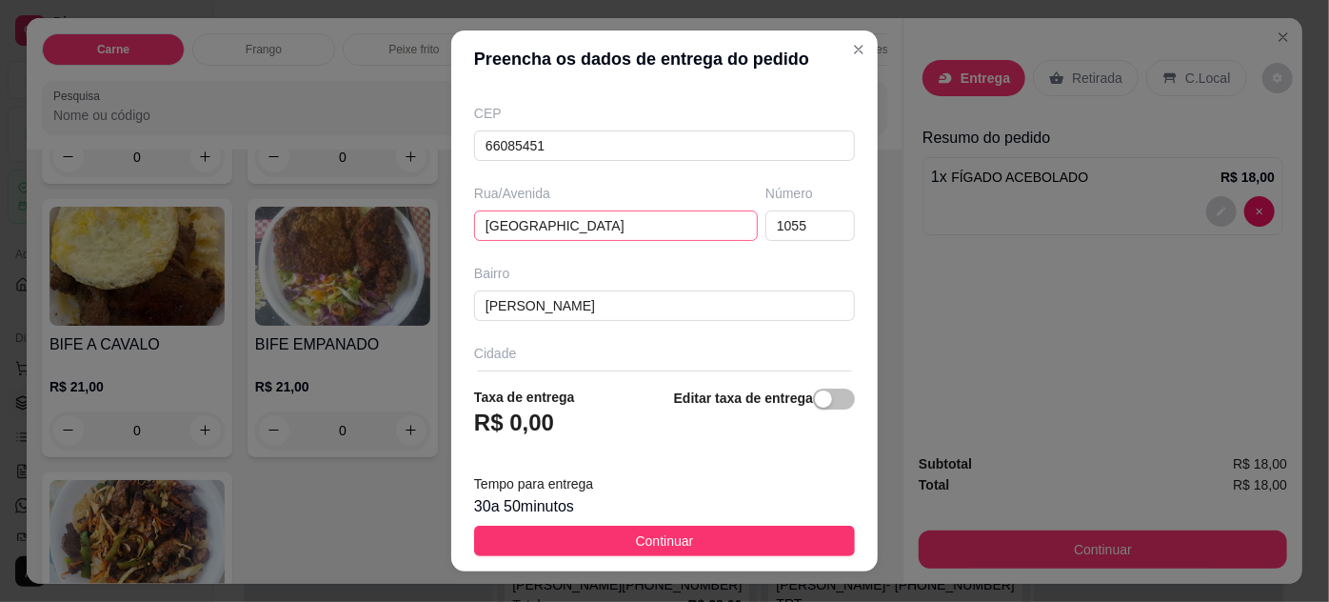
scroll to position [248, 0]
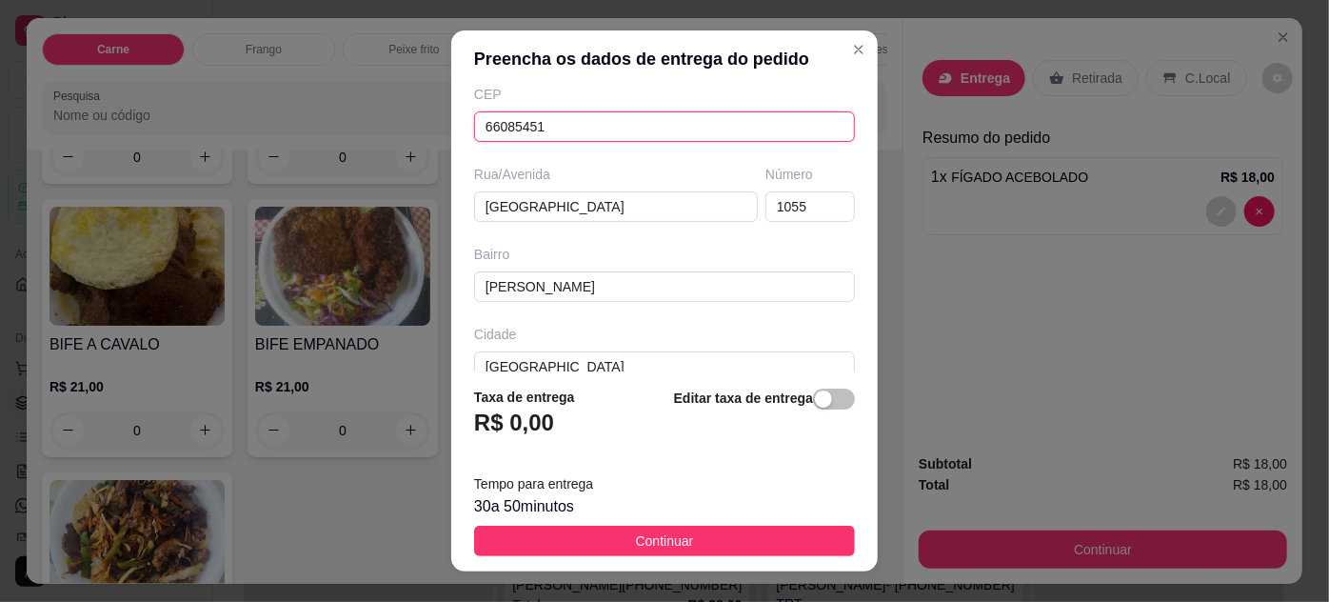
drag, startPoint x: 577, startPoint y: 131, endPoint x: 431, endPoint y: 123, distance: 145.9
click at [431, 121] on div "Preencha os dados de entrega do pedido Busque pelo cliente Número de contato 91…" at bounding box center [664, 301] width 1329 height 602
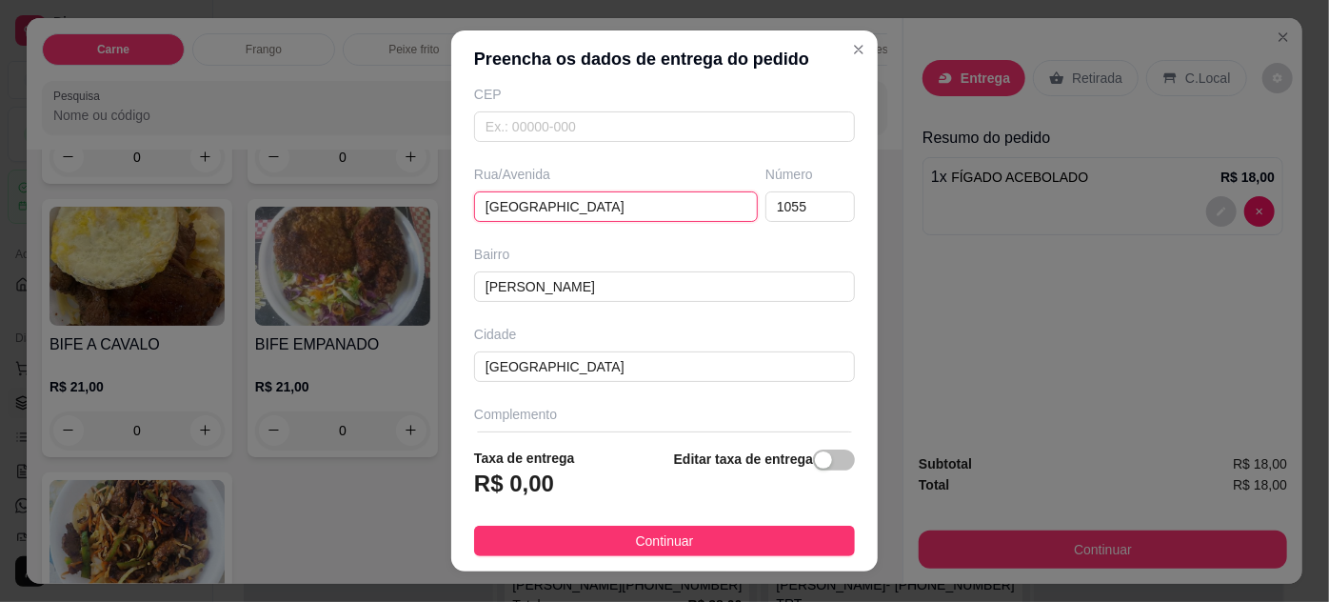
drag, startPoint x: 594, startPoint y: 207, endPoint x: 475, endPoint y: 213, distance: 119.2
click at [475, 213] on input "[GEOGRAPHIC_DATA]" at bounding box center [616, 206] width 284 height 30
drag, startPoint x: 792, startPoint y: 212, endPoint x: 746, endPoint y: 212, distance: 45.7
click at [765, 212] on input "text" at bounding box center [809, 206] width 89 height 30
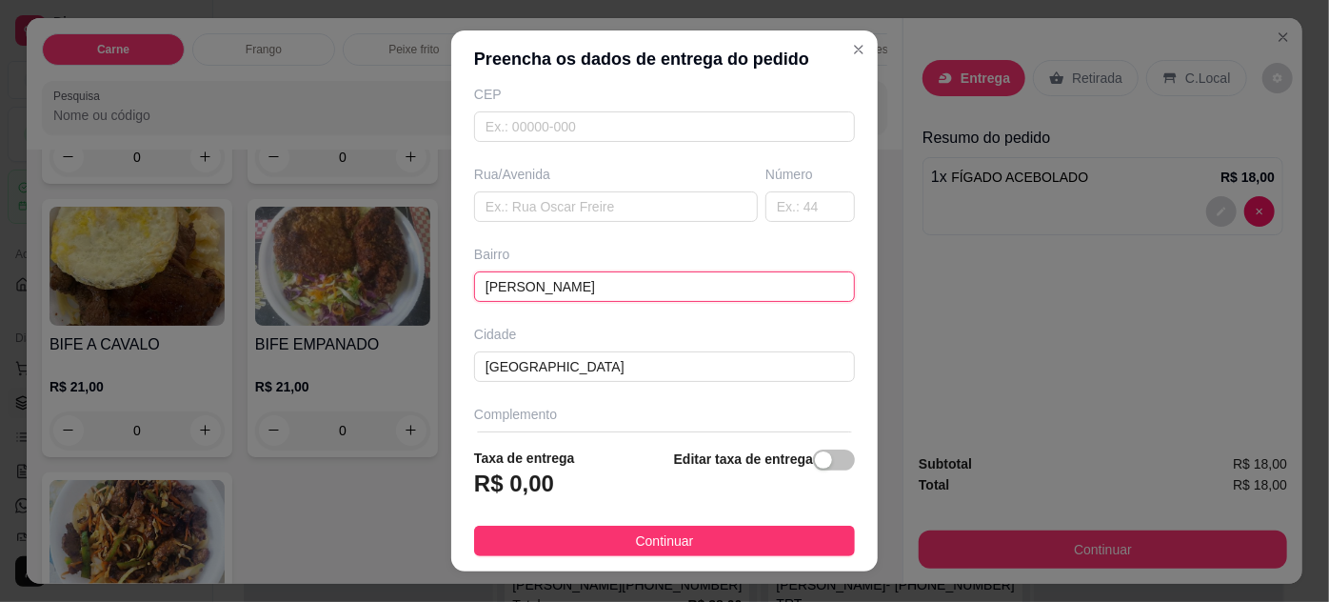
drag, startPoint x: 559, startPoint y: 290, endPoint x: 472, endPoint y: 307, distance: 88.1
click at [472, 307] on div "Busque pelo cliente Número de contato 91985282931 Nome do cliente [PERSON_NAME]…" at bounding box center [664, 261] width 427 height 346
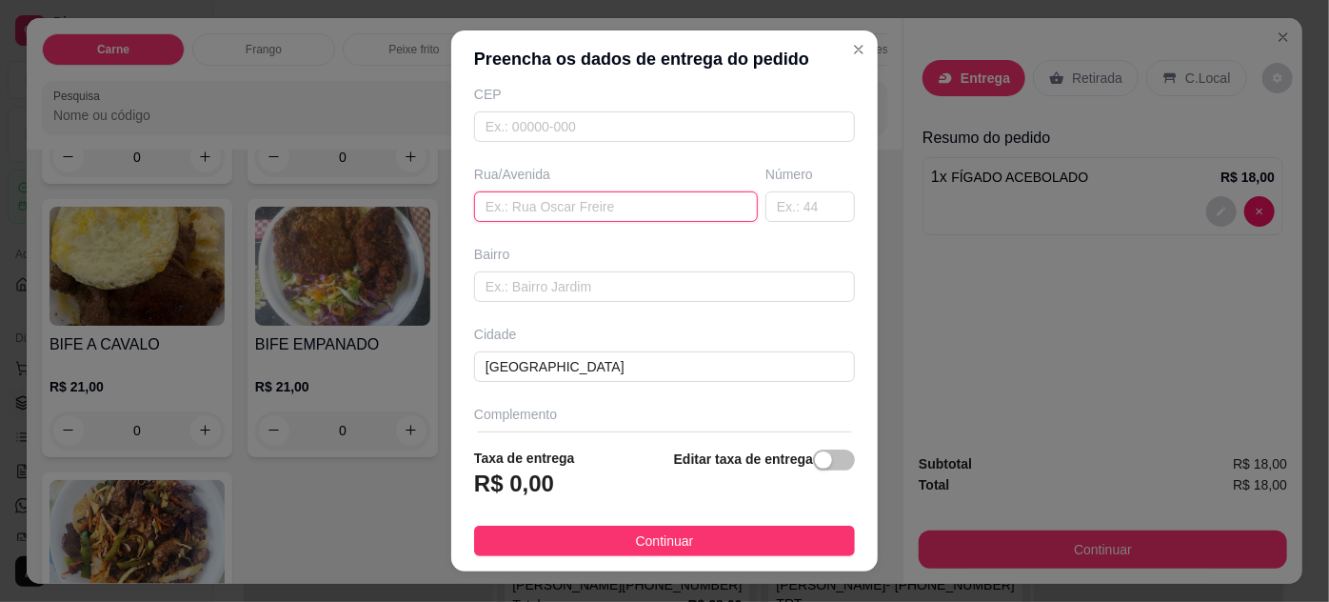
click at [539, 201] on input "text" at bounding box center [616, 206] width 284 height 30
paste input "Travessa [PERSON_NAME] 517"
click at [727, 194] on input "Travessa [PERSON_NAME] 517" at bounding box center [616, 206] width 284 height 30
click at [765, 203] on input "text" at bounding box center [809, 206] width 89 height 30
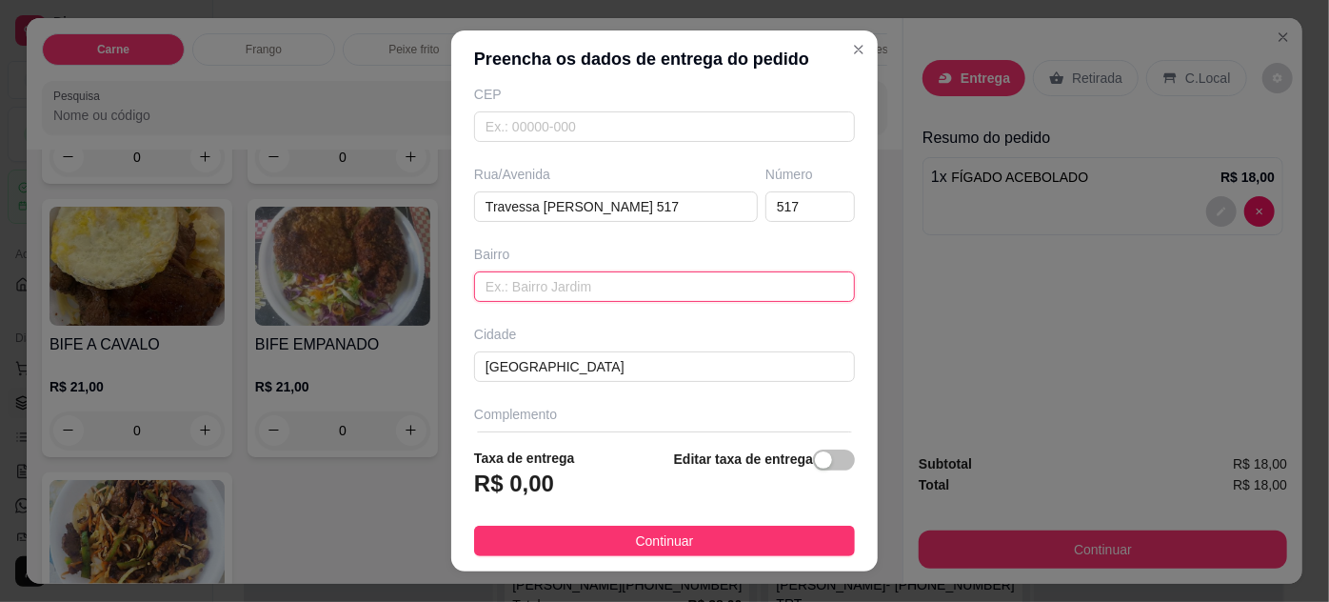
click at [671, 284] on input "text" at bounding box center [664, 286] width 381 height 30
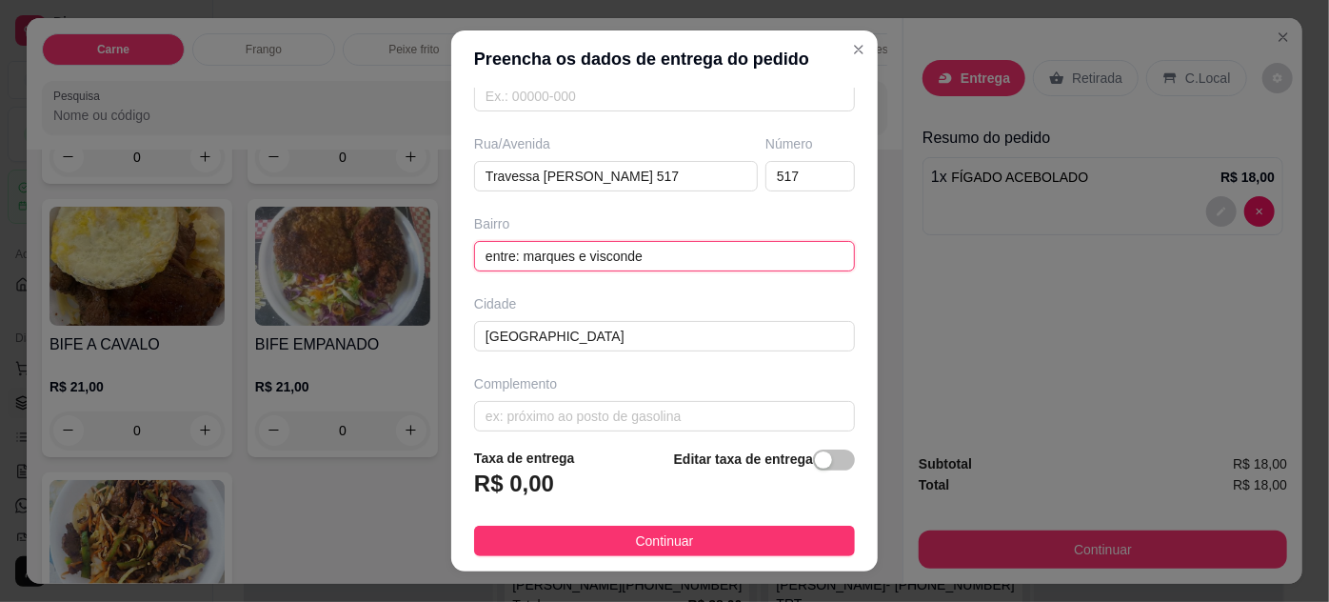
scroll to position [291, 0]
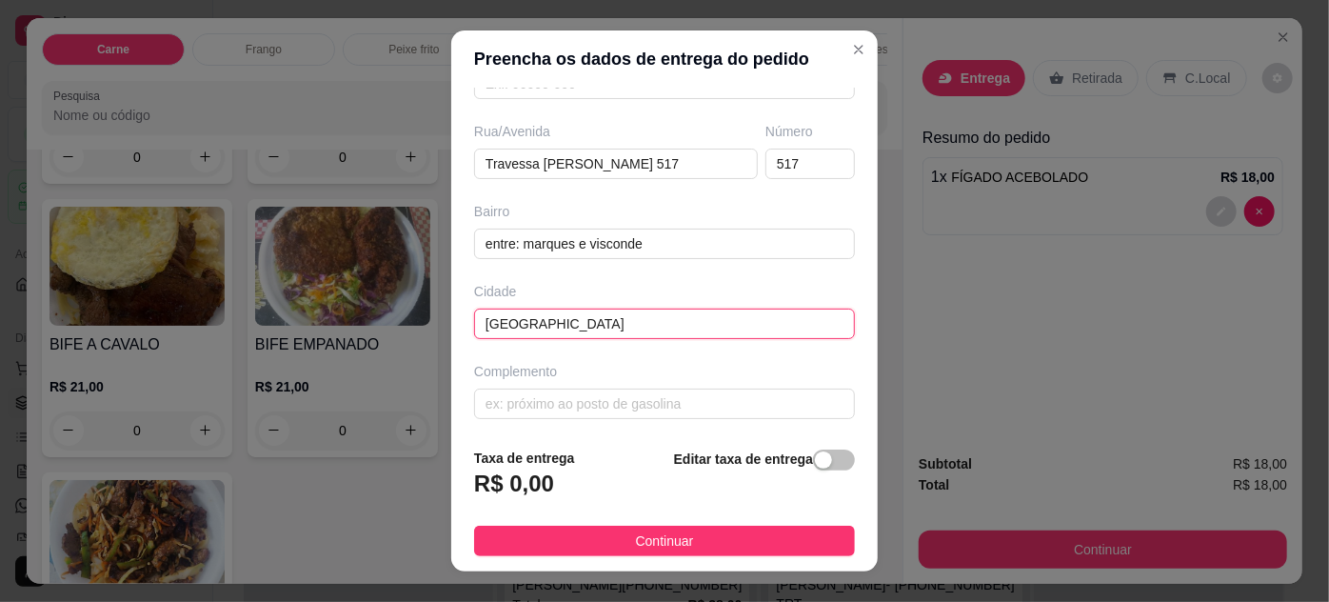
drag, startPoint x: 586, startPoint y: 318, endPoint x: 437, endPoint y: 326, distance: 149.7
click at [438, 326] on div "Preencha os dados de entrega do pedido Busque pelo cliente Número de contato 91…" at bounding box center [664, 301] width 1329 height 602
click at [813, 450] on span "button" at bounding box center [834, 459] width 42 height 21
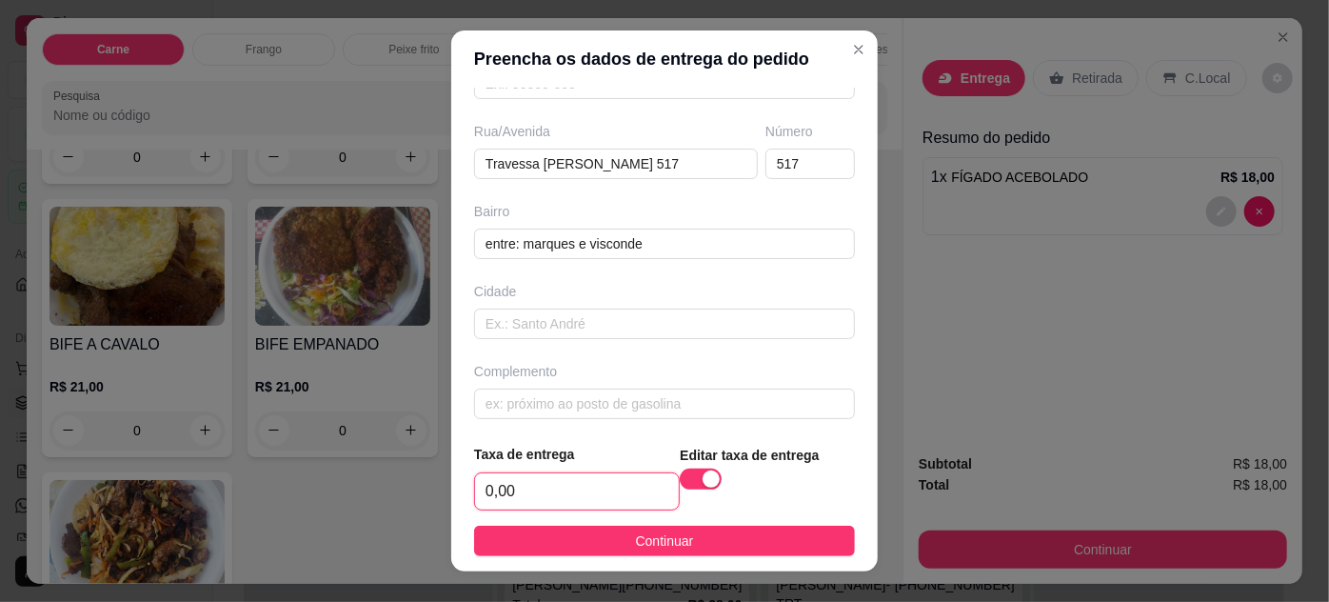
click at [586, 488] on input "0,00" at bounding box center [577, 491] width 204 height 36
click at [684, 540] on button "Continuar" at bounding box center [664, 541] width 381 height 30
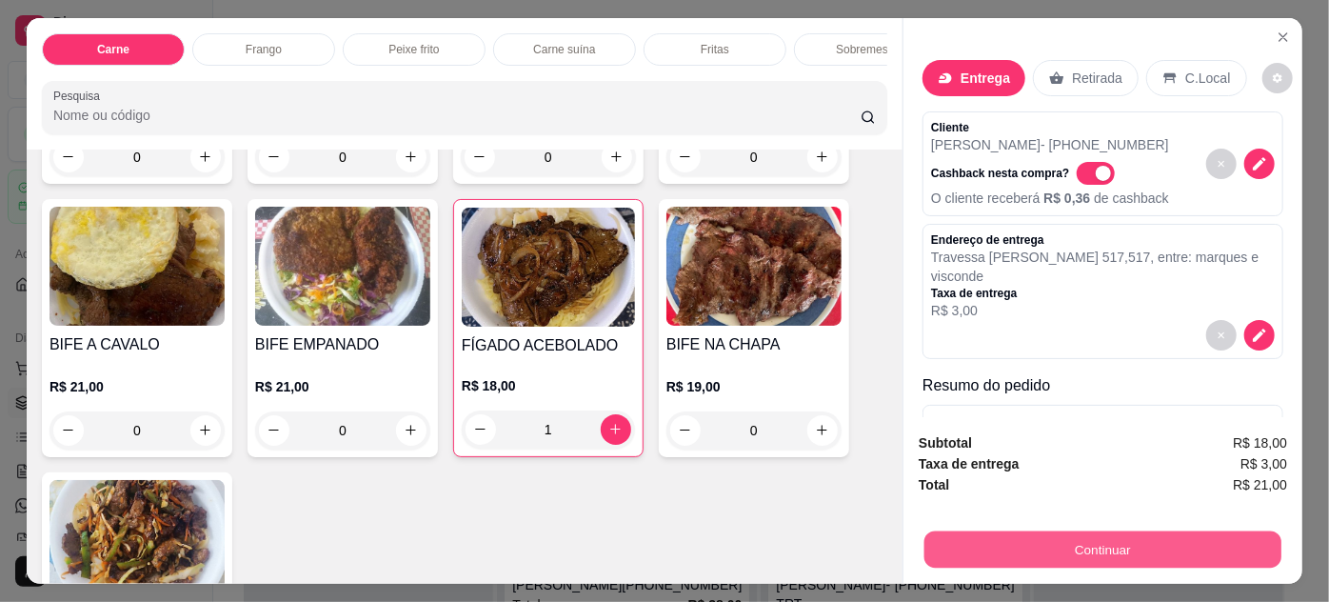
click at [975, 540] on button "Continuar" at bounding box center [1102, 549] width 357 height 37
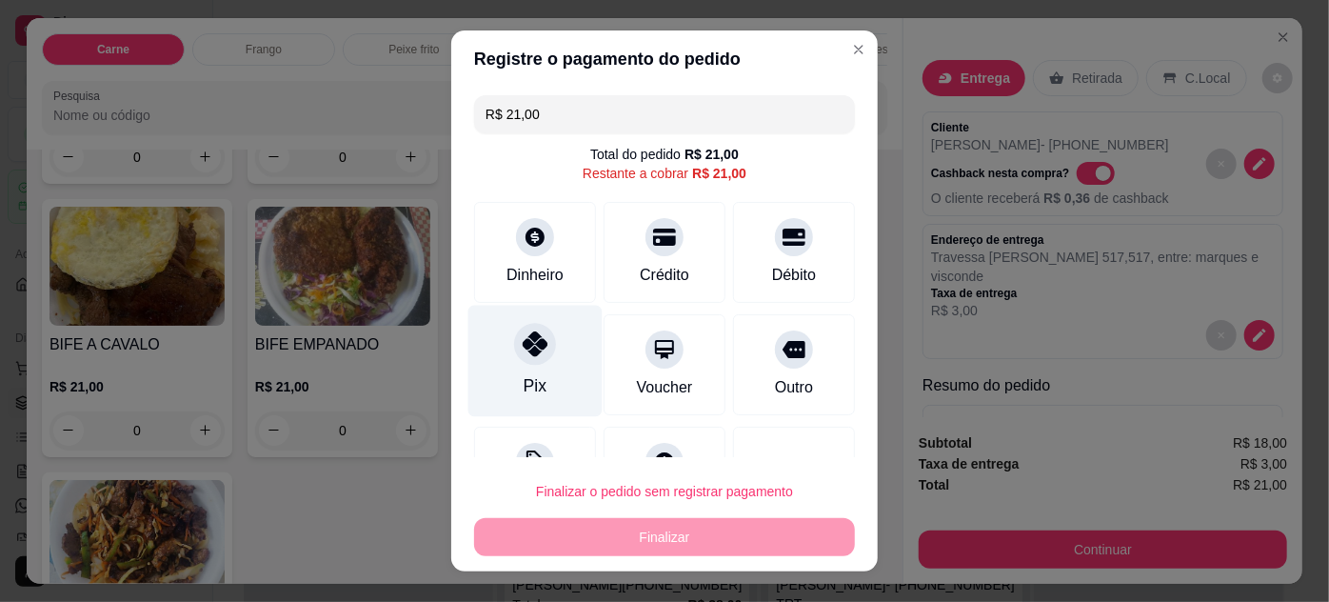
click at [536, 339] on div at bounding box center [535, 344] width 42 height 42
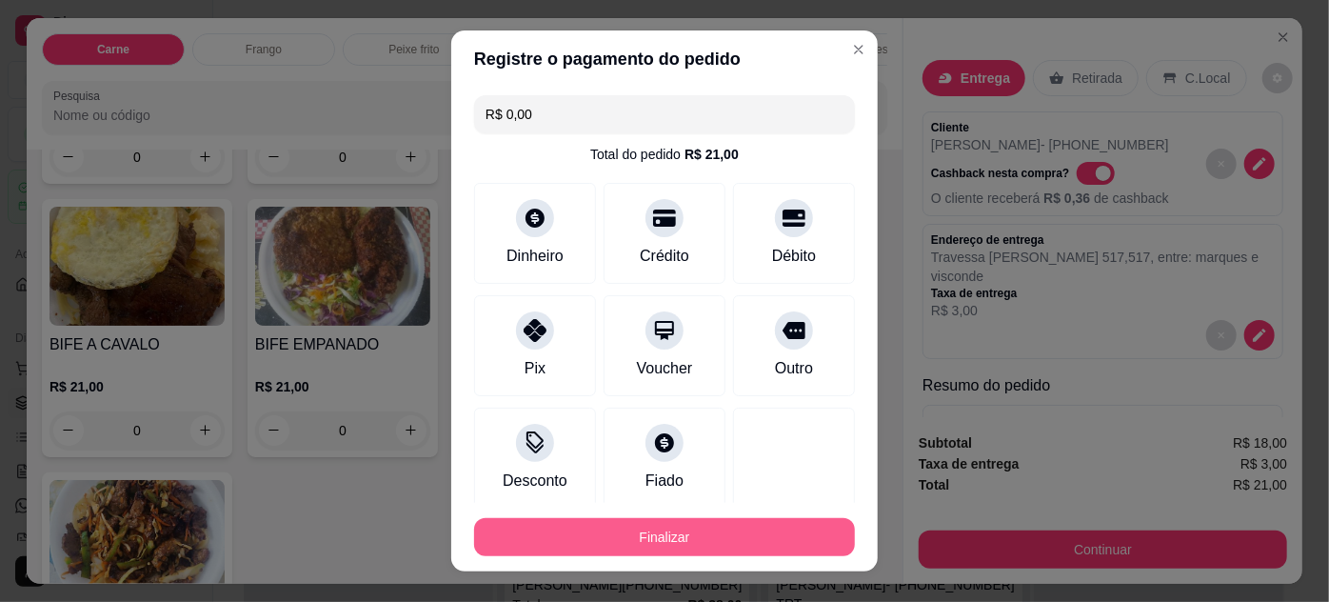
click at [771, 542] on button "Finalizar" at bounding box center [664, 537] width 381 height 38
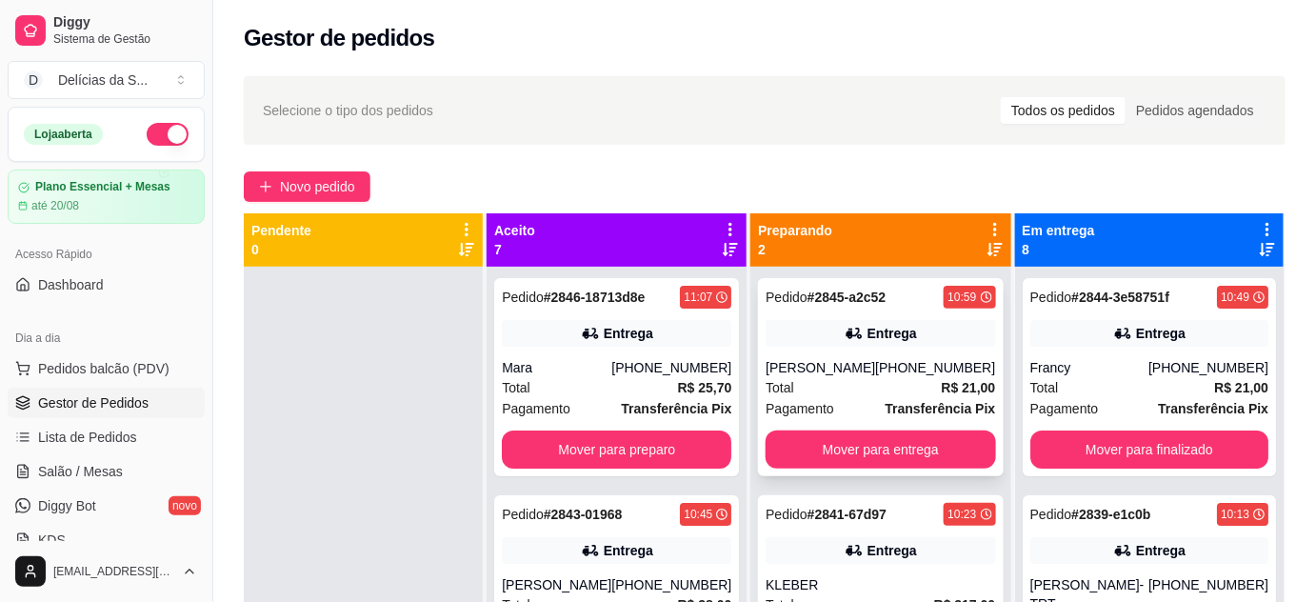
click at [858, 362] on div "[PERSON_NAME]" at bounding box center [819, 367] width 109 height 19
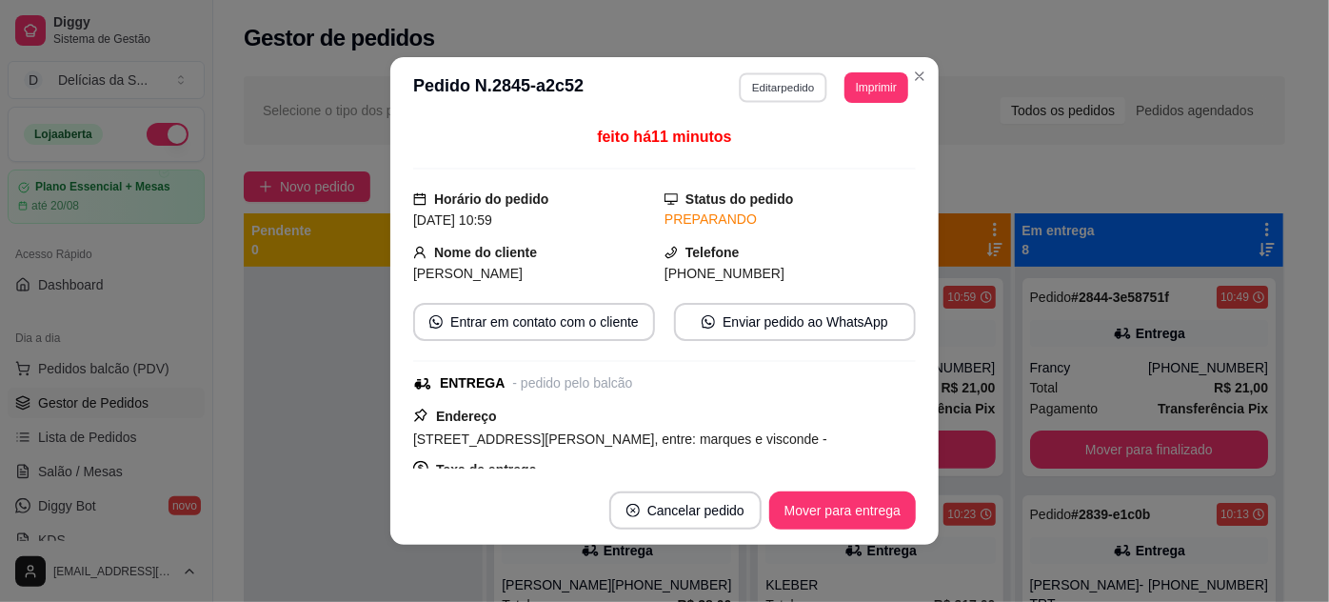
click at [763, 83] on button "Editar pedido" at bounding box center [784, 87] width 89 height 30
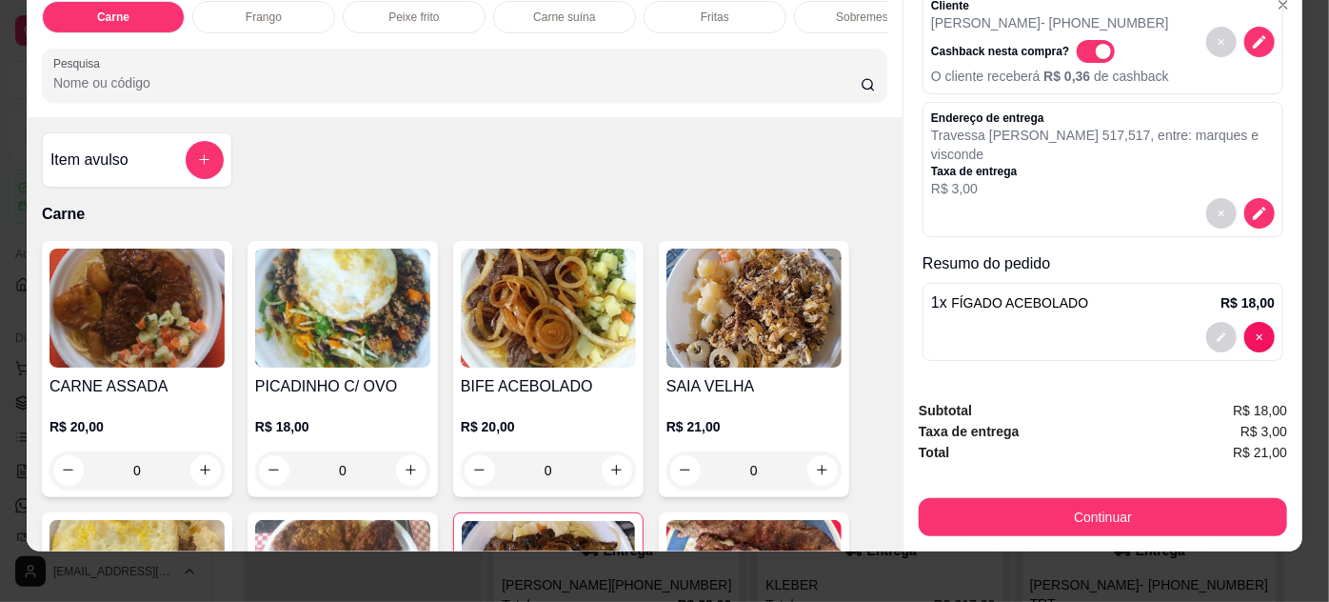
scroll to position [49, 0]
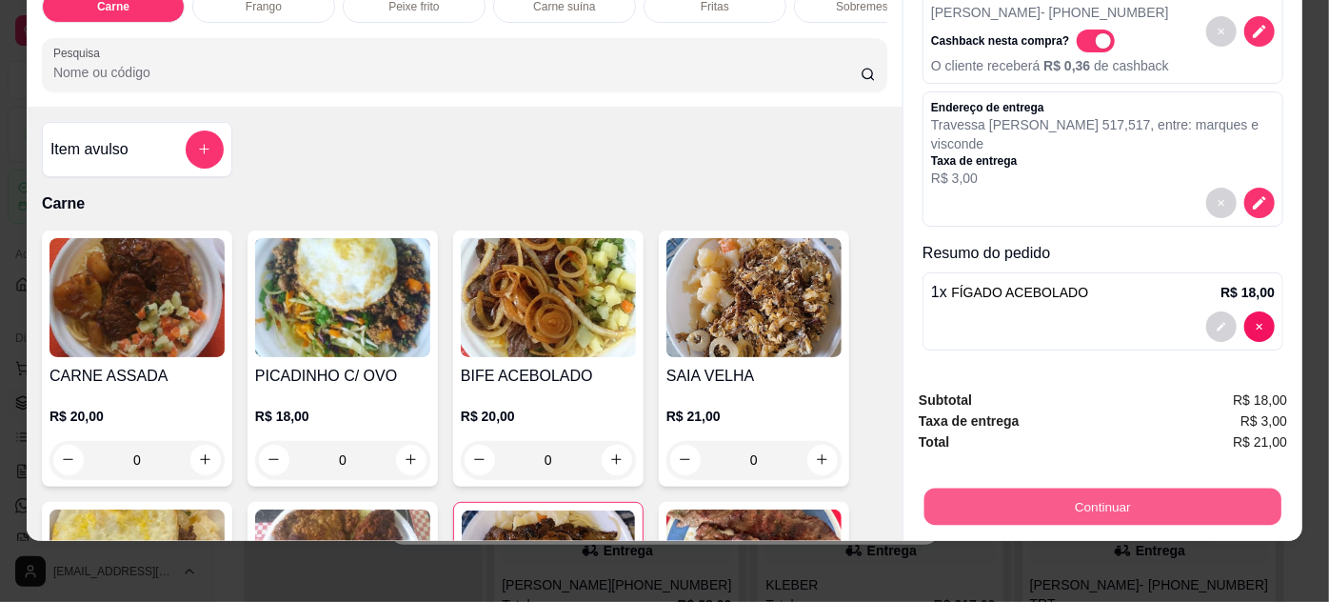
click at [1065, 488] on button "Continuar" at bounding box center [1102, 506] width 357 height 37
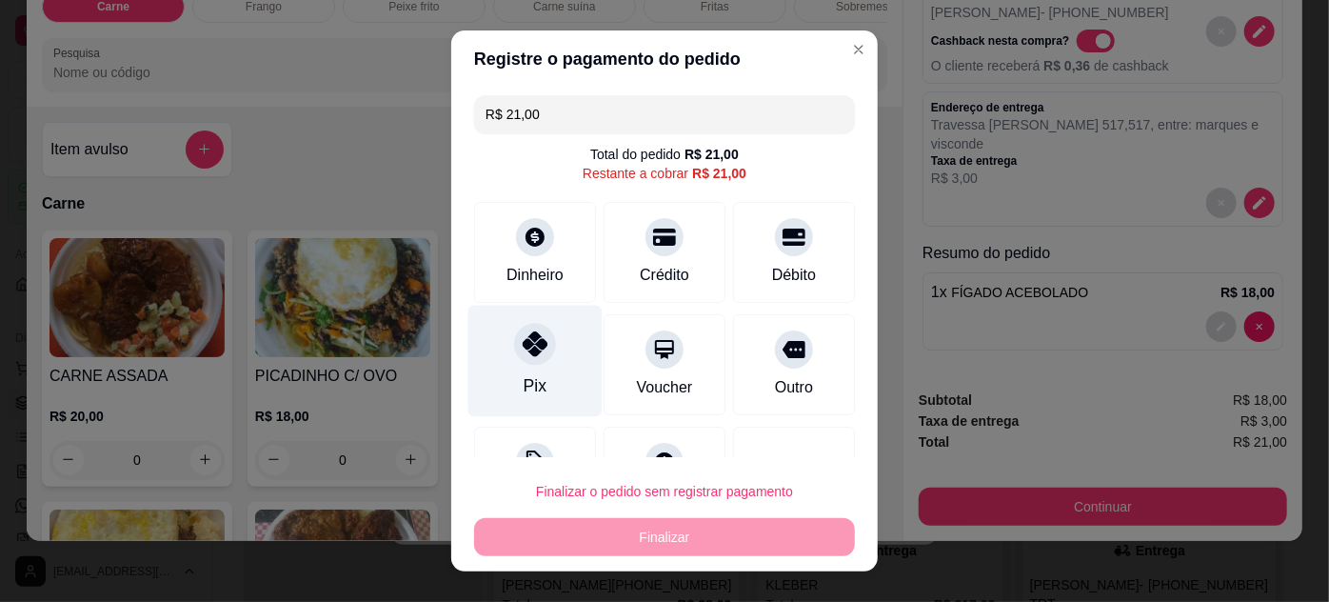
click at [541, 380] on div "Pix" at bounding box center [535, 360] width 134 height 111
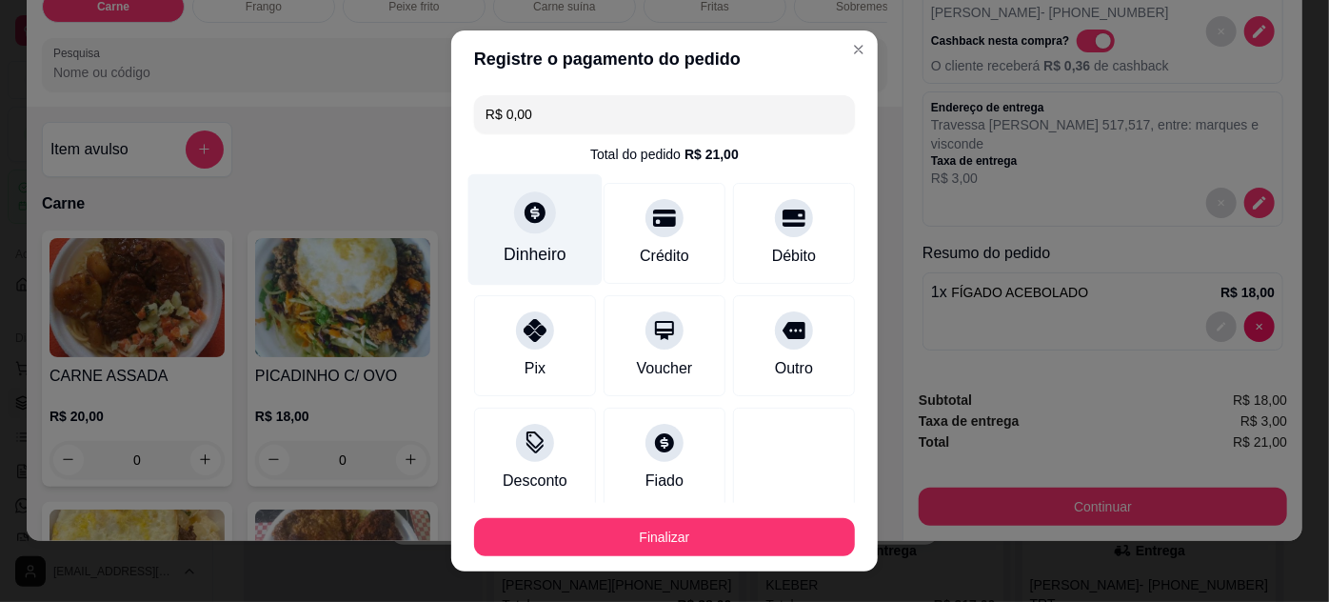
click at [542, 231] on div "Dinheiro" at bounding box center [535, 228] width 134 height 111
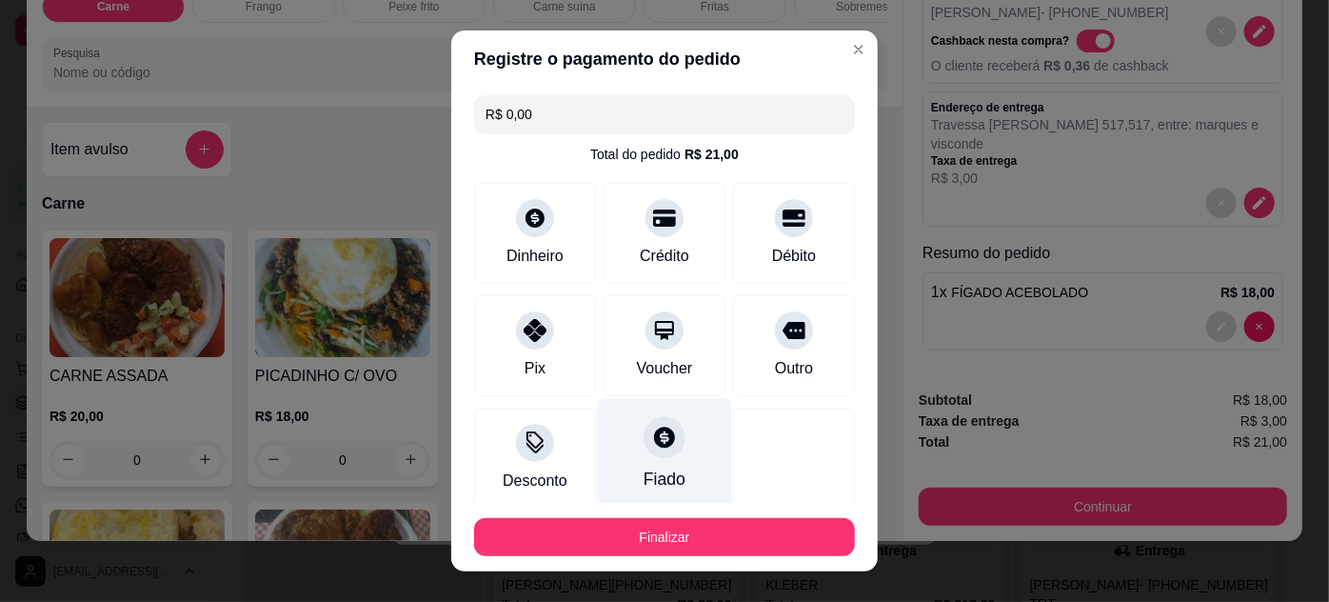
scroll to position [182, 0]
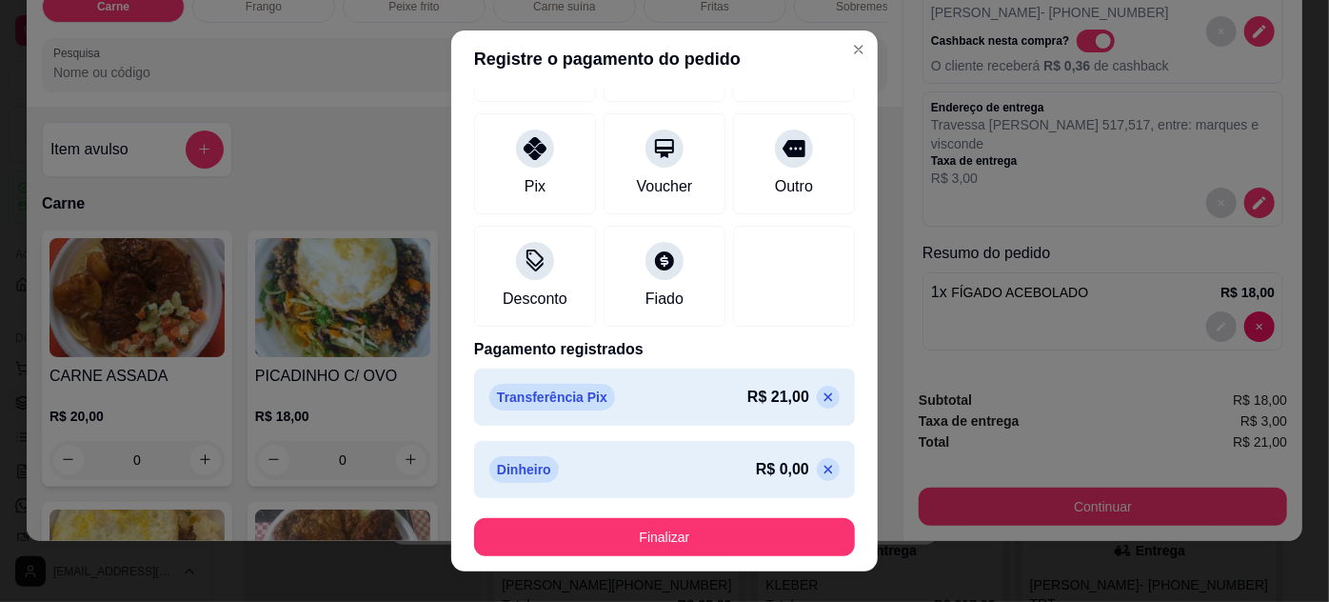
click at [825, 392] on icon at bounding box center [829, 396] width 9 height 9
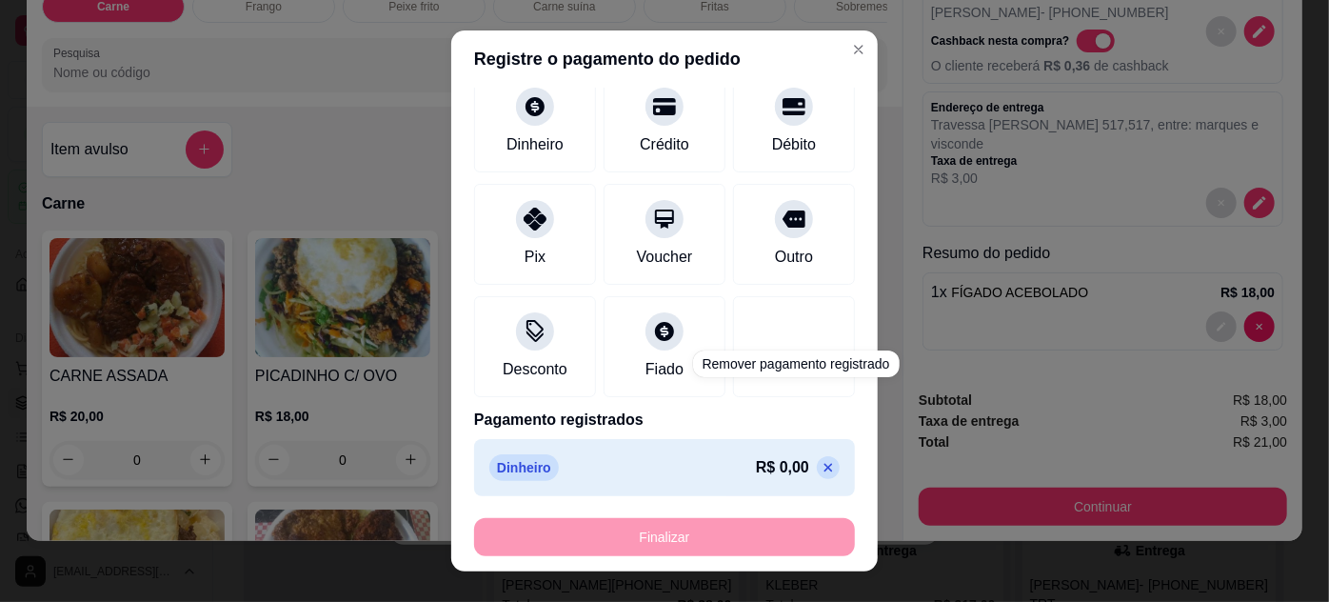
scroll to position [129, 0]
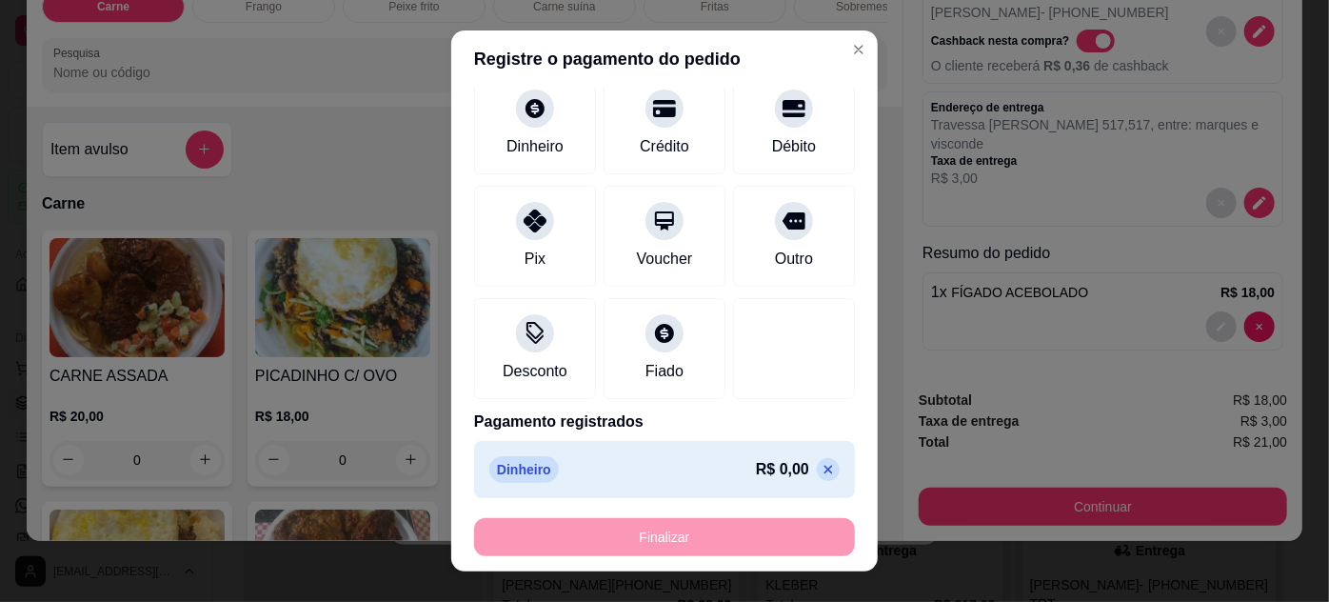
click at [825, 465] on icon at bounding box center [829, 469] width 9 height 9
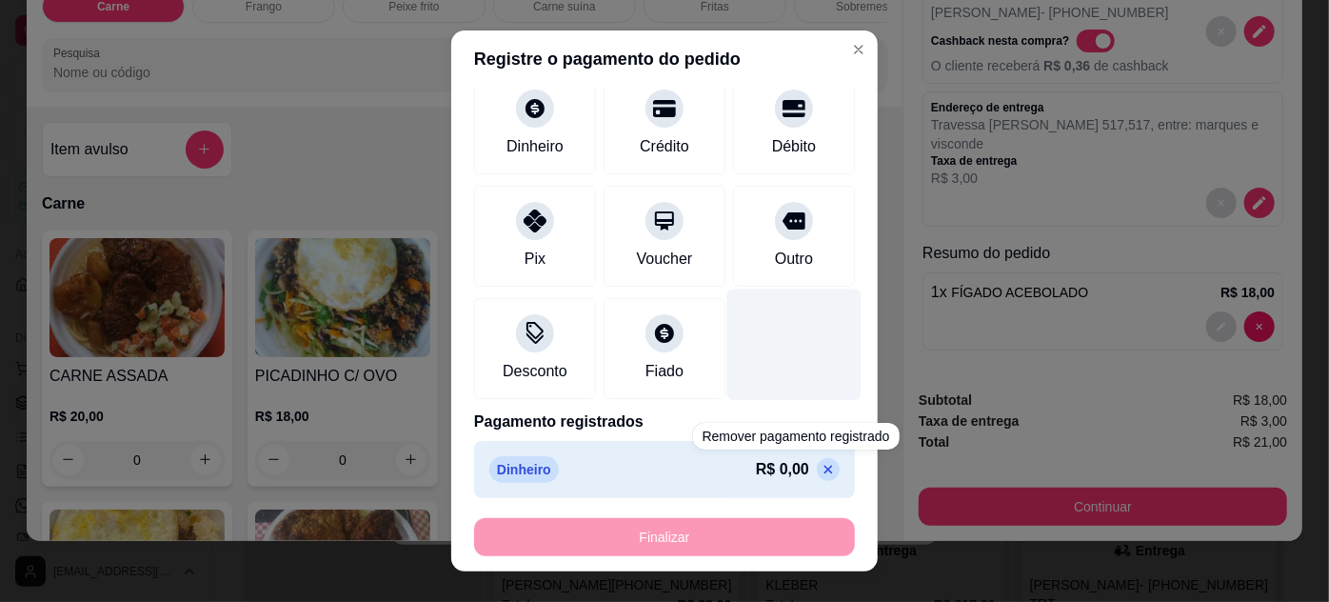
scroll to position [75, 0]
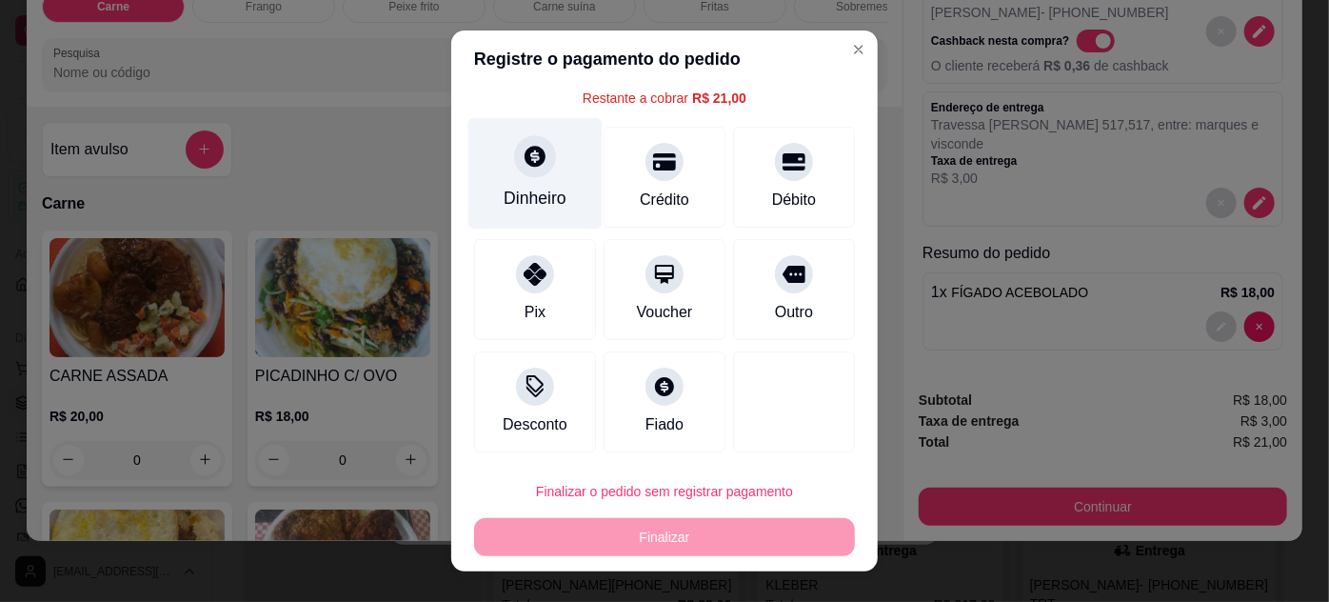
click at [521, 200] on div "Dinheiro" at bounding box center [535, 198] width 63 height 25
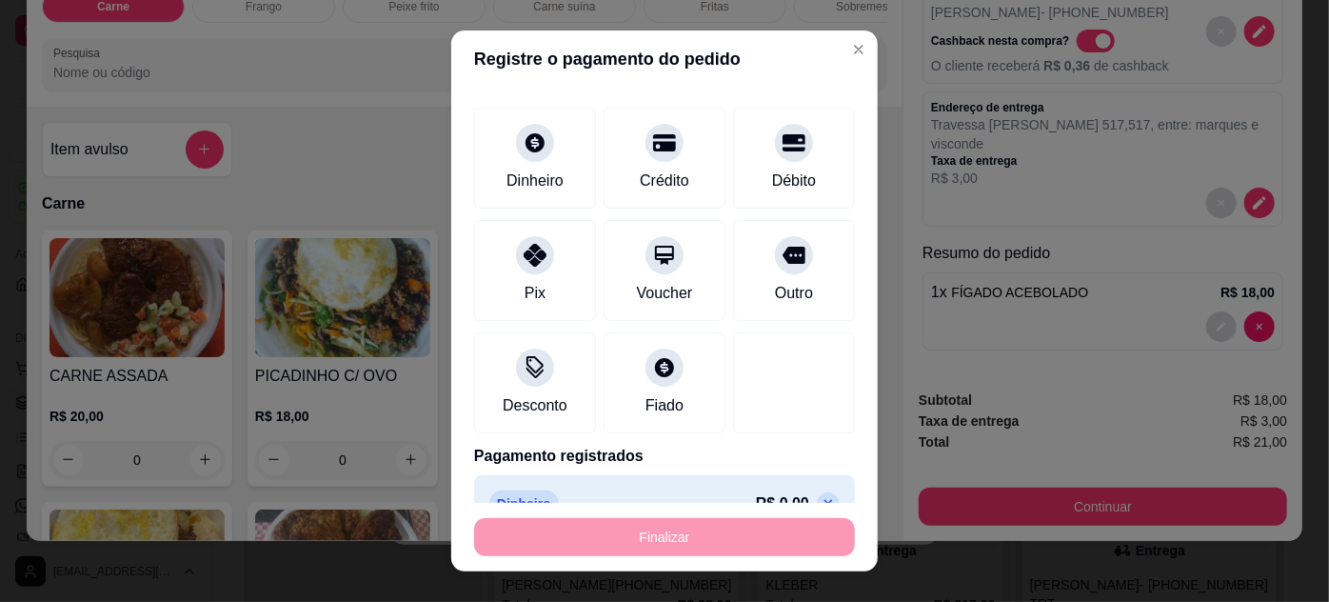
scroll to position [129, 0]
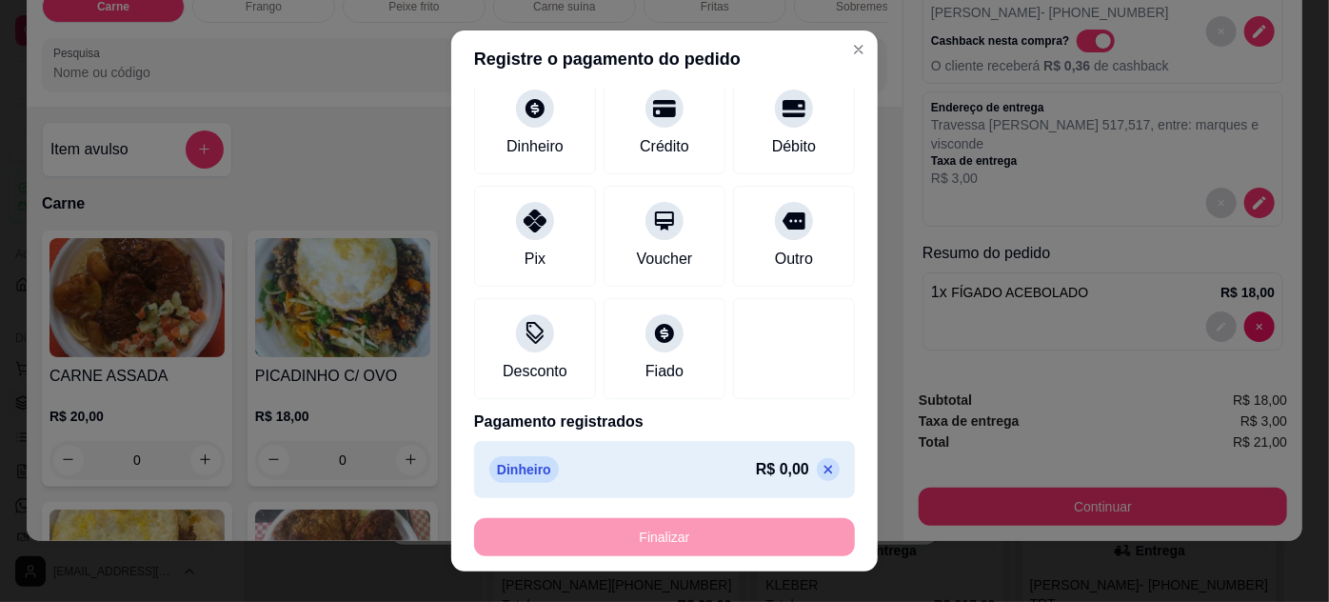
click at [783, 541] on div "Finalizar" at bounding box center [664, 537] width 381 height 38
click at [825, 467] on icon at bounding box center [829, 469] width 9 height 9
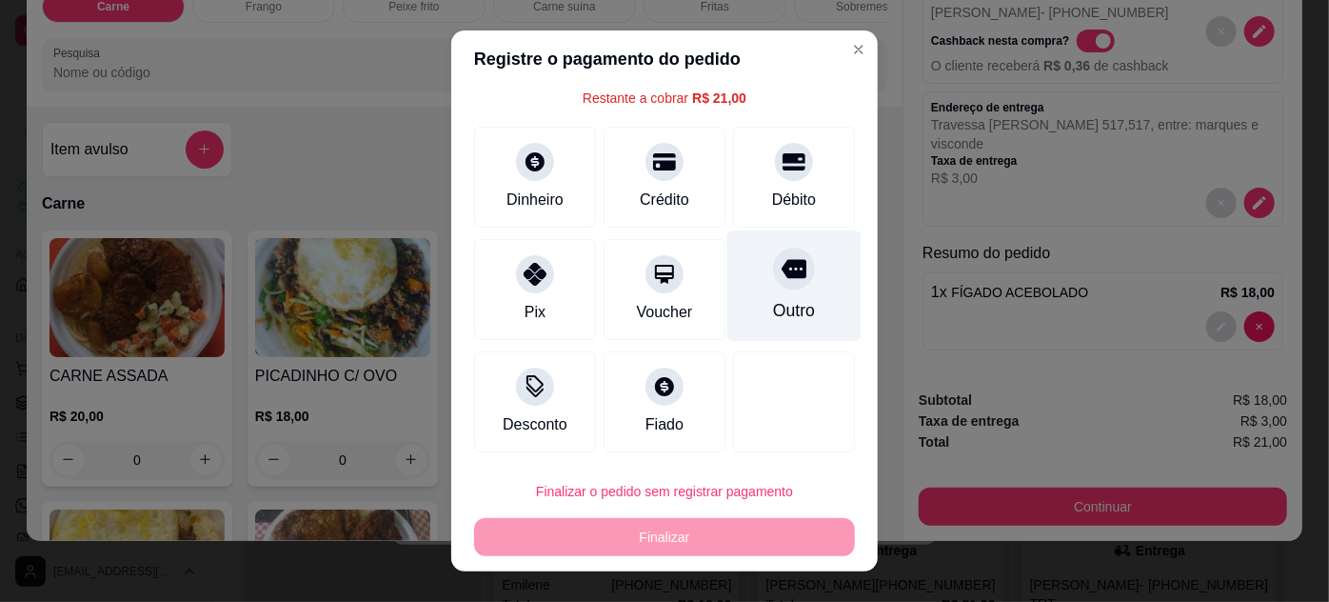
scroll to position [0, 0]
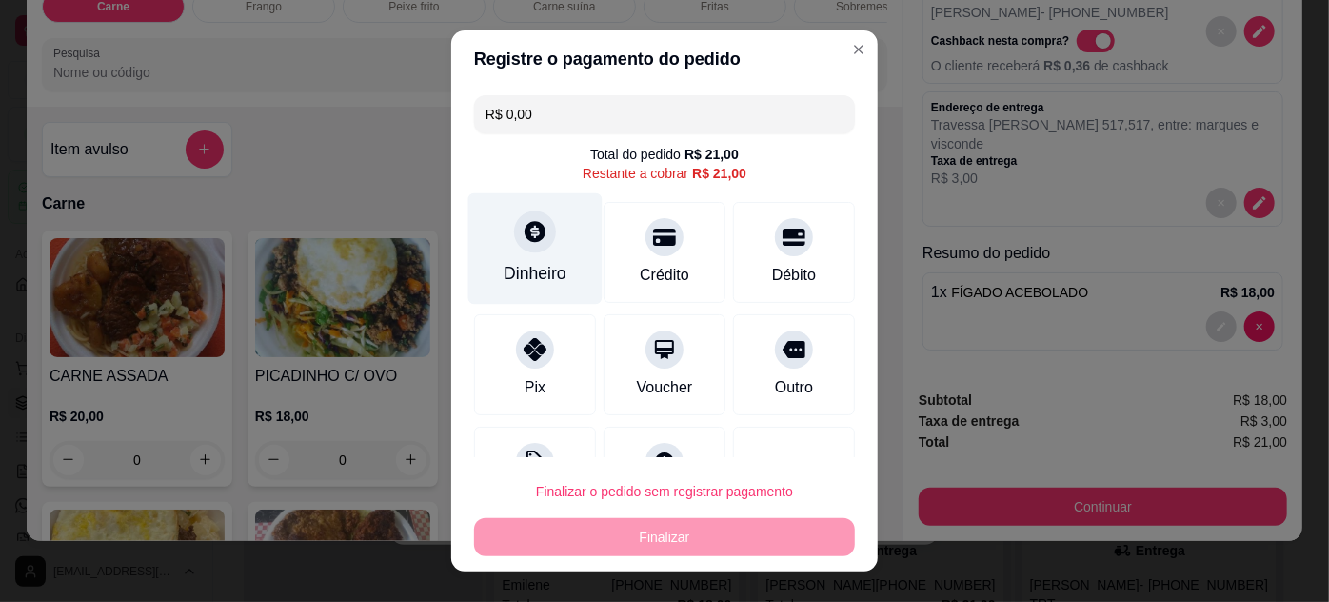
click at [525, 238] on icon at bounding box center [535, 231] width 21 height 21
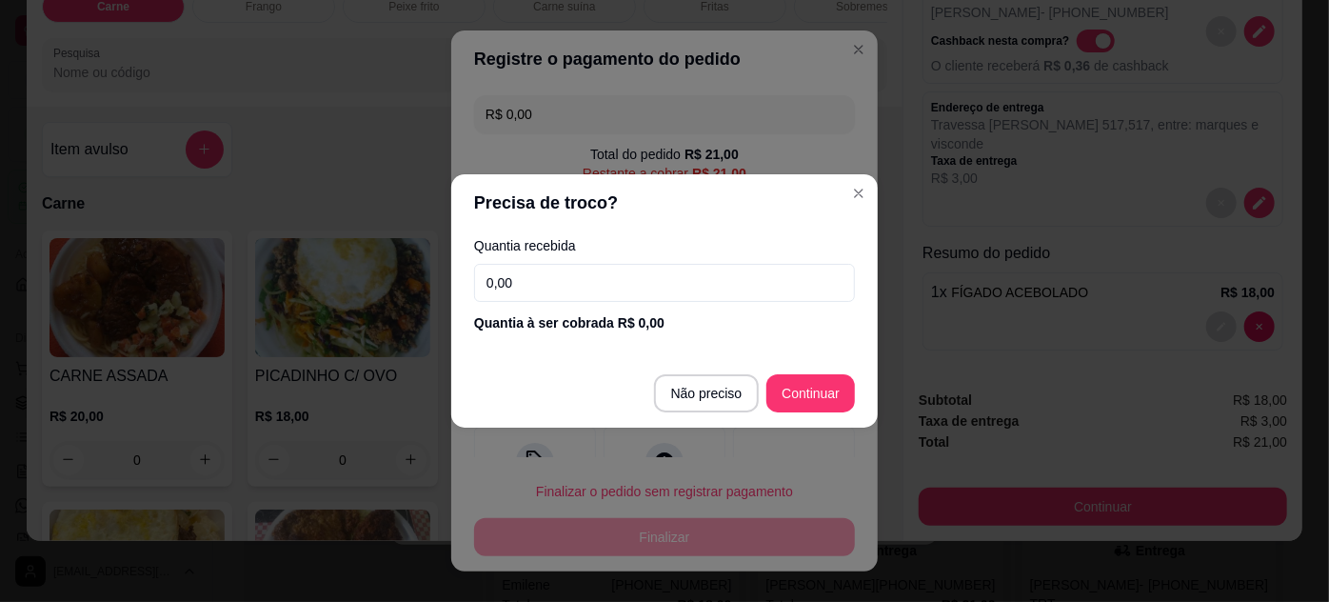
click at [622, 291] on input "0,00" at bounding box center [664, 283] width 381 height 38
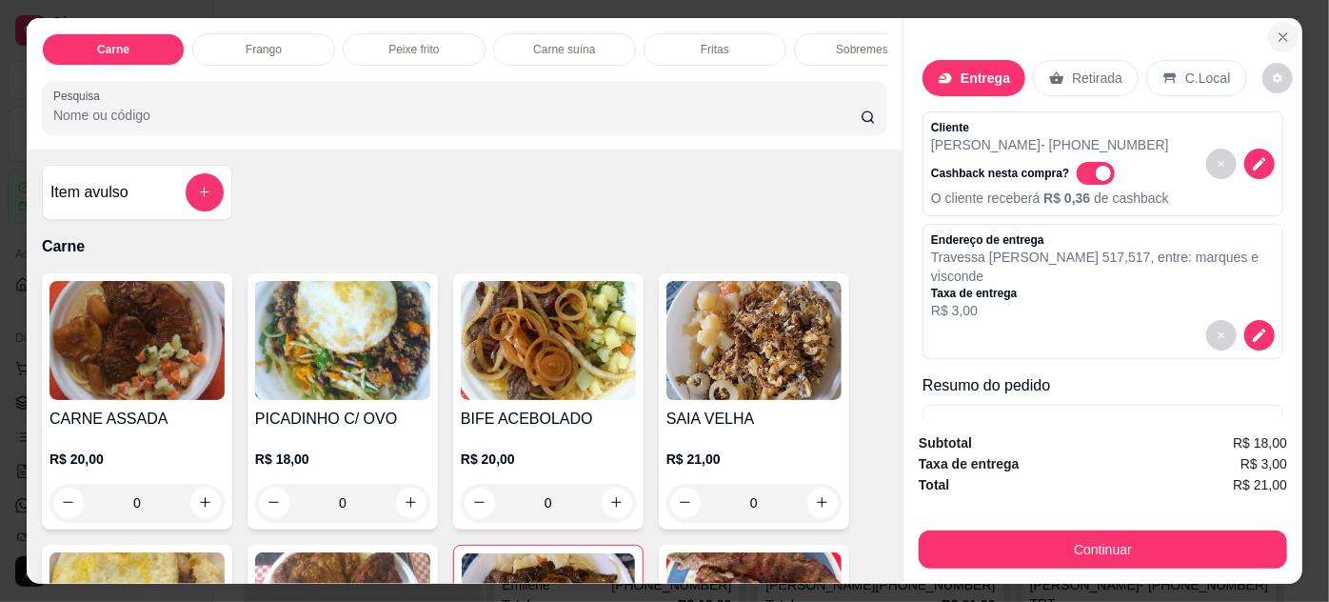
click at [1277, 33] on icon "Close" at bounding box center [1283, 37] width 15 height 15
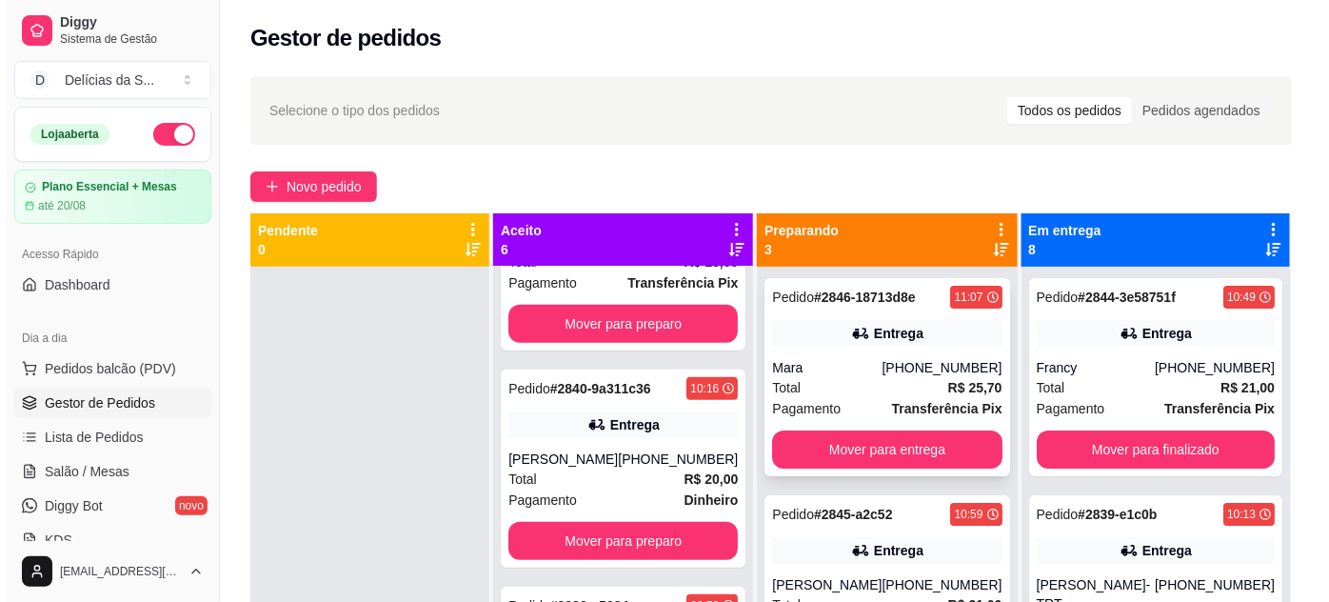
scroll to position [346, 0]
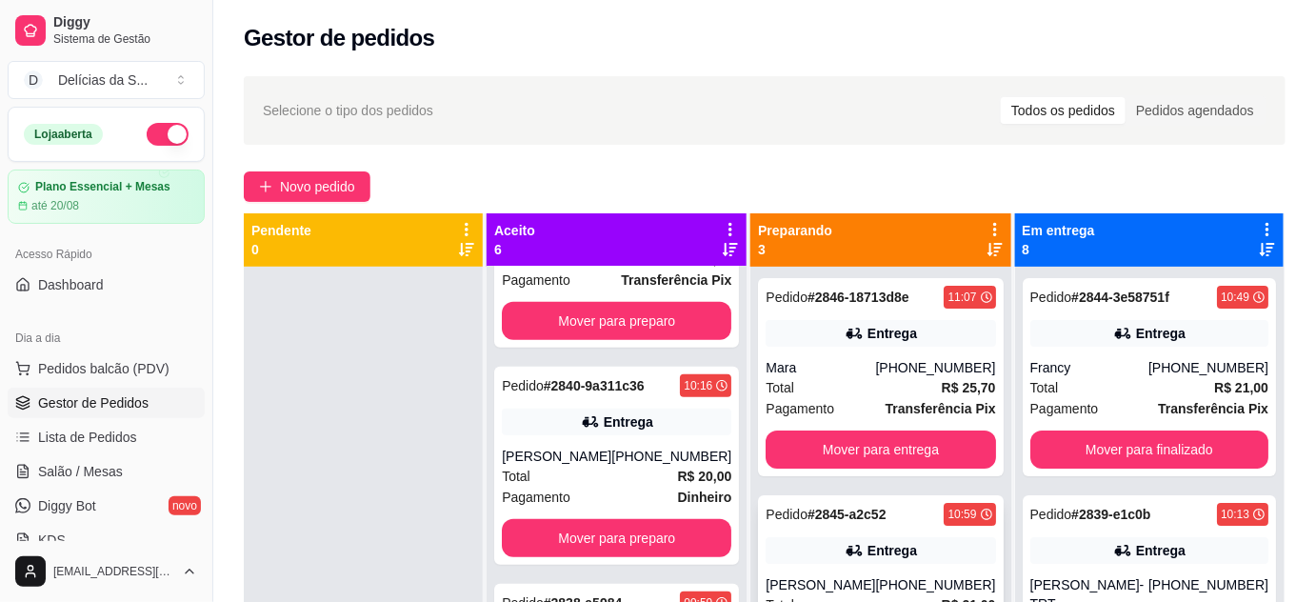
click at [854, 571] on div "Pedido # 2845-a2c52 10:59 Entrega [PERSON_NAME] [PHONE_NUMBER] Total R$ 21,00 P…" at bounding box center [880, 594] width 245 height 198
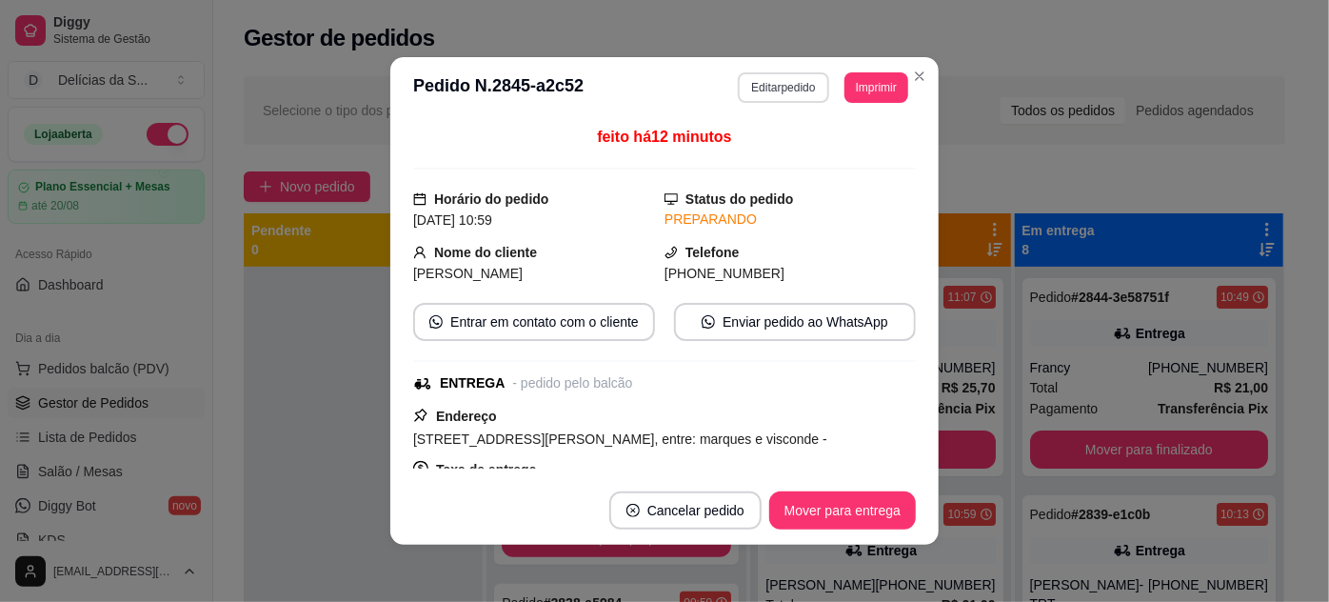
click at [785, 83] on button "Editar pedido" at bounding box center [783, 87] width 90 height 30
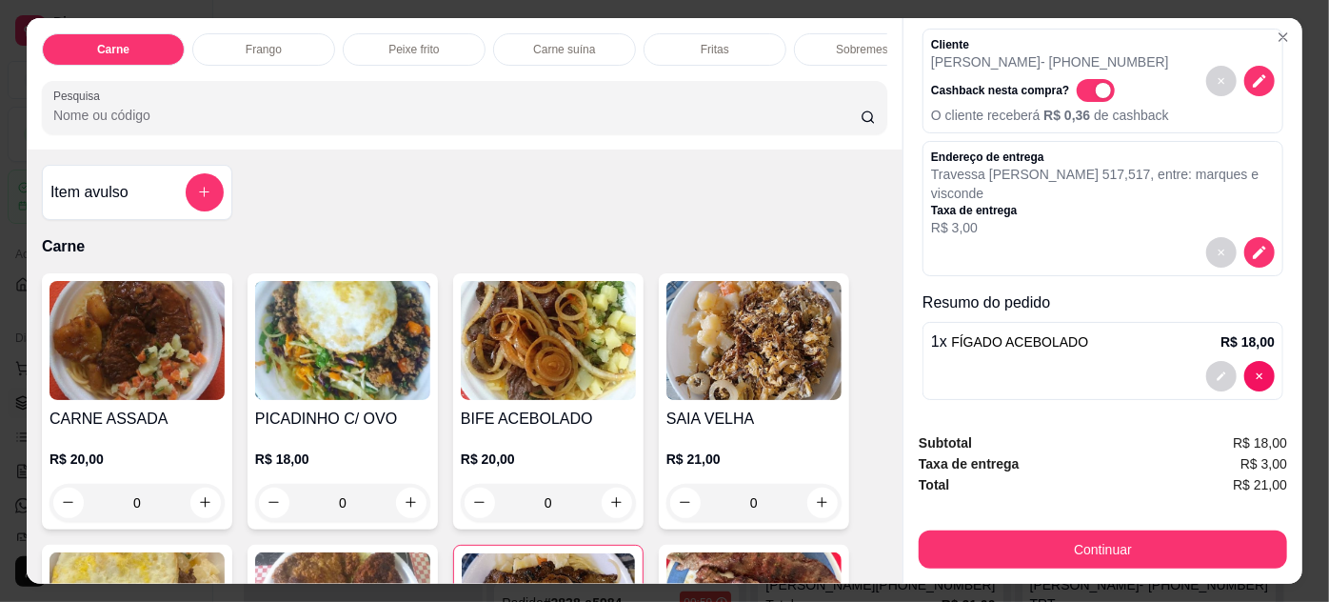
scroll to position [89, 0]
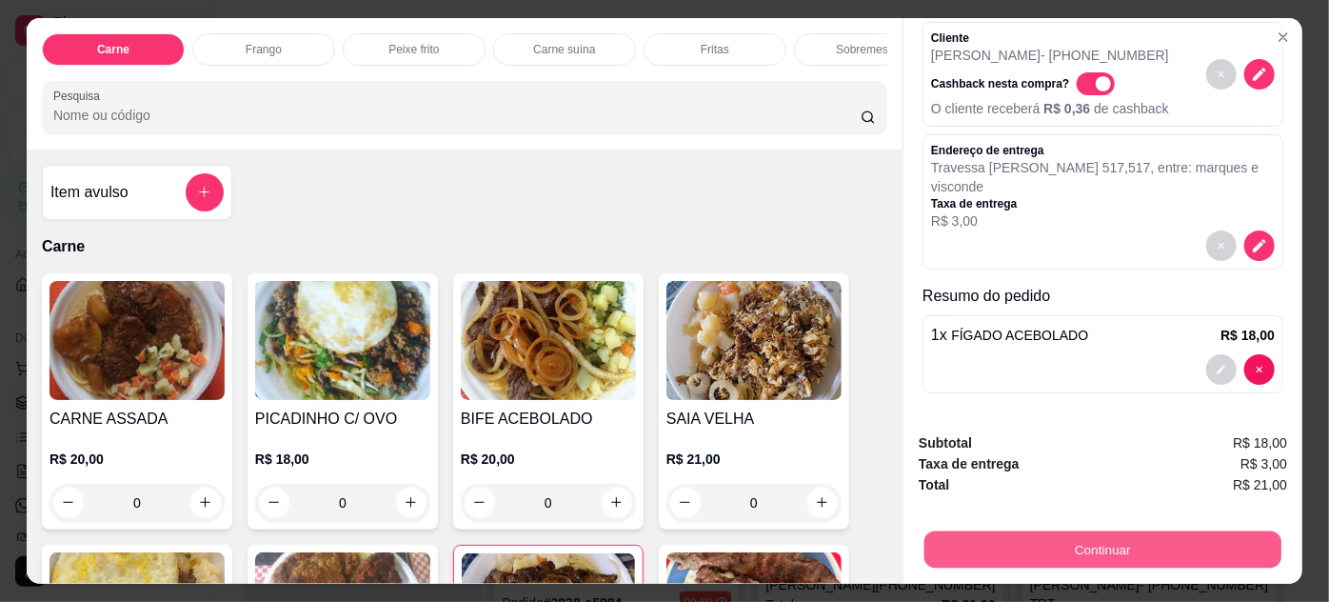
click at [1052, 539] on button "Continuar" at bounding box center [1102, 549] width 357 height 37
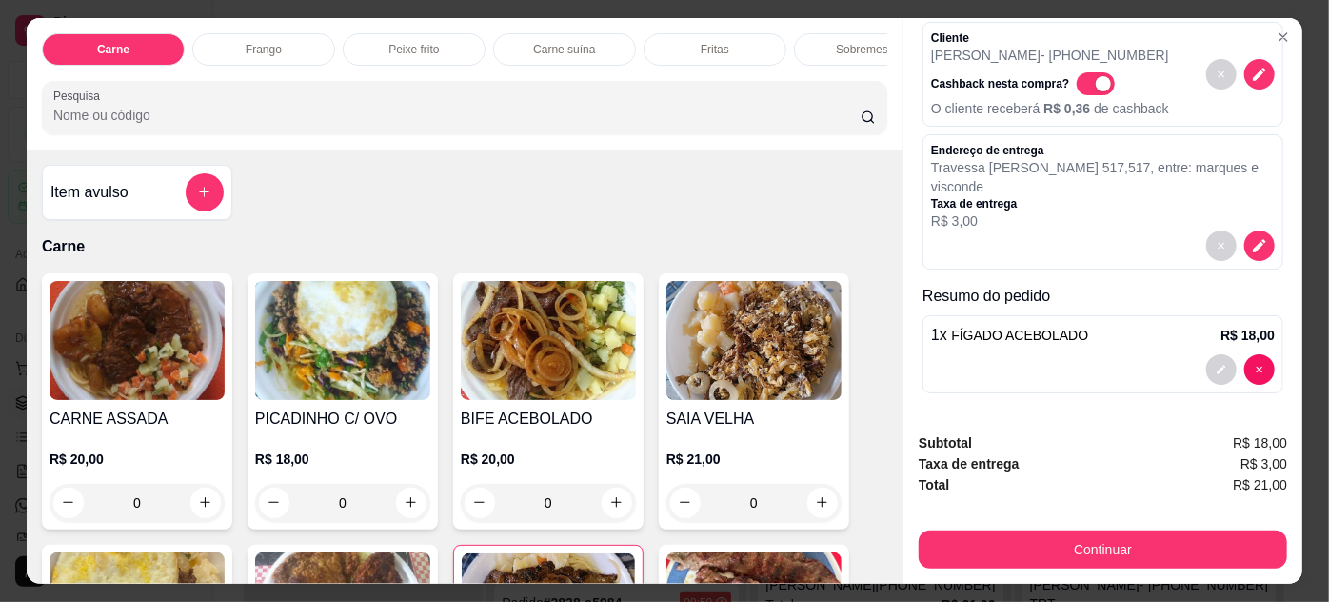
scroll to position [0, 0]
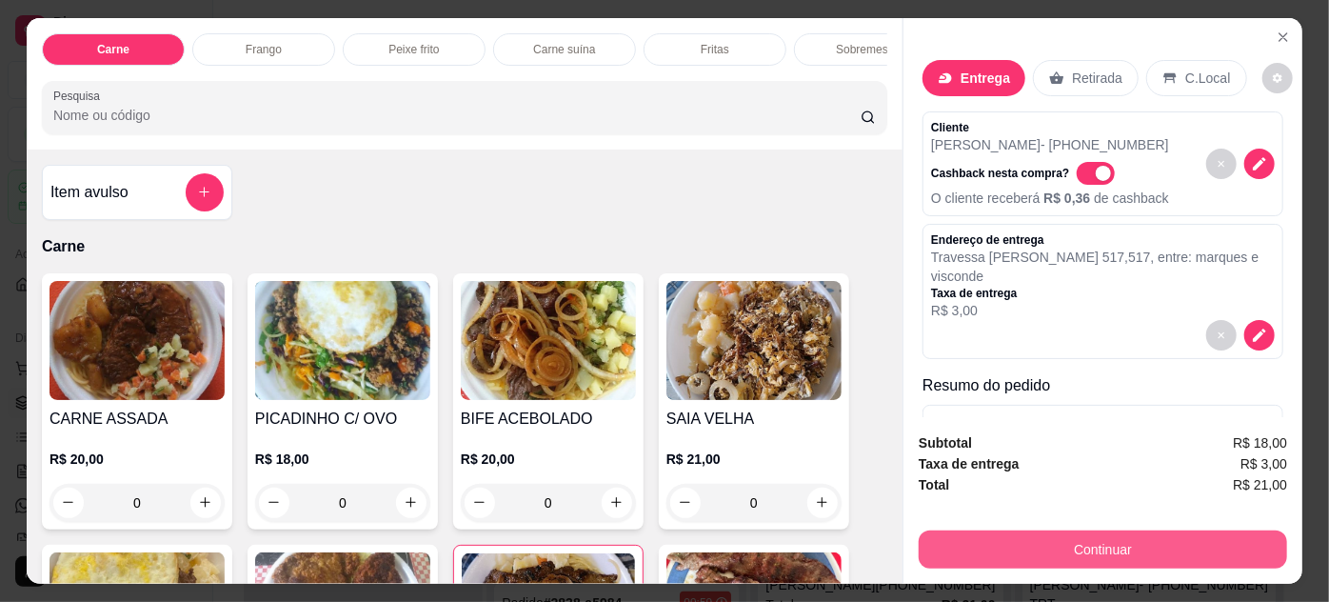
click at [1109, 533] on button "Continuar" at bounding box center [1103, 549] width 368 height 38
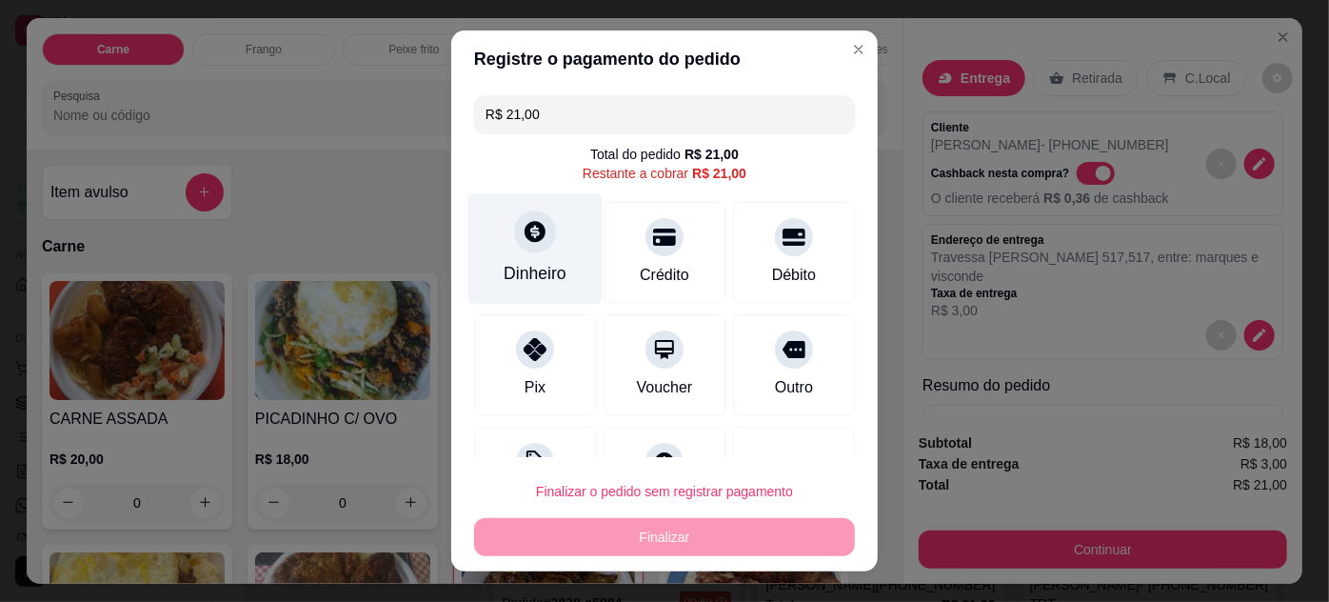
click at [530, 261] on div "Dinheiro" at bounding box center [535, 273] width 63 height 25
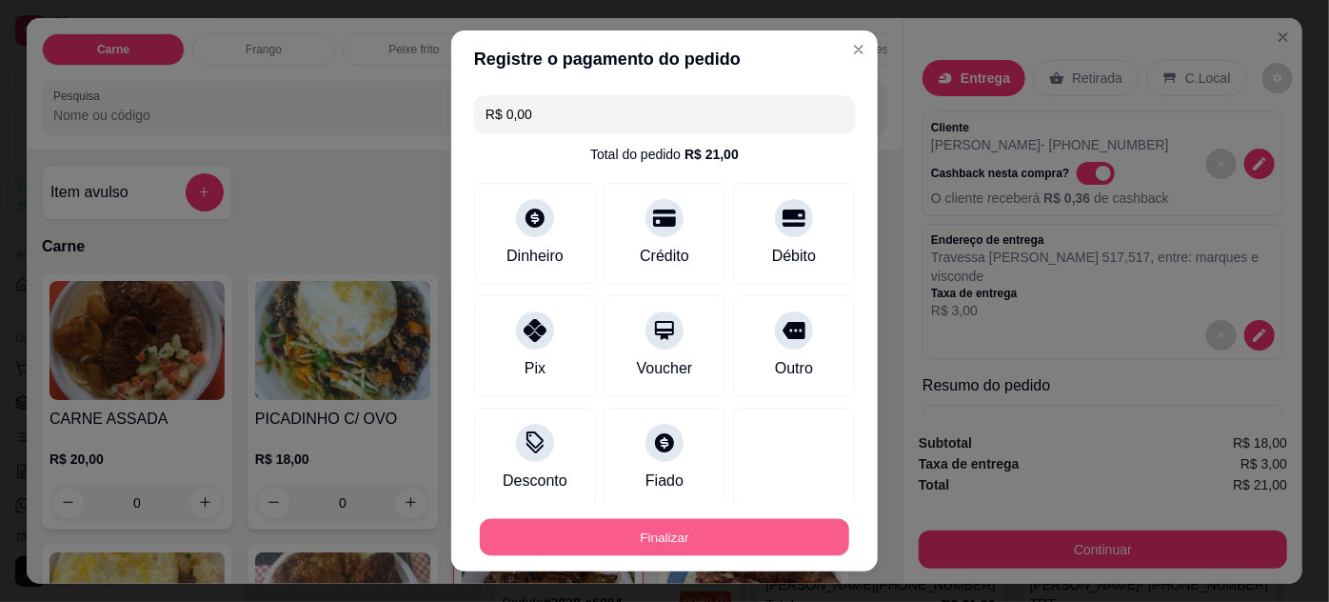
click at [762, 533] on button "Finalizar" at bounding box center [664, 537] width 369 height 37
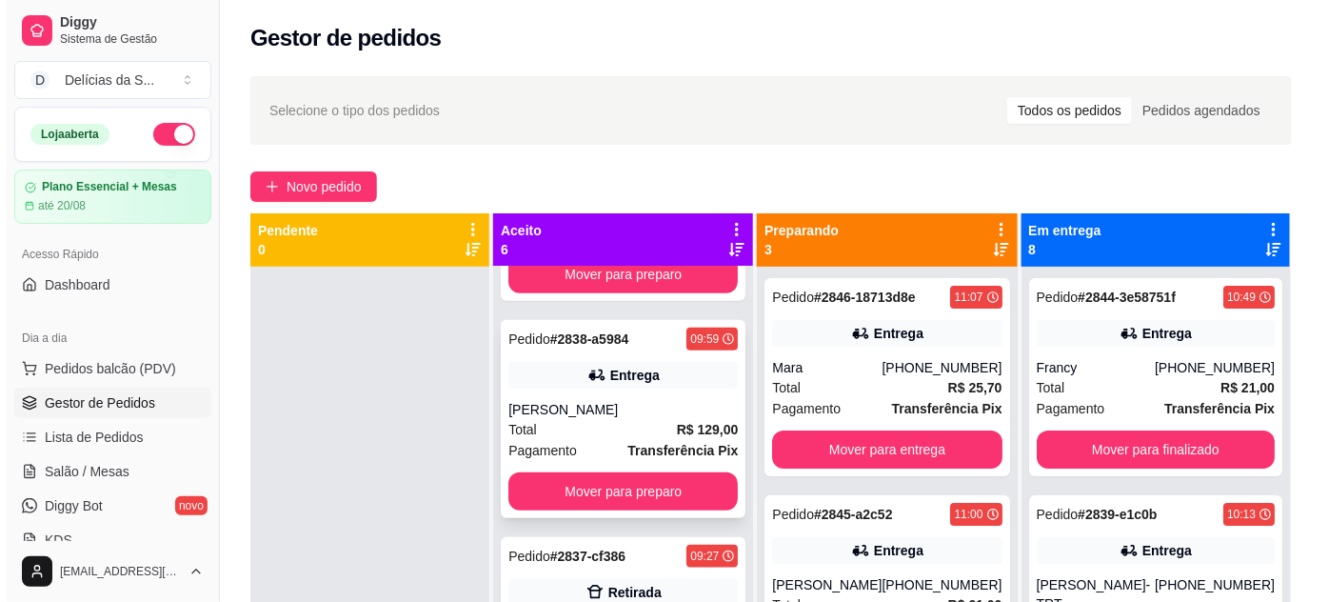
scroll to position [692, 0]
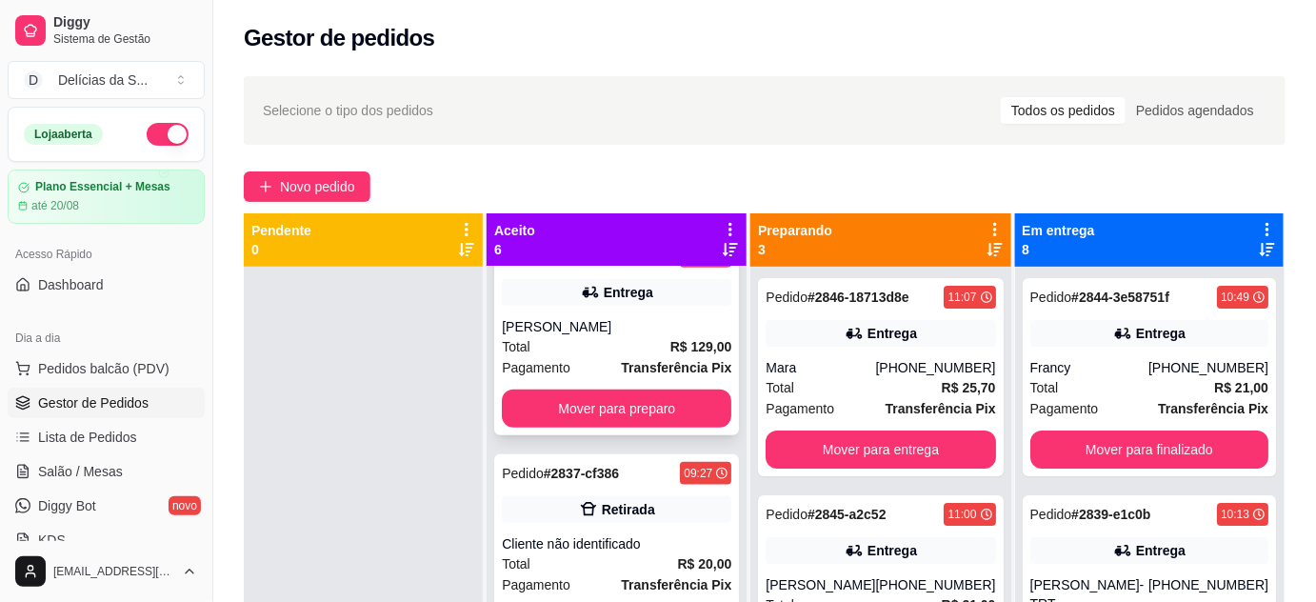
click at [626, 337] on div "Total R$ 129,00" at bounding box center [616, 346] width 229 height 21
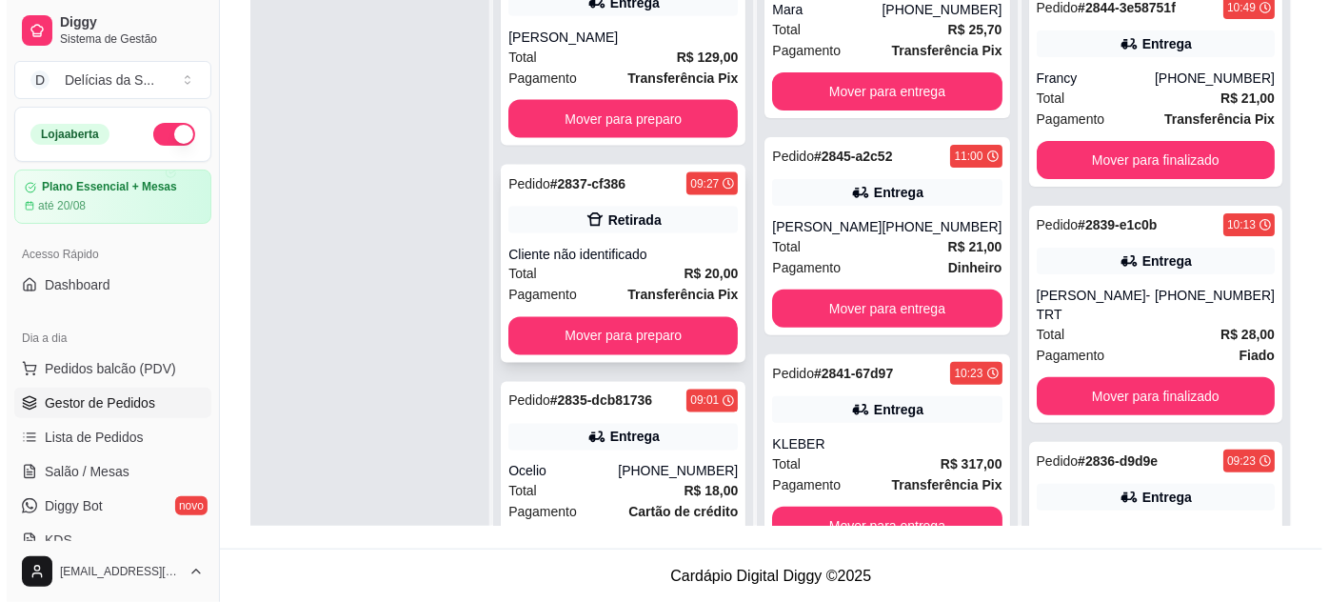
scroll to position [0, 0]
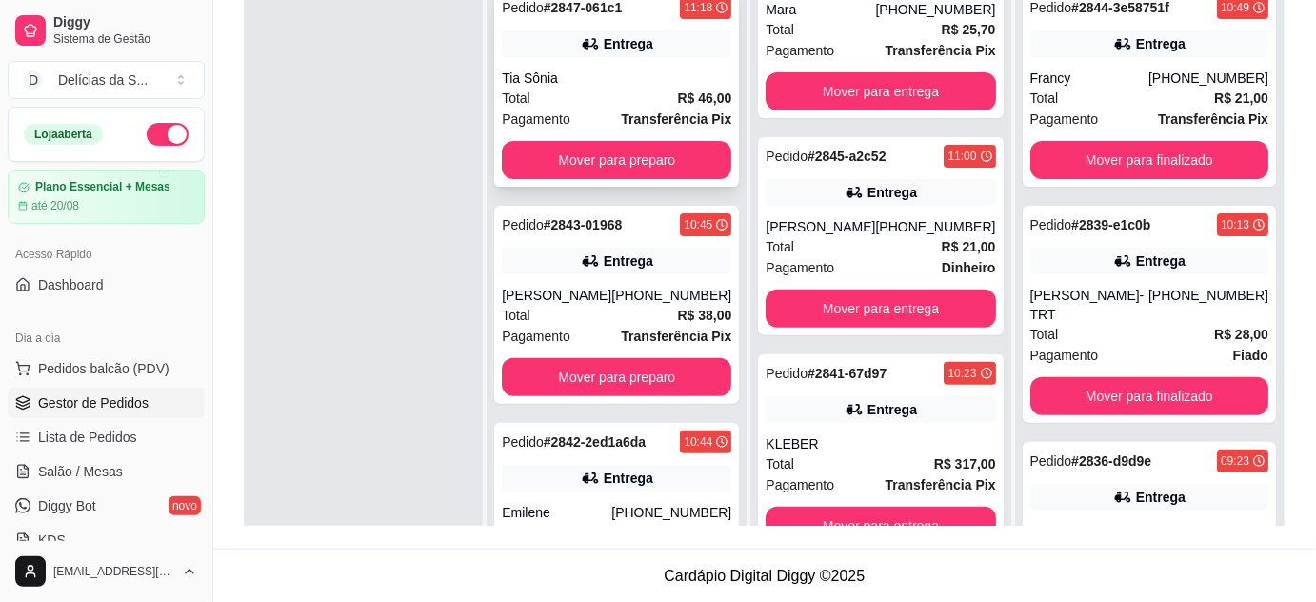
click at [660, 94] on div "Total R$ 46,00" at bounding box center [616, 98] width 229 height 21
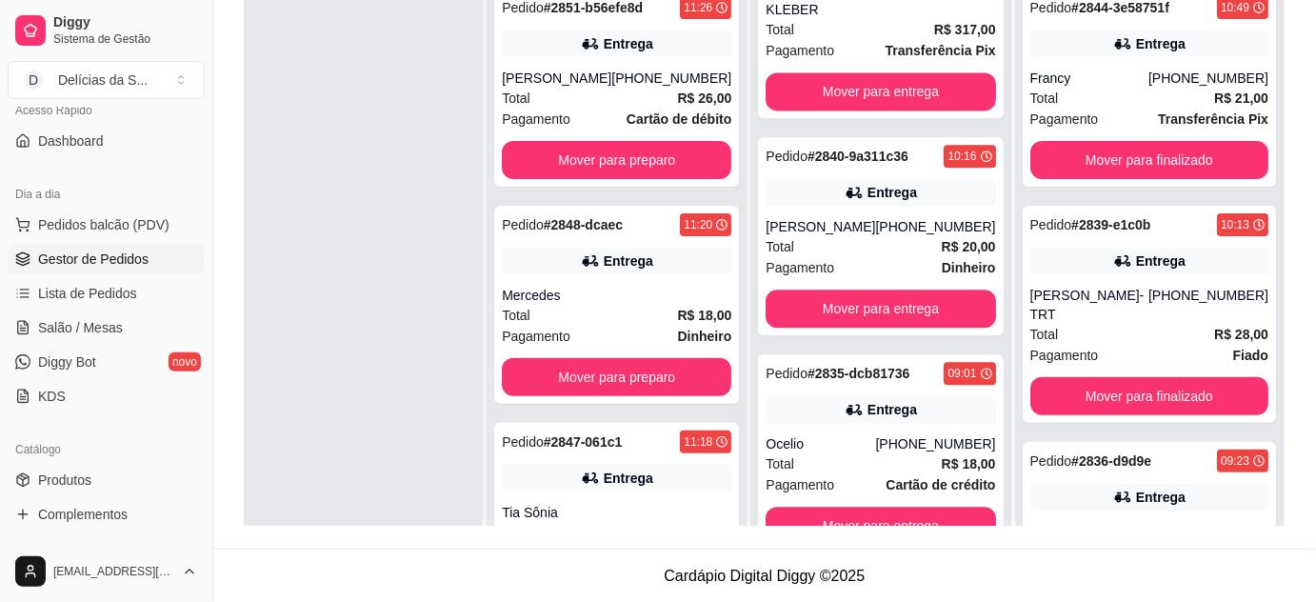
scroll to position [172, 0]
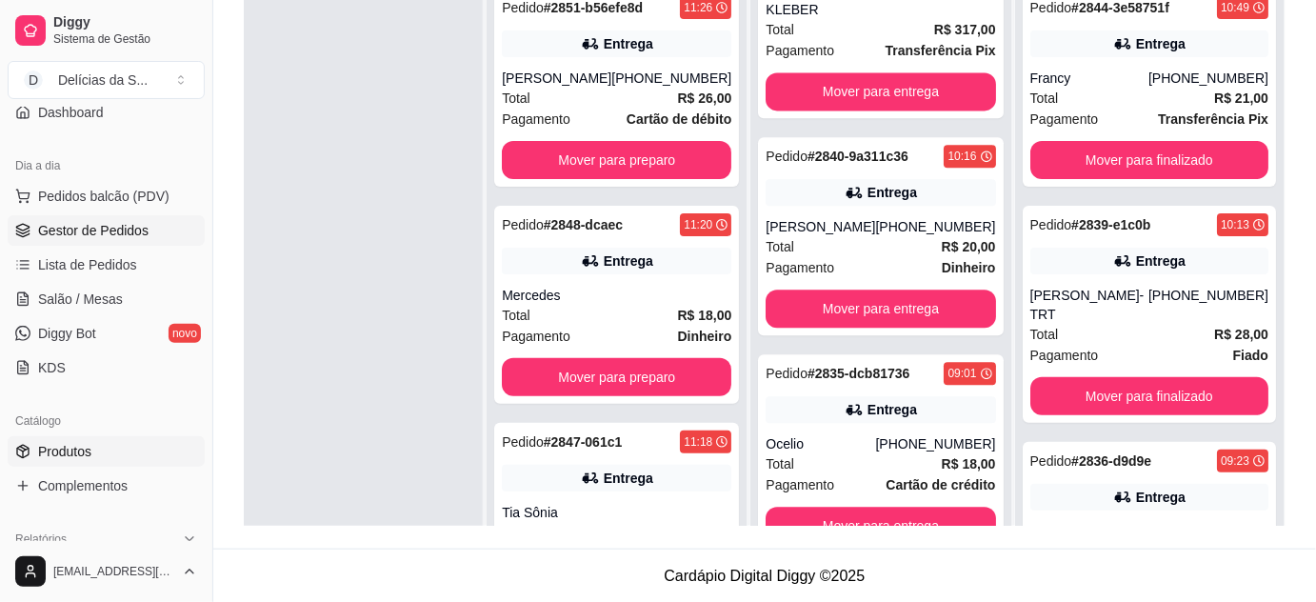
click at [91, 444] on link "Produtos" at bounding box center [106, 451] width 197 height 30
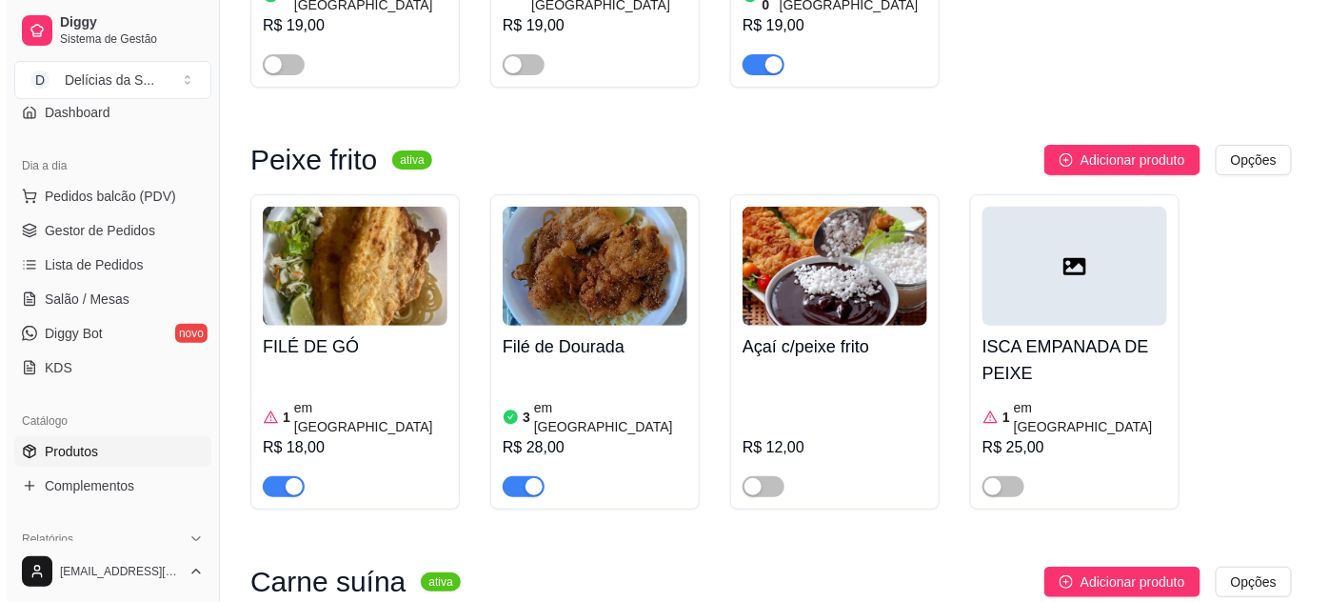
scroll to position [2596, 0]
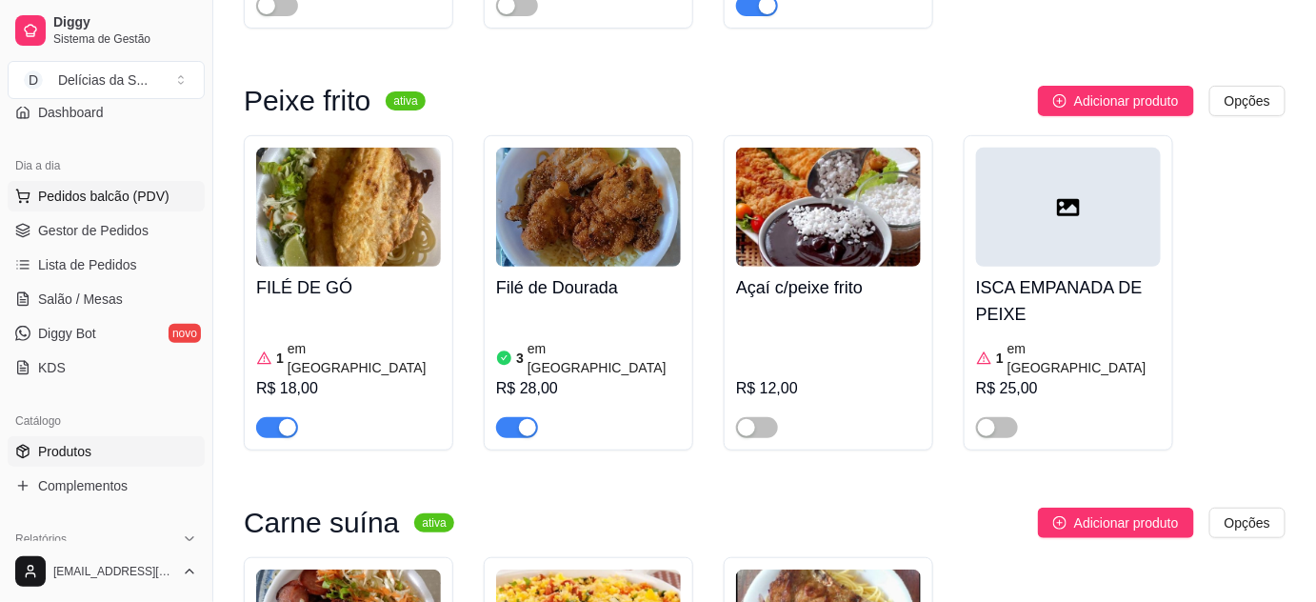
click at [122, 187] on span "Pedidos balcão (PDV)" at bounding box center [103, 196] width 131 height 19
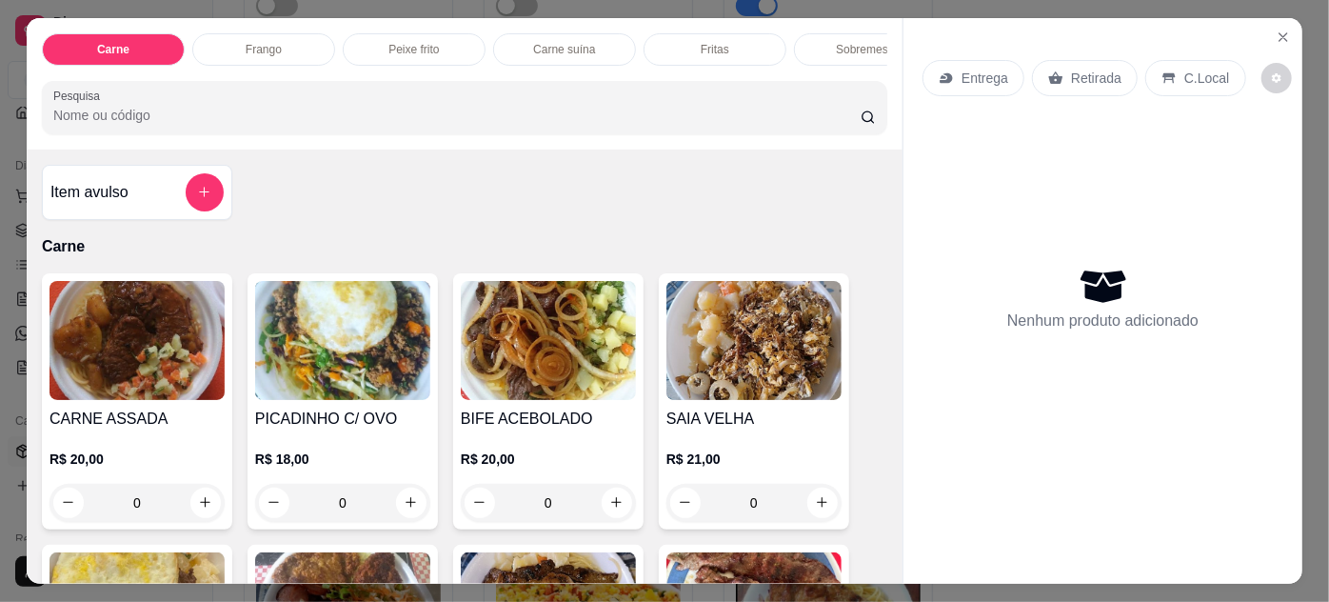
click at [345, 388] on img at bounding box center [342, 340] width 175 height 119
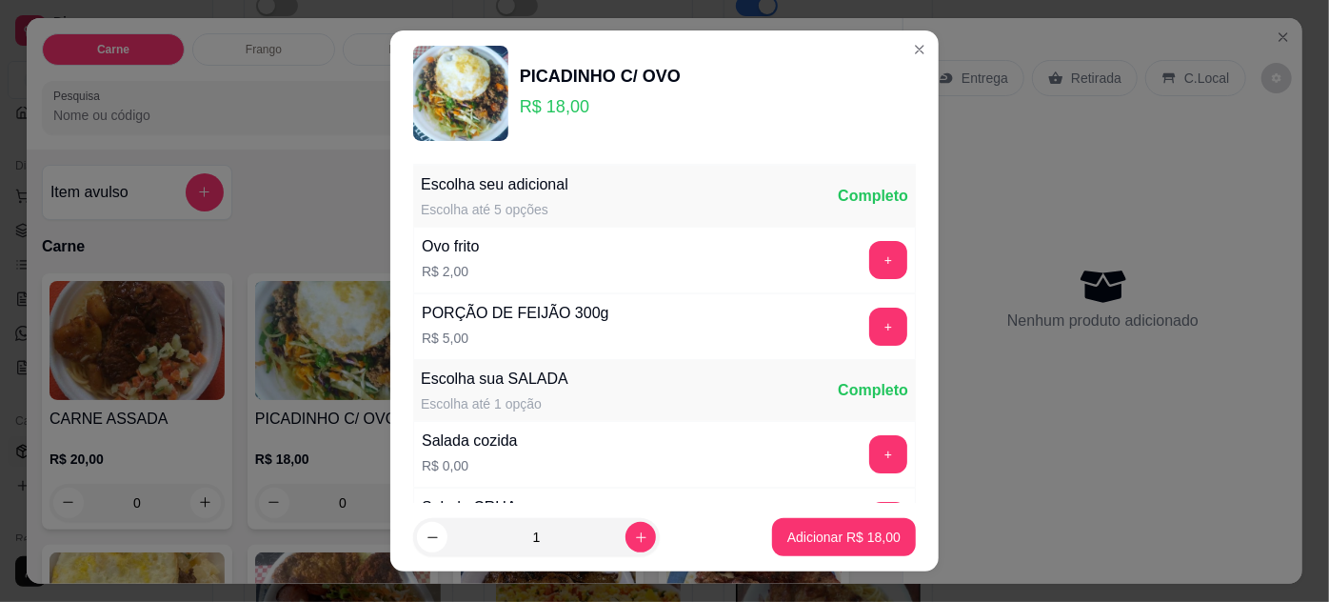
scroll to position [189, 0]
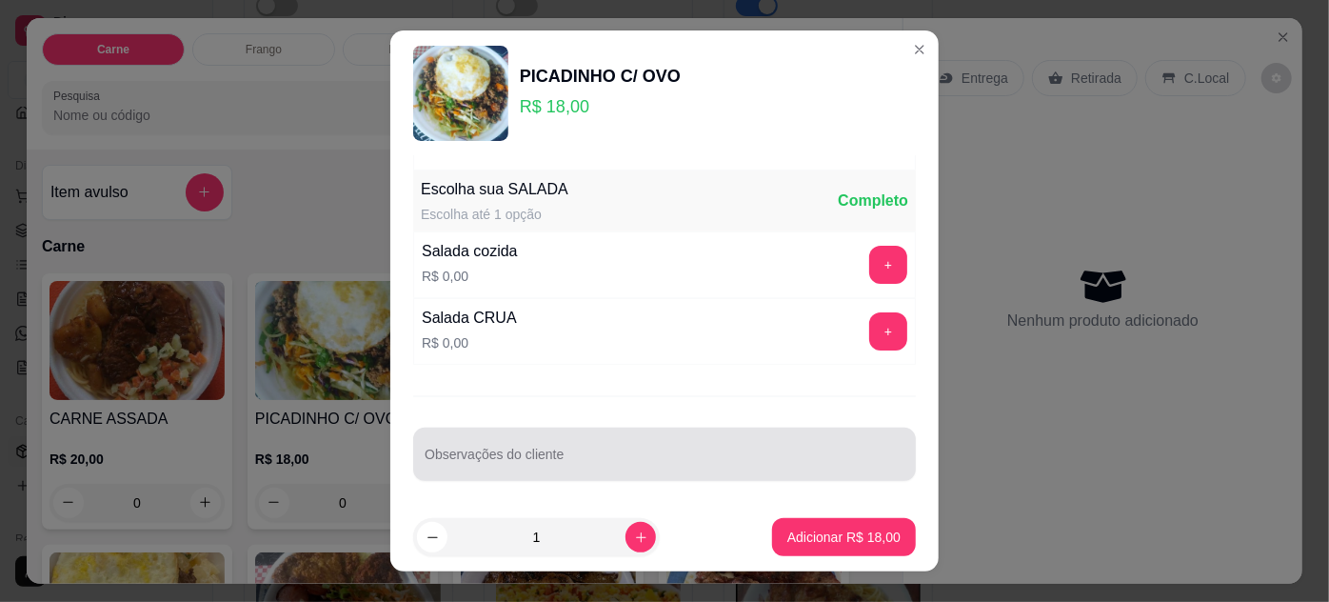
click at [604, 455] on input "Observações do cliente" at bounding box center [665, 461] width 480 height 19
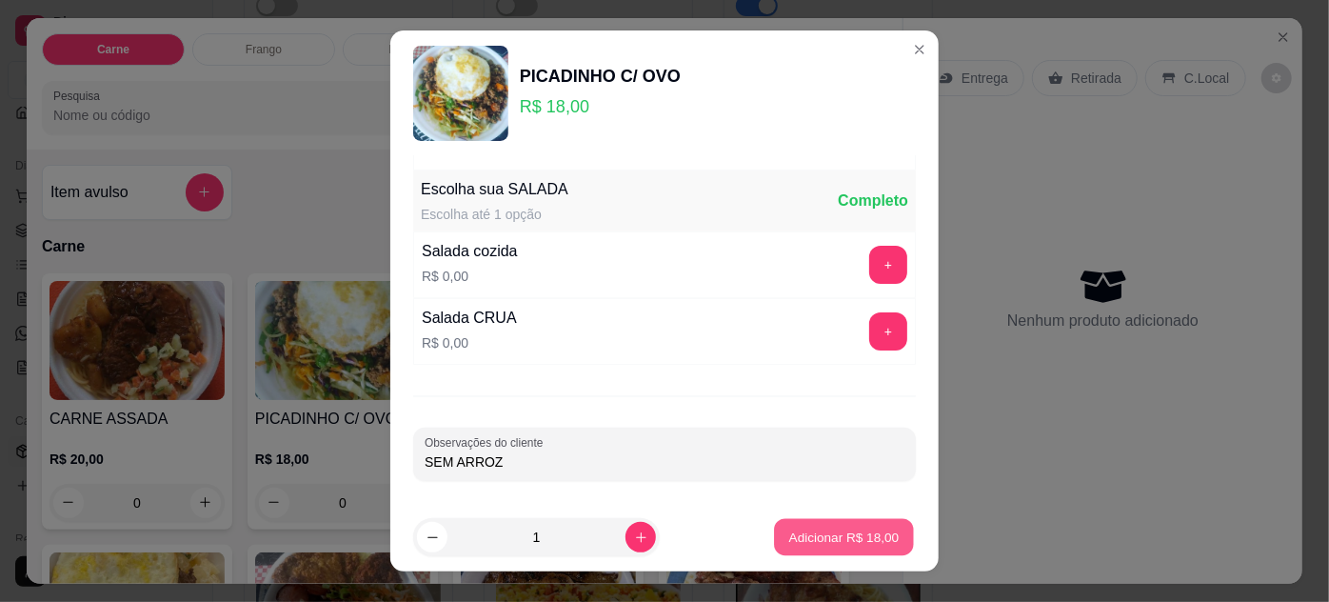
click at [881, 540] on button "Adicionar R$ 18,00" at bounding box center [844, 537] width 140 height 37
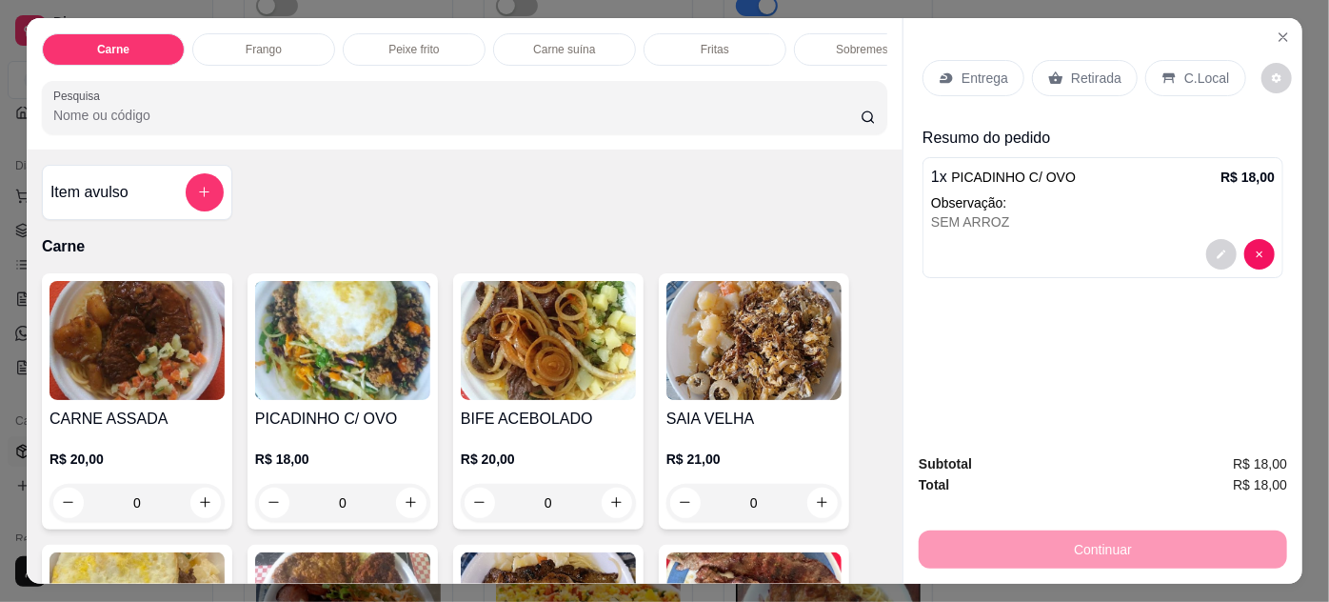
click at [962, 69] on p "Entrega" at bounding box center [985, 78] width 47 height 19
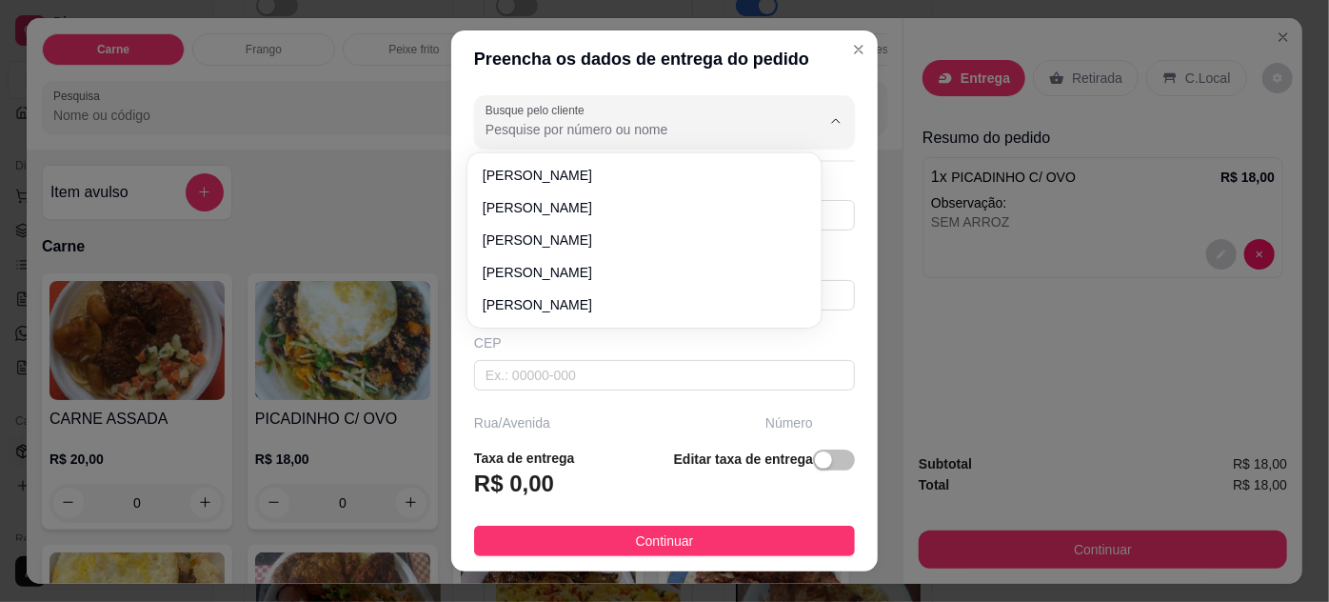
click at [700, 120] on input "Busque pelo cliente" at bounding box center [638, 129] width 305 height 19
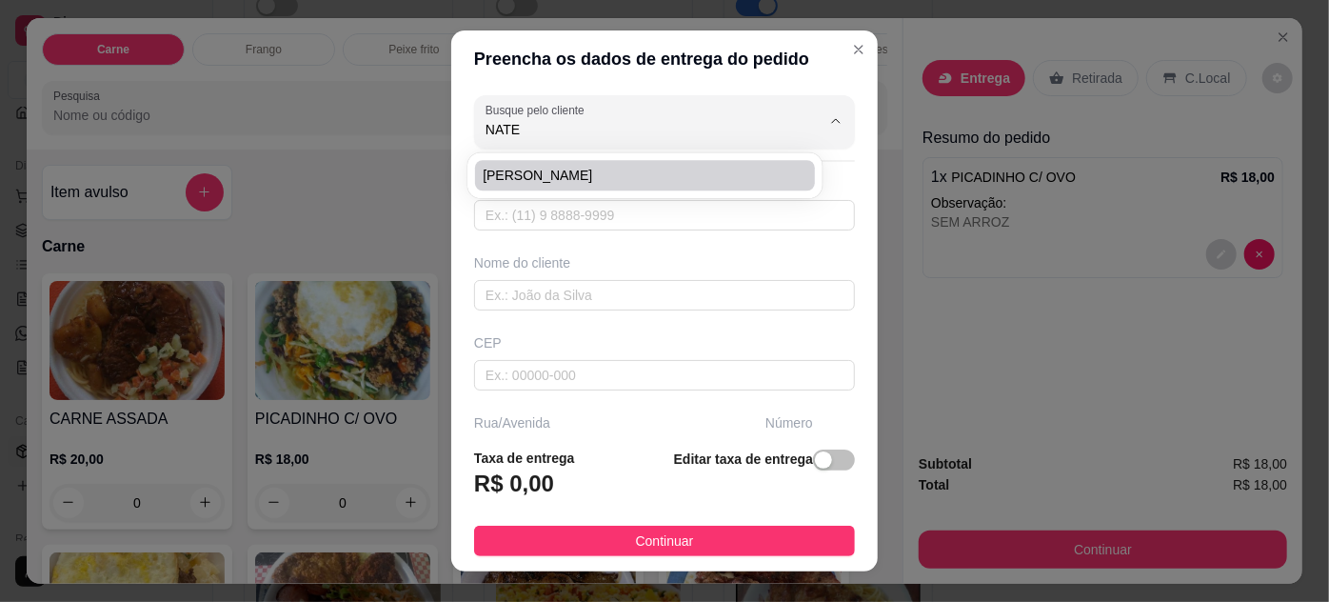
click at [553, 179] on span "[PERSON_NAME]" at bounding box center [635, 175] width 305 height 19
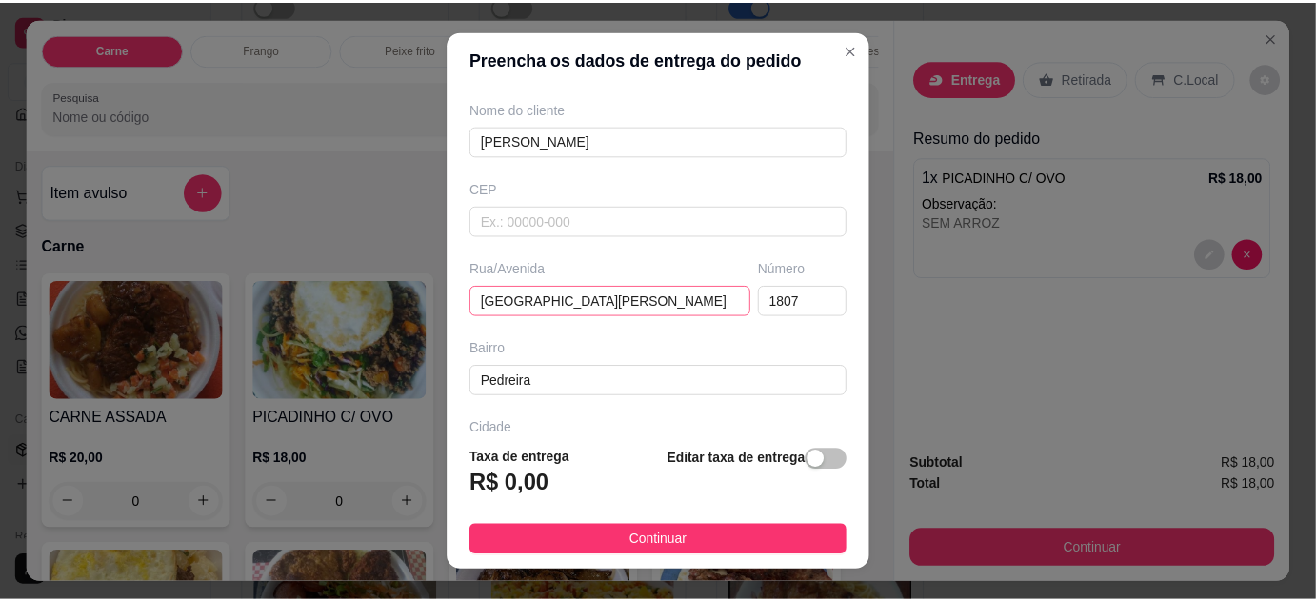
scroll to position [291, 0]
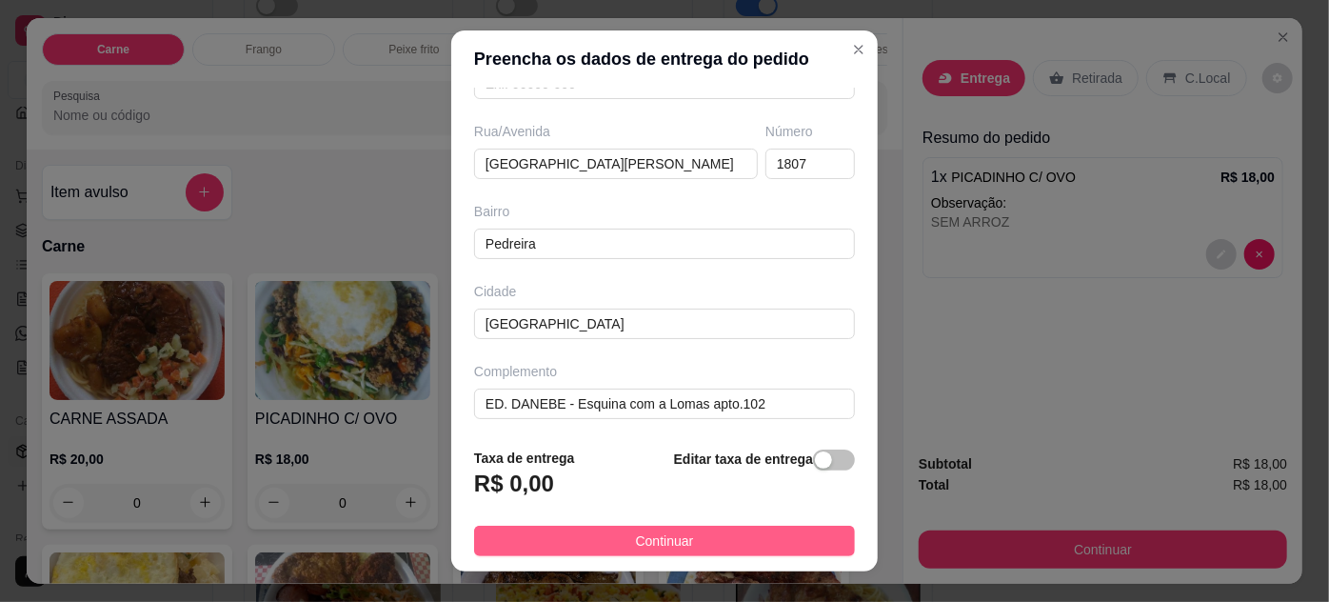
click at [646, 537] on span "Continuar" at bounding box center [665, 540] width 58 height 21
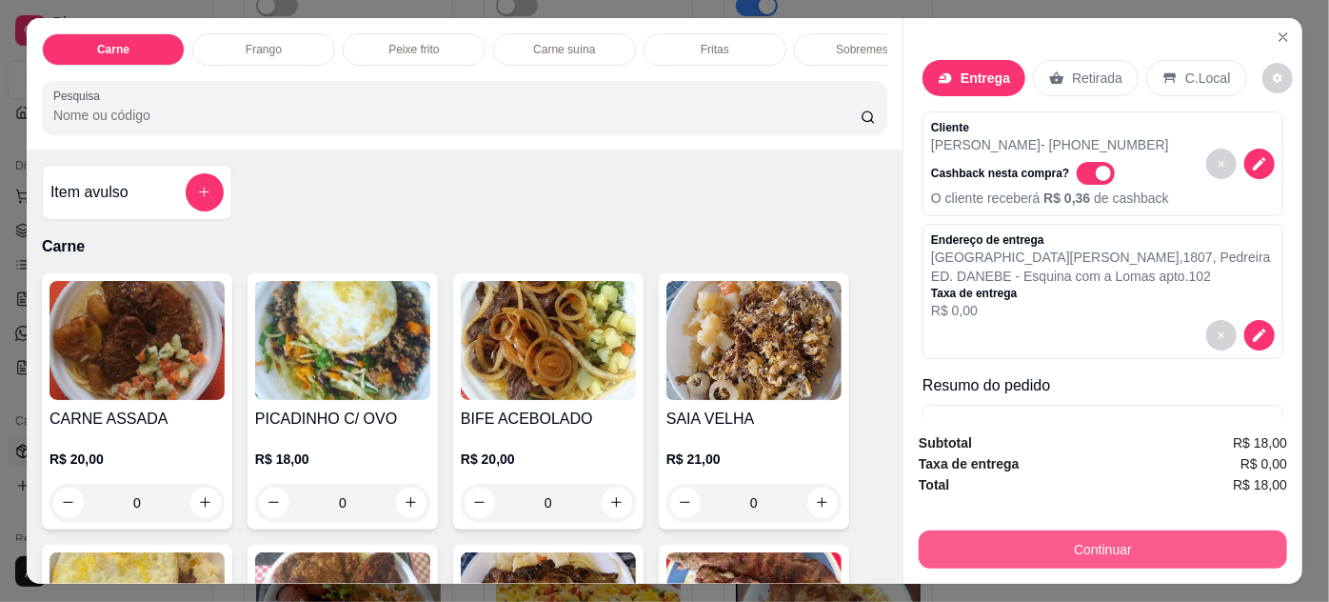
click at [1004, 530] on button "Continuar" at bounding box center [1103, 549] width 368 height 38
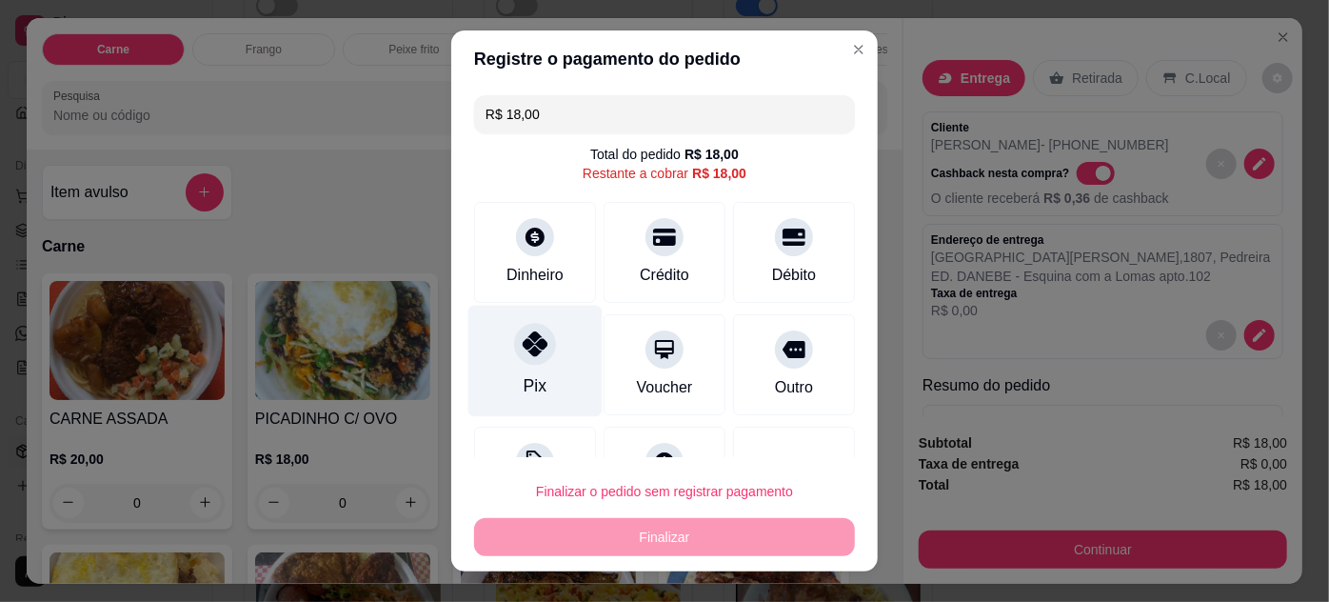
click at [558, 352] on div "Pix" at bounding box center [535, 360] width 134 height 111
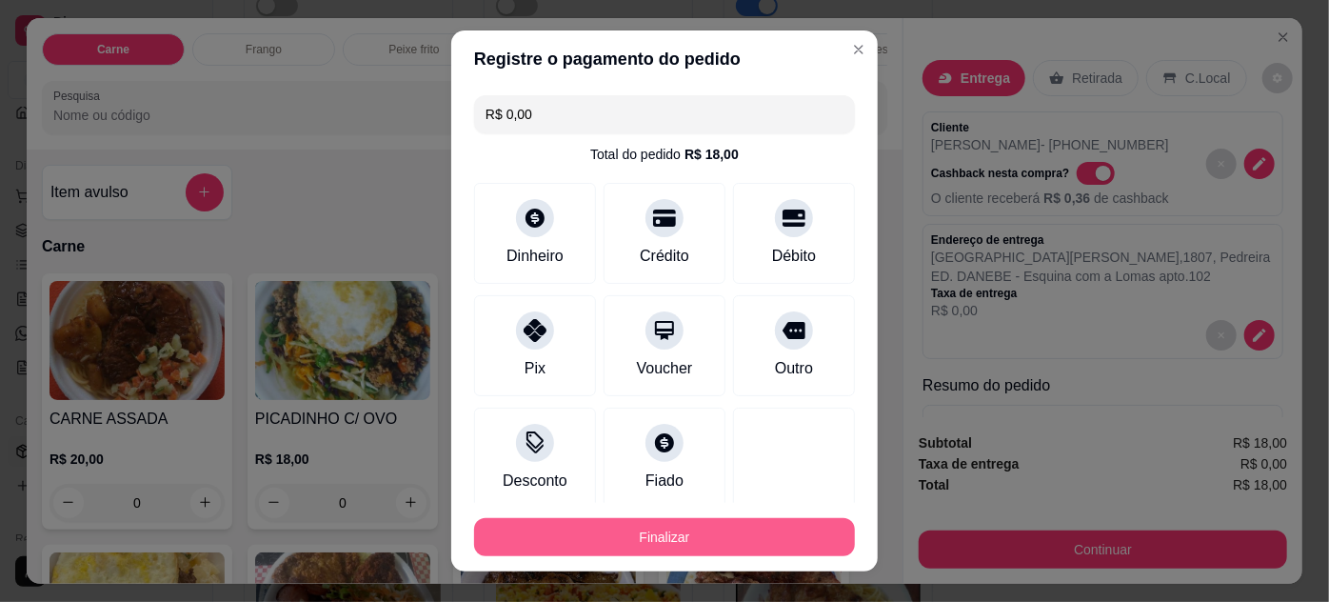
click at [737, 534] on button "Finalizar" at bounding box center [664, 537] width 381 height 38
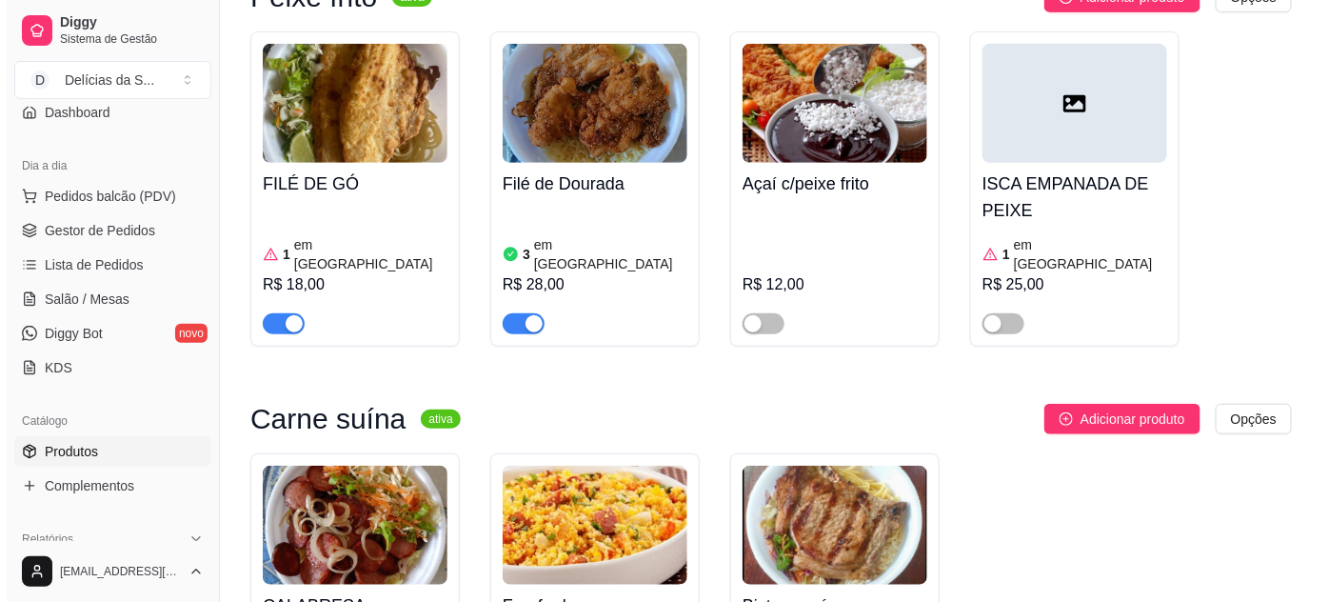
scroll to position [2515, 0]
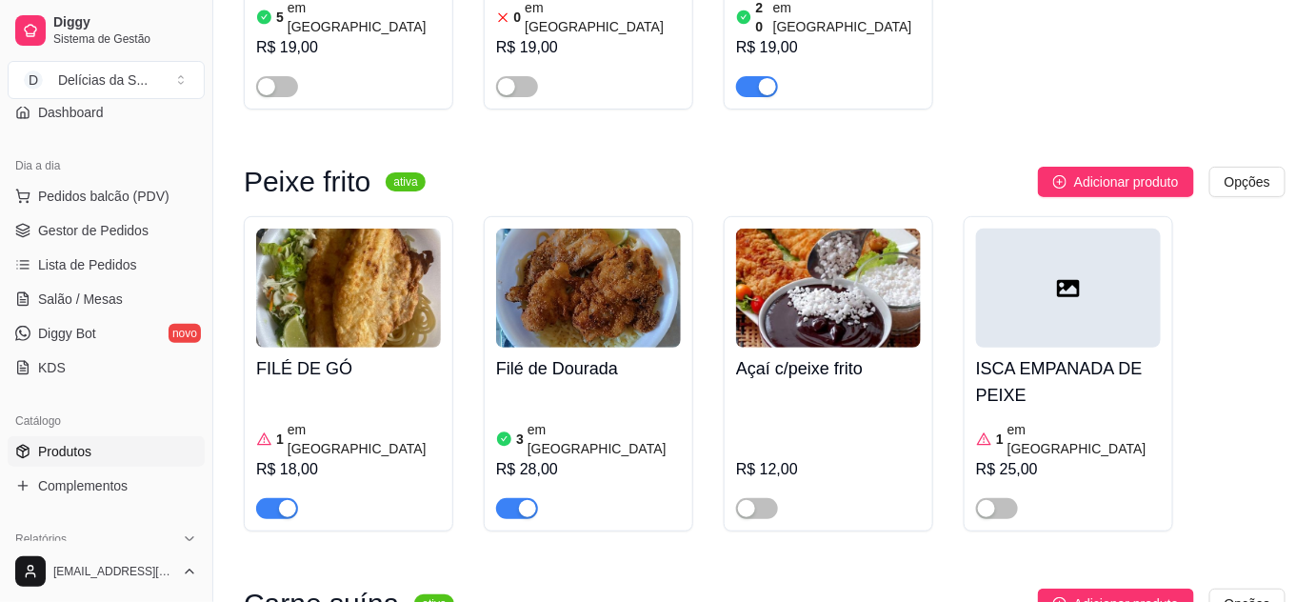
click at [119, 168] on div "Dia a dia" at bounding box center [106, 165] width 197 height 30
click at [111, 187] on span "Pedidos balcão (PDV)" at bounding box center [103, 196] width 131 height 19
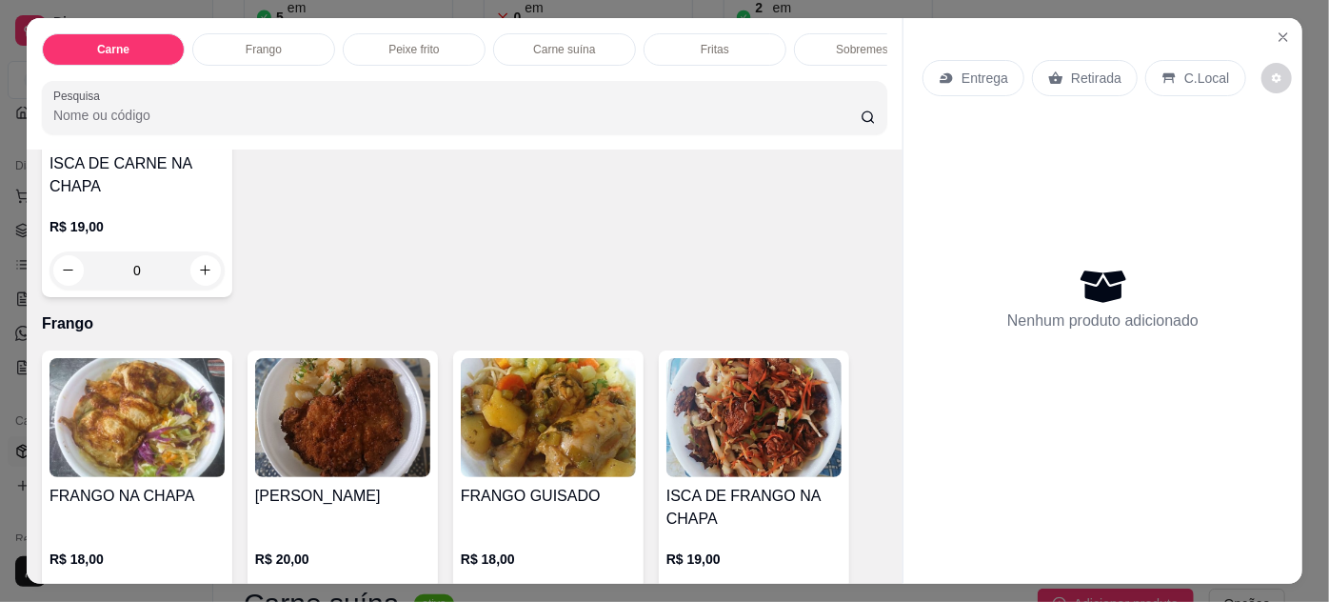
scroll to position [865, 0]
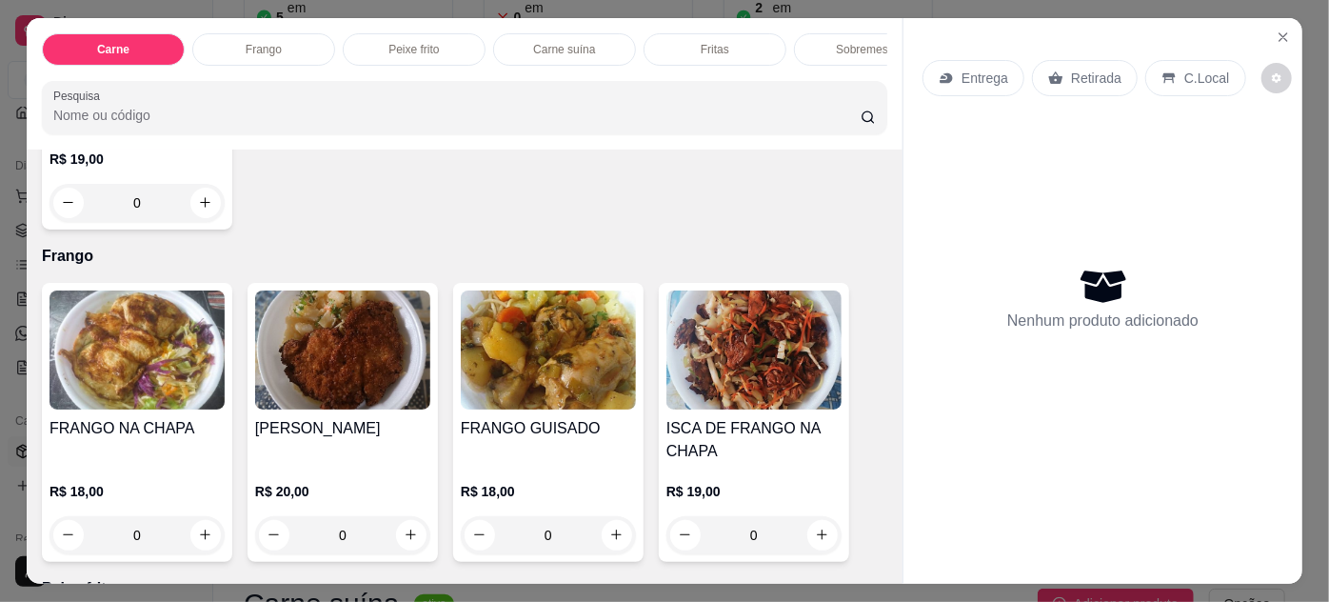
click at [121, 380] on img at bounding box center [137, 349] width 175 height 119
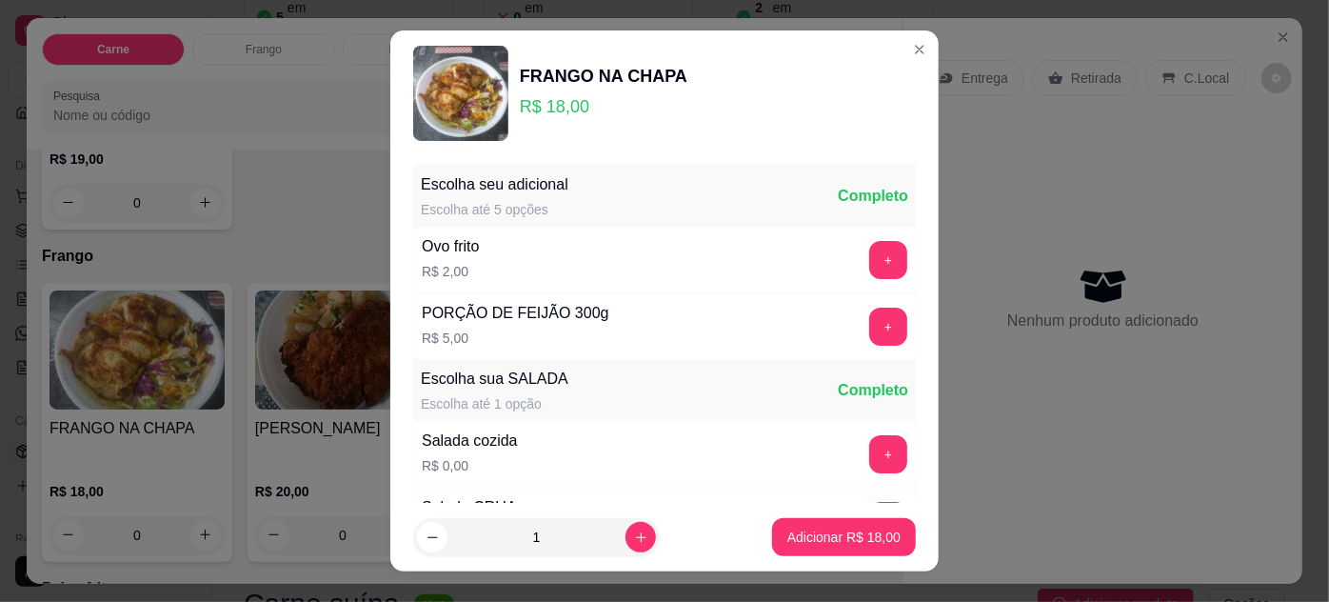
scroll to position [189, 0]
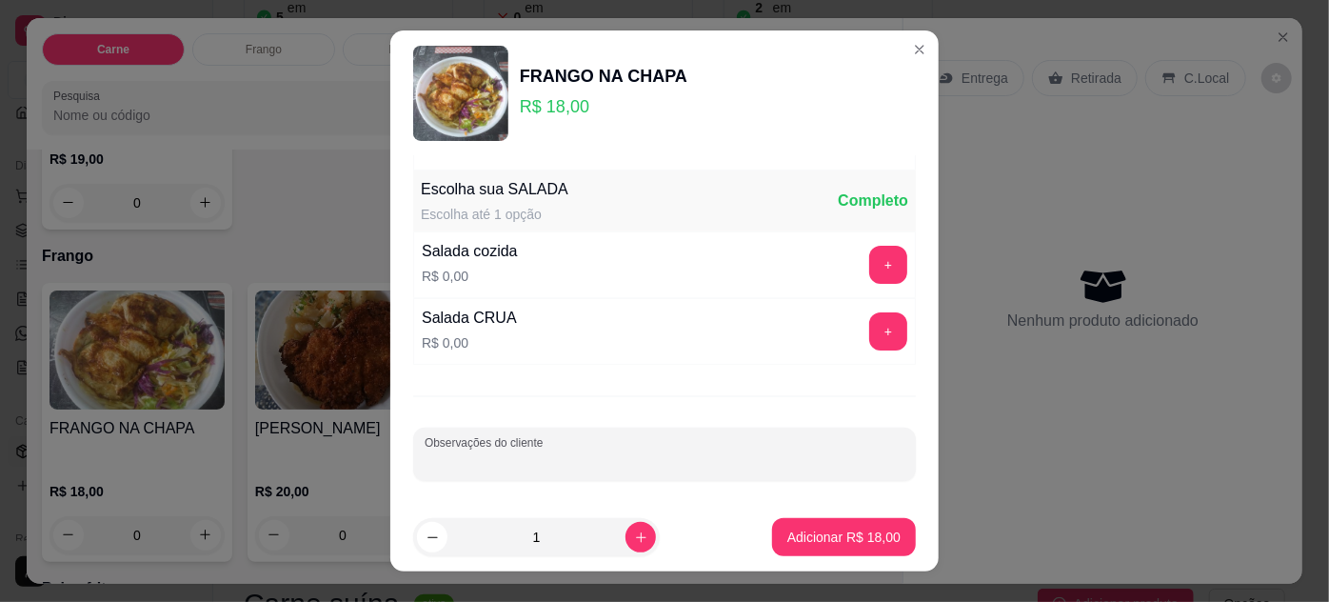
click at [588, 452] on input "Observações do cliente" at bounding box center [665, 461] width 480 height 19
click at [870, 540] on p "Adicionar R$ 18,00" at bounding box center [843, 536] width 113 height 19
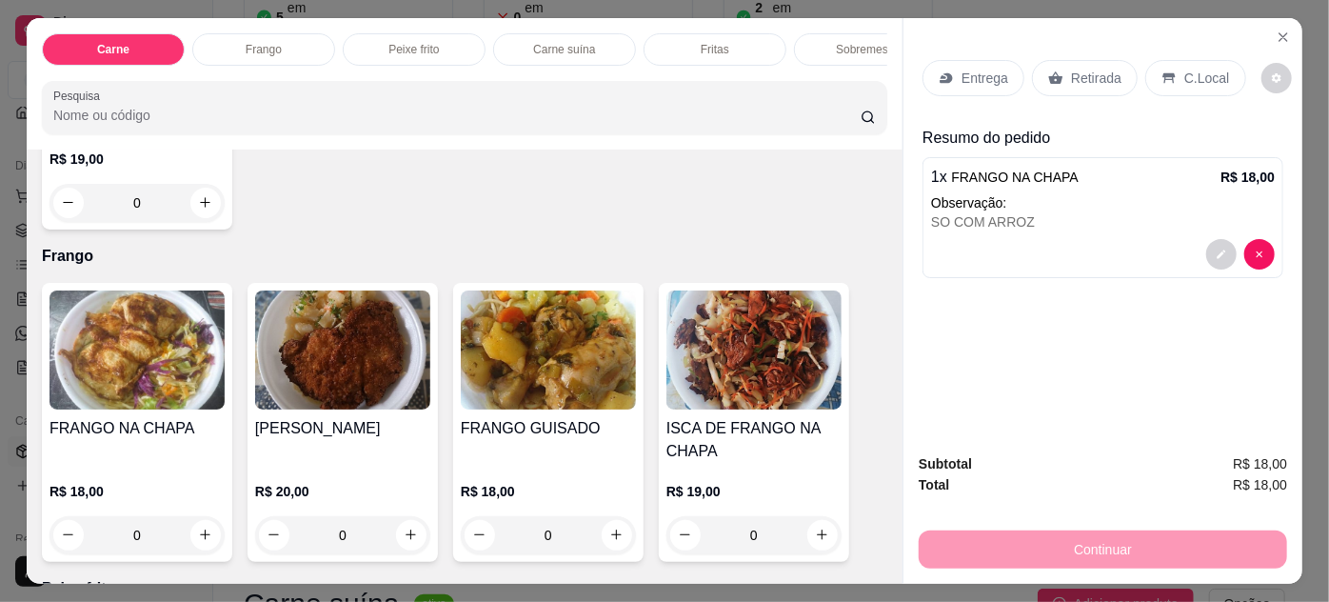
click at [968, 69] on p "Entrega" at bounding box center [985, 78] width 47 height 19
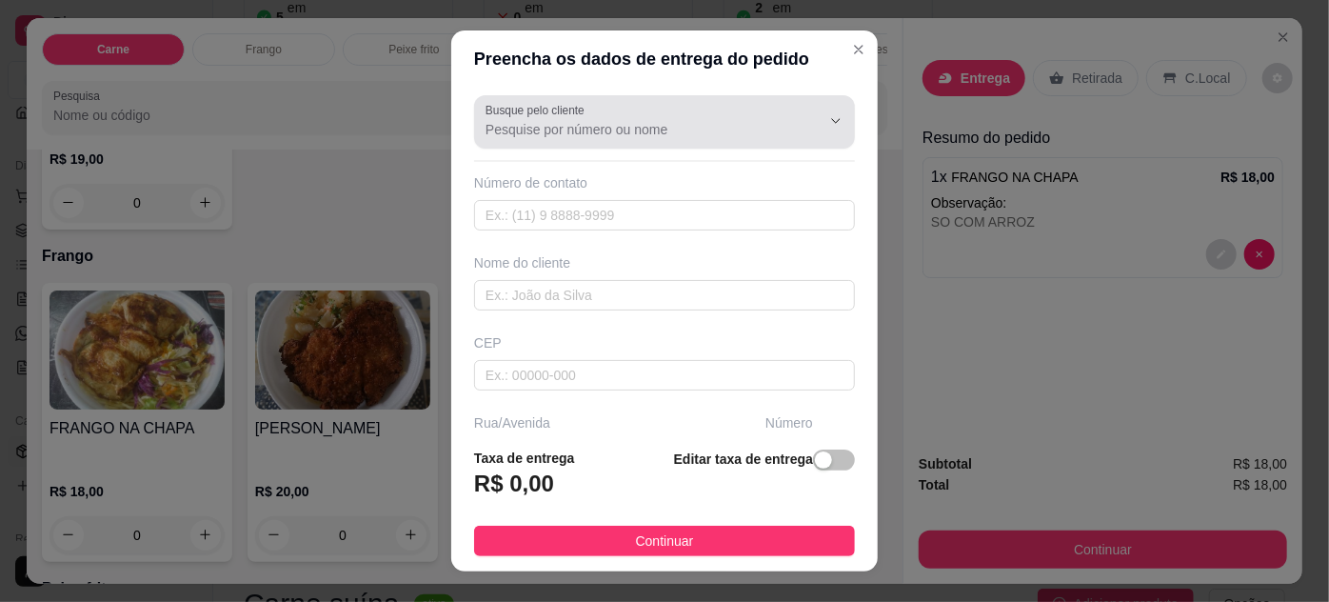
click at [632, 141] on div "Busque pelo cliente" at bounding box center [664, 121] width 381 height 53
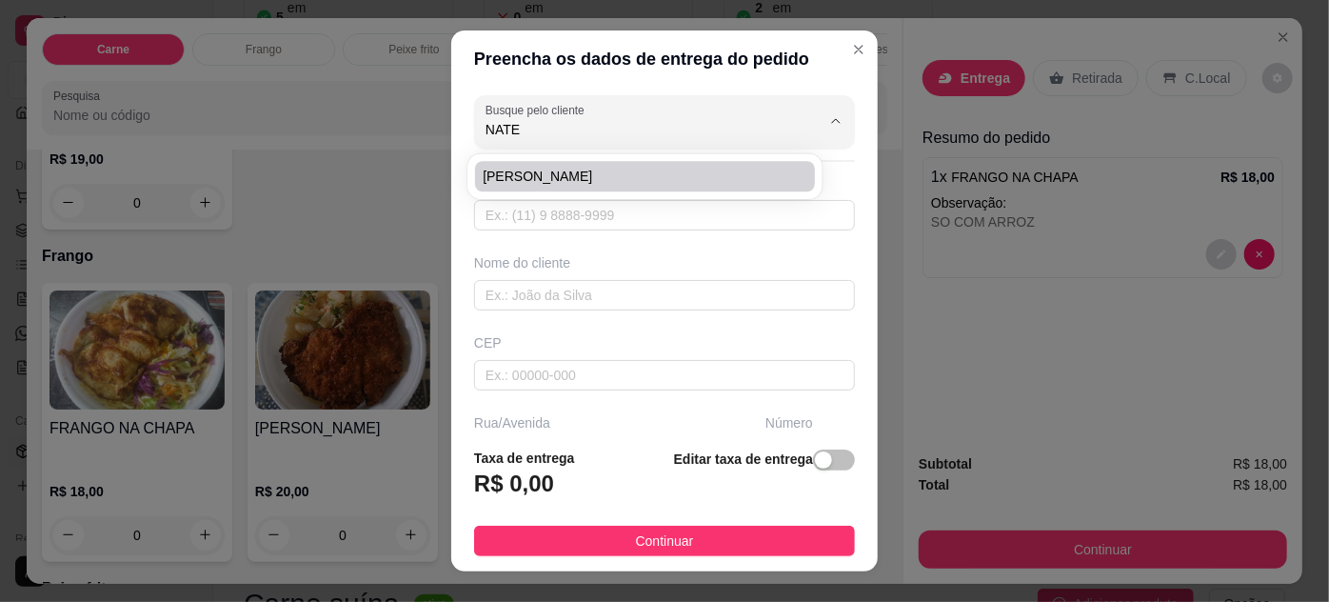
click at [576, 174] on span "[PERSON_NAME]" at bounding box center [635, 176] width 305 height 19
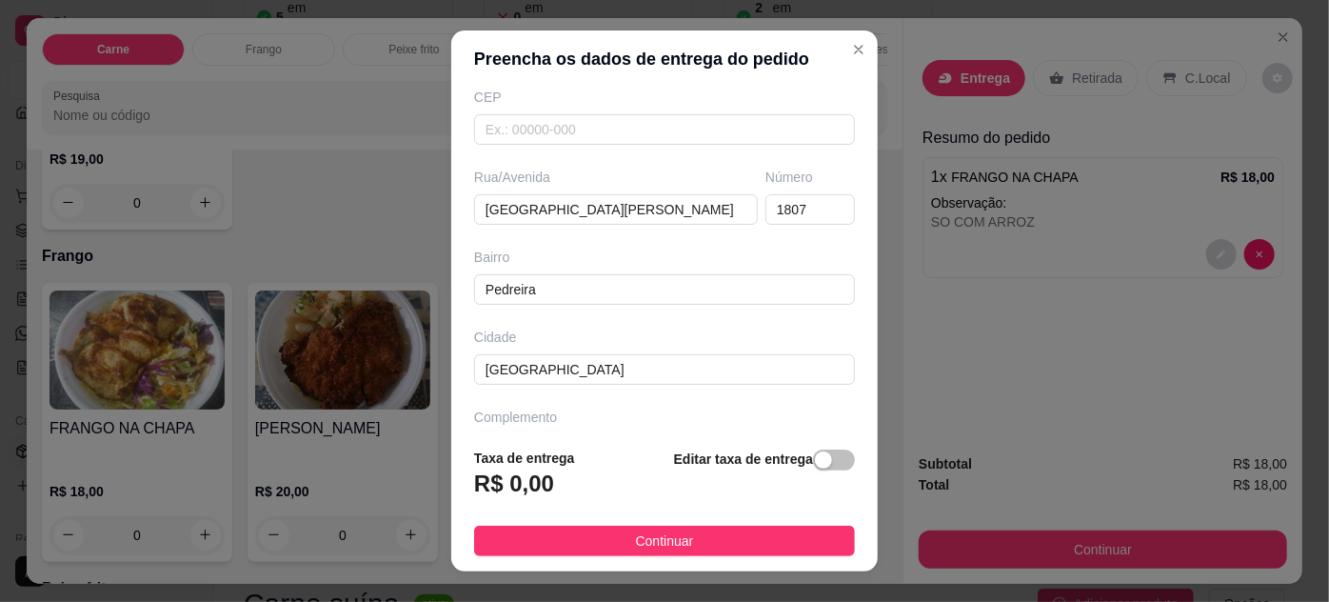
scroll to position [291, 0]
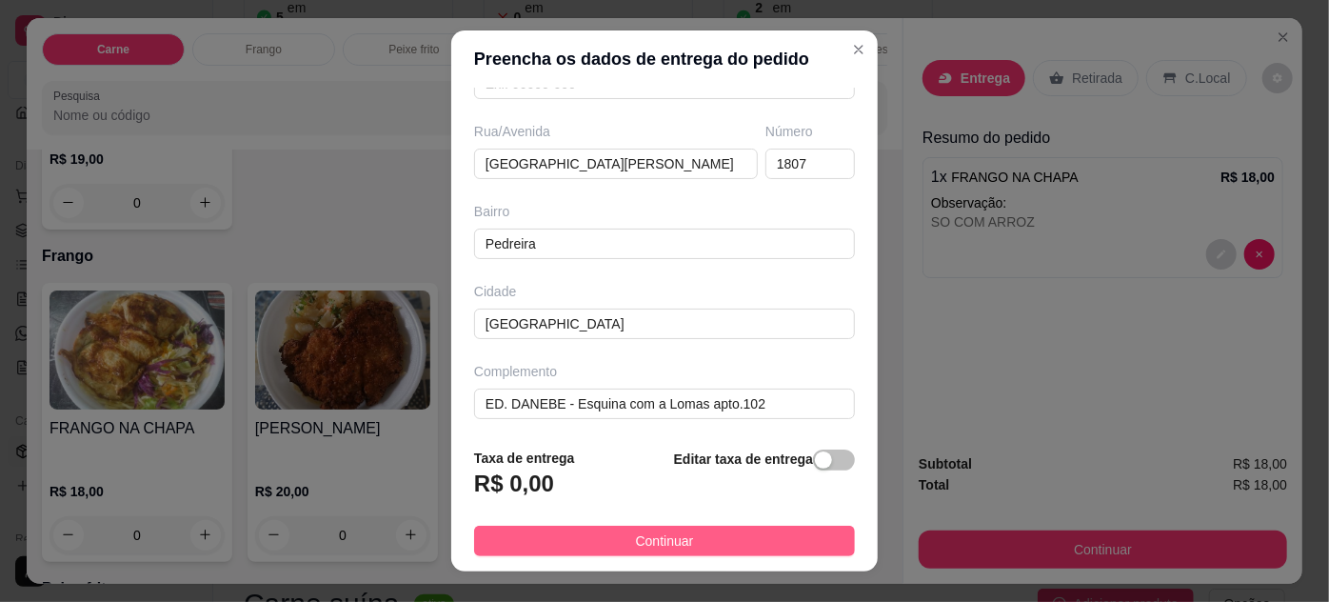
click at [686, 547] on button "Continuar" at bounding box center [664, 541] width 381 height 30
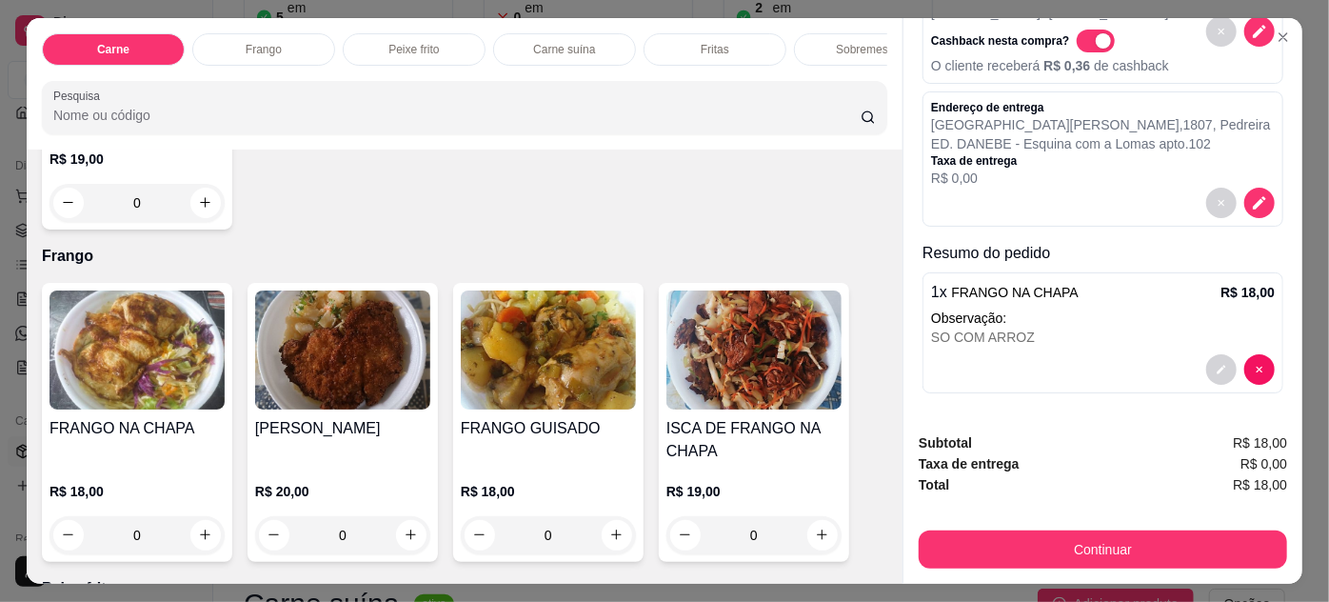
scroll to position [0, 0]
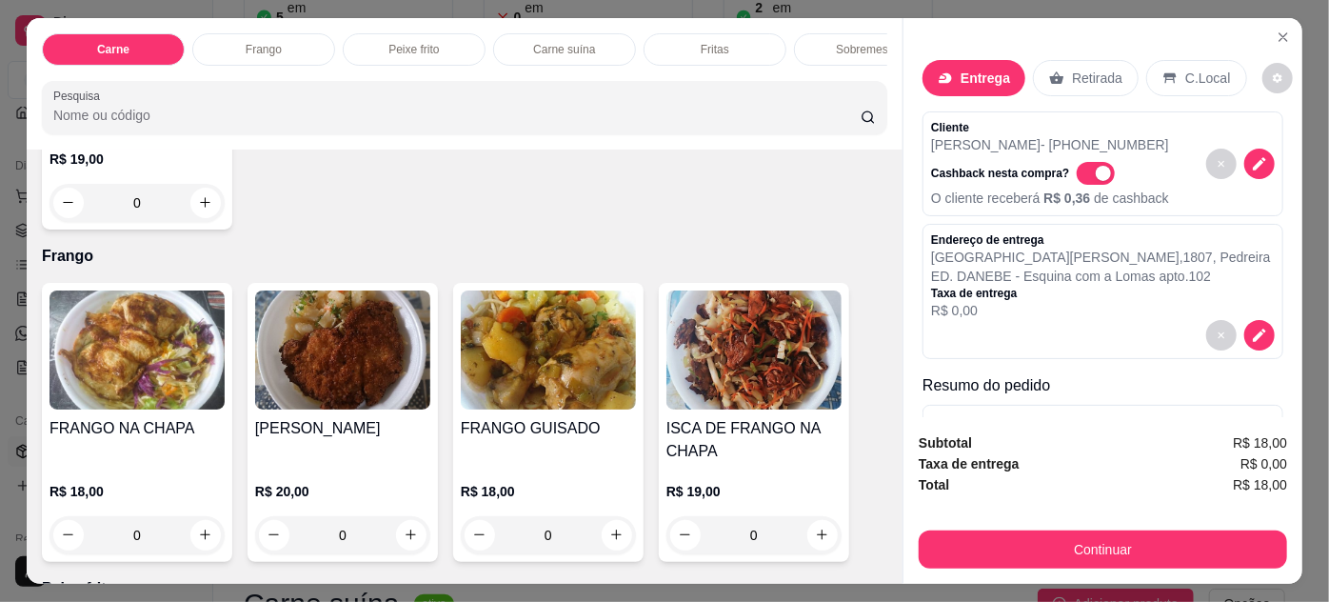
click at [982, 135] on p "[PERSON_NAME] - [PHONE_NUMBER]" at bounding box center [1050, 144] width 238 height 19
click at [1249, 162] on button "decrease-product-quantity" at bounding box center [1259, 164] width 30 height 30
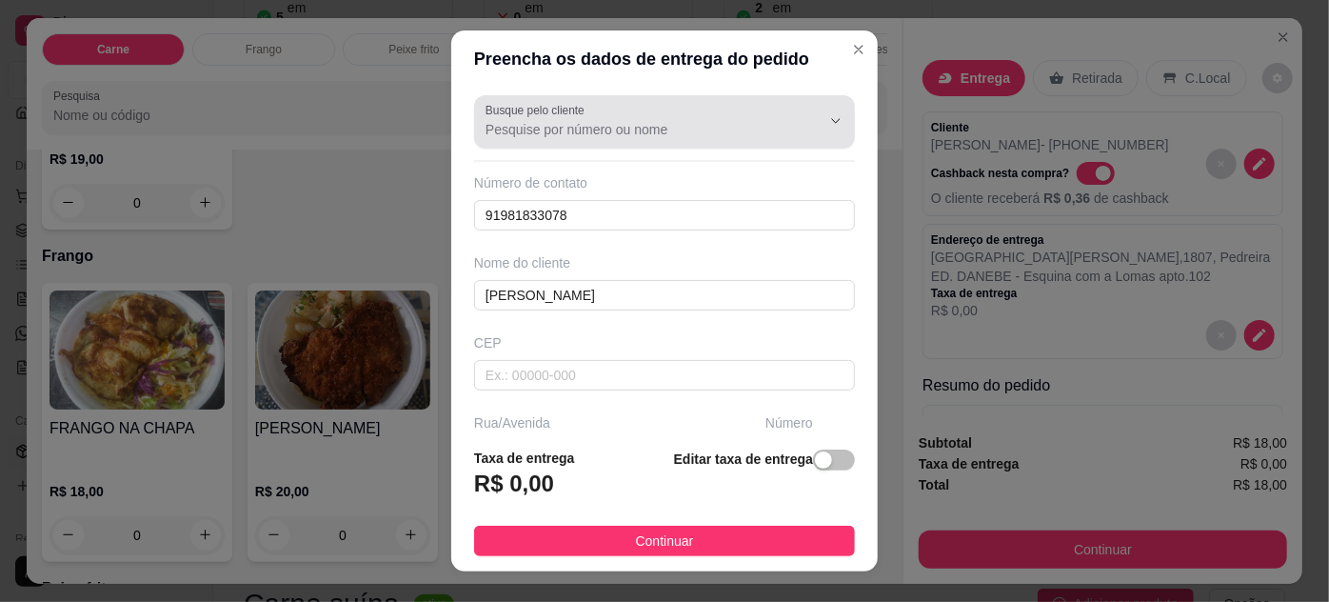
click at [636, 139] on div at bounding box center [665, 122] width 358 height 38
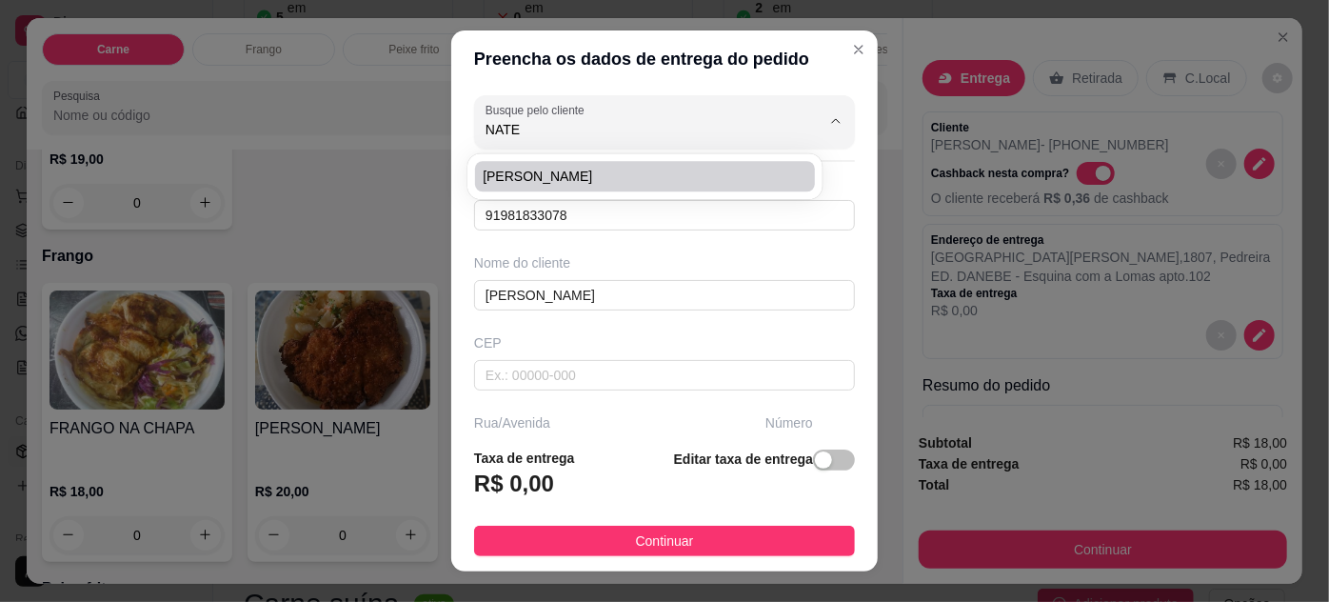
click at [552, 167] on span "[PERSON_NAME]" at bounding box center [635, 176] width 305 height 19
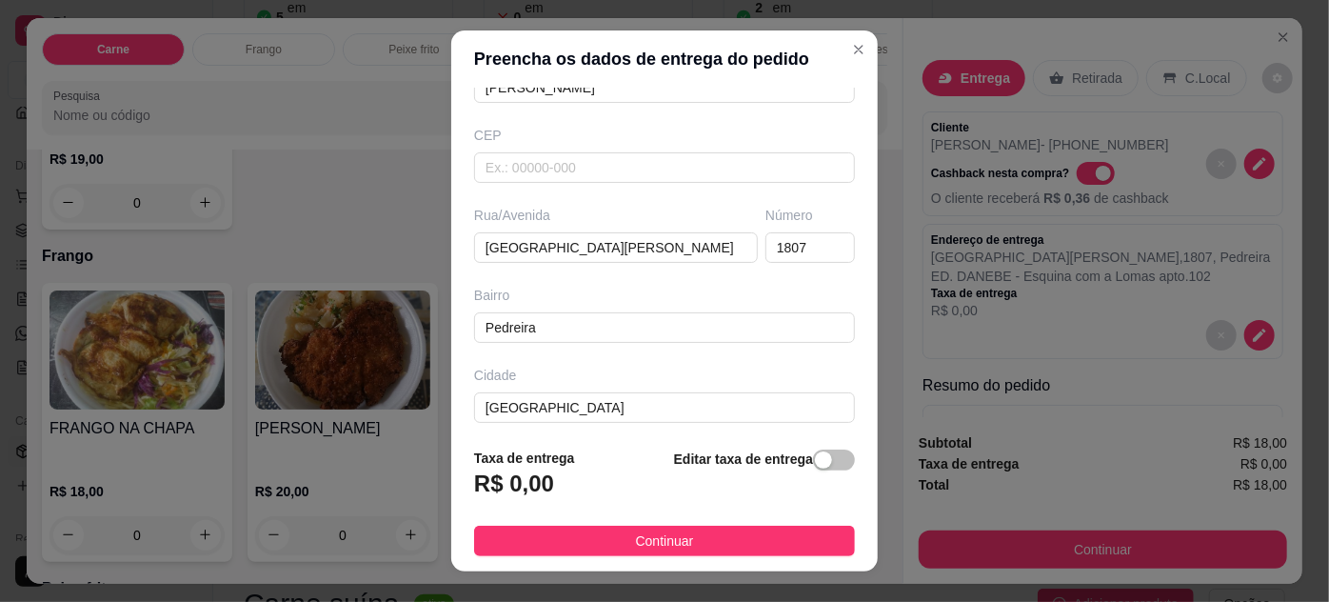
scroll to position [291, 0]
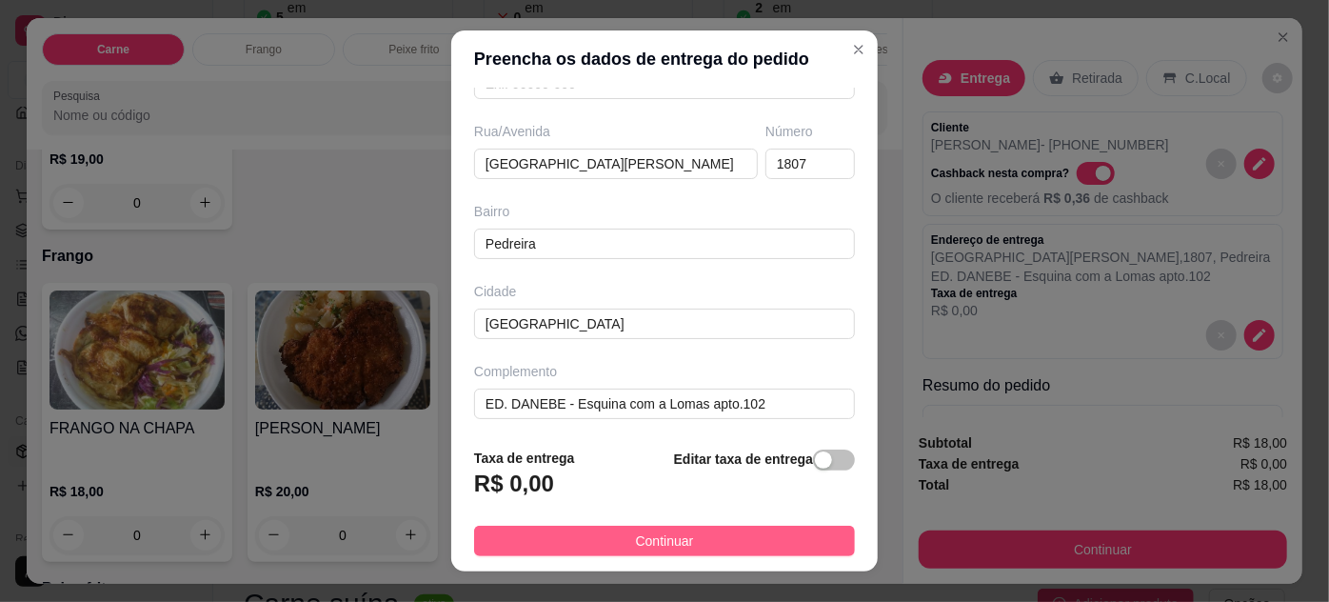
click at [690, 539] on button "Continuar" at bounding box center [664, 541] width 381 height 30
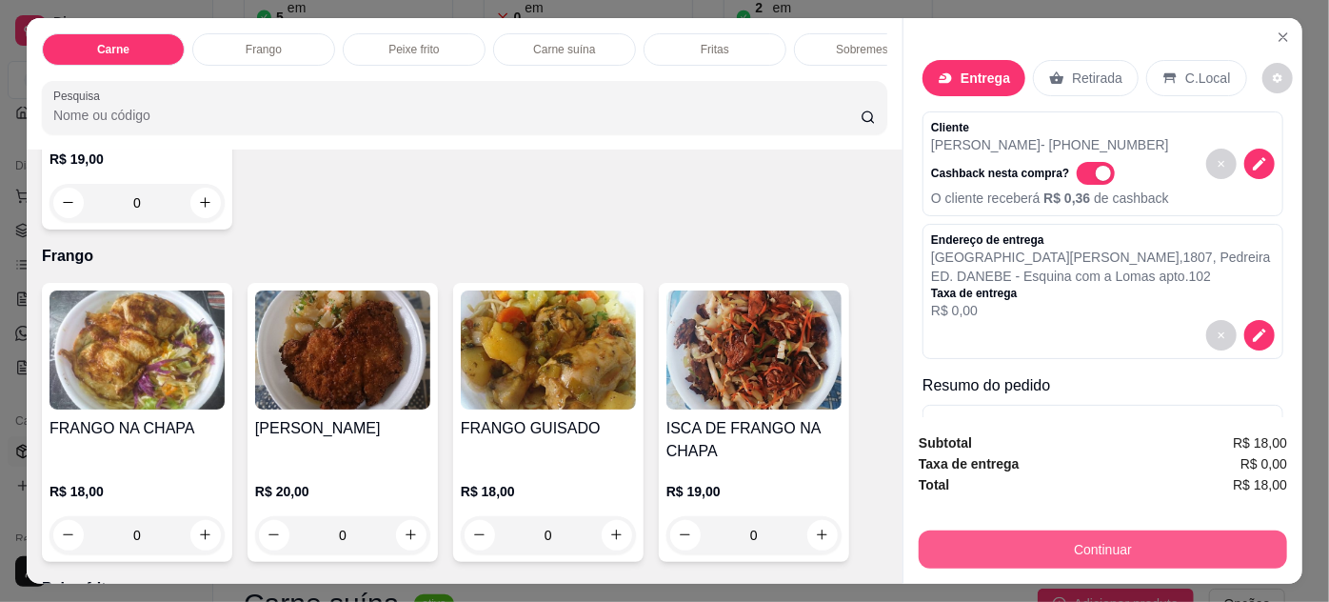
click at [973, 537] on button "Continuar" at bounding box center [1103, 549] width 368 height 38
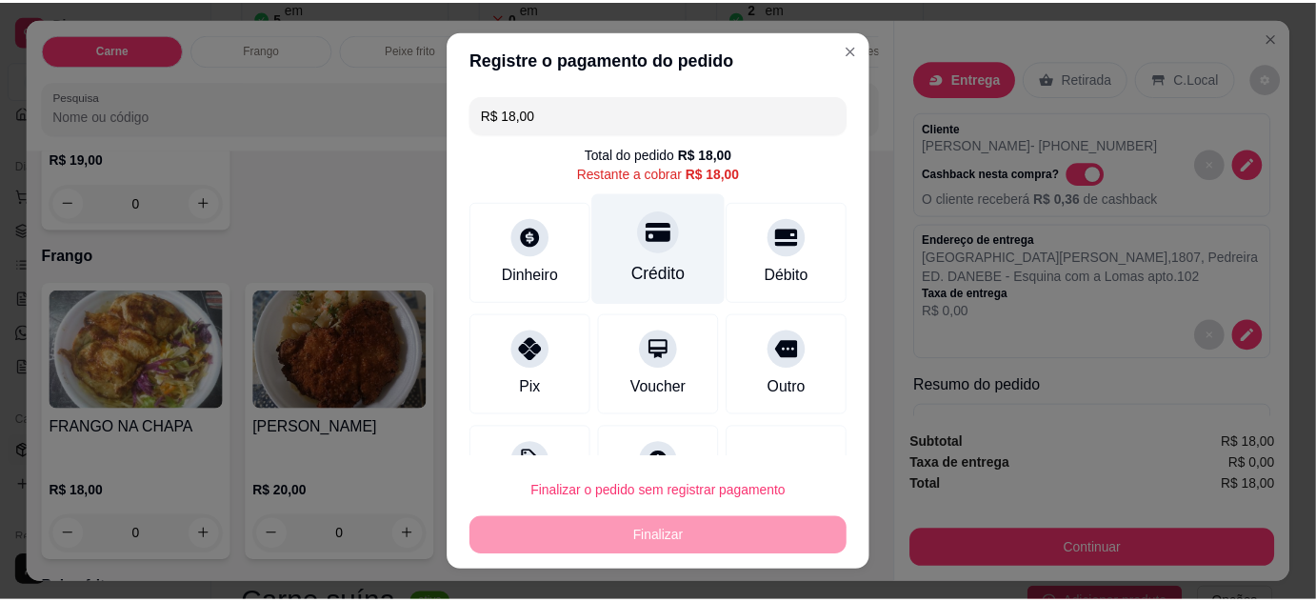
scroll to position [75, 0]
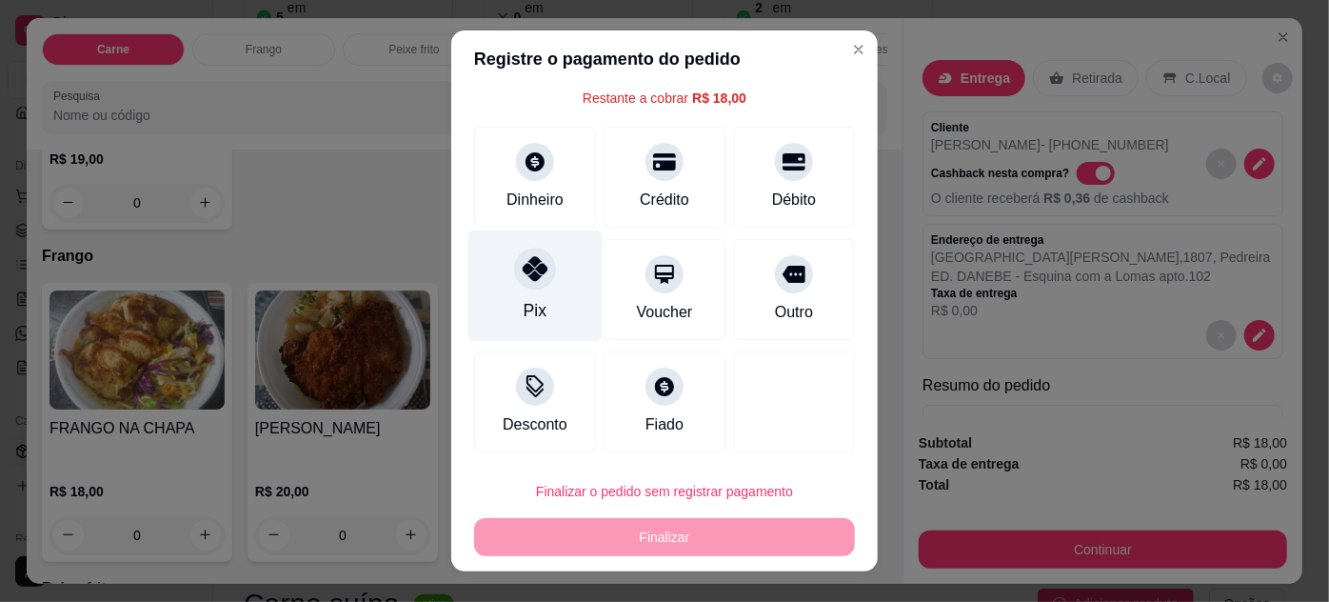
click at [522, 283] on div at bounding box center [535, 269] width 42 height 42
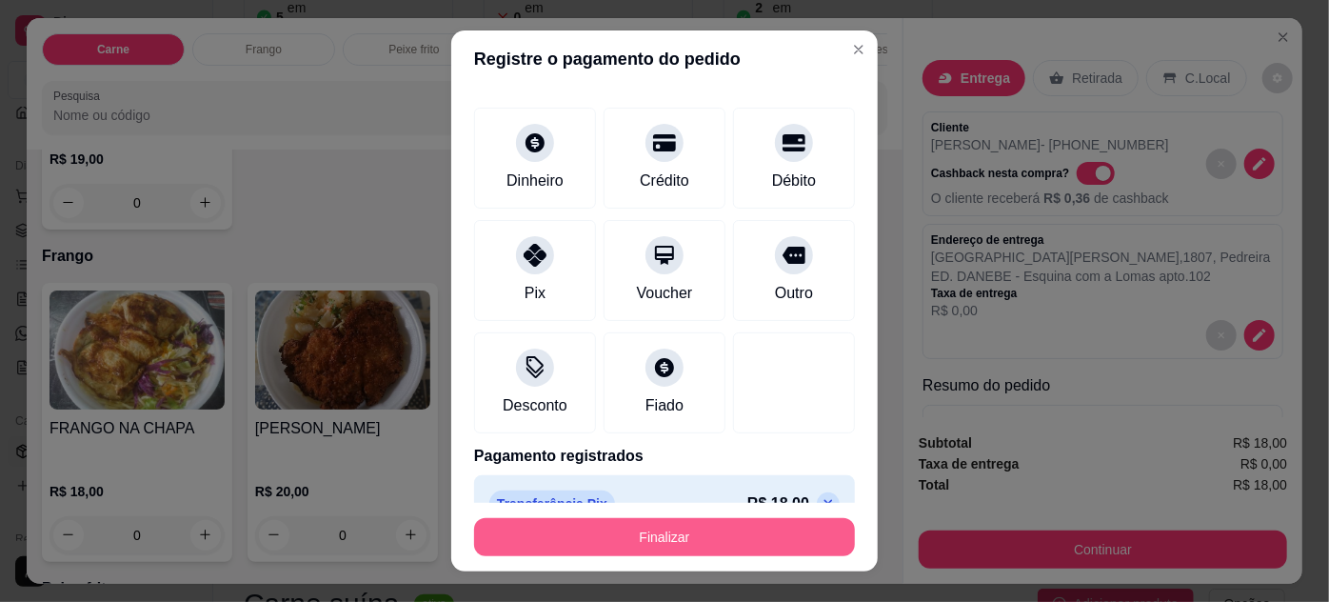
click at [719, 539] on button "Finalizar" at bounding box center [664, 537] width 381 height 38
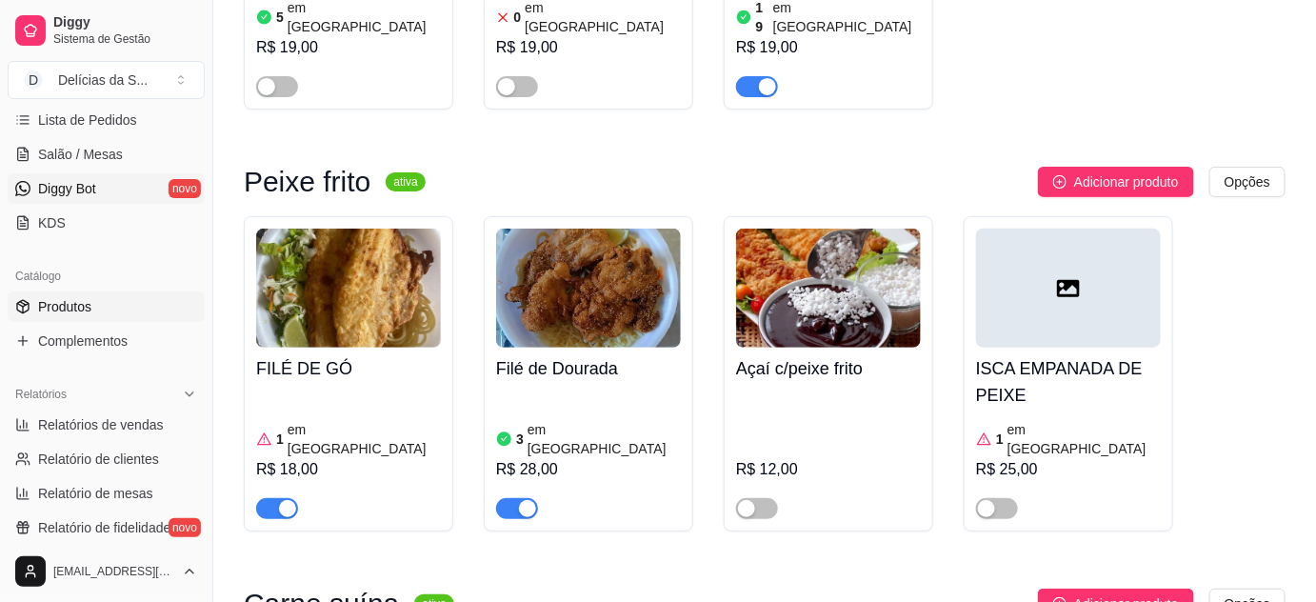
scroll to position [346, 0]
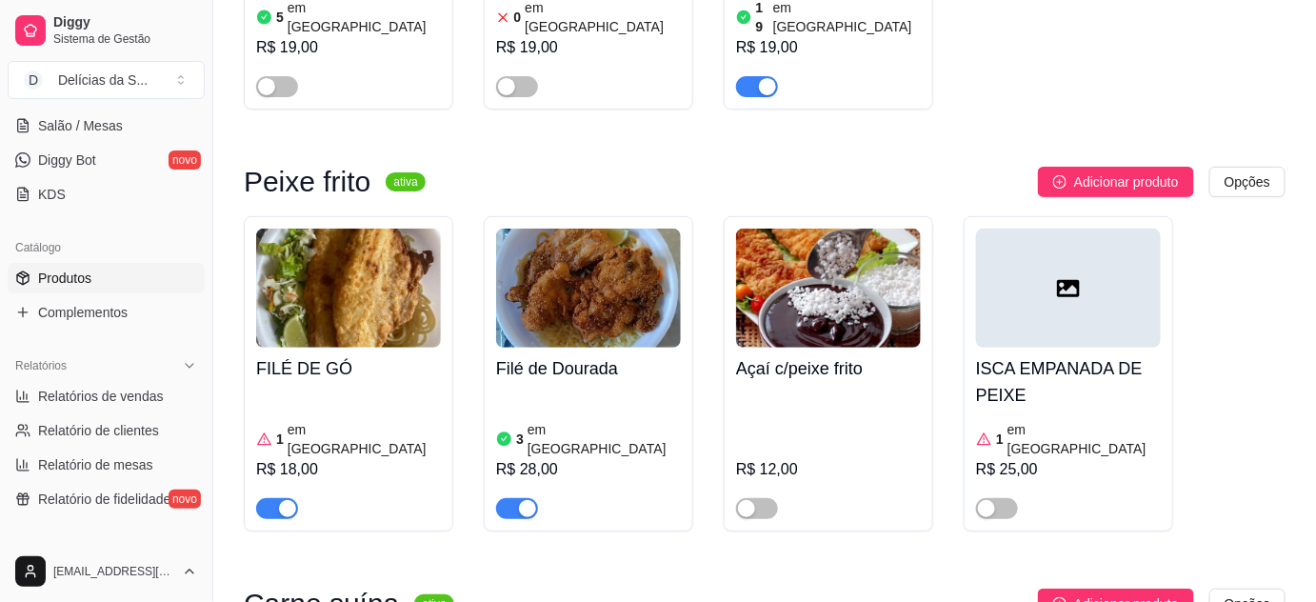
click at [109, 277] on link "Produtos" at bounding box center [106, 278] width 197 height 30
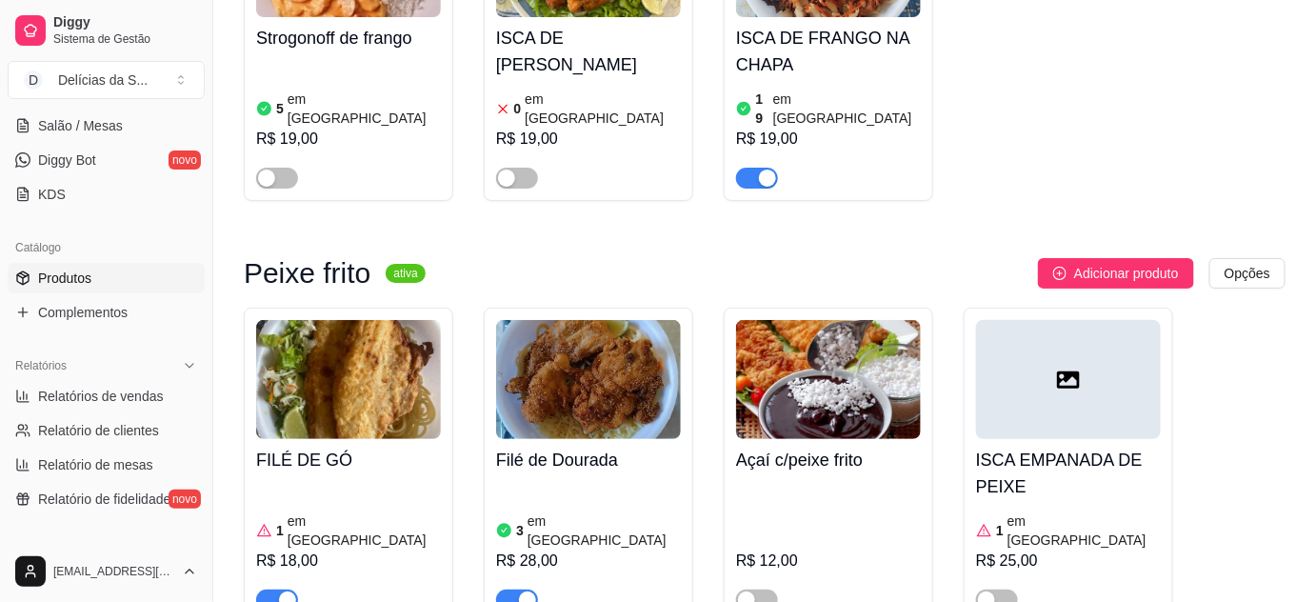
scroll to position [2423, 0]
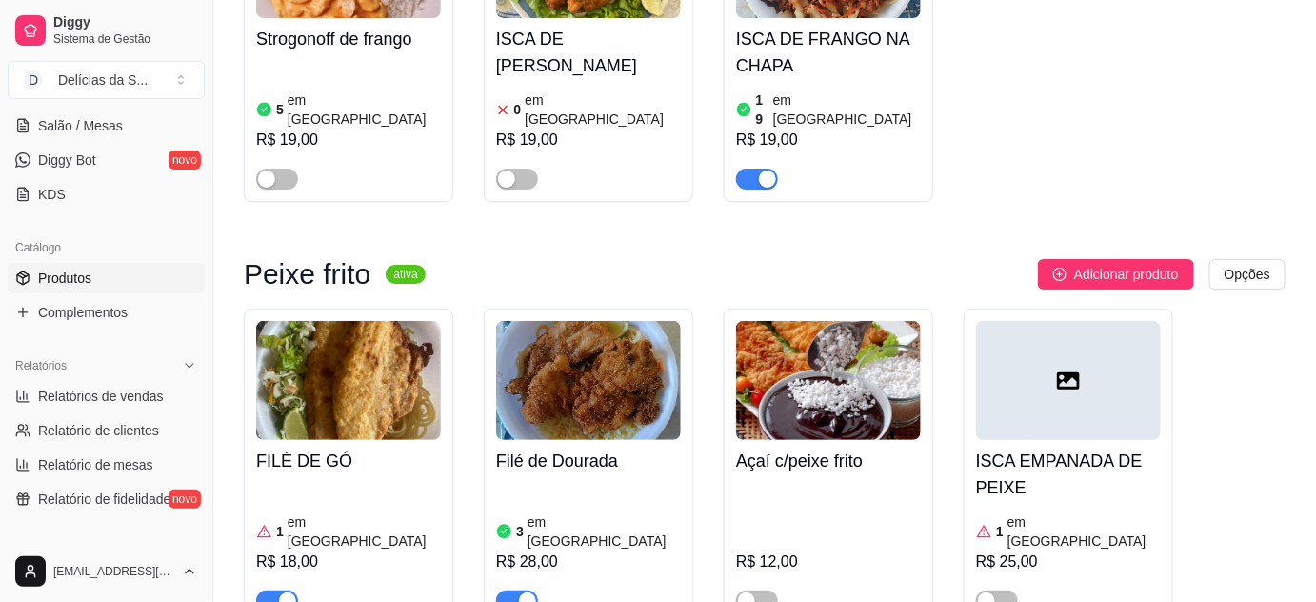
click at [617, 321] on img at bounding box center [588, 380] width 185 height 119
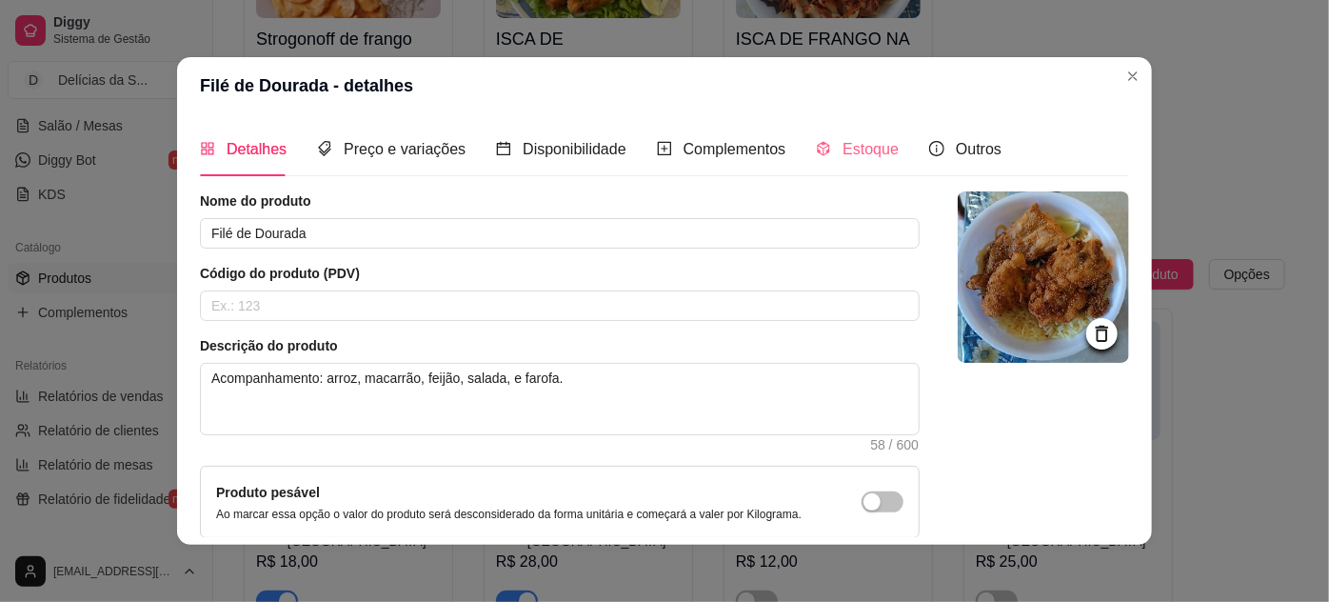
click at [865, 134] on div "Estoque" at bounding box center [857, 149] width 83 height 54
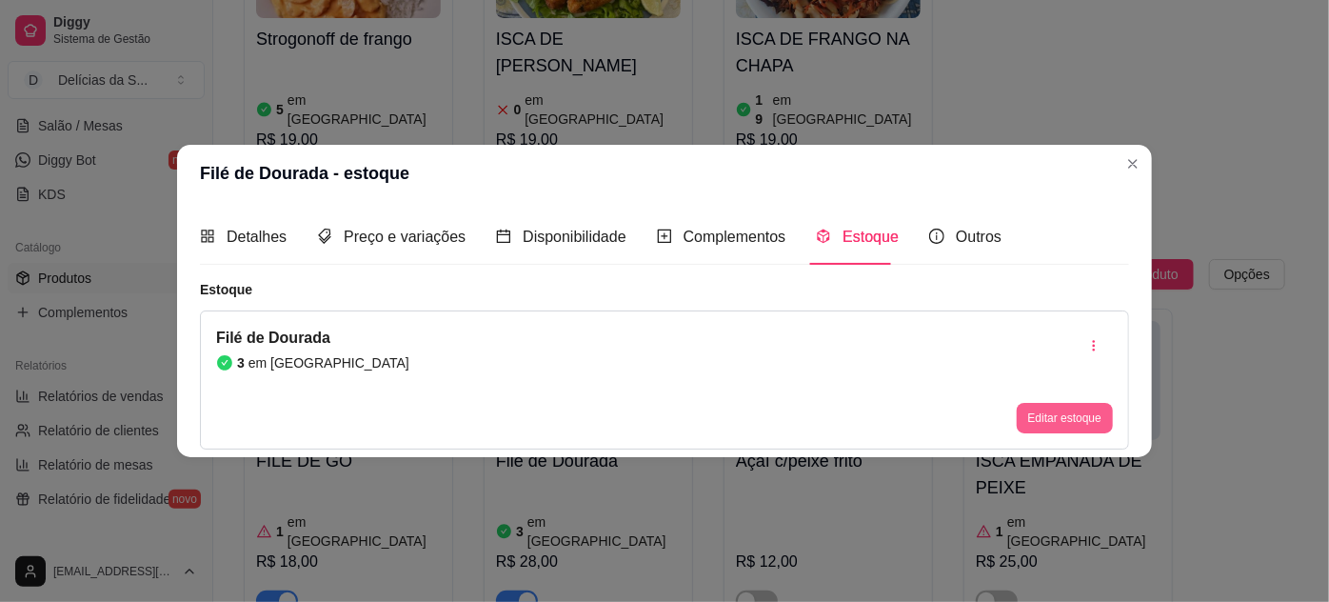
click at [1040, 422] on button "Editar estoque" at bounding box center [1065, 418] width 96 height 30
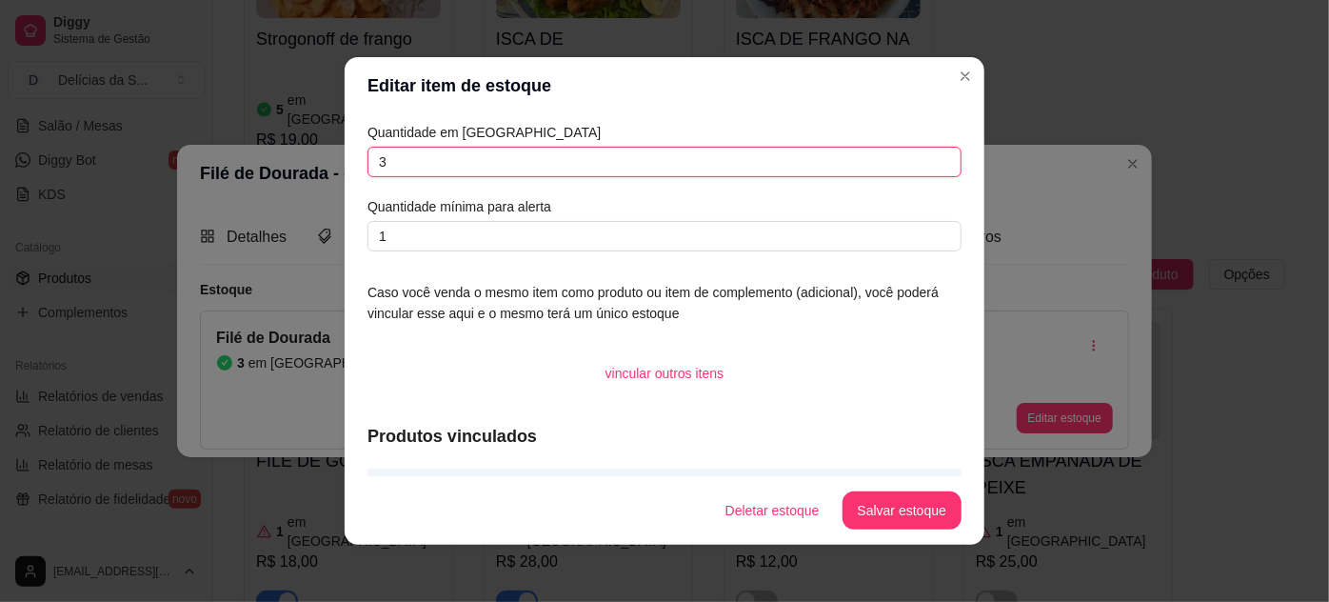
click at [442, 162] on input "3" at bounding box center [665, 162] width 594 height 30
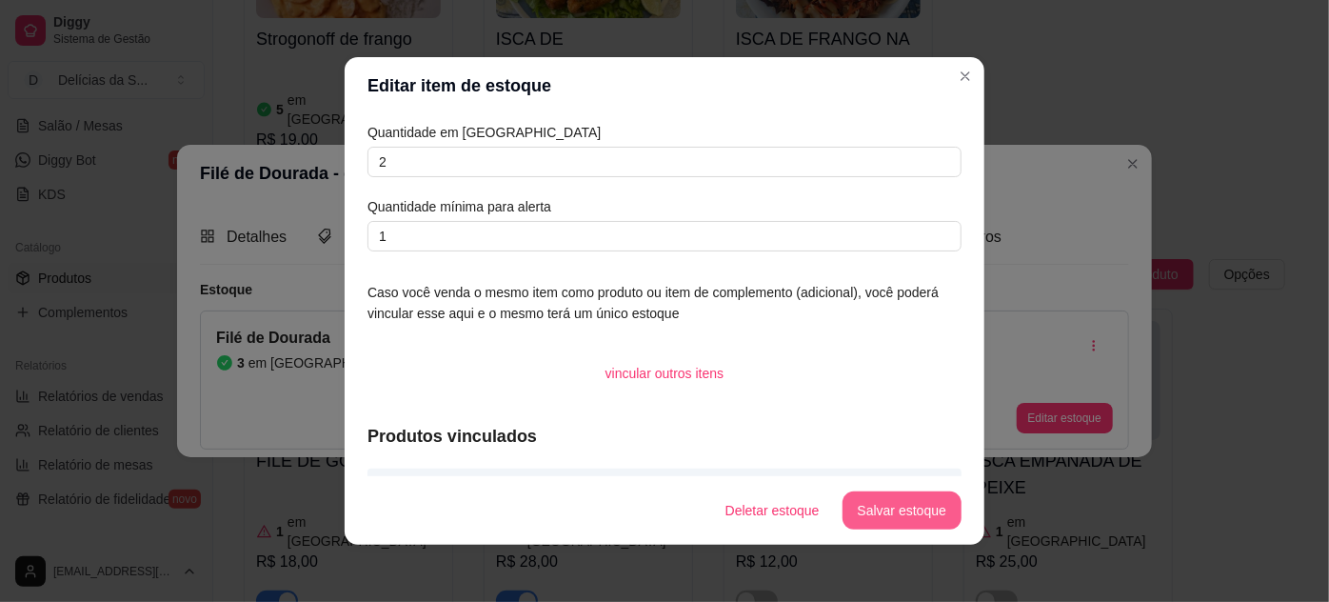
click at [930, 517] on button "Salvar estoque" at bounding box center [902, 510] width 119 height 38
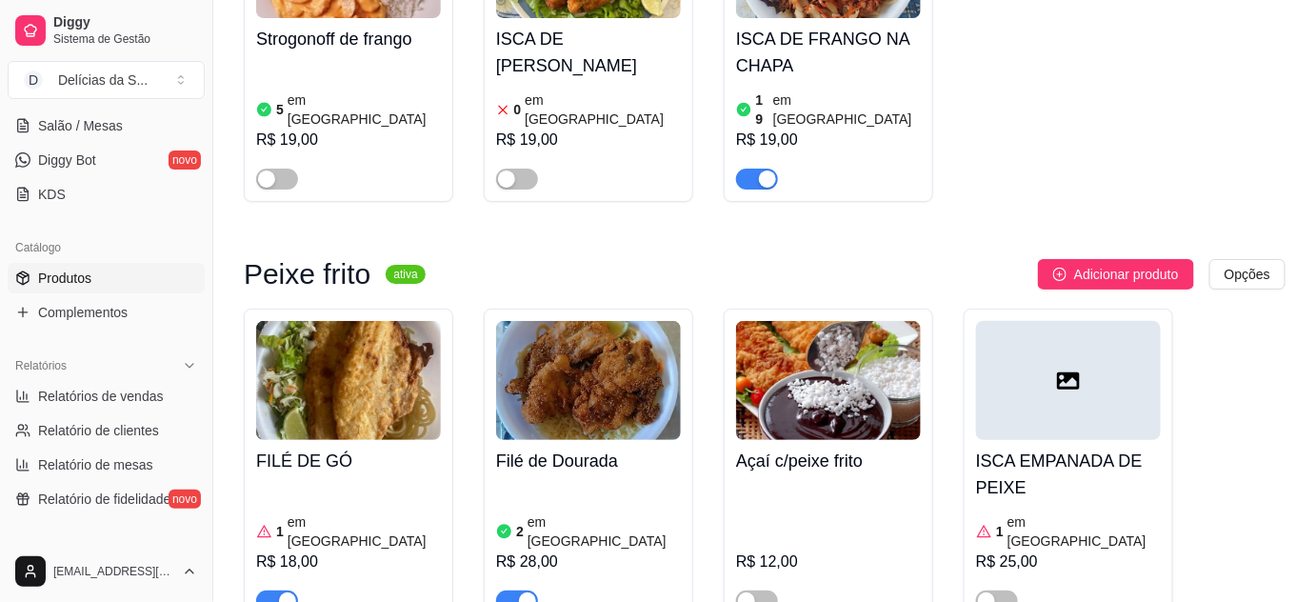
click at [279, 592] on div "button" at bounding box center [287, 600] width 17 height 17
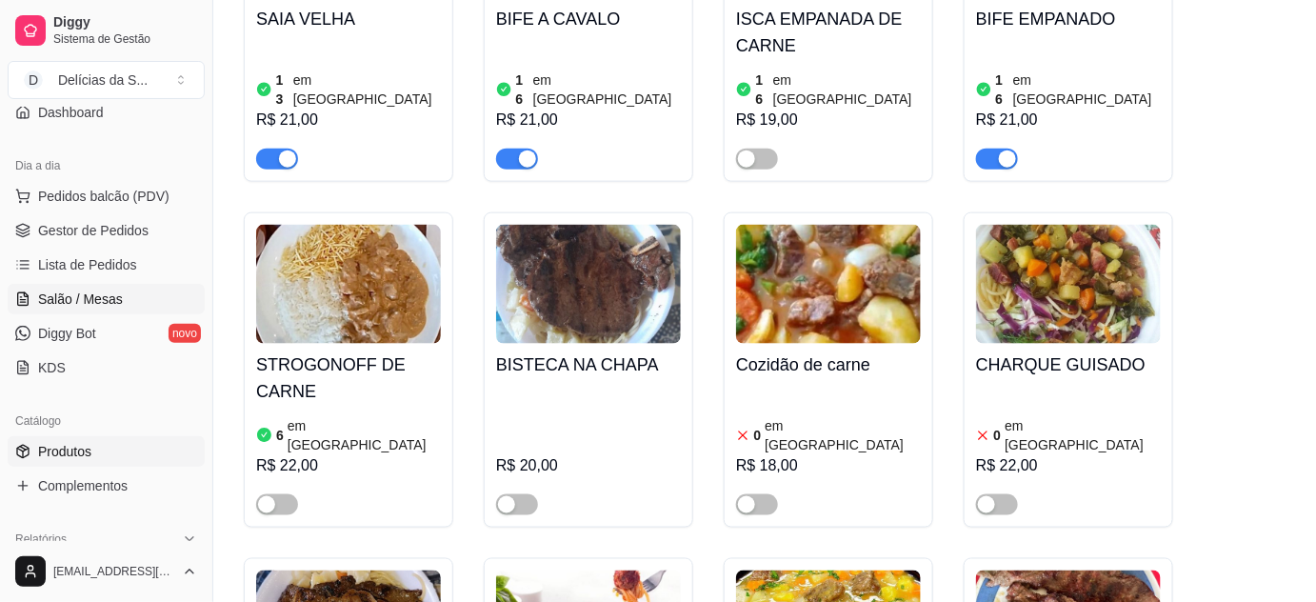
scroll to position [0, 0]
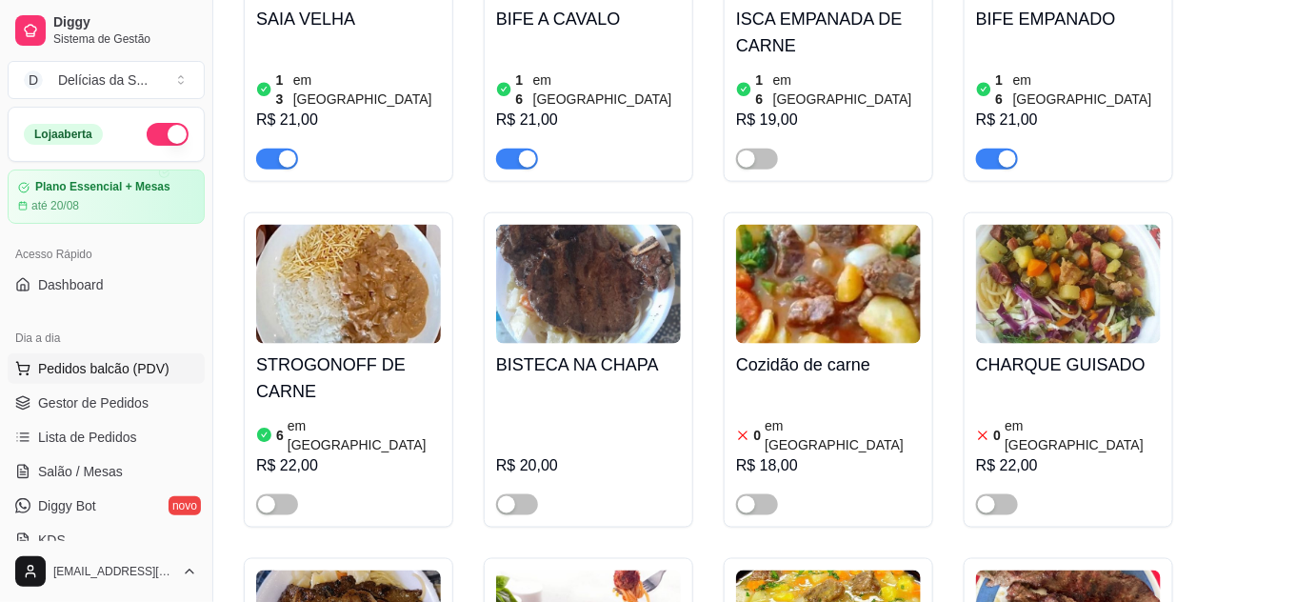
click at [131, 368] on span "Pedidos balcão (PDV)" at bounding box center [103, 368] width 131 height 19
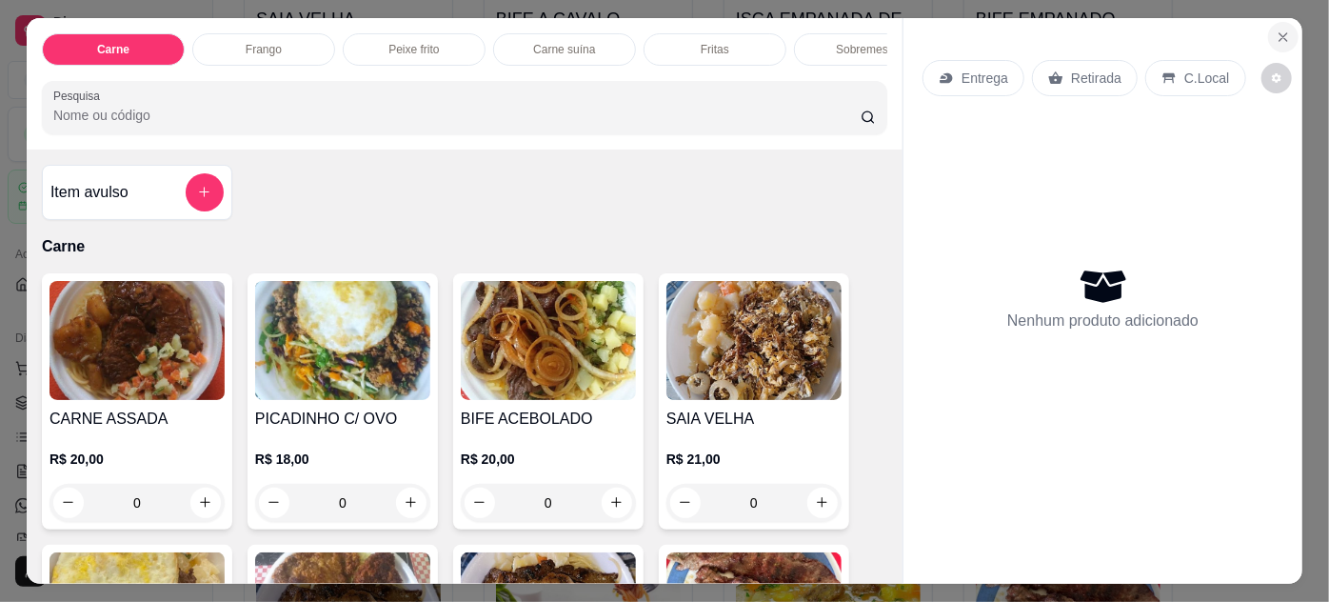
click at [1280, 30] on icon "Close" at bounding box center [1283, 37] width 15 height 15
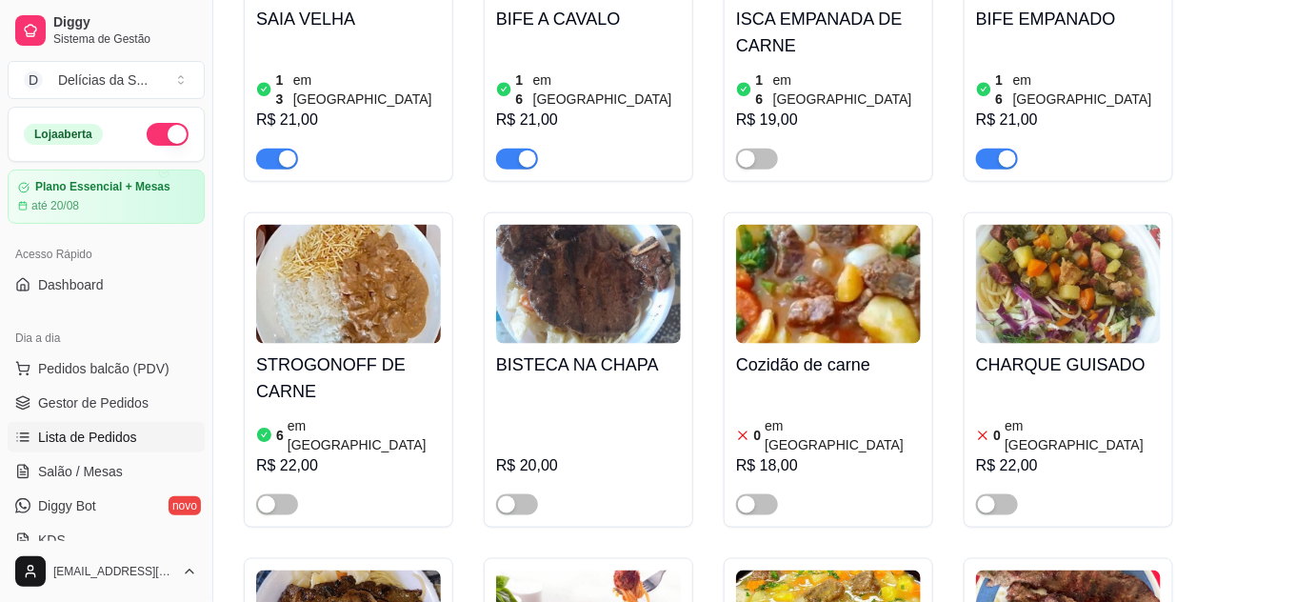
click at [65, 430] on span "Lista de Pedidos" at bounding box center [87, 436] width 99 height 19
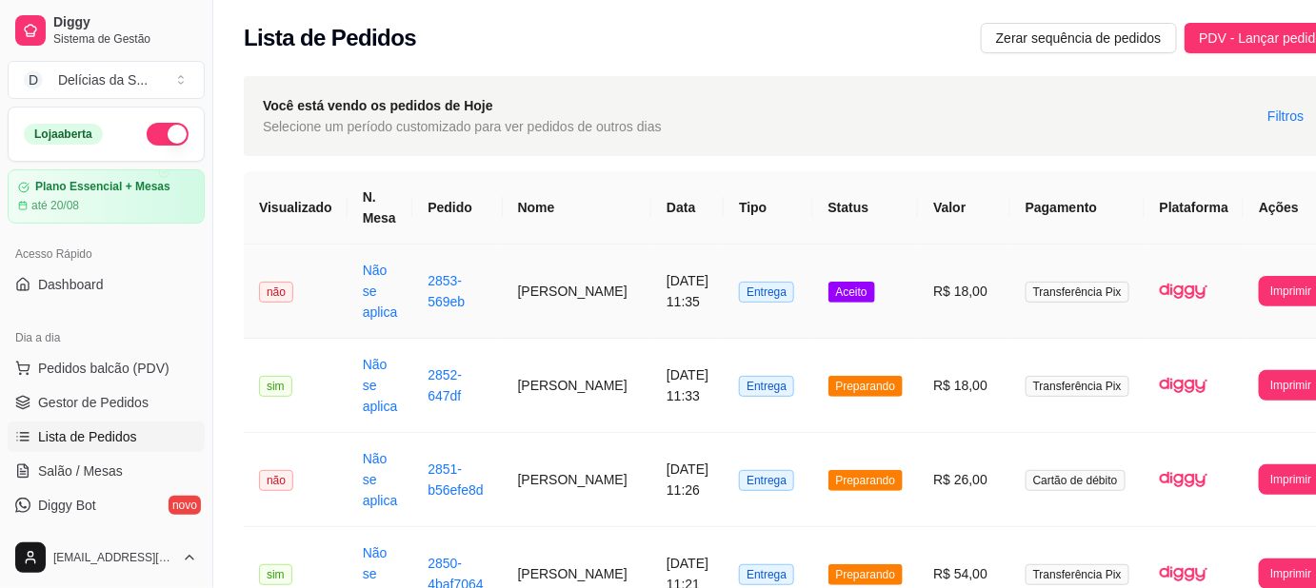
click at [567, 291] on td "[PERSON_NAME]" at bounding box center [577, 292] width 149 height 94
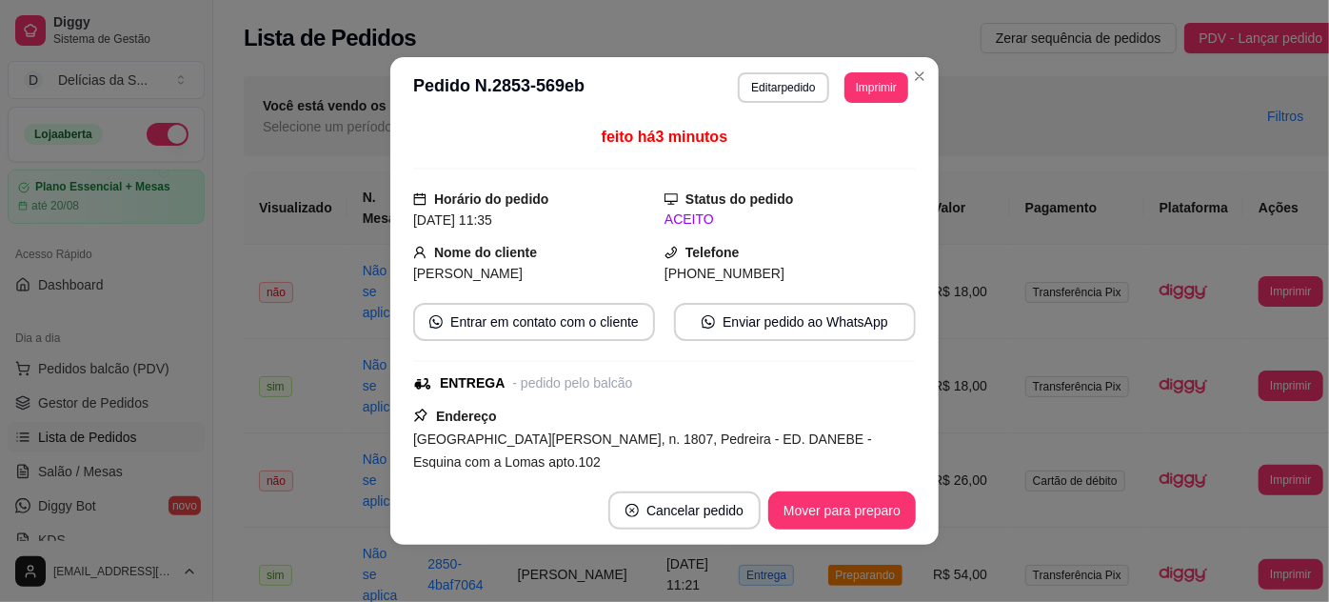
scroll to position [429, 0]
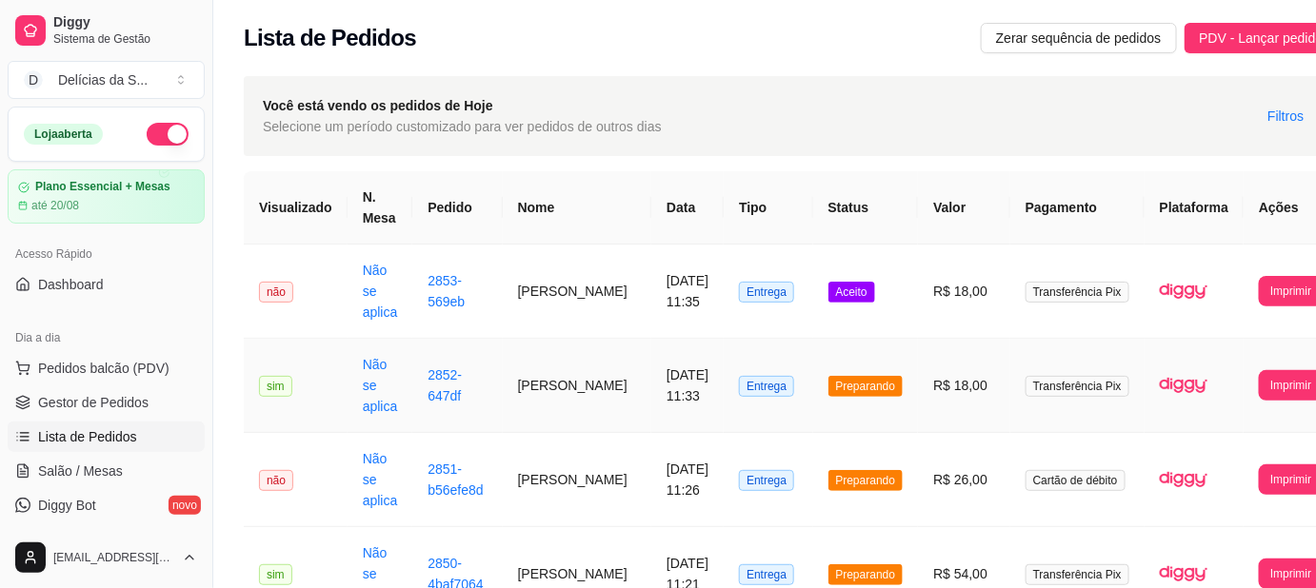
click at [493, 373] on td "2852-647df" at bounding box center [456, 386] width 89 height 94
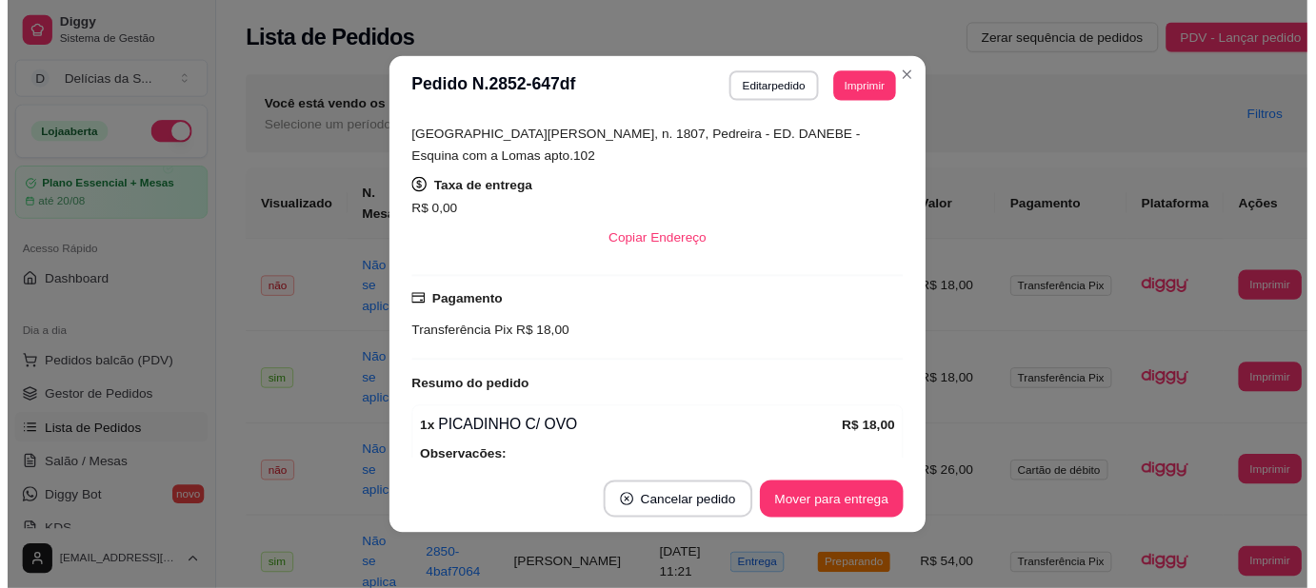
scroll to position [346, 0]
